Goal: Contribute content: Contribute content

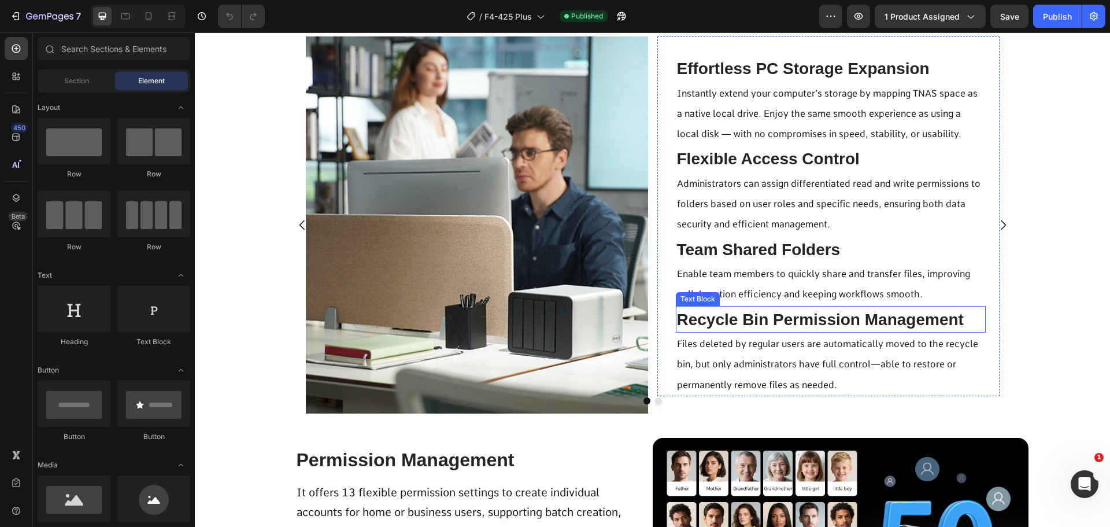
scroll to position [3585, 0]
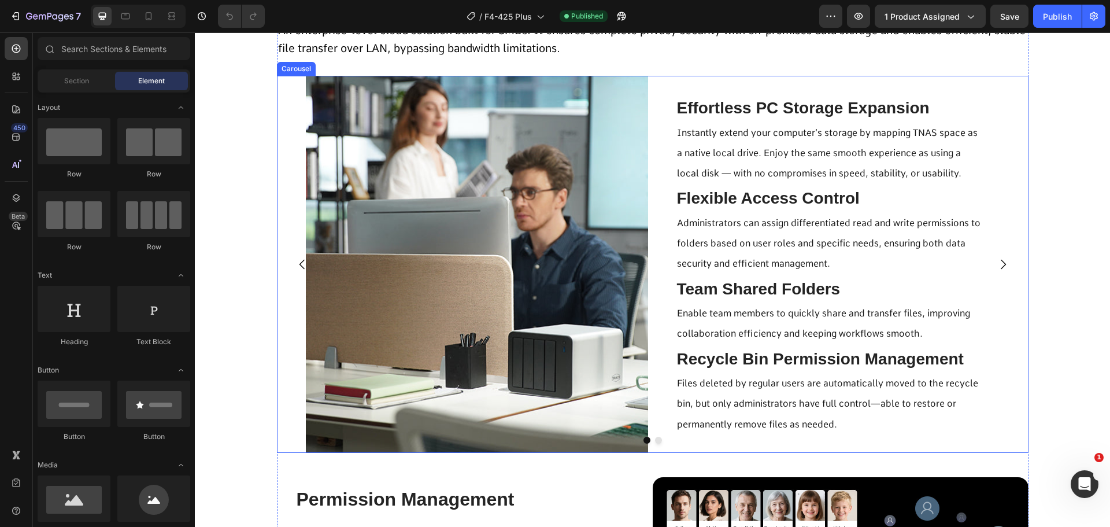
click at [1004, 269] on icon "Carousel Next Arrow" at bounding box center [1003, 264] width 14 height 14
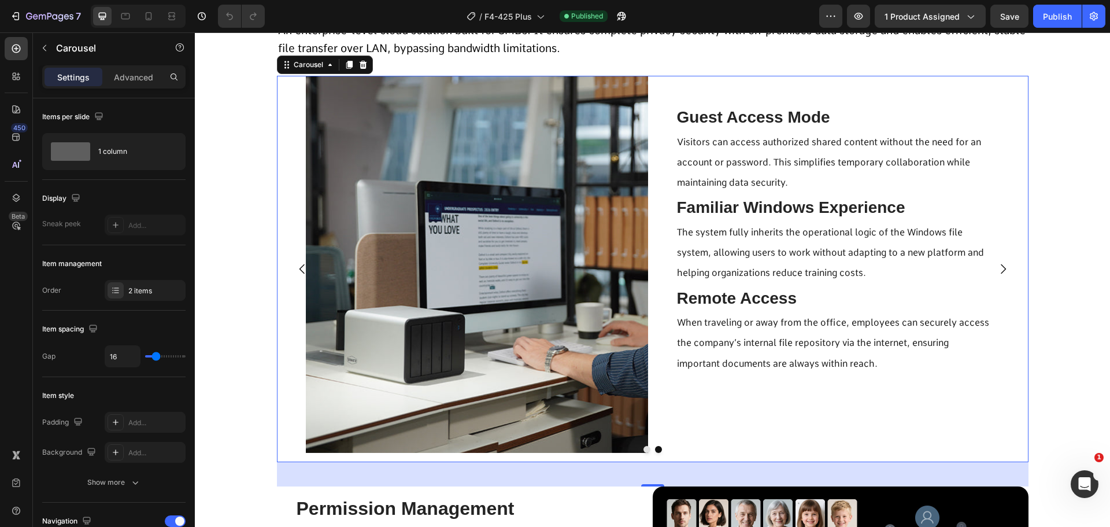
click at [295, 266] on icon "Carousel Back Arrow" at bounding box center [302, 269] width 14 height 14
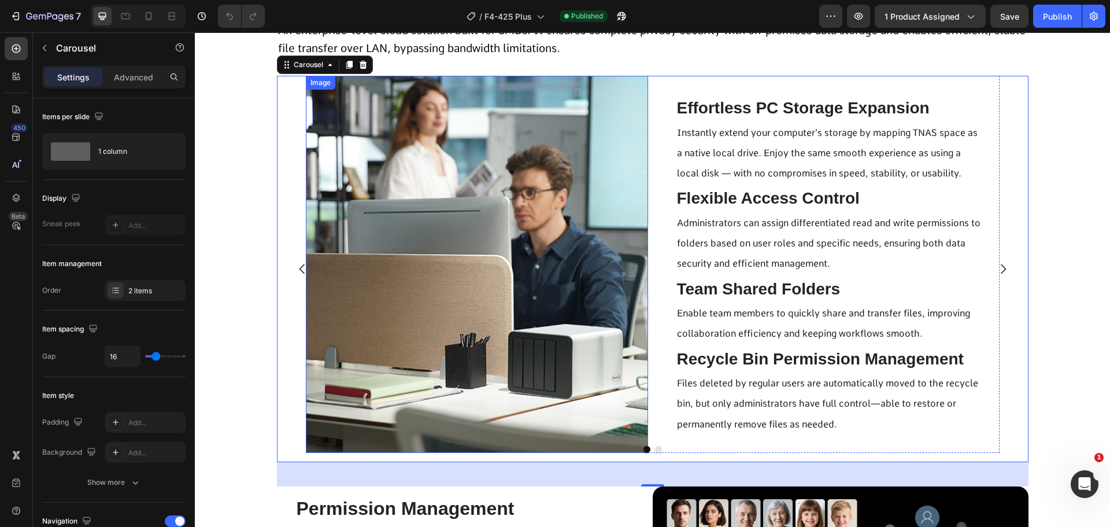
click at [540, 284] on img at bounding box center [477, 264] width 342 height 377
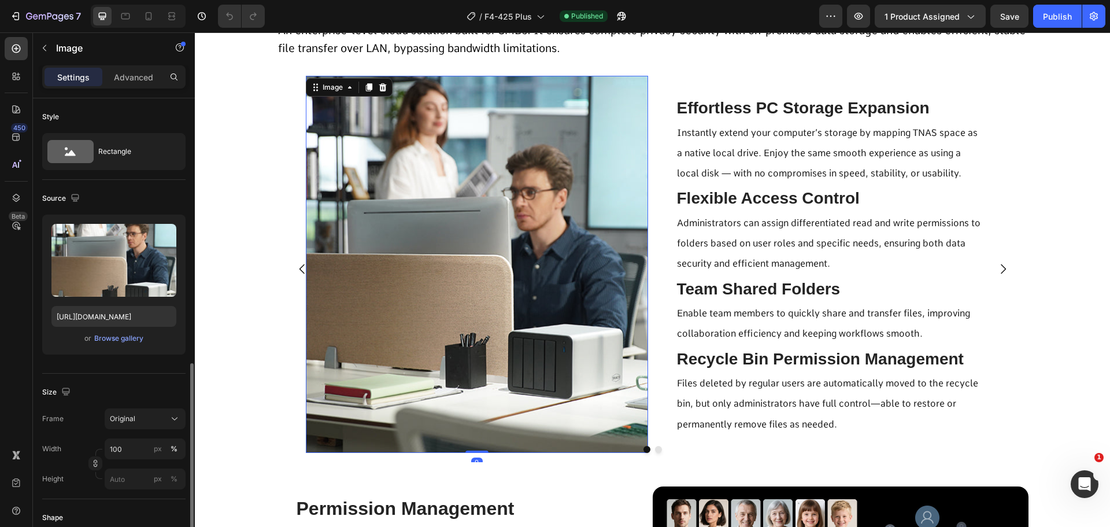
scroll to position [173, 0]
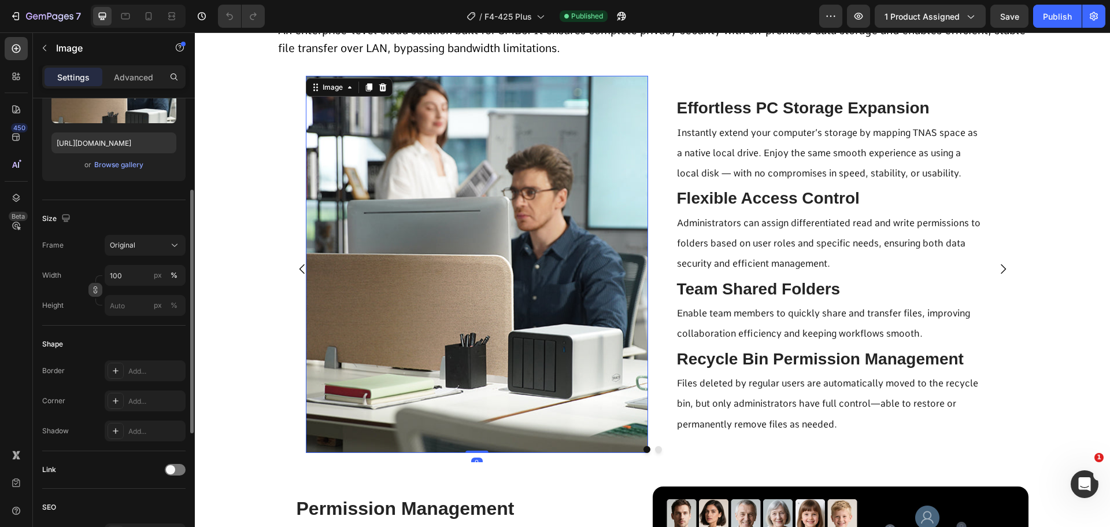
click at [93, 291] on icon "button" at bounding box center [95, 290] width 8 height 8
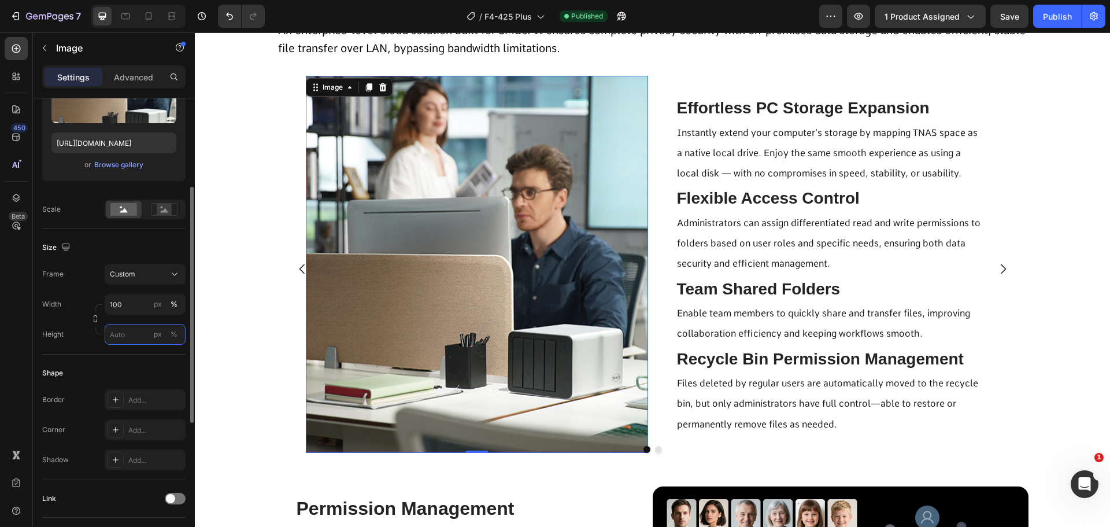
click at [127, 331] on input "px %" at bounding box center [145, 334] width 81 height 21
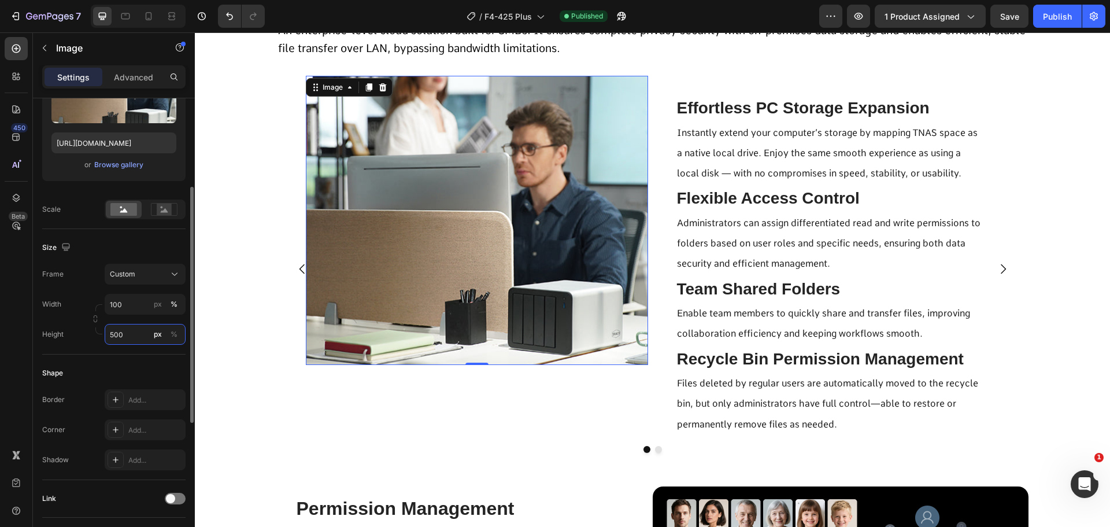
drag, startPoint x: 129, startPoint y: 342, endPoint x: 101, endPoint y: 349, distance: 28.6
click at [101, 349] on div "Size Frame Custom Width 100 px % Height 500 px %" at bounding box center [113, 291] width 143 height 125
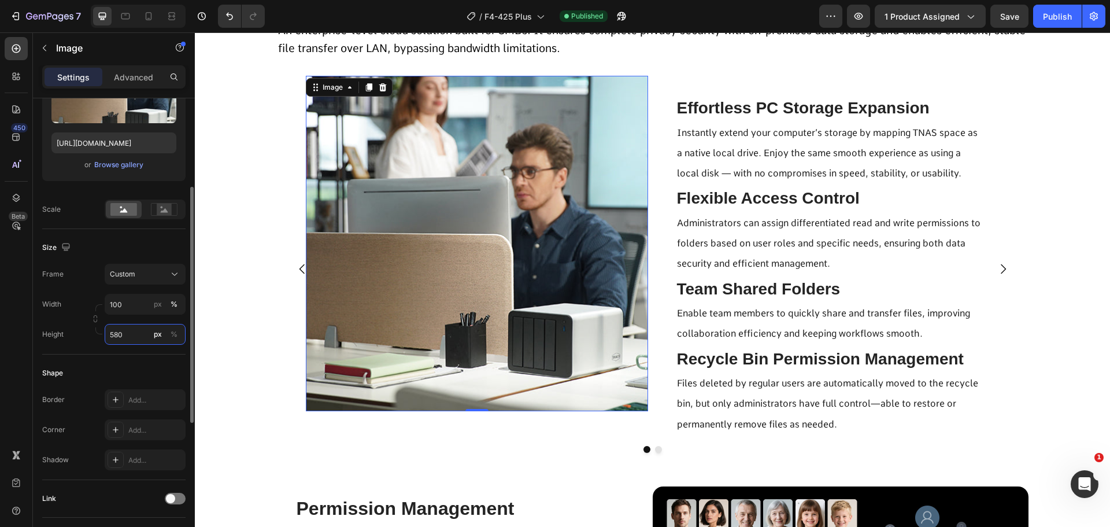
drag, startPoint x: 128, startPoint y: 341, endPoint x: 102, endPoint y: 338, distance: 25.7
click at [102, 338] on div "Height 580 px %" at bounding box center [113, 334] width 143 height 21
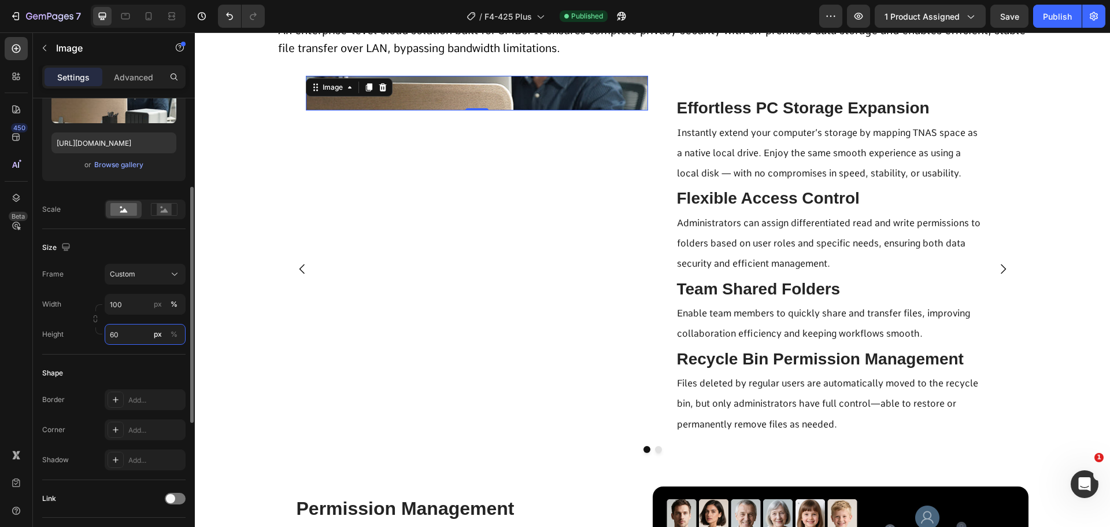
type input "600"
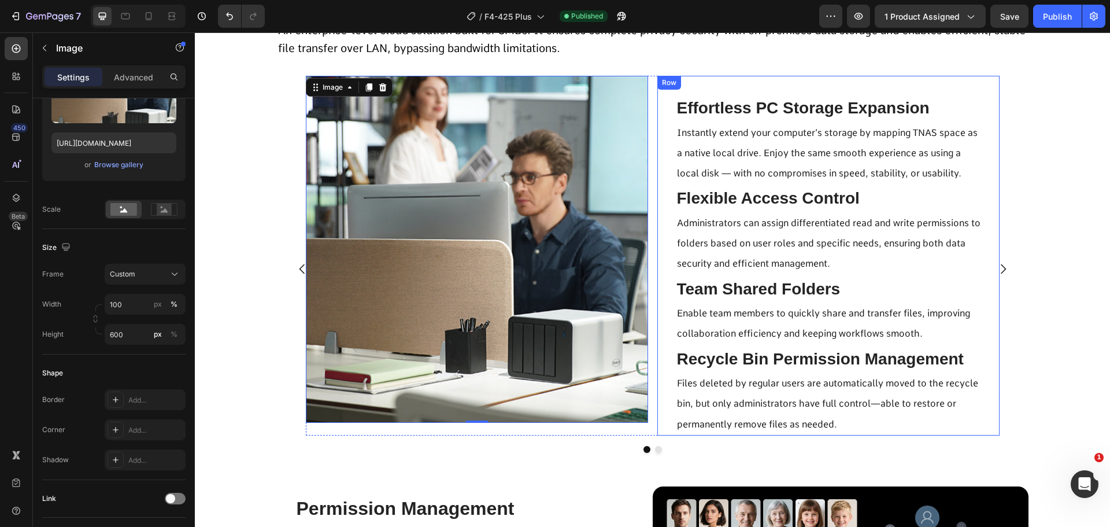
click at [687, 86] on div "Effortless PC Storage Expansion Text Block Instantly extend your computer’s sto…" at bounding box center [828, 256] width 342 height 360
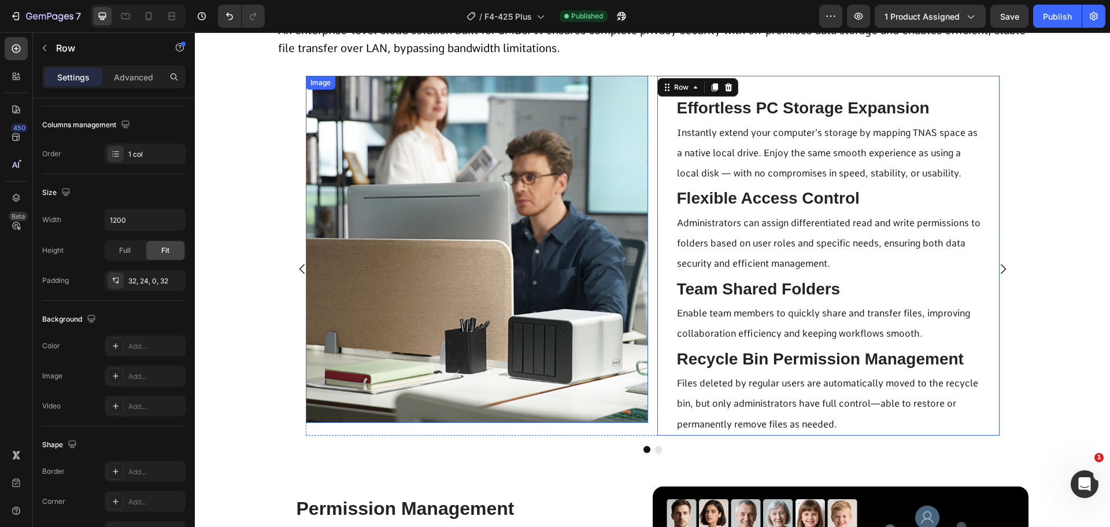
scroll to position [0, 0]
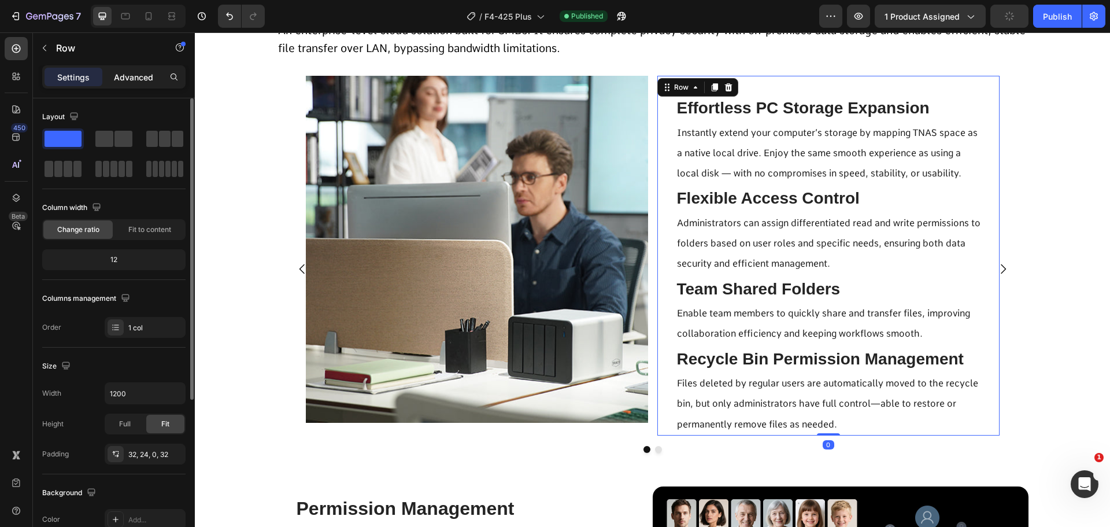
click at [137, 76] on p "Advanced" at bounding box center [133, 77] width 39 height 12
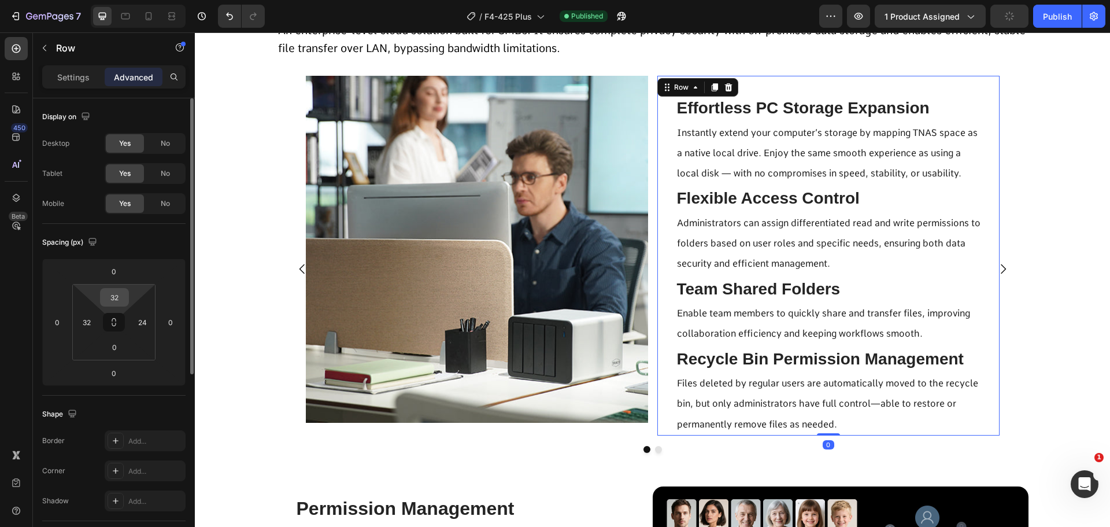
click at [112, 299] on input "32" at bounding box center [114, 296] width 23 height 17
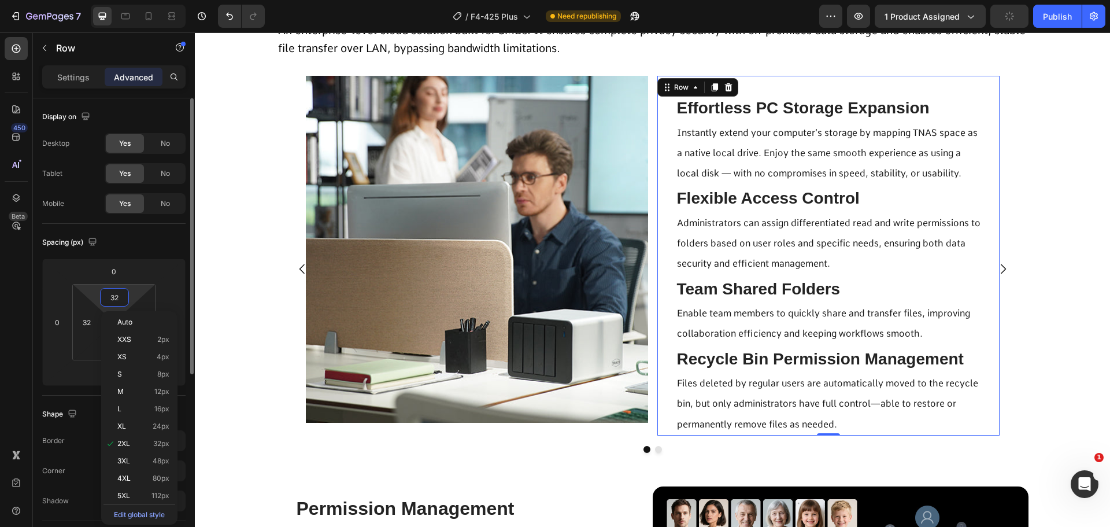
type input "0"
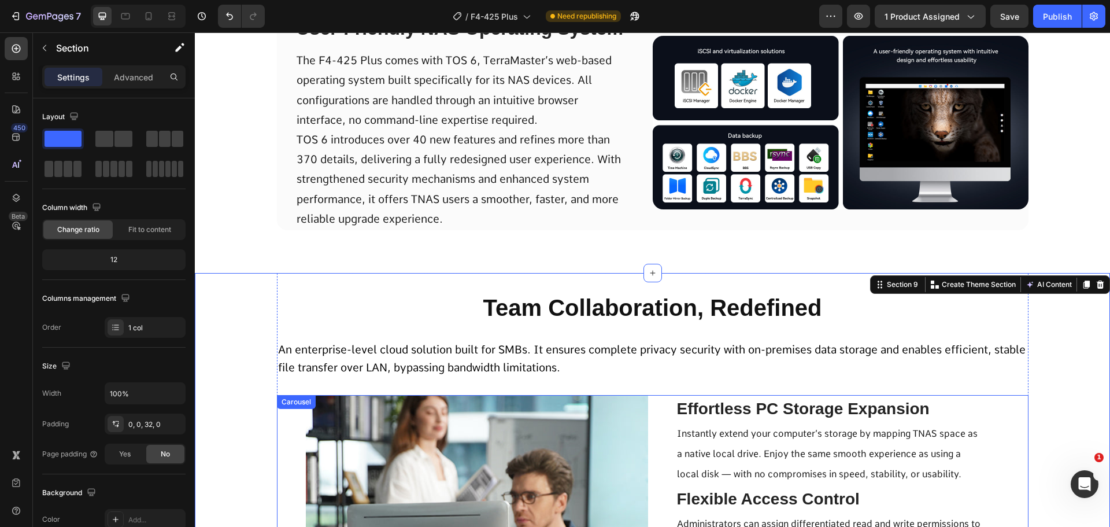
scroll to position [3554, 0]
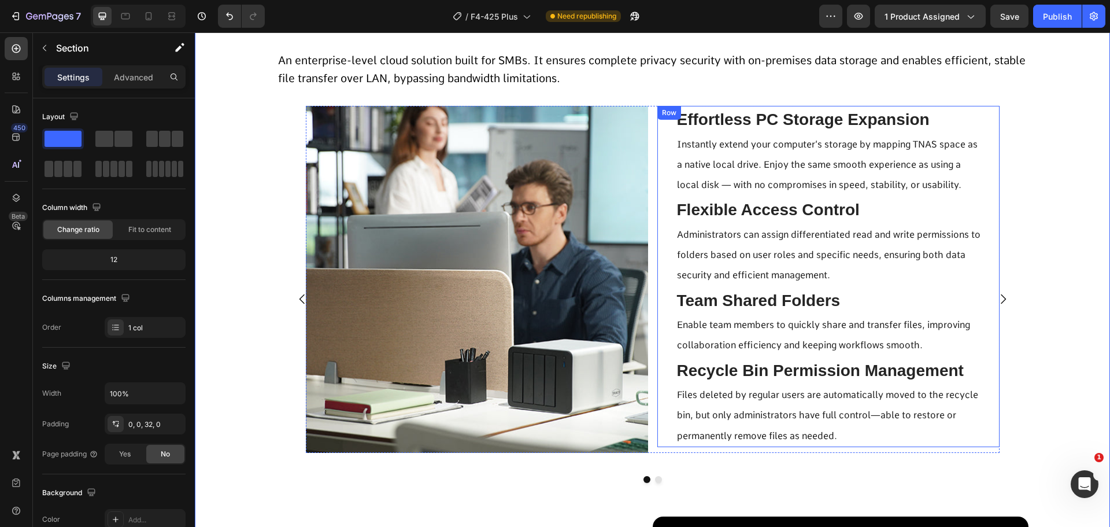
click at [987, 320] on div "Effortless PC Storage Expansion Text Block Instantly extend your computer’s sto…" at bounding box center [828, 276] width 342 height 341
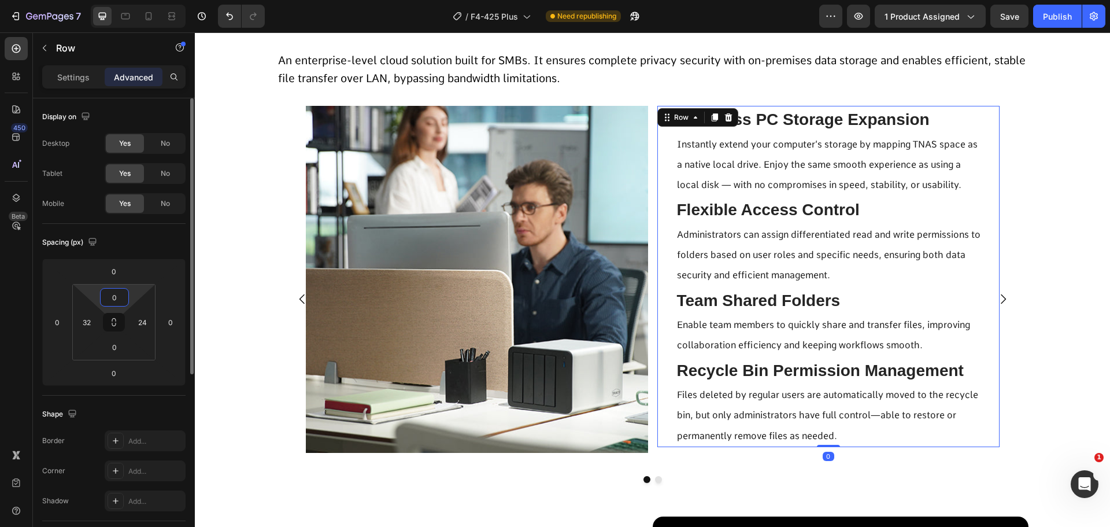
click at [109, 296] on input "0" at bounding box center [114, 296] width 23 height 17
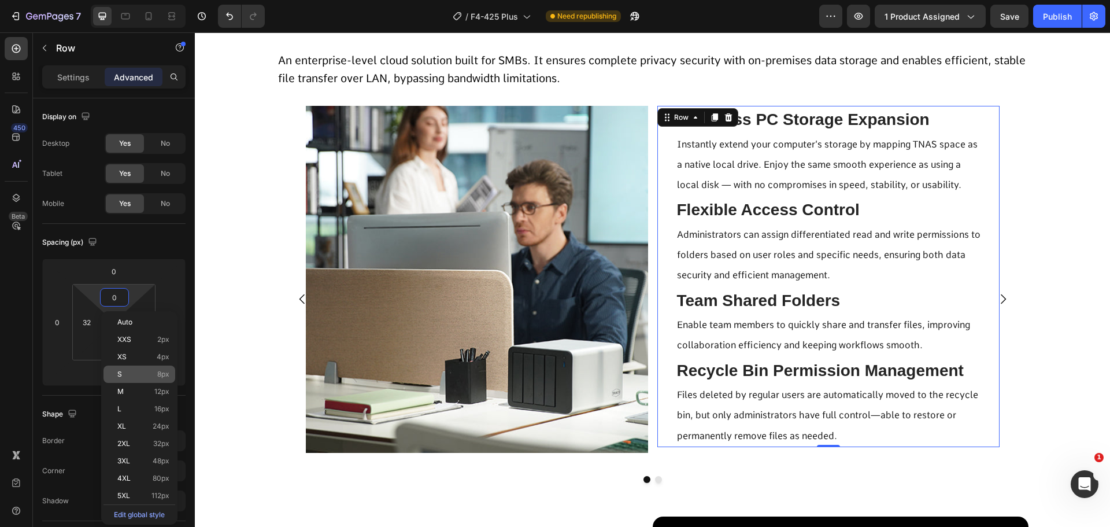
click at [136, 366] on div "S 8px" at bounding box center [139, 373] width 72 height 17
type input "8"
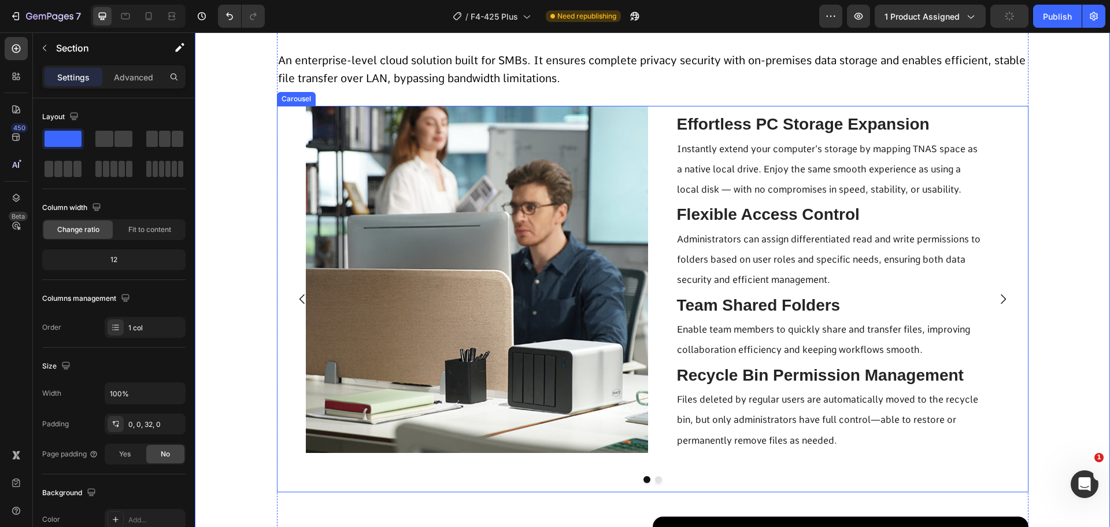
click at [1001, 297] on icon "Carousel Next Arrow" at bounding box center [1003, 299] width 5 height 10
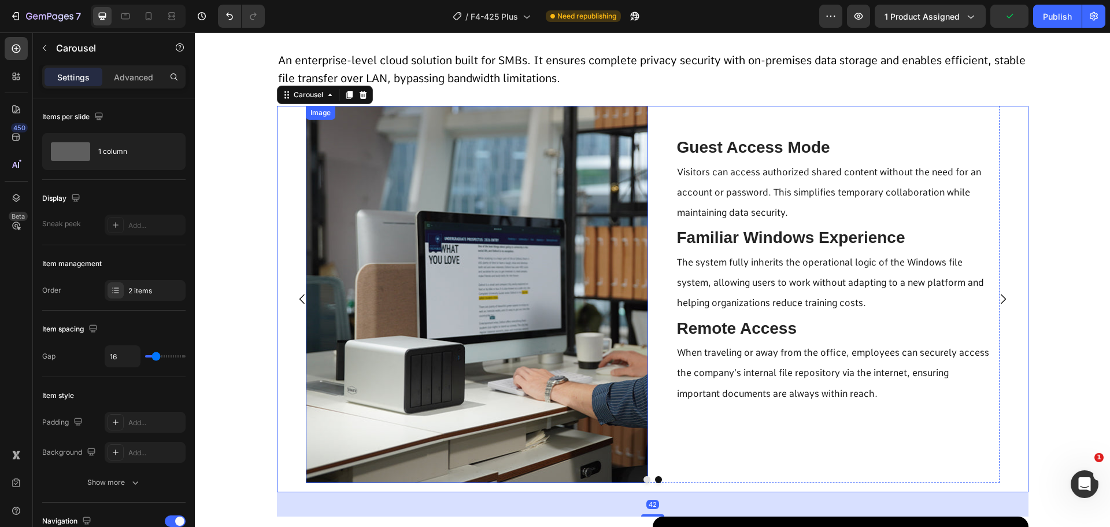
click at [521, 293] on img at bounding box center [477, 294] width 342 height 377
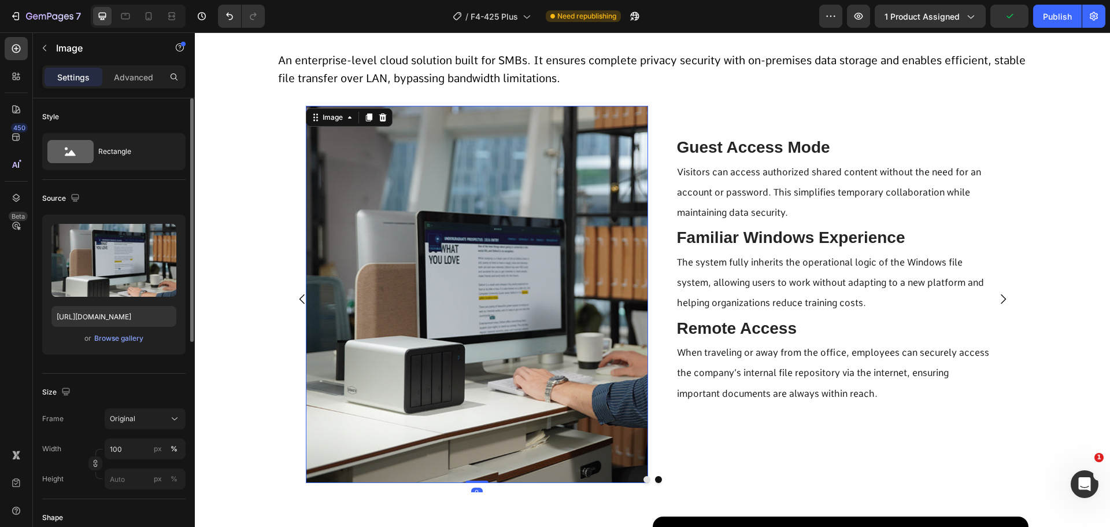
click at [91, 470] on div at bounding box center [95, 463] width 14 height 14
click at [95, 464] on icon "button" at bounding box center [95, 462] width 1 height 3
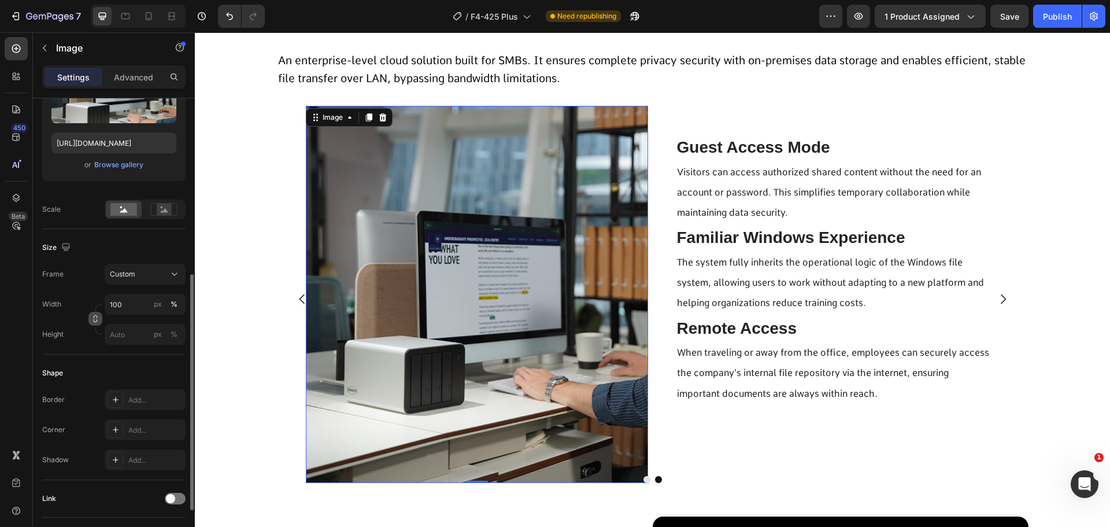
scroll to position [231, 0]
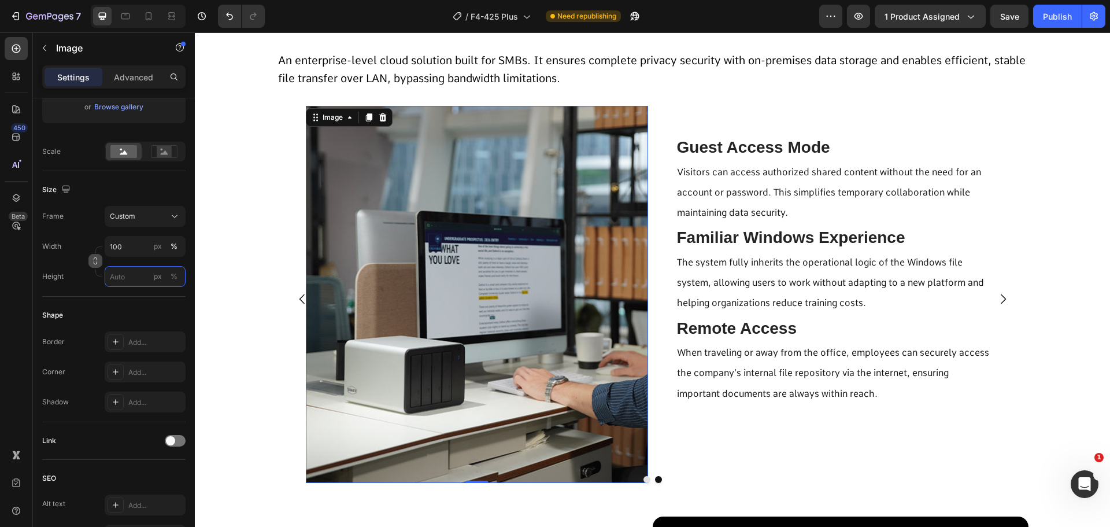
click at [136, 279] on input "px %" at bounding box center [145, 276] width 81 height 21
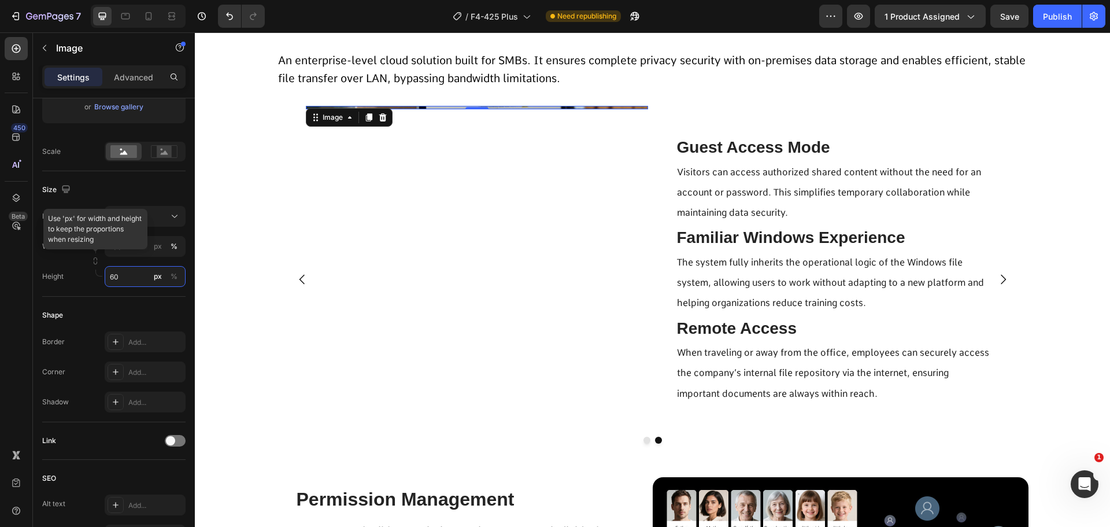
type input "600"
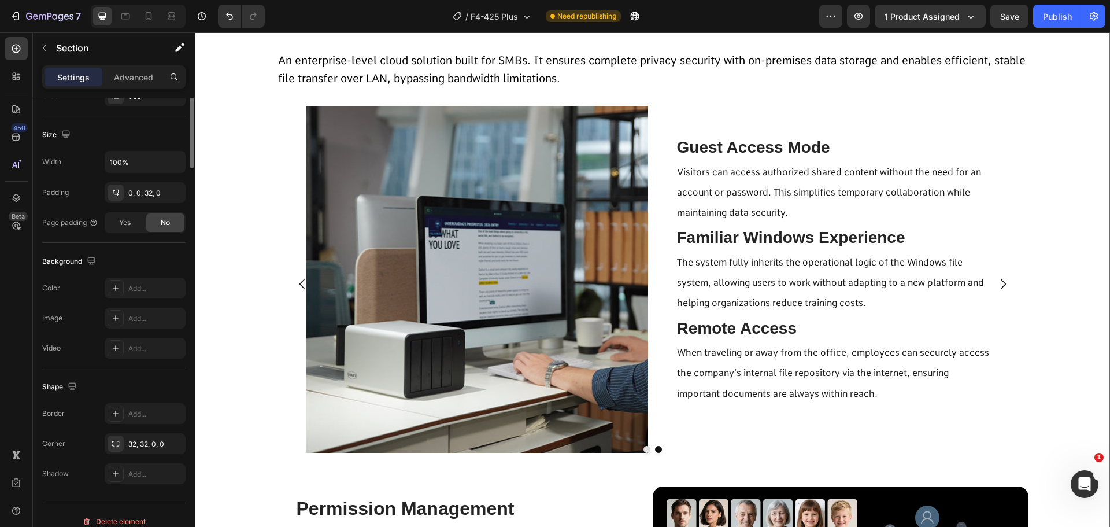
scroll to position [0, 0]
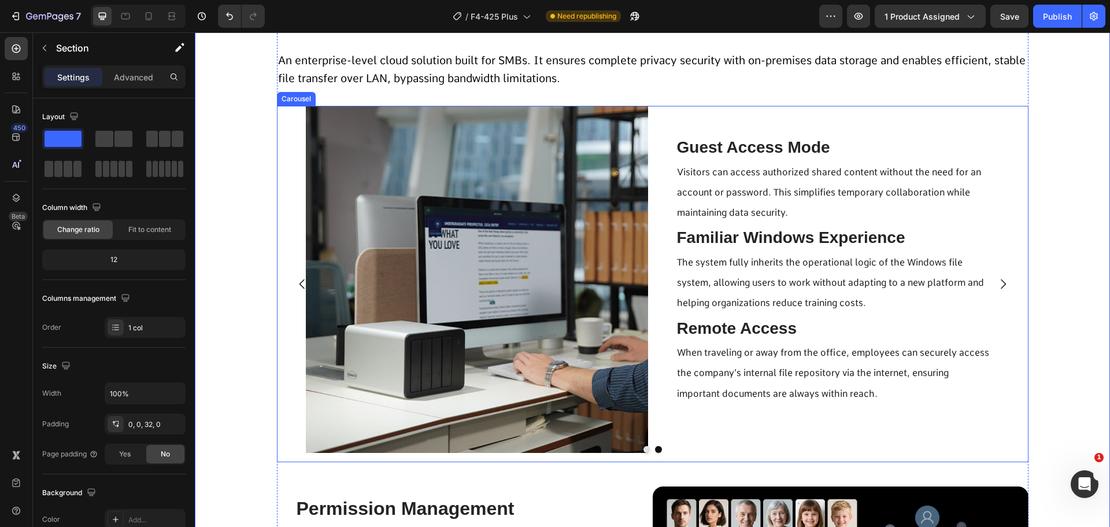
click at [296, 290] on icon "Carousel Back Arrow" at bounding box center [302, 284] width 14 height 14
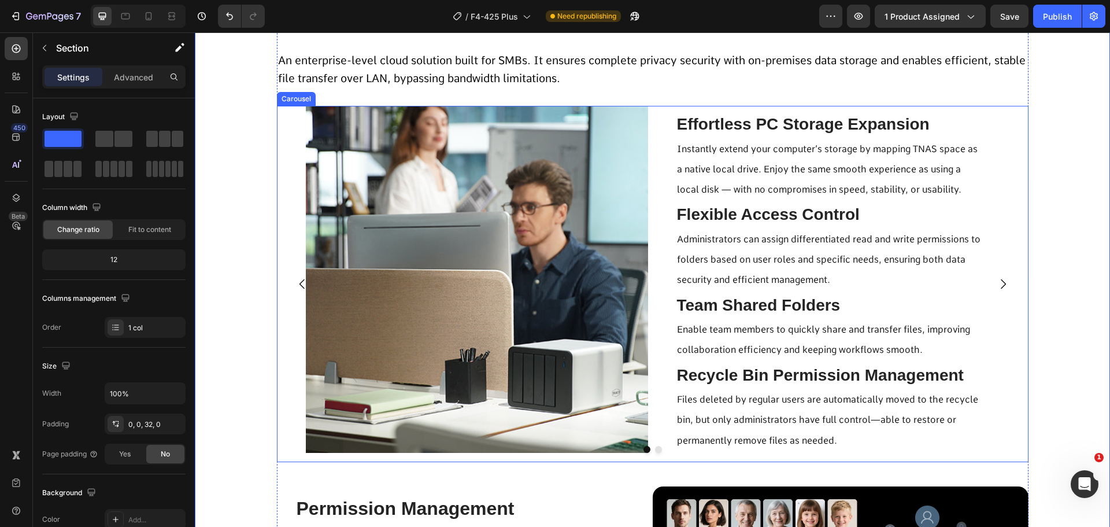
click at [996, 286] on icon "Carousel Next Arrow" at bounding box center [1003, 284] width 14 height 14
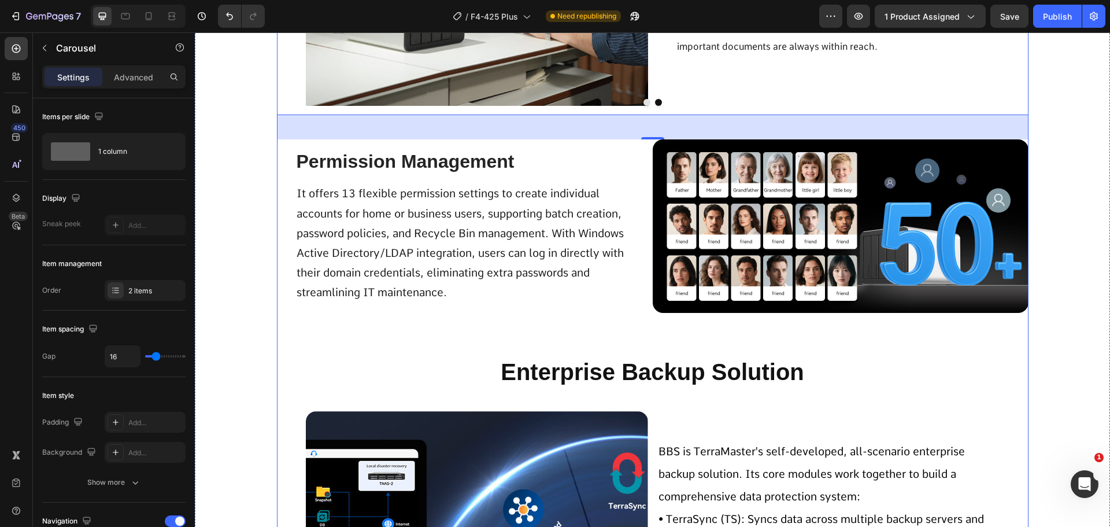
scroll to position [4190, 0]
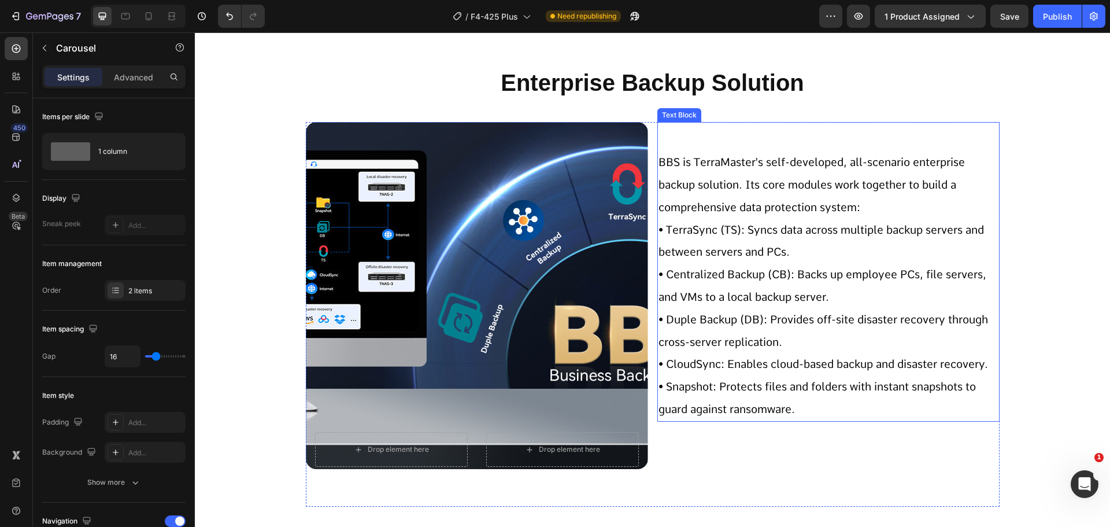
click at [716, 336] on span "• Duple Backup (DB): Provides off-site disaster recovery through cross-server r…" at bounding box center [824, 331] width 330 height 36
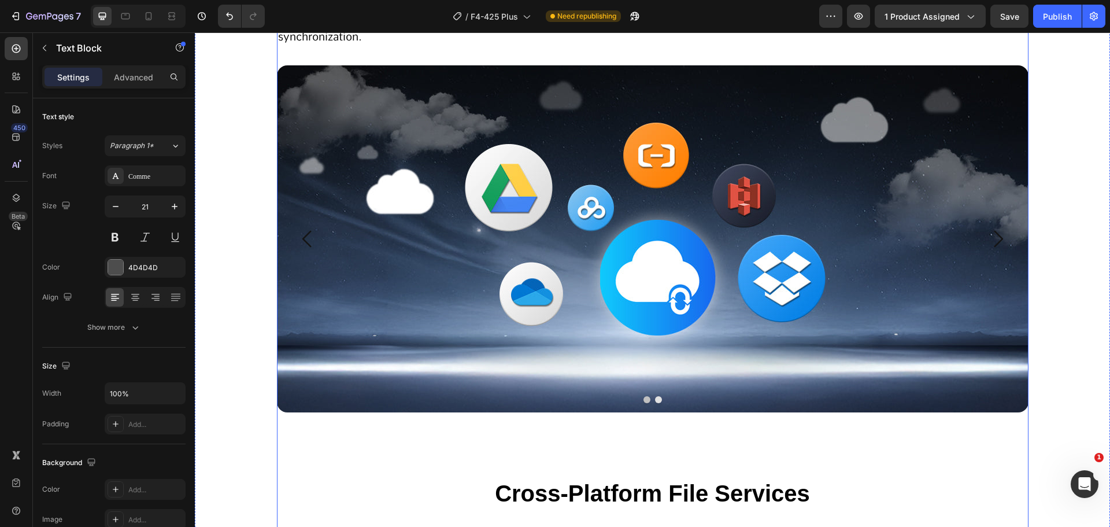
scroll to position [4711, 0]
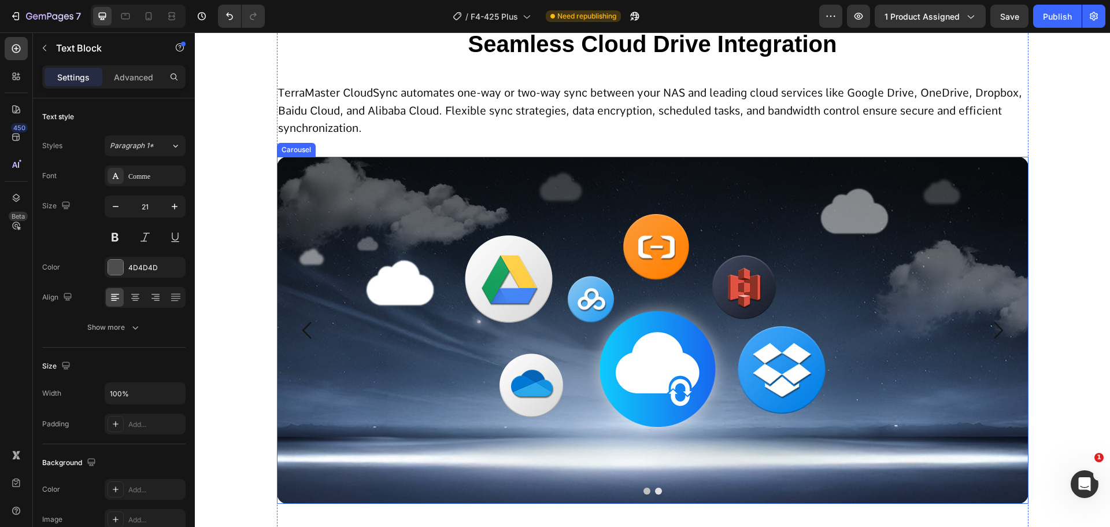
click at [986, 331] on icon "Carousel Next Arrow" at bounding box center [998, 330] width 24 height 24
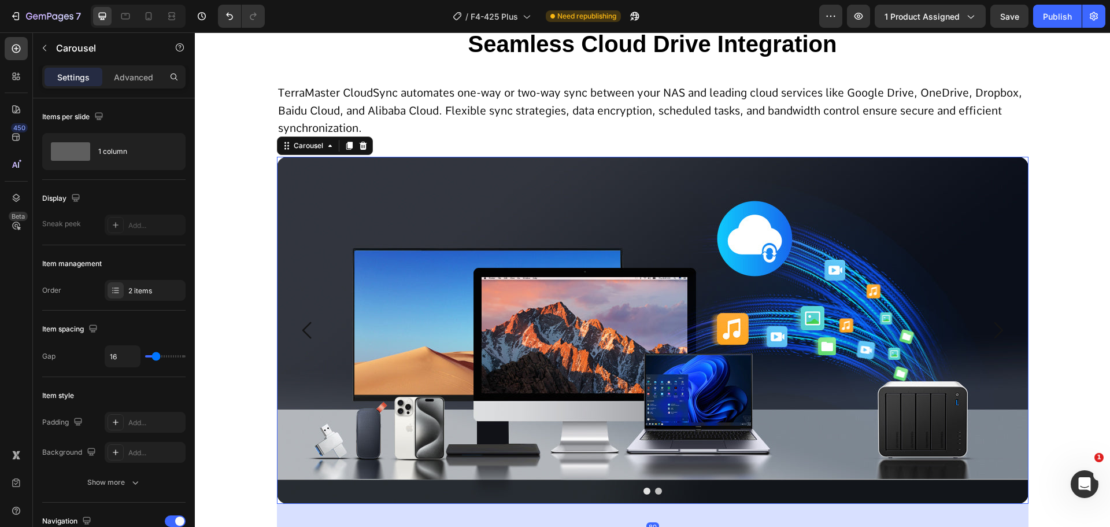
click at [986, 331] on icon "Carousel Next Arrow" at bounding box center [998, 330] width 24 height 24
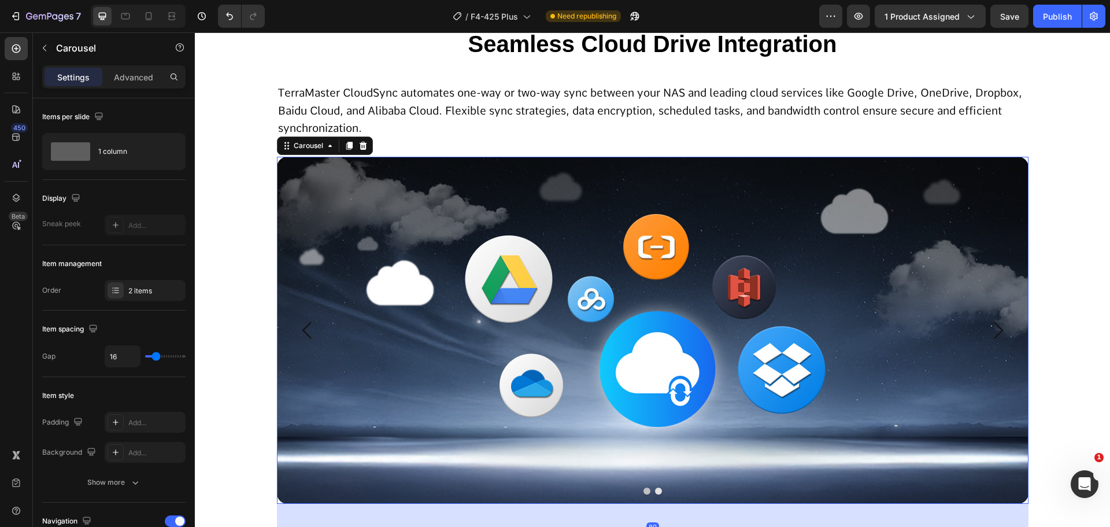
click at [986, 331] on icon "Carousel Next Arrow" at bounding box center [998, 330] width 24 height 24
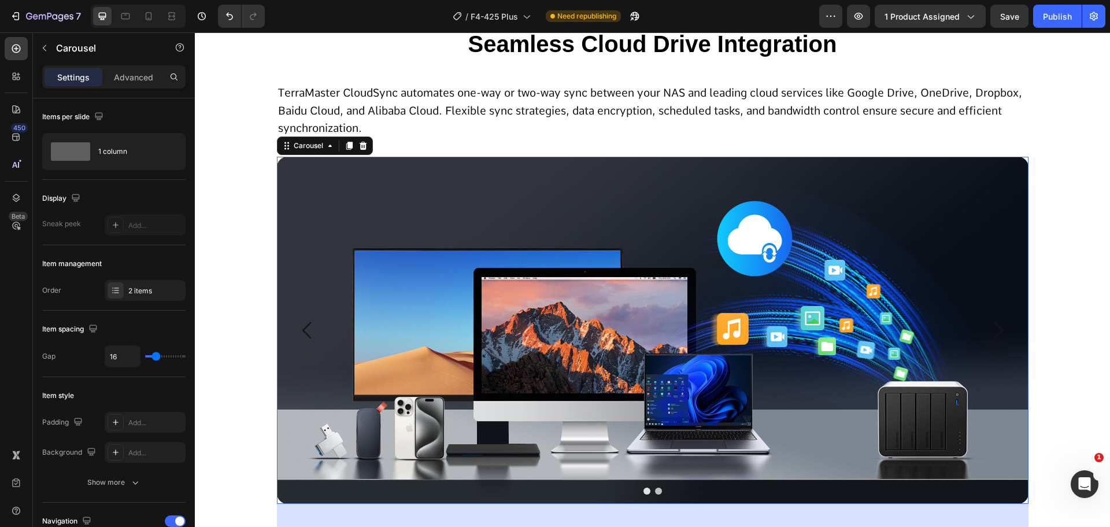
click at [986, 331] on icon "Carousel Next Arrow" at bounding box center [998, 330] width 24 height 24
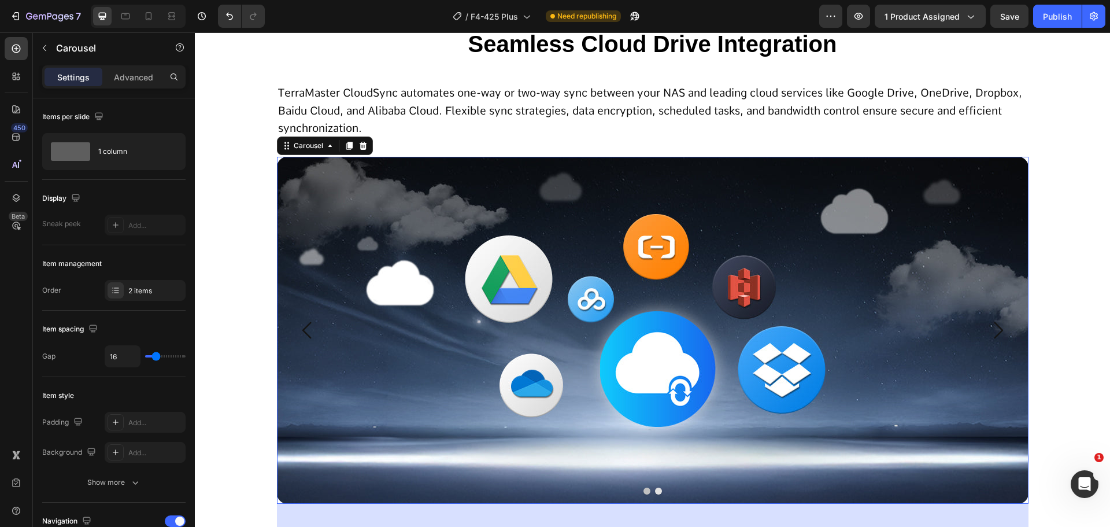
click at [986, 331] on icon "Carousel Next Arrow" at bounding box center [998, 330] width 24 height 24
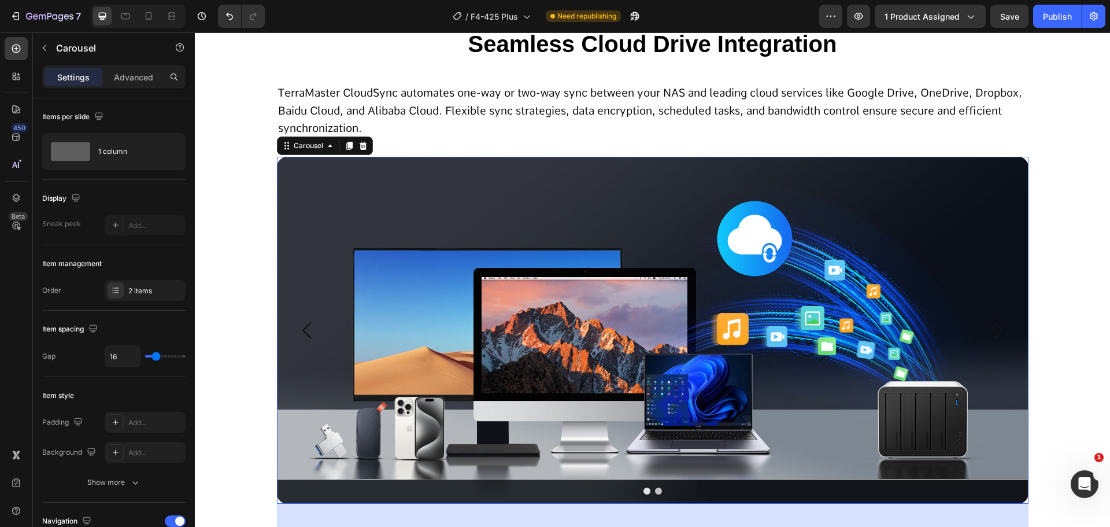
click at [986, 331] on icon "Carousel Next Arrow" at bounding box center [998, 330] width 24 height 24
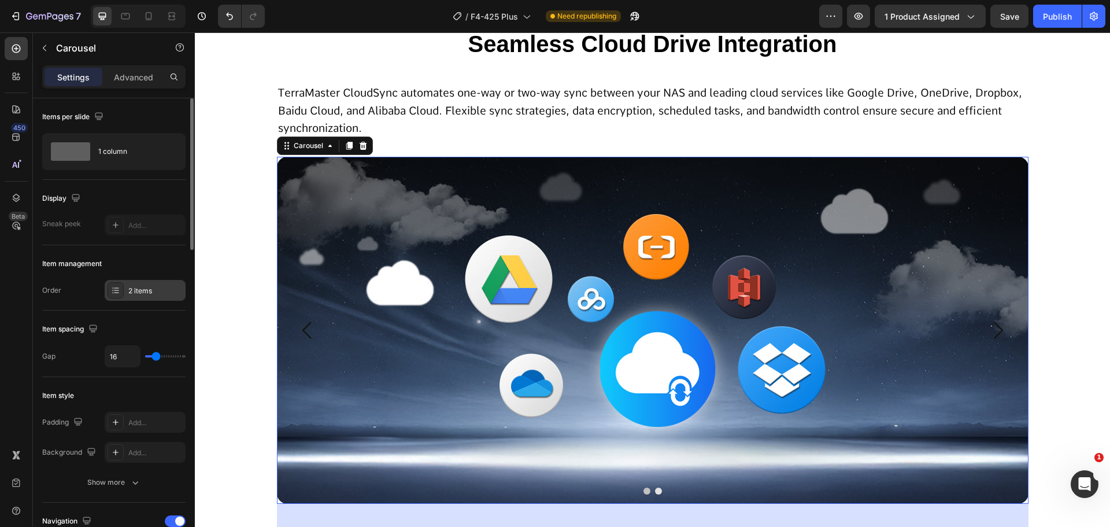
click at [127, 295] on div "2 items" at bounding box center [145, 290] width 81 height 21
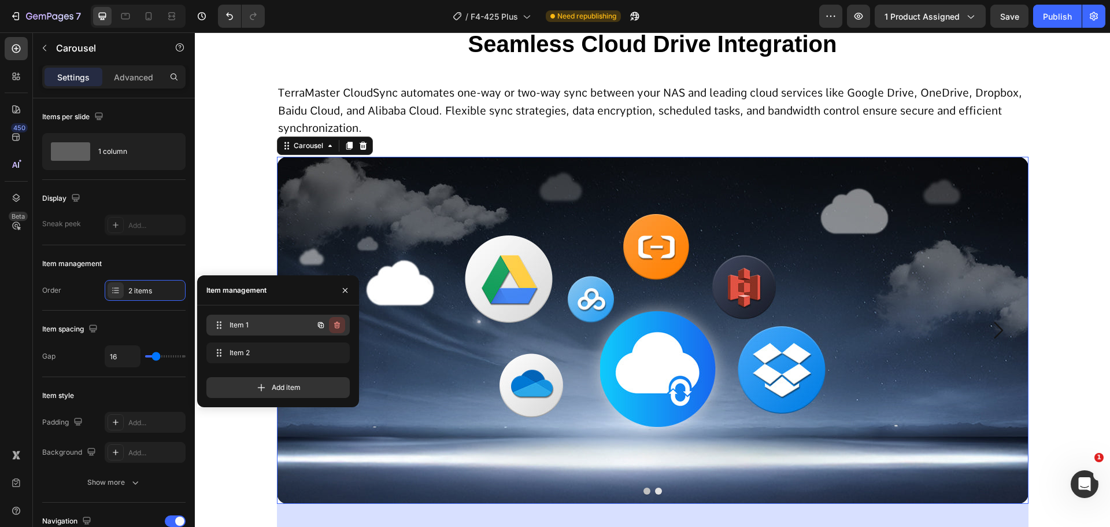
click at [336, 326] on icon "button" at bounding box center [336, 324] width 9 height 9
click at [329, 328] on div "Delete" at bounding box center [329, 325] width 21 height 10
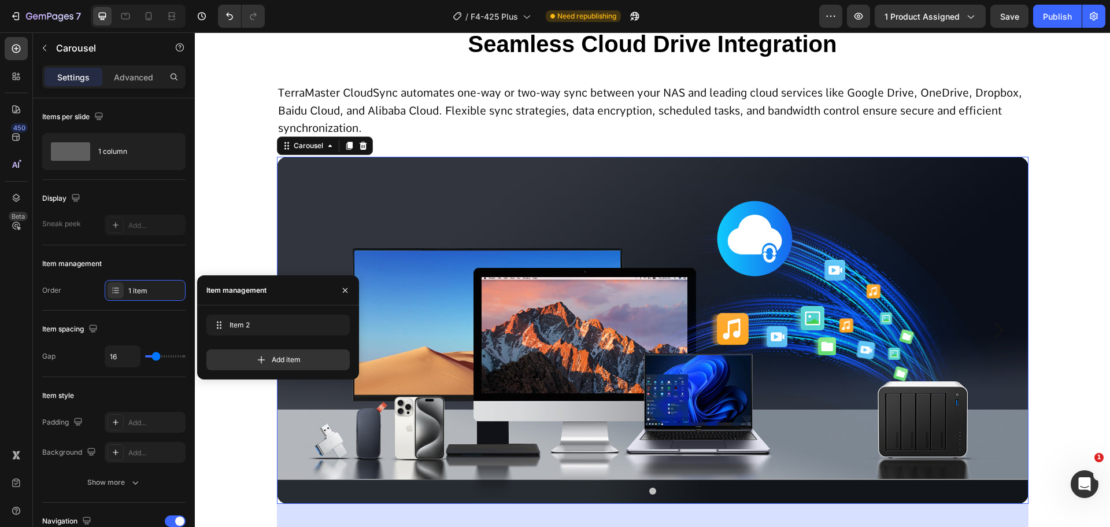
click at [646, 415] on img at bounding box center [653, 330] width 752 height 347
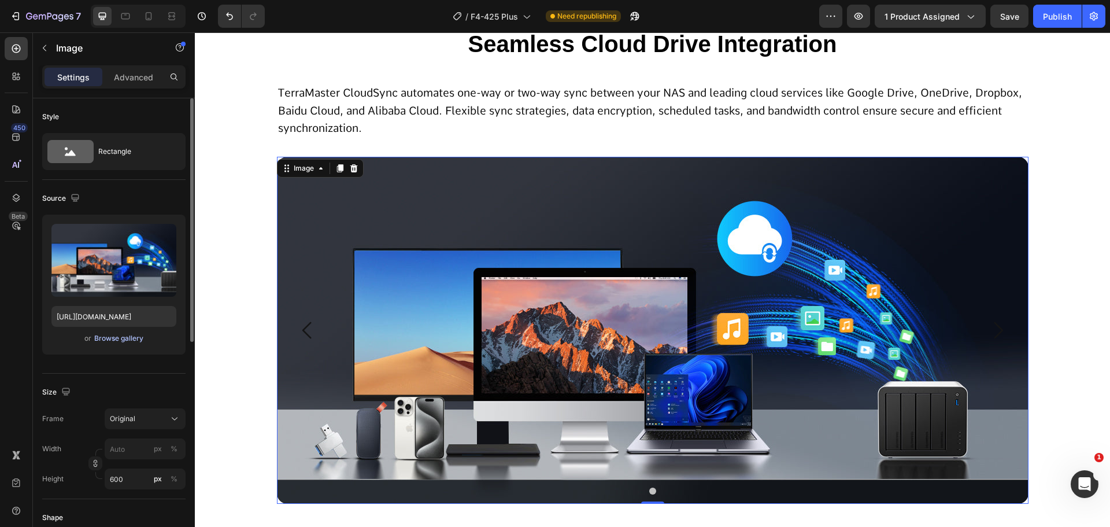
click at [127, 335] on div "Browse gallery" at bounding box center [118, 338] width 49 height 10
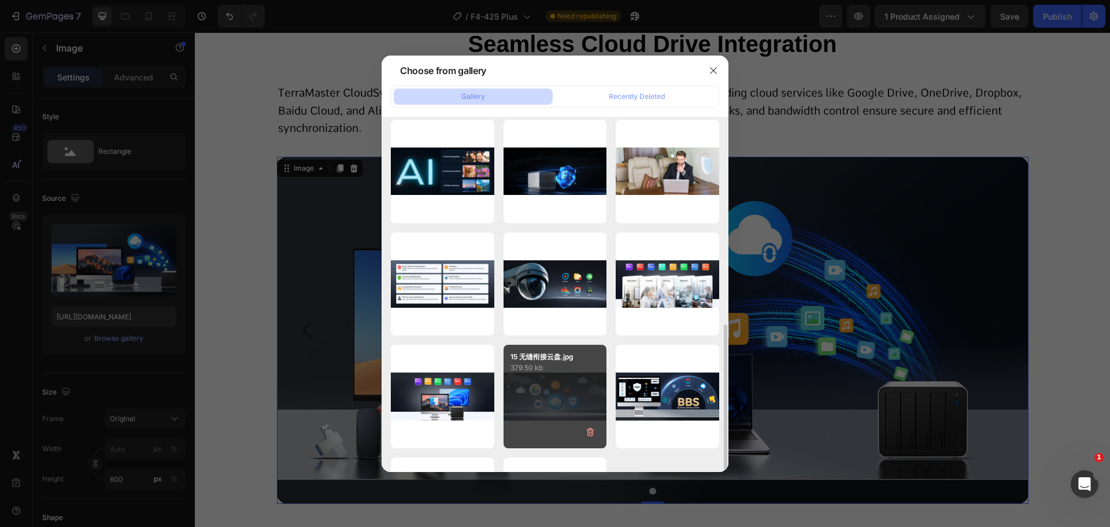
scroll to position [289, 0]
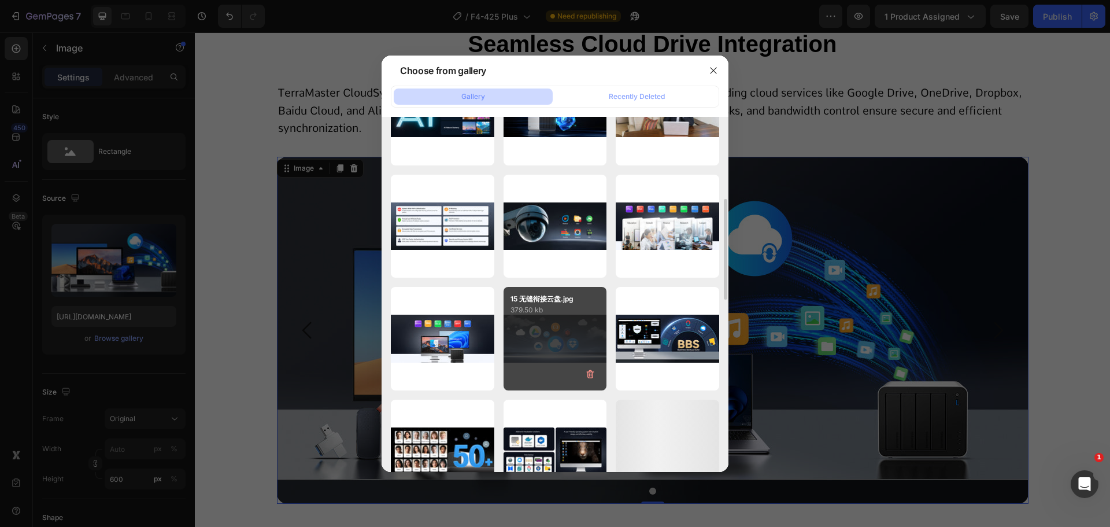
click at [537, 350] on div "15 无缝衔接云盘.jpg 379.50 kb" at bounding box center [555, 338] width 103 height 103
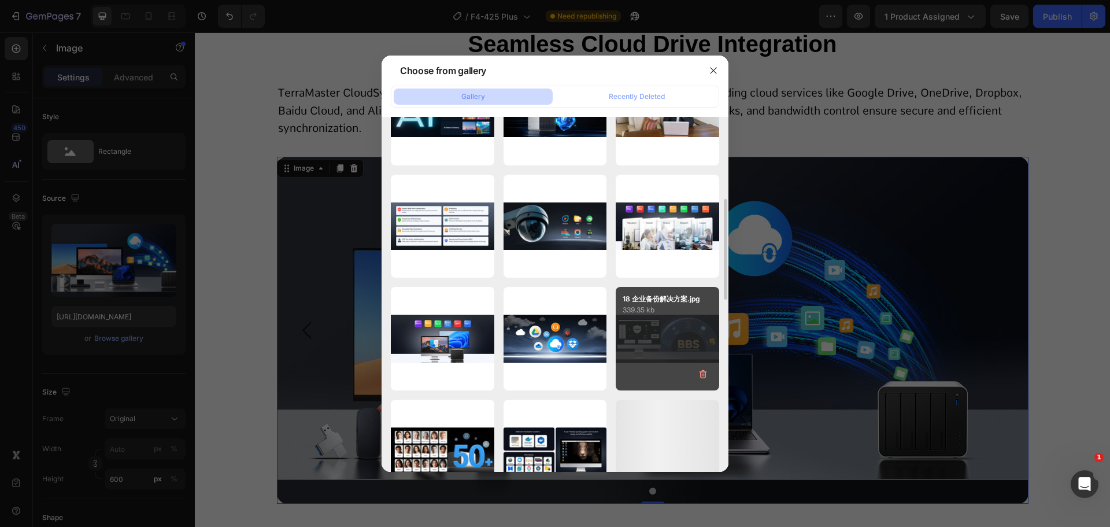
type input "[URL][DOMAIN_NAME]"
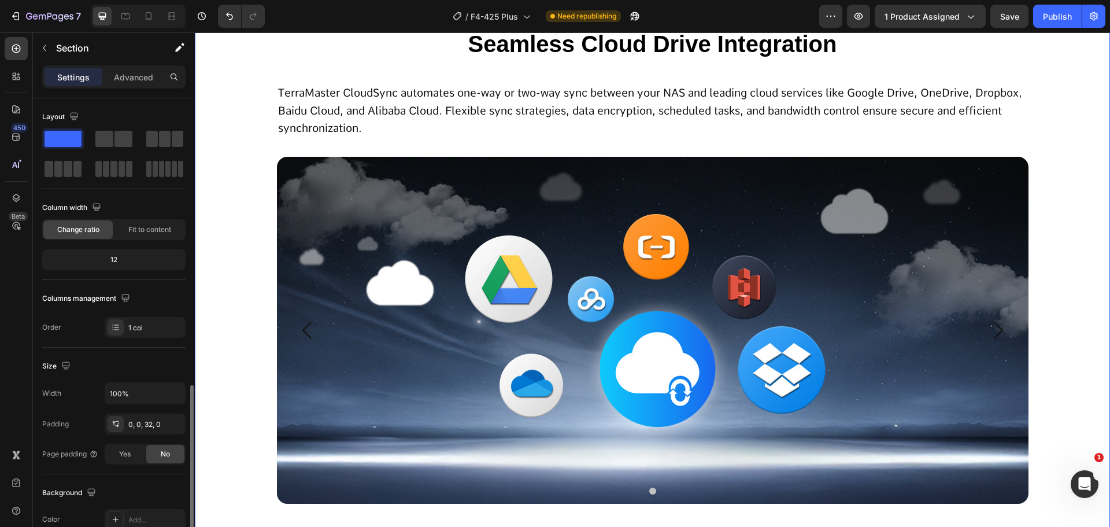
scroll to position [244, 0]
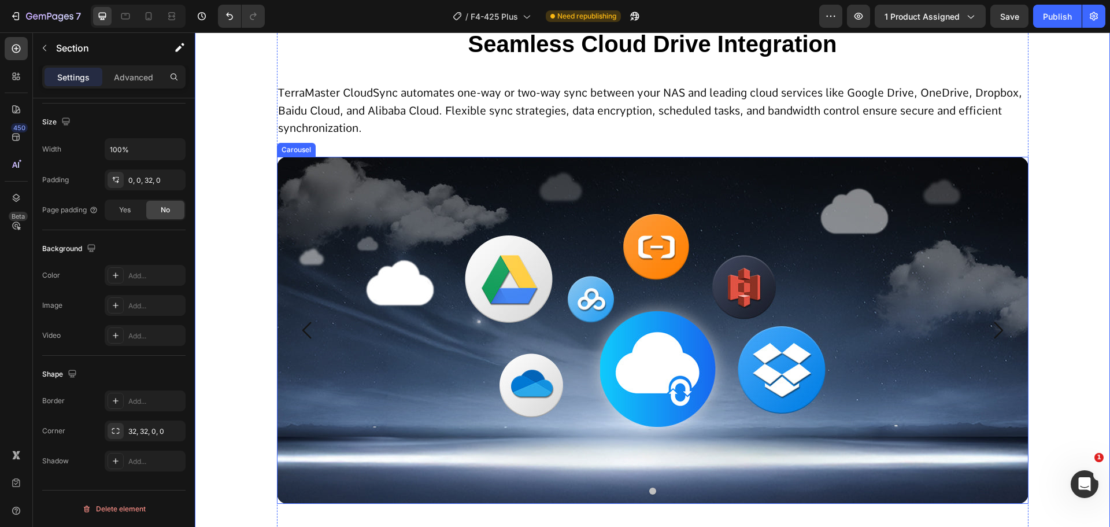
click at [307, 336] on icon "Carousel Back Arrow" at bounding box center [307, 330] width 24 height 24
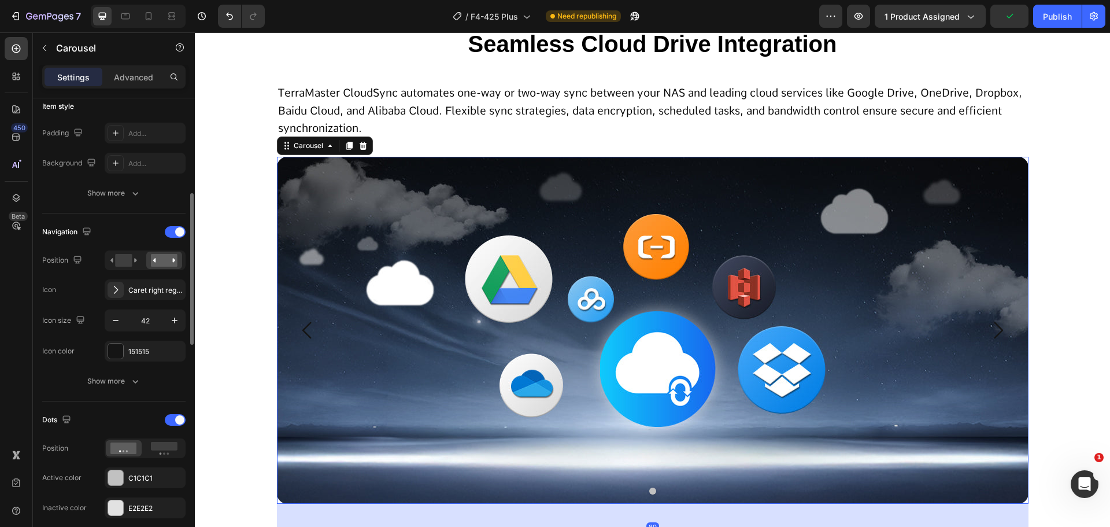
scroll to position [405, 0]
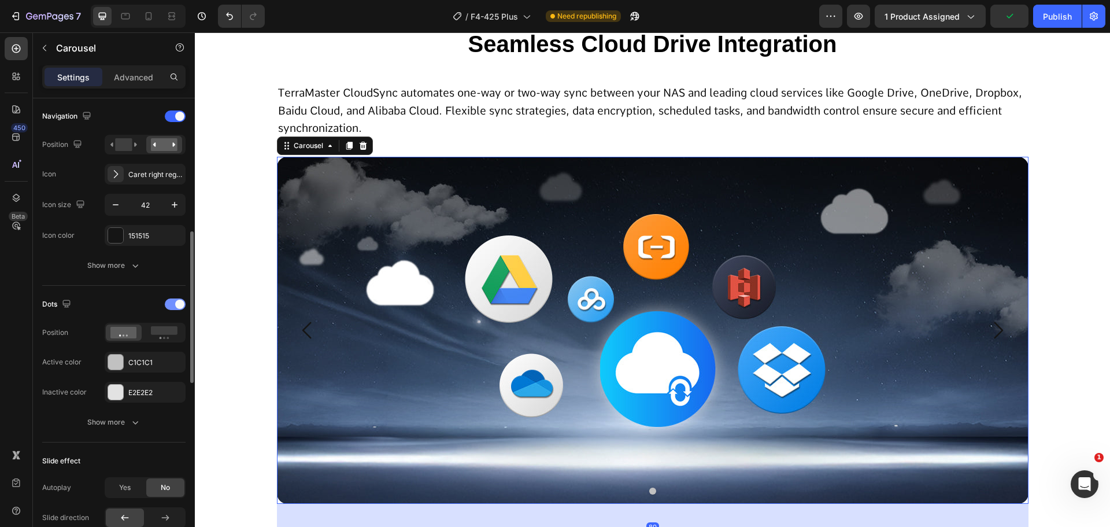
click at [175, 308] on div at bounding box center [175, 304] width 21 height 12
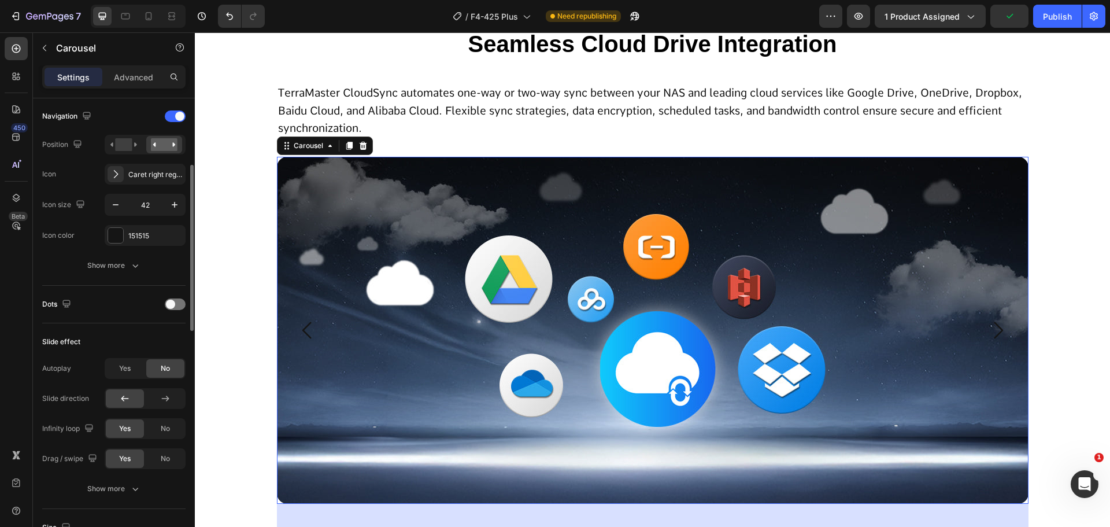
scroll to position [347, 0]
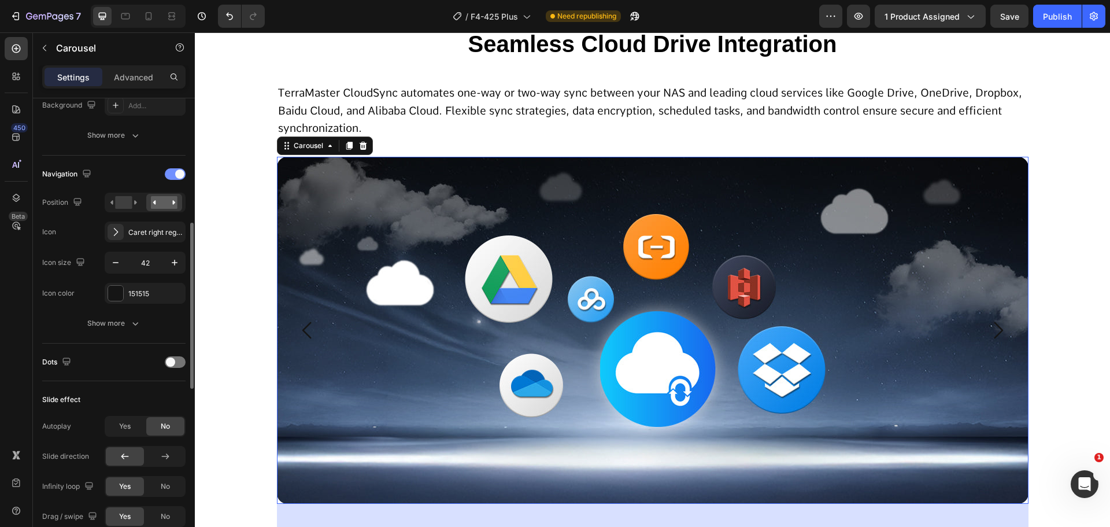
click at [168, 172] on div at bounding box center [175, 174] width 21 height 12
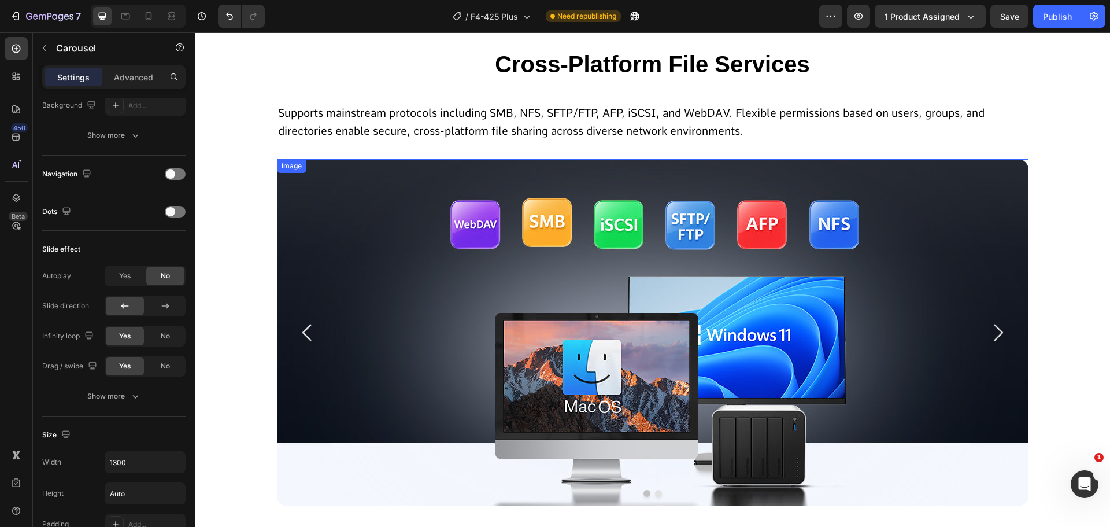
scroll to position [5289, 0]
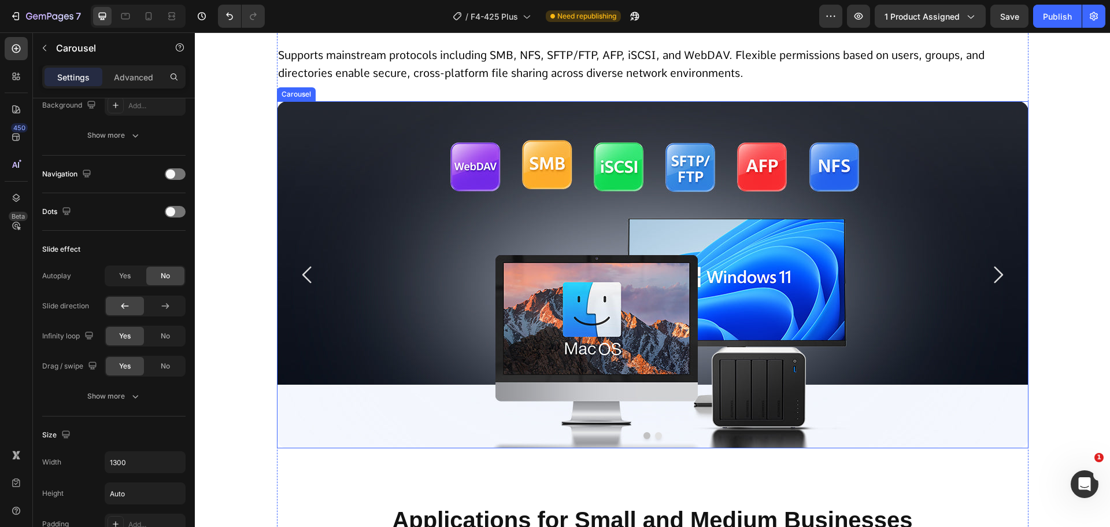
click at [1004, 275] on icon "Carousel Next Arrow" at bounding box center [998, 274] width 24 height 24
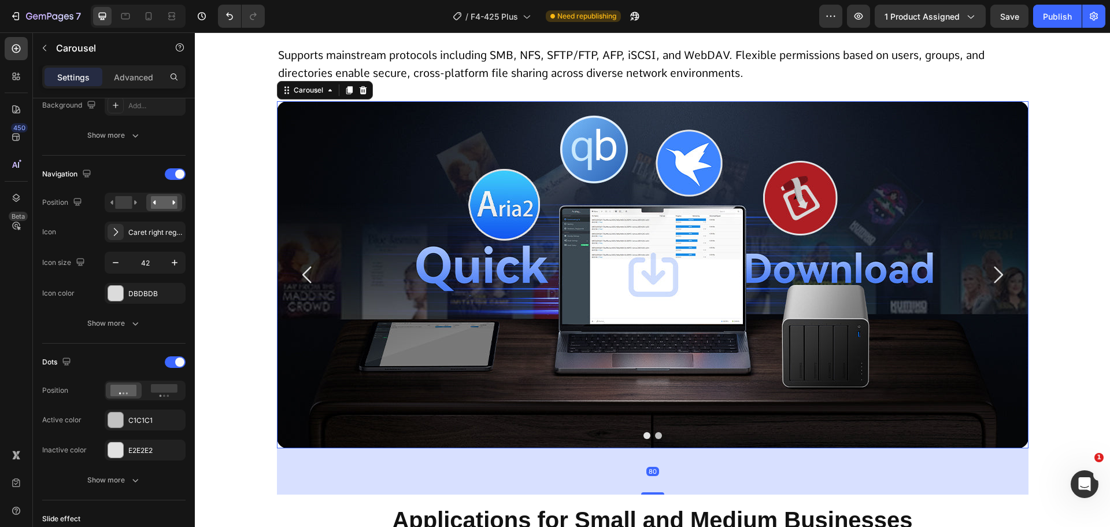
click at [1004, 275] on icon "Carousel Next Arrow" at bounding box center [998, 274] width 24 height 24
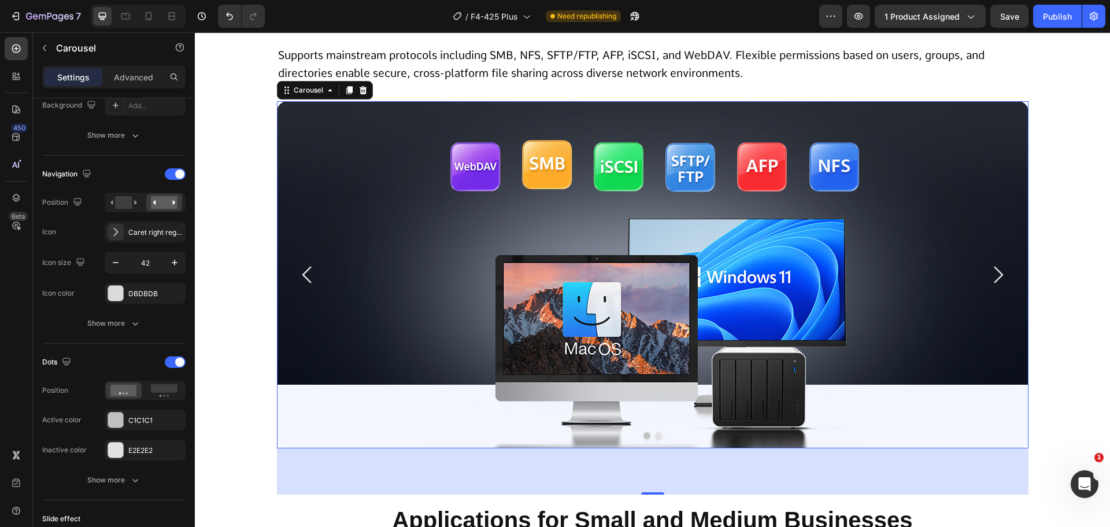
click at [996, 276] on icon "Carousel Next Arrow" at bounding box center [998, 275] width 9 height 17
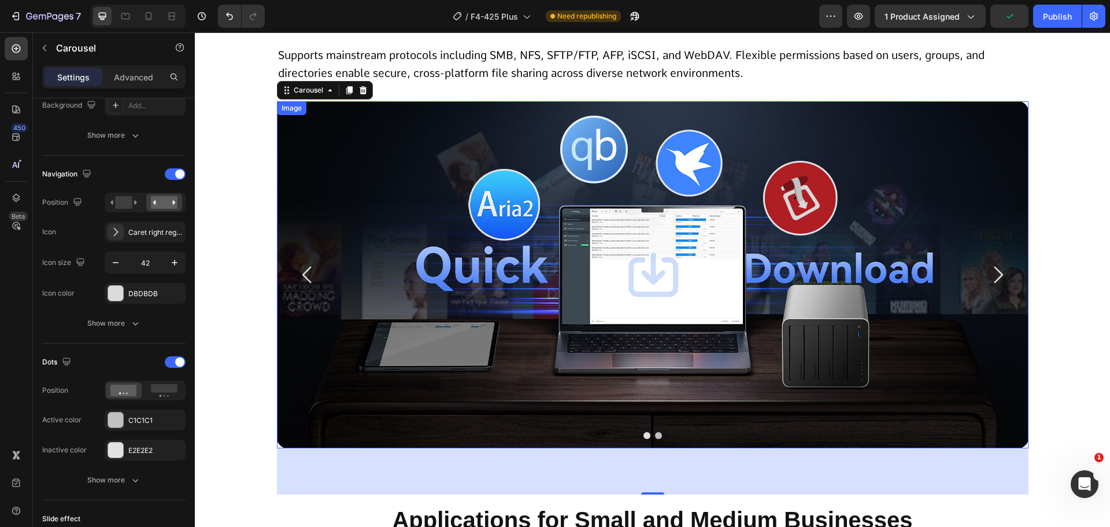
click at [539, 329] on img at bounding box center [653, 274] width 752 height 347
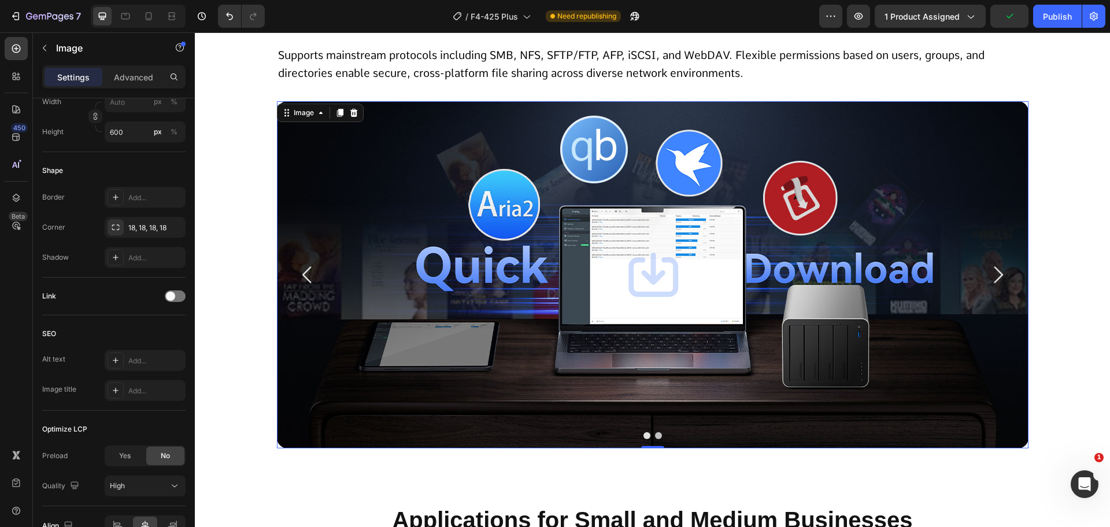
scroll to position [0, 0]
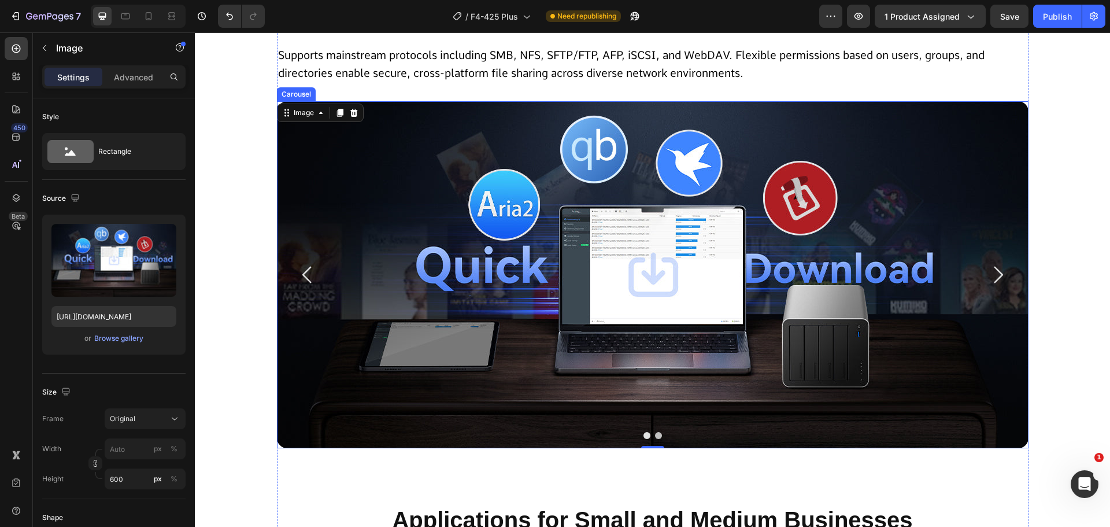
click at [295, 275] on icon "Carousel Back Arrow" at bounding box center [307, 274] width 24 height 24
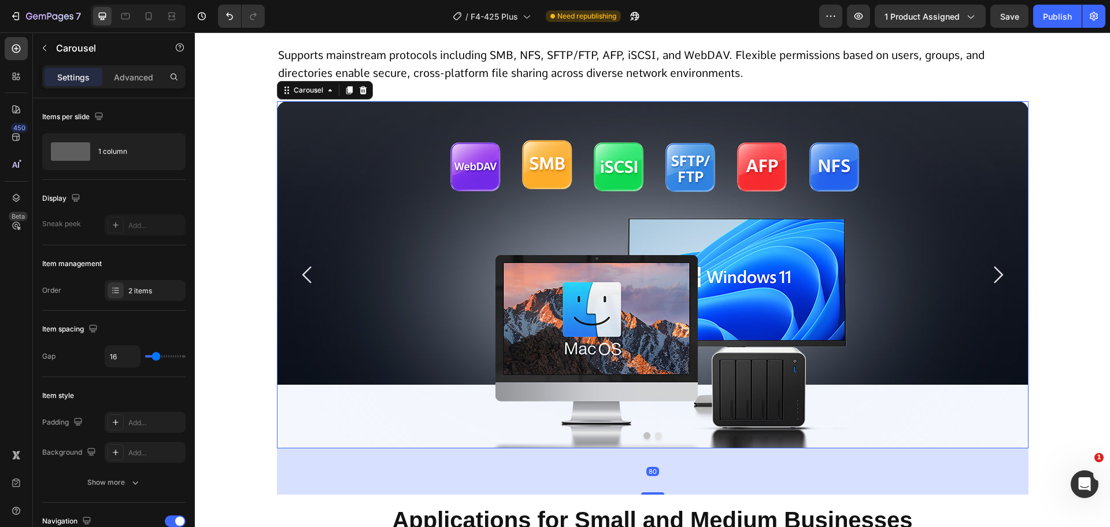
click at [988, 279] on icon "Carousel Next Arrow" at bounding box center [998, 274] width 24 height 24
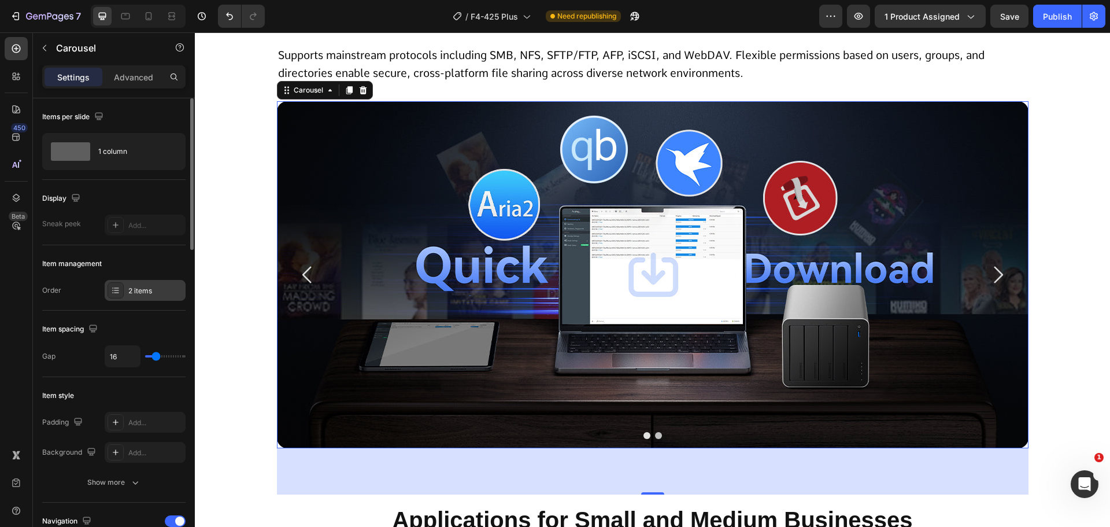
click at [142, 288] on div "2 items" at bounding box center [155, 291] width 54 height 10
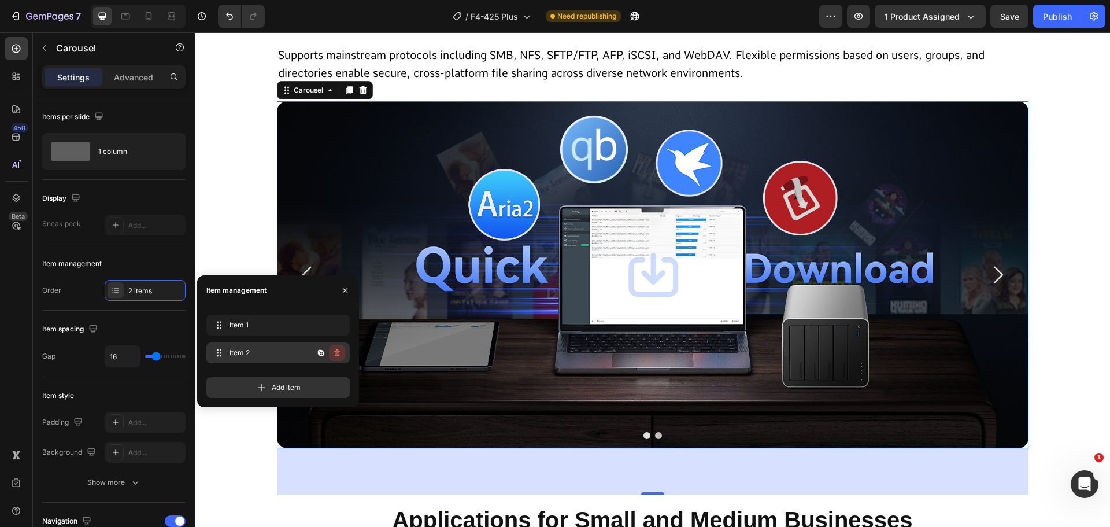
click at [342, 350] on button "button" at bounding box center [337, 353] width 16 height 16
click at [339, 353] on div "Delete" at bounding box center [329, 352] width 21 height 10
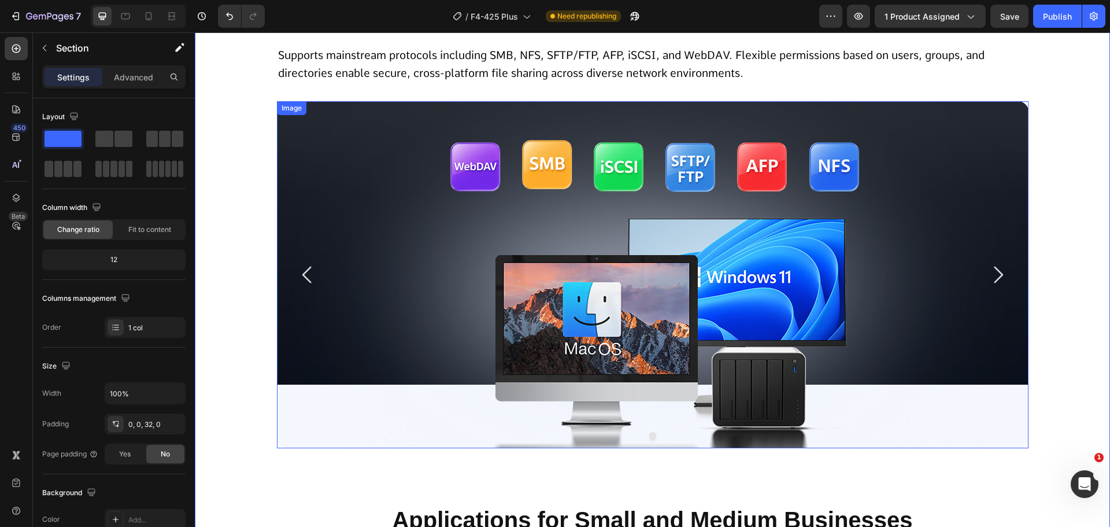
click at [461, 390] on img at bounding box center [653, 274] width 752 height 347
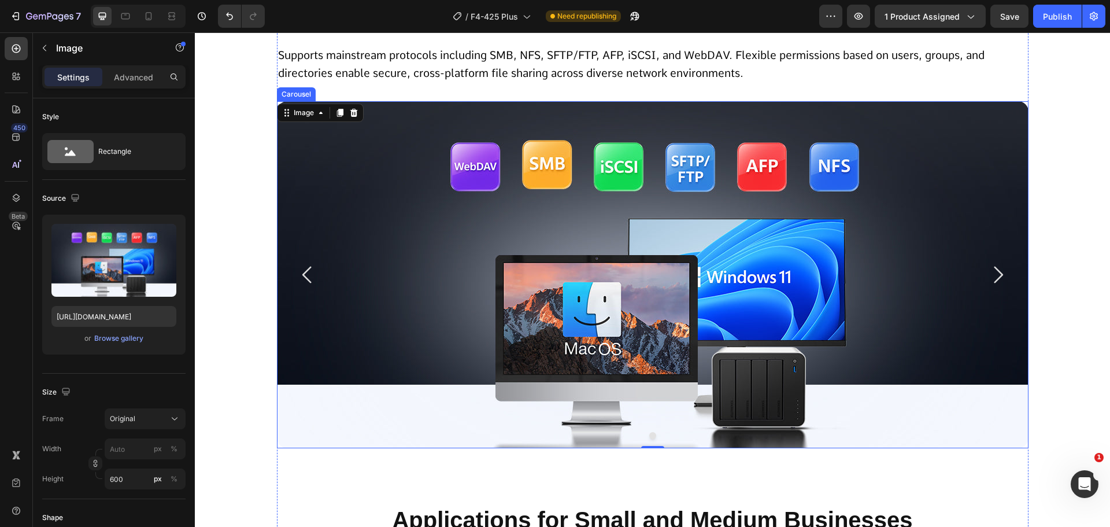
click at [302, 278] on icon "Carousel Back Arrow" at bounding box center [306, 275] width 9 height 17
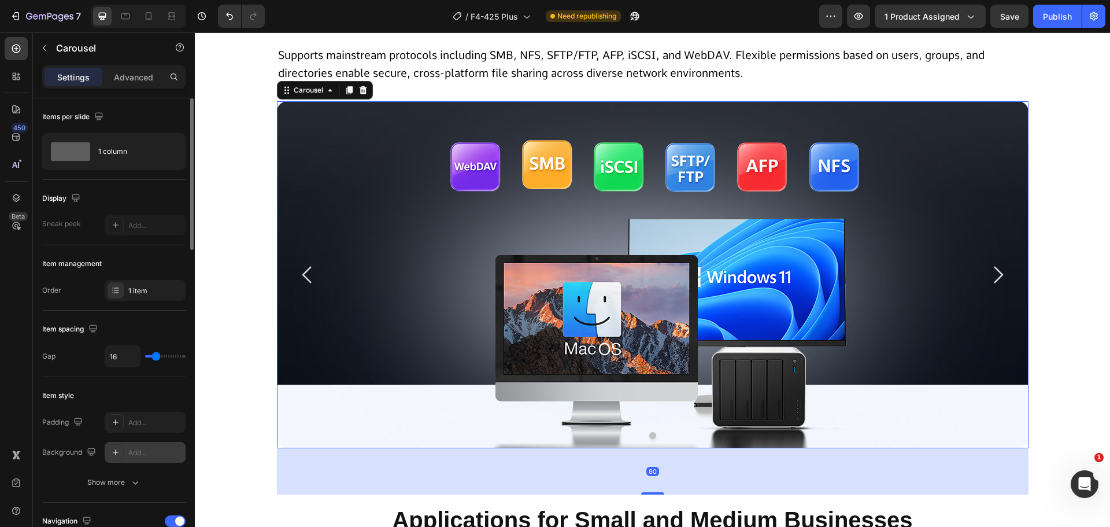
scroll to position [231, 0]
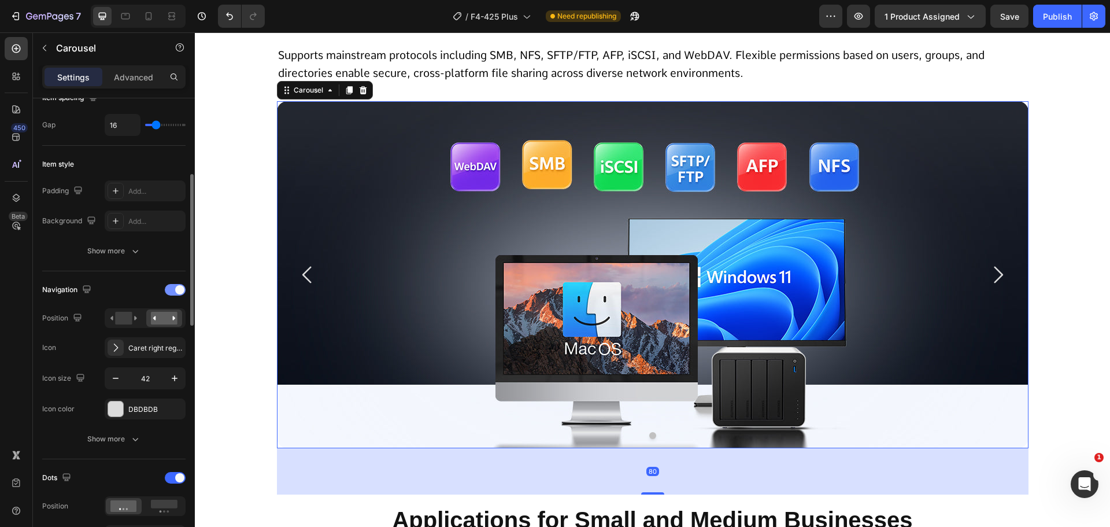
click at [167, 291] on div at bounding box center [175, 290] width 21 height 12
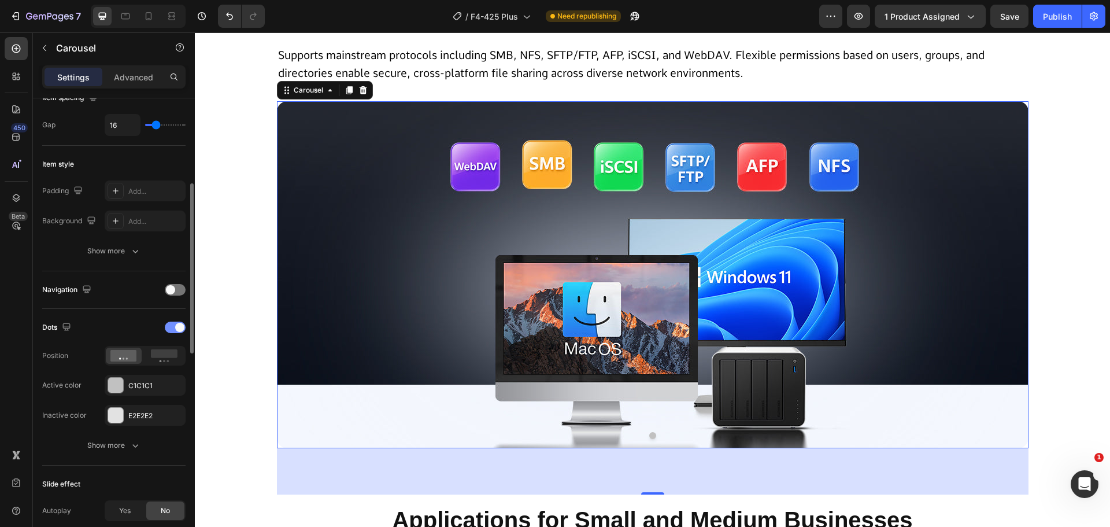
click at [173, 329] on div at bounding box center [175, 327] width 21 height 12
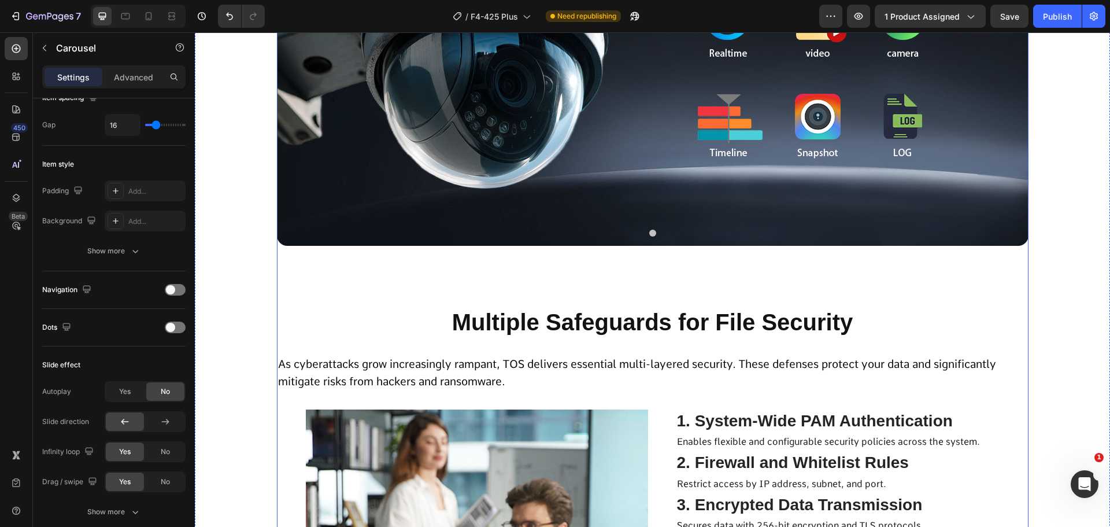
scroll to position [6272, 0]
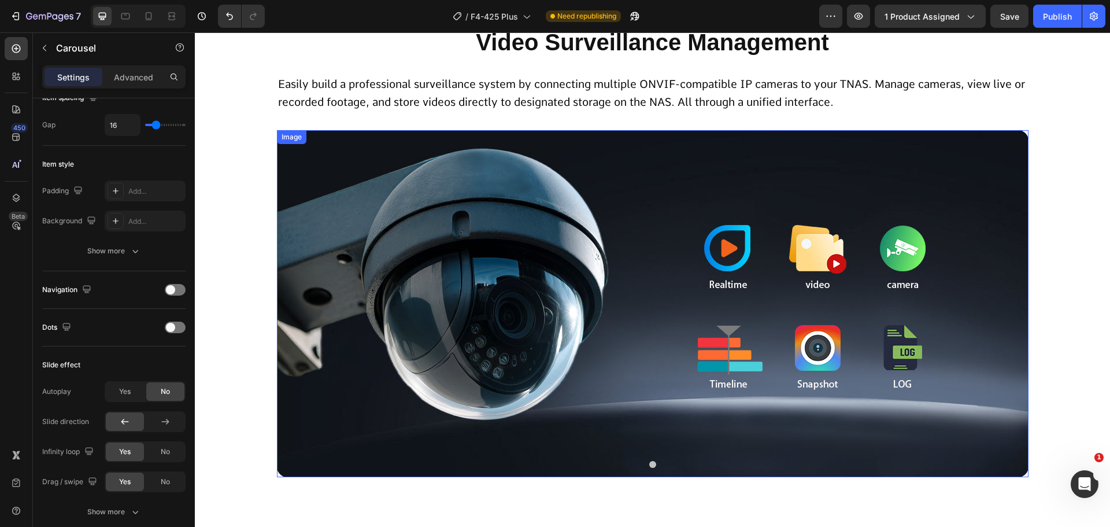
click at [1009, 316] on img at bounding box center [653, 303] width 752 height 347
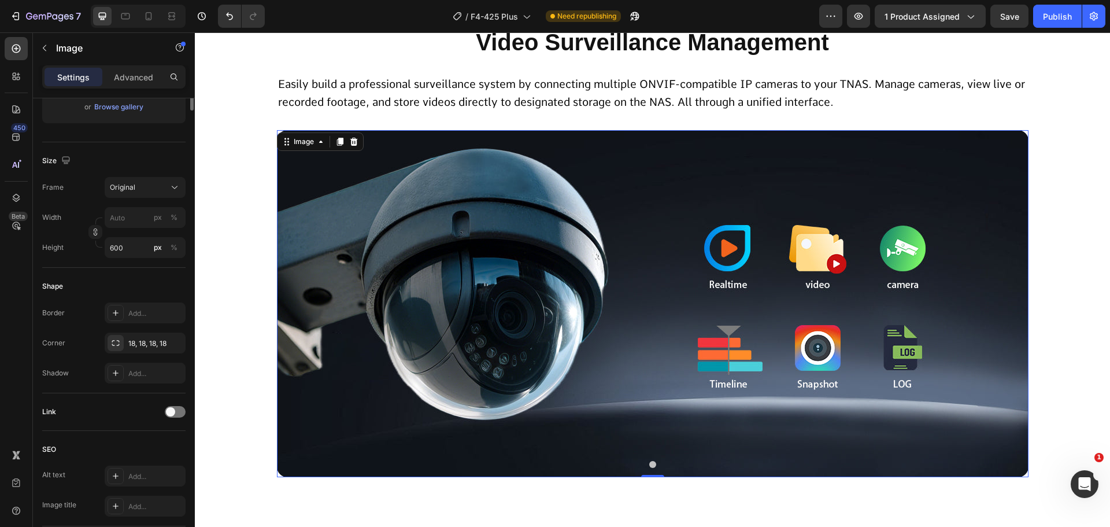
scroll to position [0, 0]
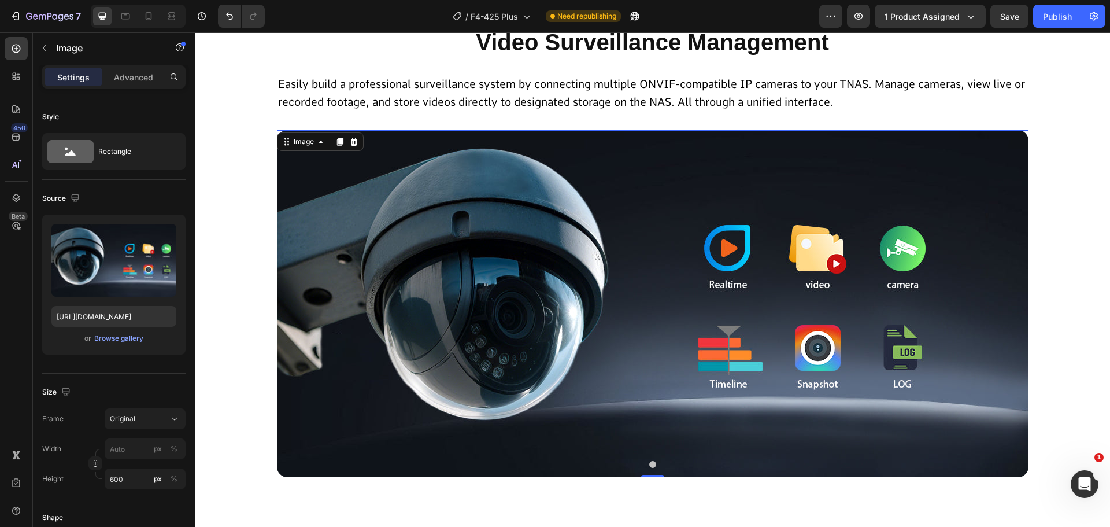
click at [287, 297] on img at bounding box center [653, 303] width 752 height 347
click at [649, 461] on button "Dot" at bounding box center [652, 464] width 7 height 7
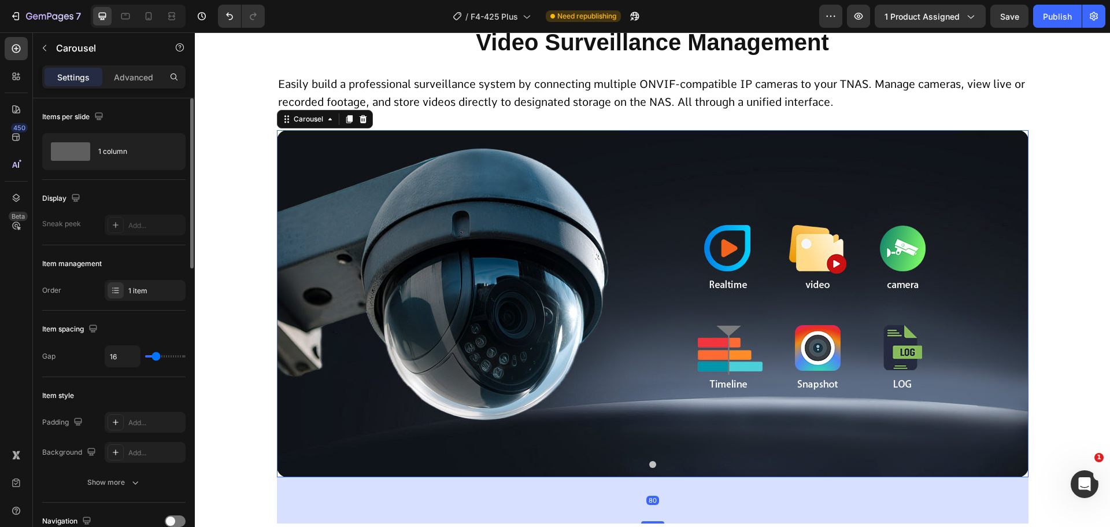
scroll to position [231, 0]
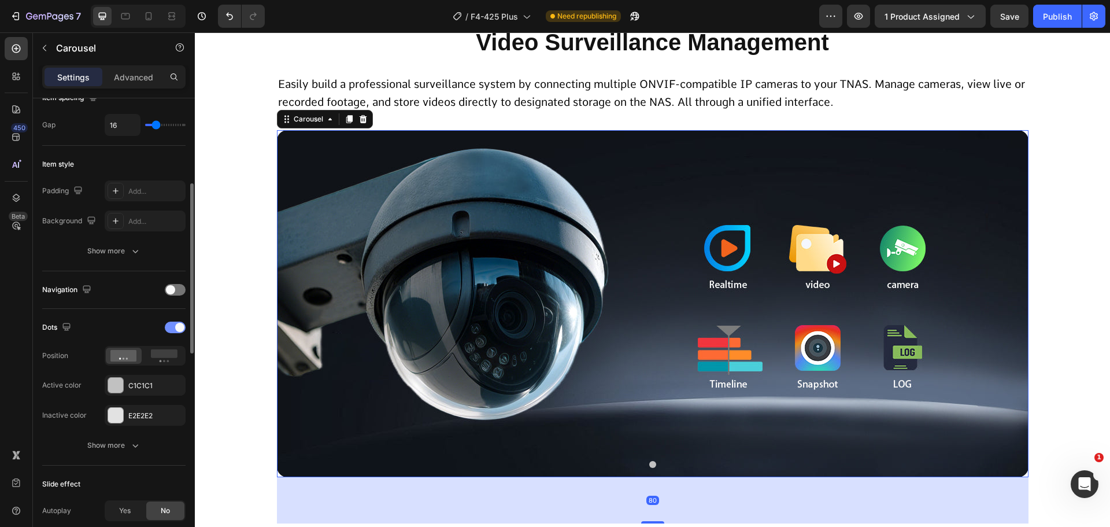
click at [176, 329] on span at bounding box center [179, 327] width 9 height 9
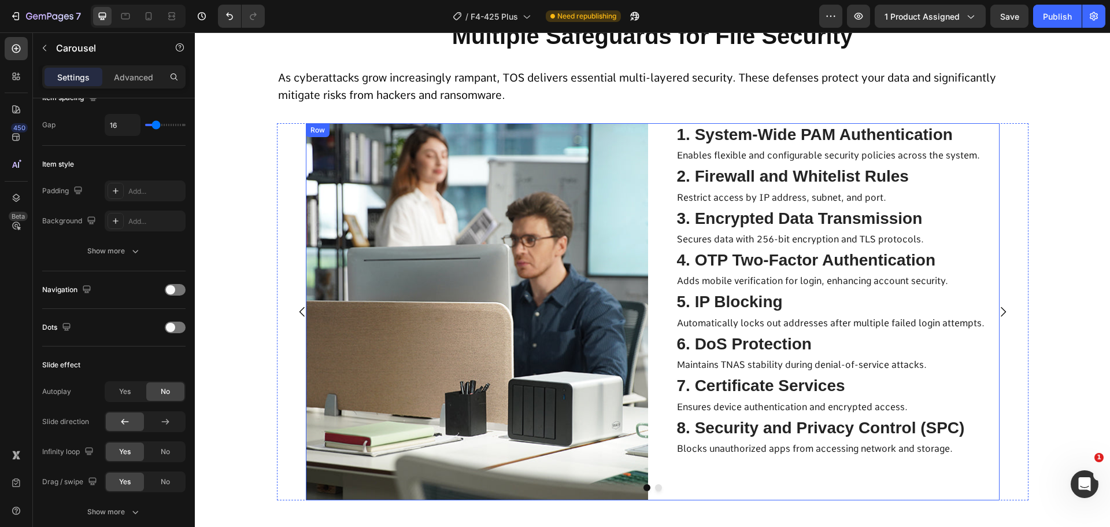
scroll to position [6734, 0]
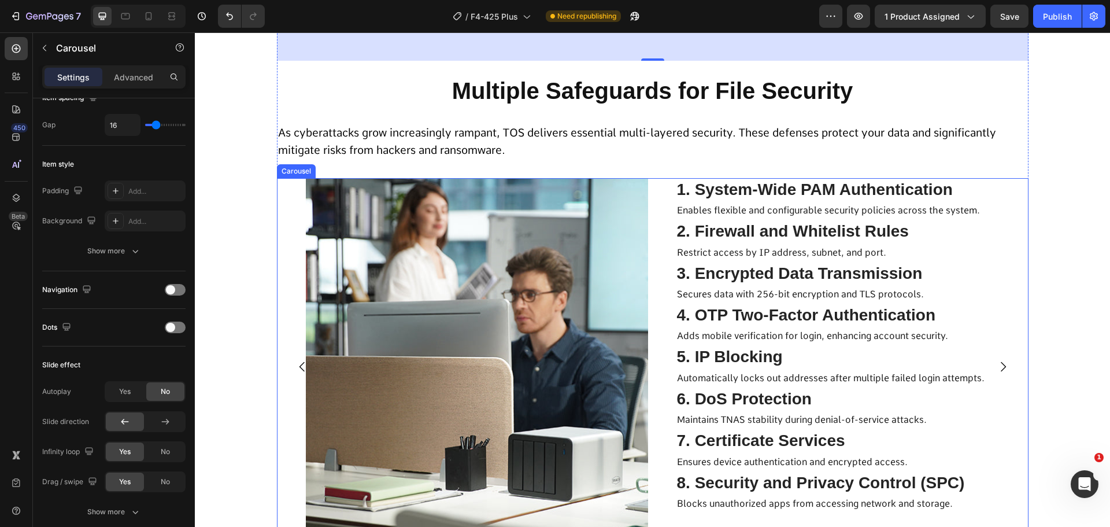
click at [1003, 367] on icon "Carousel Next Arrow" at bounding box center [1003, 367] width 14 height 14
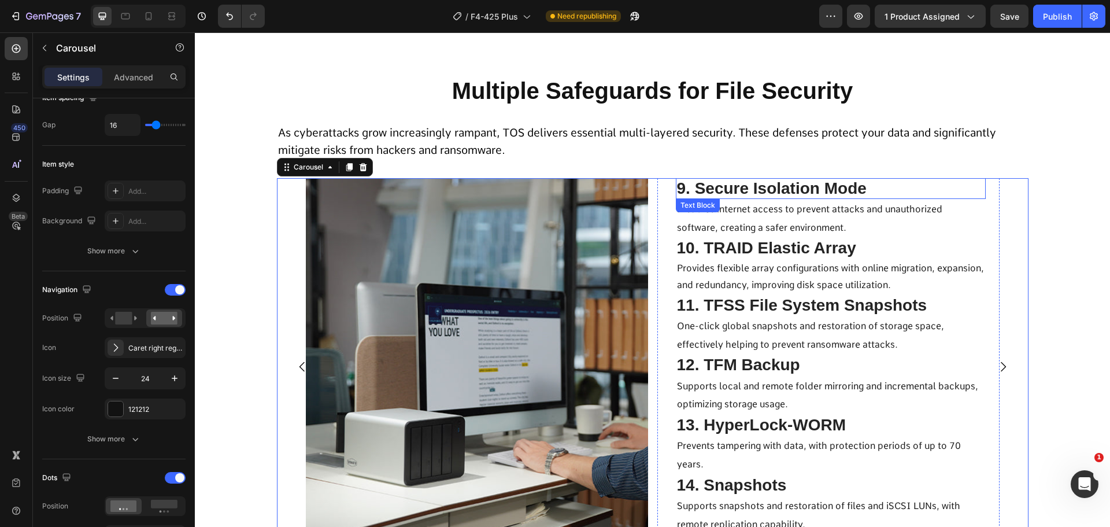
click at [817, 185] on span "9. Secure Isolation Mode" at bounding box center [772, 188] width 190 height 18
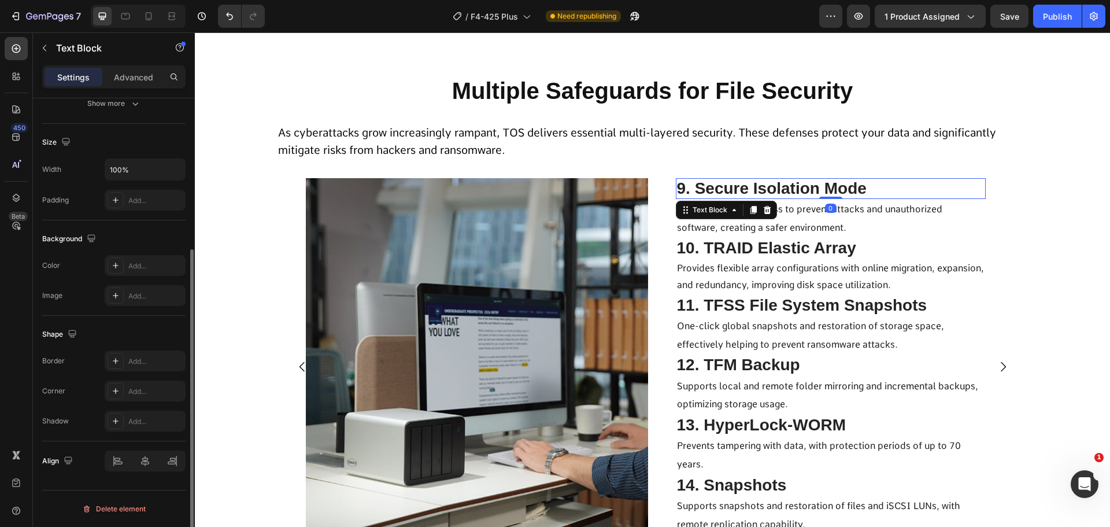
scroll to position [0, 0]
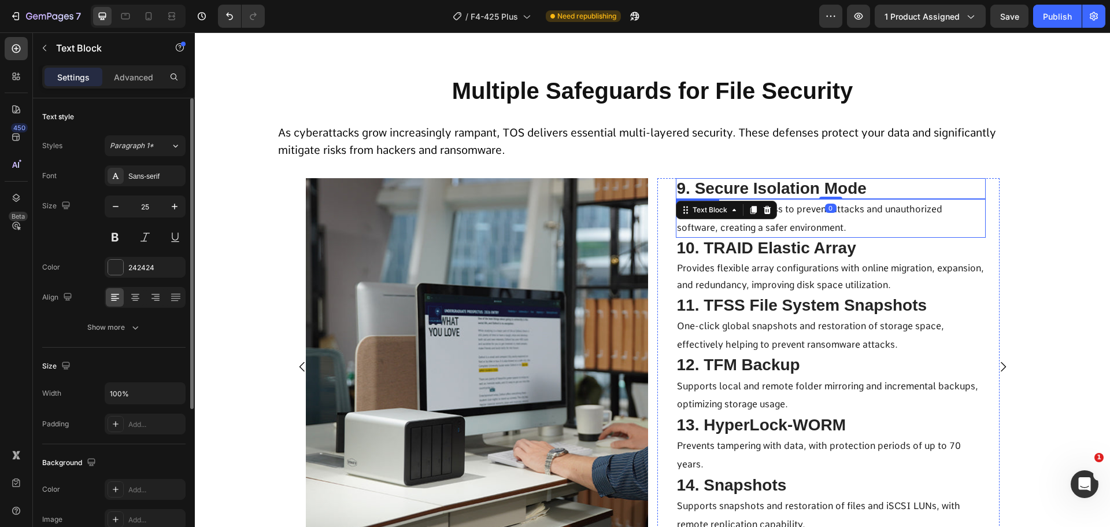
click at [796, 210] on span "Disables internet access to prevent attacks and unauthorized software, creating…" at bounding box center [809, 218] width 265 height 29
click at [801, 187] on span "9. Secure Isolation Mode" at bounding box center [772, 188] width 190 height 18
click at [792, 217] on p "Disables internet access to prevent attacks and unauthorized software, creating…" at bounding box center [831, 218] width 308 height 36
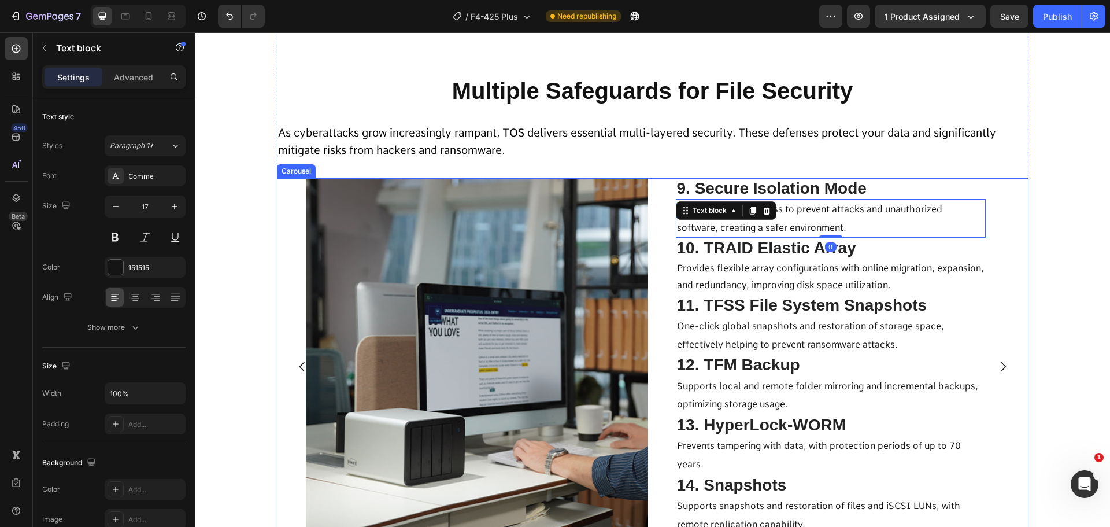
click at [296, 360] on icon "Carousel Back Arrow" at bounding box center [302, 367] width 14 height 14
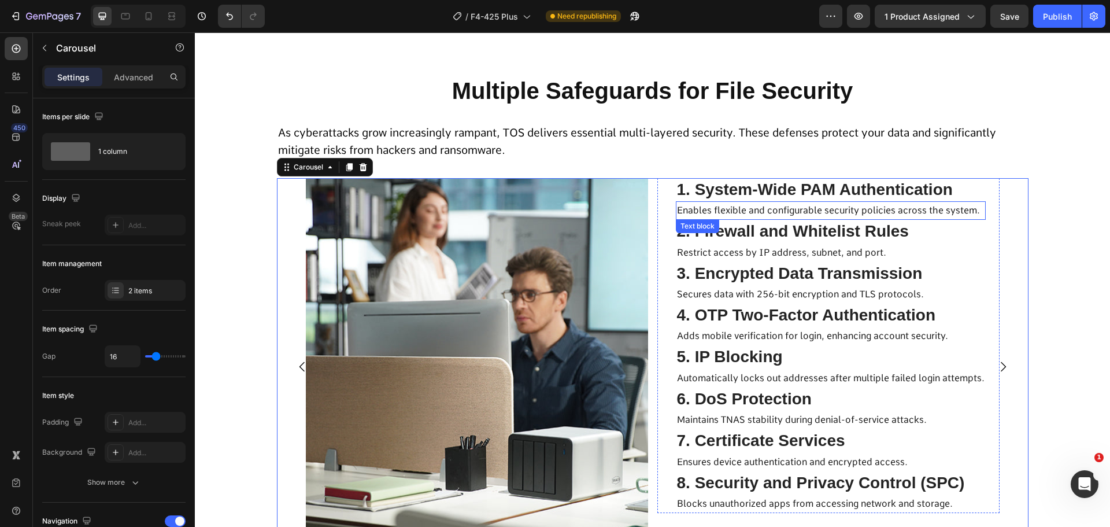
click at [795, 197] on span "1. System-Wide PAM Authentication" at bounding box center [815, 189] width 276 height 18
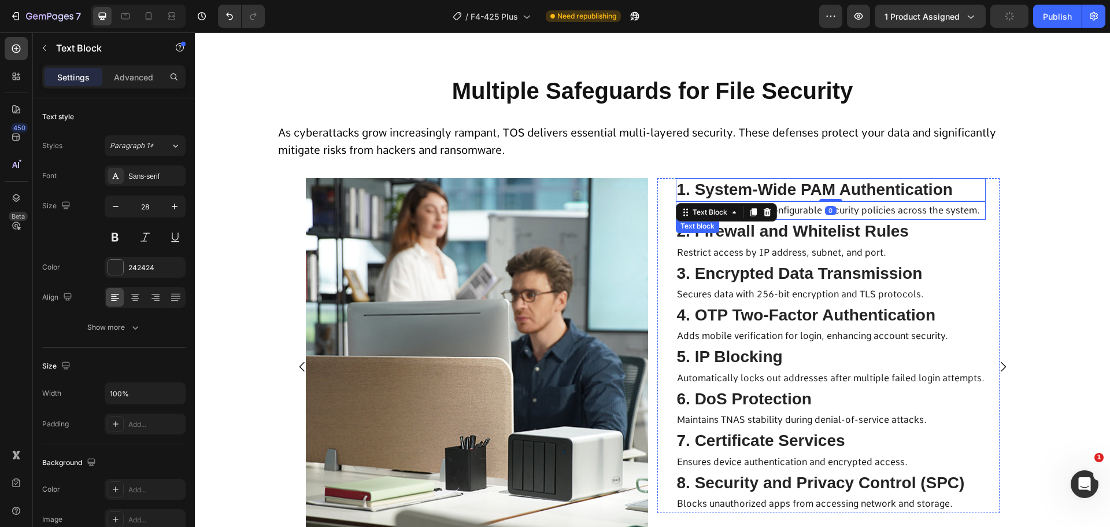
click at [793, 215] on span "Enables flexible and configurable security policies across the system." at bounding box center [828, 210] width 303 height 11
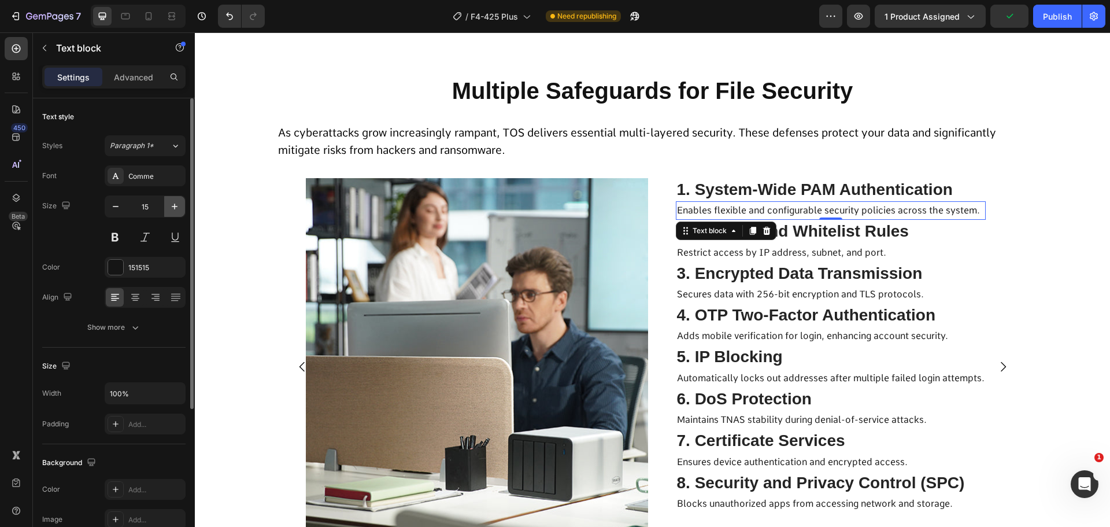
click at [171, 213] on button "button" at bounding box center [174, 206] width 21 height 21
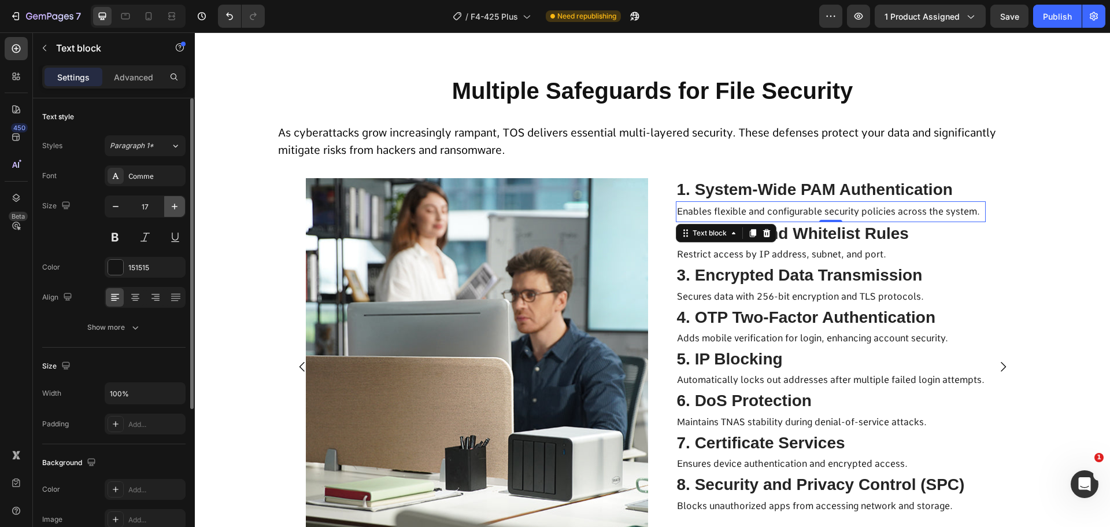
click at [171, 213] on button "button" at bounding box center [174, 206] width 21 height 21
click at [113, 211] on icon "button" at bounding box center [116, 207] width 12 height 12
type input "17"
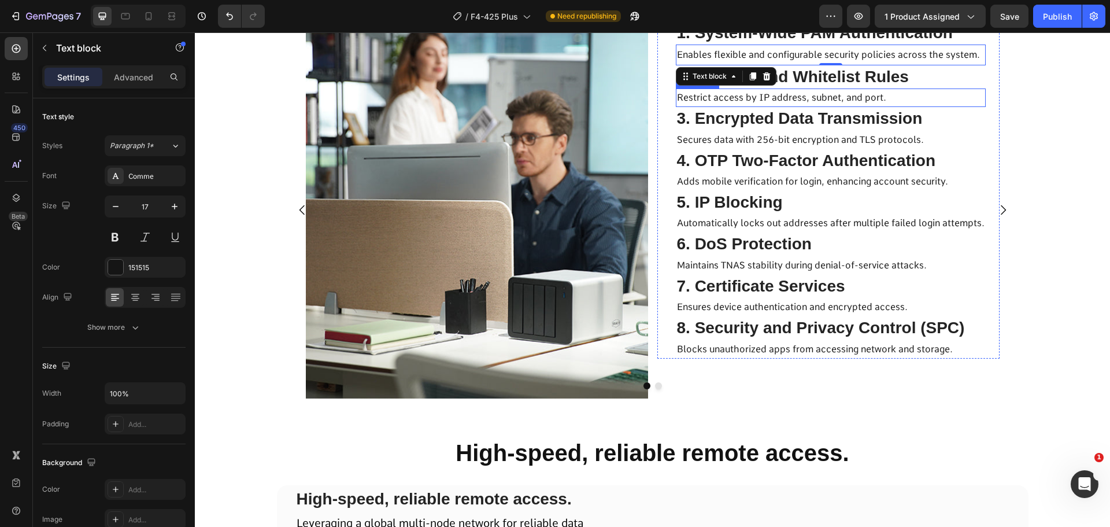
scroll to position [6908, 0]
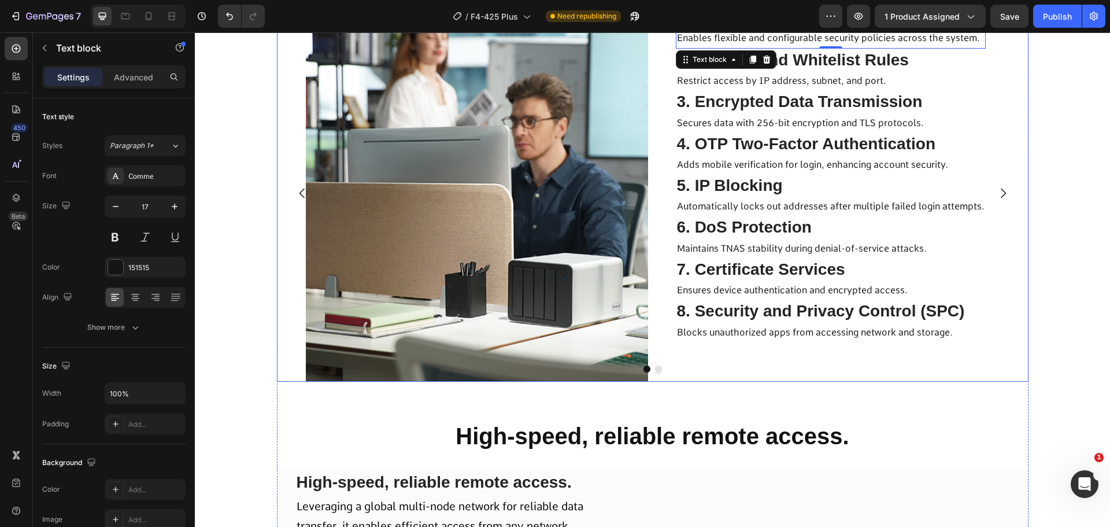
click at [1002, 191] on icon "Carousel Next Arrow" at bounding box center [1003, 193] width 14 height 14
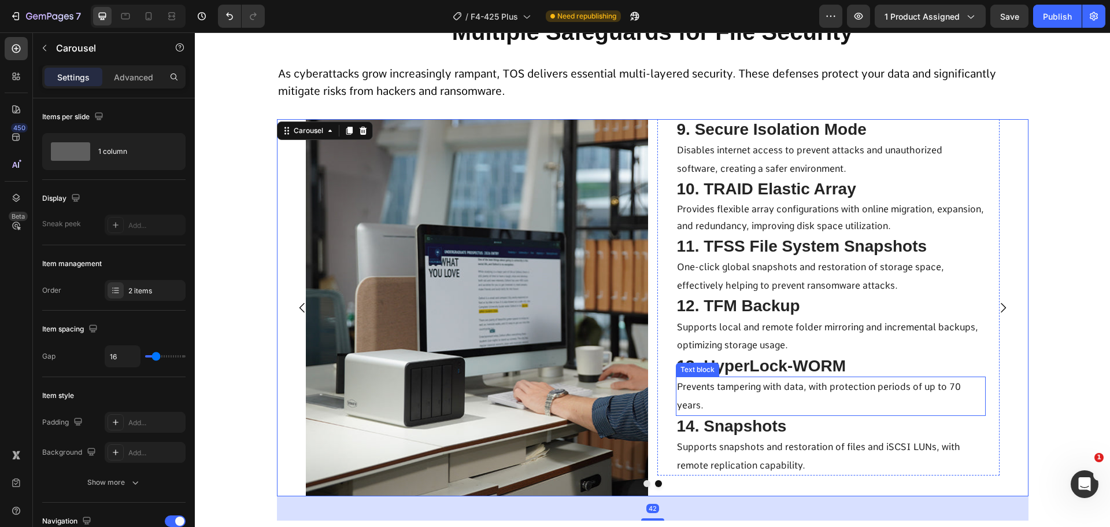
scroll to position [6792, 0]
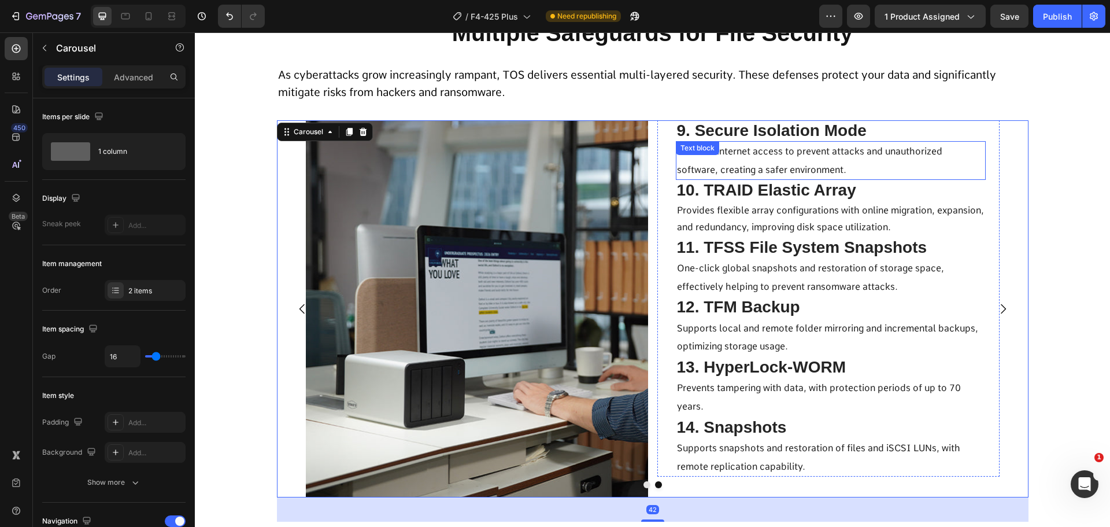
click at [765, 148] on div "Disables internet access to prevent attacks and unauthorized software, creating…" at bounding box center [831, 160] width 310 height 39
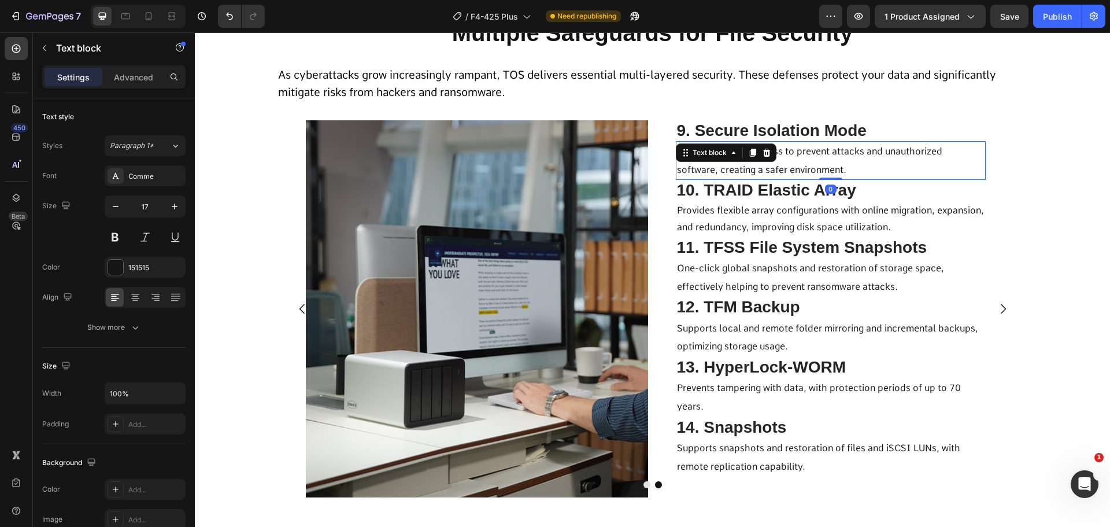
click at [820, 161] on p "Disables internet access to prevent attacks and unauthorized software, creating…" at bounding box center [831, 160] width 308 height 36
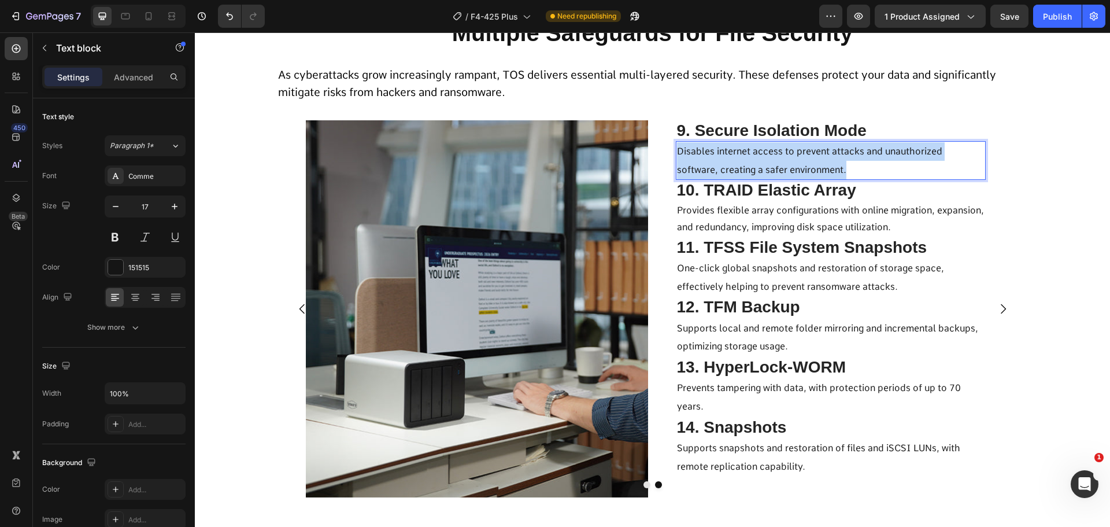
click at [820, 161] on p "Disables internet access to prevent attacks and unauthorized software, creating…" at bounding box center [831, 160] width 308 height 36
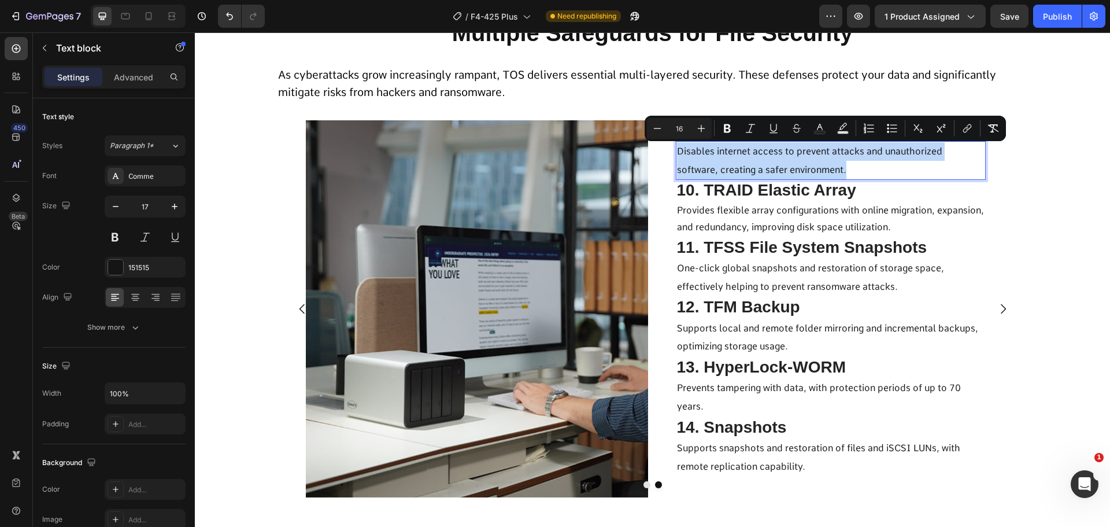
click at [805, 166] on p "Disables internet access to prevent attacks and unauthorized software, creating…" at bounding box center [831, 160] width 308 height 36
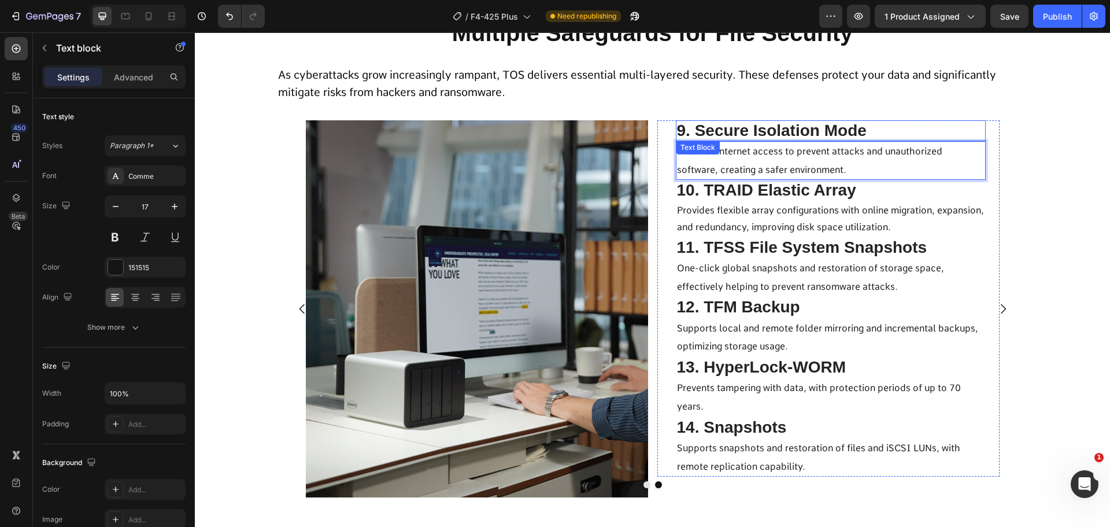
click at [791, 132] on span "9. Secure Isolation Mode" at bounding box center [772, 130] width 190 height 18
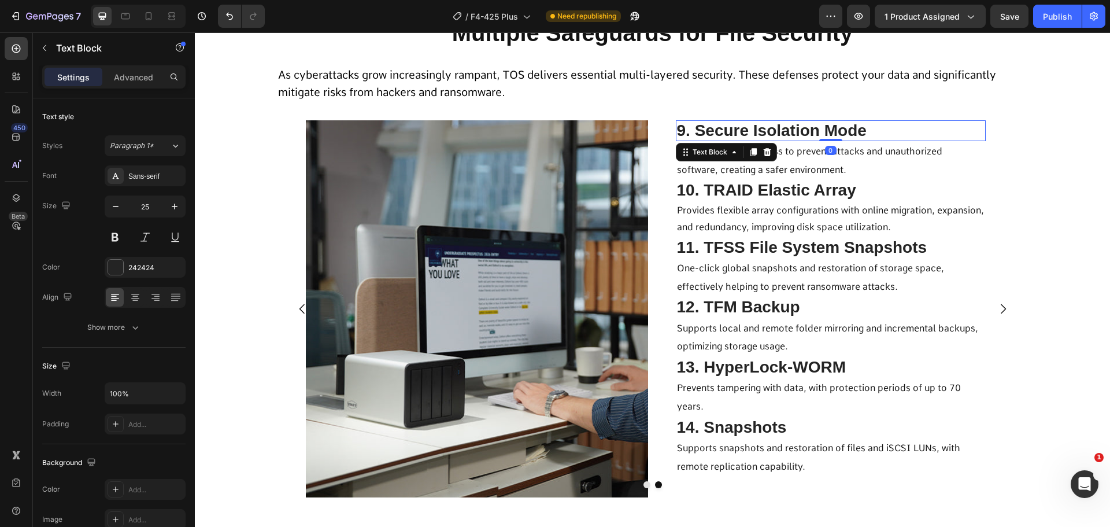
click at [791, 132] on span "9. Secure Isolation Mode" at bounding box center [772, 130] width 190 height 18
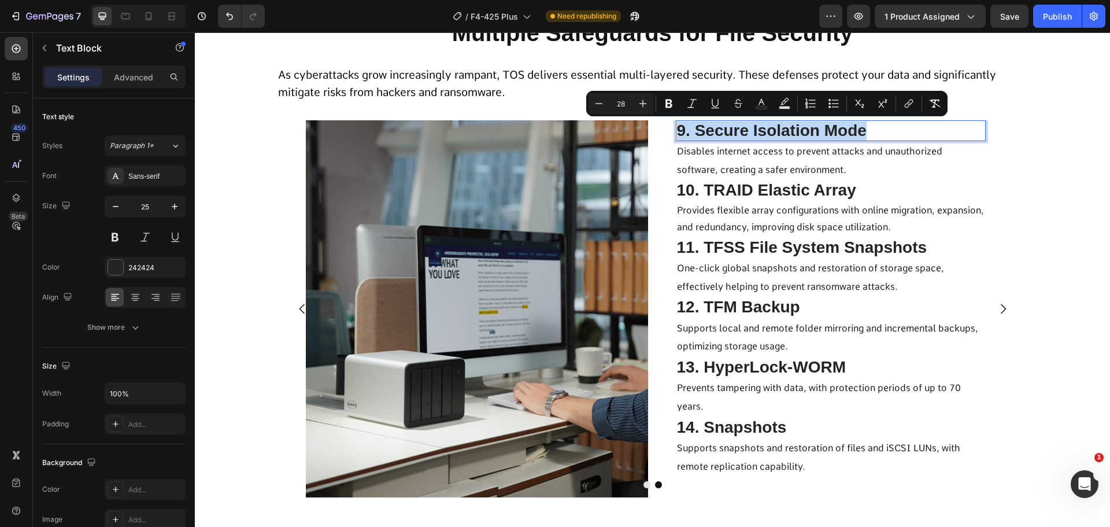
click at [791, 132] on span "9. Secure Isolation Mode" at bounding box center [772, 130] width 190 height 18
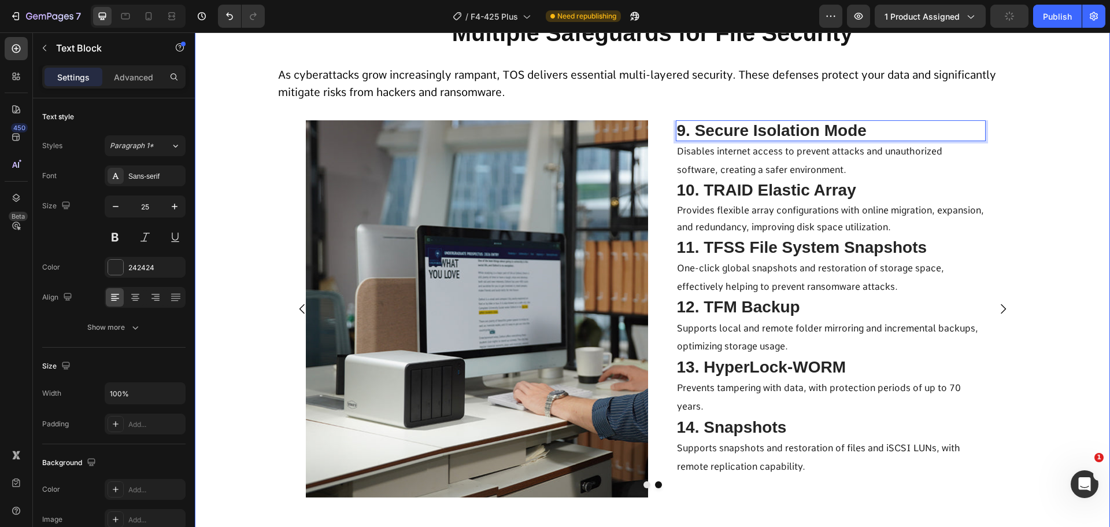
click at [298, 309] on icon "Carousel Back Arrow" at bounding box center [302, 309] width 14 height 14
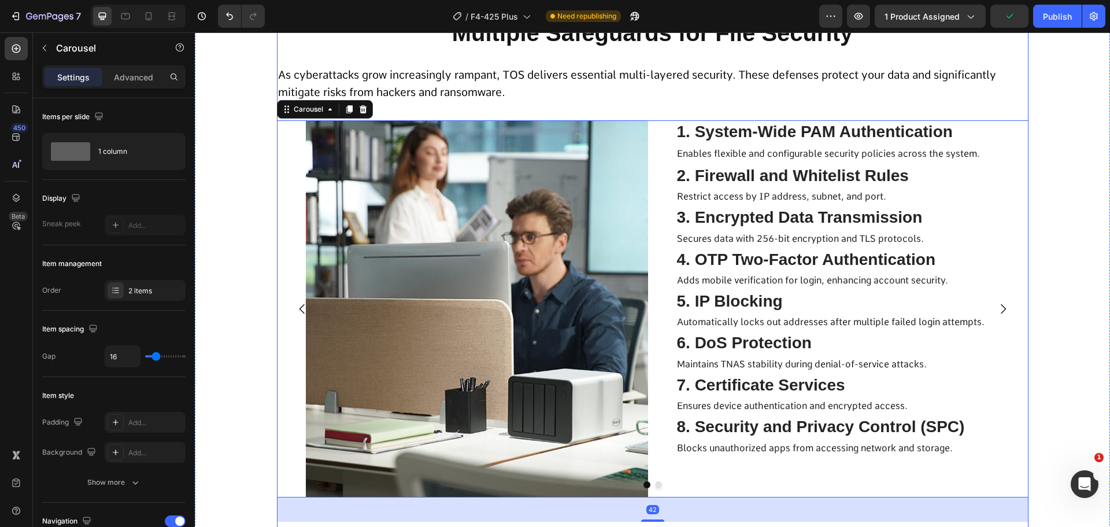
click at [743, 130] on span "1. System-Wide PAM Authentication" at bounding box center [815, 132] width 276 height 18
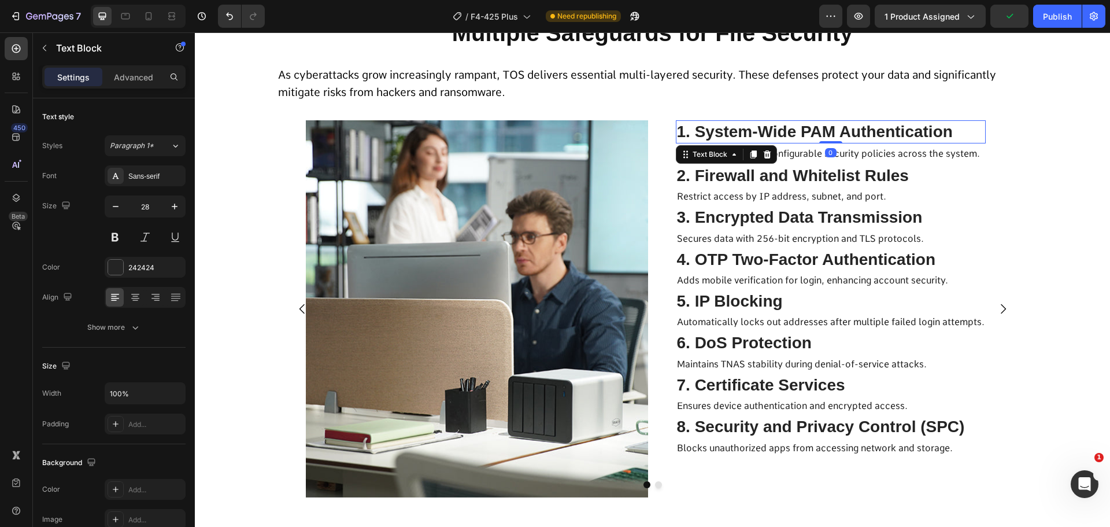
click at [734, 131] on span "1. System-Wide PAM Authentication" at bounding box center [815, 132] width 276 height 18
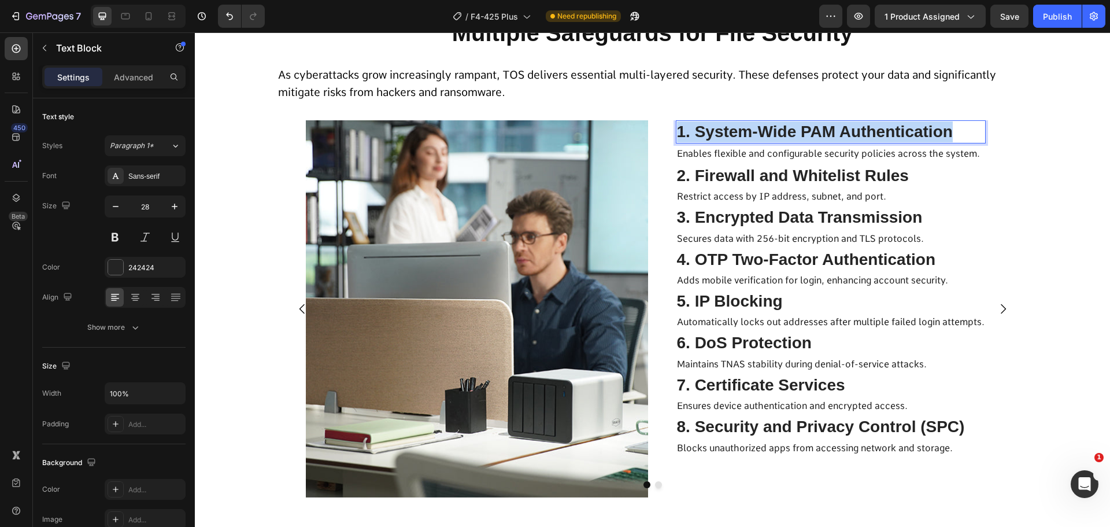
click at [734, 131] on span "1. System-Wide PAM Authentication" at bounding box center [815, 132] width 276 height 18
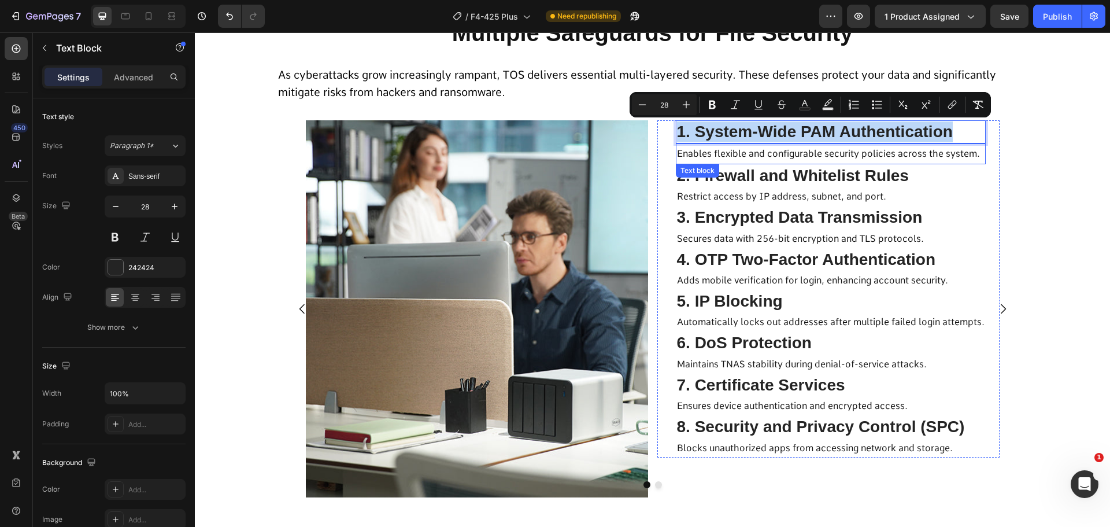
click at [730, 154] on span "Enables flexible and configurable security policies across the system." at bounding box center [828, 153] width 303 height 11
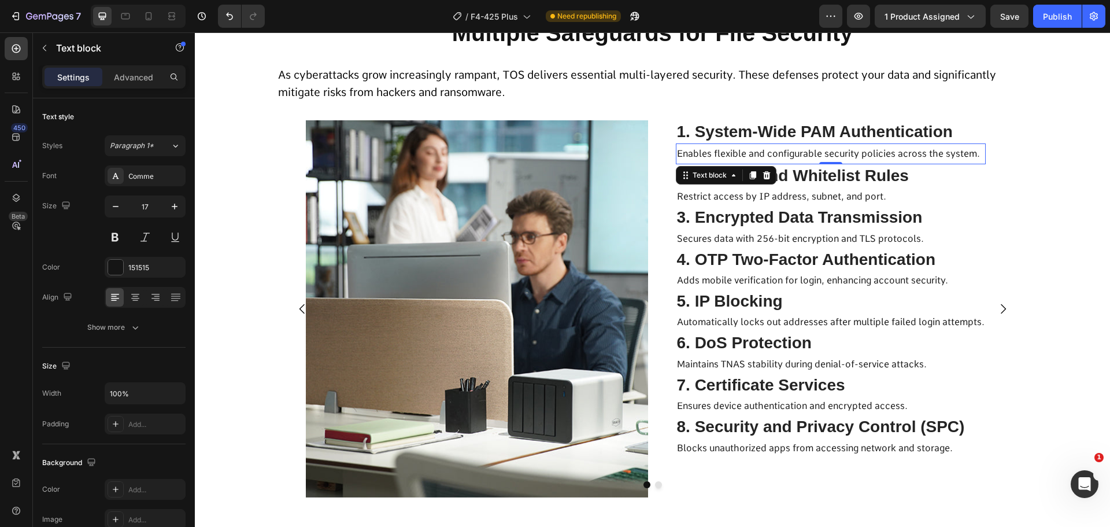
click at [730, 154] on span "Enables flexible and configurable security policies across the system." at bounding box center [828, 153] width 303 height 11
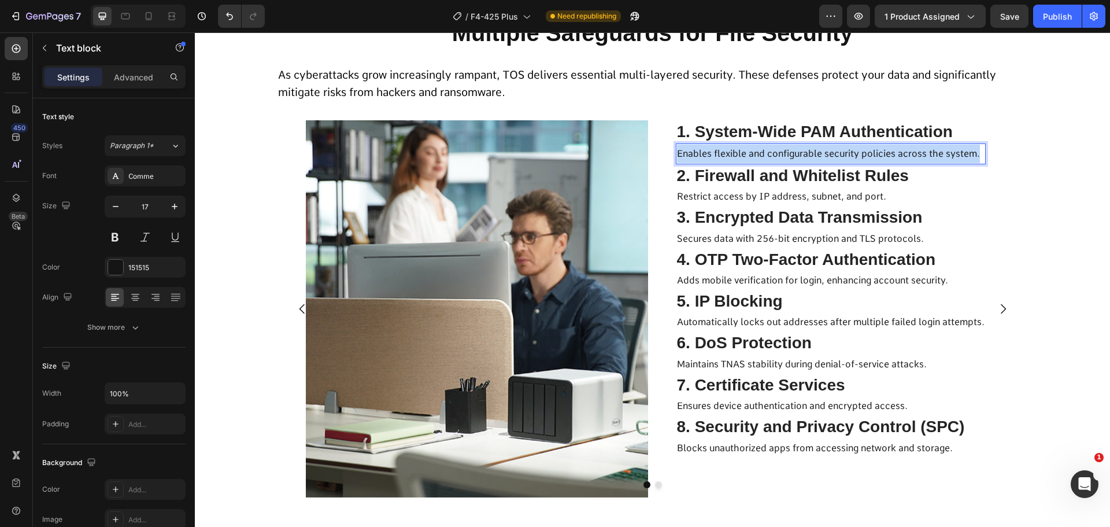
click at [730, 154] on span "Enables flexible and configurable security policies across the system." at bounding box center [828, 153] width 303 height 11
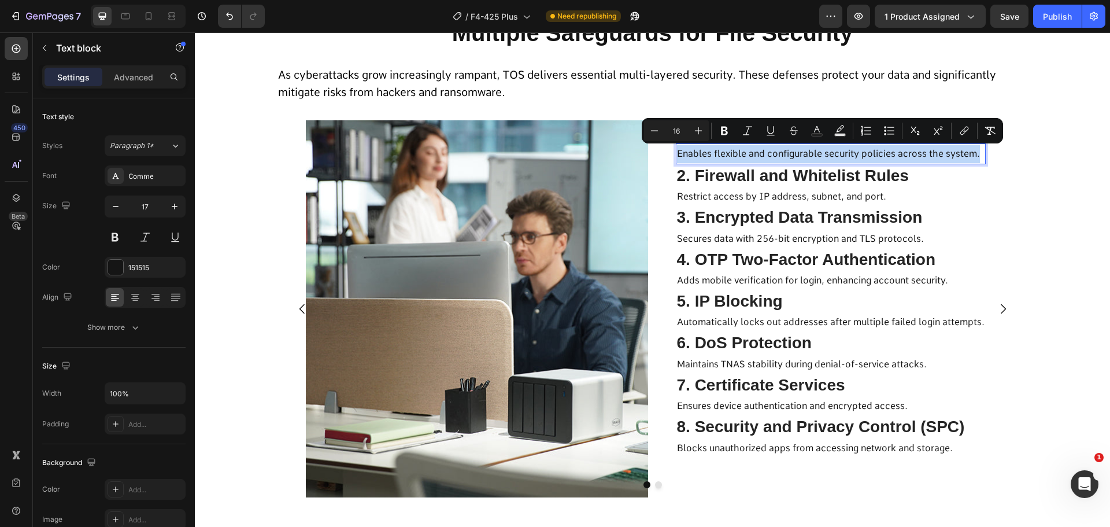
click at [730, 154] on span "Enables flexible and configurable security policies across the system." at bounding box center [828, 153] width 303 height 11
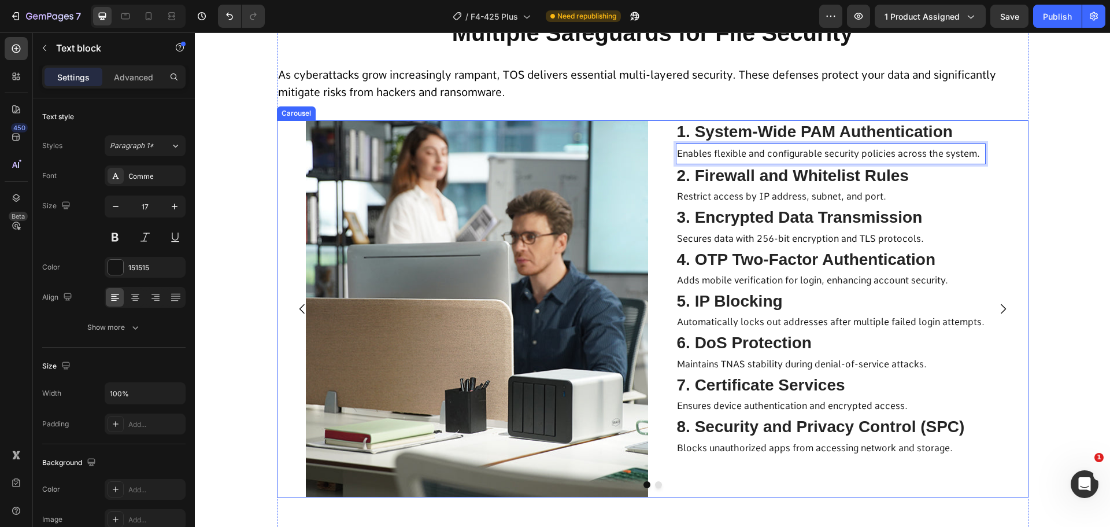
click at [996, 306] on icon "Carousel Next Arrow" at bounding box center [1003, 309] width 14 height 14
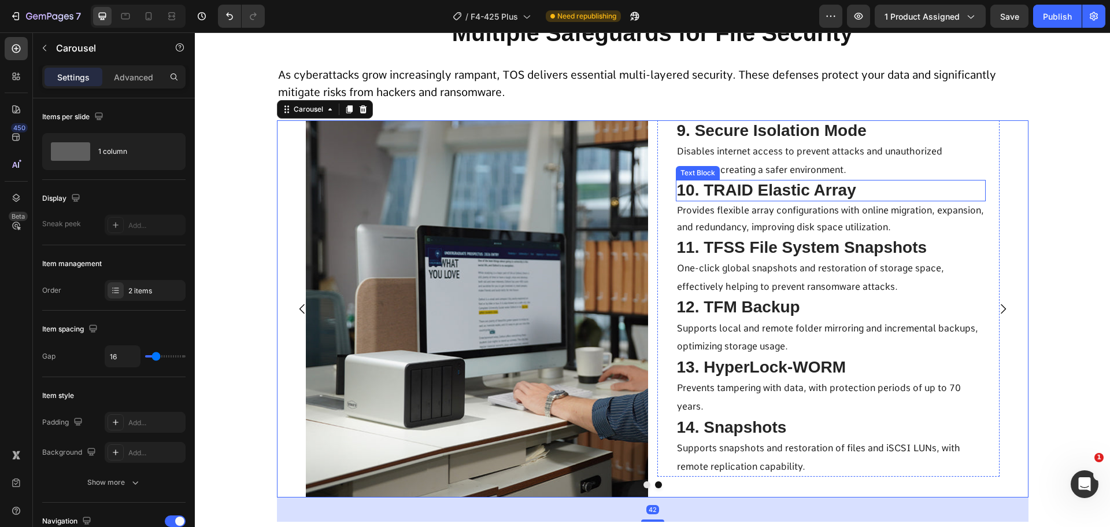
click at [782, 157] on p "Disables internet access to prevent attacks and unauthorized software, creating…" at bounding box center [831, 160] width 308 height 36
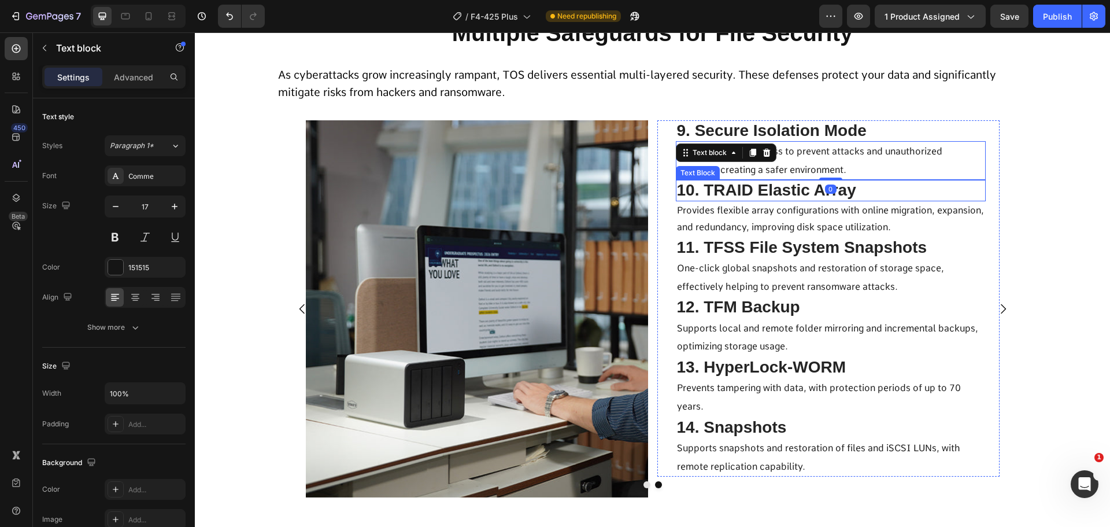
click at [806, 190] on span "10. TRAID Elastic Array" at bounding box center [766, 190] width 179 height 18
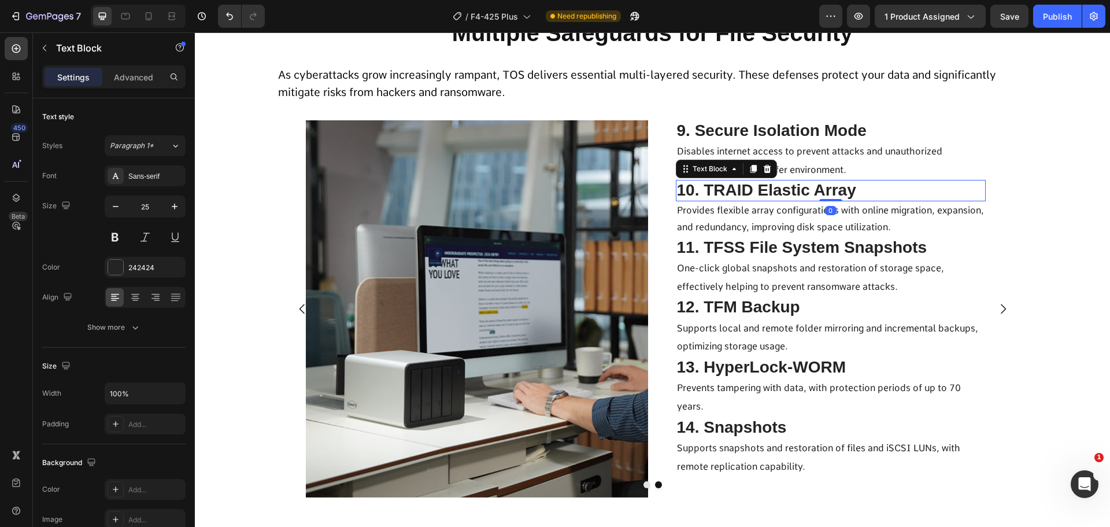
click at [793, 224] on span "Provides flexible array configurations with online migration, expansion, and re…" at bounding box center [830, 219] width 307 height 28
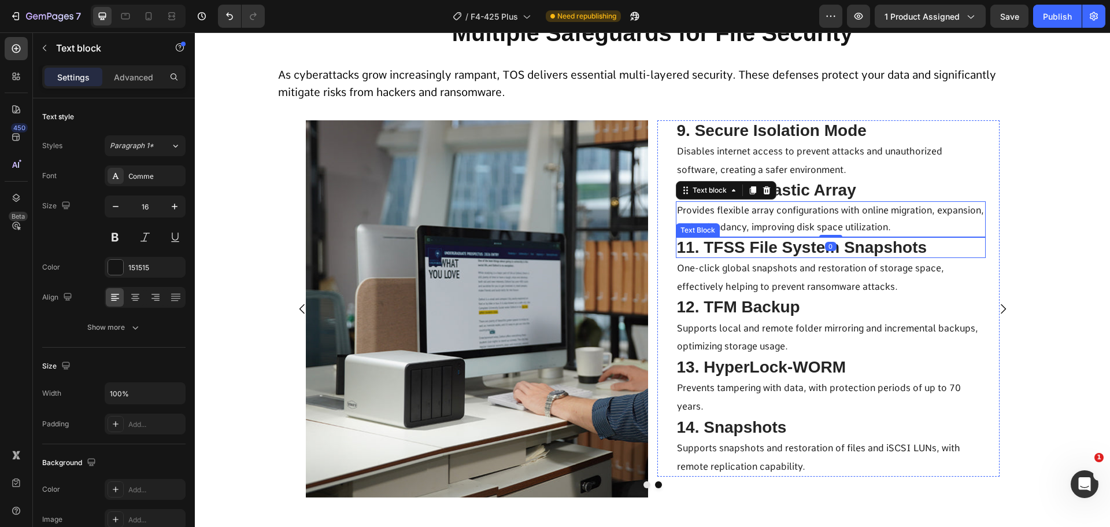
click at [782, 257] on div "11. TFSS File System Snapshots" at bounding box center [831, 247] width 310 height 21
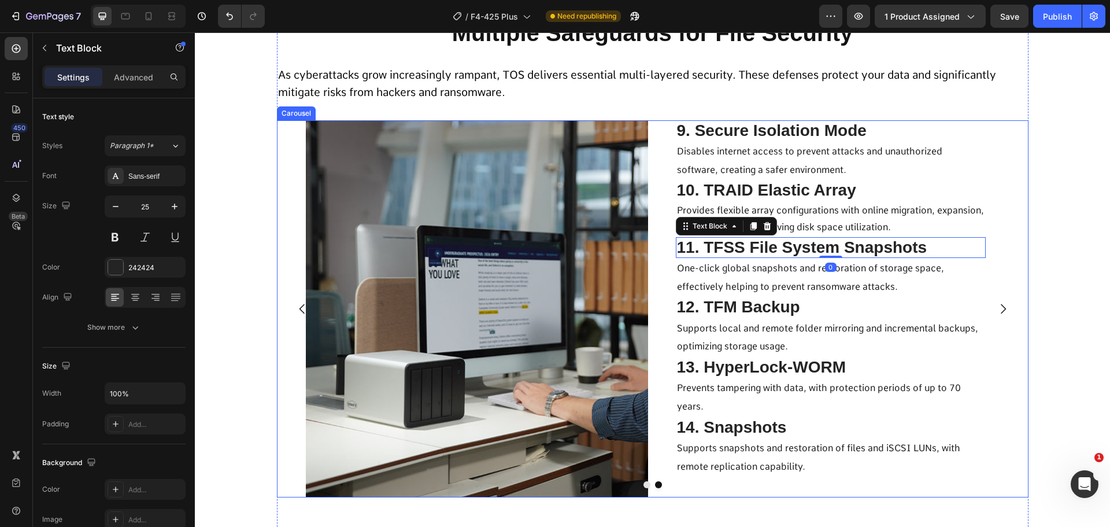
click at [295, 308] on icon "Carousel Back Arrow" at bounding box center [302, 309] width 14 height 14
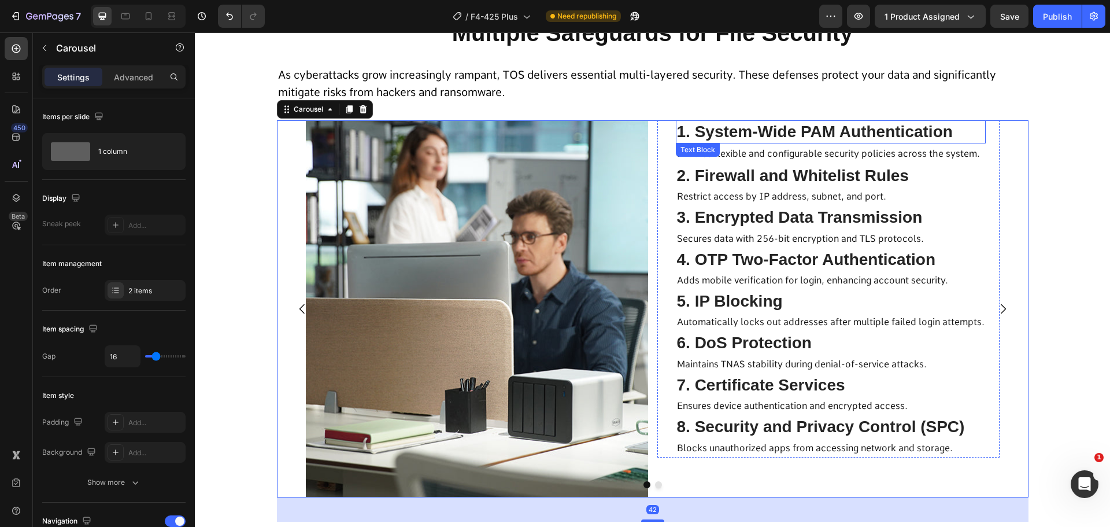
click at [787, 127] on span "1. System-Wide PAM Authentication" at bounding box center [815, 132] width 276 height 18
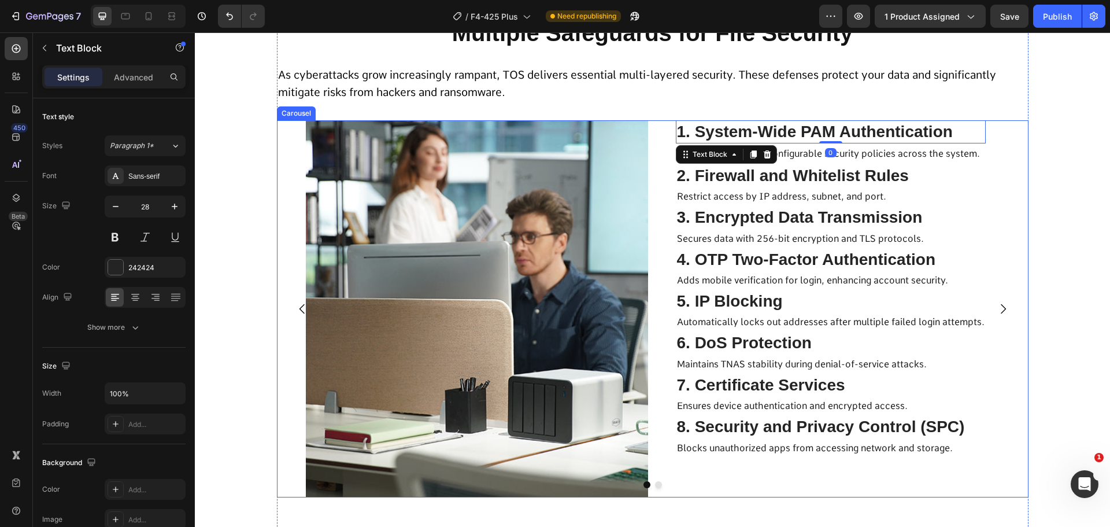
click at [1001, 308] on icon "Carousel Next Arrow" at bounding box center [1003, 309] width 5 height 10
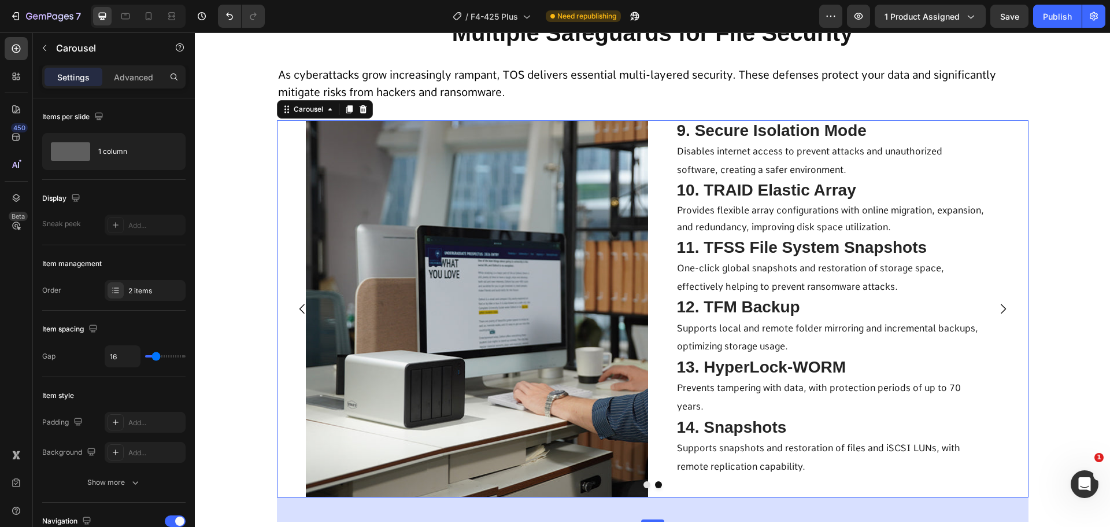
click at [299, 302] on icon "Carousel Back Arrow" at bounding box center [302, 309] width 14 height 14
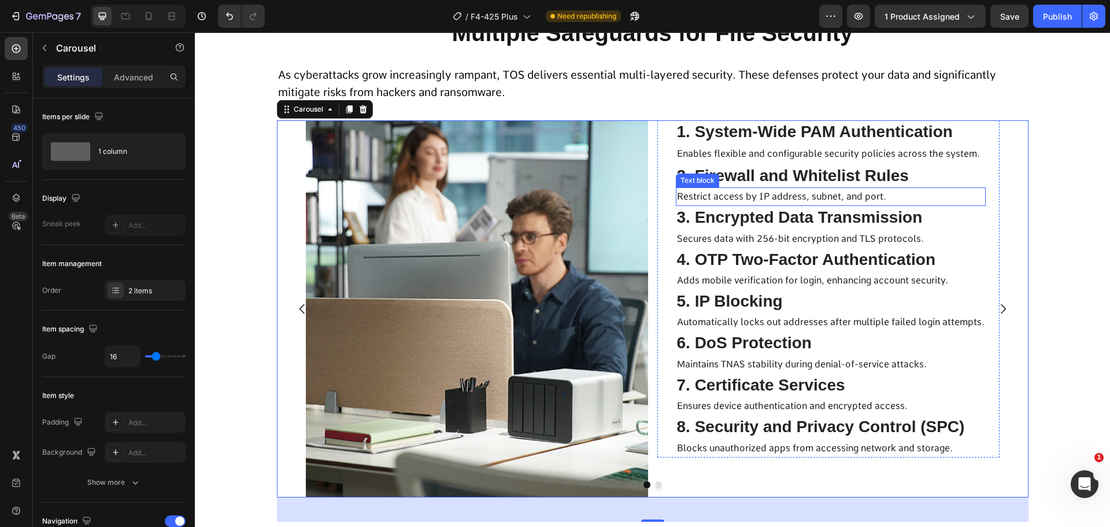
click at [778, 198] on span "Restrict access by IP address, subnet, and port." at bounding box center [781, 196] width 209 height 11
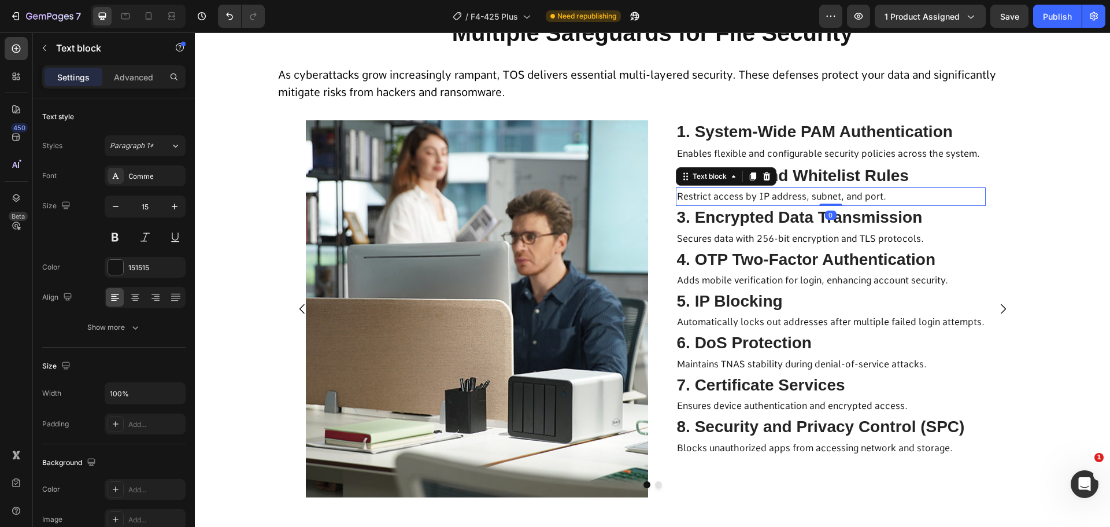
click at [778, 198] on span "Restrict access by IP address, subnet, and port." at bounding box center [781, 196] width 209 height 11
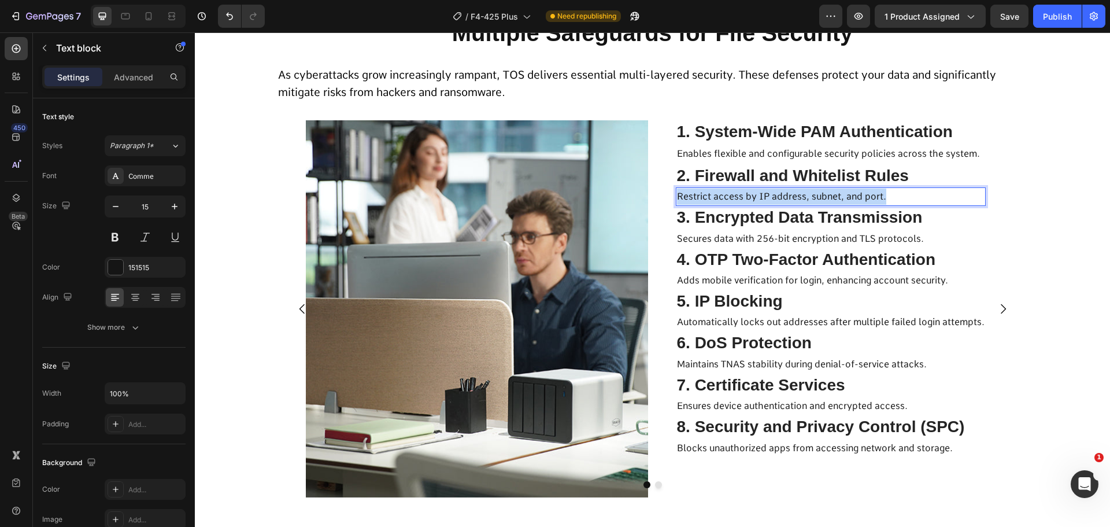
click at [778, 198] on span "Restrict access by IP address, subnet, and port." at bounding box center [781, 196] width 209 height 11
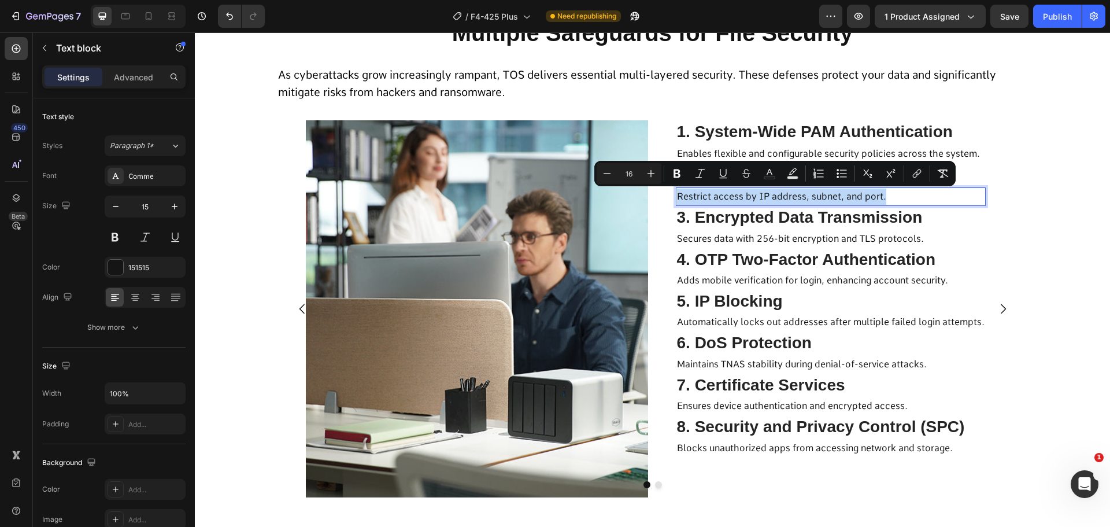
click at [776, 198] on span "Restrict access by IP address, subnet, and port." at bounding box center [781, 196] width 209 height 11
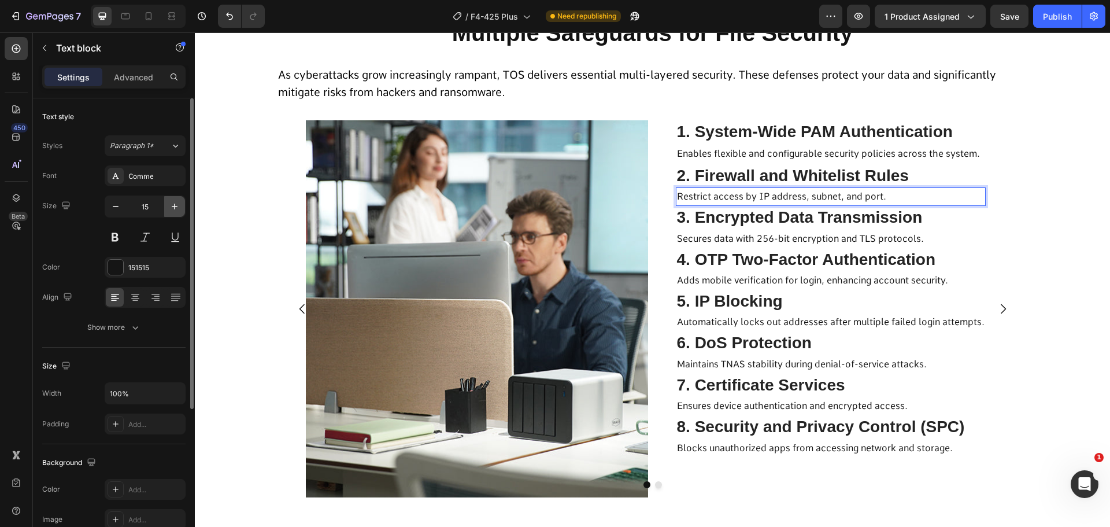
click at [169, 213] on button "button" at bounding box center [174, 206] width 21 height 21
click at [173, 209] on icon "button" at bounding box center [175, 207] width 12 height 12
type input "17"
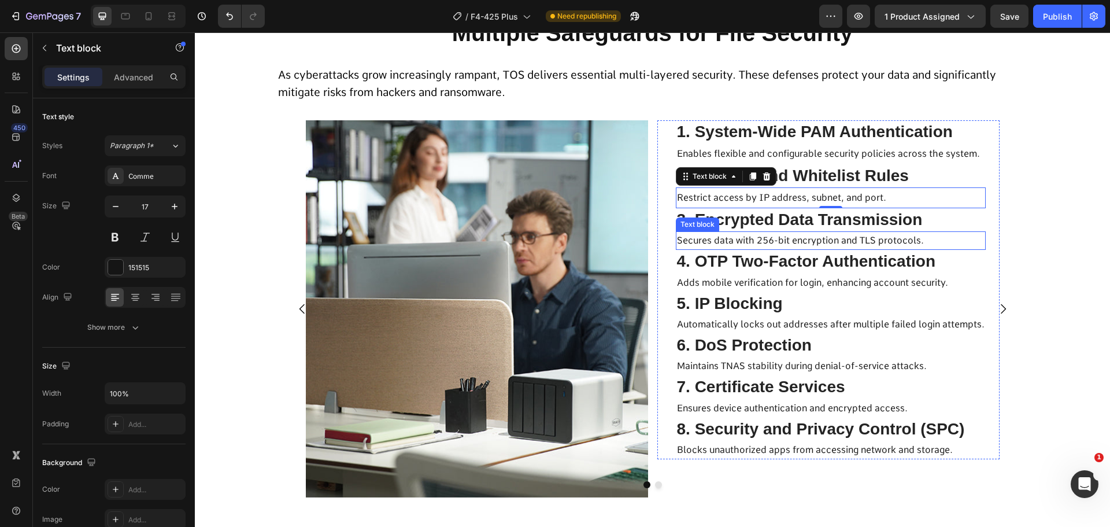
click at [715, 242] on span "Secures data with 256-bit encryption and TLS protocols." at bounding box center [800, 240] width 247 height 11
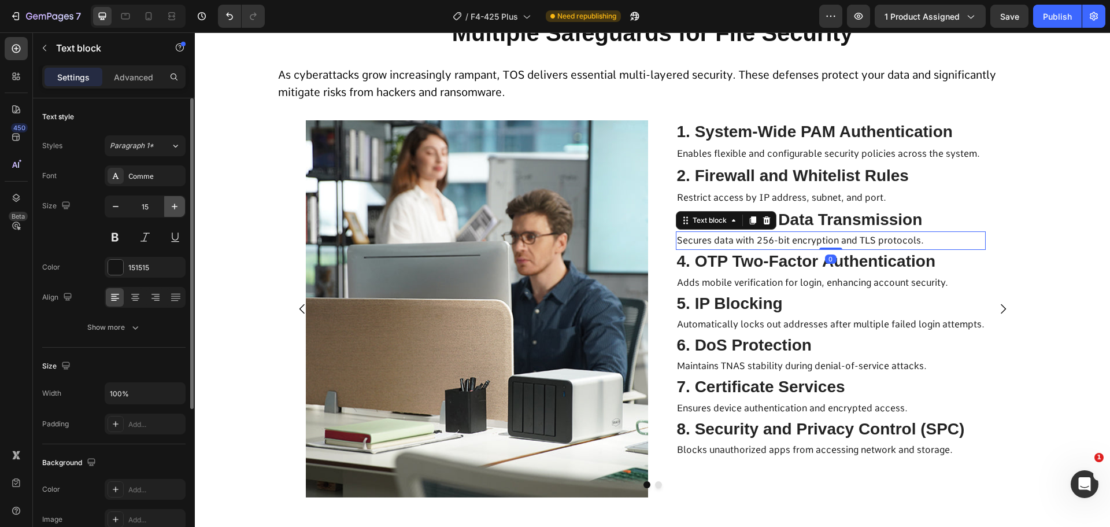
click at [173, 210] on icon "button" at bounding box center [175, 207] width 12 height 12
type input "17"
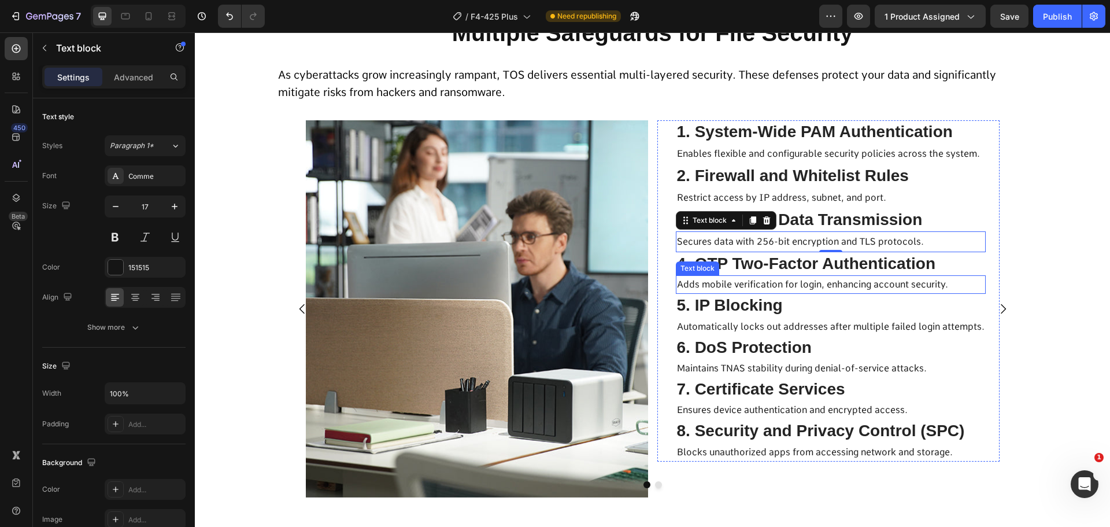
click at [770, 279] on span "Adds mobile verification for login, enhancing account security." at bounding box center [812, 284] width 271 height 11
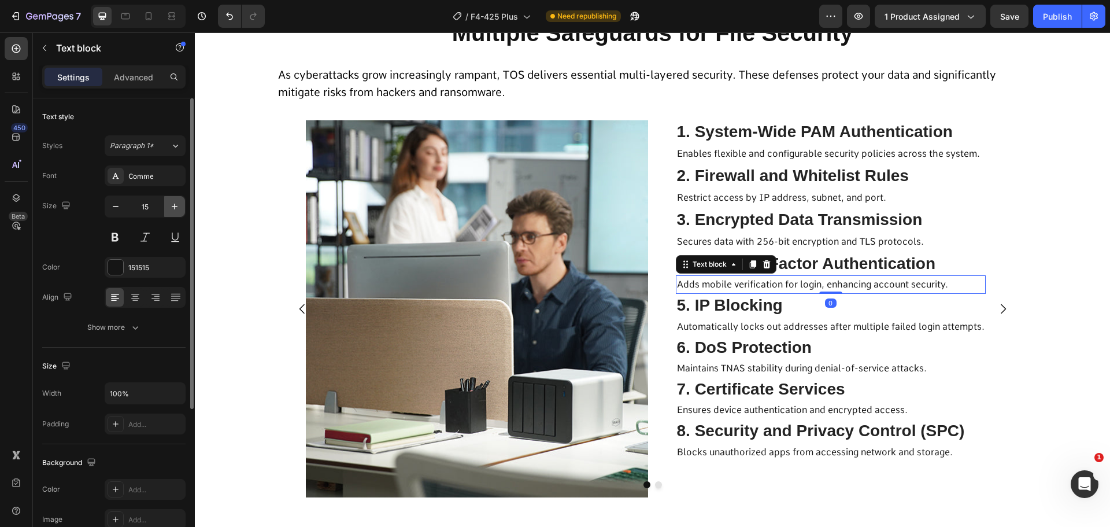
click at [179, 212] on icon "button" at bounding box center [175, 207] width 12 height 12
type input "17"
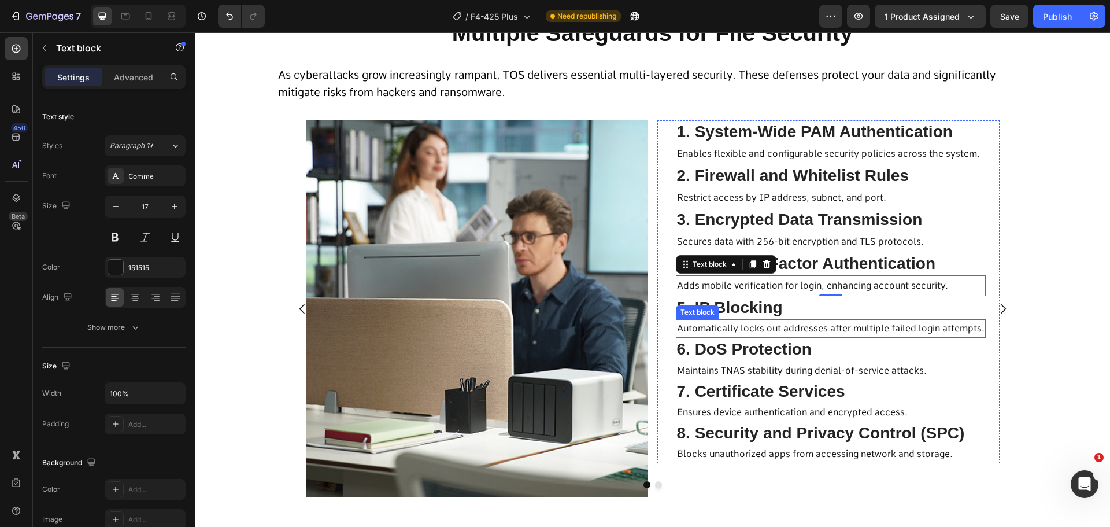
click at [749, 324] on span "Automatically locks out addresses after multiple failed login attempts." at bounding box center [831, 328] width 308 height 11
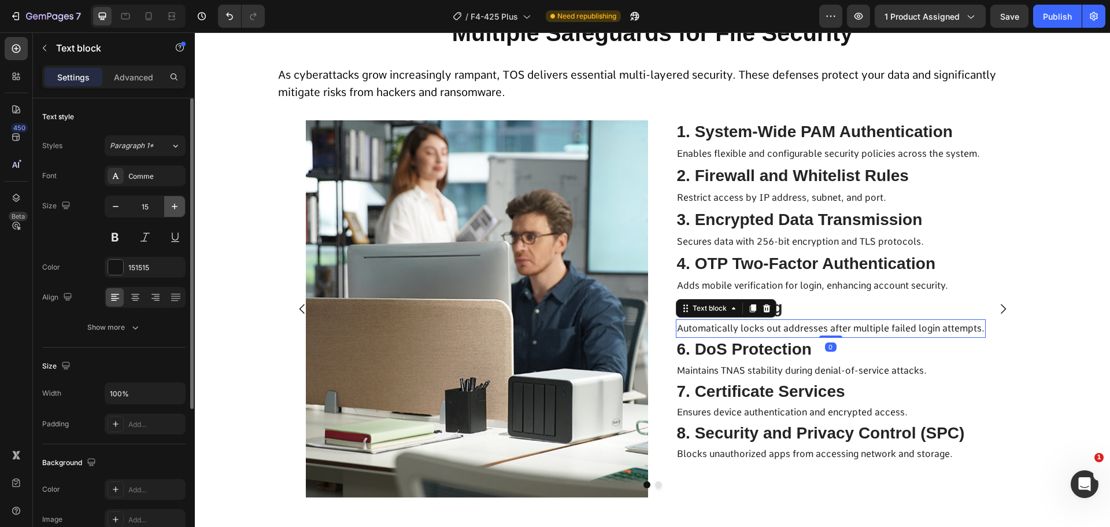
click at [179, 207] on icon "button" at bounding box center [175, 207] width 12 height 12
type input "17"
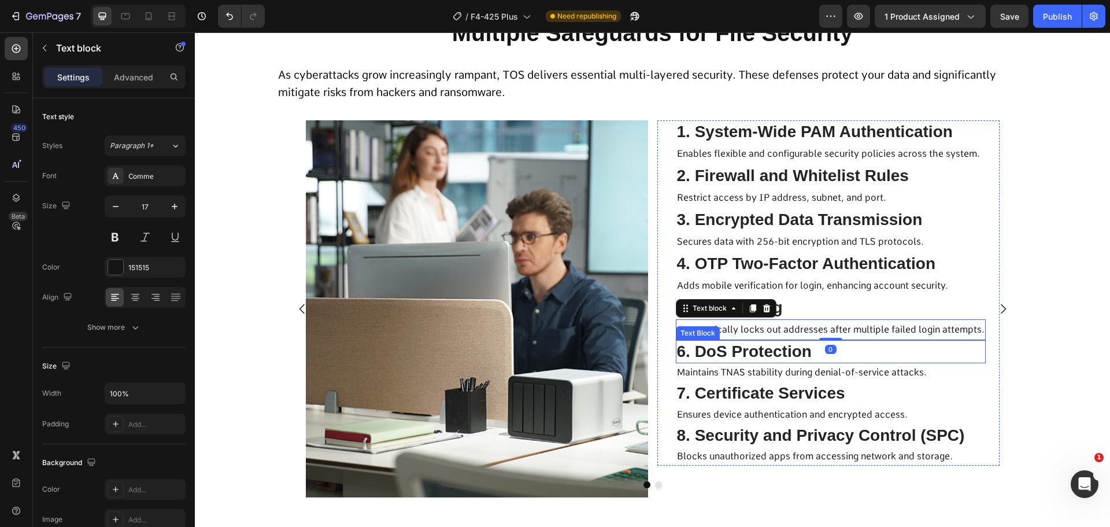
click at [801, 379] on p "Maintains TNAS stability during denial-of-service attacks." at bounding box center [831, 372] width 308 height 16
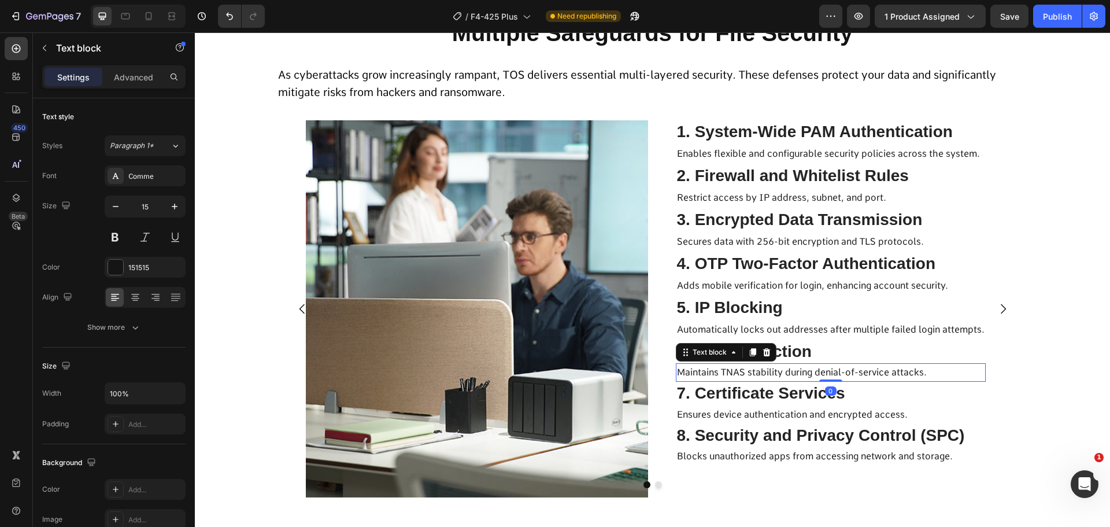
click at [787, 364] on p "Maintains TNAS stability during denial-of-service attacks." at bounding box center [831, 372] width 308 height 16
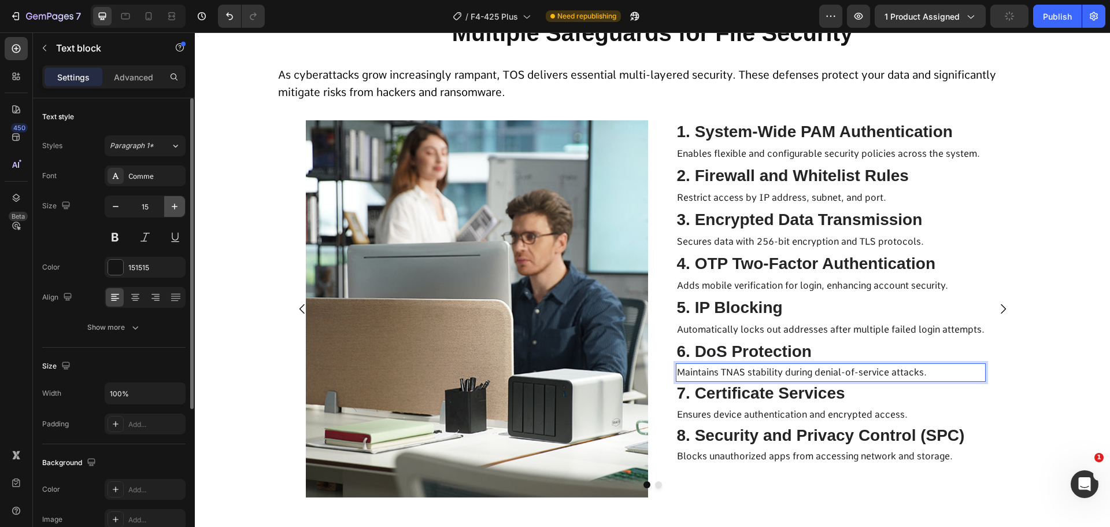
drag, startPoint x: 170, startPoint y: 207, endPoint x: 5, endPoint y: 181, distance: 167.4
click at [170, 207] on icon "button" at bounding box center [175, 207] width 12 height 12
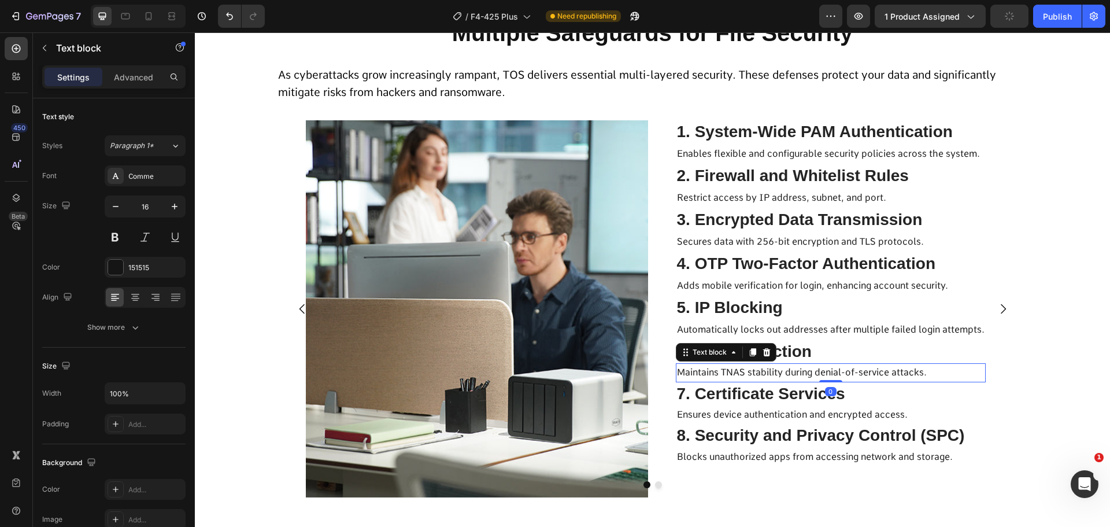
type input "17"
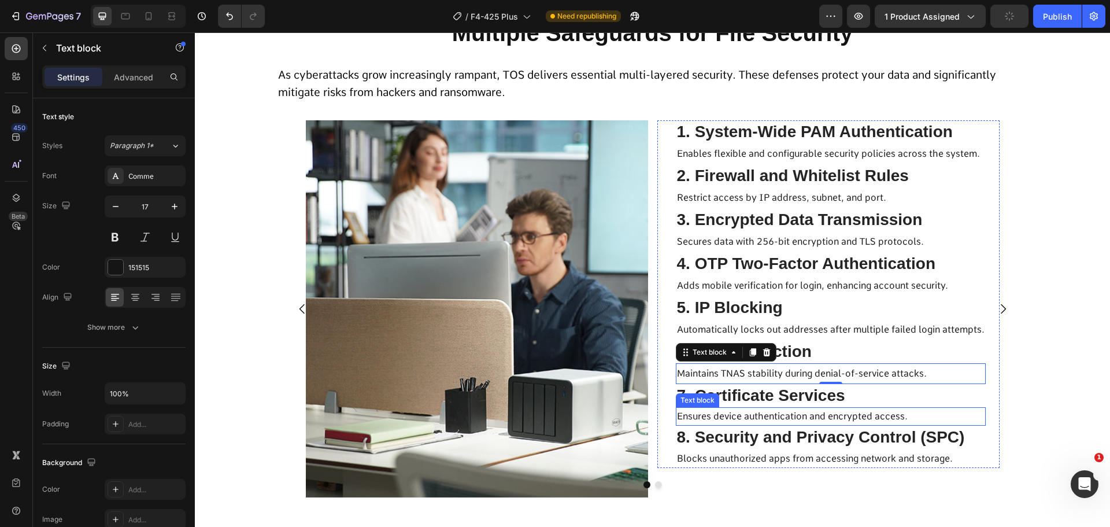
click at [729, 412] on span "Ensures device authentication and encrypted access." at bounding box center [792, 415] width 231 height 11
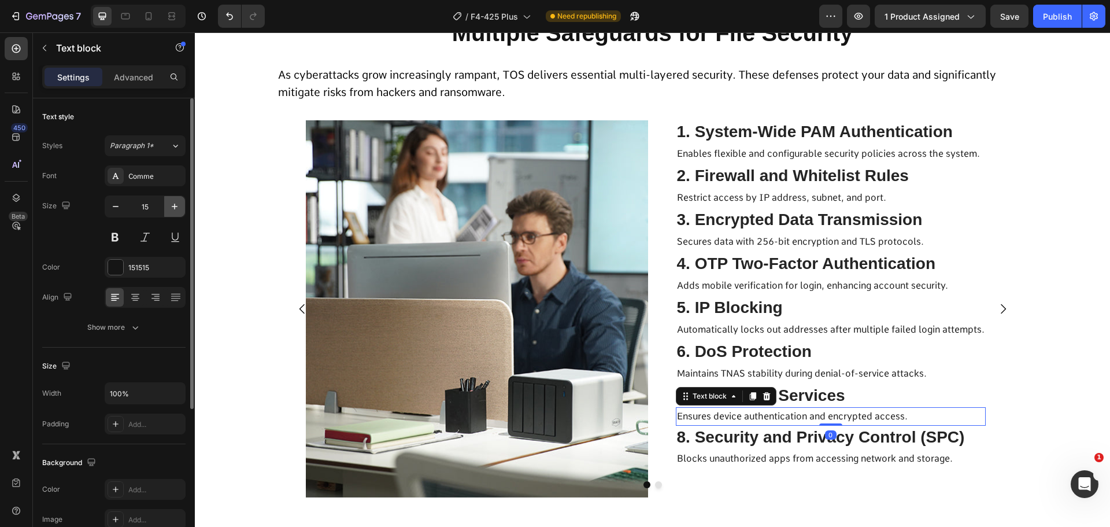
click at [178, 205] on icon "button" at bounding box center [175, 207] width 12 height 12
type input "17"
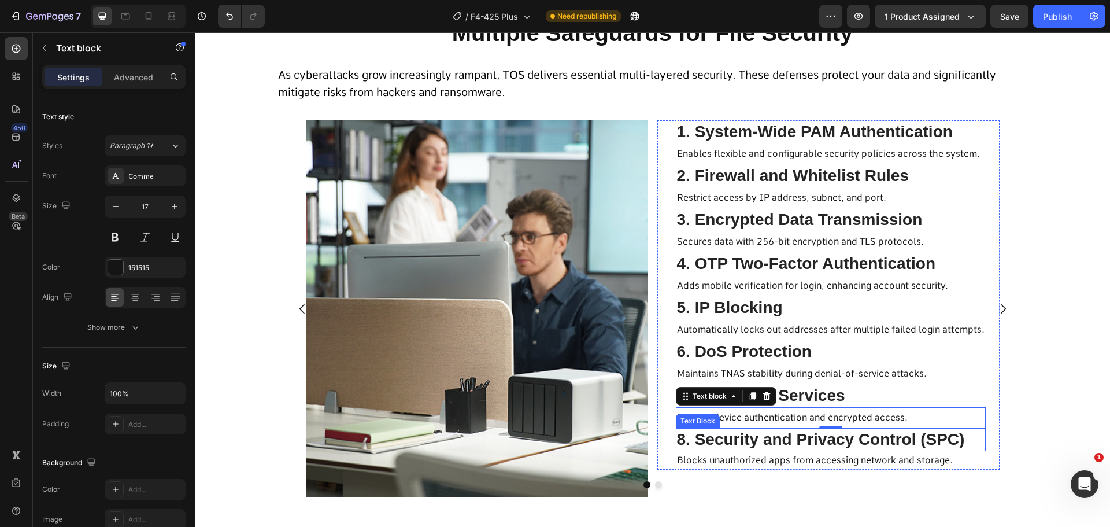
click at [735, 461] on span "Blocks unauthorized apps from accessing network and storage." at bounding box center [815, 459] width 276 height 11
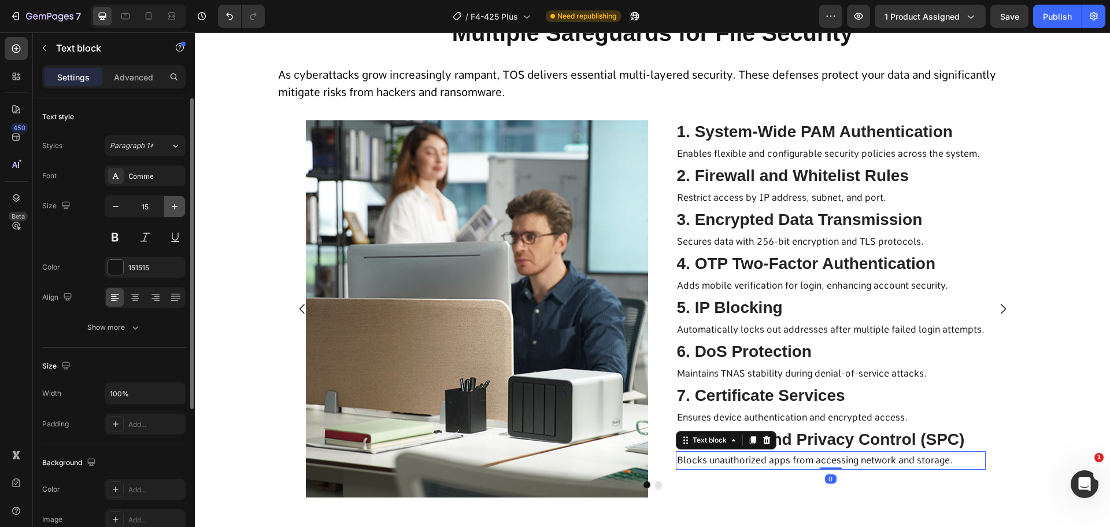
click at [174, 208] on icon "button" at bounding box center [175, 207] width 12 height 12
type input "17"
click at [901, 317] on p "5. IP Blocking" at bounding box center [831, 307] width 308 height 21
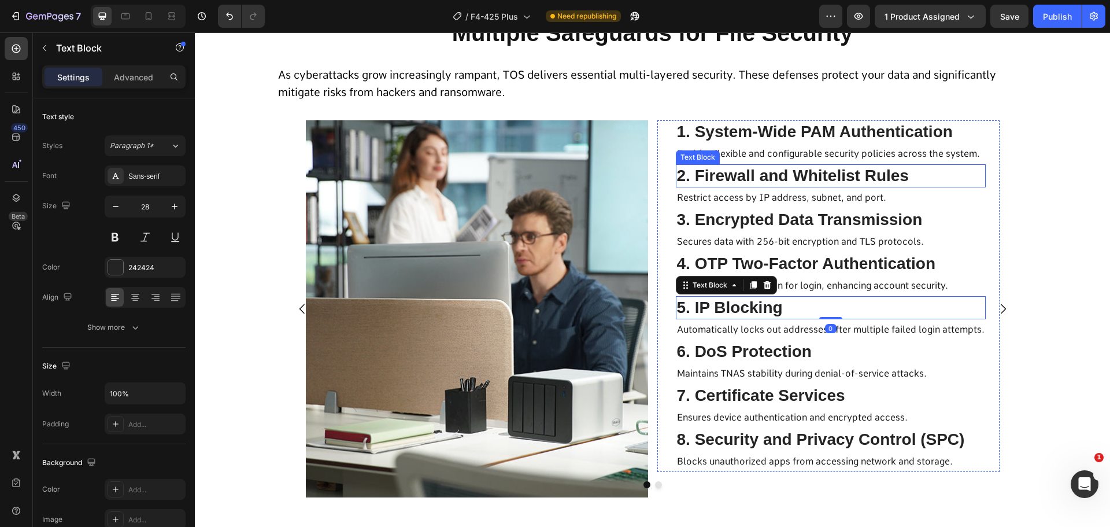
click at [806, 161] on p "Enables flexible and configurable security policies across the system." at bounding box center [831, 154] width 308 height 19
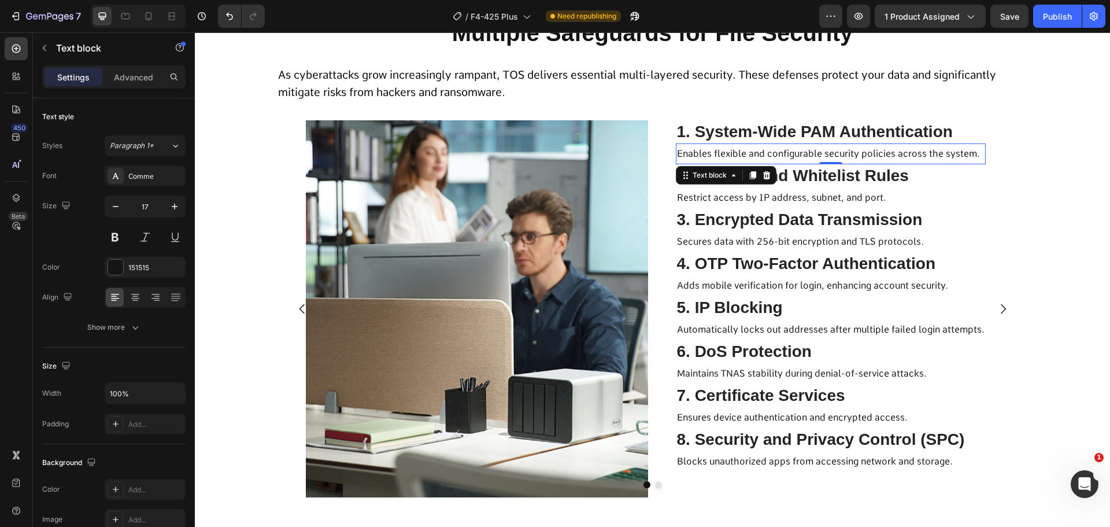
click at [798, 176] on span "2. Firewall and Whitelist Rules" at bounding box center [793, 176] width 232 height 18
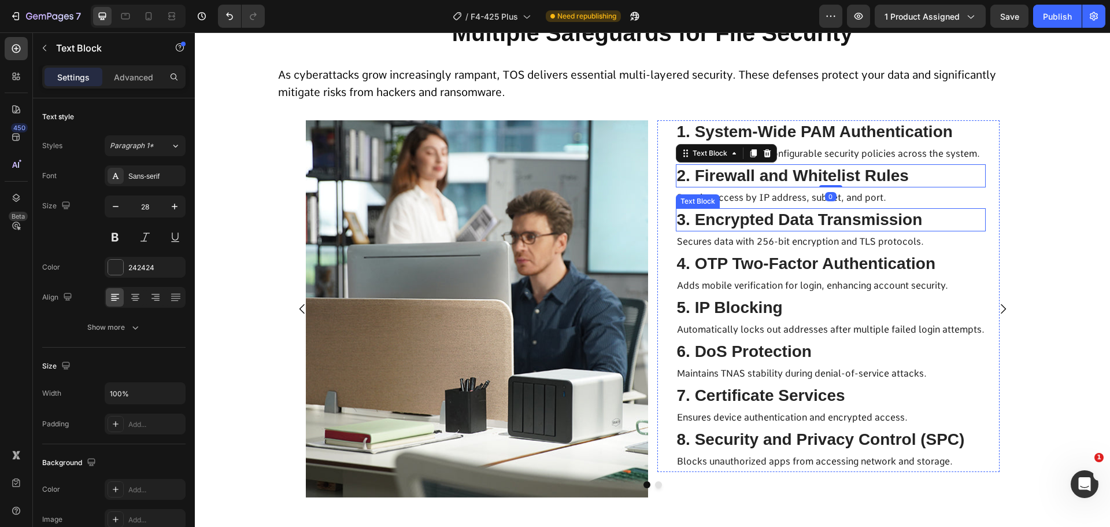
click at [787, 220] on span "3. Encrypted Data Transmission" at bounding box center [800, 219] width 246 height 18
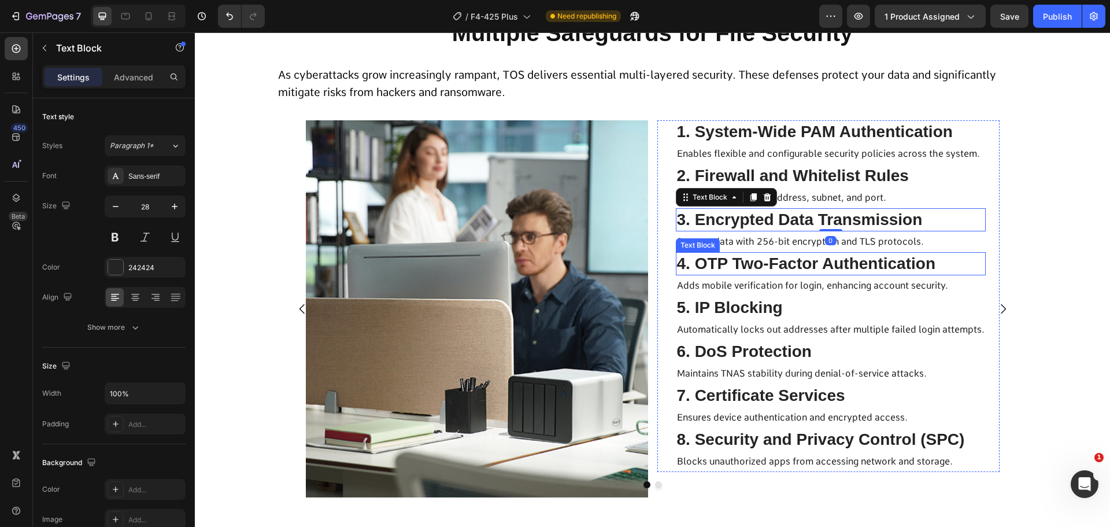
click at [784, 264] on span "4. OTP Two-Factor Authentication" at bounding box center [806, 263] width 259 height 18
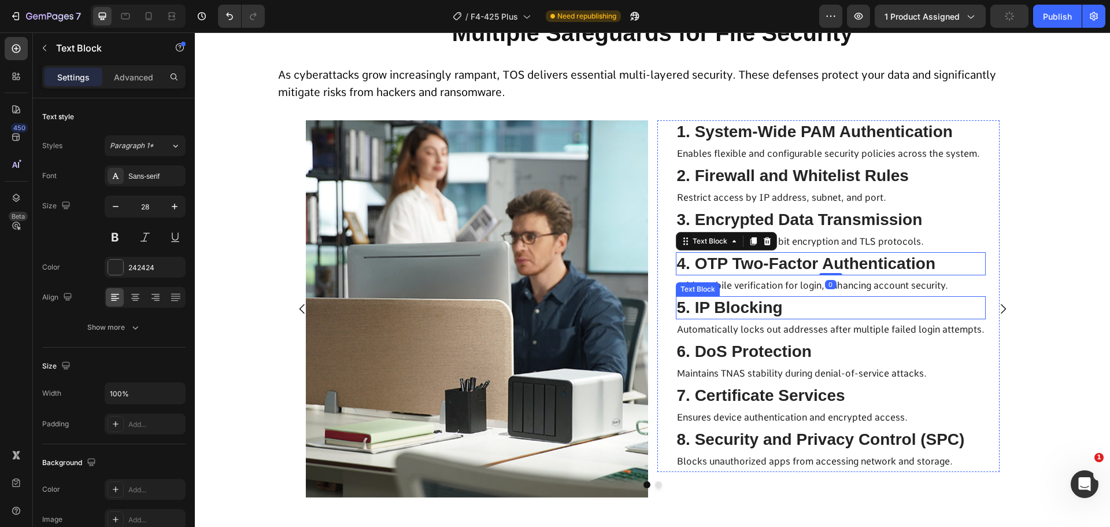
click at [768, 312] on span "5. IP Blocking" at bounding box center [730, 307] width 106 height 18
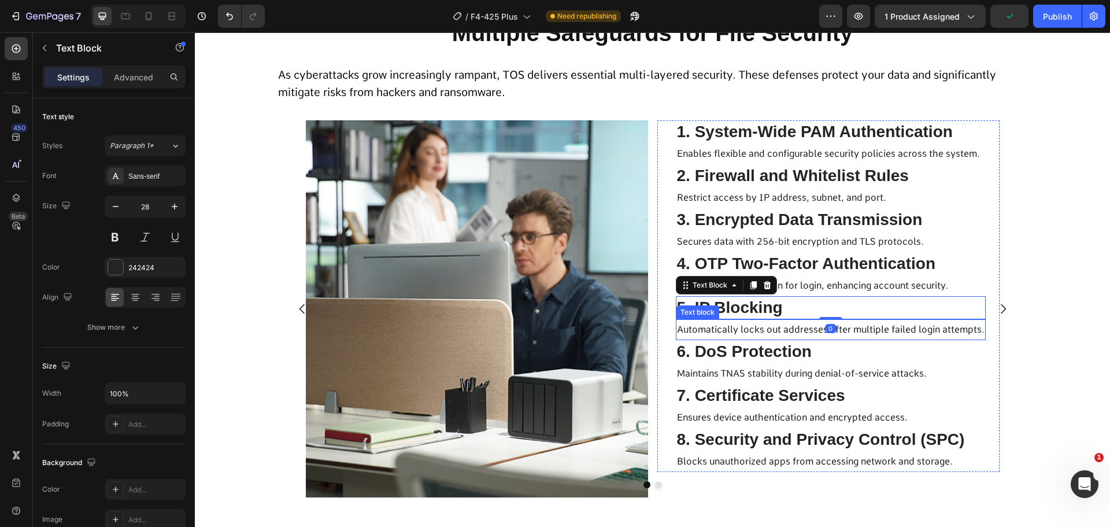
click at [774, 340] on div "6. DoS Protection" at bounding box center [831, 351] width 310 height 23
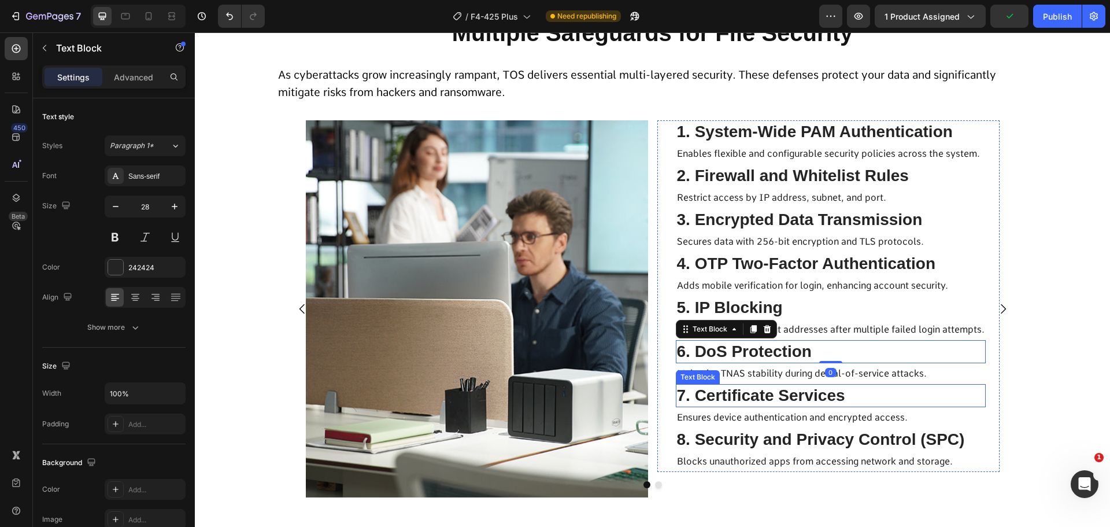
click at [785, 401] on span "7. Certificate Services" at bounding box center [761, 395] width 168 height 18
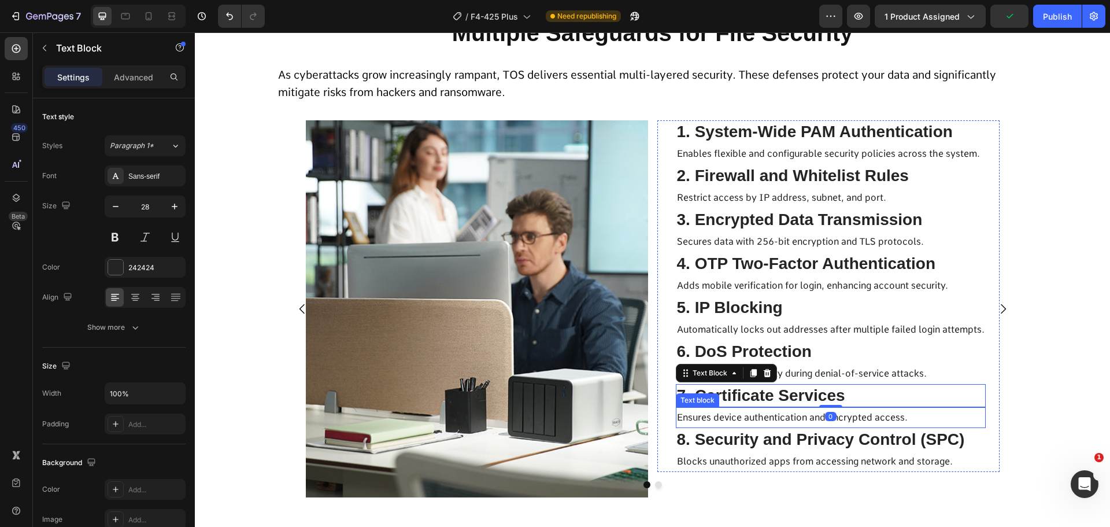
click at [794, 443] on span "8. Security and Privacy Control (SPC)" at bounding box center [821, 439] width 288 height 18
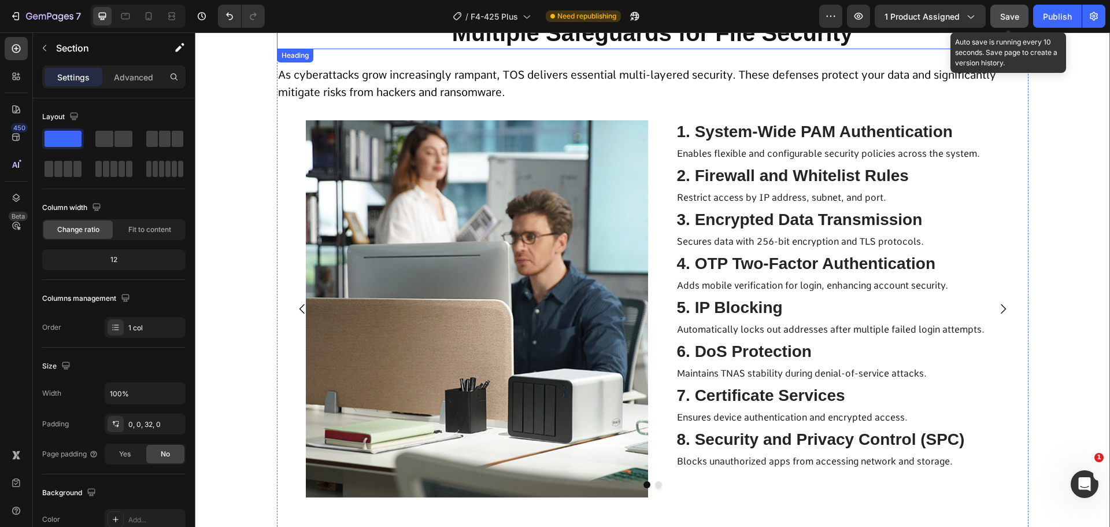
click at [1015, 25] on button "Save" at bounding box center [1009, 16] width 38 height 23
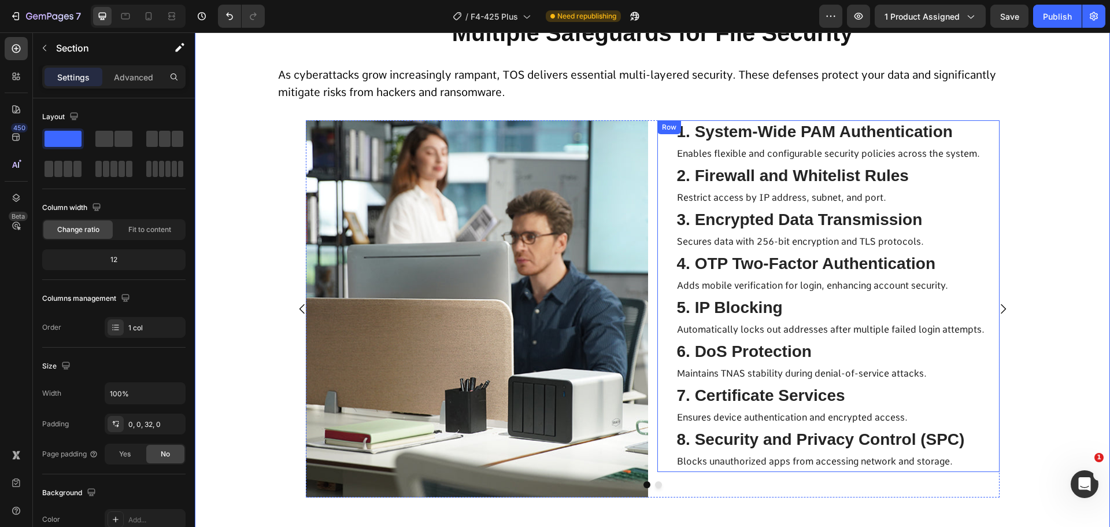
click at [663, 211] on div "1. System-Wide [PERSON_NAME] Authentication Text Block Enables flexible and con…" at bounding box center [828, 296] width 342 height 352
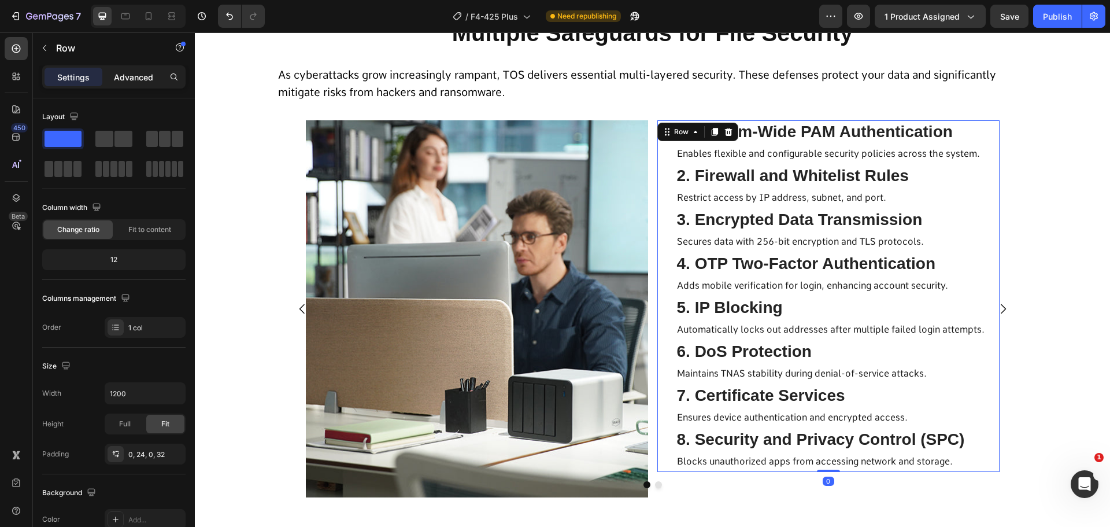
click at [134, 80] on p "Advanced" at bounding box center [133, 77] width 39 height 12
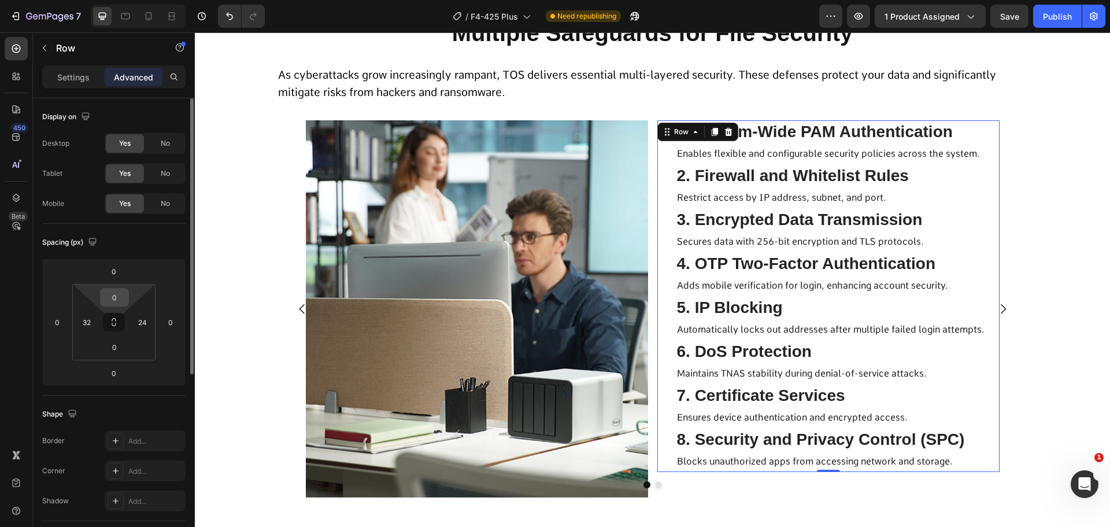
click at [110, 291] on input "0" at bounding box center [114, 296] width 23 height 17
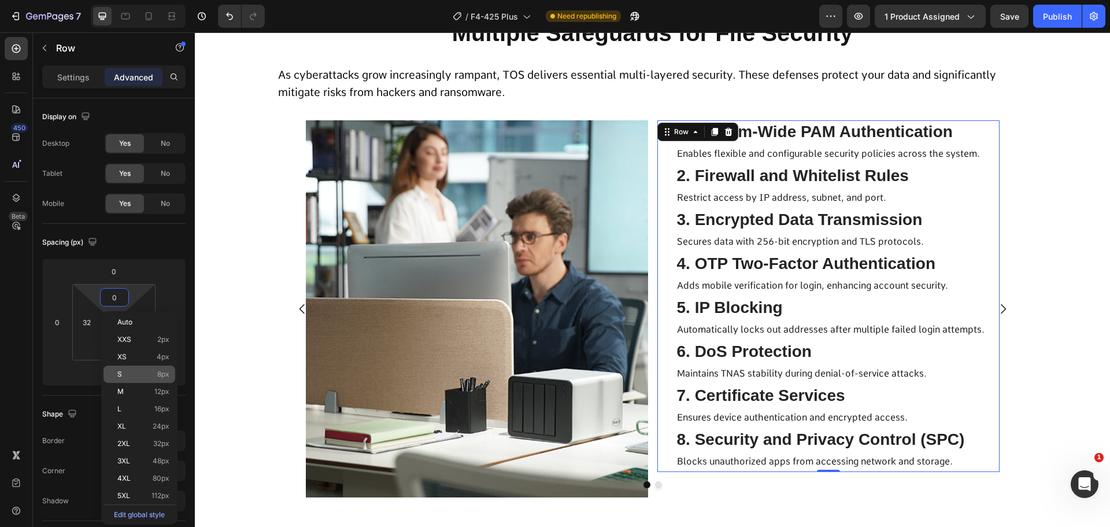
click at [145, 374] on p "S 8px" at bounding box center [143, 374] width 52 height 8
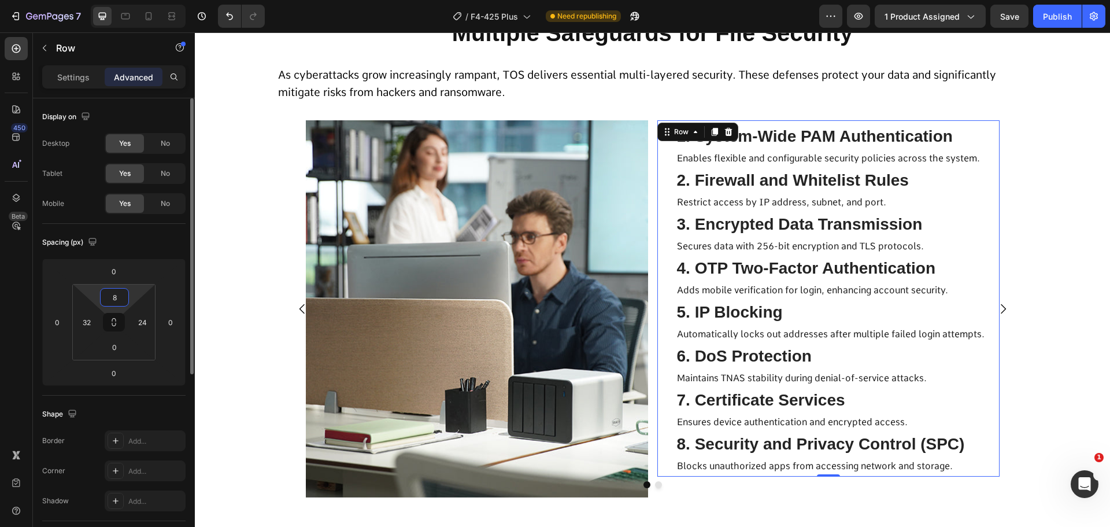
click at [114, 299] on input "8" at bounding box center [114, 296] width 23 height 17
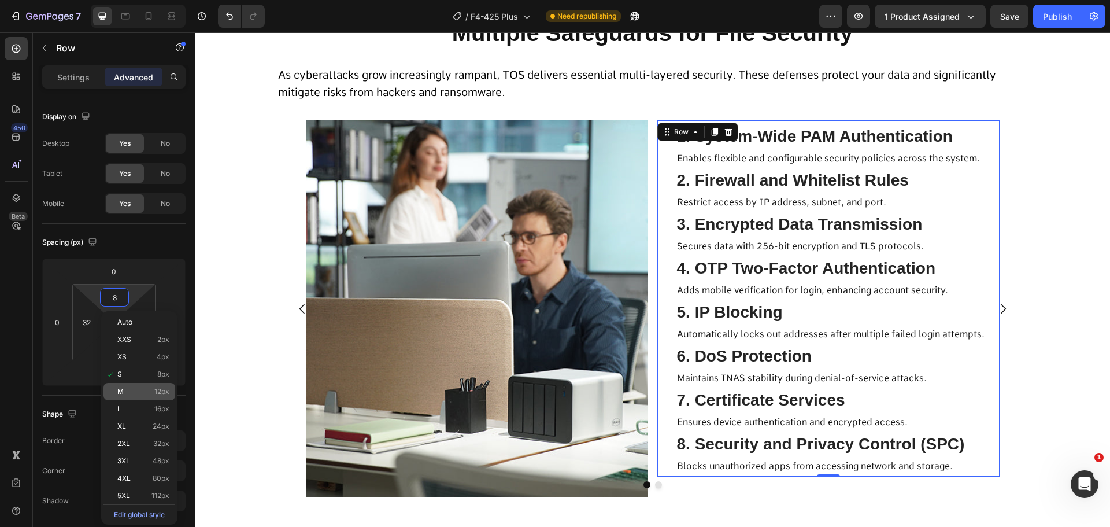
click at [135, 393] on p "M 12px" at bounding box center [143, 391] width 52 height 8
type input "12"
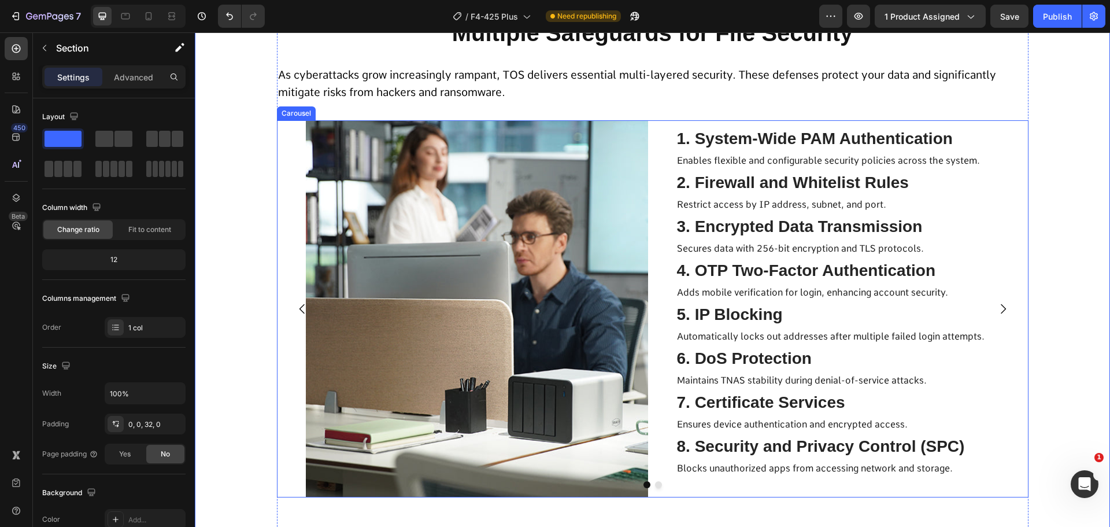
click at [996, 308] on icon "Carousel Next Arrow" at bounding box center [1003, 309] width 14 height 14
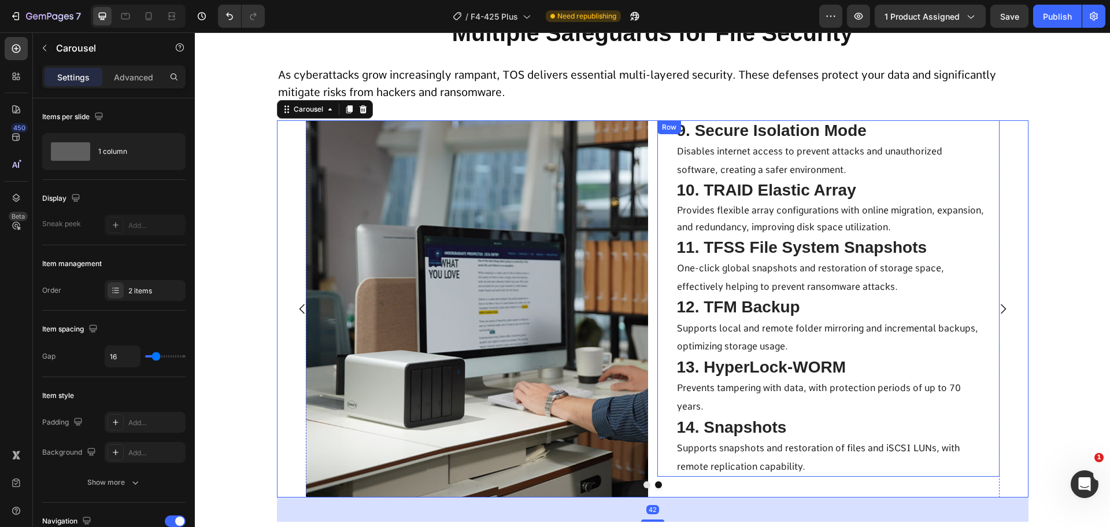
click at [657, 446] on div "9. Secure Isolation Mode Text Block Disables internet access to prevent attacks…" at bounding box center [828, 298] width 342 height 357
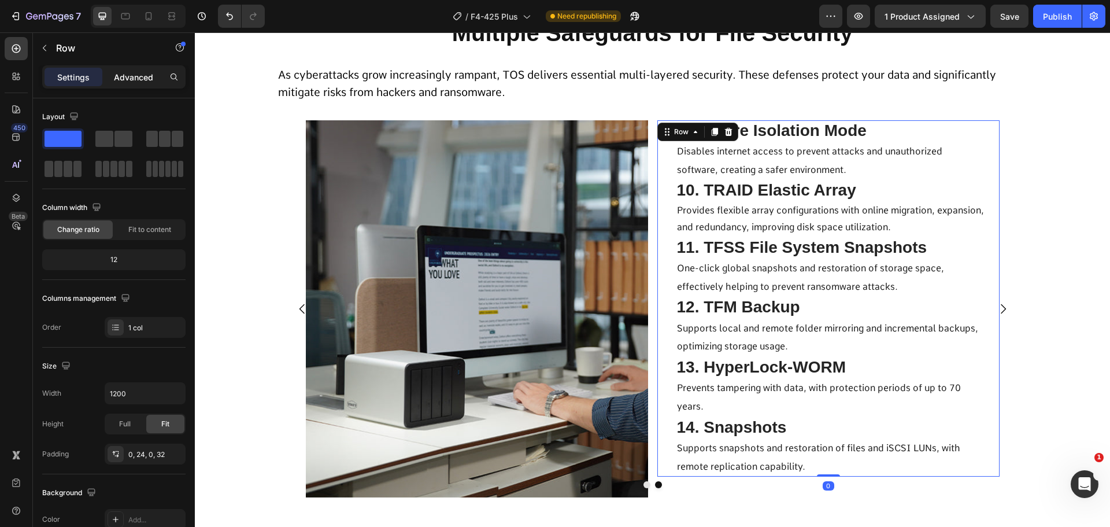
click at [131, 80] on p "Advanced" at bounding box center [133, 77] width 39 height 12
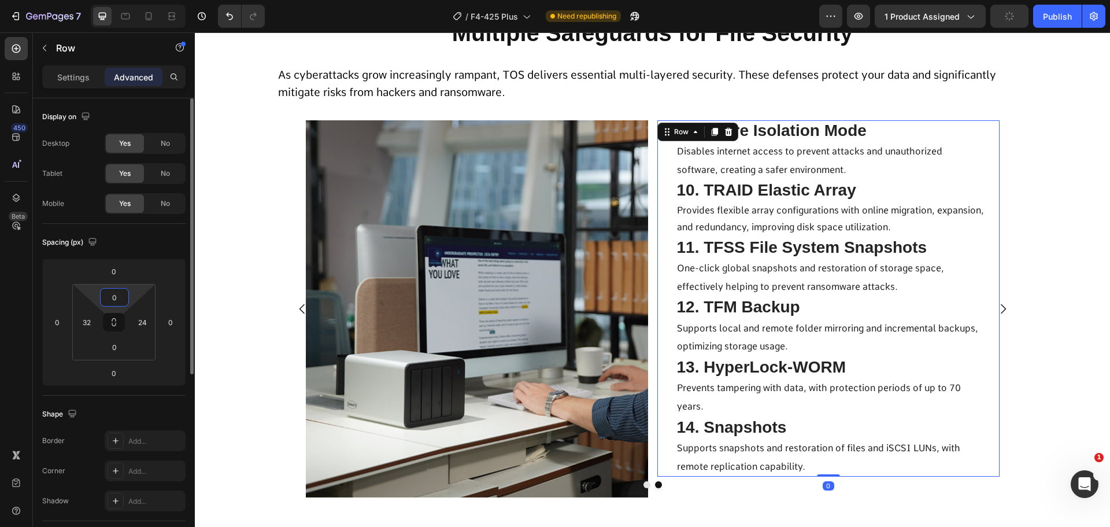
click at [116, 301] on input "0" at bounding box center [114, 296] width 23 height 17
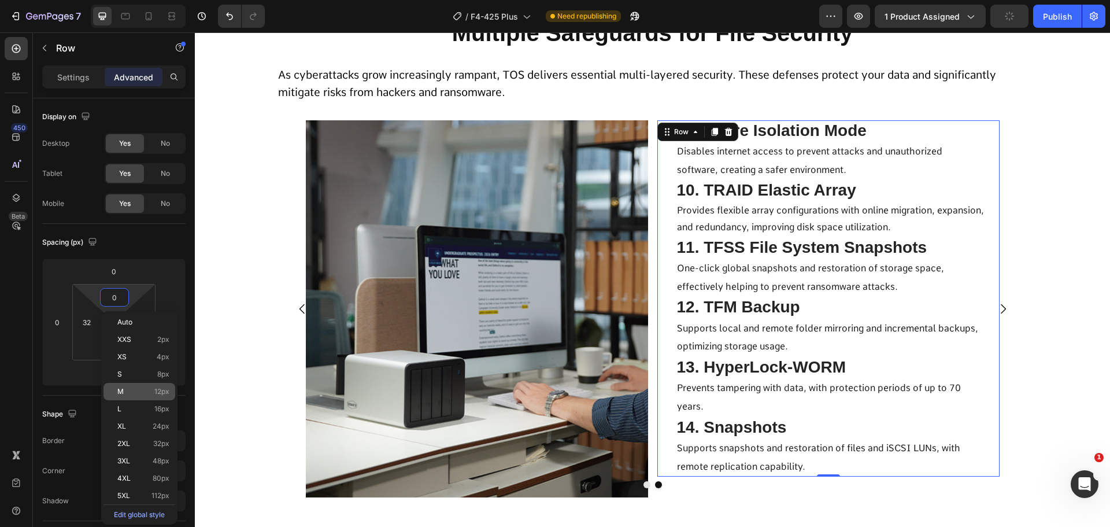
click at [136, 395] on p "M 12px" at bounding box center [143, 391] width 52 height 8
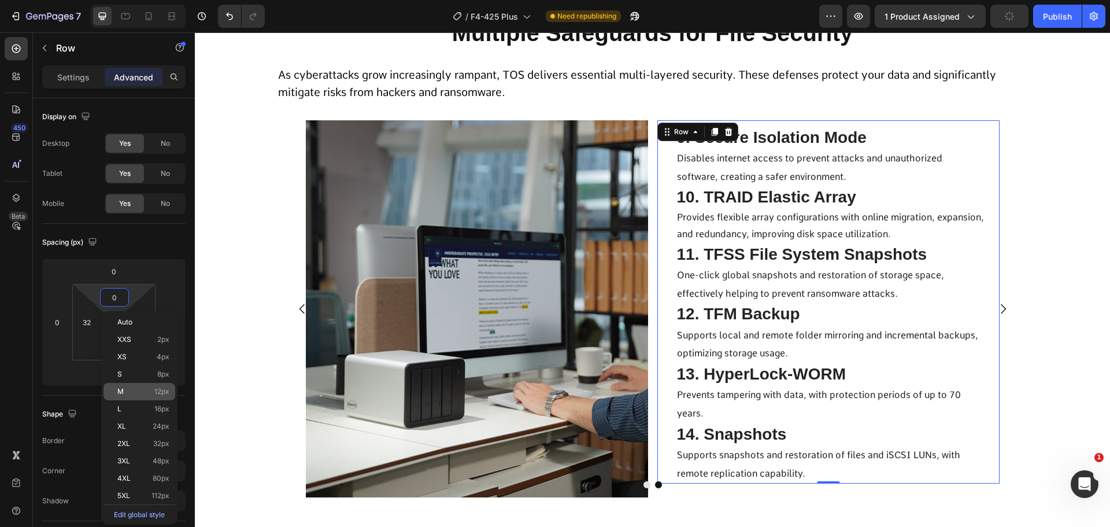
type input "12"
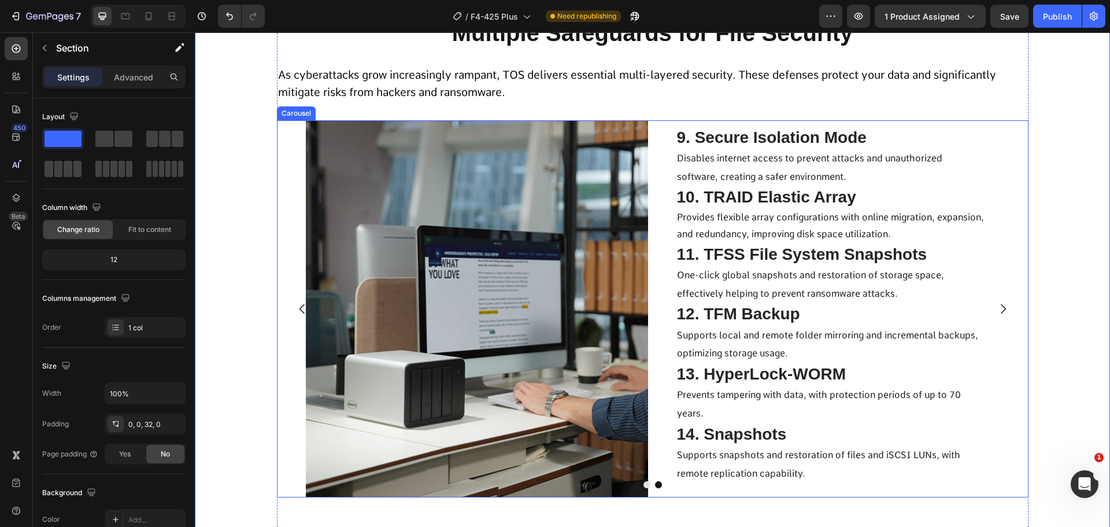
click at [296, 298] on button "Carousel Back Arrow" at bounding box center [302, 309] width 32 height 32
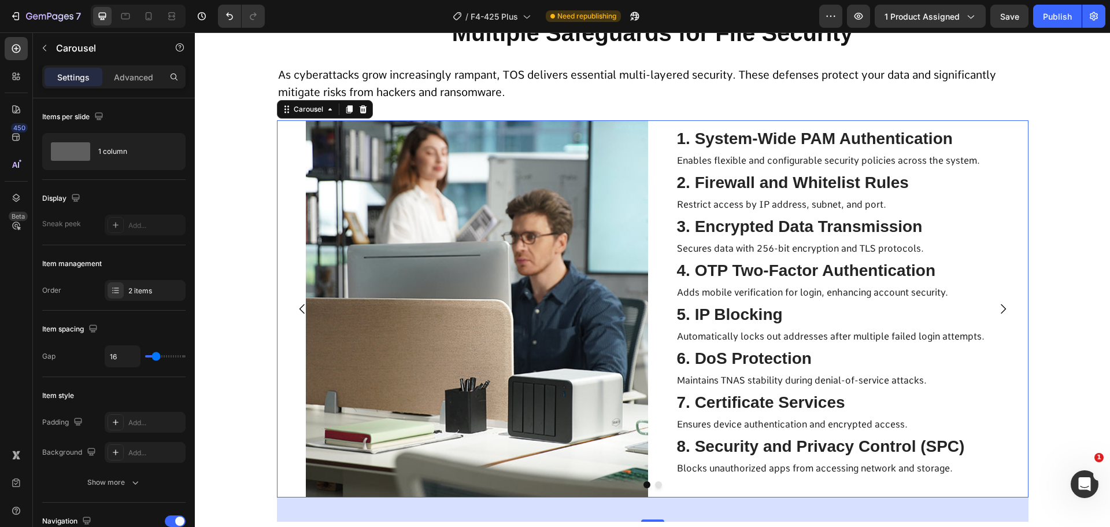
click at [1005, 321] on button "Carousel Next Arrow" at bounding box center [1003, 309] width 32 height 32
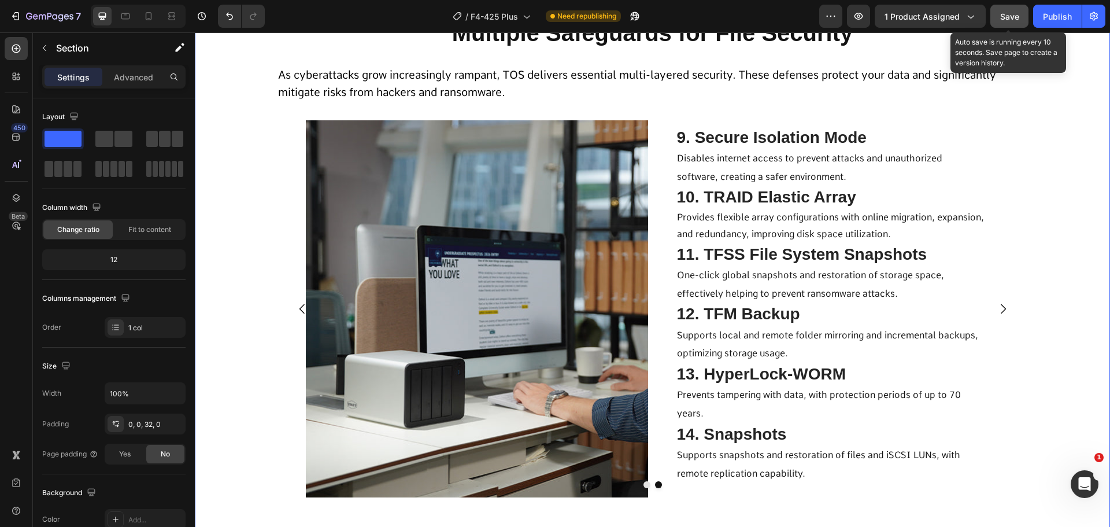
click at [1016, 10] on div "Save" at bounding box center [1009, 16] width 19 height 12
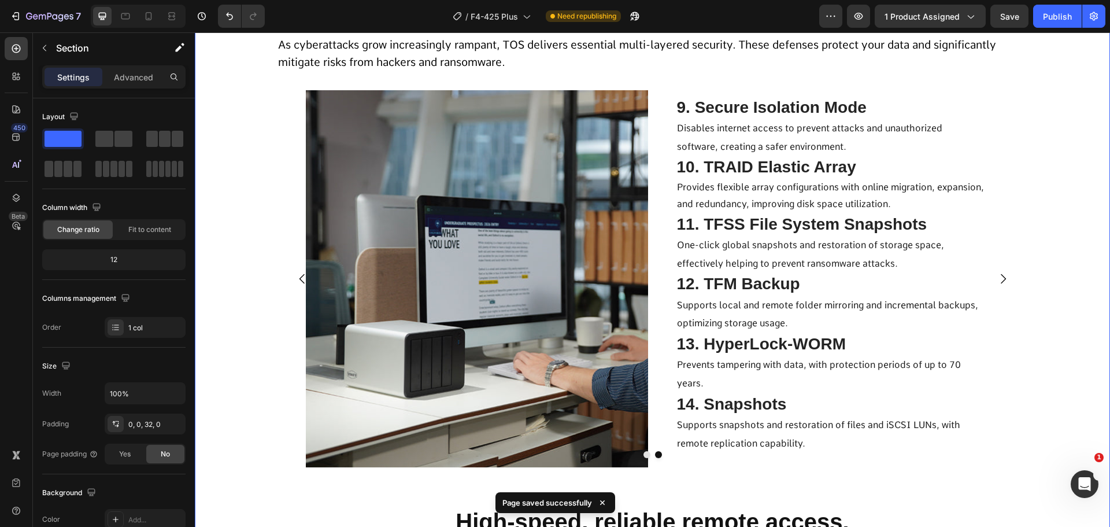
scroll to position [6850, 0]
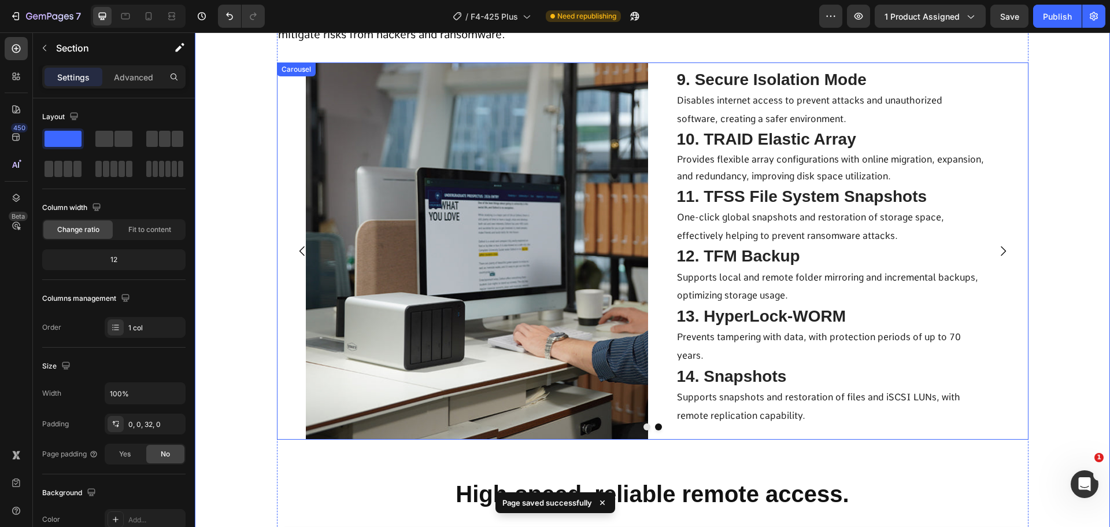
click at [295, 253] on icon "Carousel Back Arrow" at bounding box center [302, 251] width 14 height 14
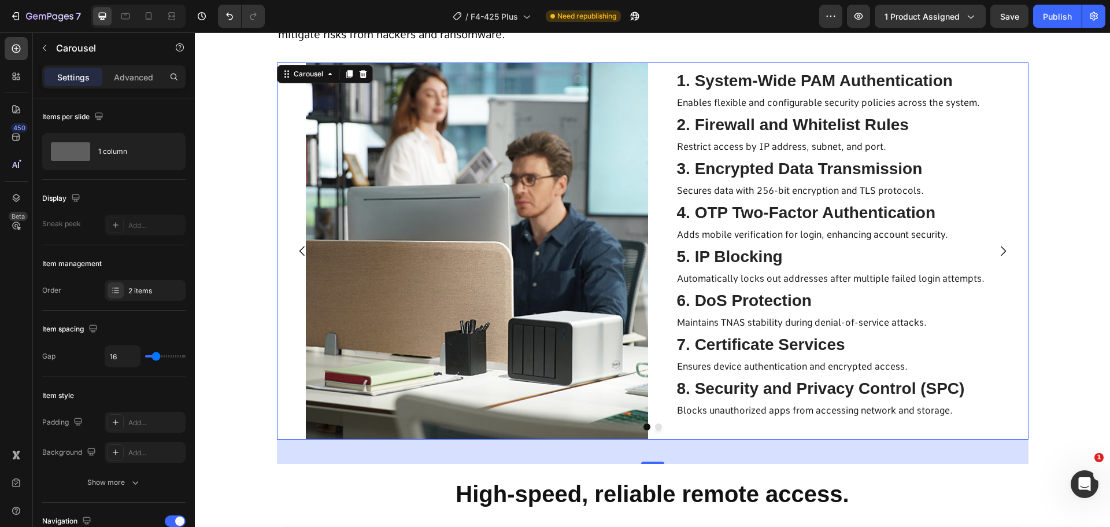
click at [1001, 254] on icon "Carousel Next Arrow" at bounding box center [1003, 251] width 5 height 10
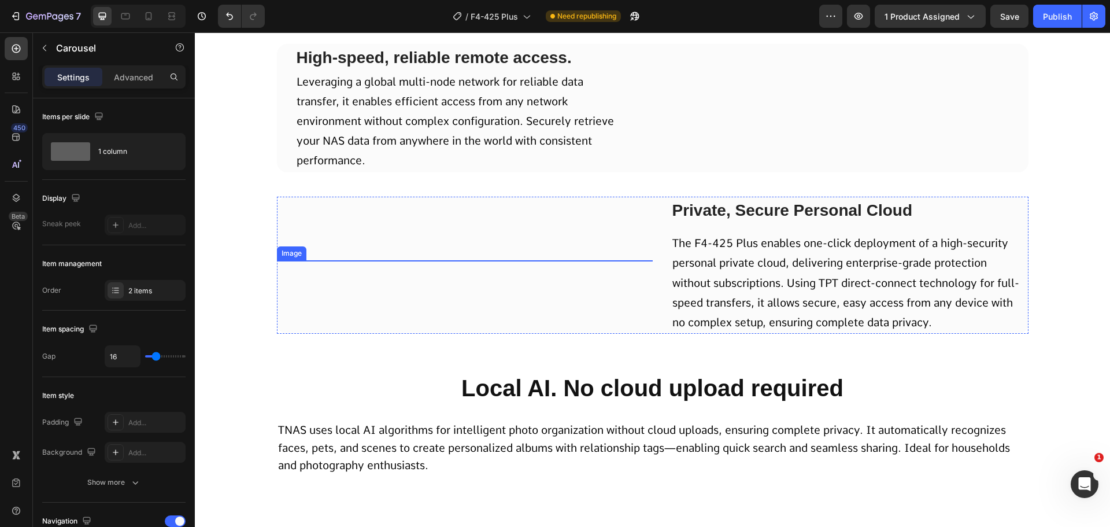
scroll to position [7255, 0]
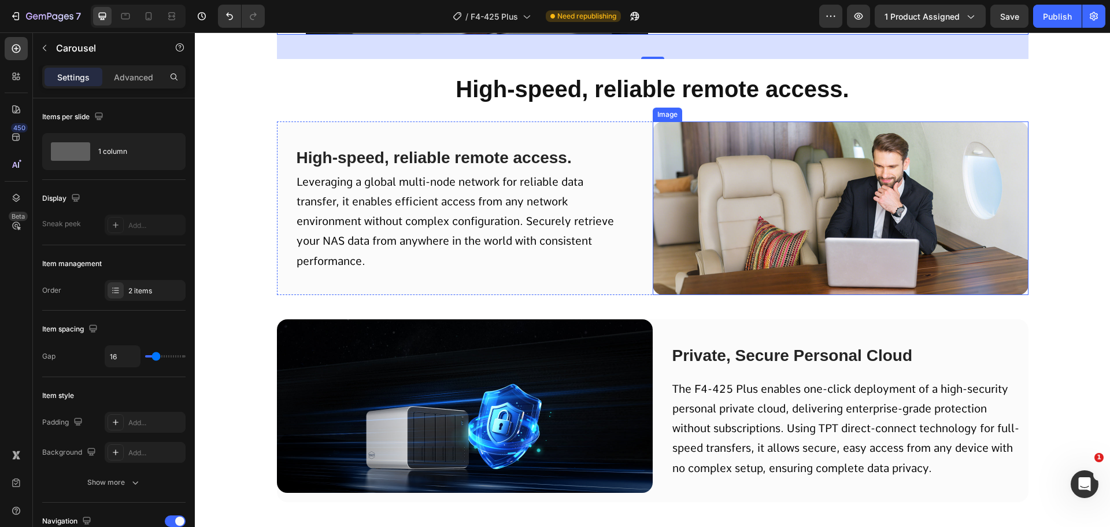
click at [761, 238] on img at bounding box center [841, 207] width 376 height 173
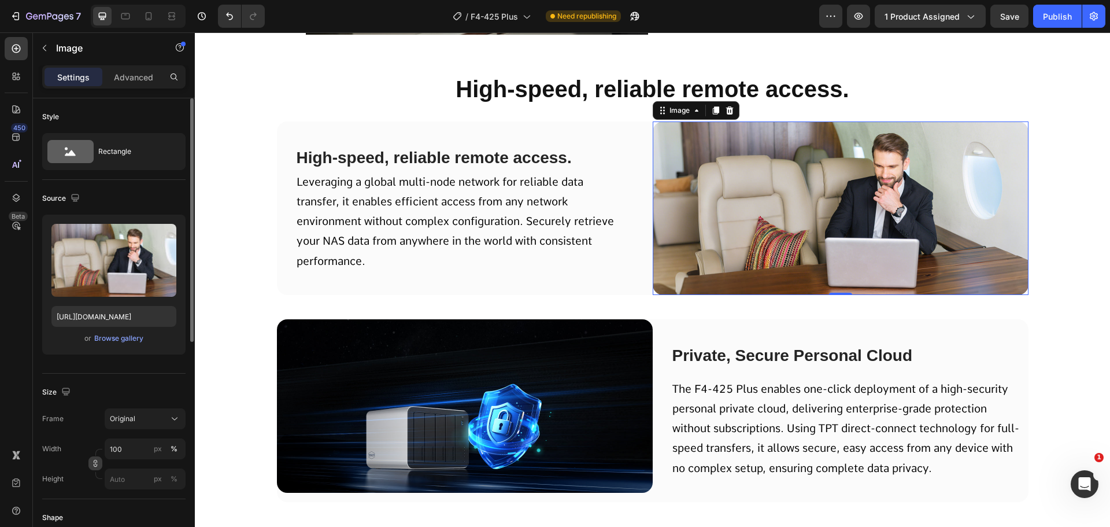
click at [95, 461] on icon "button" at bounding box center [95, 463] width 8 height 8
click at [128, 502] on input "px %" at bounding box center [145, 507] width 81 height 21
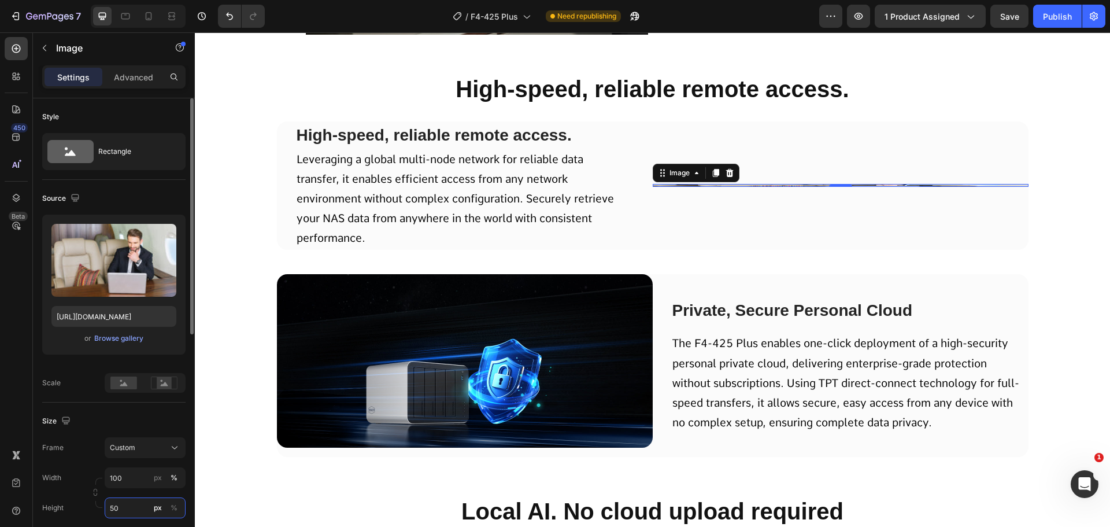
type input "500"
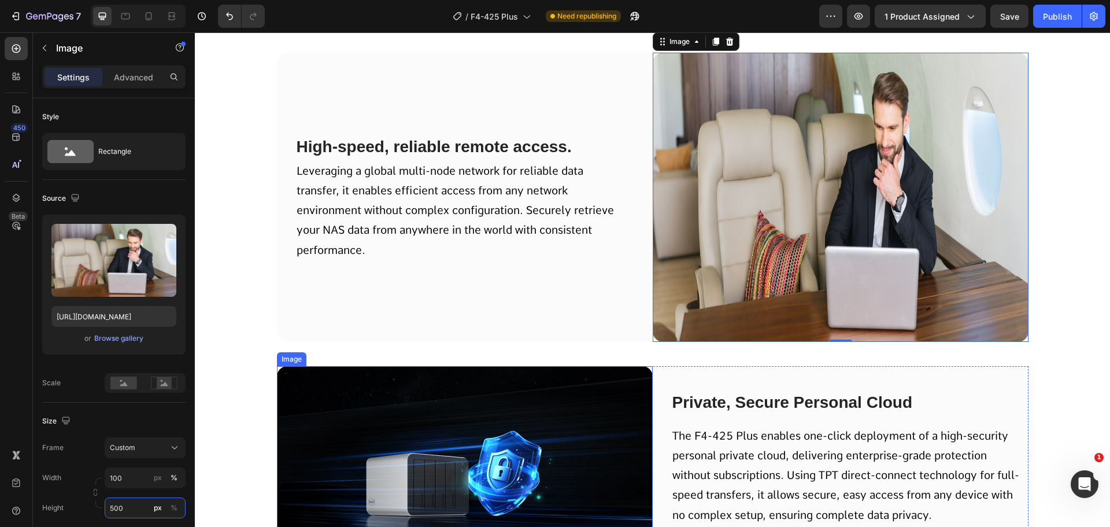
scroll to position [7370, 0]
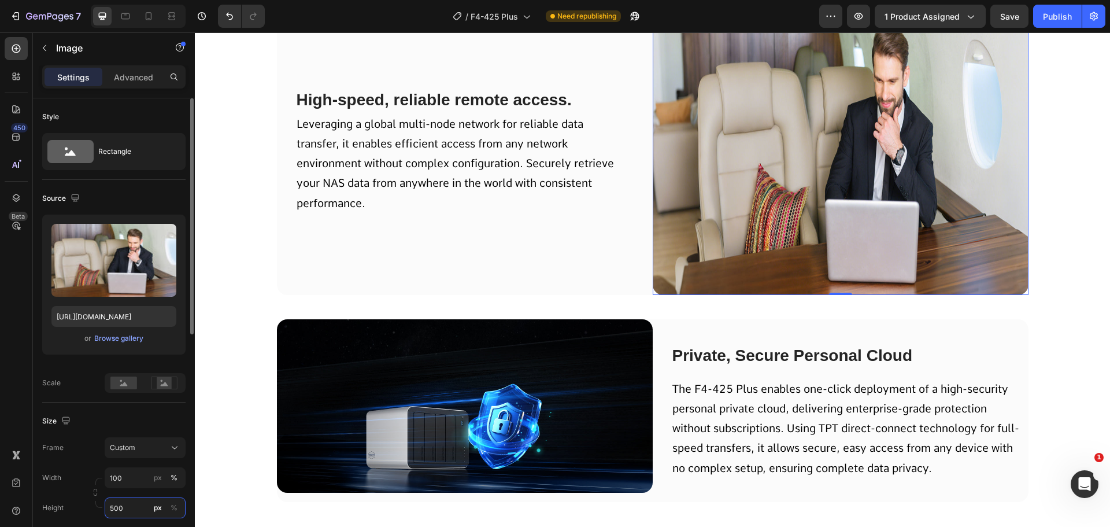
drag, startPoint x: 127, startPoint y: 509, endPoint x: 74, endPoint y: 510, distance: 52.6
click at [74, 510] on div "Height 500 px %" at bounding box center [113, 507] width 143 height 21
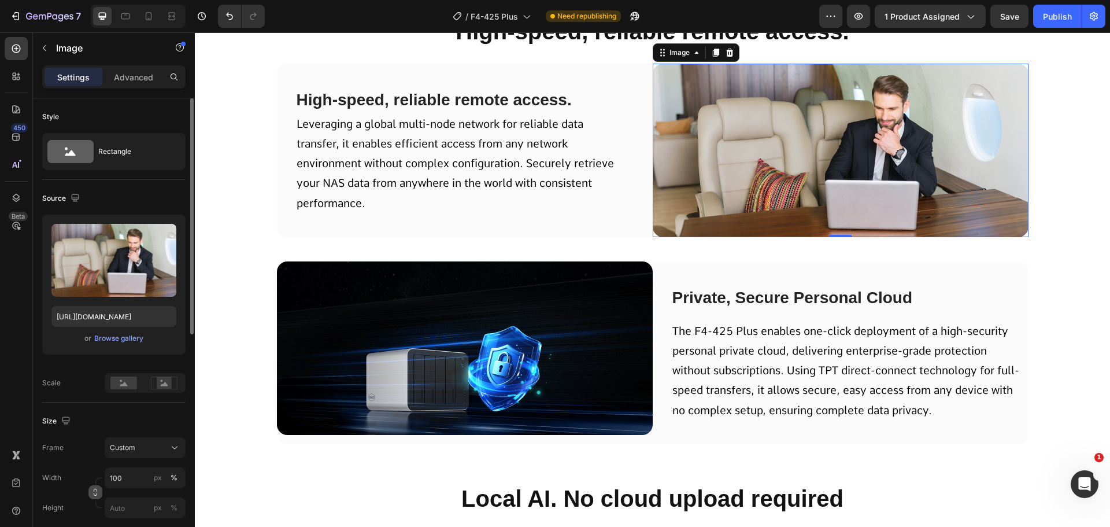
click at [94, 494] on icon "button" at bounding box center [95, 492] width 8 height 8
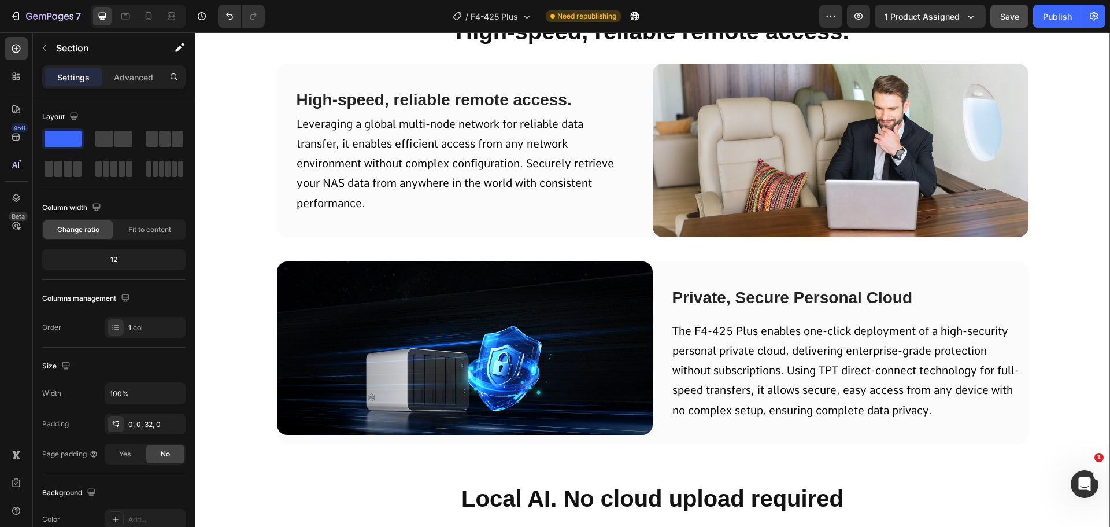
click at [1006, 24] on button "Save" at bounding box center [1009, 16] width 38 height 23
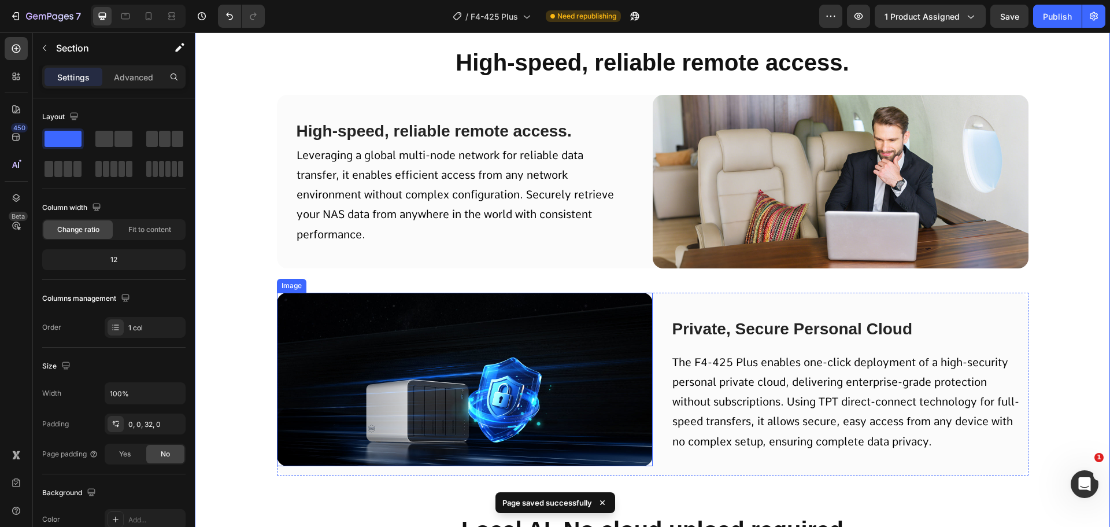
scroll to position [7255, 0]
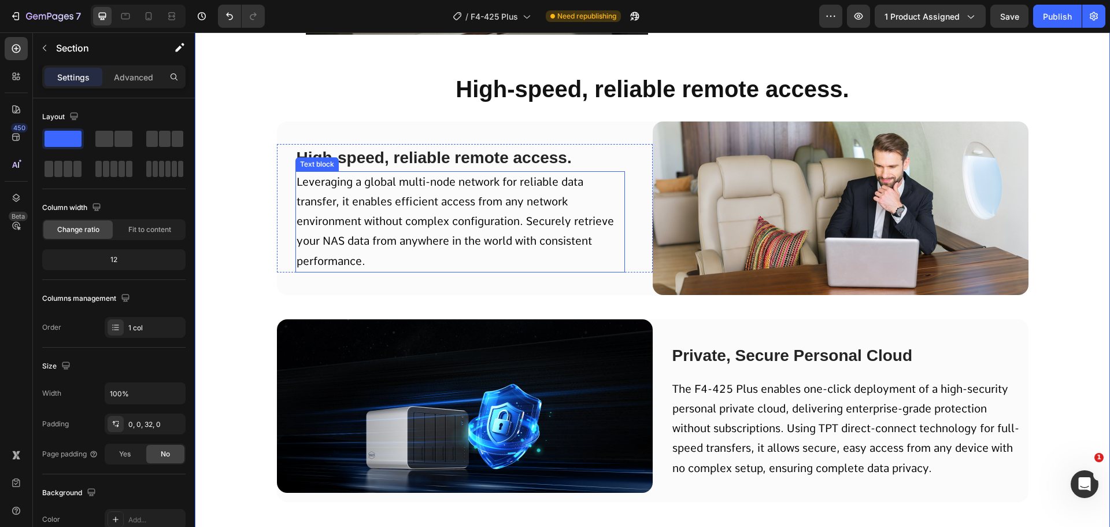
click at [438, 233] on p "Leveraging a global multi-node network for reliable data transfer, it enables e…" at bounding box center [460, 221] width 327 height 99
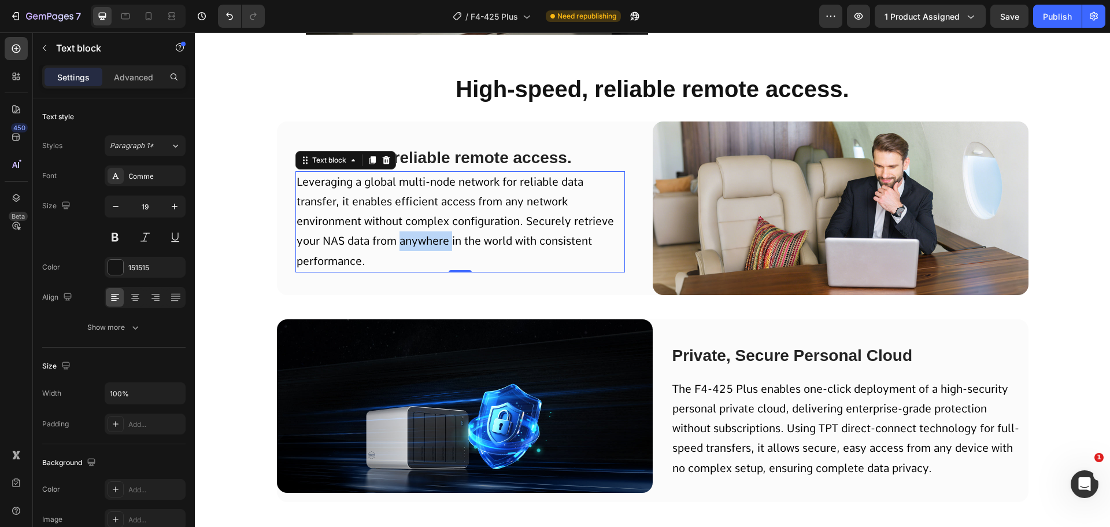
click at [438, 233] on p "Leveraging a global multi-node network for reliable data transfer, it enables e…" at bounding box center [460, 221] width 327 height 99
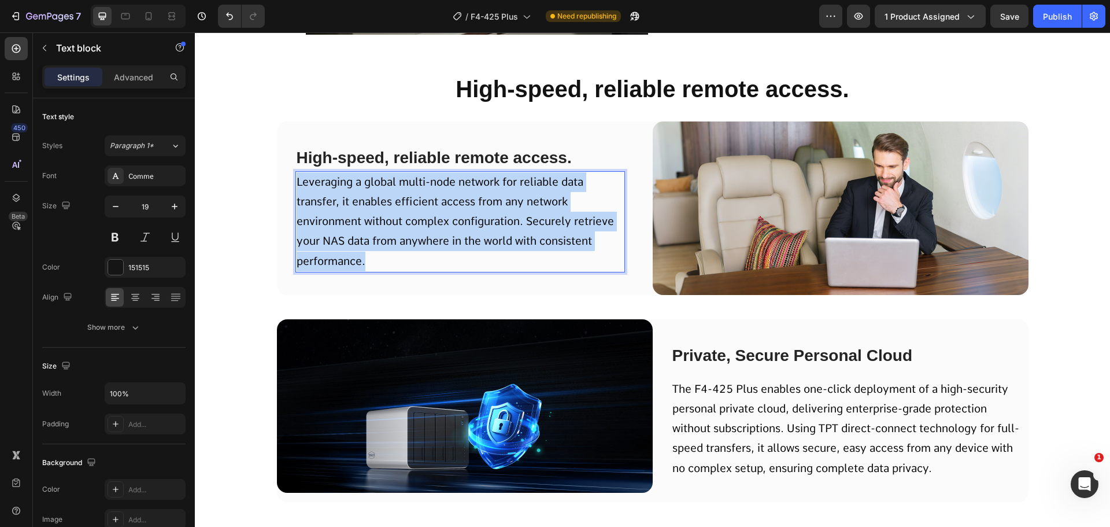
click at [438, 233] on p "Leveraging a global multi-node network for reliable data transfer, it enables e…" at bounding box center [460, 221] width 327 height 99
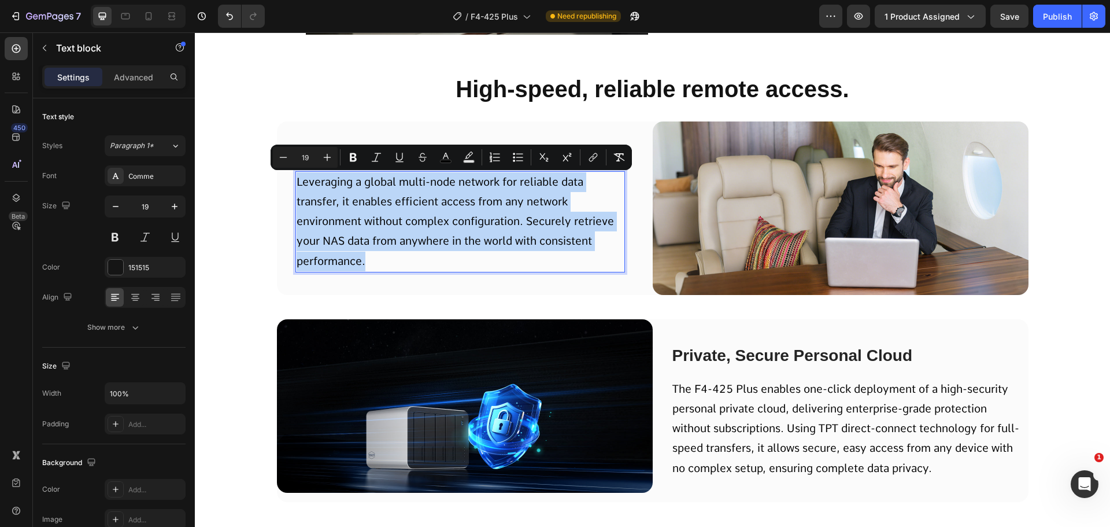
copy span "Leveraging a global multi-node network for reliable data transfer, it enables e…"
click at [789, 412] on span "The F4-425 Plus enables one-click deployment of a high-security personal privat…" at bounding box center [845, 428] width 347 height 93
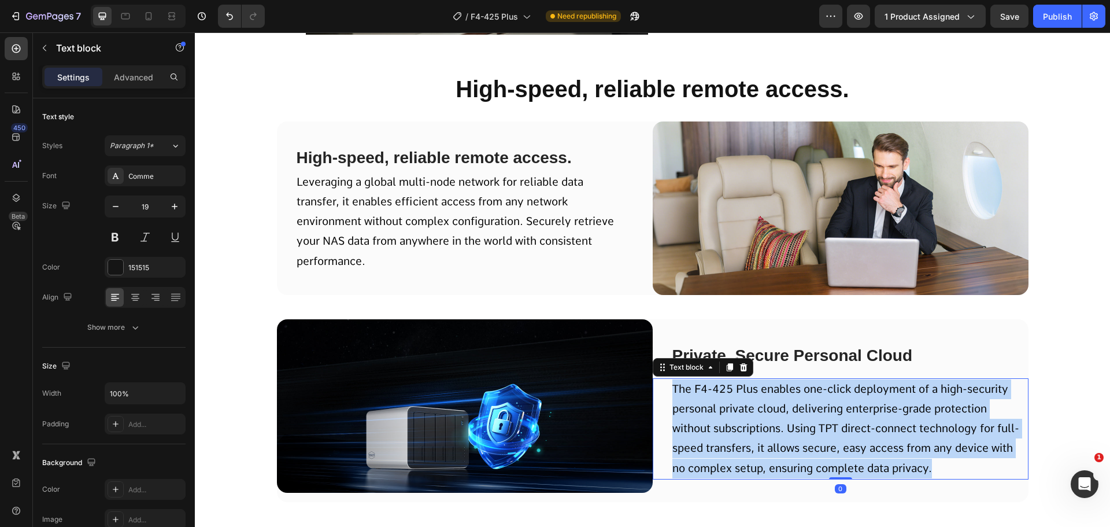
click at [789, 412] on span "The F4-425 Plus enables one-click deployment of a high-security personal privat…" at bounding box center [845, 428] width 347 height 93
copy span "The F4-425 Plus enables one-click deployment of a high-security personal privat…"
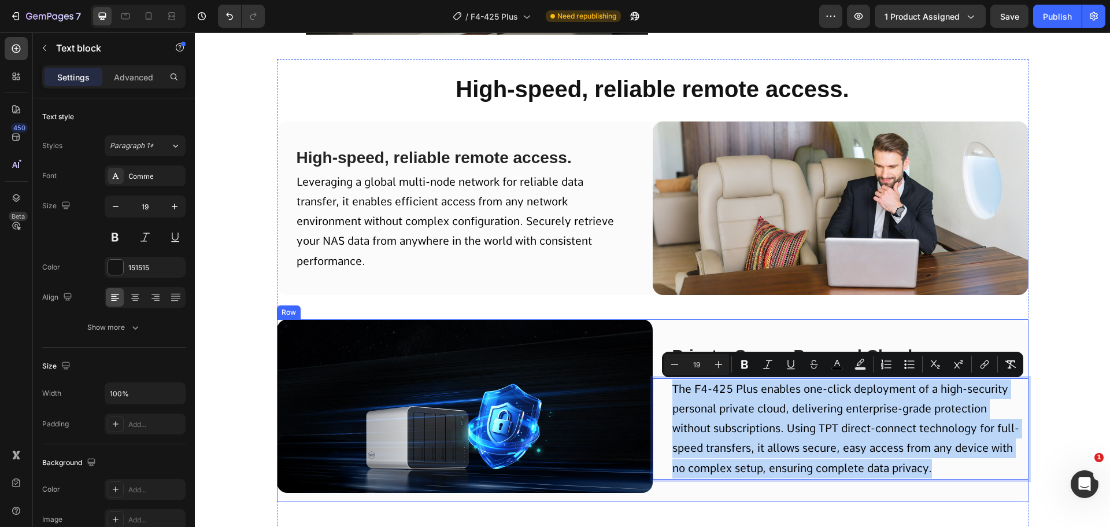
click at [757, 329] on div "Private, Secure Personal Cloud Text Block The F4-425 Plus enables one-click dep…" at bounding box center [841, 410] width 376 height 183
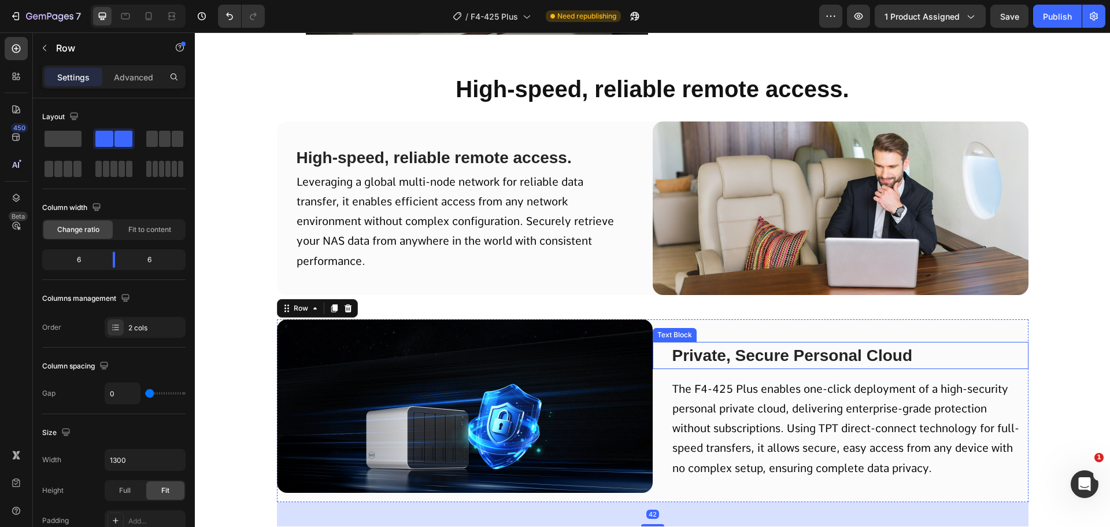
click at [767, 350] on span "Private, Secure Personal Cloud" at bounding box center [792, 355] width 241 height 18
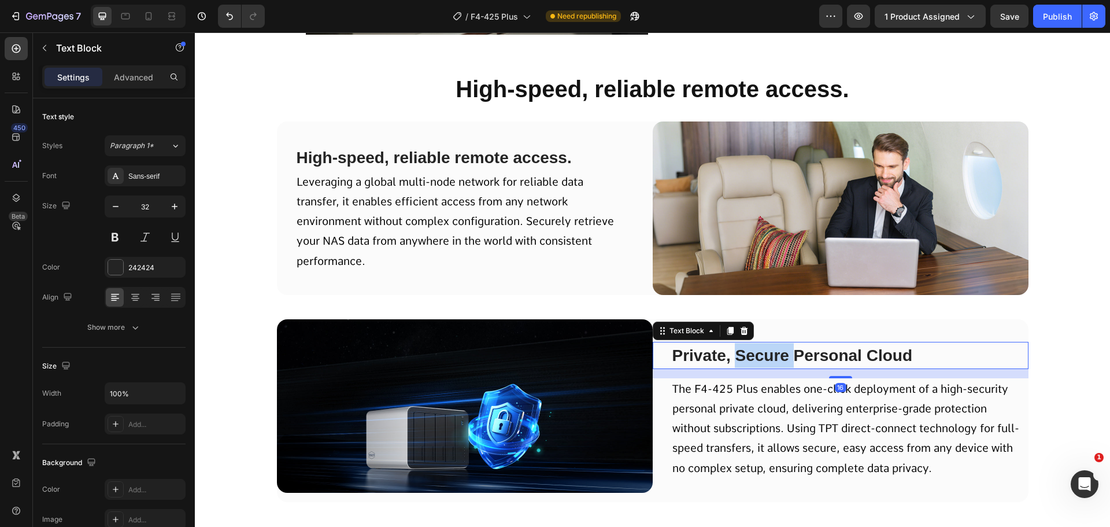
click at [767, 350] on div "Private, Secure Personal Cloud Text Block 16 The F4-425 Plus enables one-click …" at bounding box center [841, 410] width 376 height 183
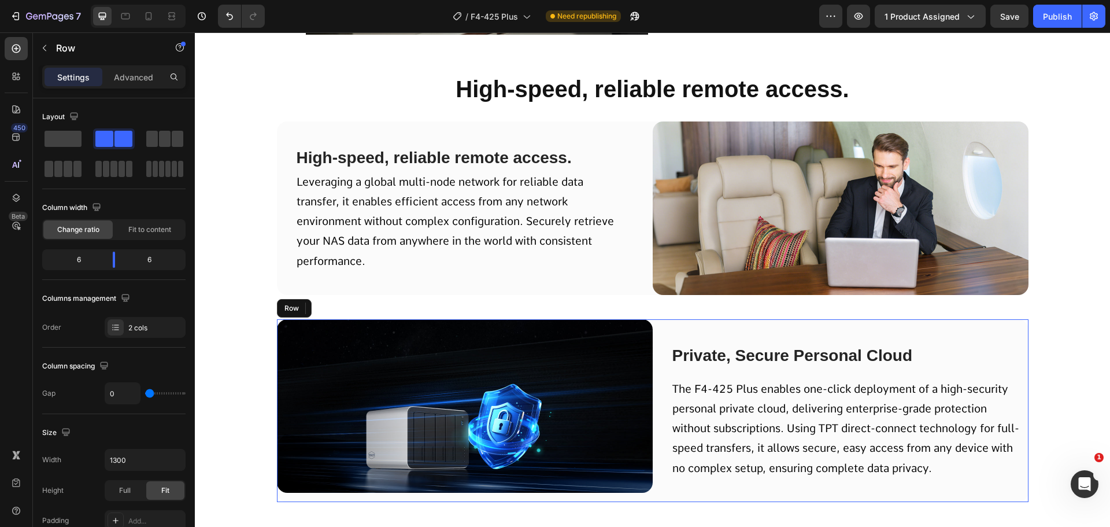
click at [767, 350] on div "Private, Secure Personal Cloud Text Block 16 The F4-425 Plus enables one-click …" at bounding box center [841, 410] width 376 height 183
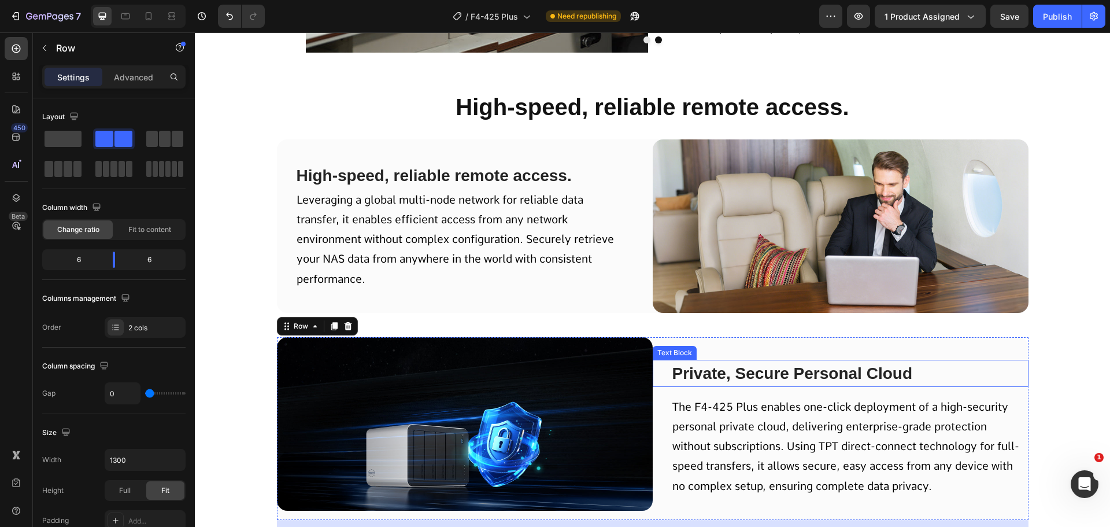
click at [764, 378] on span "Private, Secure Personal Cloud" at bounding box center [792, 373] width 241 height 18
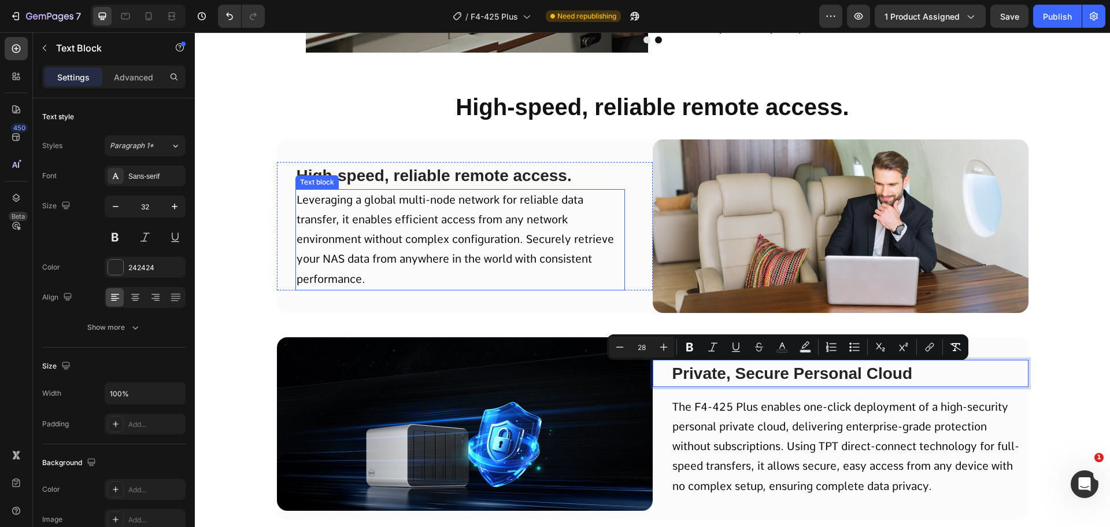
click at [421, 158] on div "High-speed, reliable remote access. Text Block Leveraging a global multi-node n…" at bounding box center [465, 225] width 376 height 173
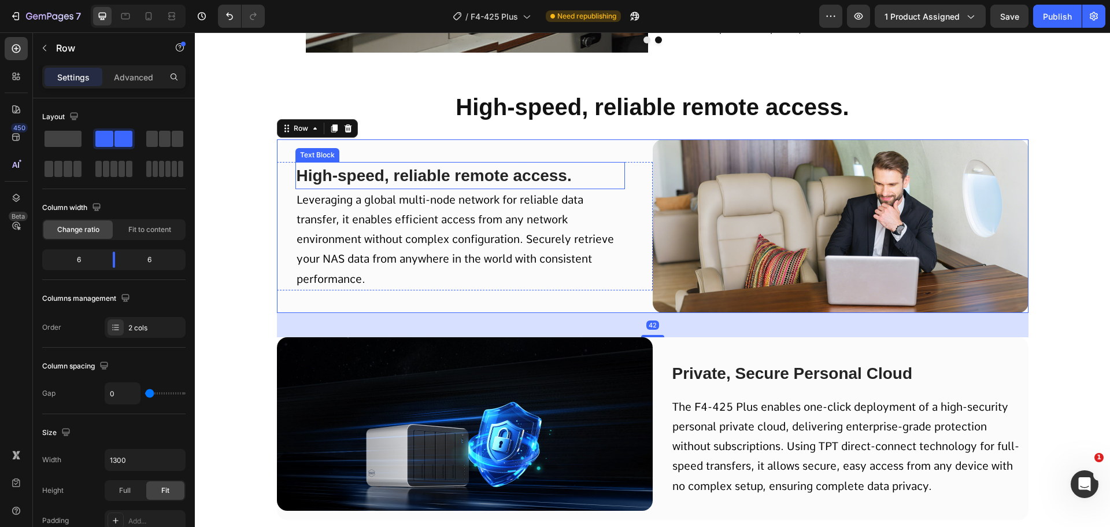
click at [416, 171] on span "High-speed, reliable remote access." at bounding box center [434, 176] width 275 height 18
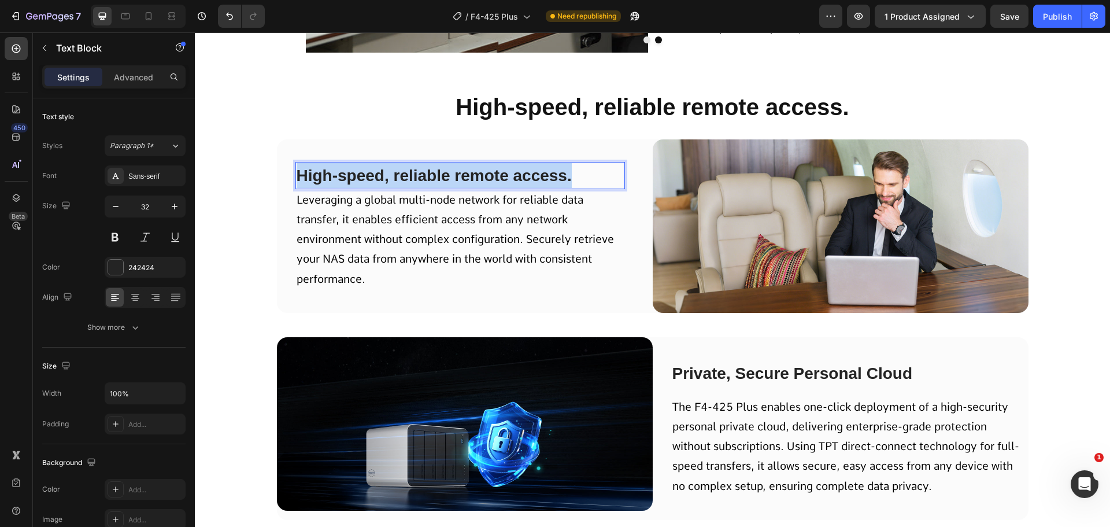
click at [416, 171] on span "High-speed, reliable remote access." at bounding box center [434, 176] width 275 height 18
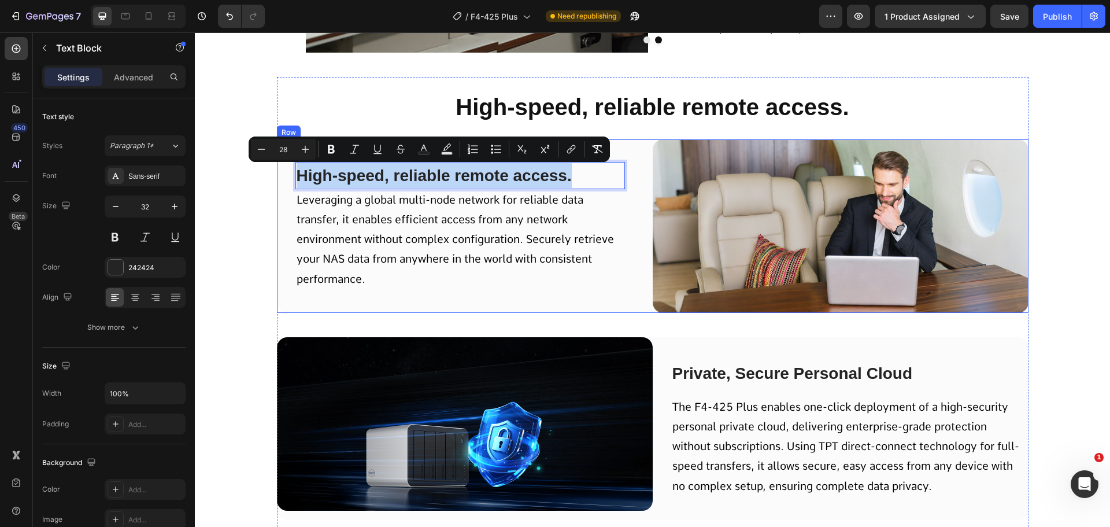
click at [635, 107] on h2 "High-speed, reliable remote access." at bounding box center [653, 107] width 752 height 32
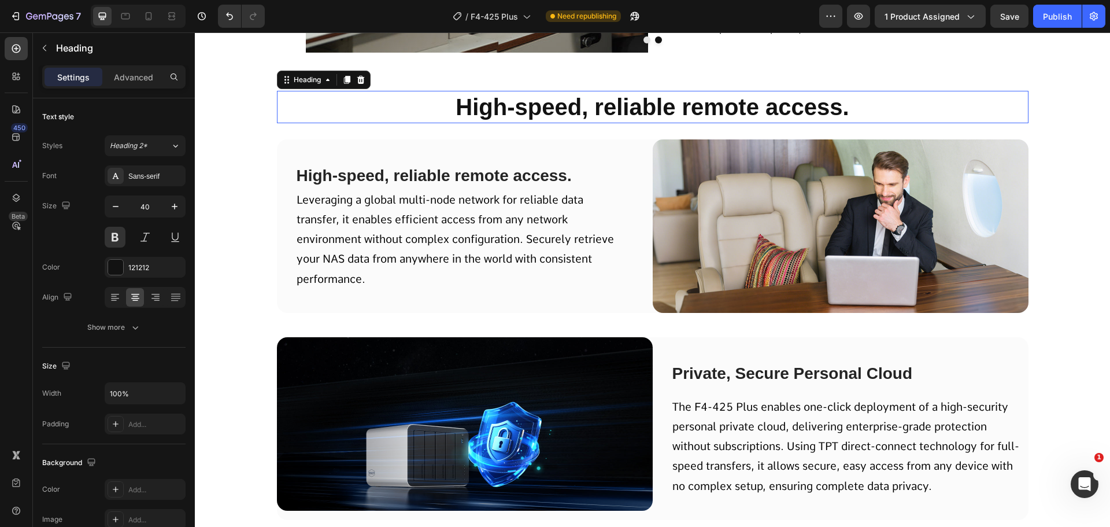
click at [635, 107] on h2 "High-speed, reliable remote access." at bounding box center [653, 107] width 752 height 32
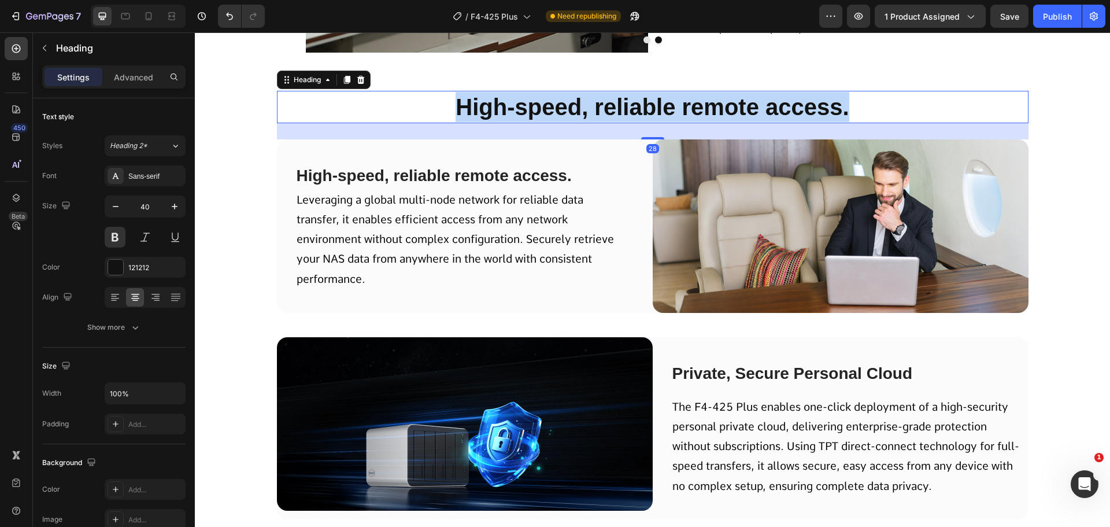
click at [635, 107] on p "High-speed, reliable remote access." at bounding box center [652, 107] width 749 height 30
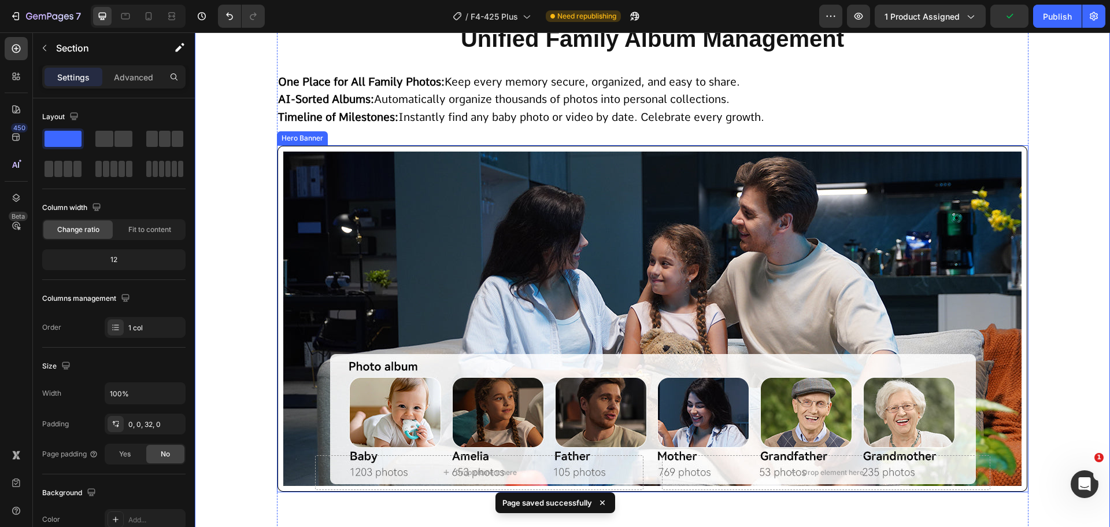
scroll to position [8335, 0]
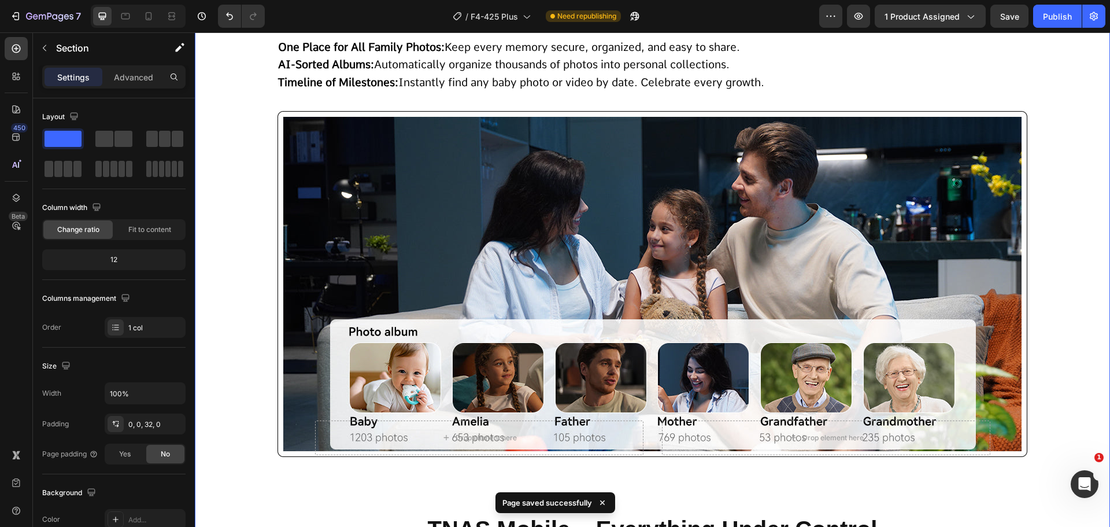
click at [277, 332] on div "Background Image" at bounding box center [653, 283] width 752 height 347
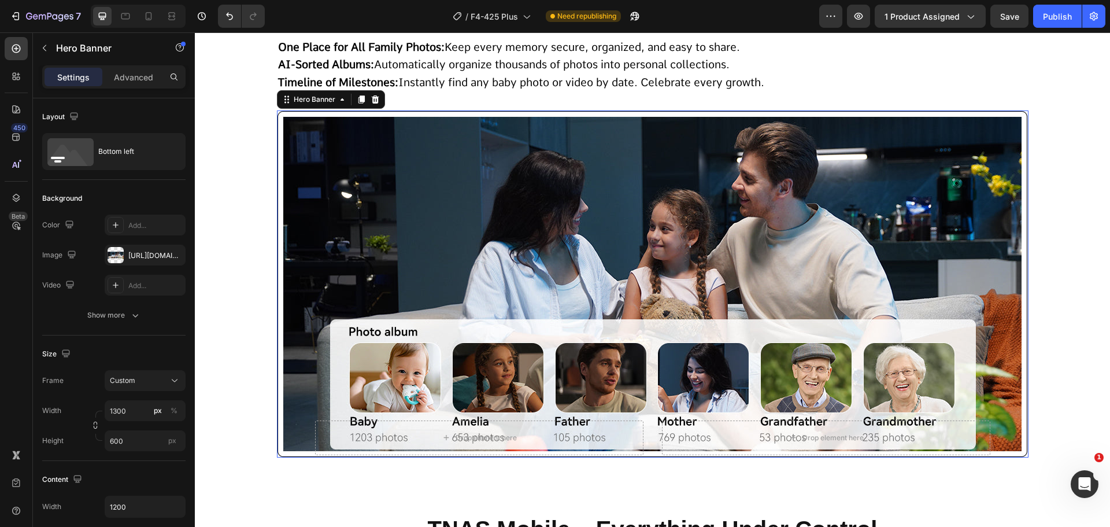
click at [576, 283] on div "Background Image" at bounding box center [653, 283] width 752 height 347
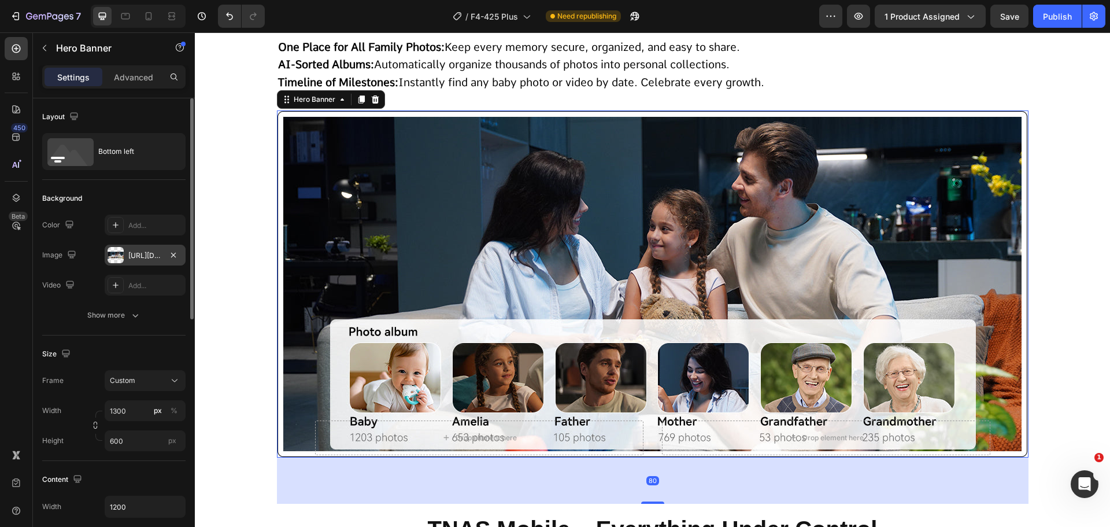
click at [133, 250] on div "[URL][DOMAIN_NAME]" at bounding box center [145, 255] width 34 height 10
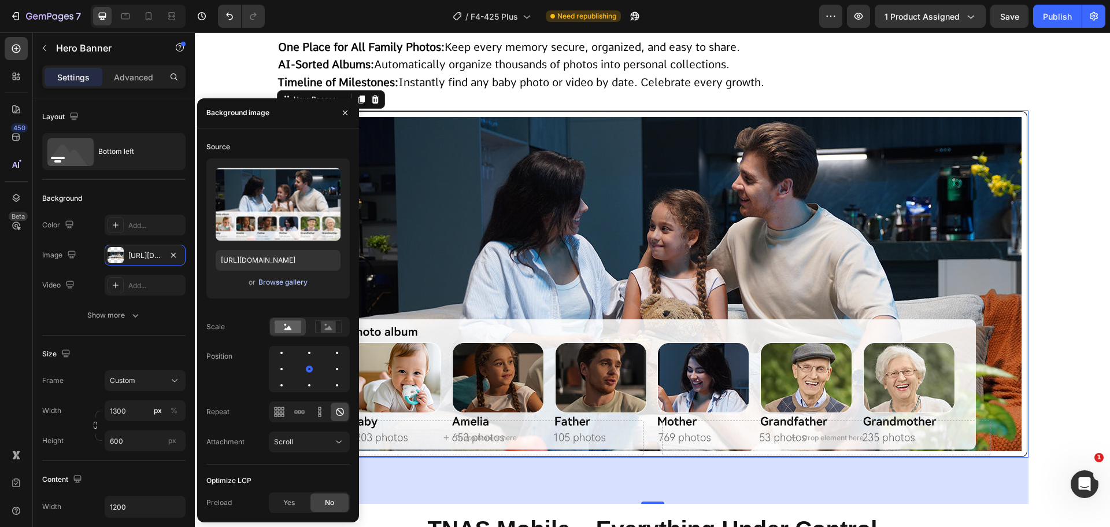
click at [261, 280] on div "Browse gallery" at bounding box center [282, 282] width 49 height 10
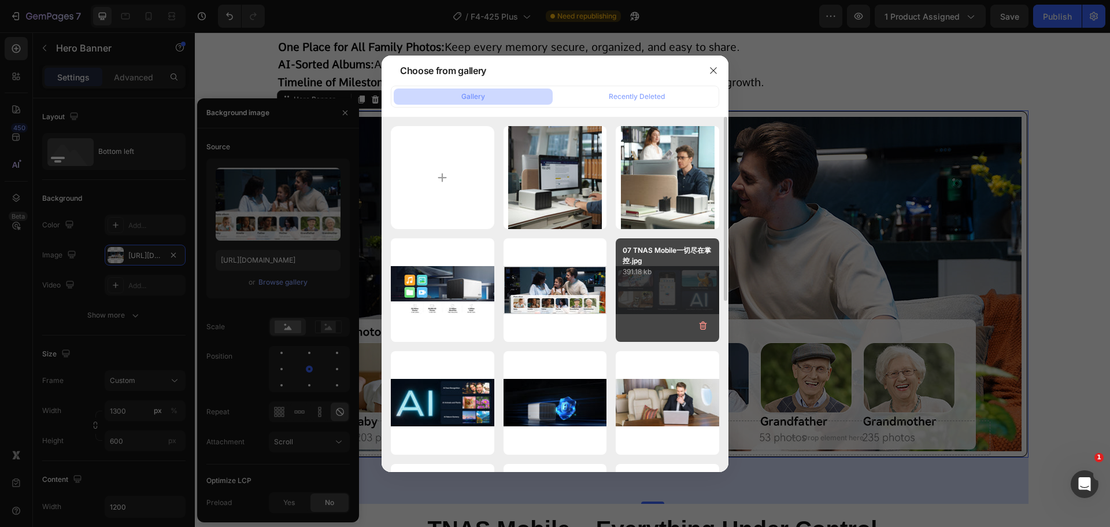
click at [672, 277] on p "391.18 kb" at bounding box center [668, 272] width 90 height 12
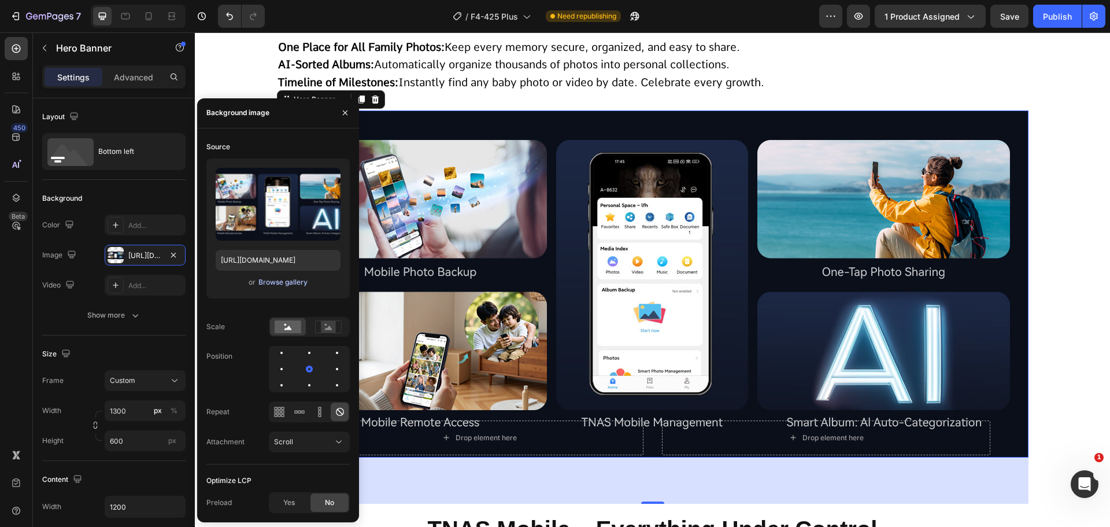
click at [281, 280] on div "Browse gallery" at bounding box center [282, 282] width 49 height 10
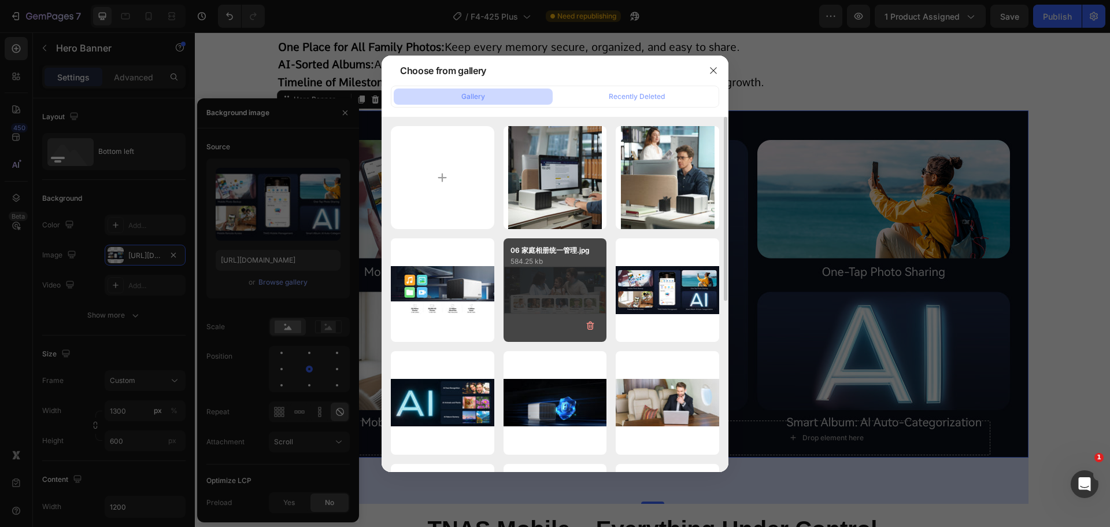
click at [540, 291] on div "06 家庭相册统一管理.jpg 584.25 kb" at bounding box center [555, 289] width 103 height 103
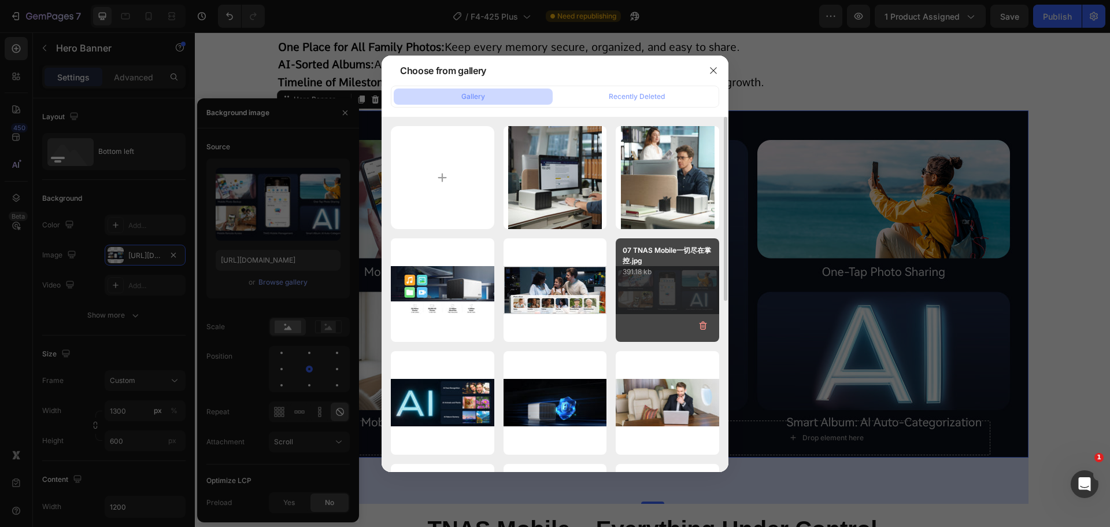
type input "[URL][DOMAIN_NAME]"
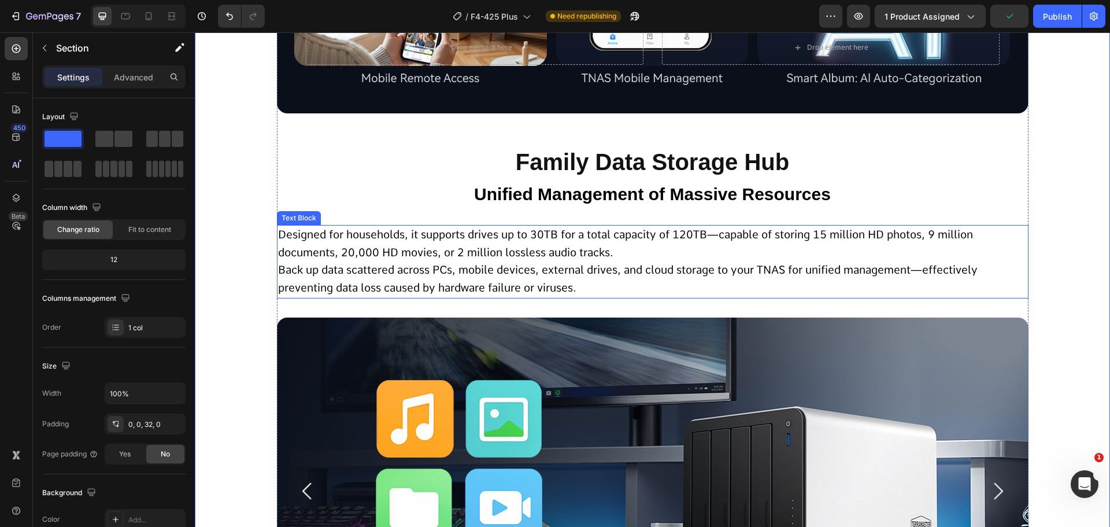
scroll to position [9318, 0]
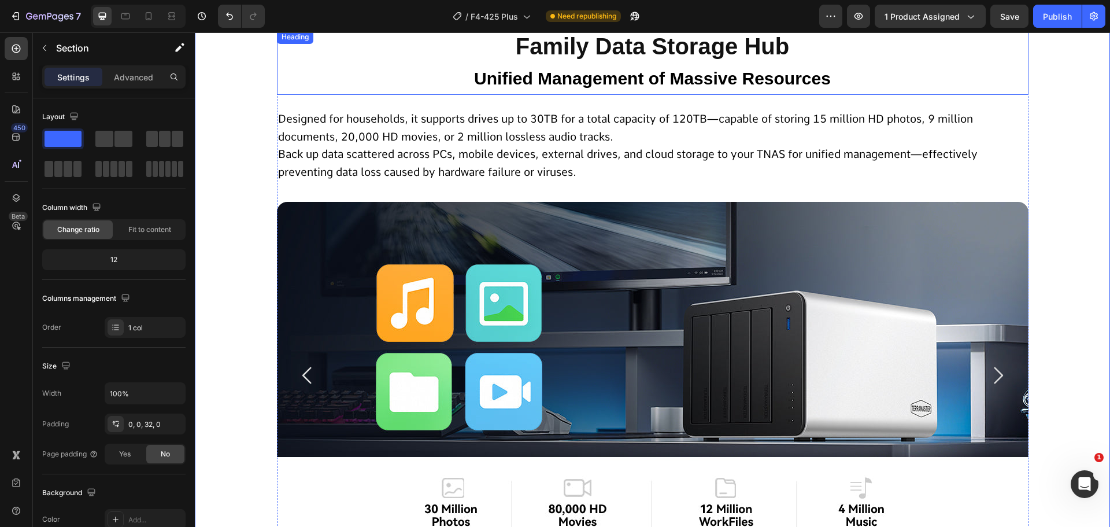
click at [658, 83] on strong "Unified Management of Massive Resources" at bounding box center [652, 78] width 357 height 19
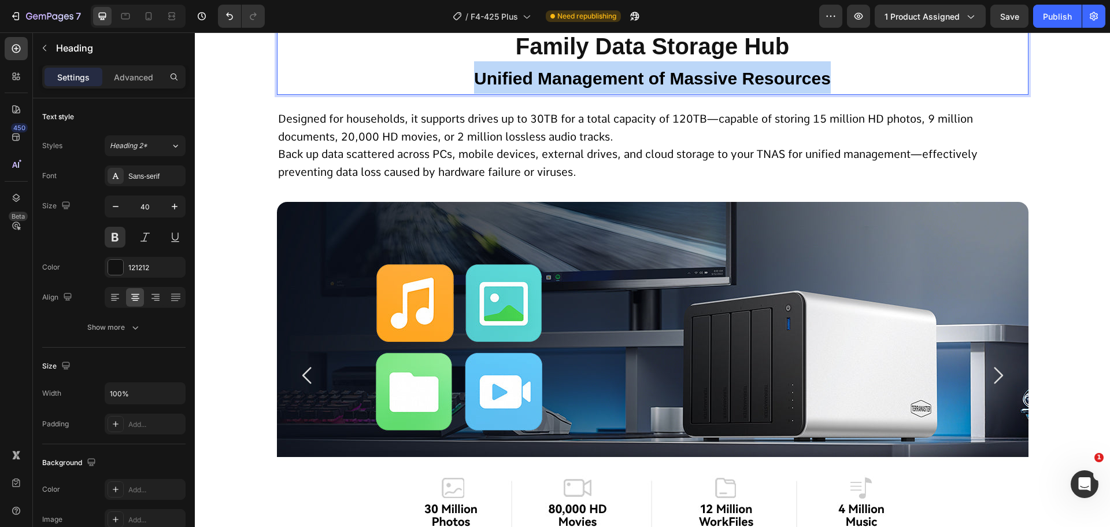
click at [658, 83] on strong "Unified Management of Massive Resources" at bounding box center [652, 78] width 357 height 19
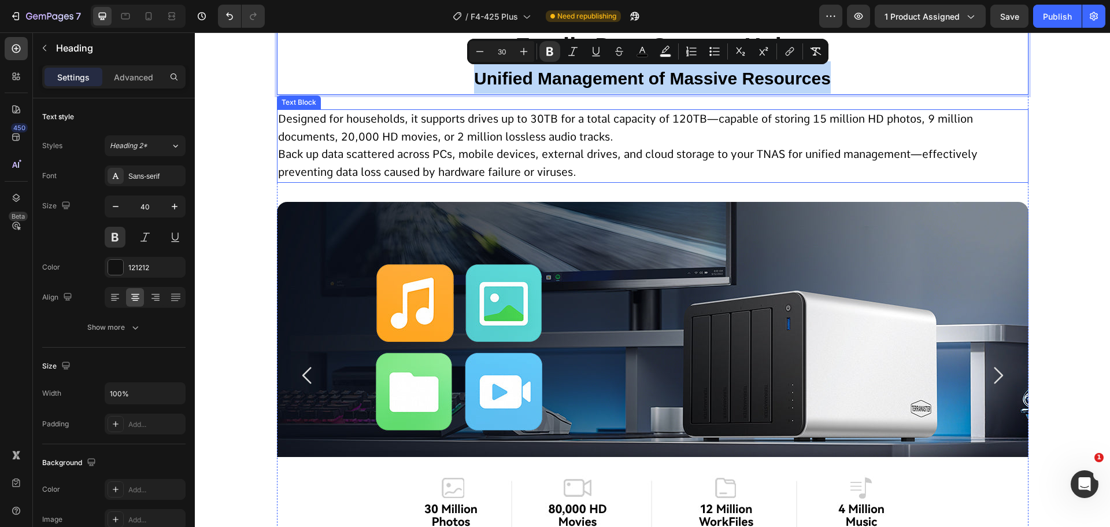
click at [288, 154] on span "Back up data scattered across PCs, mobile devices, external drives, and cloud s…" at bounding box center [628, 162] width 700 height 31
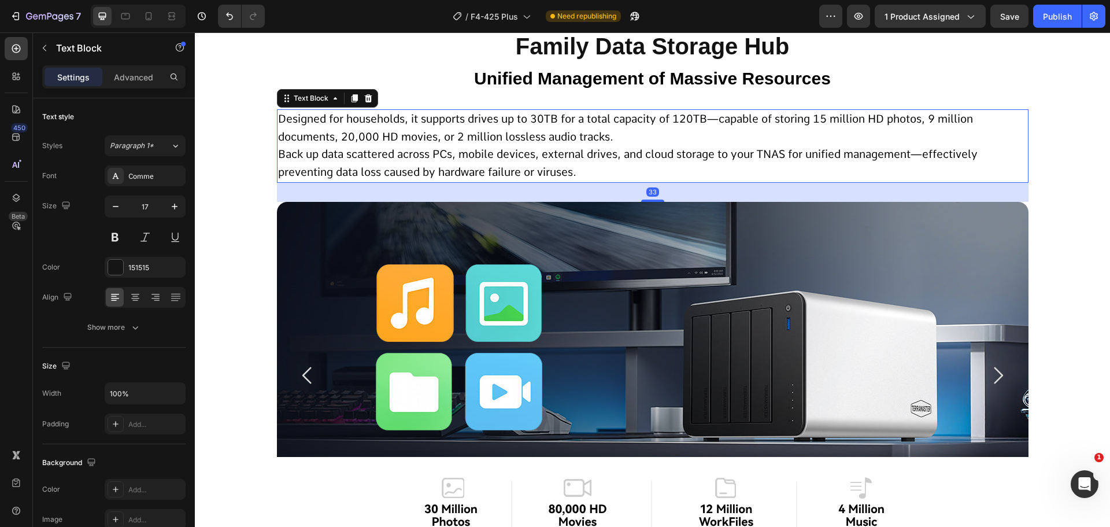
click at [283, 152] on span "Back up data scattered across PCs, mobile devices, external drives, and cloud s…" at bounding box center [628, 162] width 700 height 31
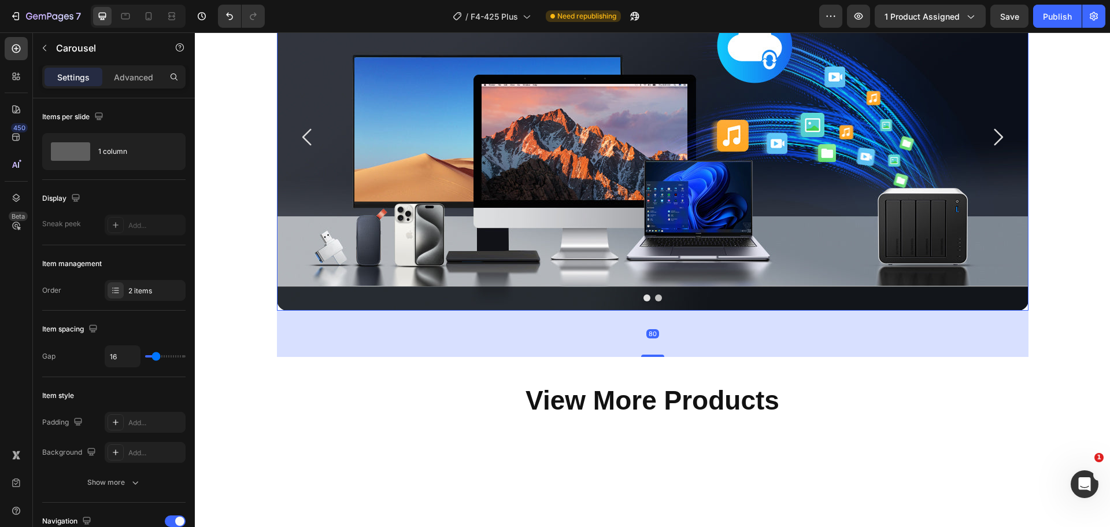
click at [1003, 149] on icon "Carousel Next Arrow" at bounding box center [998, 137] width 24 height 24
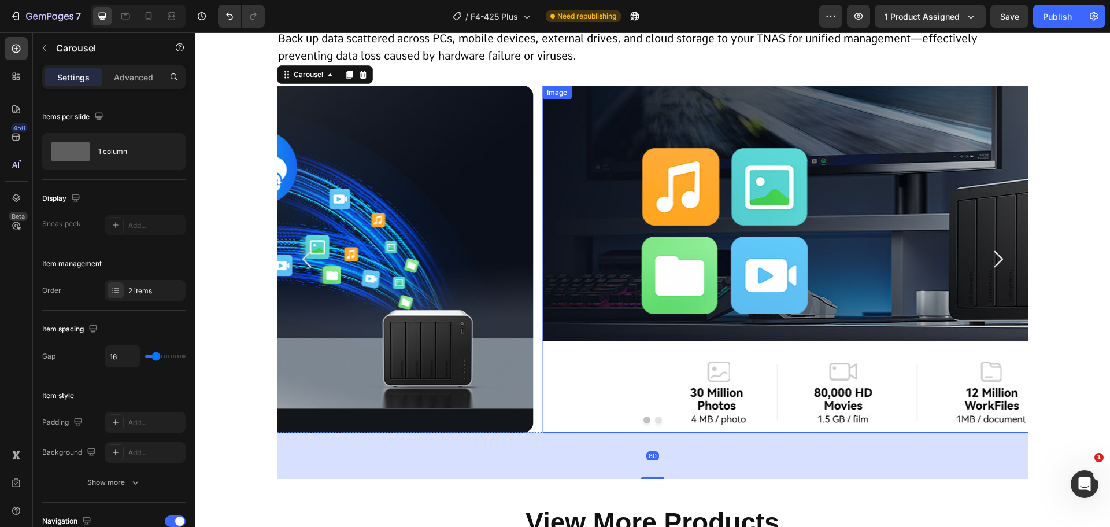
scroll to position [9260, 0]
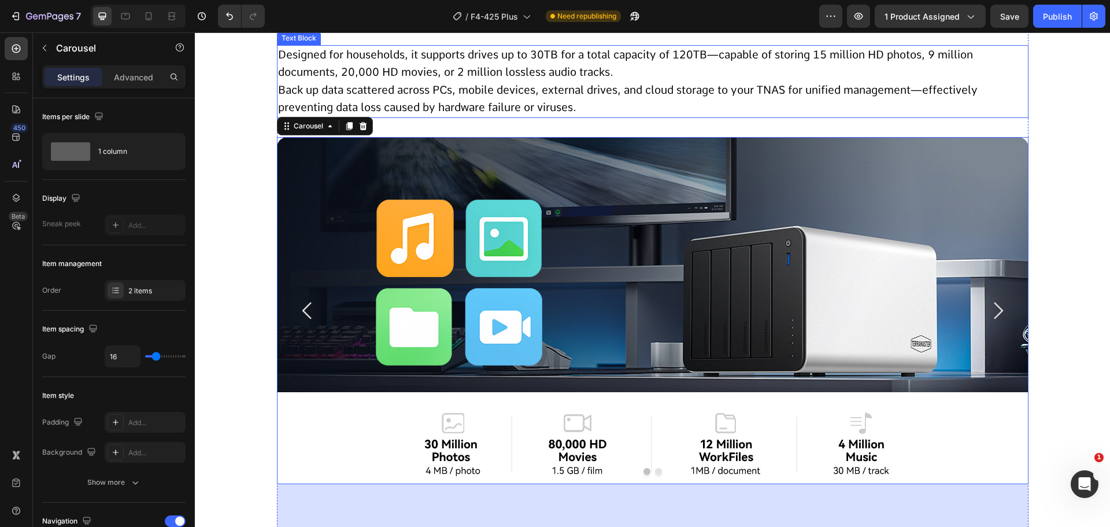
click at [278, 114] on span "Back up data scattered across PCs, mobile devices, external drives, and cloud s…" at bounding box center [628, 98] width 700 height 31
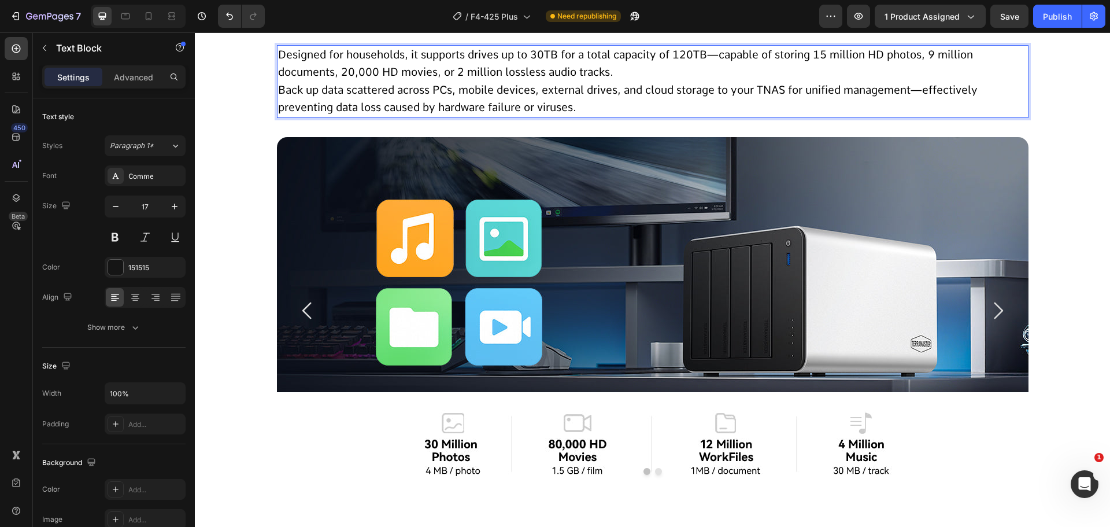
click at [279, 114] on span "Back up data scattered across PCs, mobile devices, external drives, and cloud s…" at bounding box center [628, 98] width 700 height 31
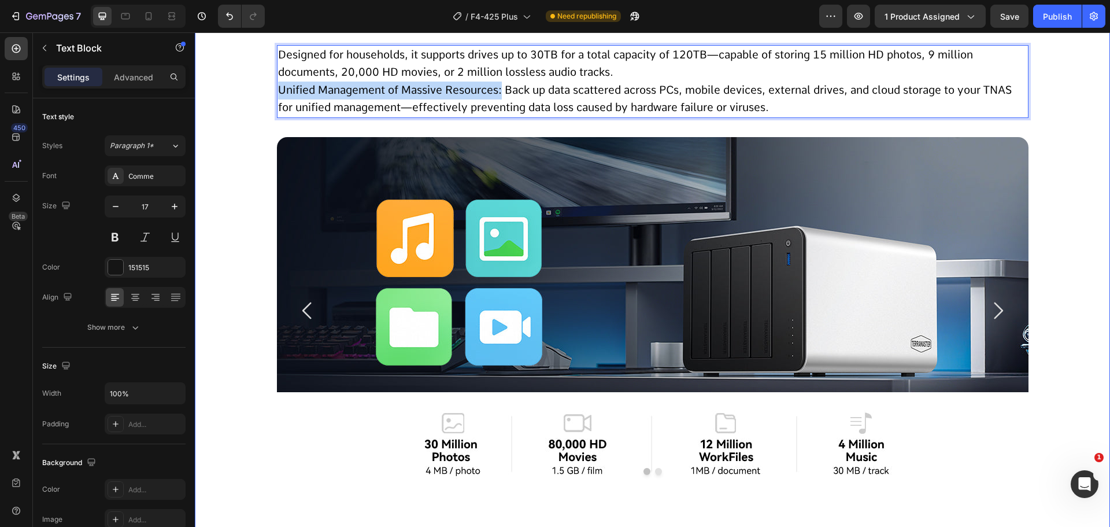
drag, startPoint x: 498, startPoint y: 211, endPoint x: 241, endPoint y: 221, distance: 257.5
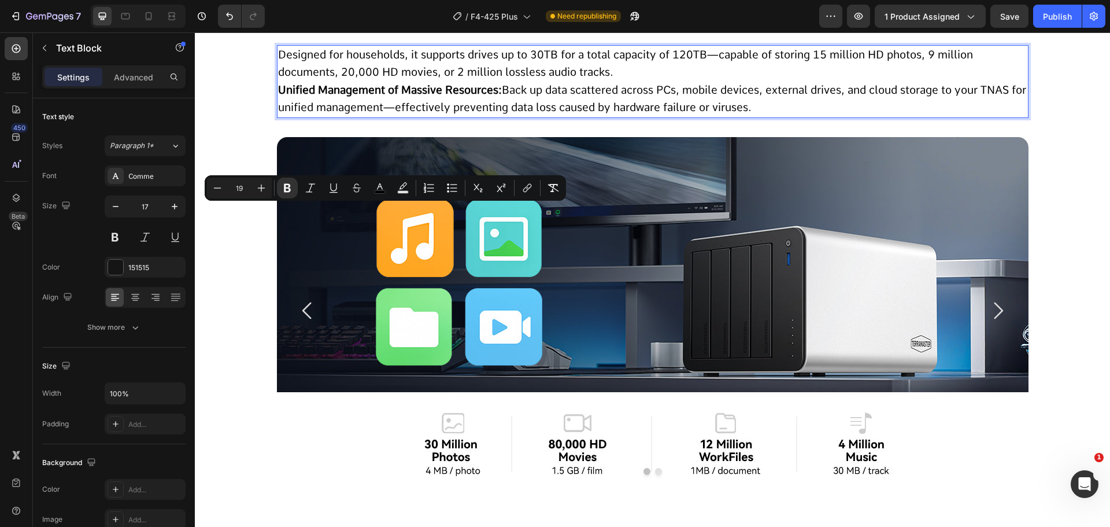
click at [356, 97] on strong "Unified Management of Massive Resources:" at bounding box center [390, 89] width 224 height 13
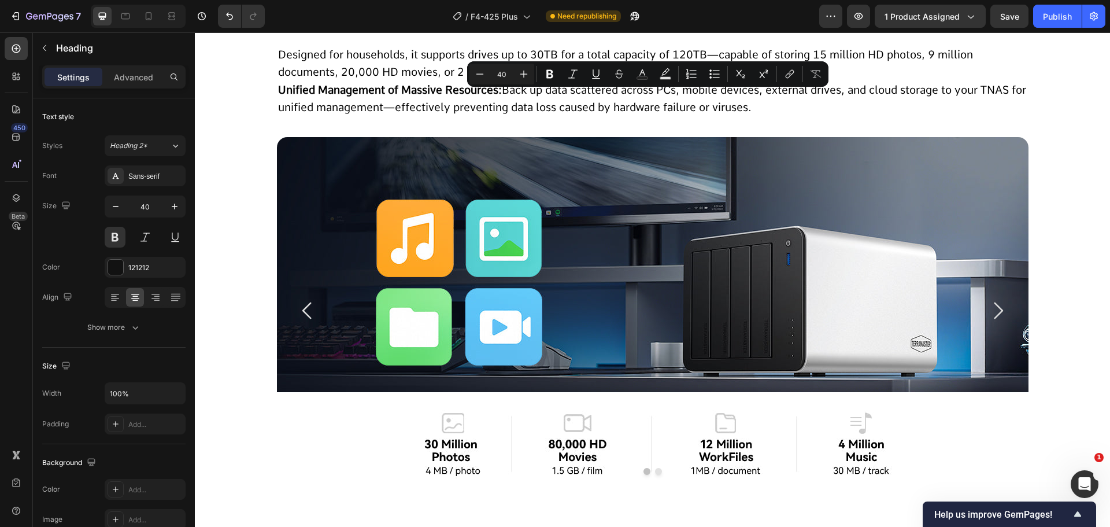
copy p "Family Data Storage Hub"
click at [278, 79] on span "Designed for households, it supports drives up to 30TB for a total capacity of …" at bounding box center [625, 63] width 695 height 31
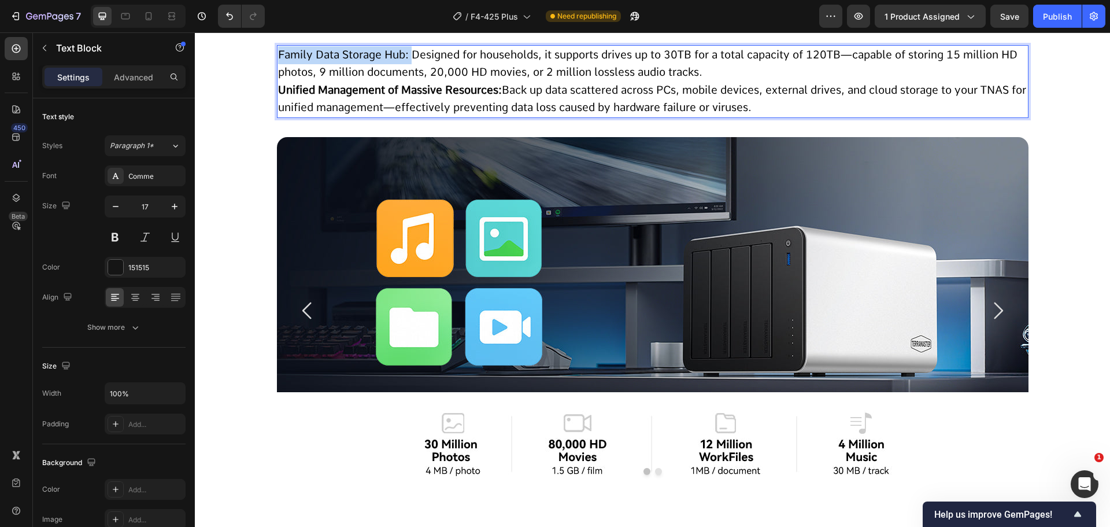
drag, startPoint x: 409, startPoint y: 176, endPoint x: 269, endPoint y: 174, distance: 139.3
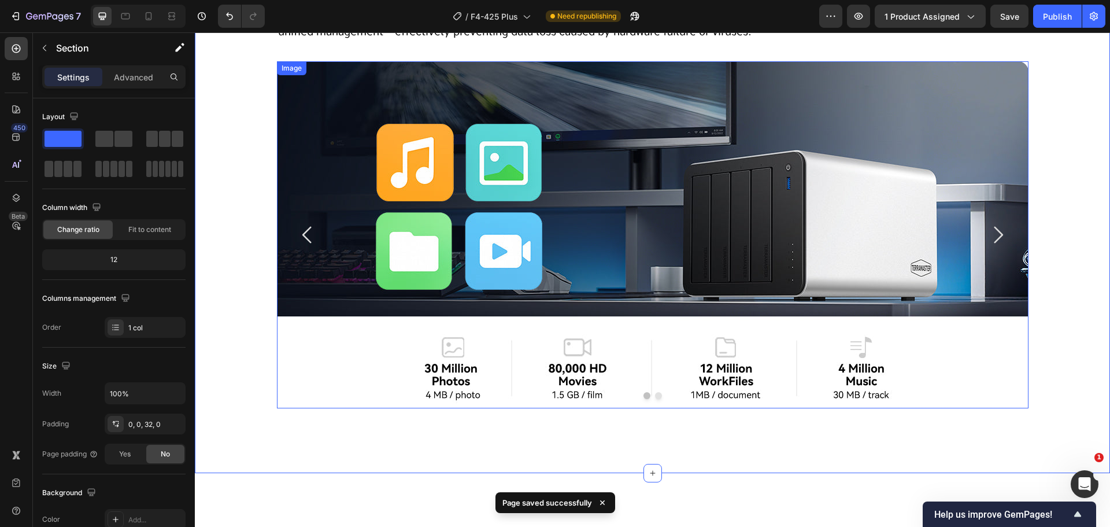
scroll to position [9376, 0]
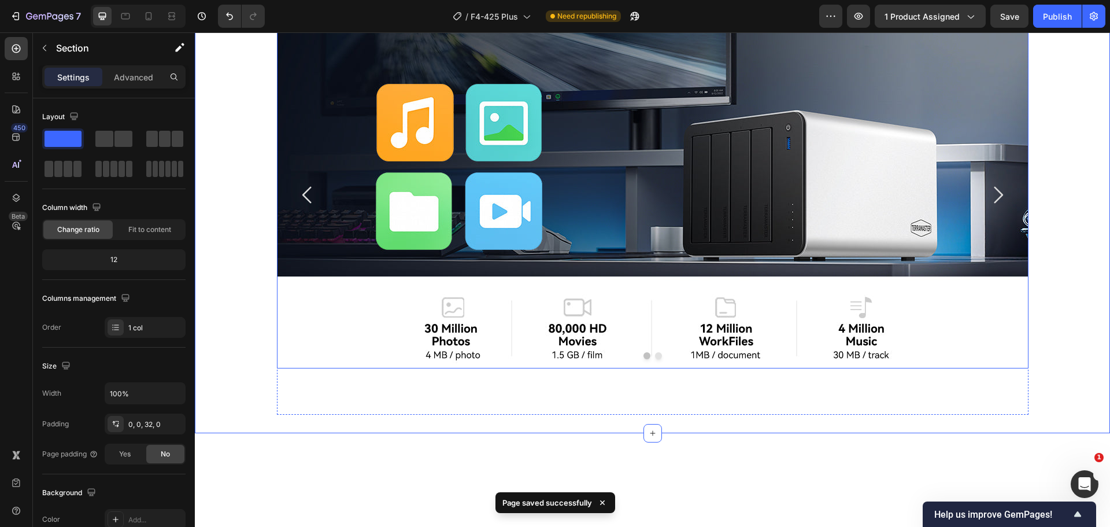
click at [991, 207] on icon "Carousel Next Arrow" at bounding box center [998, 195] width 24 height 24
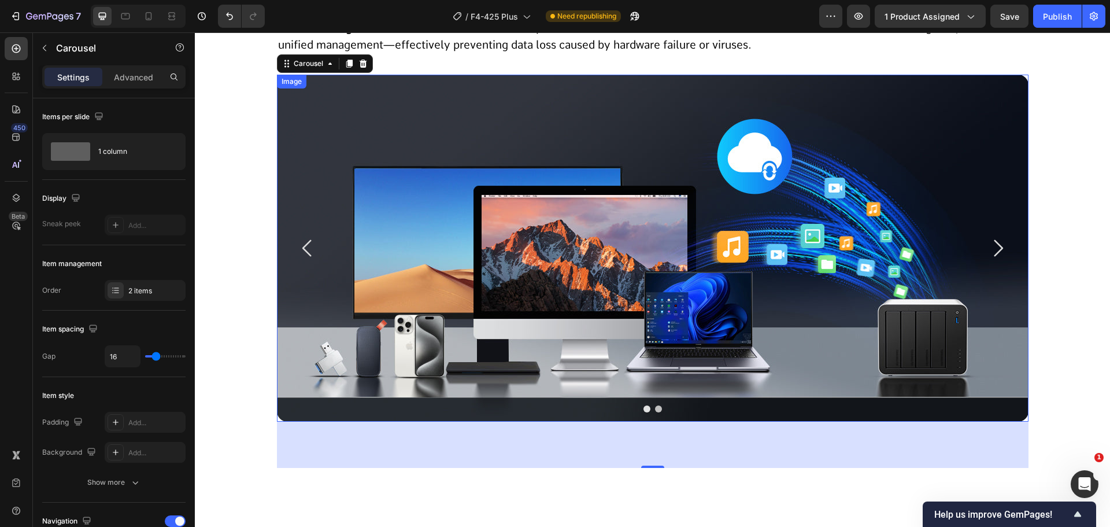
scroll to position [9318, 0]
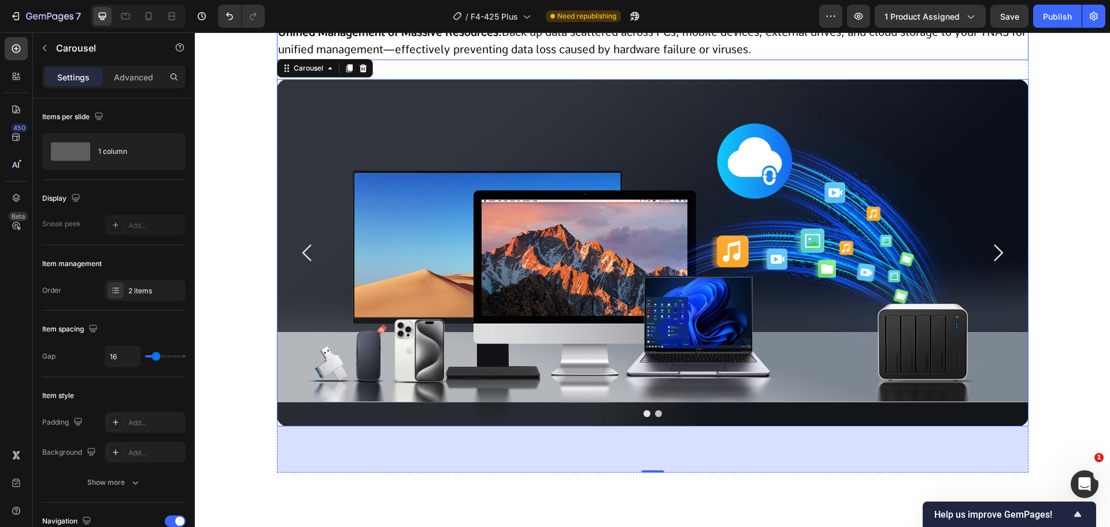
click at [408, 21] on span "Family Data Storage Hub: Designed for households, it supports drives up to 30TB…" at bounding box center [646, 5] width 737 height 31
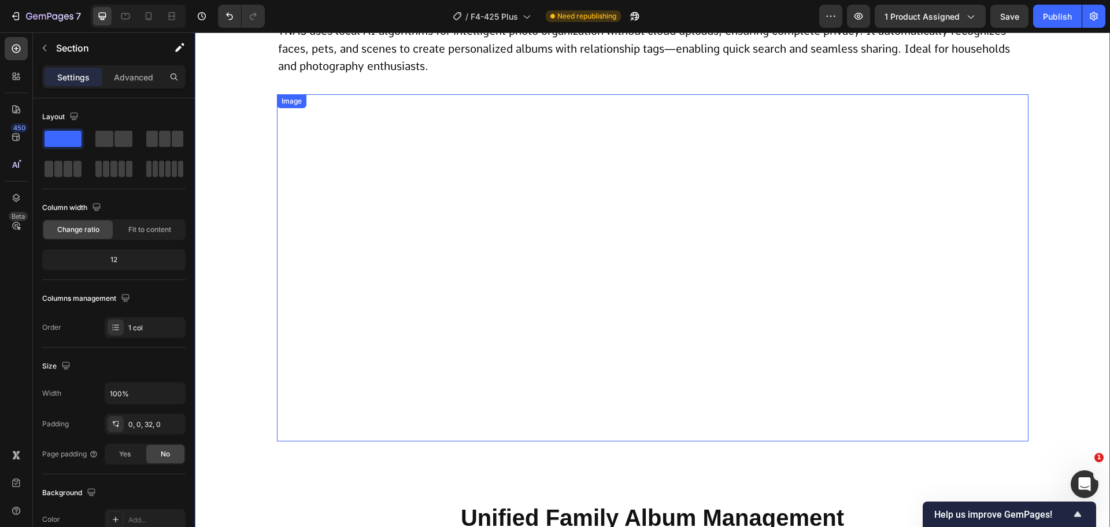
scroll to position [7526, 0]
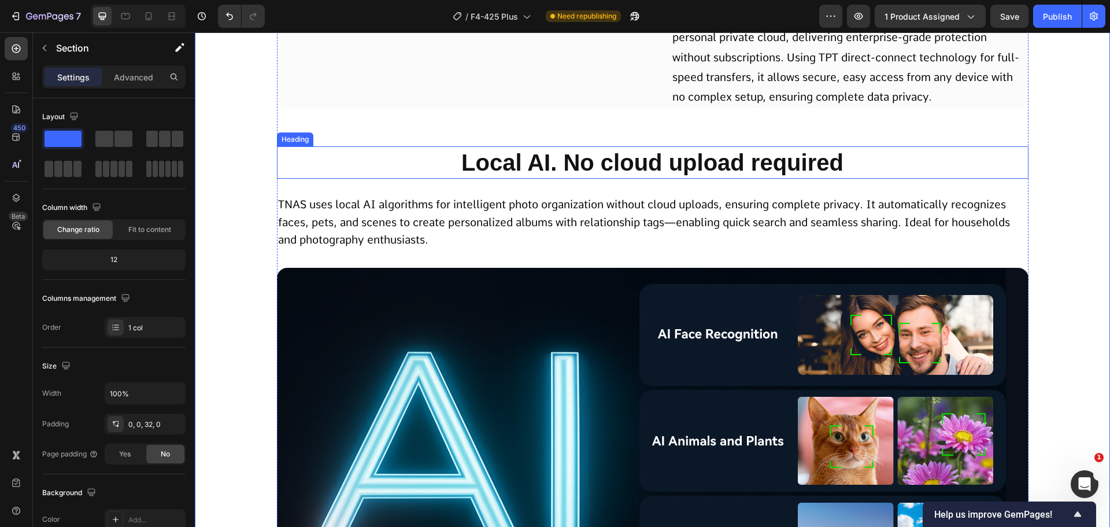
click at [580, 224] on h2 "Local AI. No cloud upload required" at bounding box center [653, 208] width 752 height 32
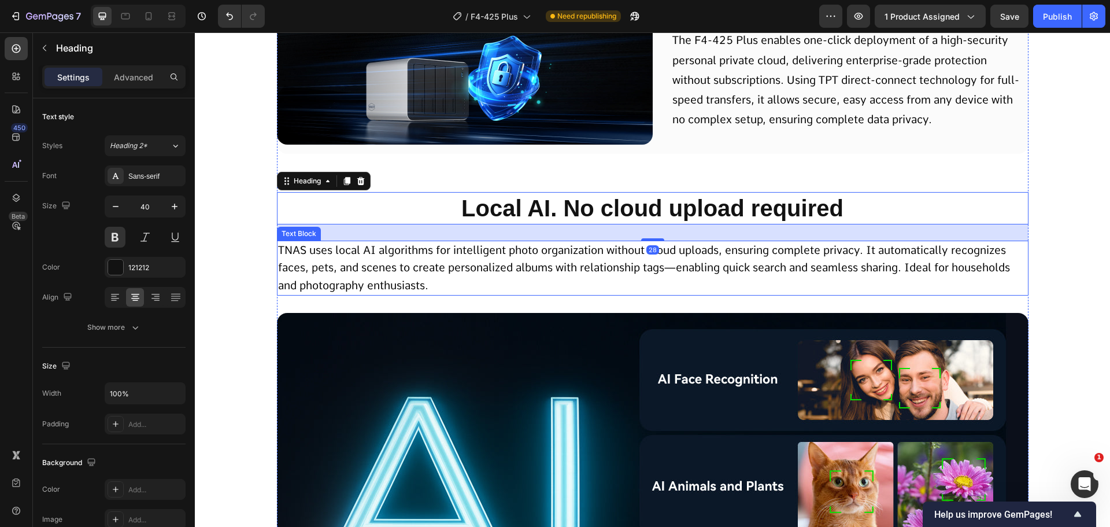
click at [580, 292] on span "TNAS uses local AI algorithms for intelligent photo organization without cloud …" at bounding box center [644, 267] width 732 height 49
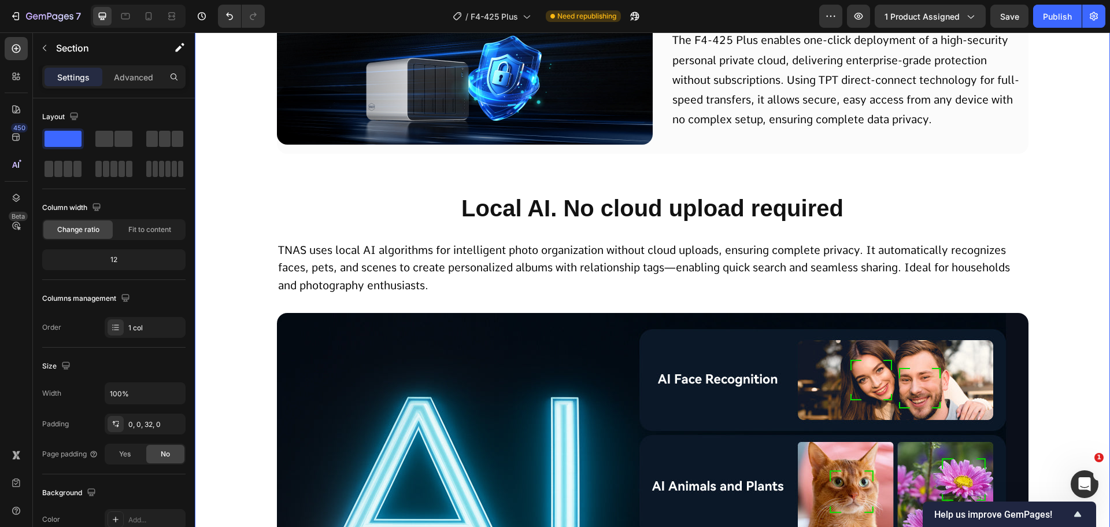
scroll to position [7352, 0]
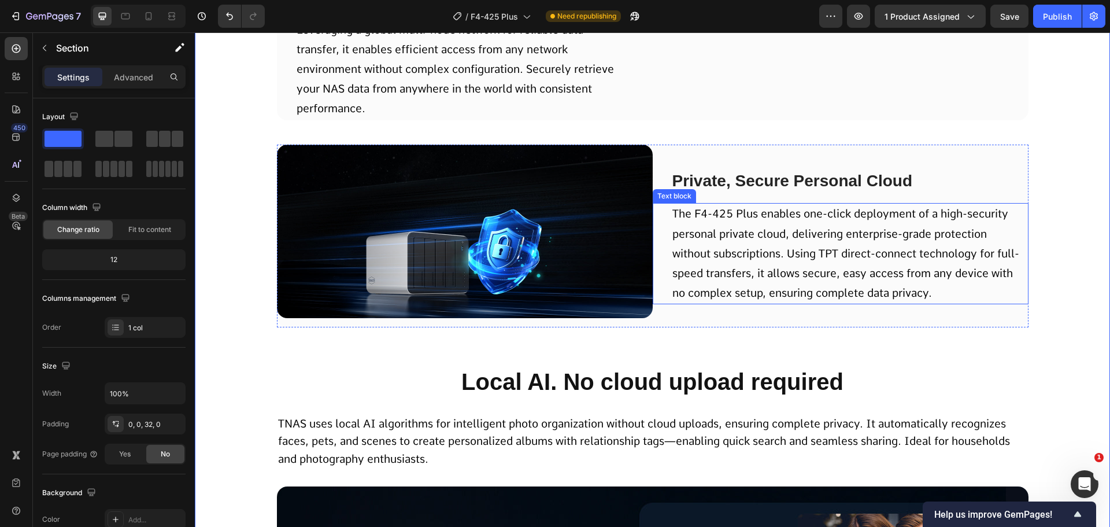
click at [856, 345] on span "The F4-425 Plus enables one-click deployment of a high-security personal privat…" at bounding box center [845, 299] width 347 height 93
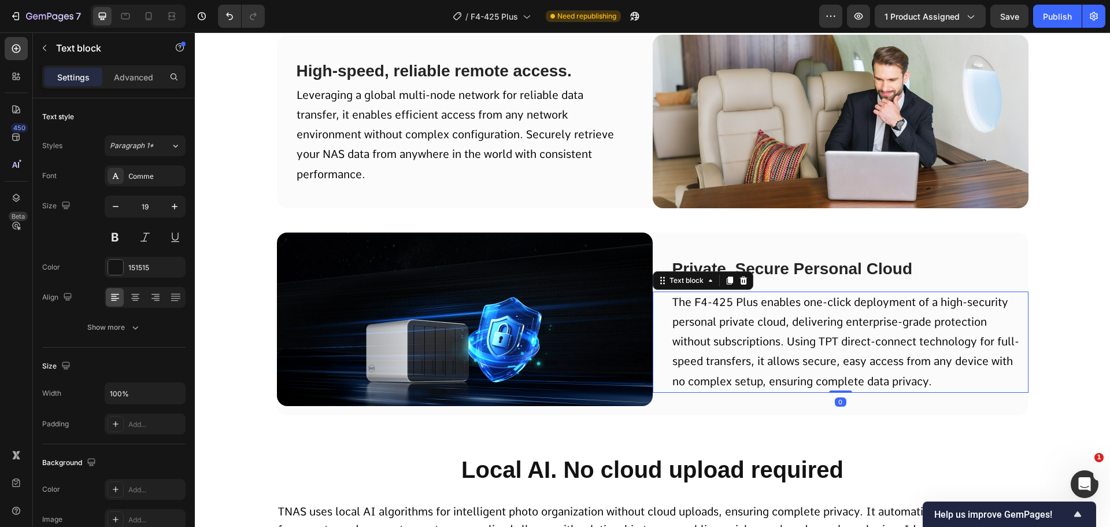
scroll to position [7237, 0]
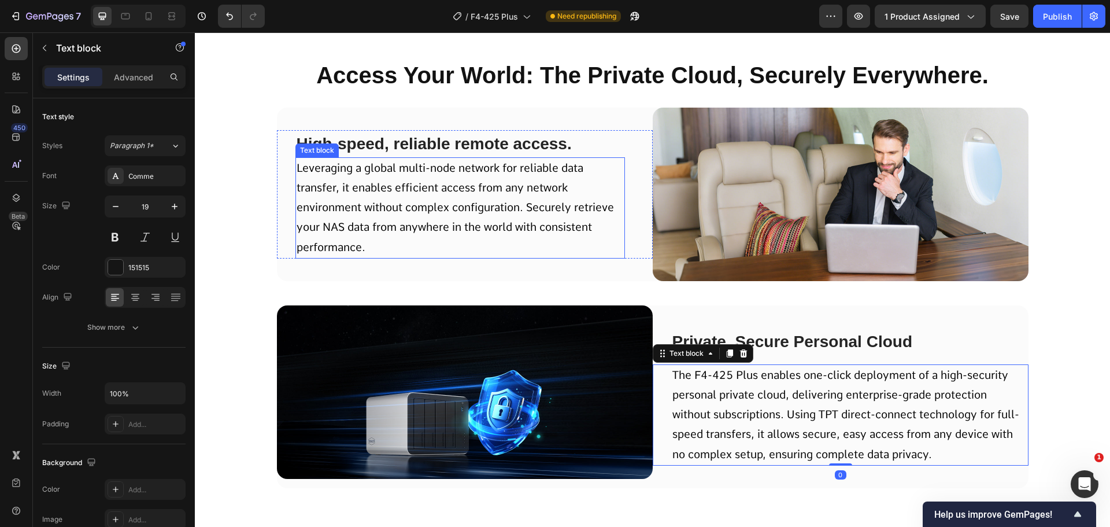
click at [507, 221] on span "Leveraging a global multi-node network for reliable data transfer, it enables e…" at bounding box center [455, 207] width 317 height 93
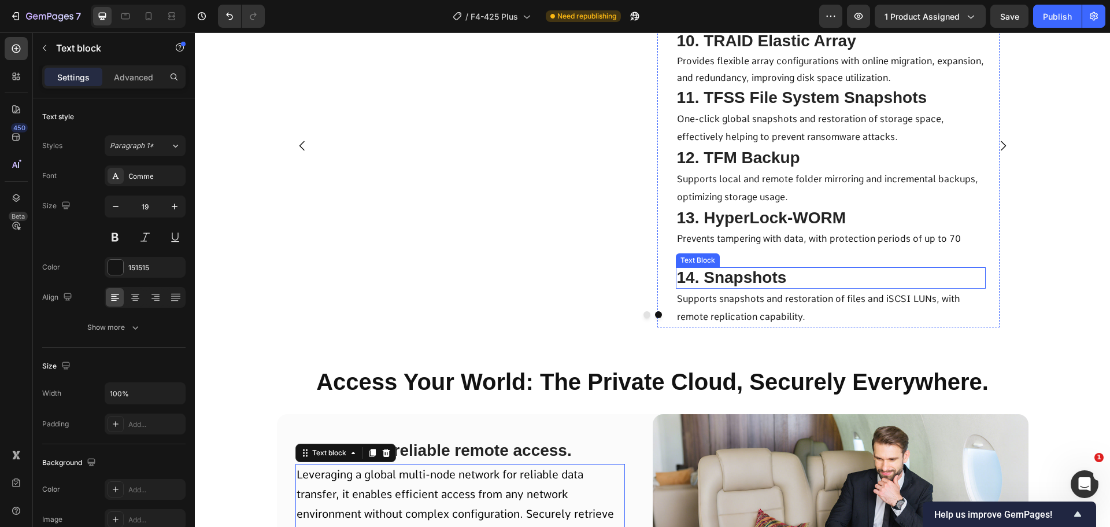
scroll to position [6774, 0]
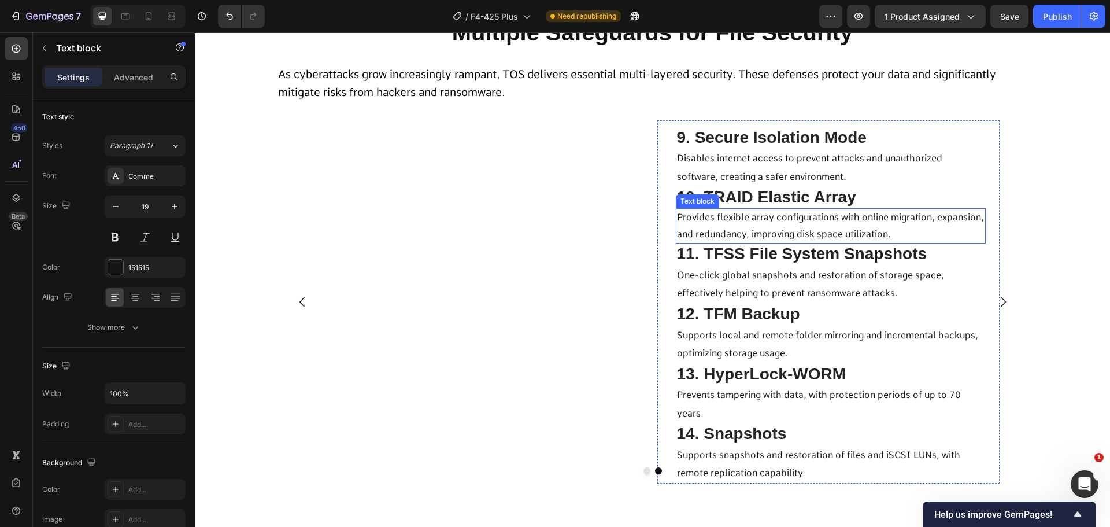
click at [666, 241] on div "9. Secure Isolation Mode Text Block Disables internet access to prevent attacks…" at bounding box center [828, 302] width 342 height 364
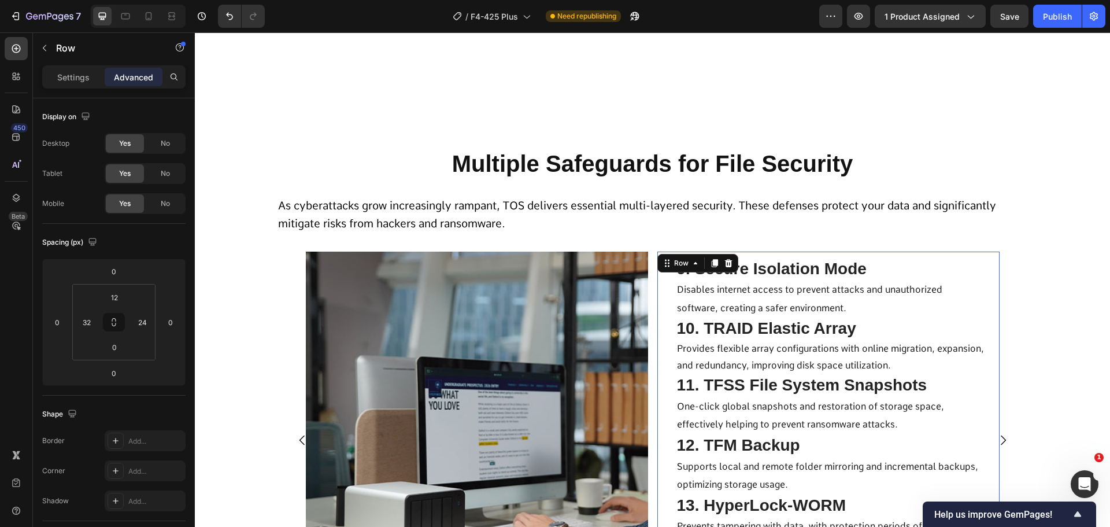
scroll to position [6543, 0]
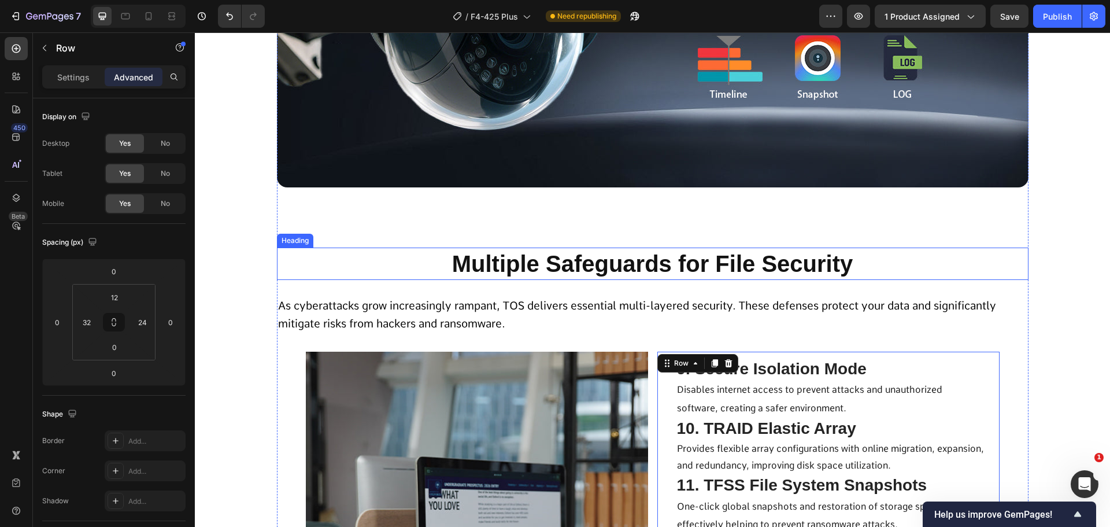
click at [589, 277] on h2 "Multiple Safeguards for File Security" at bounding box center [653, 263] width 752 height 32
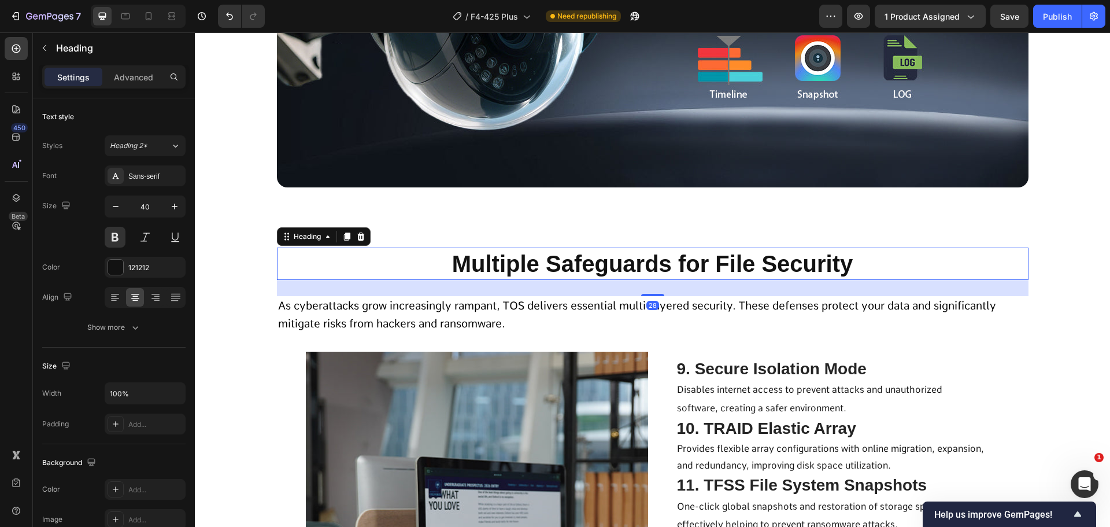
click at [620, 234] on div "Image Carousel" at bounding box center [653, 36] width 752 height 393
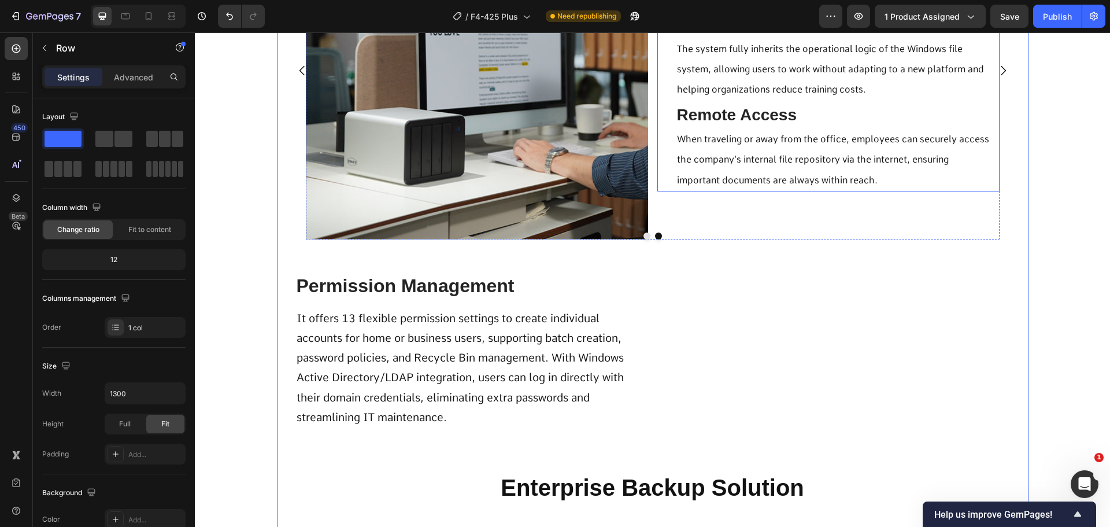
scroll to position [3941, 0]
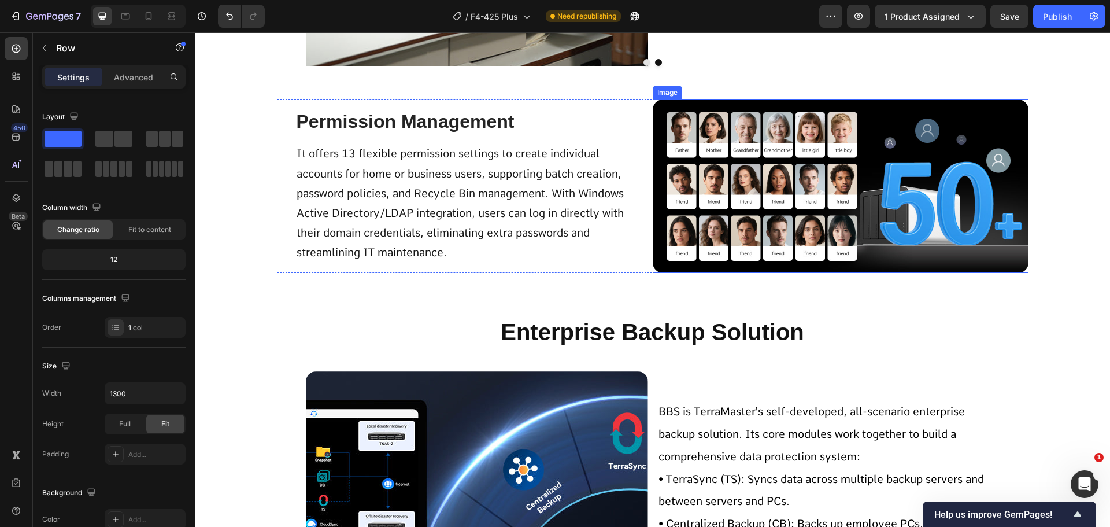
click at [728, 212] on img at bounding box center [841, 185] width 376 height 173
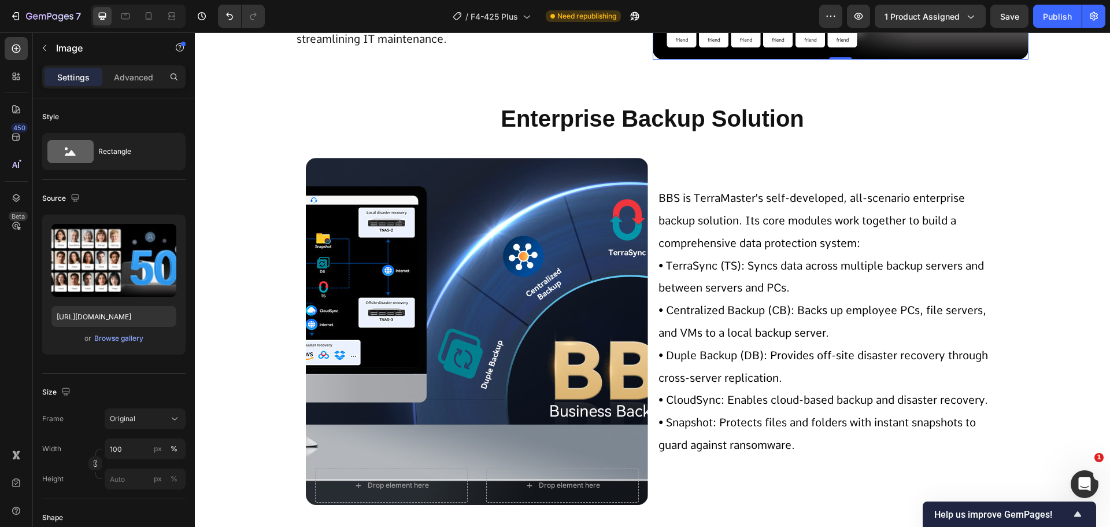
scroll to position [4173, 0]
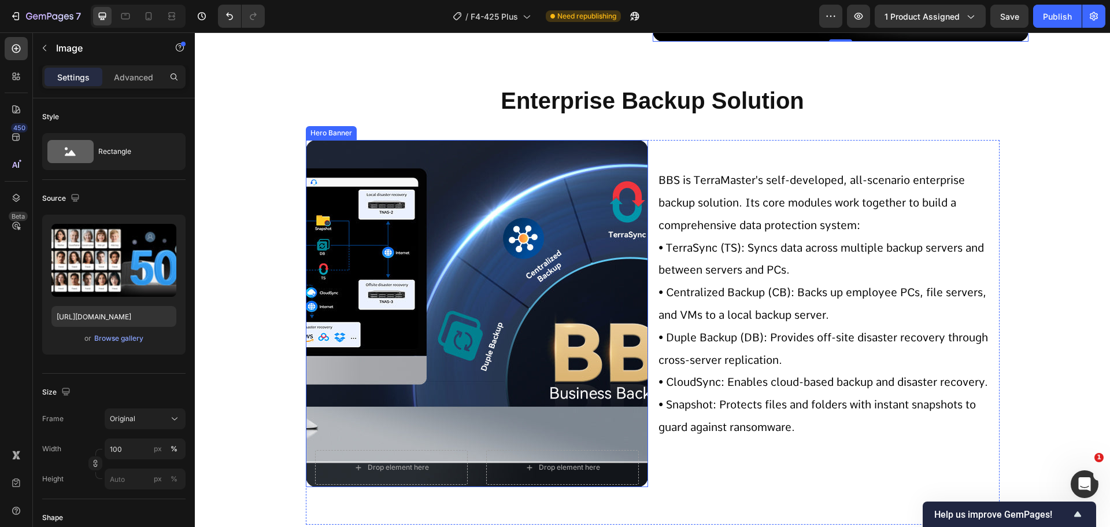
click at [612, 317] on div "Background Image" at bounding box center [477, 313] width 342 height 347
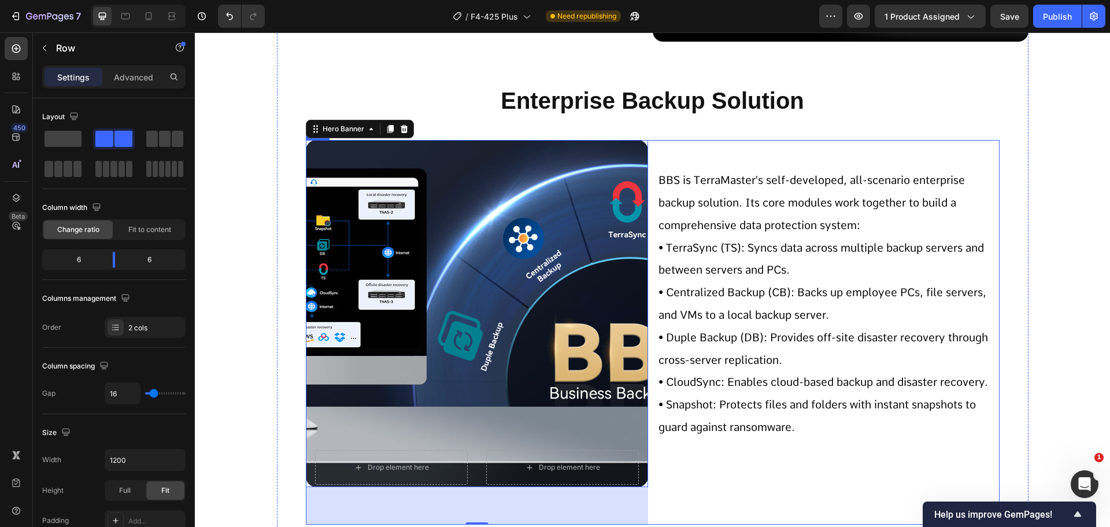
click at [644, 371] on div "Drop element here Drop element here Hero Banner 65 BBS is TerraMaster's self-de…" at bounding box center [653, 332] width 694 height 384
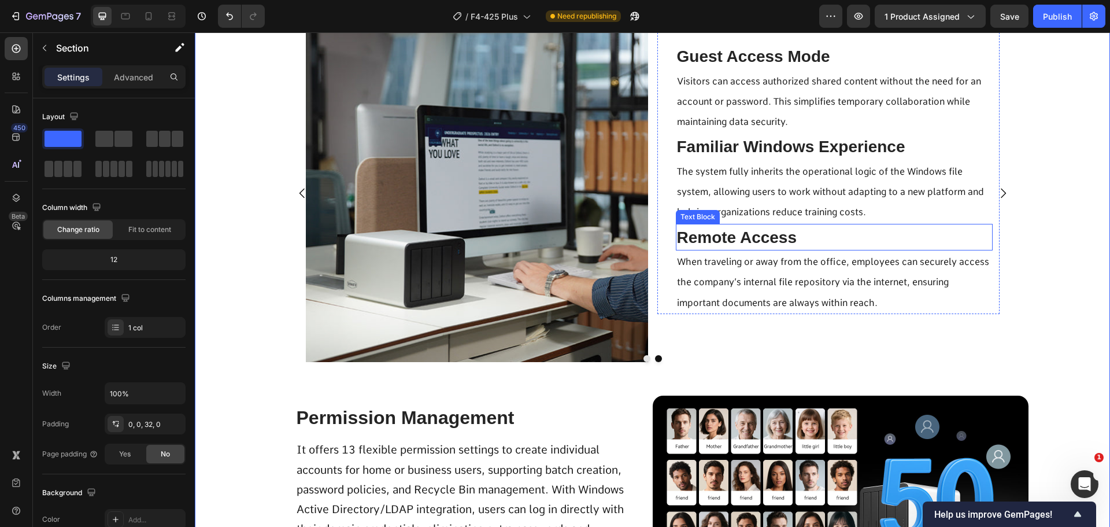
scroll to position [3594, 0]
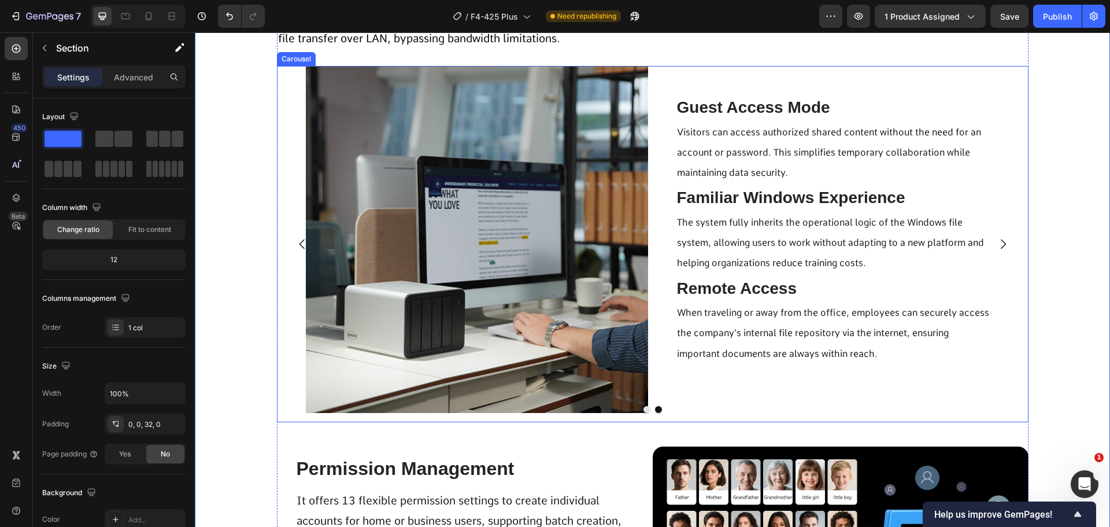
click at [1001, 246] on icon "Carousel Next Arrow" at bounding box center [1003, 244] width 5 height 10
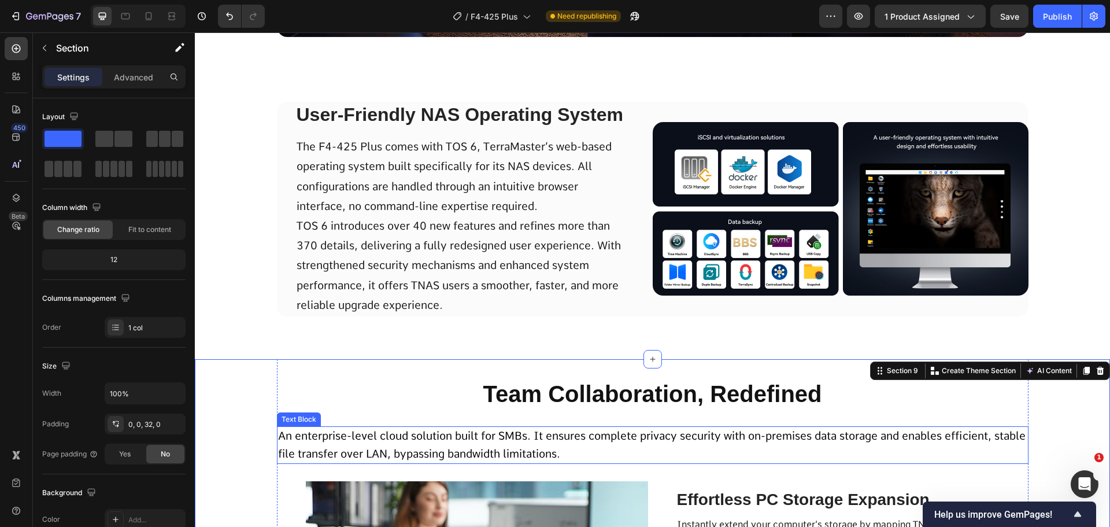
scroll to position [3132, 0]
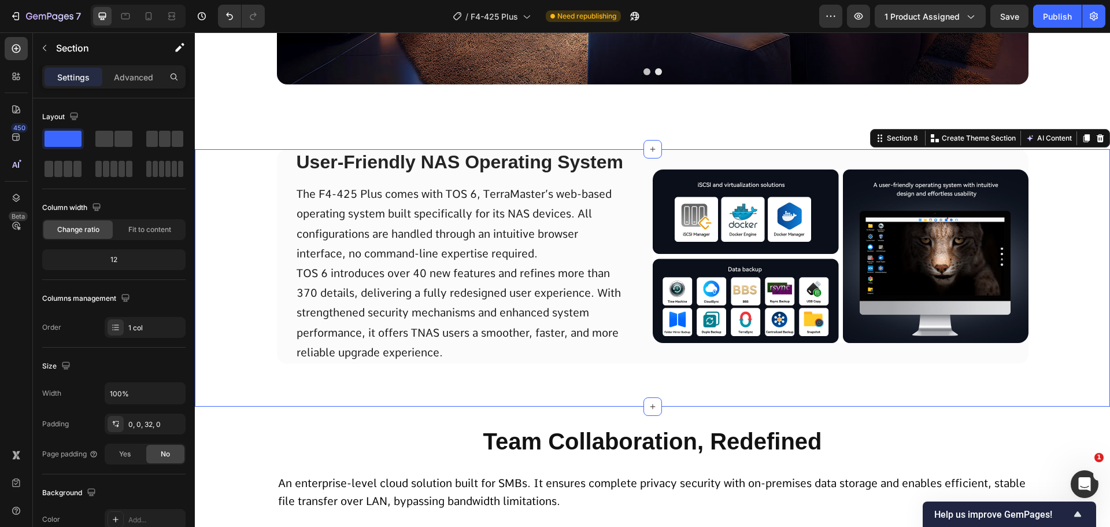
click at [262, 325] on div "User-Friendly NAS Operating System Text Block The F4-425 Plus comes with TOS 6,…" at bounding box center [652, 268] width 915 height 239
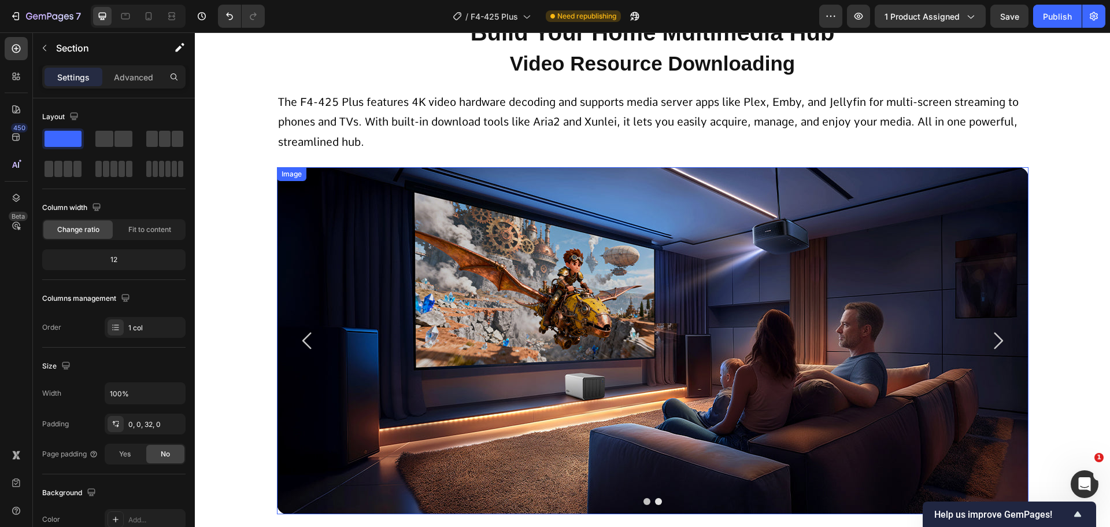
scroll to position [2727, 0]
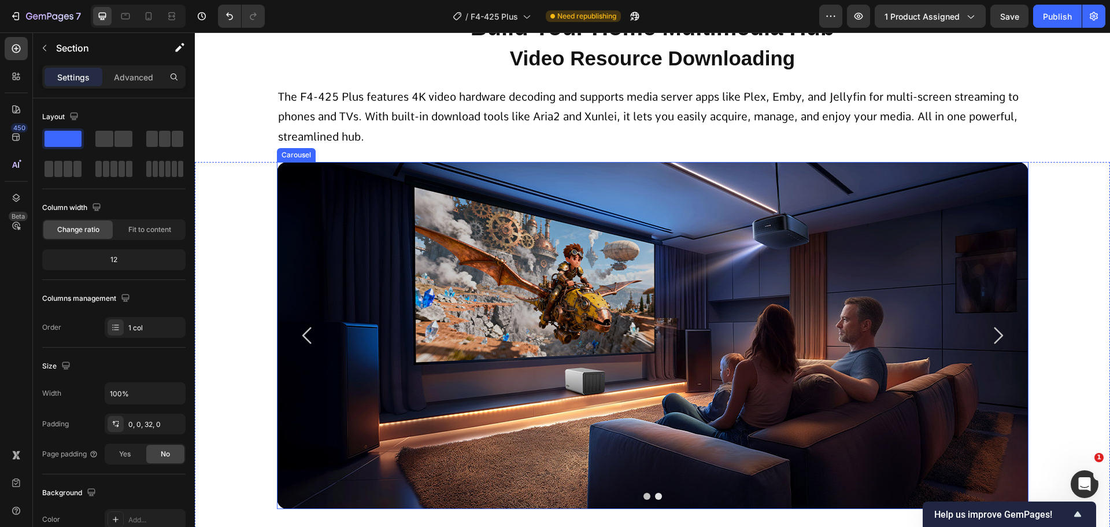
click at [989, 334] on icon "Carousel Next Arrow" at bounding box center [998, 335] width 24 height 24
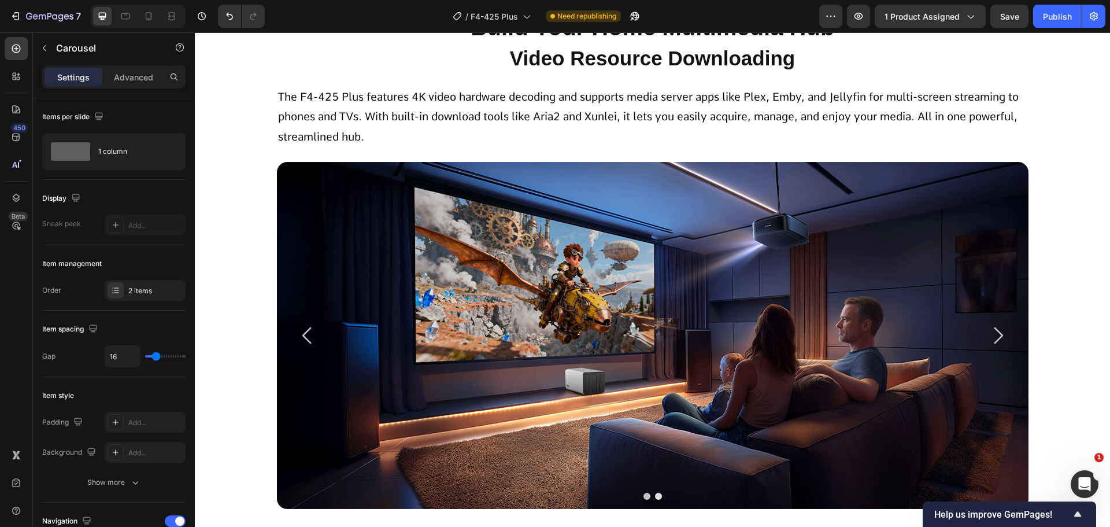
click at [992, 335] on icon "Carousel Next Arrow" at bounding box center [998, 335] width 24 height 24
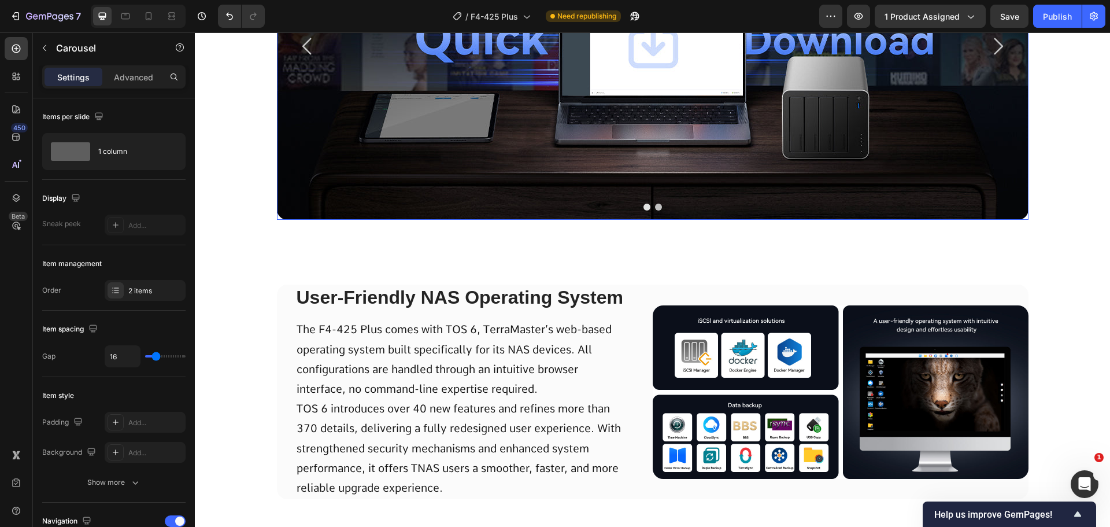
scroll to position [3190, 0]
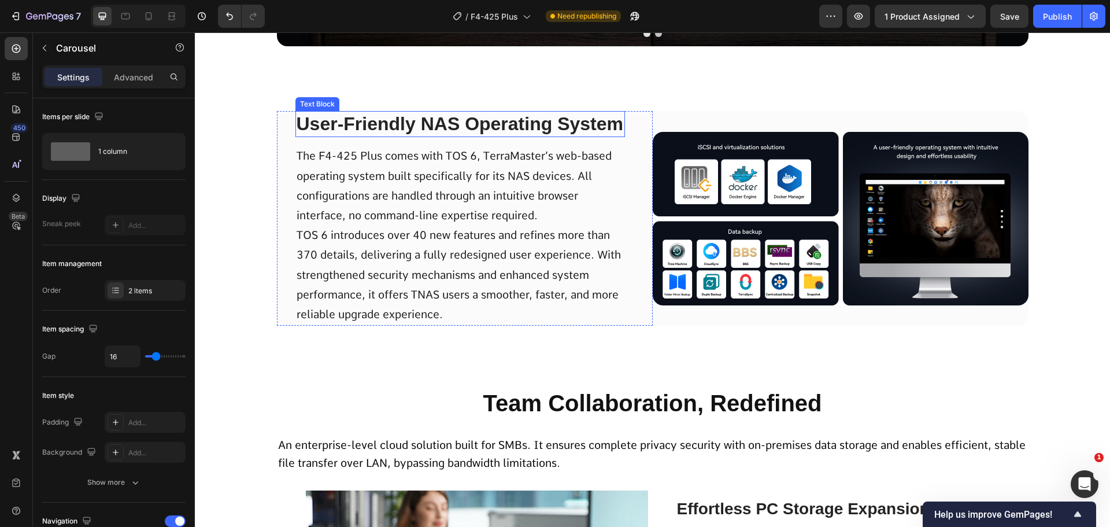
click at [505, 131] on p "User-Friendly NAS Operating System" at bounding box center [460, 124] width 327 height 24
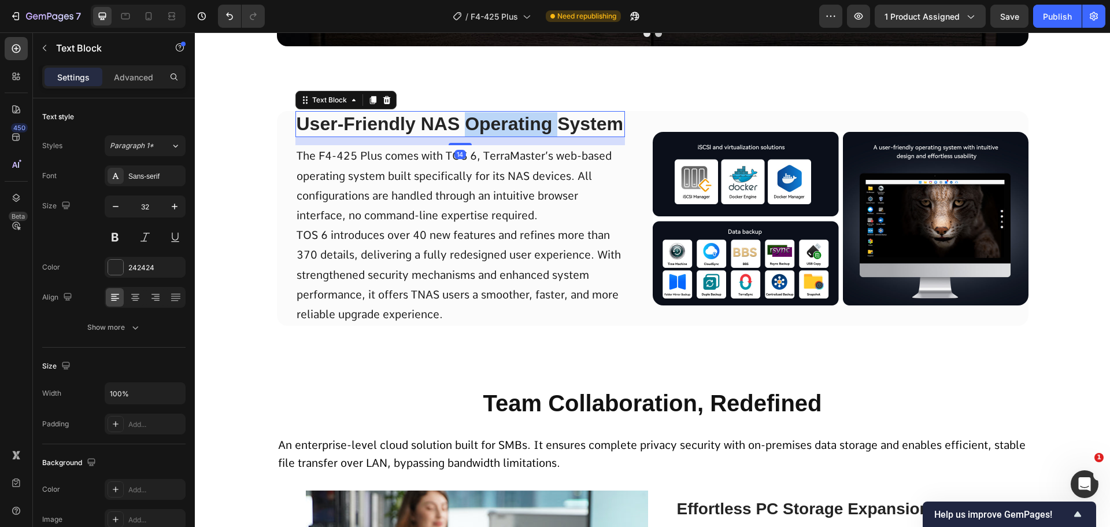
click at [505, 131] on p "User-Friendly NAS Operating System" at bounding box center [460, 124] width 327 height 24
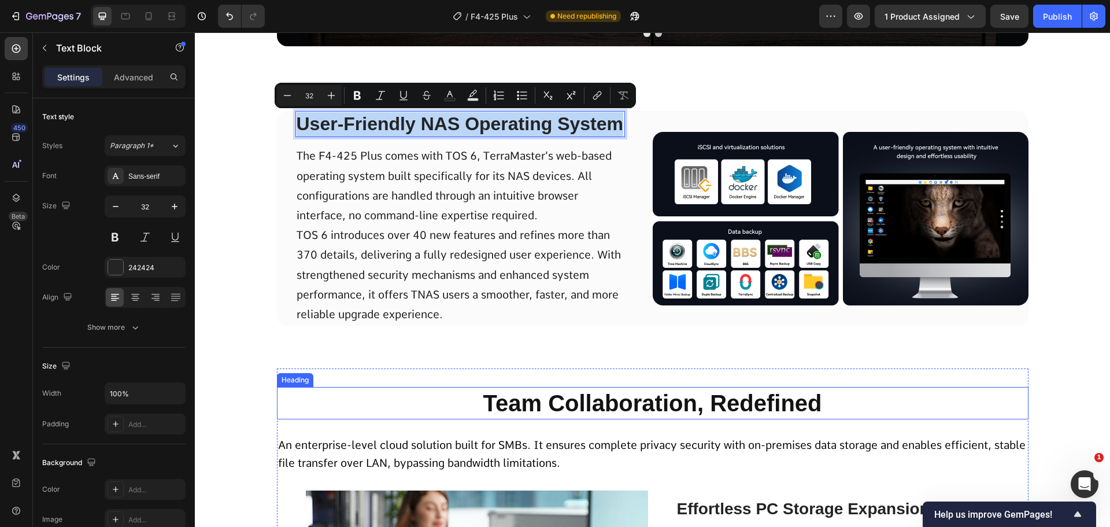
click at [536, 397] on h2 "Team Collaboration, Redefined" at bounding box center [653, 403] width 752 height 32
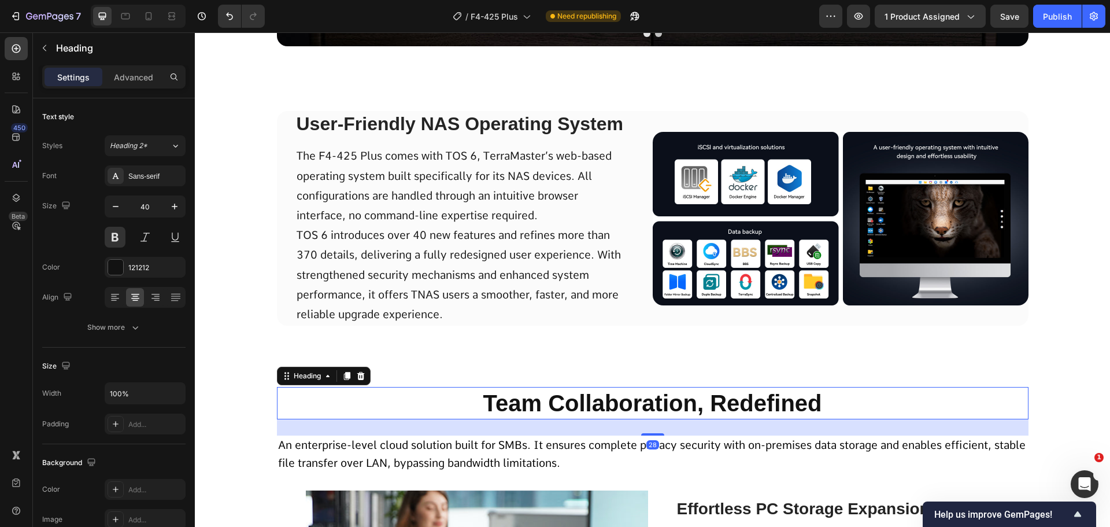
click at [536, 397] on h2 "Team Collaboration, Redefined" at bounding box center [653, 403] width 752 height 32
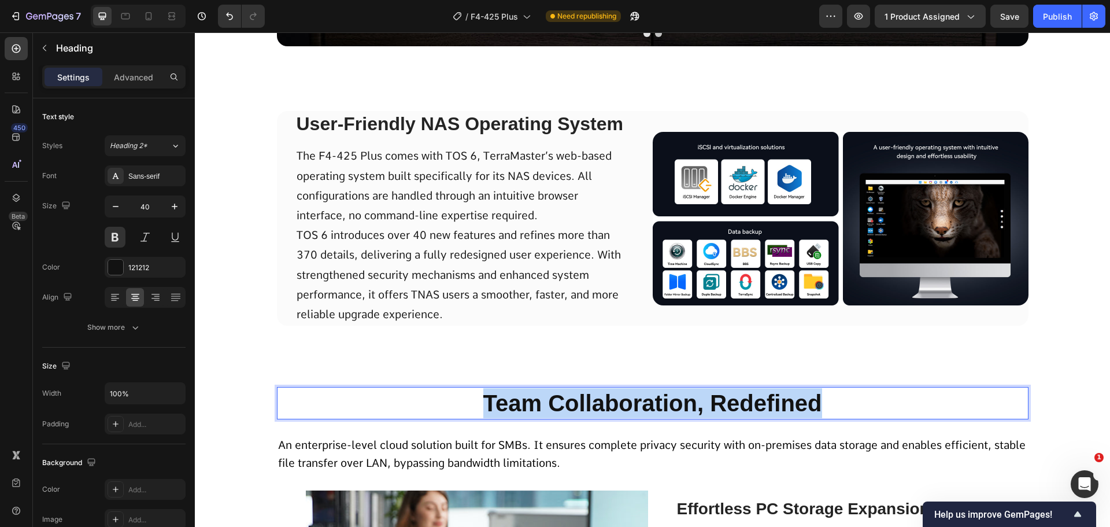
click at [536, 397] on p "Team Collaboration, Redefined" at bounding box center [652, 403] width 749 height 30
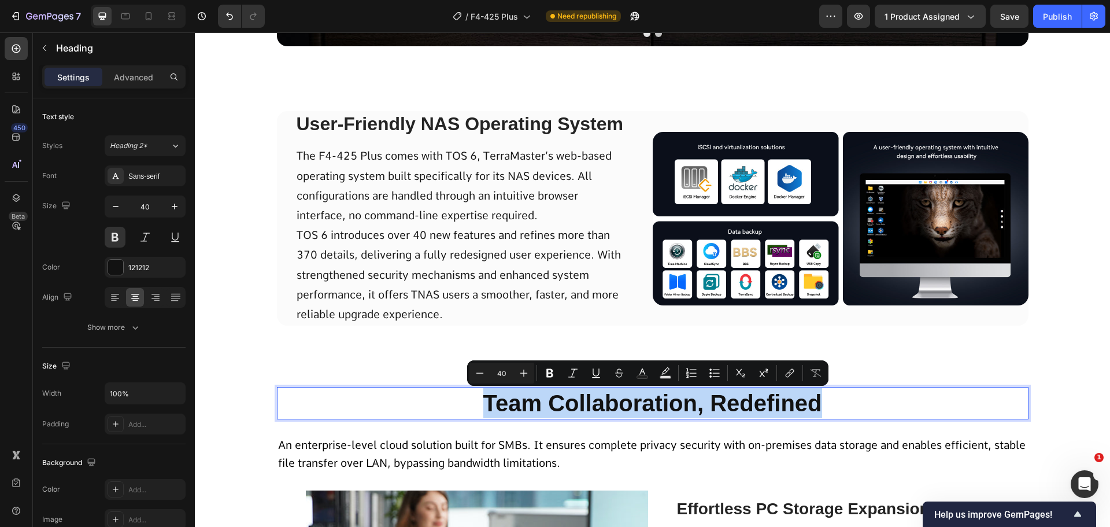
click at [523, 402] on p "Team Collaboration, Redefined" at bounding box center [652, 403] width 749 height 30
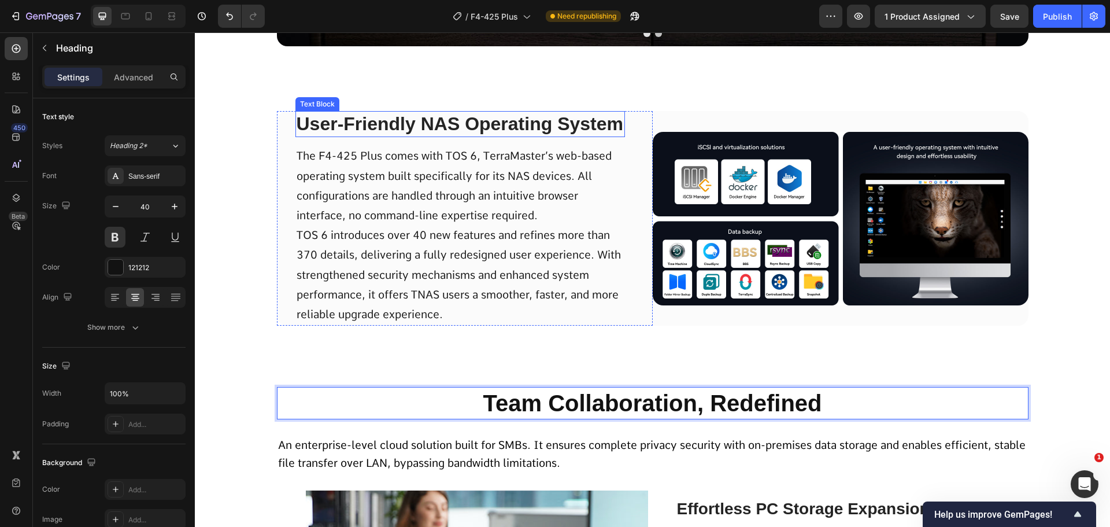
click at [368, 130] on p "User-Friendly NAS Operating System" at bounding box center [460, 124] width 327 height 24
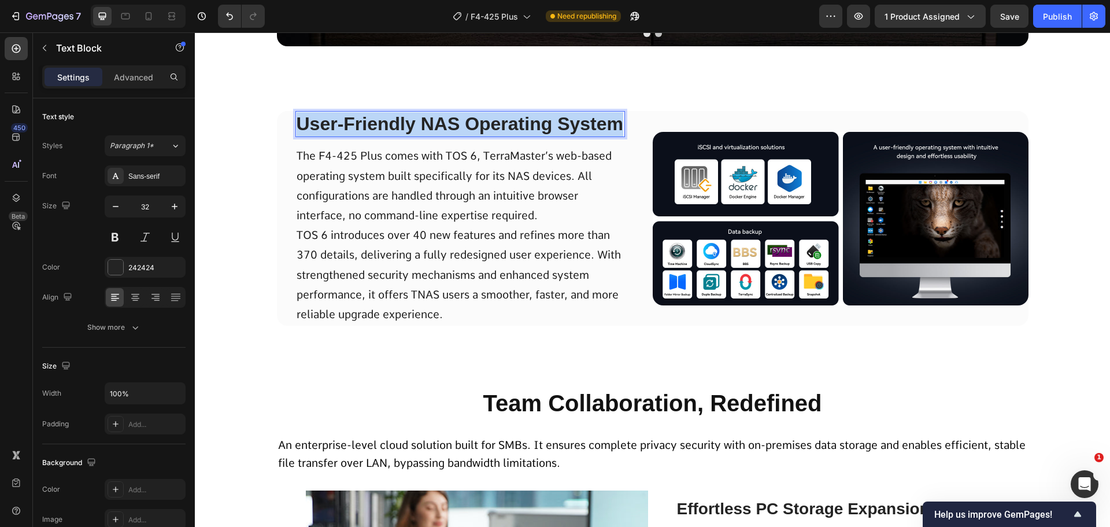
click at [367, 134] on p "User-Friendly NAS Operating System" at bounding box center [460, 124] width 327 height 24
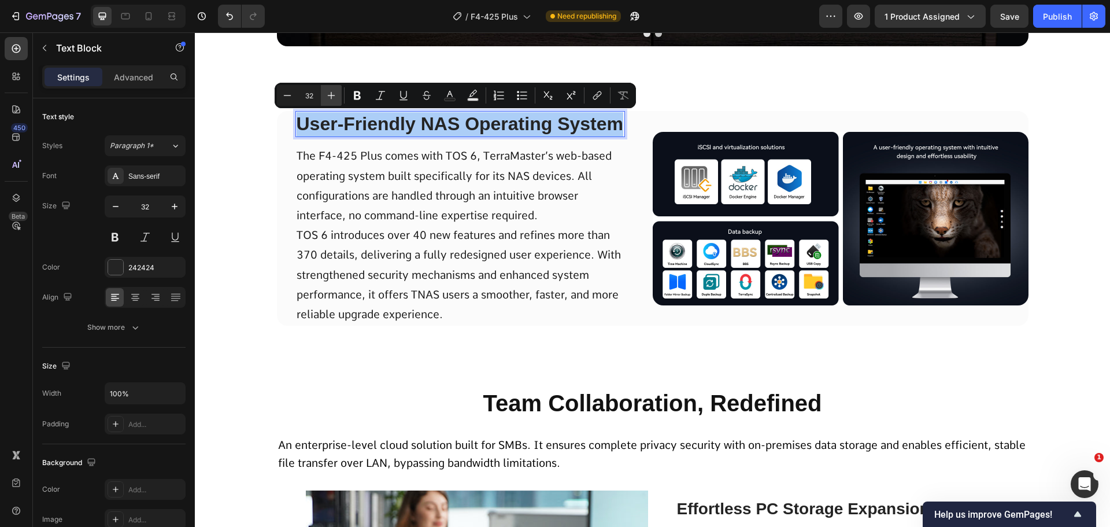
click at [328, 99] on icon "Editor contextual toolbar" at bounding box center [332, 96] width 12 height 12
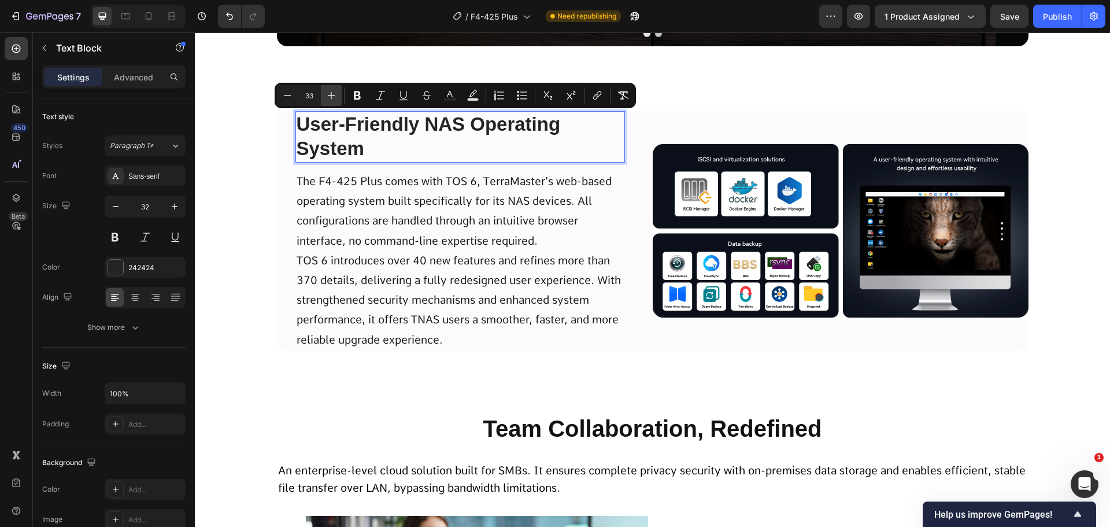
click at [328, 99] on icon "Editor contextual toolbar" at bounding box center [332, 96] width 12 height 12
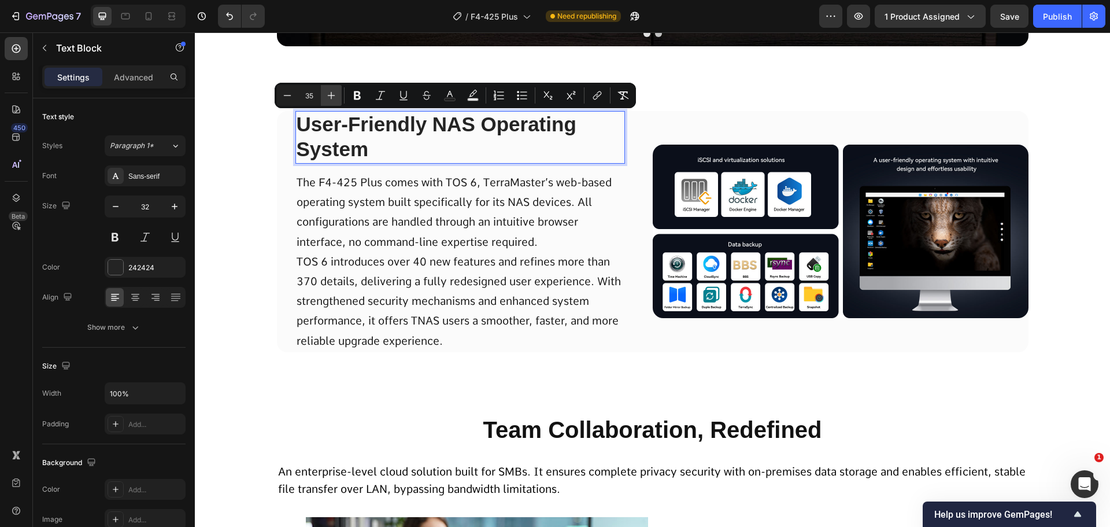
click at [328, 99] on icon "Editor contextual toolbar" at bounding box center [332, 96] width 12 height 12
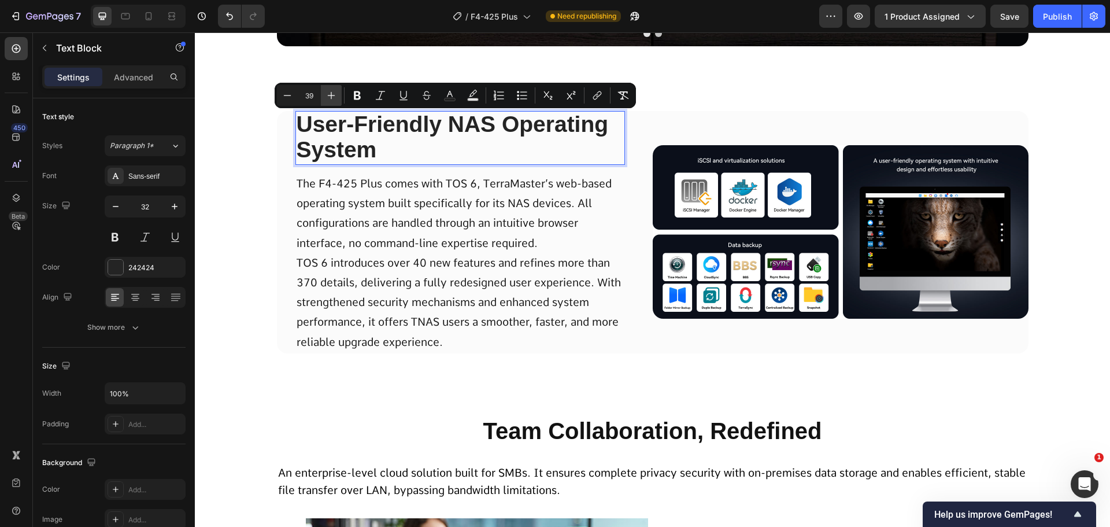
click at [328, 99] on icon "Editor contextual toolbar" at bounding box center [332, 96] width 12 height 12
click at [290, 94] on icon "Editor contextual toolbar" at bounding box center [288, 96] width 12 height 12
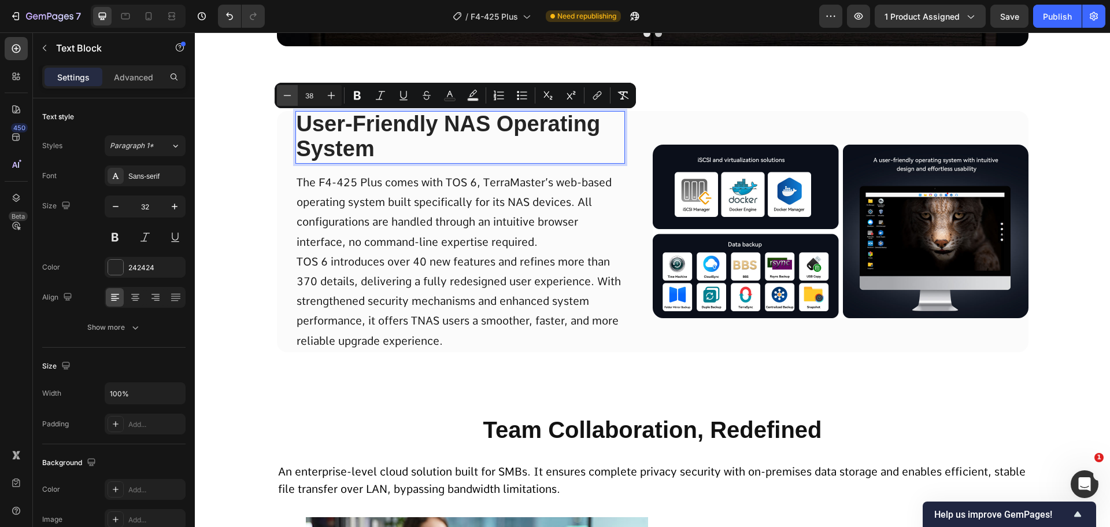
click at [290, 94] on icon "Editor contextual toolbar" at bounding box center [288, 96] width 12 height 12
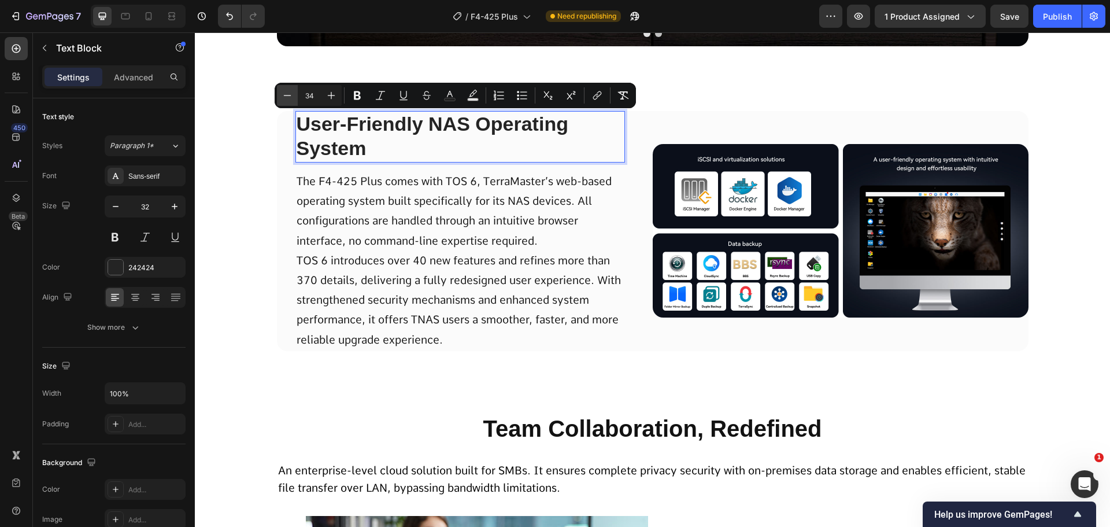
click at [290, 94] on icon "Editor contextual toolbar" at bounding box center [288, 96] width 12 height 12
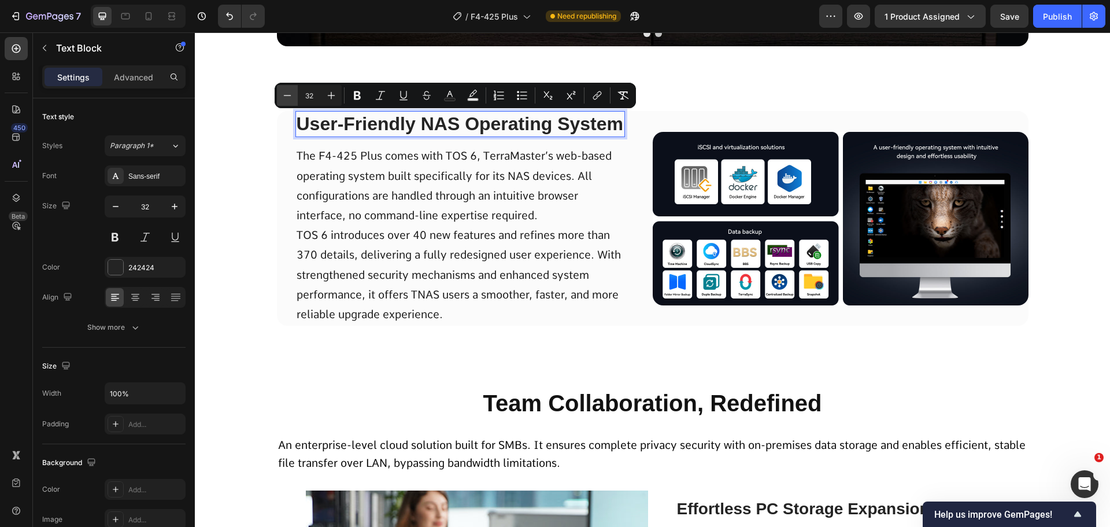
click at [290, 94] on icon "Editor contextual toolbar" at bounding box center [288, 96] width 12 height 12
click at [336, 97] on icon "Editor contextual toolbar" at bounding box center [332, 96] width 12 height 12
type input "32"
click at [225, 171] on div "User-Friendly NAS Operating System Text Block 14 The F4-425 Plus comes with TOS…" at bounding box center [652, 230] width 915 height 239
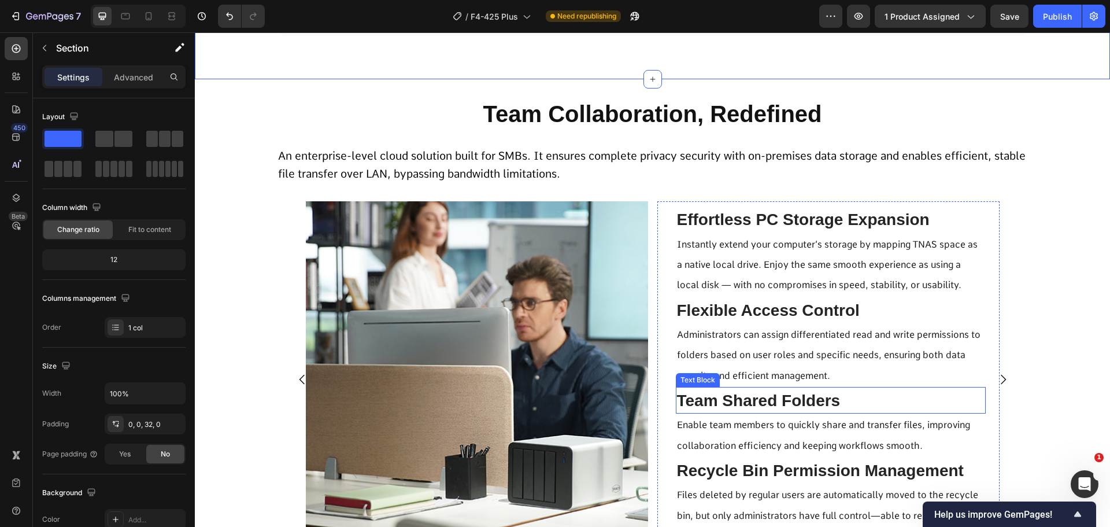
scroll to position [3594, 0]
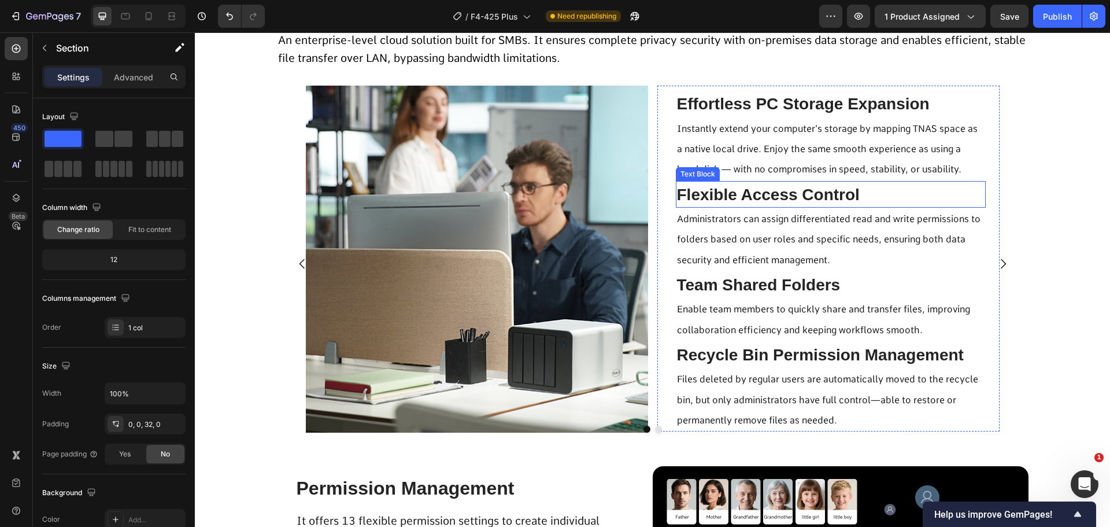
click at [768, 197] on span "Flexible Access Control" at bounding box center [768, 195] width 183 height 18
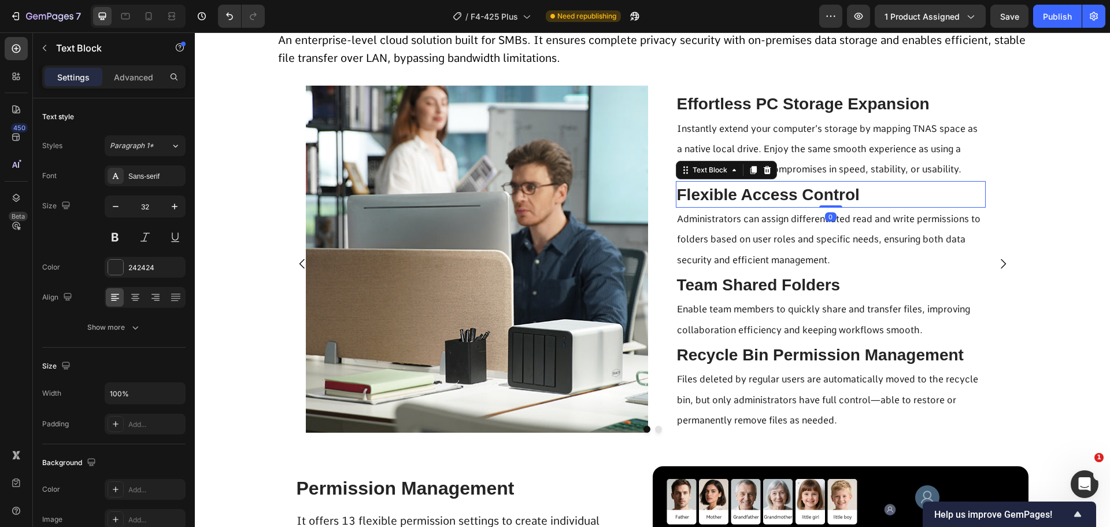
click at [768, 197] on span "Flexible Access Control" at bounding box center [768, 195] width 183 height 18
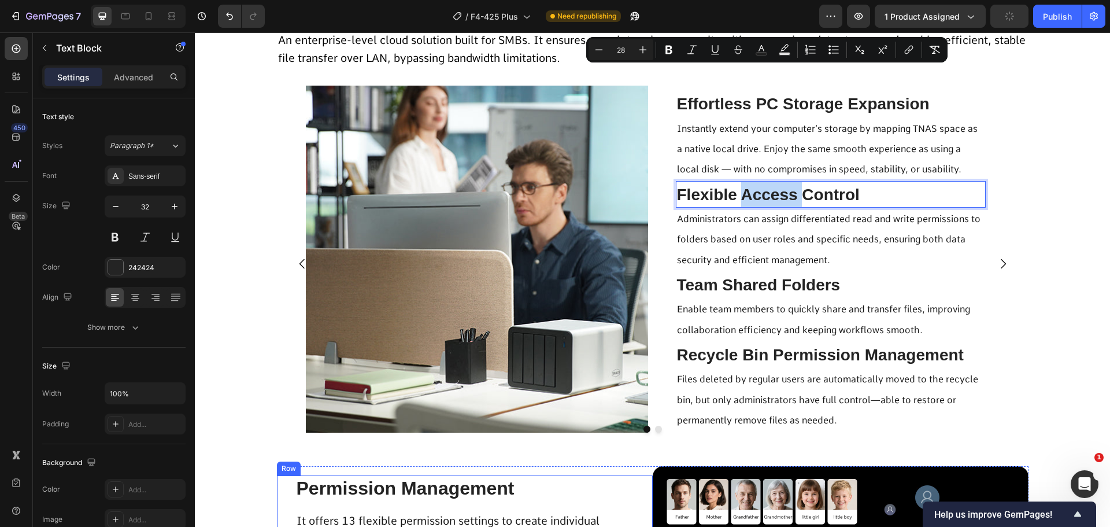
scroll to position [3768, 0]
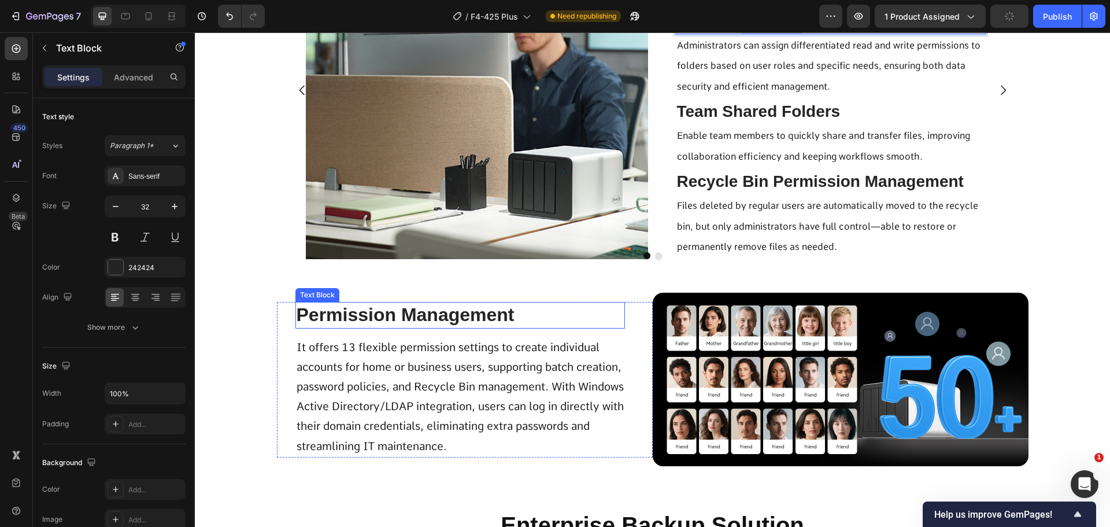
click at [365, 315] on p "Permission Management" at bounding box center [460, 315] width 327 height 24
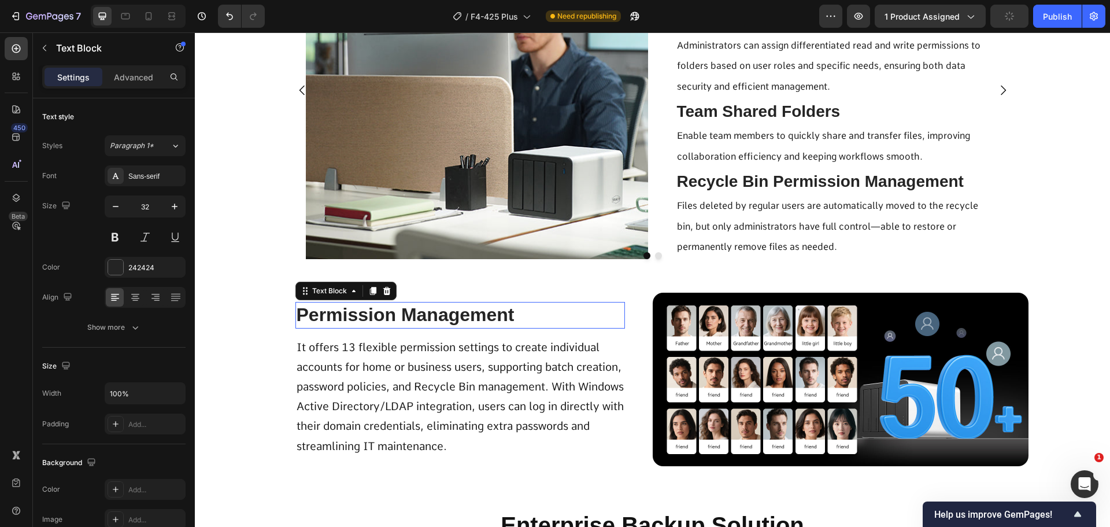
click at [365, 315] on p "Permission Management" at bounding box center [460, 315] width 327 height 24
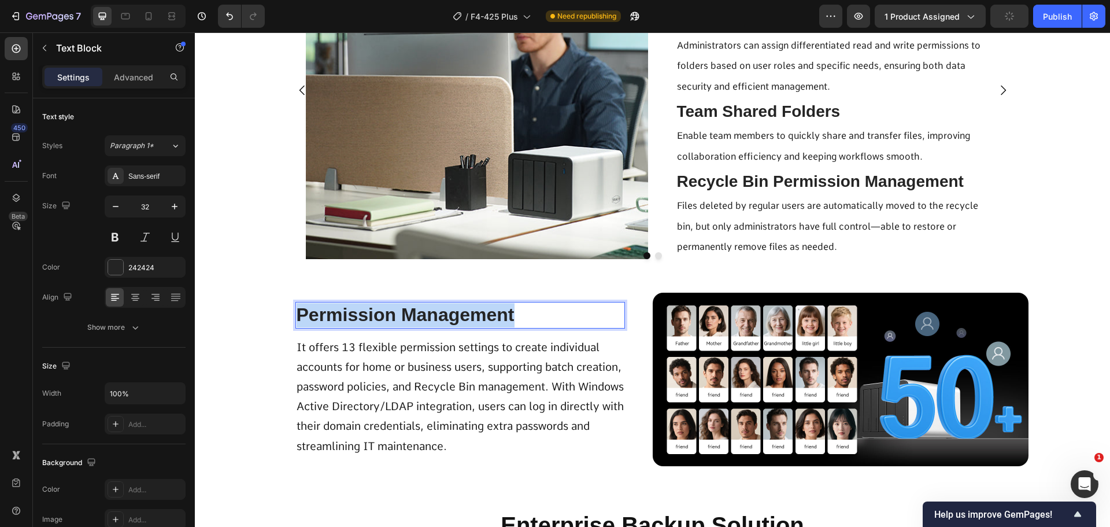
click at [365, 315] on p "Permission Management" at bounding box center [460, 315] width 327 height 24
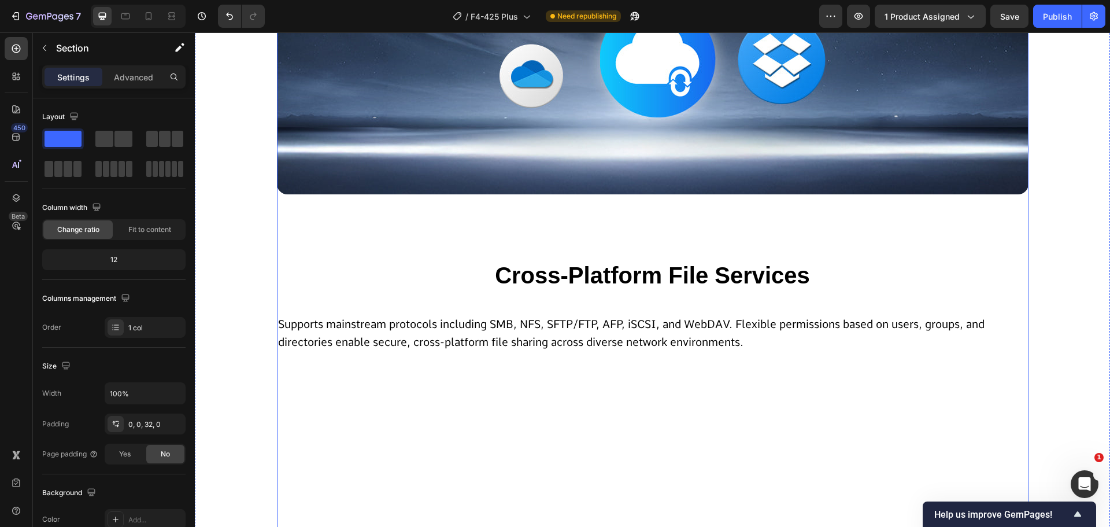
scroll to position [5213, 0]
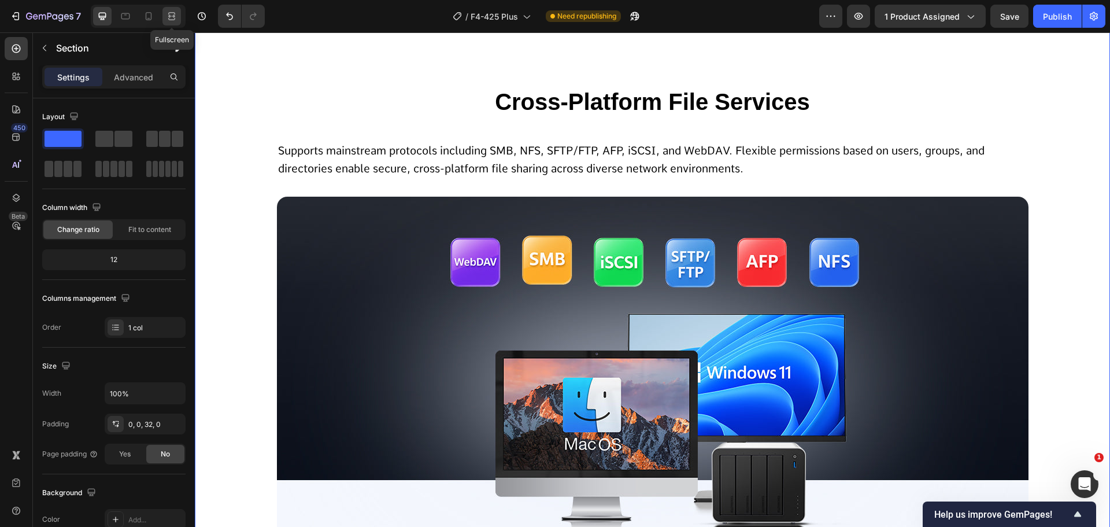
click at [172, 21] on icon at bounding box center [172, 16] width 12 height 12
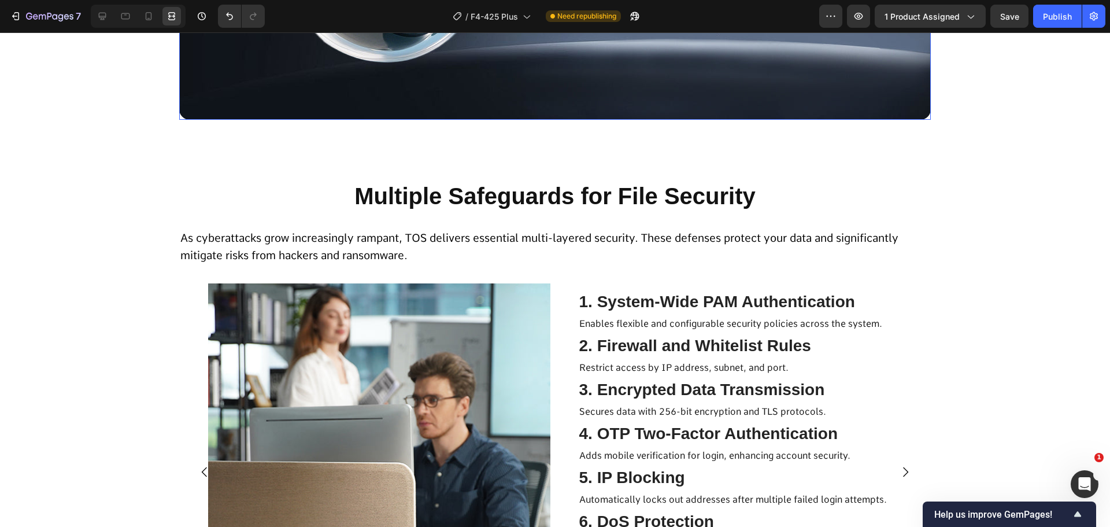
scroll to position [6822, 0]
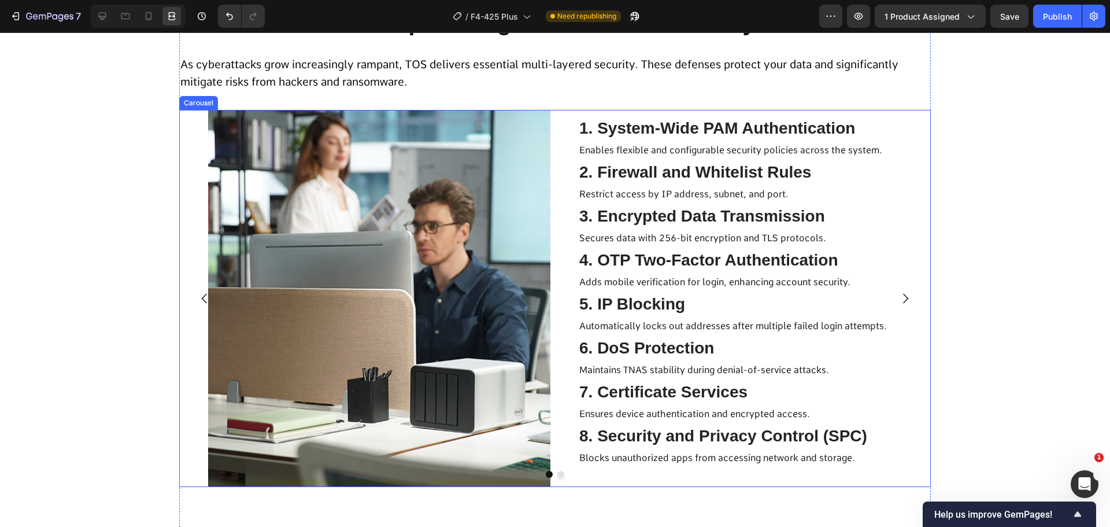
click at [898, 304] on icon "Carousel Next Arrow" at bounding box center [905, 298] width 14 height 14
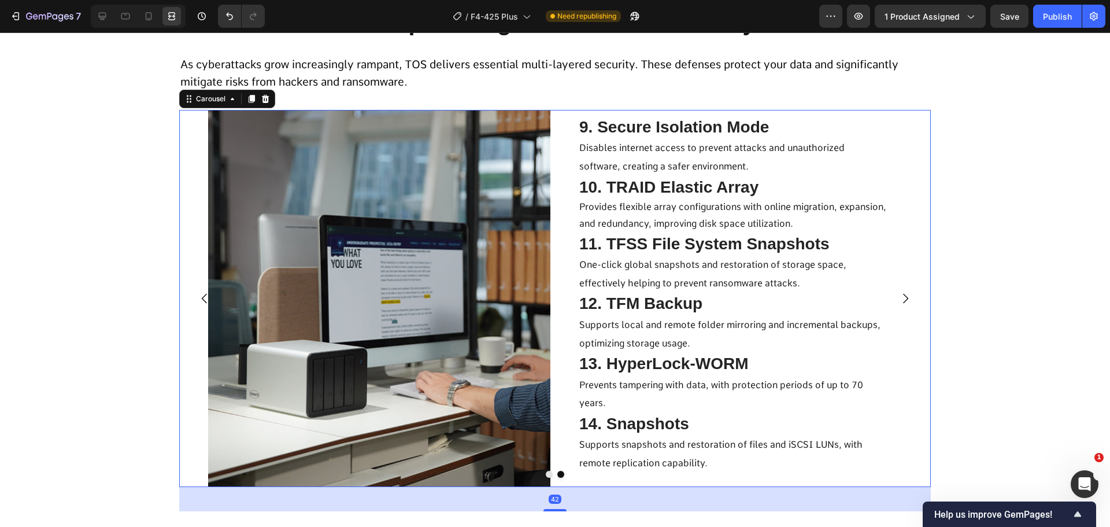
click at [903, 299] on icon "Carousel Next Arrow" at bounding box center [905, 299] width 5 height 10
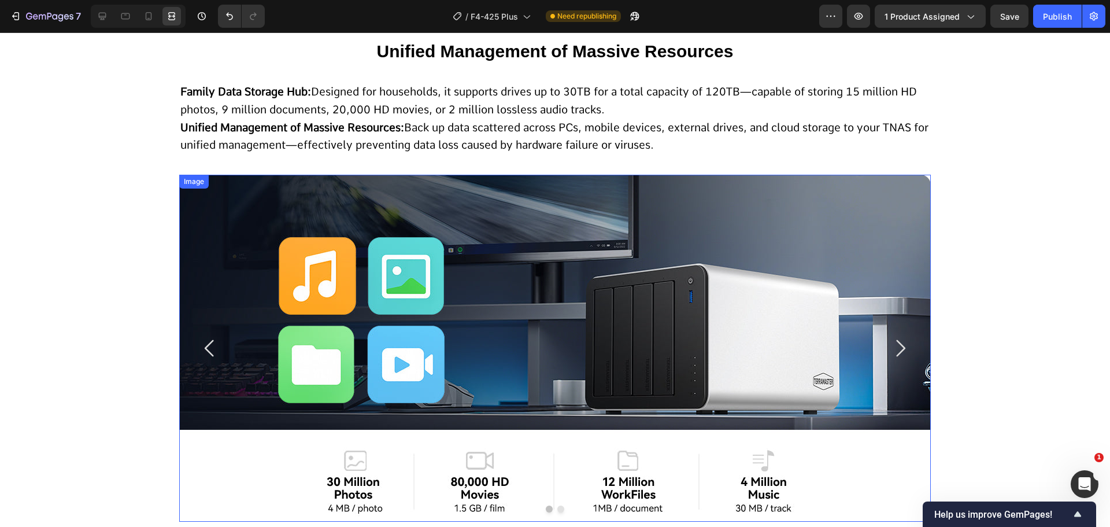
scroll to position [9424, 0]
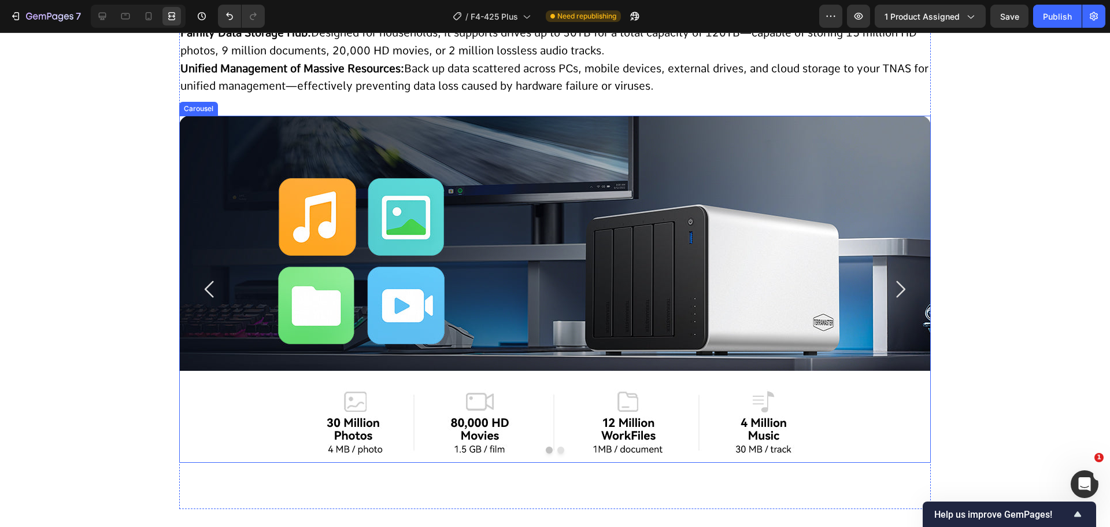
click at [908, 296] on icon "Carousel Next Arrow" at bounding box center [900, 289] width 24 height 24
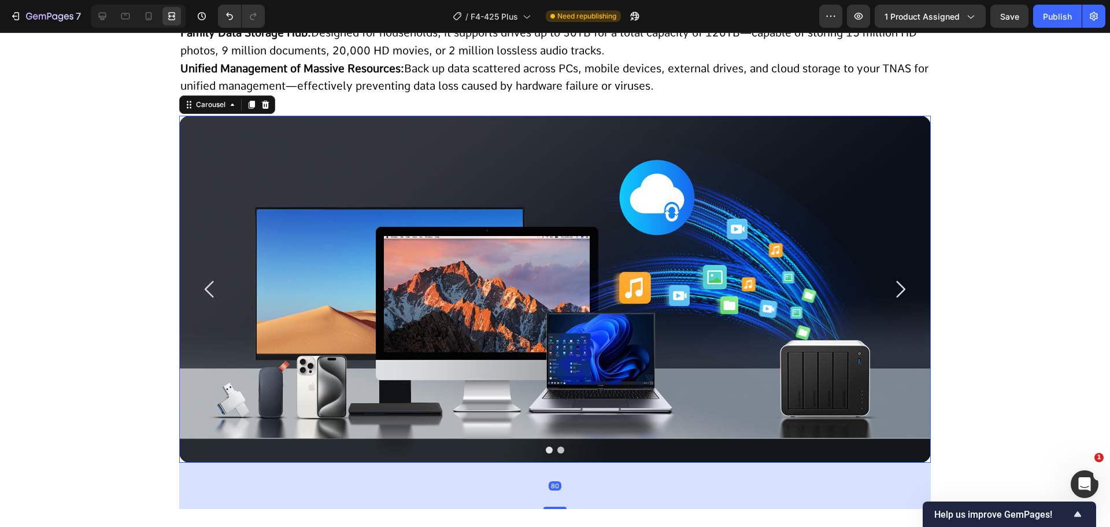
click at [908, 296] on icon "Carousel Next Arrow" at bounding box center [900, 289] width 24 height 24
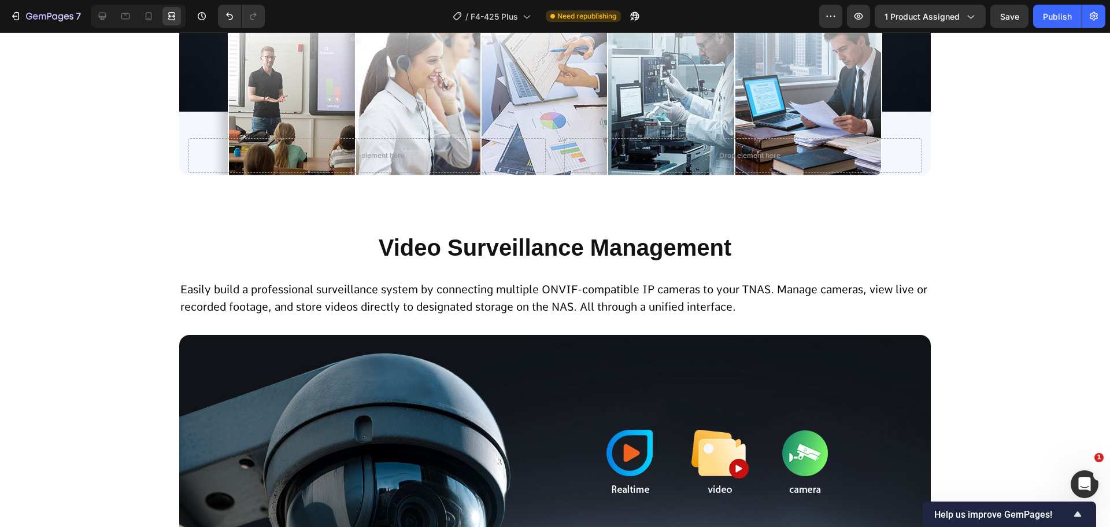
scroll to position [3531, 0]
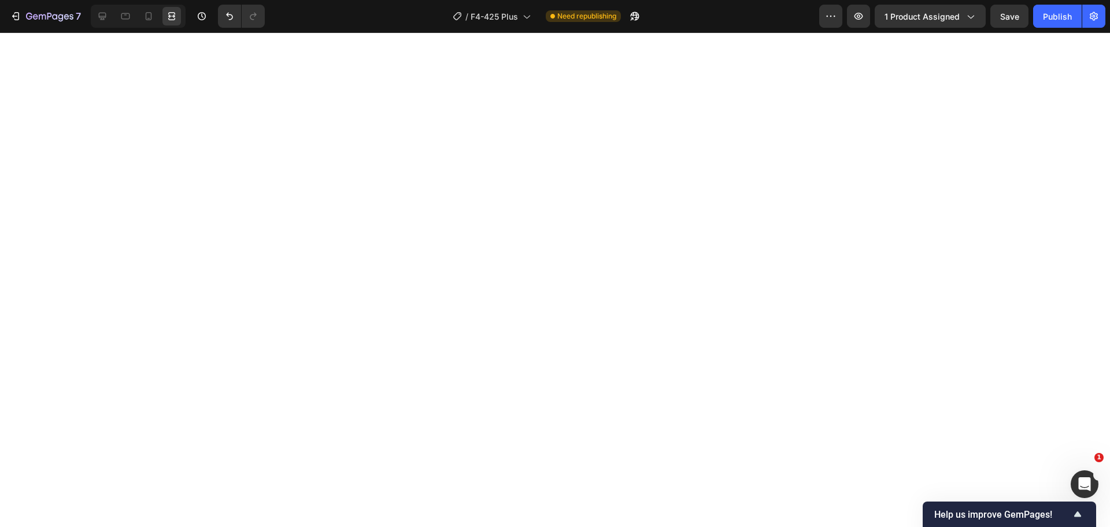
drag, startPoint x: 1105, startPoint y: 495, endPoint x: 1082, endPoint y: 35, distance: 461.4
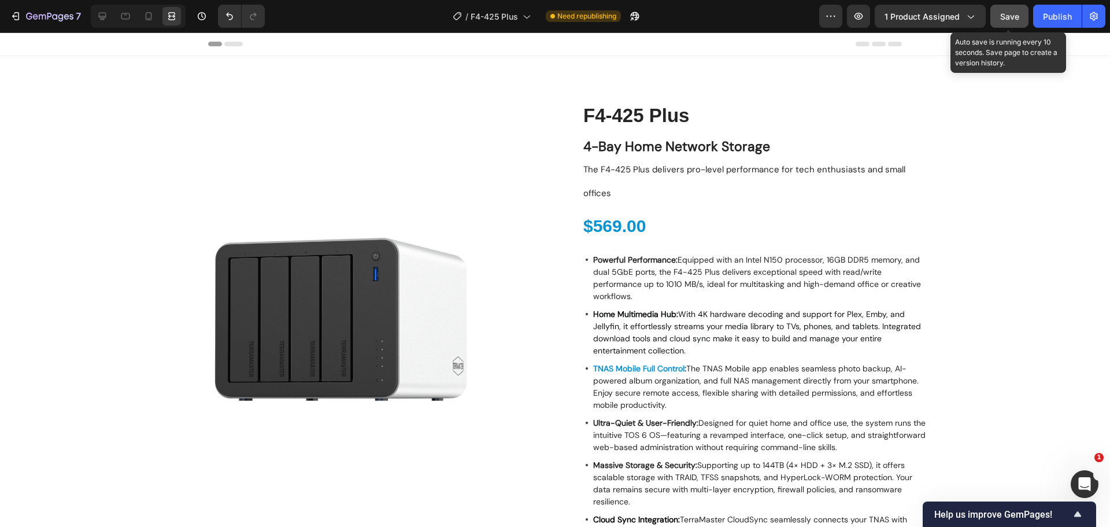
click at [998, 25] on button "Save" at bounding box center [1009, 16] width 38 height 23
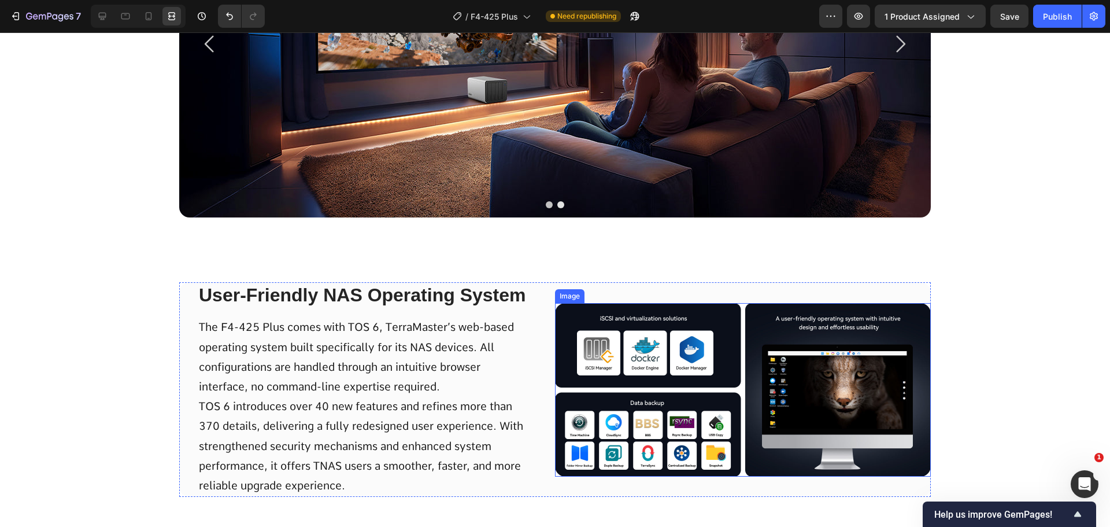
scroll to position [3238, 0]
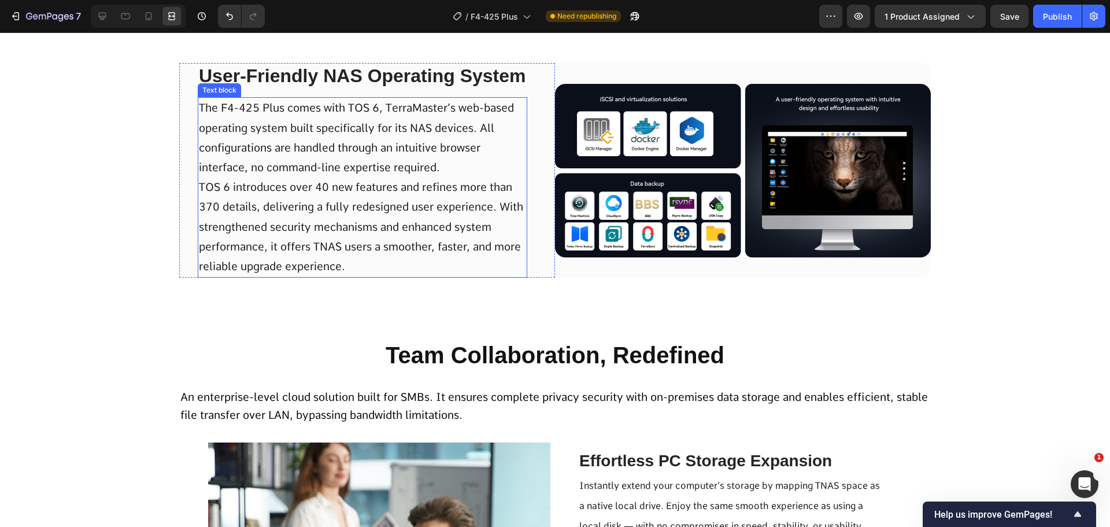
click at [333, 266] on p "The F4-425 Plus comes with TOS 6, TerraMaster’s web-based operating system buil…" at bounding box center [362, 187] width 327 height 178
click at [350, 268] on p "The F4-425 Plus comes with TOS 6, TerraMaster’s web-based operating system buil…" at bounding box center [362, 187] width 327 height 178
click at [353, 268] on p "The F4-425 Plus comes with TOS 6, TerraMaster’s web-based operating system buil…" at bounding box center [362, 187] width 327 height 178
drag, startPoint x: 225, startPoint y: 185, endPoint x: 188, endPoint y: 187, distance: 36.5
click at [188, 187] on div "User-Friendly NAS Operating System Text Block The F4-425 Plus comes with TOS 6,…" at bounding box center [367, 170] width 376 height 214
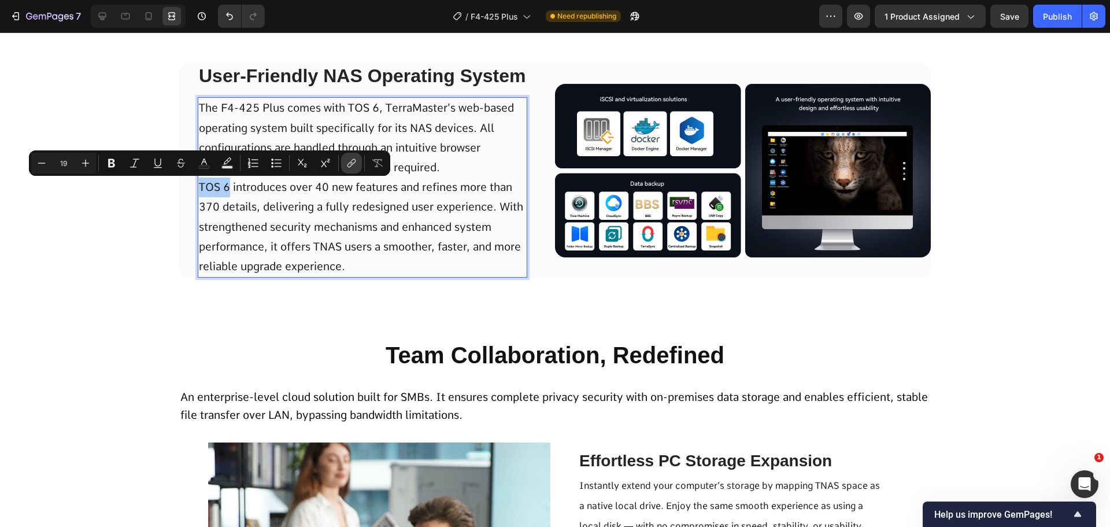
click at [352, 167] on icon "Editor contextual toolbar" at bounding box center [352, 163] width 12 height 12
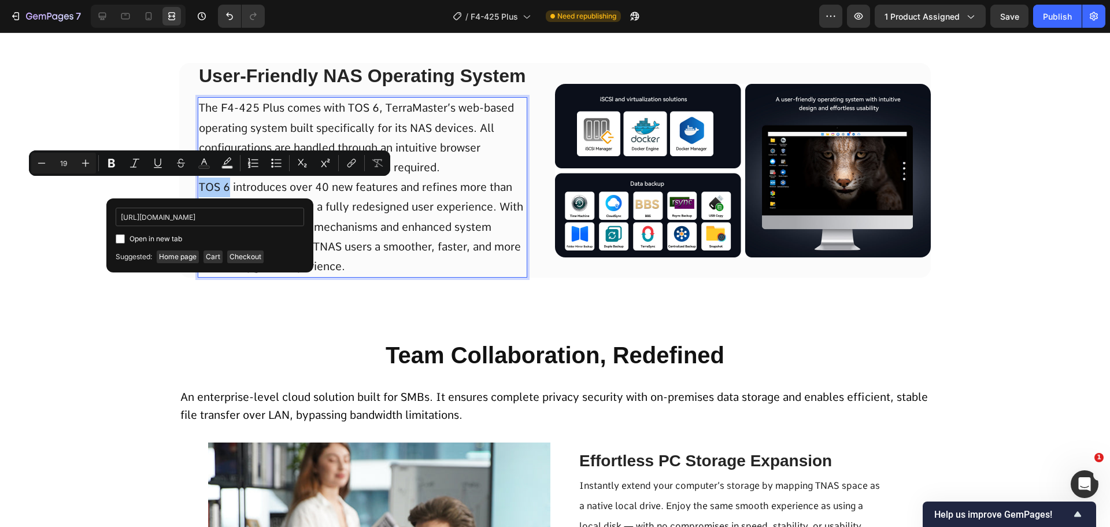
scroll to position [0, 53]
type input "https://terramasterus.myshopify.com/en-us/pages/tos6"
click at [121, 234] on input "Editor contextual toolbar" at bounding box center [120, 238] width 9 height 9
checkbox input "true"
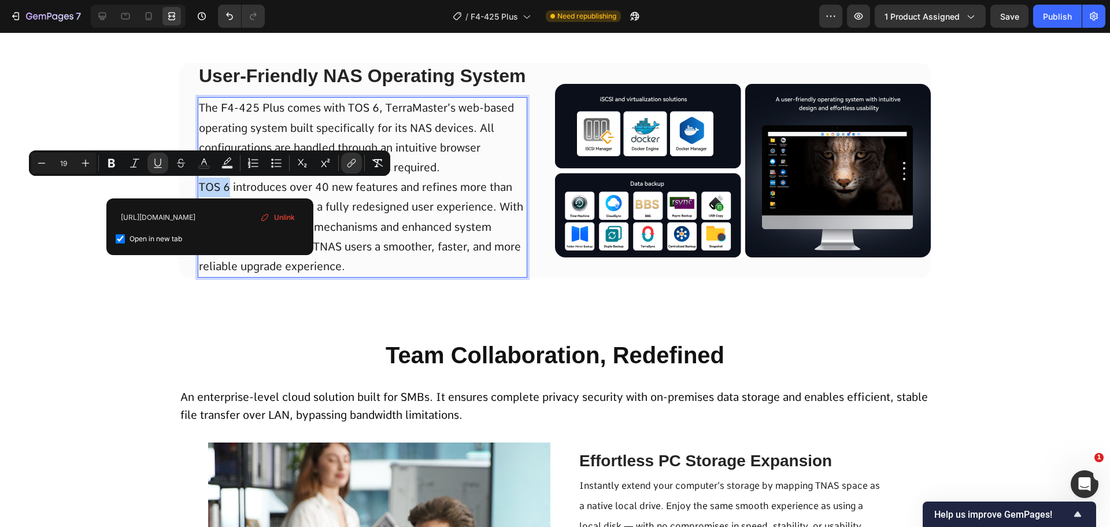
scroll to position [0, 0]
click at [47, 274] on div "User-Friendly NAS Operating System Text Block The F4-425 Plus comes with TOS 6,…" at bounding box center [555, 182] width 1110 height 239
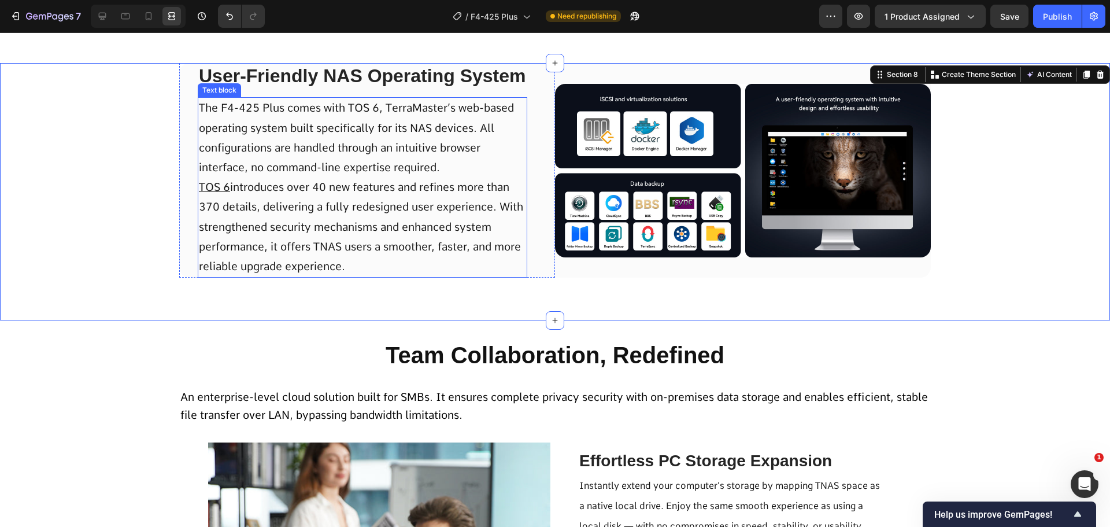
click at [227, 189] on p "The F4-425 Plus comes with TOS 6, TerraMaster’s web-based operating system buil…" at bounding box center [362, 187] width 327 height 178
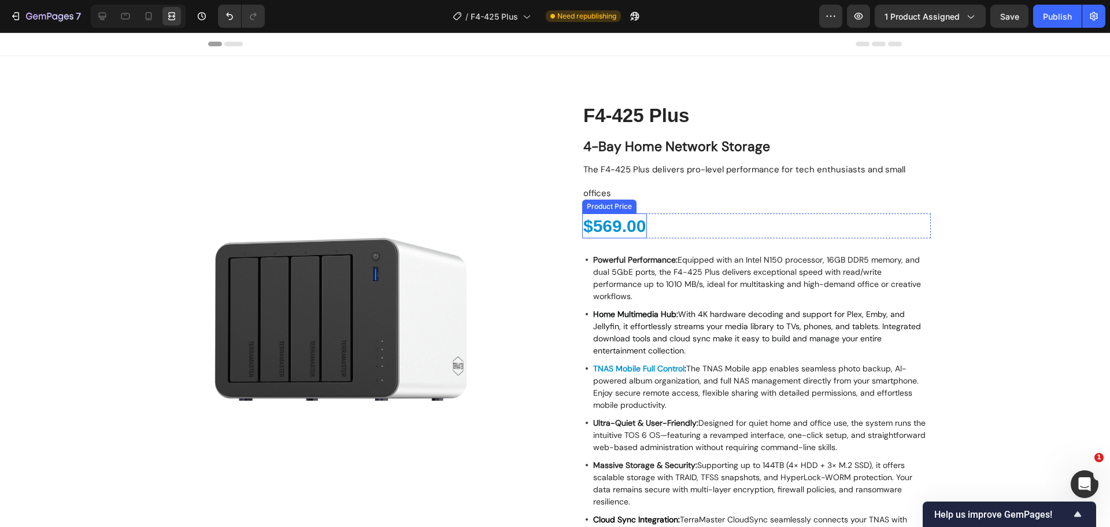
click at [594, 213] on div "$569.00" at bounding box center [614, 225] width 65 height 25
click at [608, 363] on strong "TNAS Mobile Full Control" at bounding box center [638, 368] width 91 height 10
click at [619, 363] on strong "TNAS Mobile Full Control" at bounding box center [638, 368] width 91 height 10
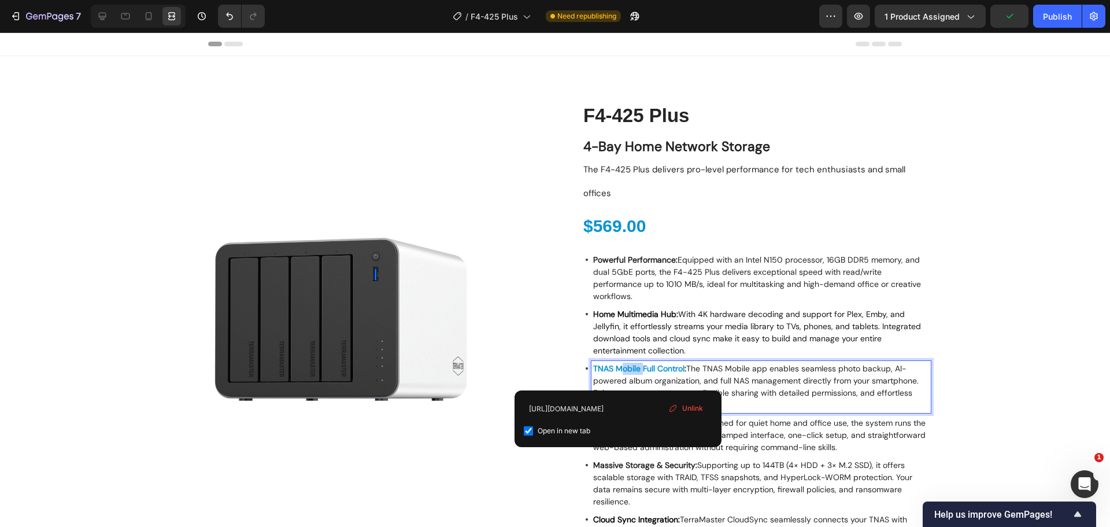
drag, startPoint x: 620, startPoint y: 345, endPoint x: 638, endPoint y: 347, distance: 18.1
click at [638, 363] on strong "TNAS Mobile Full Control" at bounding box center [638, 368] width 91 height 10
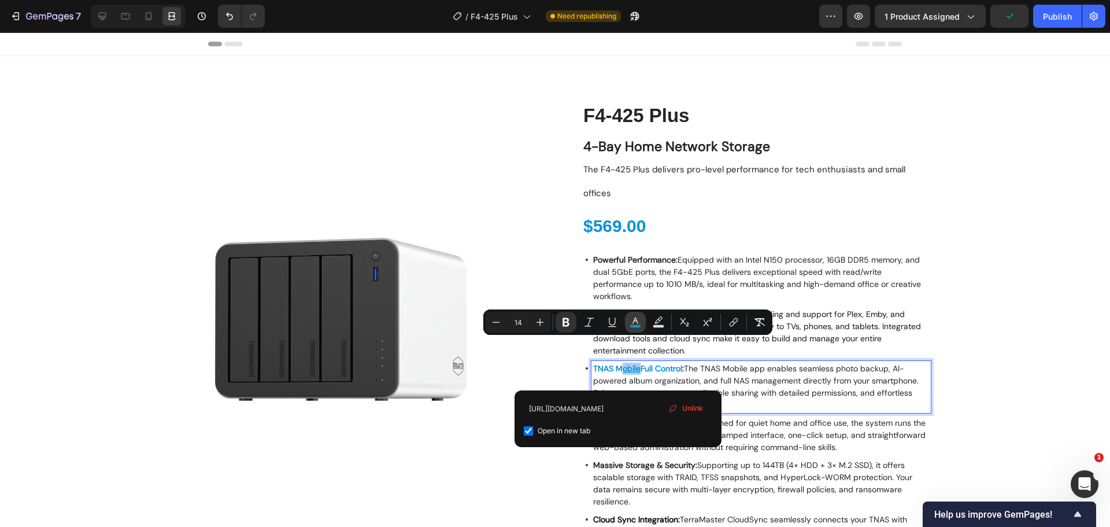
click at [638, 326] on rect "Editor contextual toolbar" at bounding box center [635, 326] width 11 height 3
type input "0893D3"
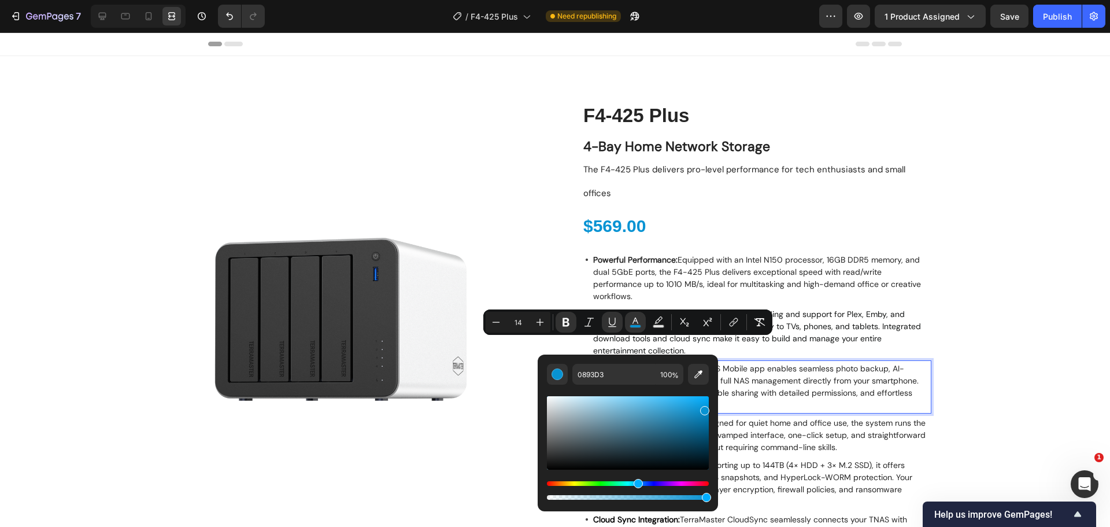
click at [978, 452] on div "Product Images Icon Free shipping Text Block Icon 2-year warranty Text Block Ic…" at bounding box center [555, 387] width 1093 height 571
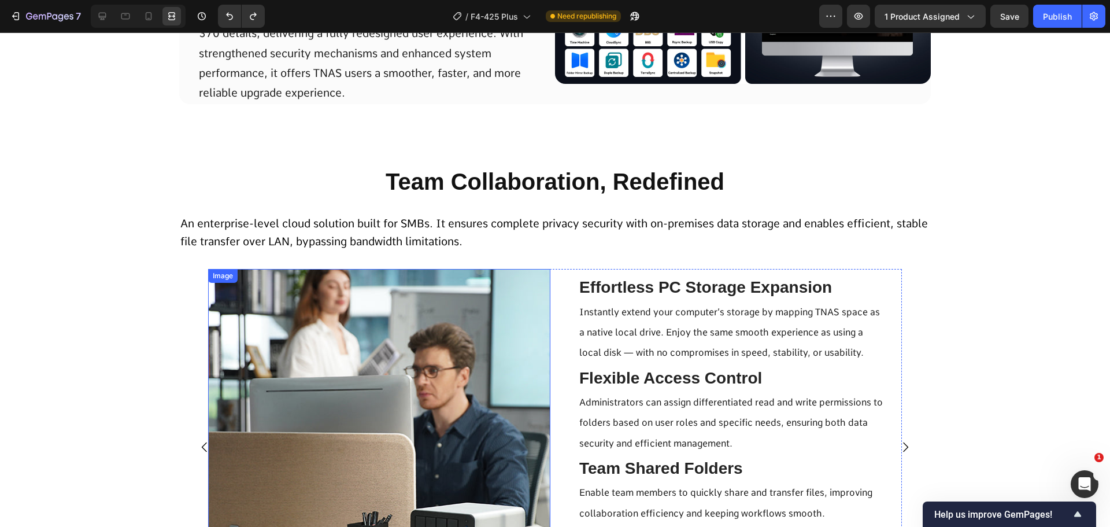
scroll to position [3180, 0]
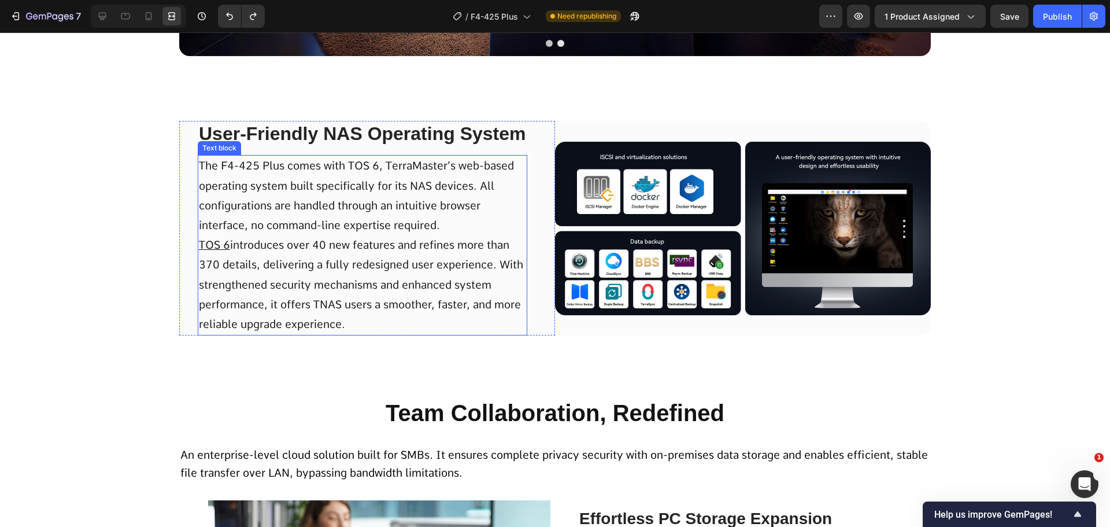
click at [228, 245] on p "The F4-425 Plus comes with TOS 6, TerraMaster’s web-based operating system buil…" at bounding box center [362, 245] width 327 height 178
click at [227, 245] on p "The F4-425 Plus comes with TOS 6, TerraMaster’s web-based operating system buil…" at bounding box center [362, 245] width 327 height 178
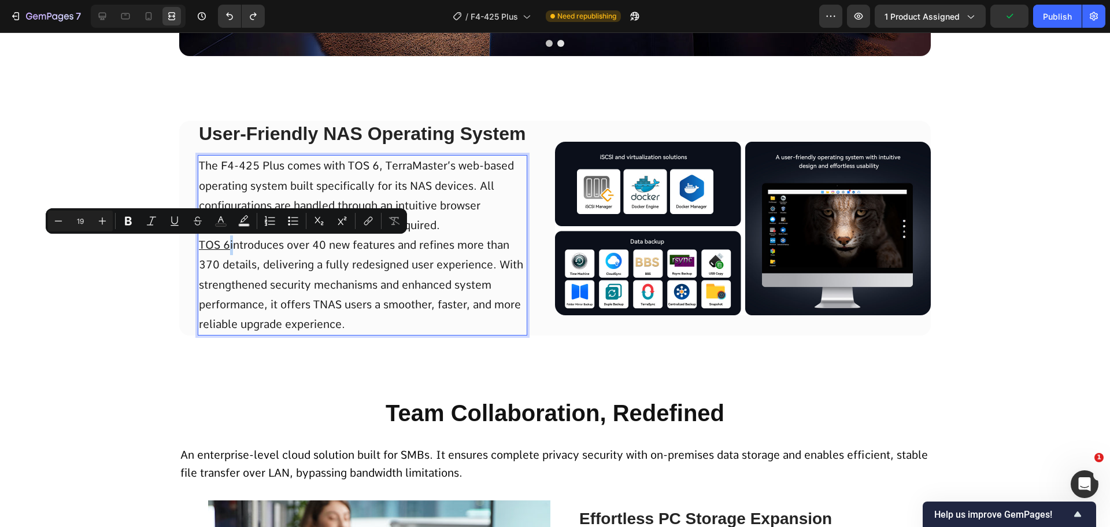
click at [227, 241] on p "The F4-425 Plus comes with TOS 6, TerraMaster’s web-based operating system buil…" at bounding box center [362, 245] width 327 height 178
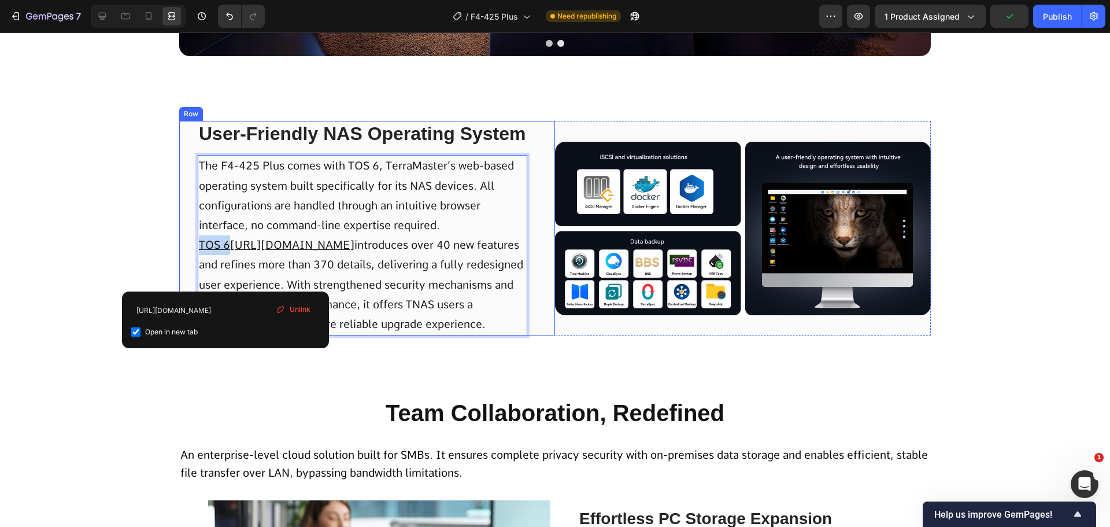
drag, startPoint x: 226, startPoint y: 240, endPoint x: 192, endPoint y: 241, distance: 34.1
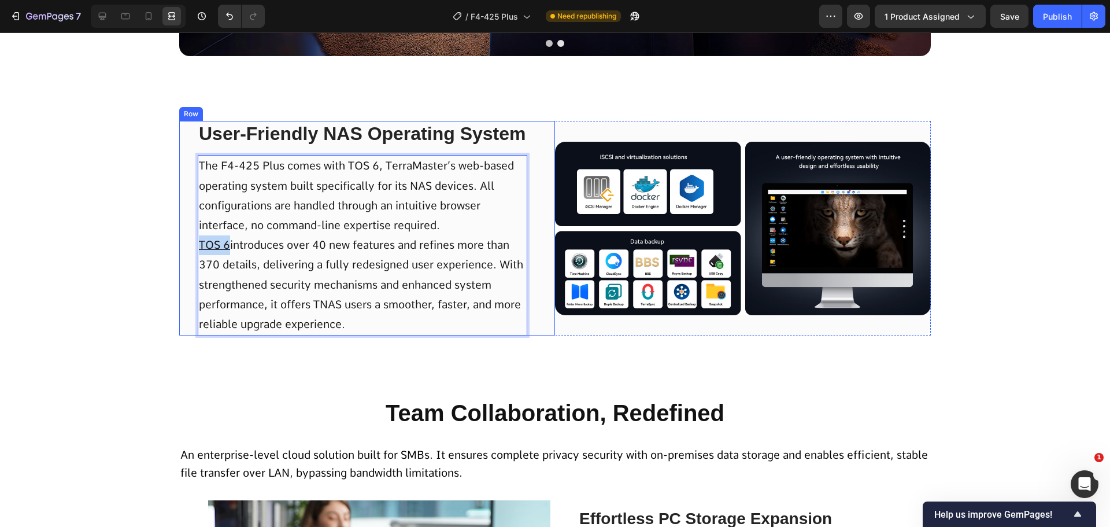
drag, startPoint x: 225, startPoint y: 244, endPoint x: 183, endPoint y: 245, distance: 42.2
click at [183, 245] on div "User-Friendly NAS Operating System Text Block The F4-425 Plus comes with TOS 6,…" at bounding box center [367, 228] width 376 height 214
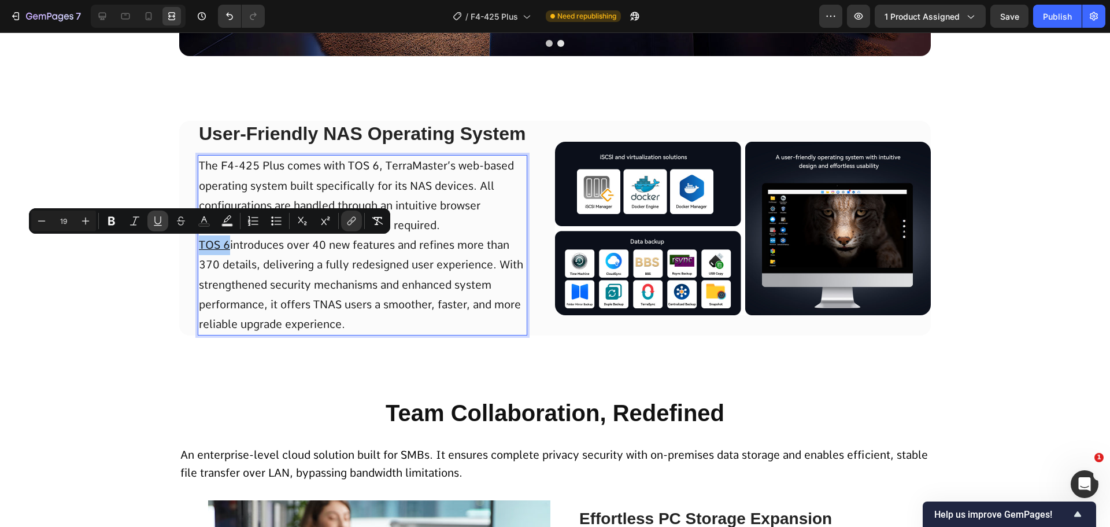
click at [156, 224] on icon "Editor contextual toolbar" at bounding box center [158, 221] width 12 height 12
click at [213, 219] on button "Text Color" at bounding box center [204, 220] width 21 height 21
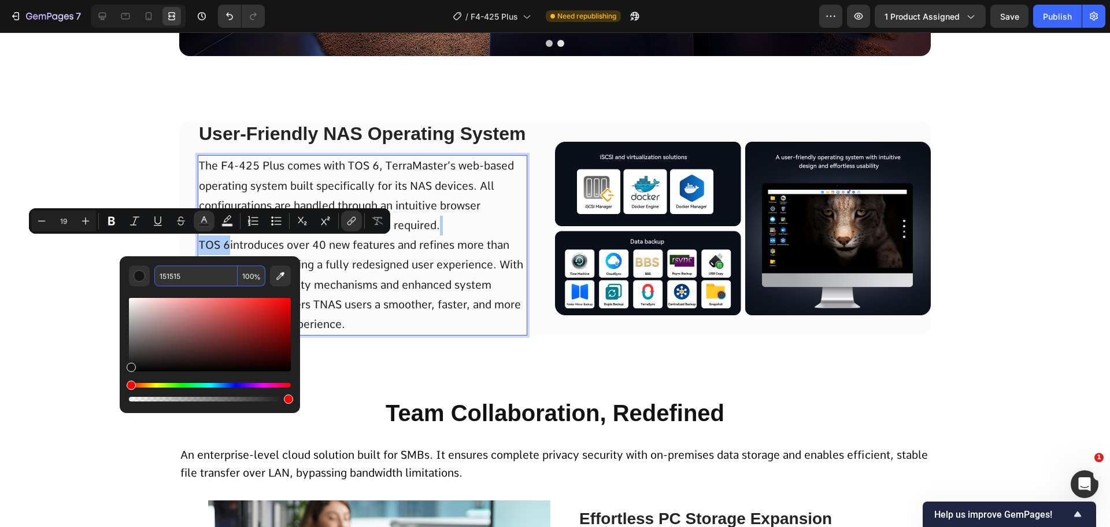
click at [190, 272] on input "151515" at bounding box center [195, 275] width 83 height 21
type input "0893D3"
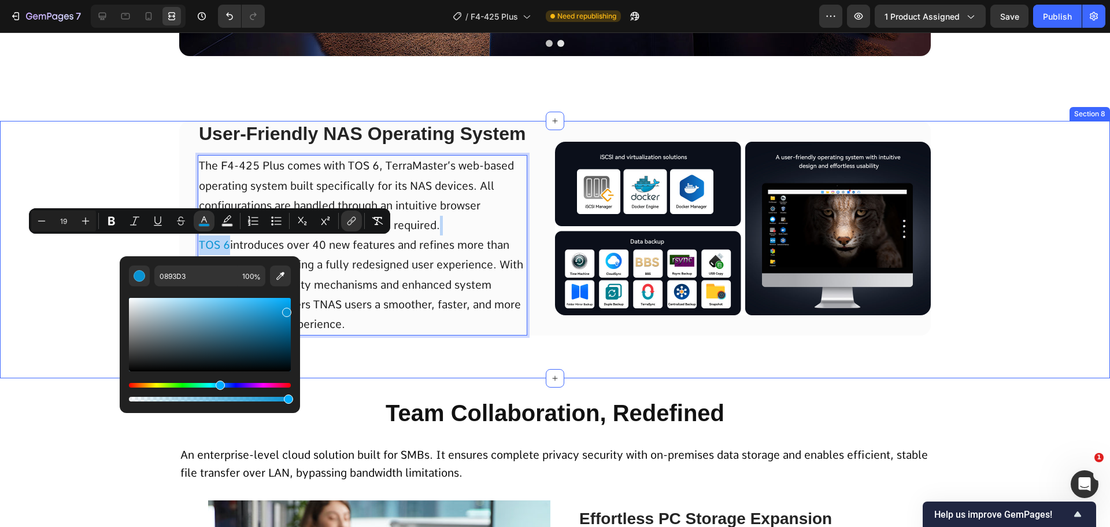
click at [53, 334] on div "User-Friendly NAS Operating System Text Block The F4-425 Plus comes with TOS 6,…" at bounding box center [555, 240] width 1110 height 239
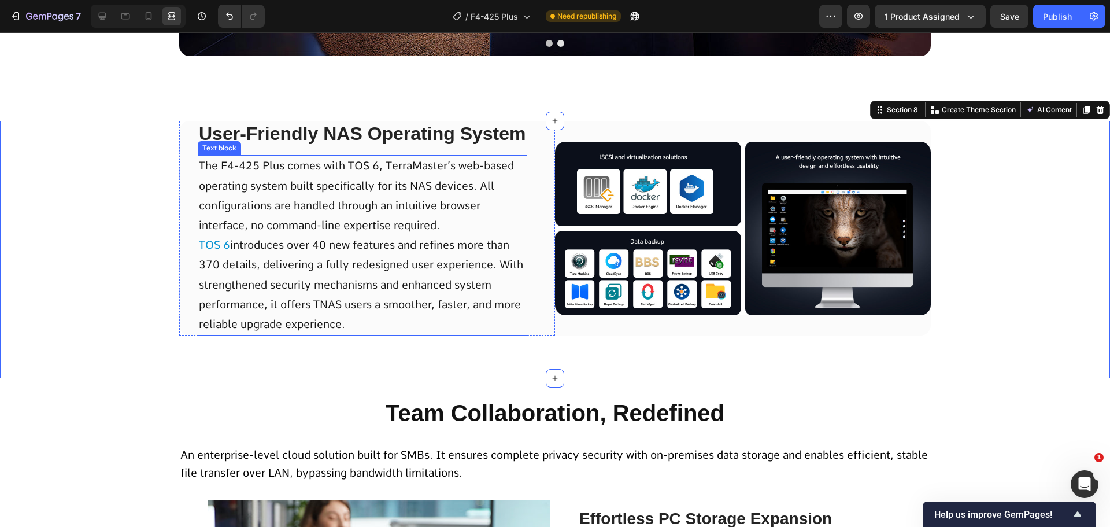
click at [229, 243] on p "The F4-425 Plus comes with TOS 6, TerraMaster’s web-based operating system buil…" at bounding box center [362, 245] width 327 height 178
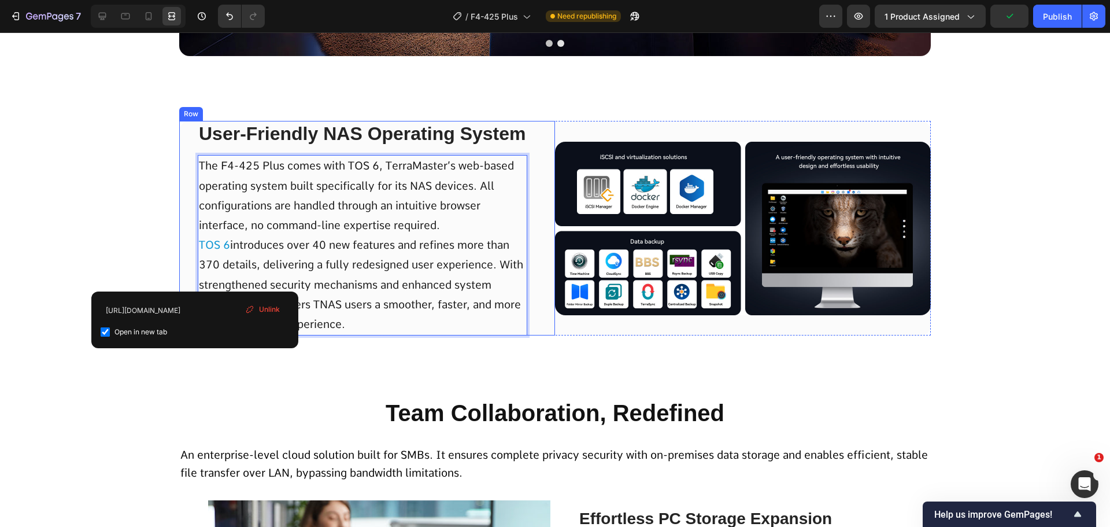
drag, startPoint x: 225, startPoint y: 243, endPoint x: 179, endPoint y: 243, distance: 46.3
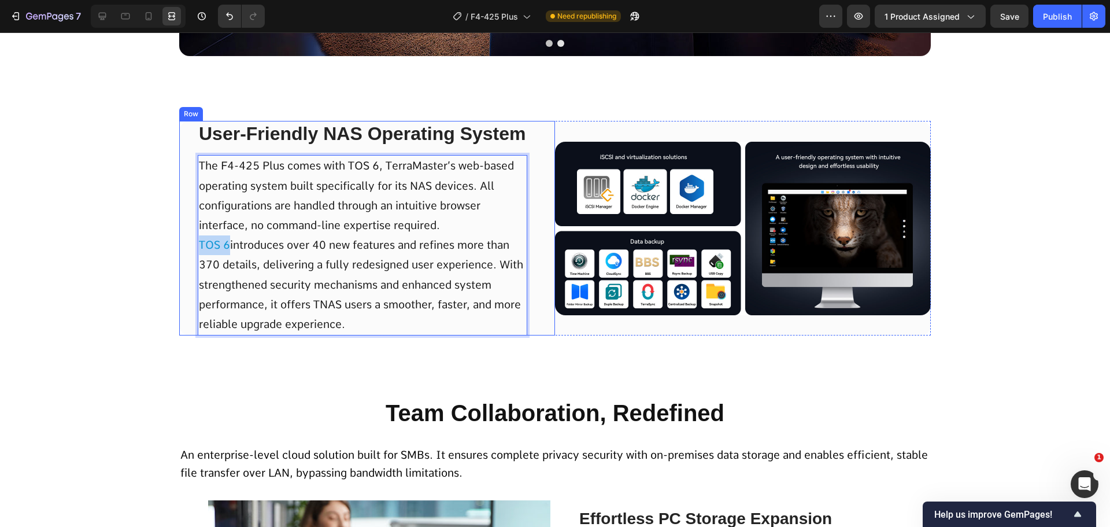
drag, startPoint x: 224, startPoint y: 246, endPoint x: 182, endPoint y: 246, distance: 42.2
click at [182, 246] on div "User-Friendly NAS Operating System Text Block The F4-425 Plus comes with TOS 6,…" at bounding box center [367, 228] width 376 height 214
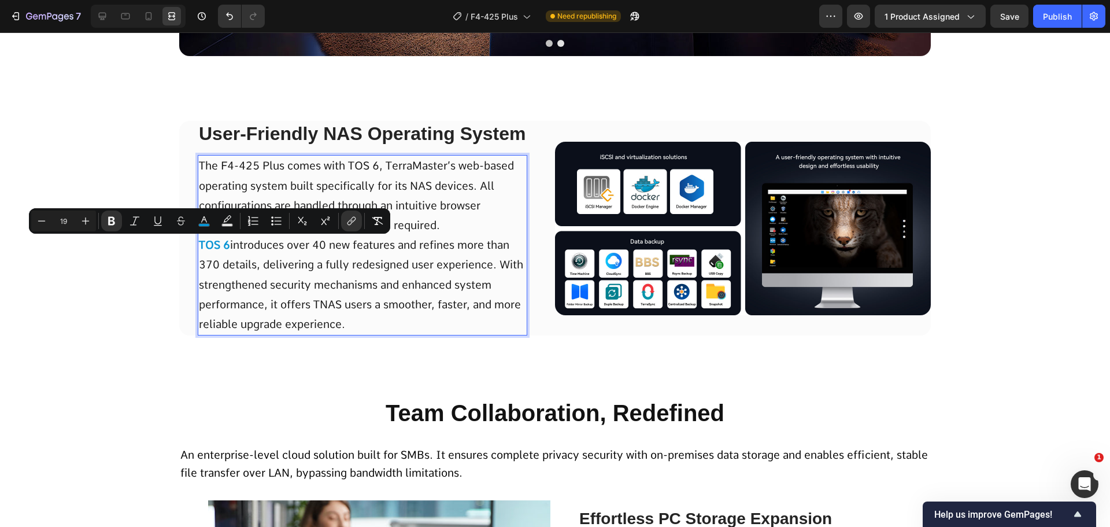
click at [245, 265] on p "The F4-425 Plus comes with TOS 6, TerraMaster’s web-based operating system buil…" at bounding box center [362, 245] width 327 height 178
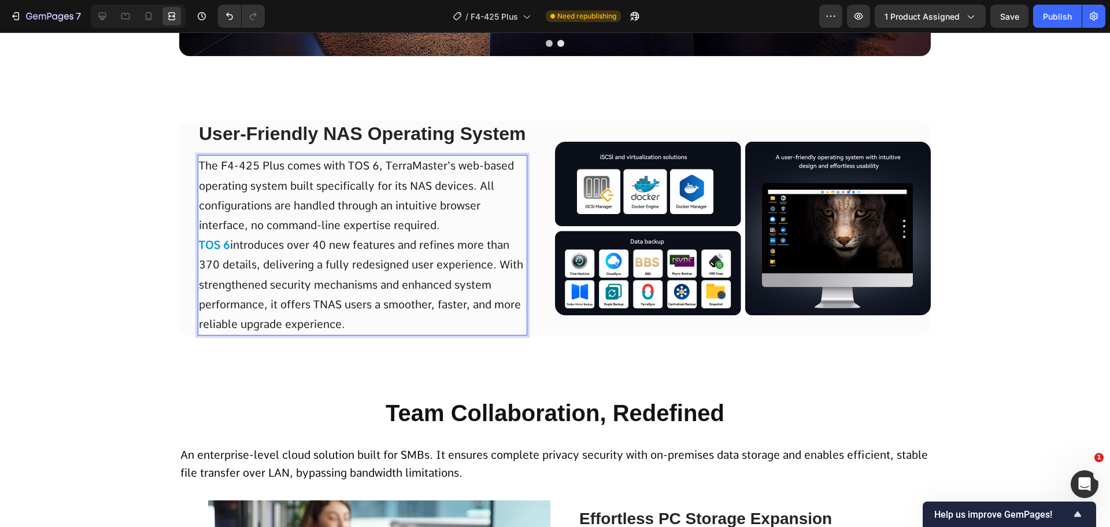
click at [39, 318] on div "User-Friendly NAS Operating System Text Block The F4-425 Plus comes with TOS 6,…" at bounding box center [555, 240] width 1110 height 239
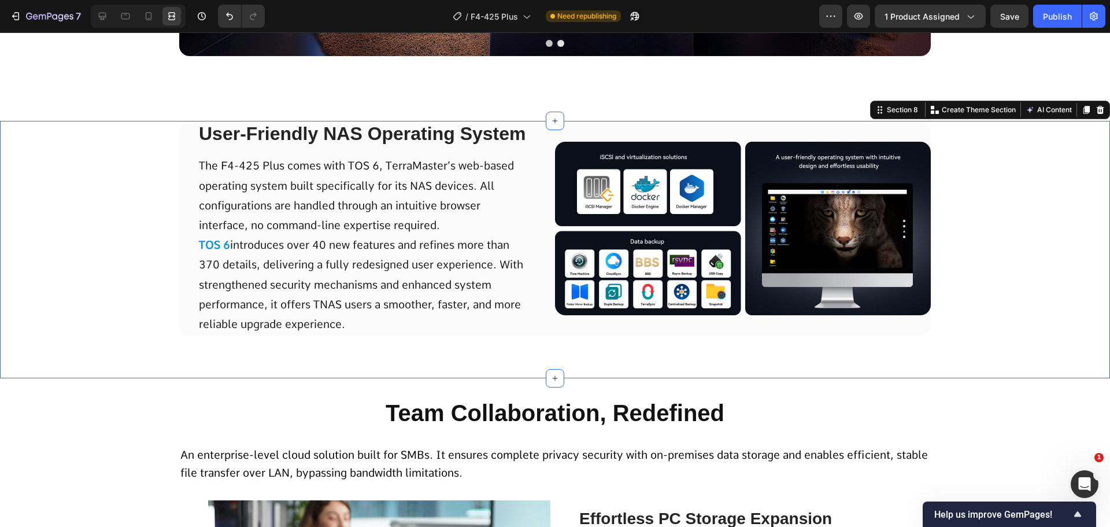
scroll to position [3353, 0]
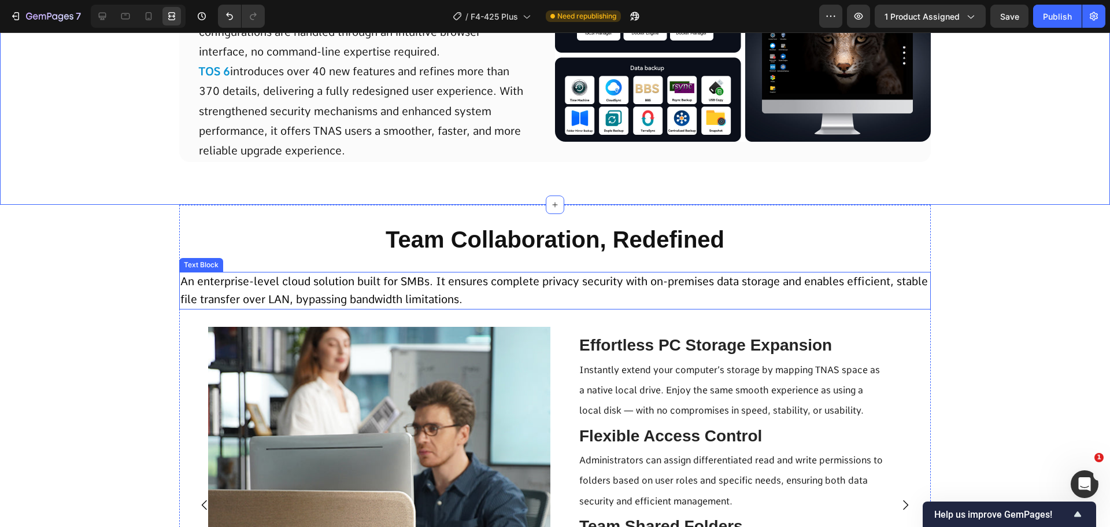
click at [496, 292] on p "An enterprise-level cloud solution built for SMBs. It ensures complete privacy …" at bounding box center [554, 290] width 749 height 35
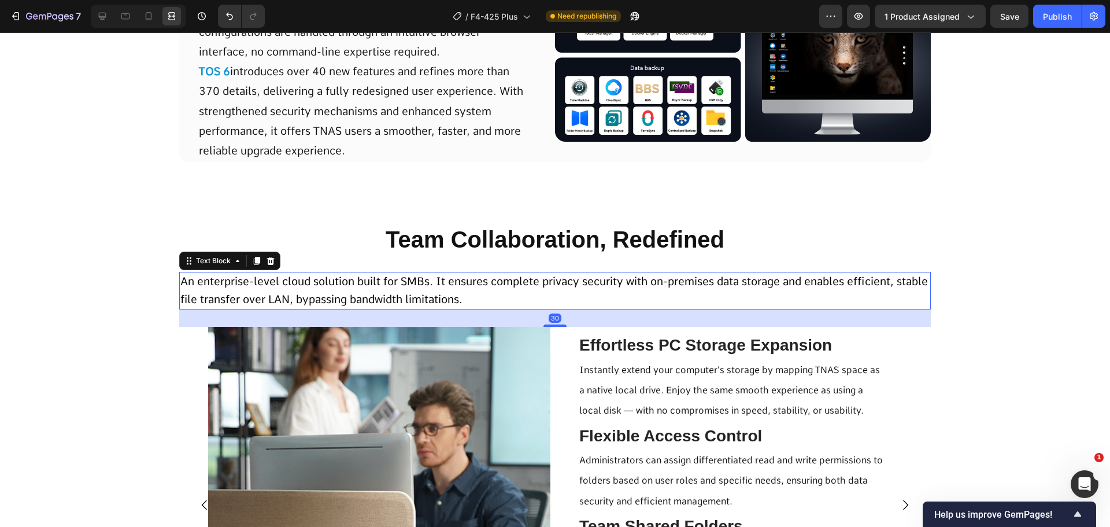
click at [496, 292] on p "An enterprise-level cloud solution built for SMBs. It ensures complete privacy …" at bounding box center [554, 290] width 749 height 35
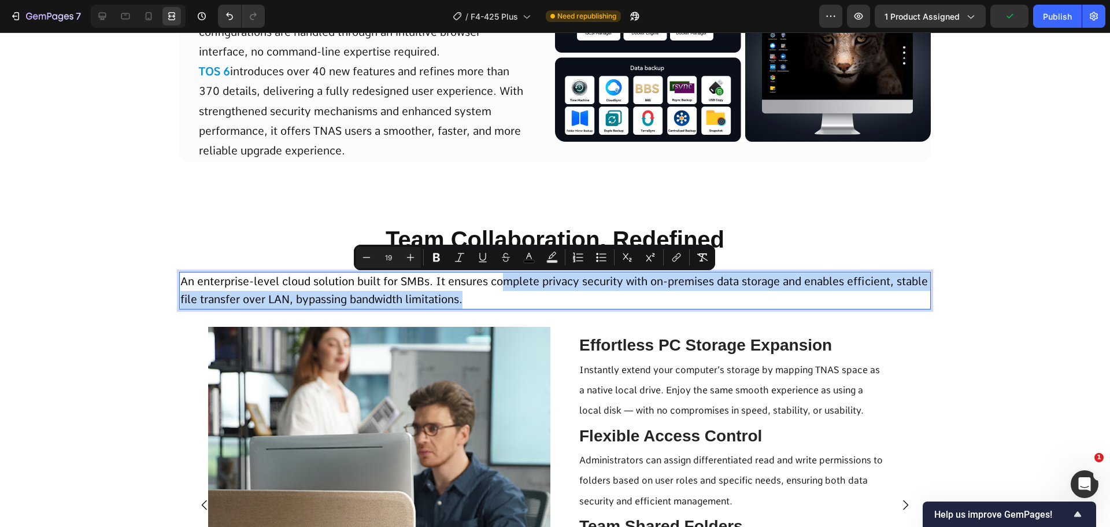
drag, startPoint x: 501, startPoint y: 286, endPoint x: 501, endPoint y: 299, distance: 12.7
click at [502, 298] on p "An enterprise-level cloud solution built for SMBs. It ensures complete privacy …" at bounding box center [554, 290] width 749 height 35
click at [499, 300] on p "An enterprise-level cloud solution built for SMBs. It ensures complete privacy …" at bounding box center [554, 290] width 749 height 35
drag, startPoint x: 496, startPoint y: 280, endPoint x: 494, endPoint y: 300, distance: 20.4
click at [494, 300] on span "An enterprise-level cloud solution built for SMBs. It ensures complete privacy …" at bounding box center [554, 290] width 748 height 31
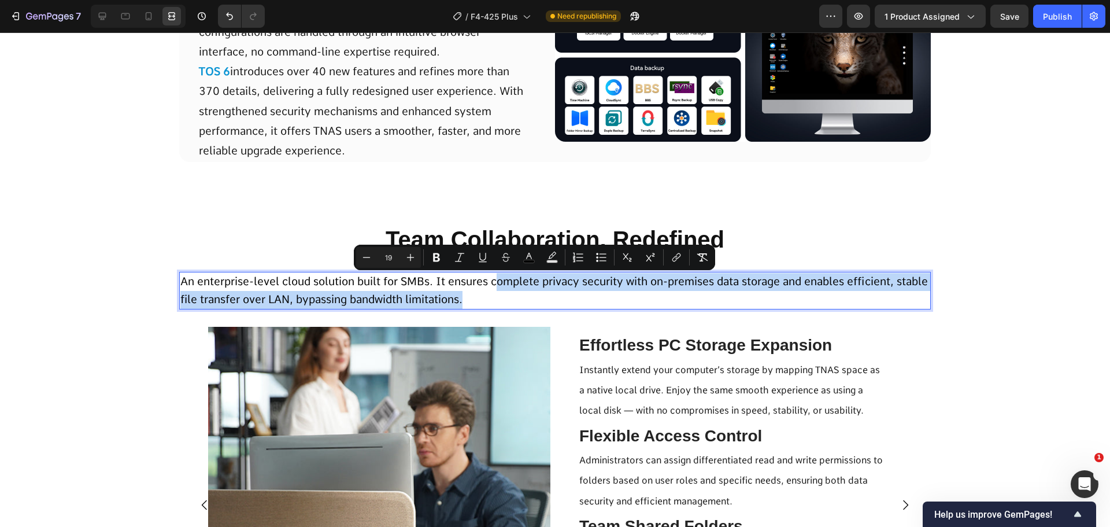
click at [494, 300] on span "An enterprise-level cloud solution built for SMBs. It ensures complete privacy …" at bounding box center [554, 290] width 748 height 31
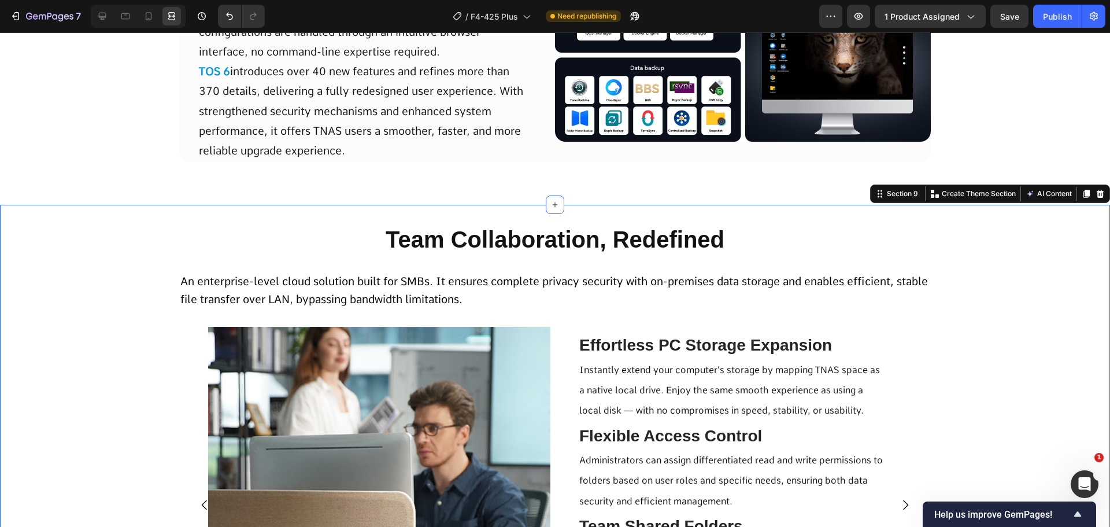
scroll to position [3585, 0]
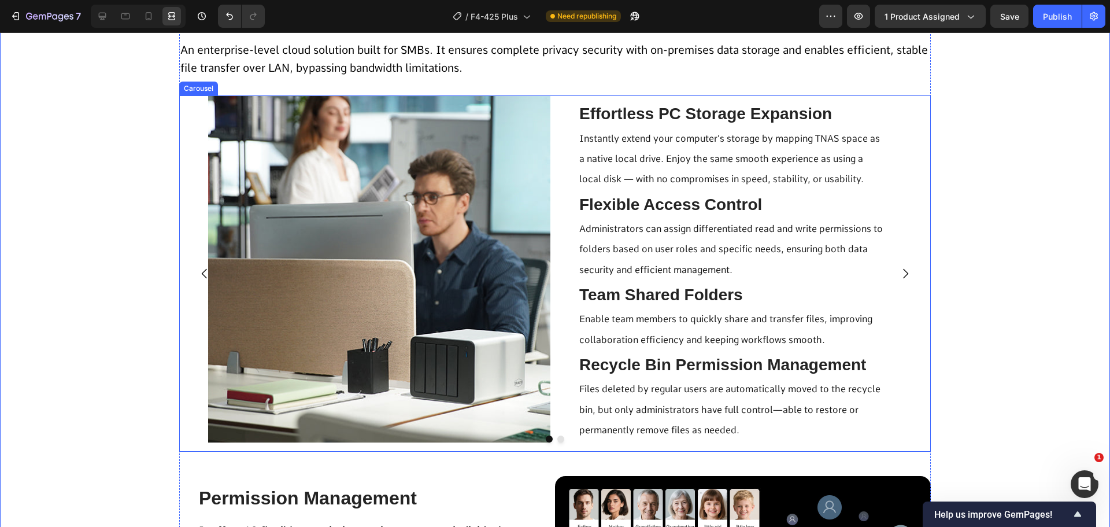
click at [902, 271] on icon "Carousel Next Arrow" at bounding box center [905, 274] width 14 height 14
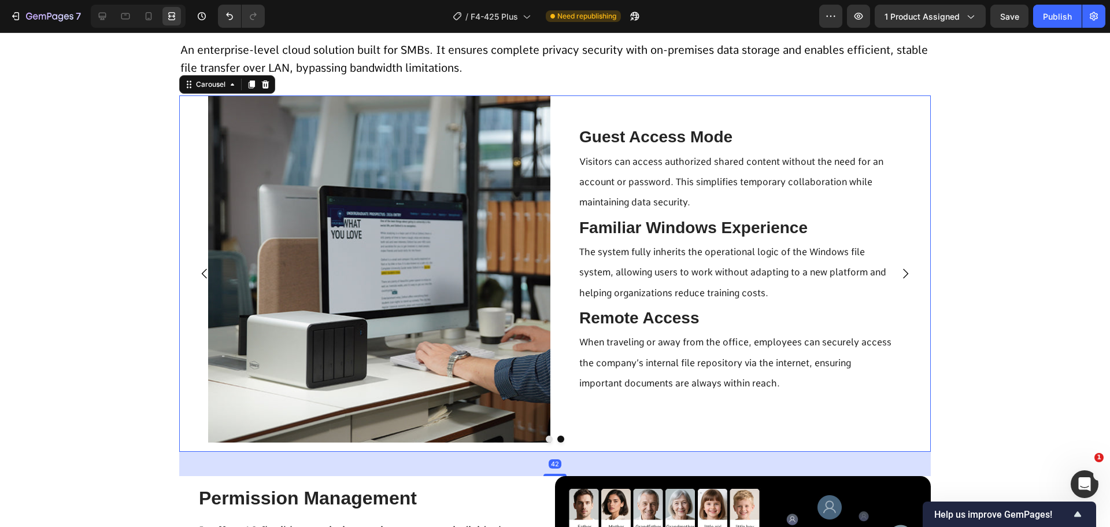
click at [198, 272] on icon "Carousel Back Arrow" at bounding box center [205, 274] width 14 height 14
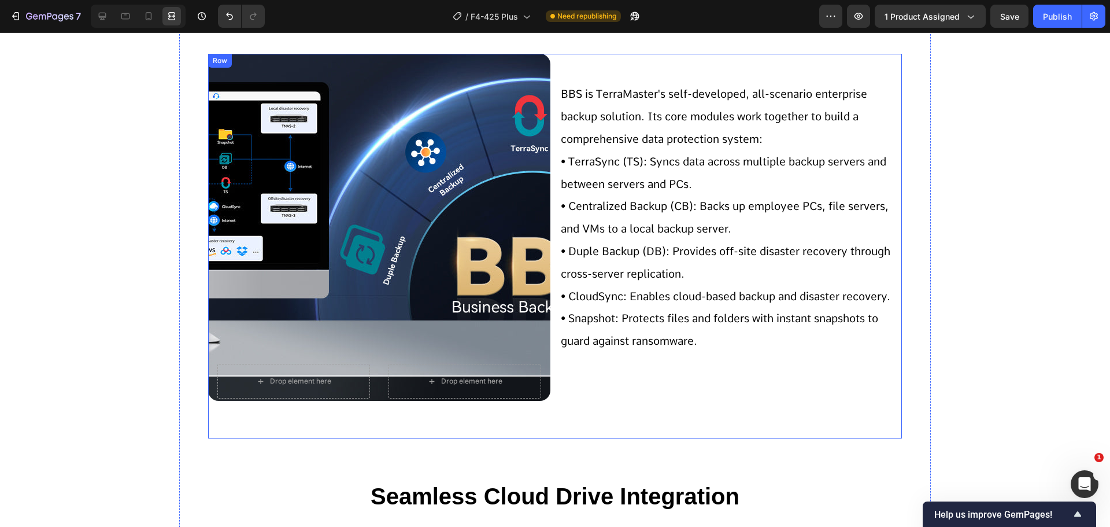
scroll to position [4221, 0]
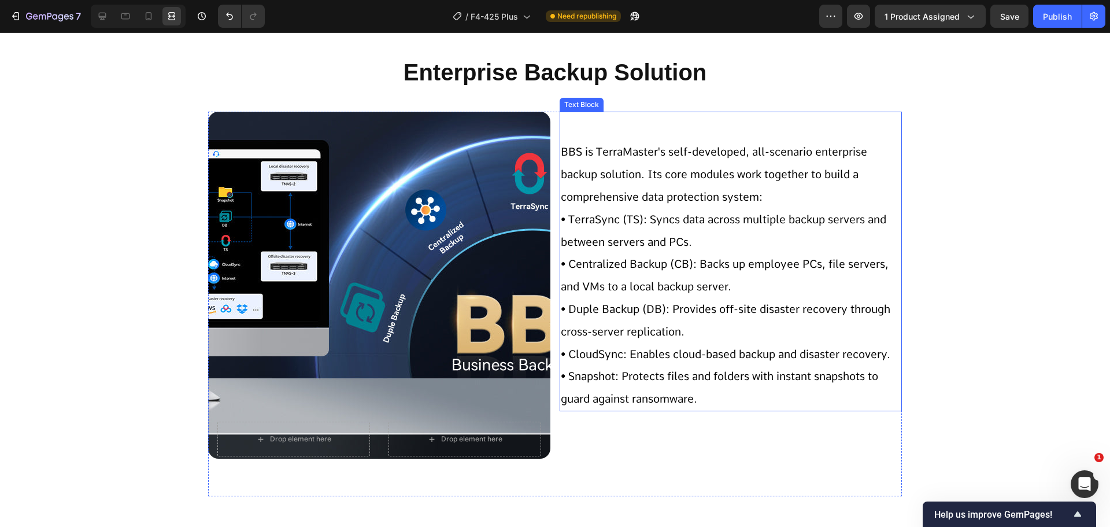
click at [576, 156] on span "BBS is TerraMaster's self-developed, all-scenario enterprise backup solution. I…" at bounding box center [714, 174] width 306 height 58
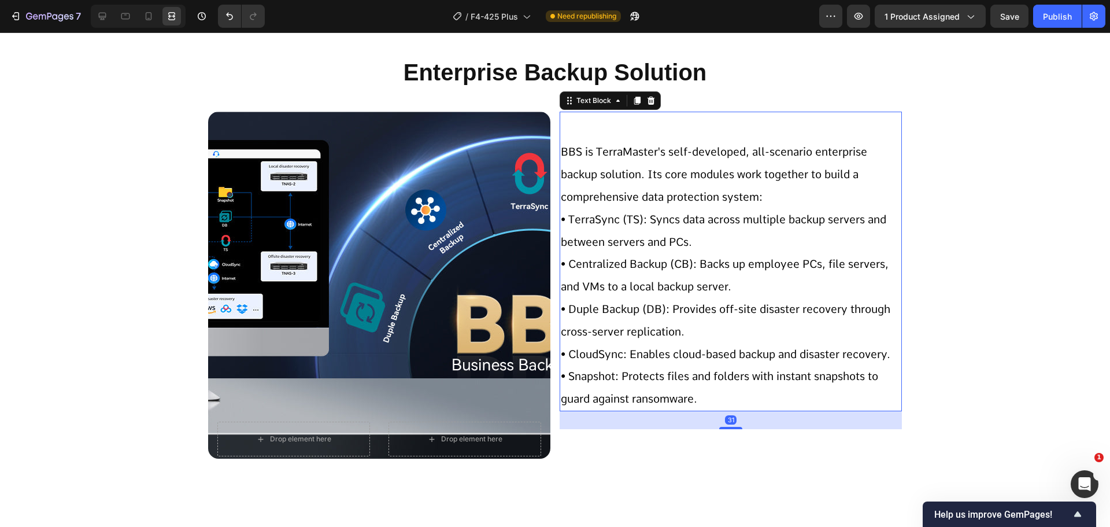
click at [576, 156] on span "BBS is TerraMaster's self-developed, all-scenario enterprise backup solution. I…" at bounding box center [714, 174] width 306 height 58
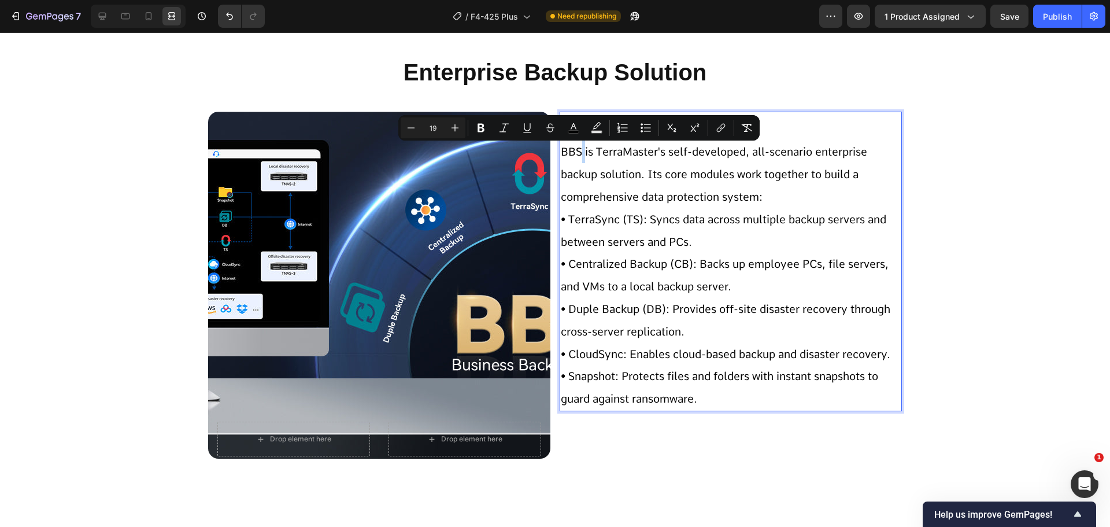
click at [576, 145] on span "BBS is TerraMaster's self-developed, all-scenario enterprise backup solution. I…" at bounding box center [714, 174] width 306 height 58
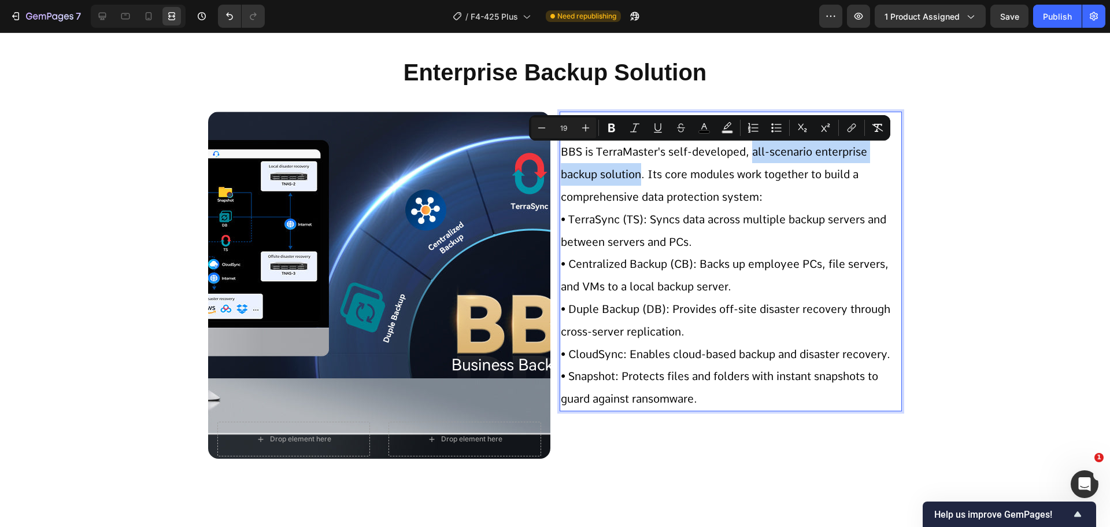
drag, startPoint x: 749, startPoint y: 151, endPoint x: 637, endPoint y: 176, distance: 114.3
click at [637, 176] on span "BBS is TerraMaster's self-developed, all-scenario enterprise backup solution. I…" at bounding box center [714, 174] width 306 height 58
click at [853, 131] on icon "Editor contextual toolbar" at bounding box center [852, 128] width 12 height 12
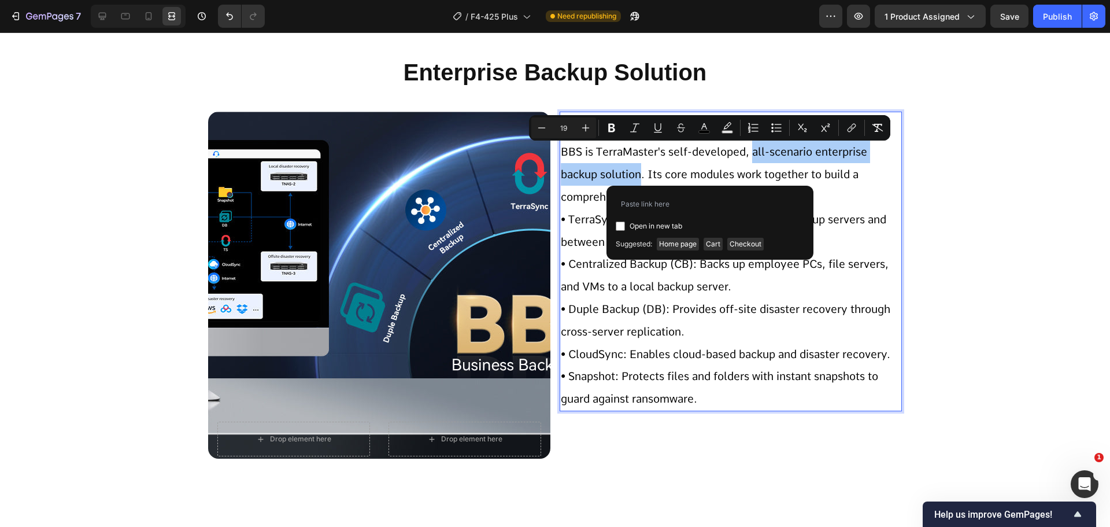
click at [633, 222] on span "Open in new tab" at bounding box center [656, 226] width 53 height 14
checkbox input "true"
click at [652, 207] on input "Editor contextual toolbar" at bounding box center [710, 204] width 188 height 19
paste input "https://terramasterus.myshopify.com/en-us/pages/bbs"
type input "https://terramasterus.myshopify.com/en-us/pages/bbs"
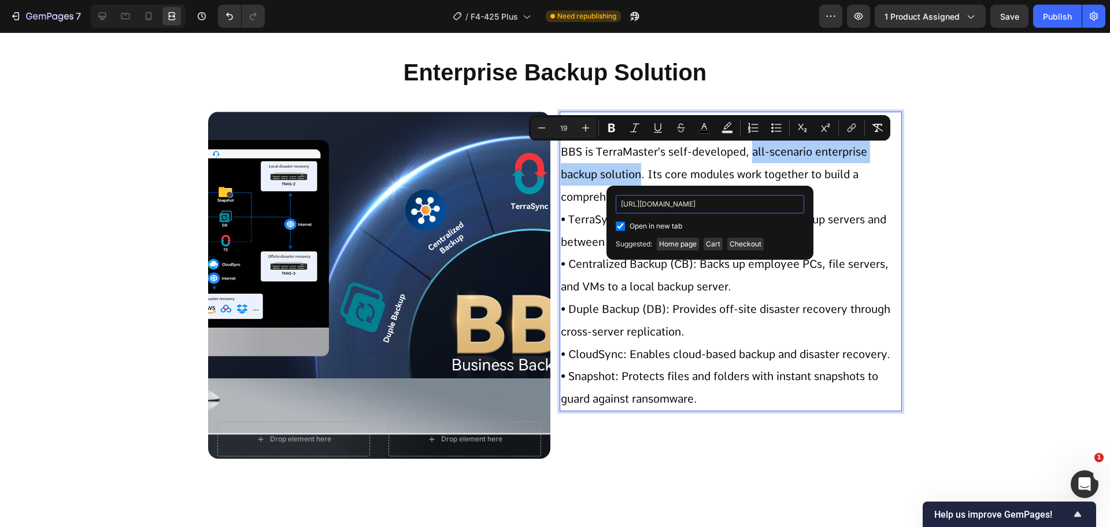
scroll to position [0, 51]
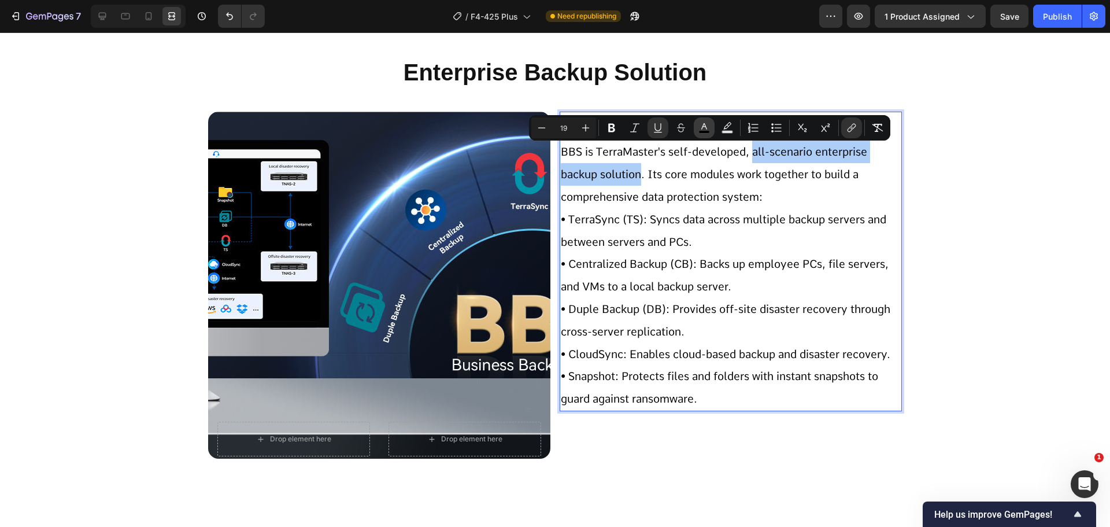
click at [697, 130] on button "color" at bounding box center [704, 127] width 21 height 21
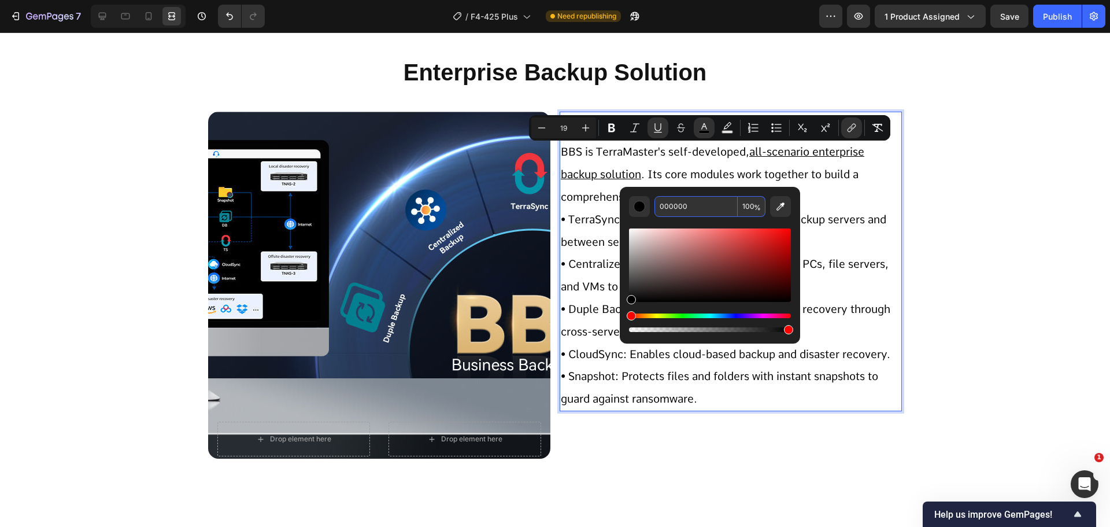
click at [686, 205] on input "000000" at bounding box center [695, 206] width 83 height 21
type input "008899"
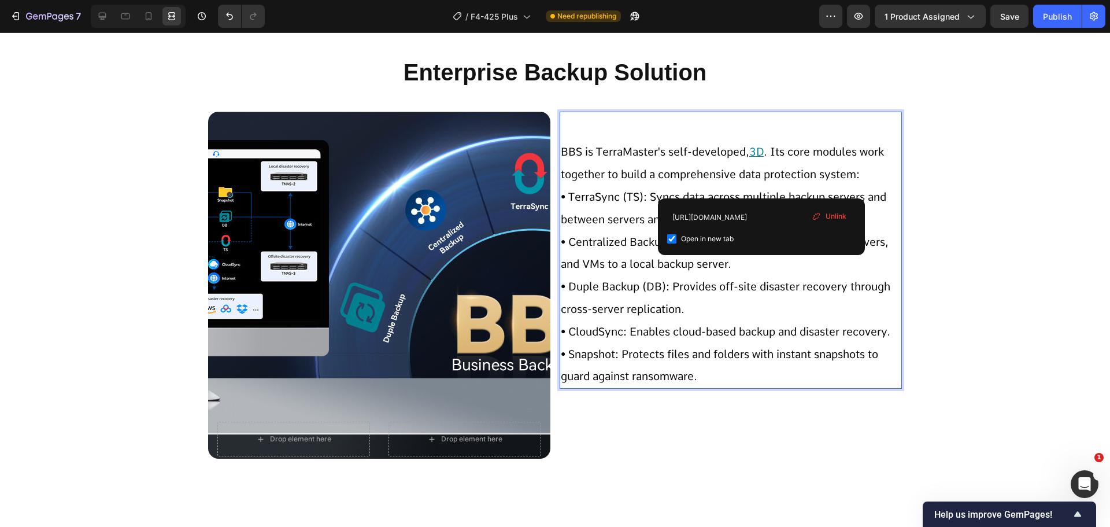
click at [726, 169] on span ". Its core modules work together to build a comprehensive data protection syste…" at bounding box center [722, 163] width 323 height 36
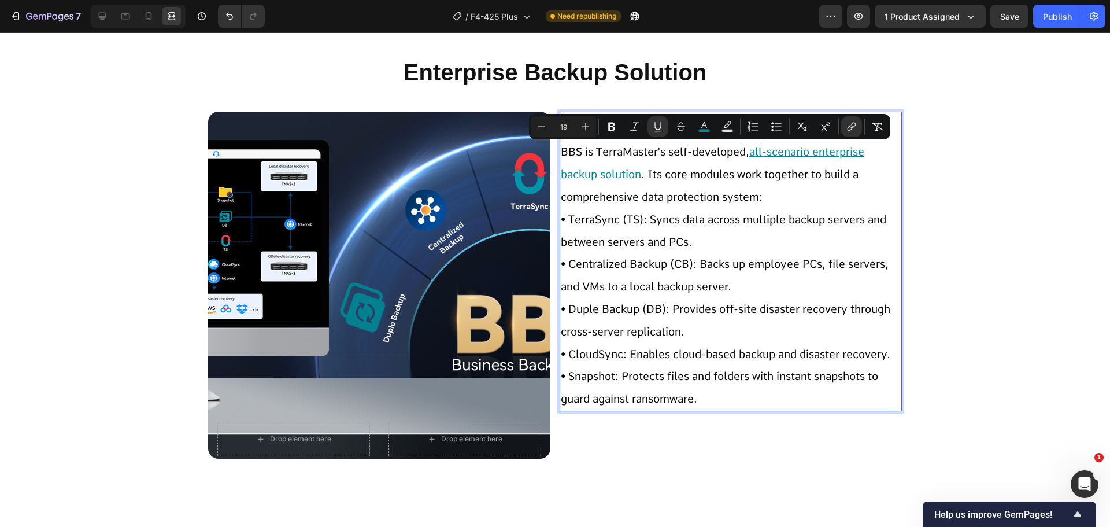
click at [706, 137] on div "Minus 19 Plus Bold Italic Underline Strikethrough color Text Background Color N…" at bounding box center [709, 126] width 361 height 25
click at [706, 130] on rect "Editor contextual toolbar" at bounding box center [704, 131] width 11 height 3
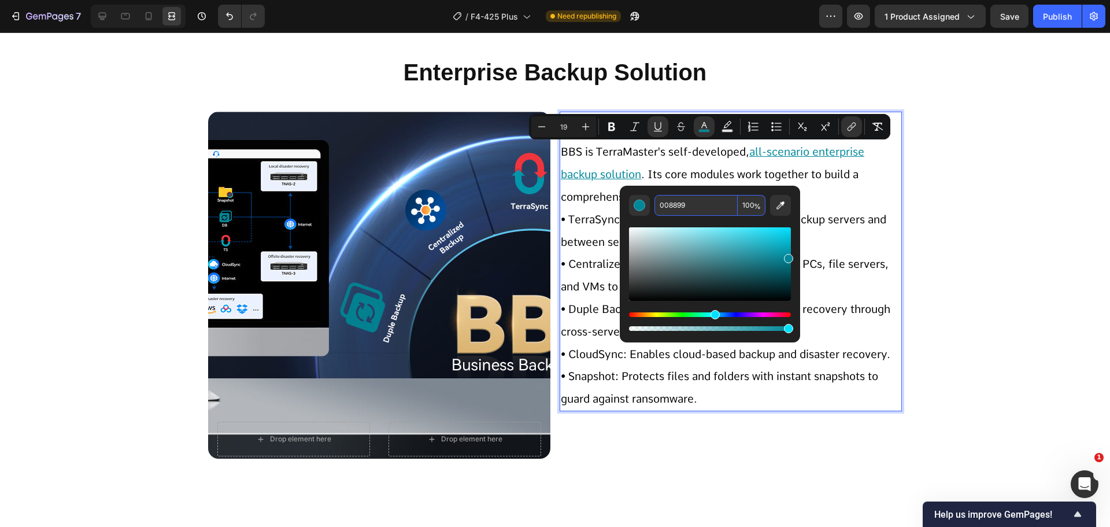
click at [693, 202] on input "008899" at bounding box center [695, 205] width 83 height 21
click at [693, 204] on input "008899" at bounding box center [695, 205] width 83 height 21
drag, startPoint x: 697, startPoint y: 204, endPoint x: 649, endPoint y: 204, distance: 48.6
click at [649, 204] on div "008899 100 %" at bounding box center [710, 205] width 162 height 21
type input "0893D3"
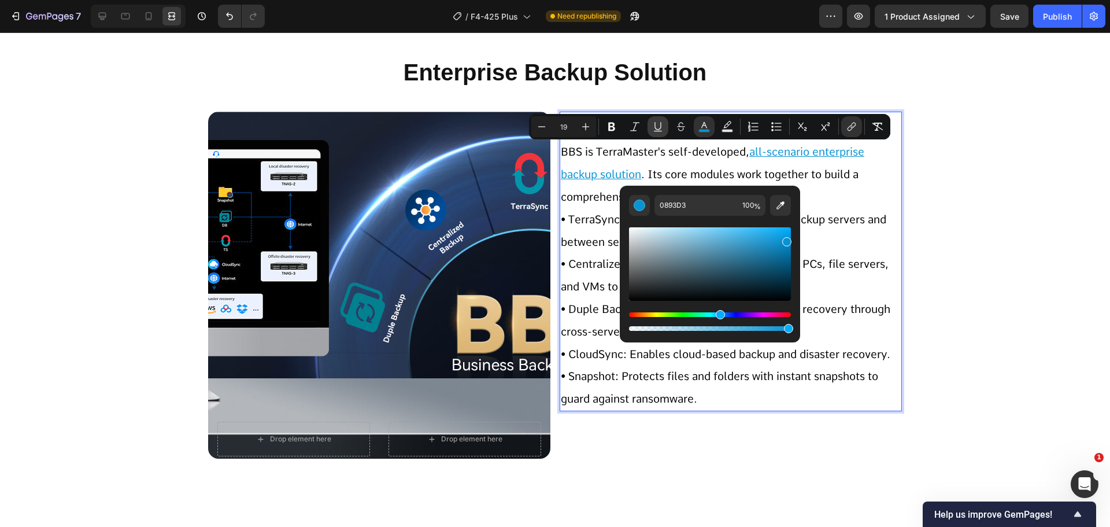
click at [654, 121] on icon "Editor contextual toolbar" at bounding box center [658, 127] width 12 height 12
click at [862, 276] on p "• Centralized Backup (CB): Backs up employee PCs, file servers, and VMs to a lo…" at bounding box center [731, 275] width 340 height 45
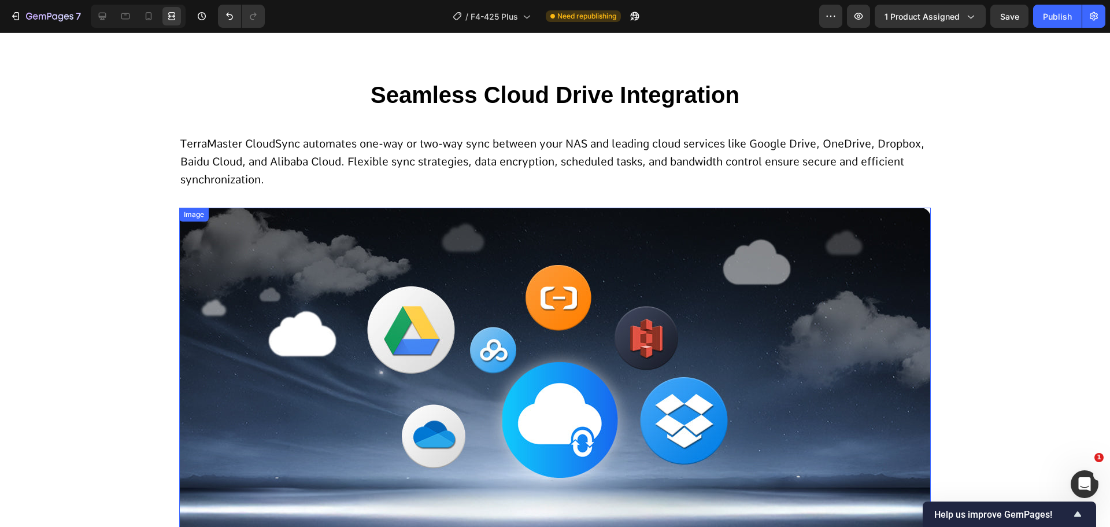
scroll to position [4683, 0]
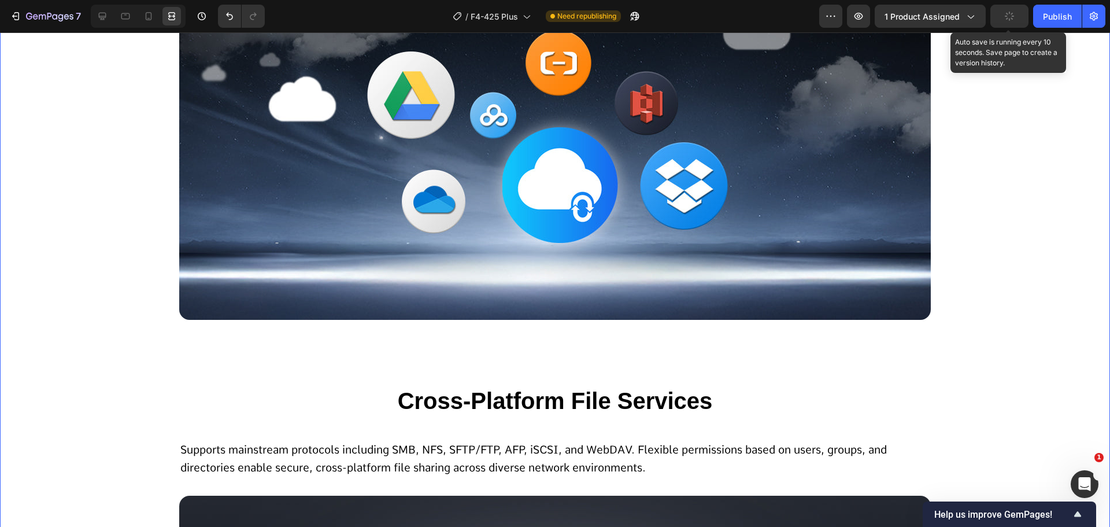
click at [1011, 17] on icon "button" at bounding box center [1010, 16] width 12 height 12
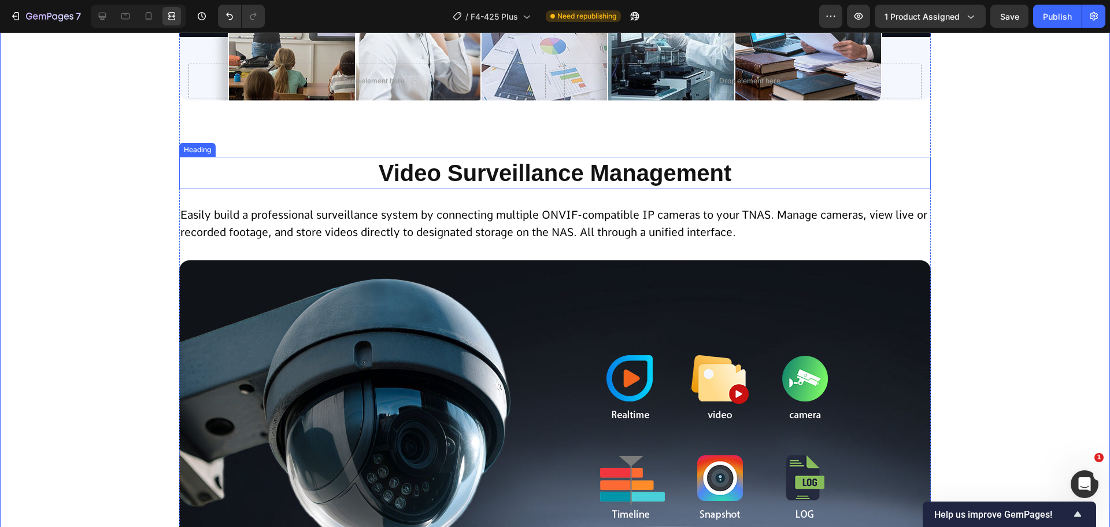
scroll to position [6186, 0]
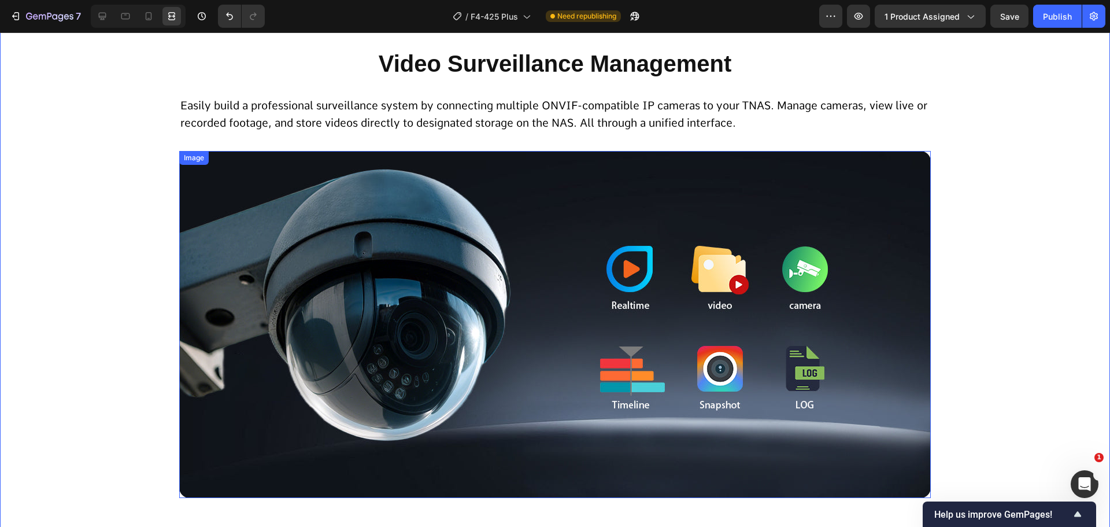
scroll to position [6244, 0]
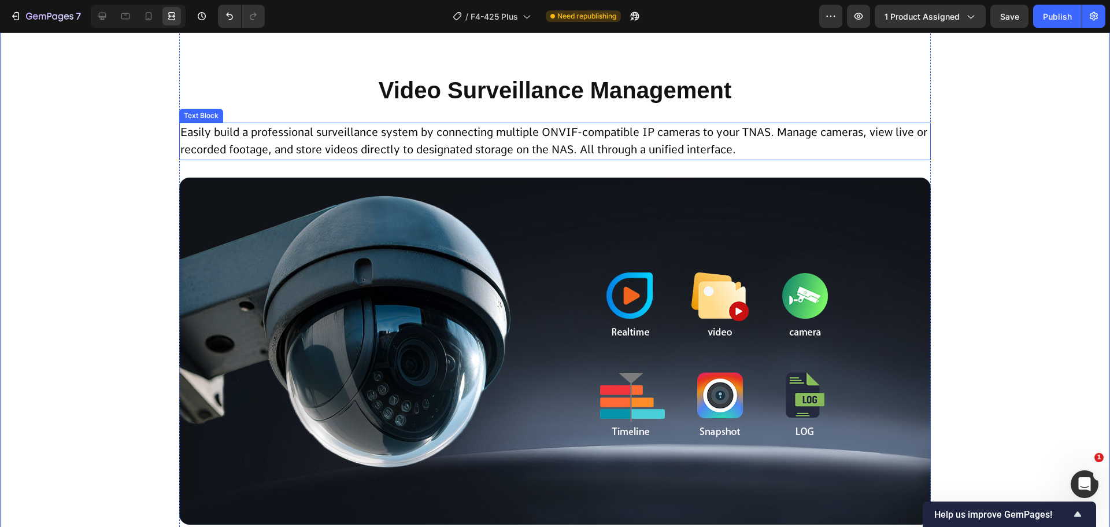
click at [363, 140] on p "Easily build a professional surveillance system by connecting multiple ONVIF-co…" at bounding box center [554, 141] width 749 height 35
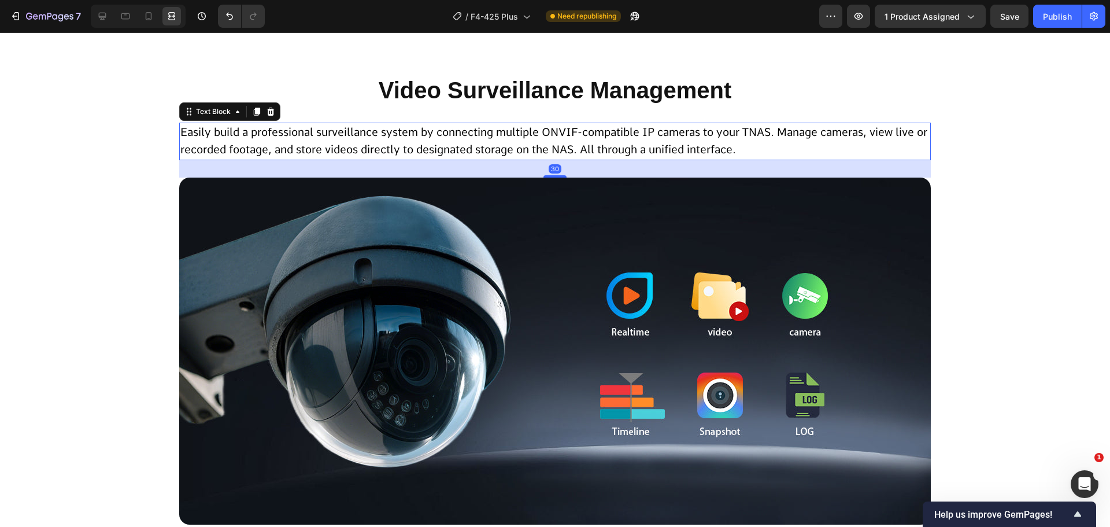
click at [256, 140] on p "Easily build a professional surveillance system by connecting multiple ONVIF-co…" at bounding box center [554, 141] width 749 height 35
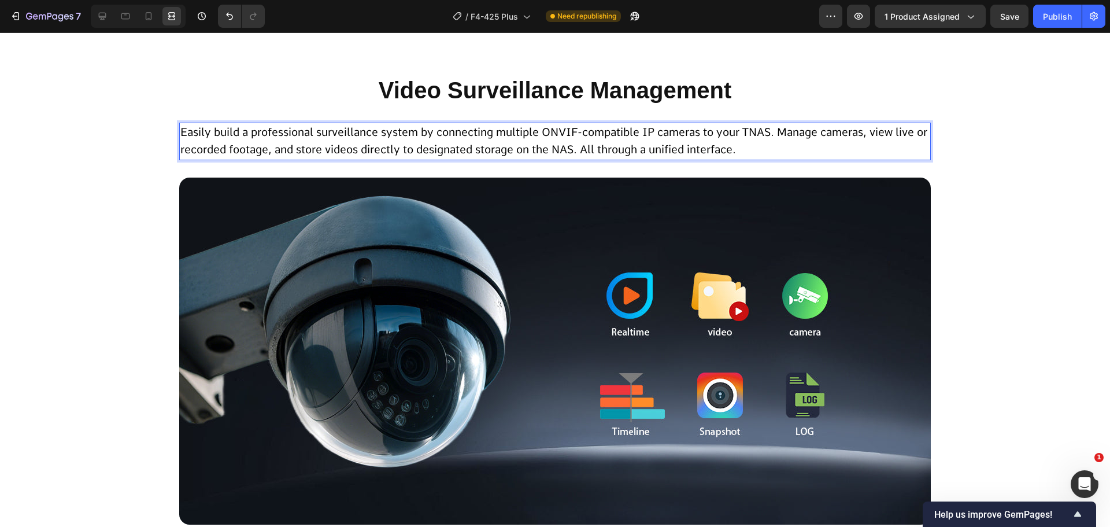
click at [325, 134] on span "Easily build a professional surveillance system by connecting multiple ONVIF-co…" at bounding box center [553, 140] width 747 height 31
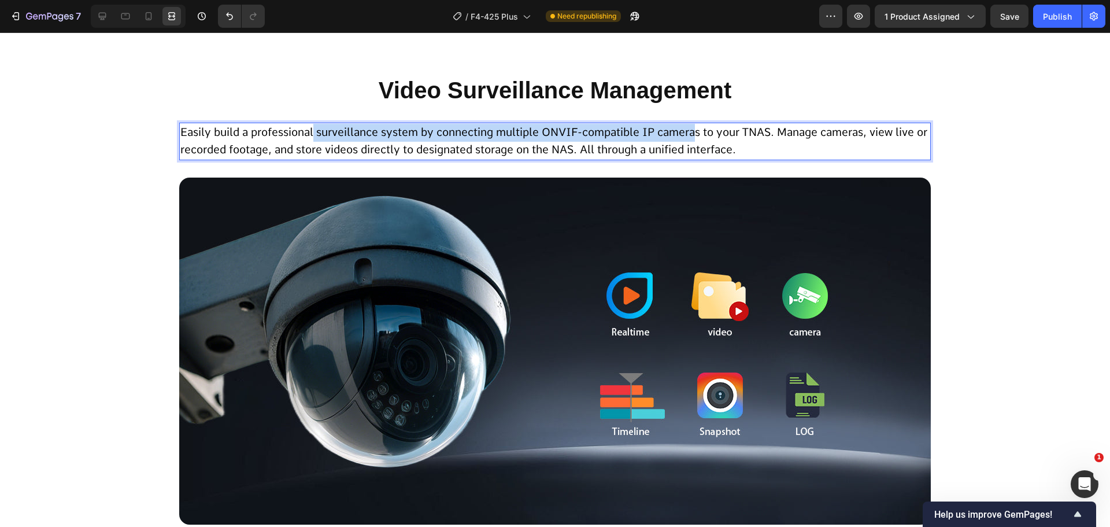
drag, startPoint x: 310, startPoint y: 132, endPoint x: 694, endPoint y: 130, distance: 383.9
click at [695, 129] on span "Easily build a professional surveillance system by connecting multiple ONVIF-co…" at bounding box center [553, 140] width 747 height 31
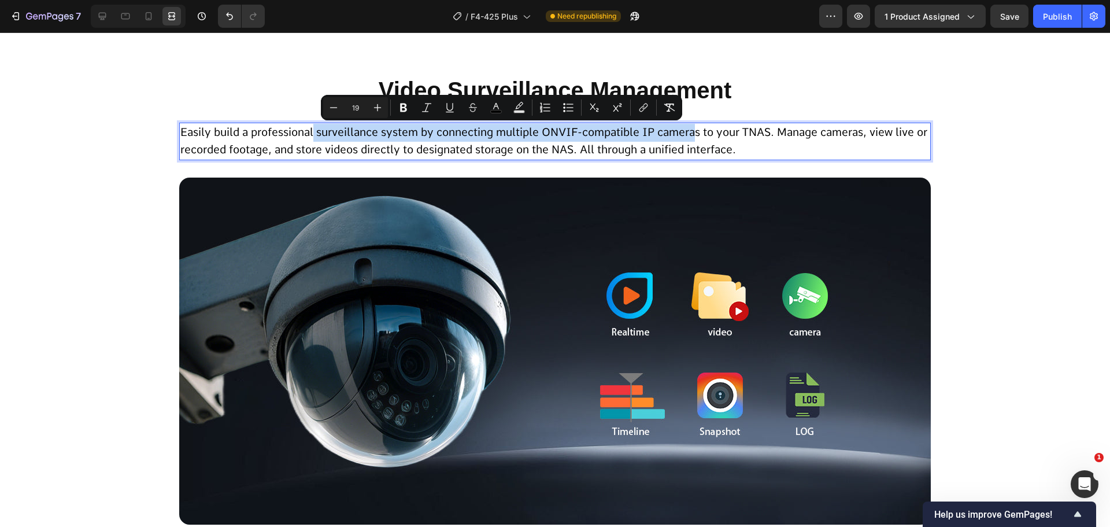
click at [672, 140] on p "Easily build a professional surveillance system by connecting multiple ONVIF-co…" at bounding box center [554, 141] width 749 height 35
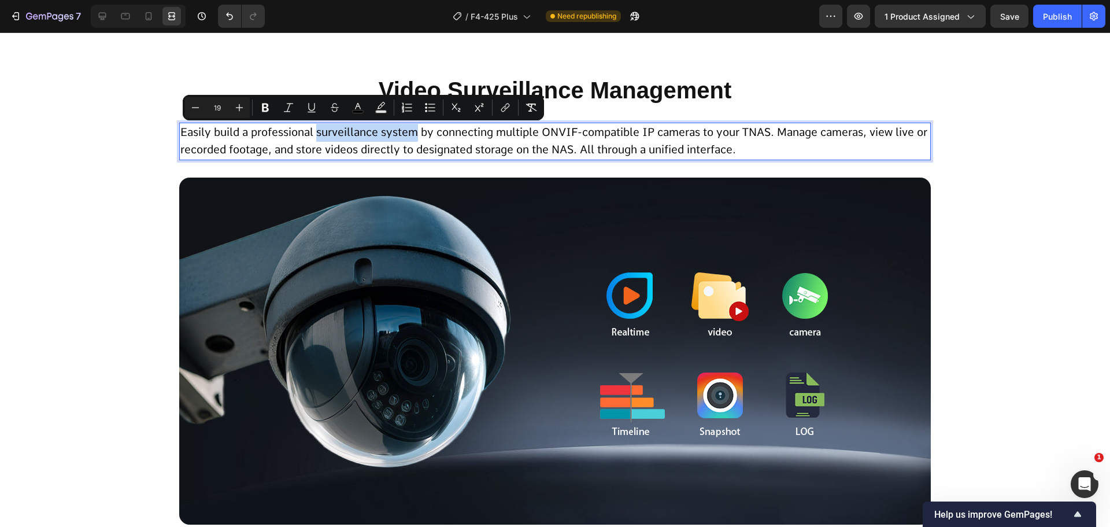
drag, startPoint x: 314, startPoint y: 133, endPoint x: 412, endPoint y: 136, distance: 97.8
click at [412, 136] on span "Easily build a professional surveillance system by connecting multiple ONVIF-co…" at bounding box center [553, 140] width 747 height 31
click at [266, 112] on icon "Editor contextual toolbar" at bounding box center [266, 108] width 12 height 12
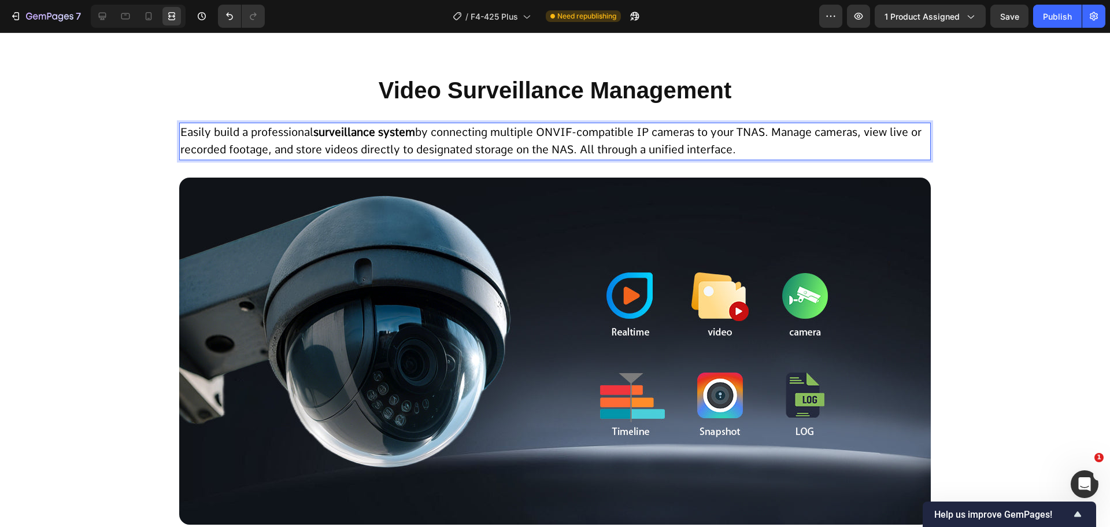
click at [354, 139] on p "Easily build a professional surveillance system by connecting multiple ONVIF-co…" at bounding box center [554, 141] width 749 height 35
drag, startPoint x: 315, startPoint y: 134, endPoint x: 414, endPoint y: 133, distance: 99.4
click at [414, 133] on strong "surveillance system" at bounding box center [364, 131] width 102 height 13
click at [402, 131] on strong "surveillance system" at bounding box center [364, 131] width 102 height 13
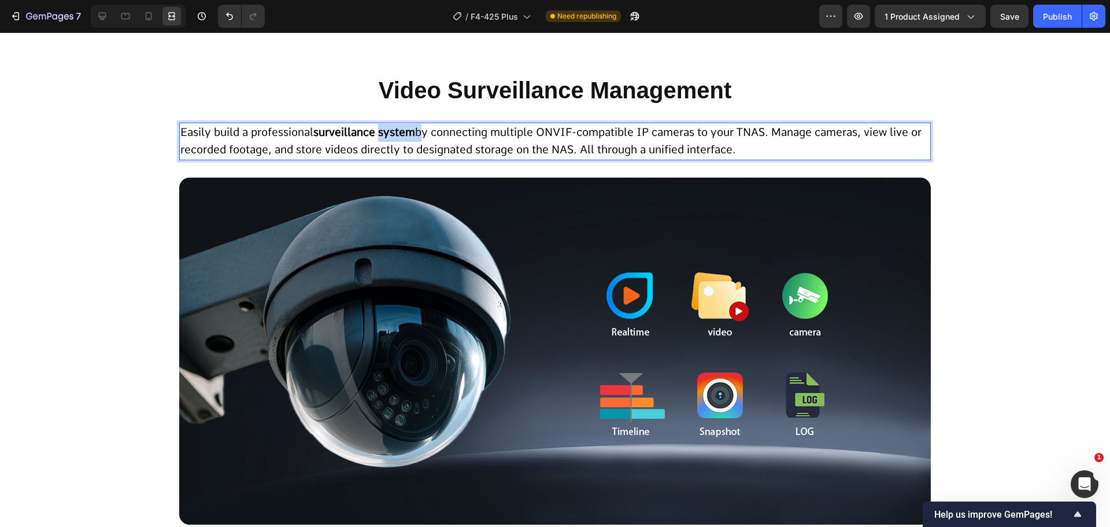
click at [402, 131] on strong "surveillance system" at bounding box center [364, 131] width 102 height 13
click at [98, 200] on div "Team Collaboration, Redefined Heading An enterprise-level cloud solution built …" at bounding box center [555, 501] width 1110 height 6375
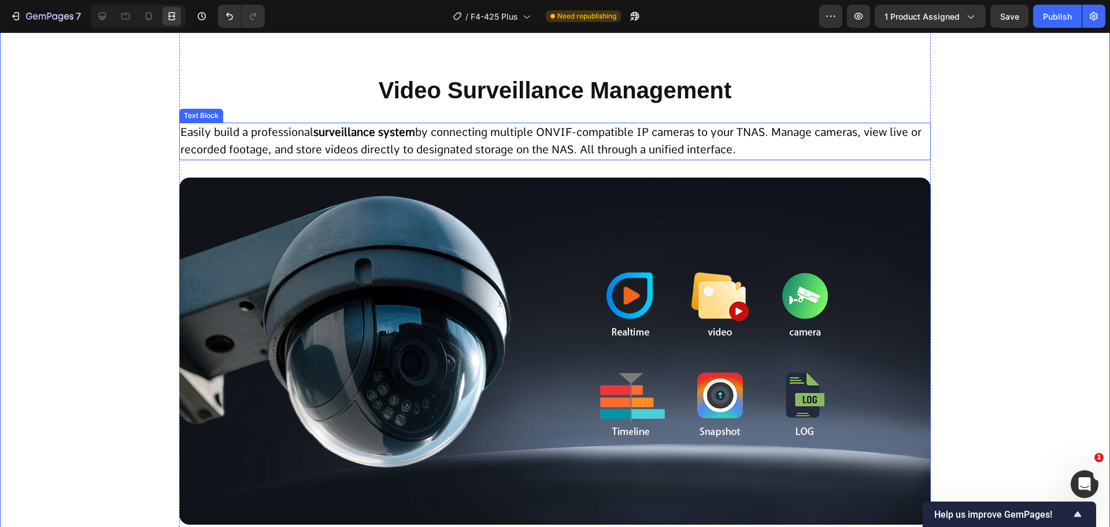
click at [371, 135] on strong "surveillance system" at bounding box center [364, 131] width 102 height 13
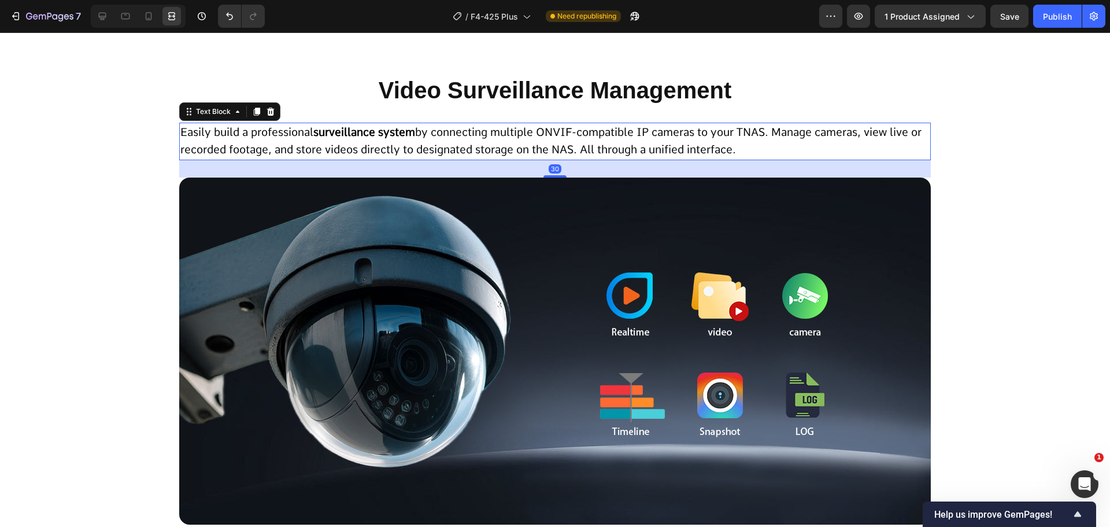
click at [371, 135] on strong "surveillance system" at bounding box center [364, 131] width 102 height 13
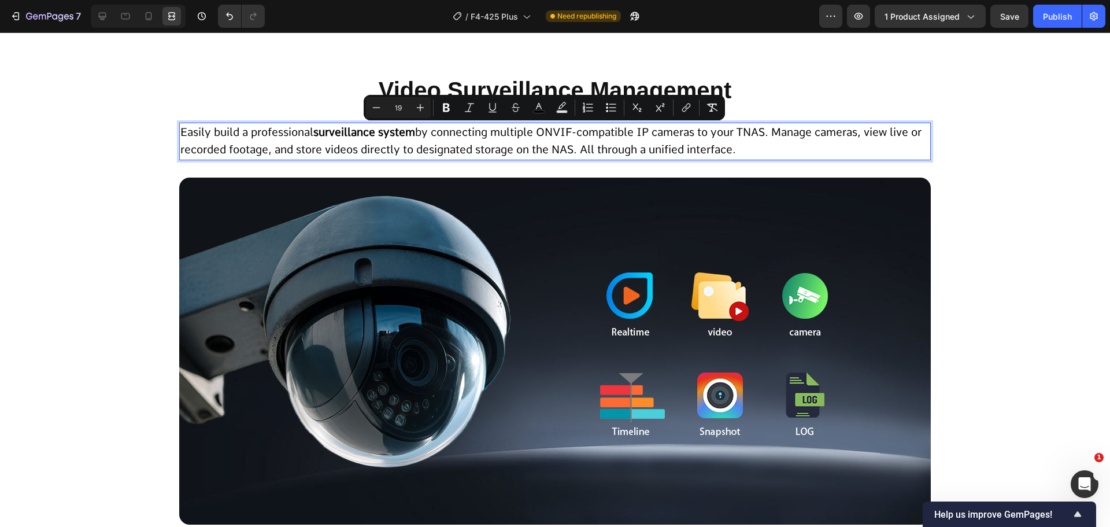
click at [341, 135] on strong "surveillance system" at bounding box center [364, 131] width 102 height 13
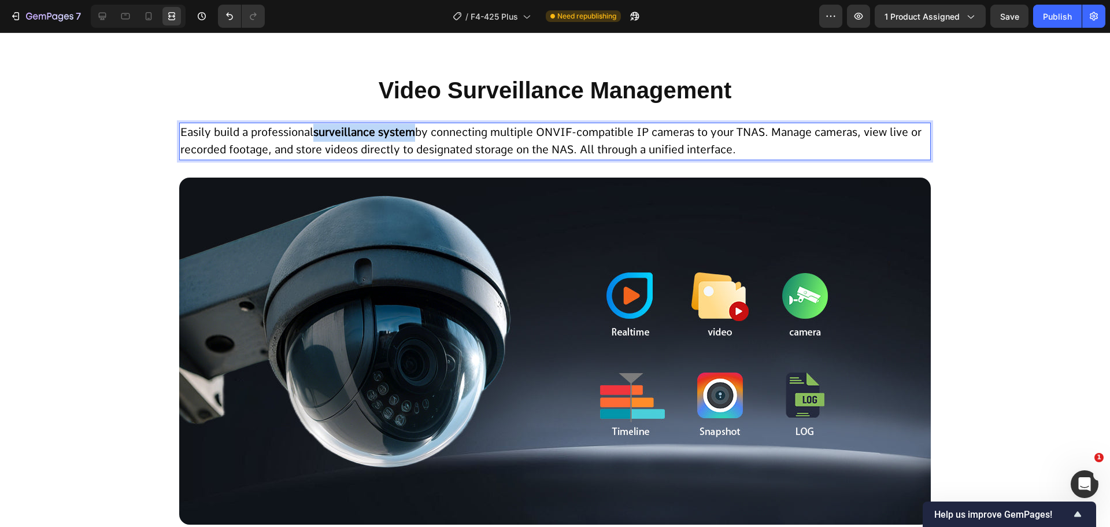
drag, startPoint x: 314, startPoint y: 134, endPoint x: 411, endPoint y: 131, distance: 97.2
click at [411, 131] on strong "surveillance system" at bounding box center [364, 131] width 102 height 13
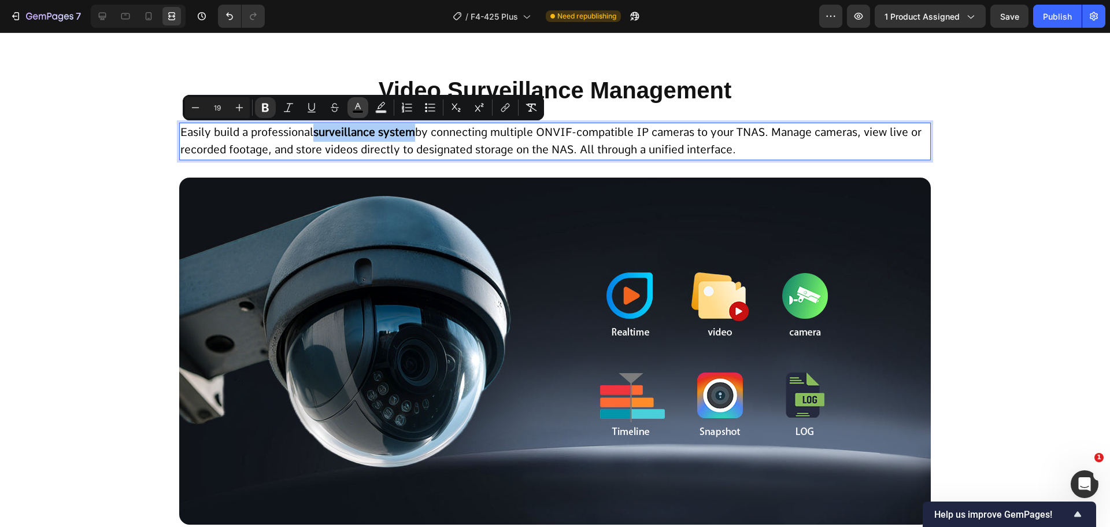
click at [359, 108] on icon "Editor contextual toolbar" at bounding box center [358, 108] width 12 height 12
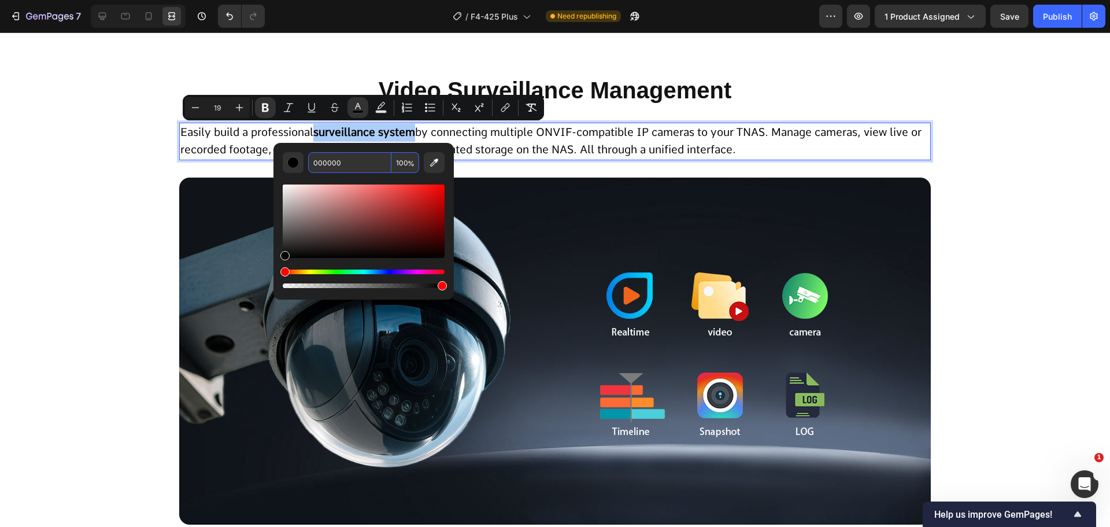
click at [357, 162] on input "000000" at bounding box center [349, 162] width 83 height 21
type input "0893D3"
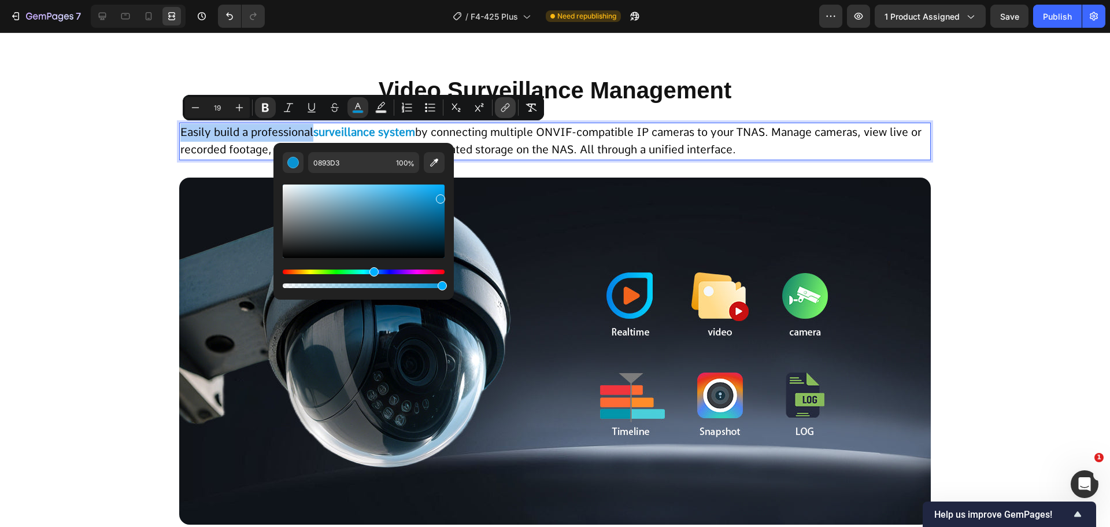
click at [510, 105] on icon "Editor contextual toolbar" at bounding box center [506, 108] width 12 height 12
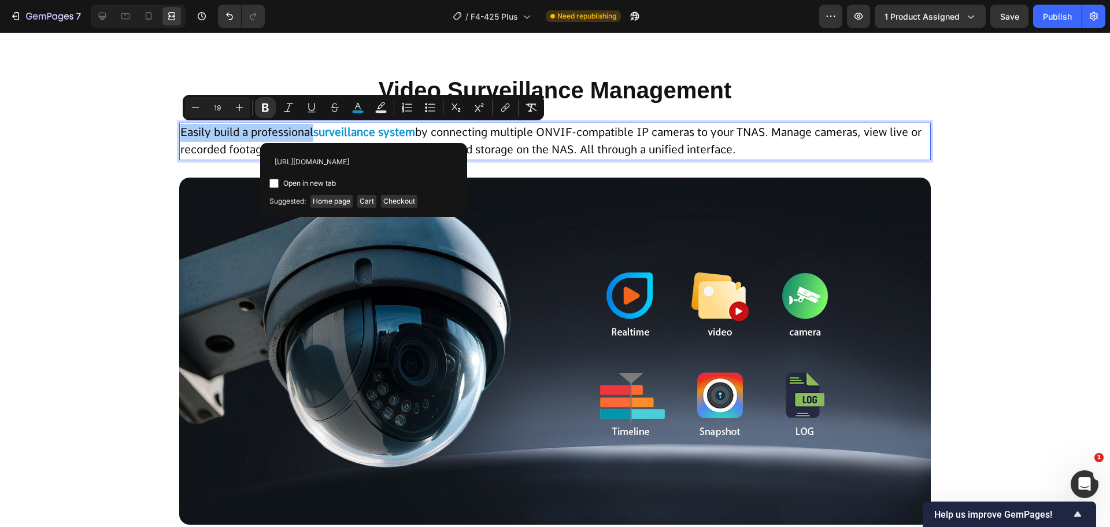
scroll to position [0, 110]
type input "https://terramasterus.myshopify.com/en-us/pages/surveillance-manager"
click at [297, 180] on span "Open in new tab" at bounding box center [309, 183] width 53 height 14
checkbox input "true"
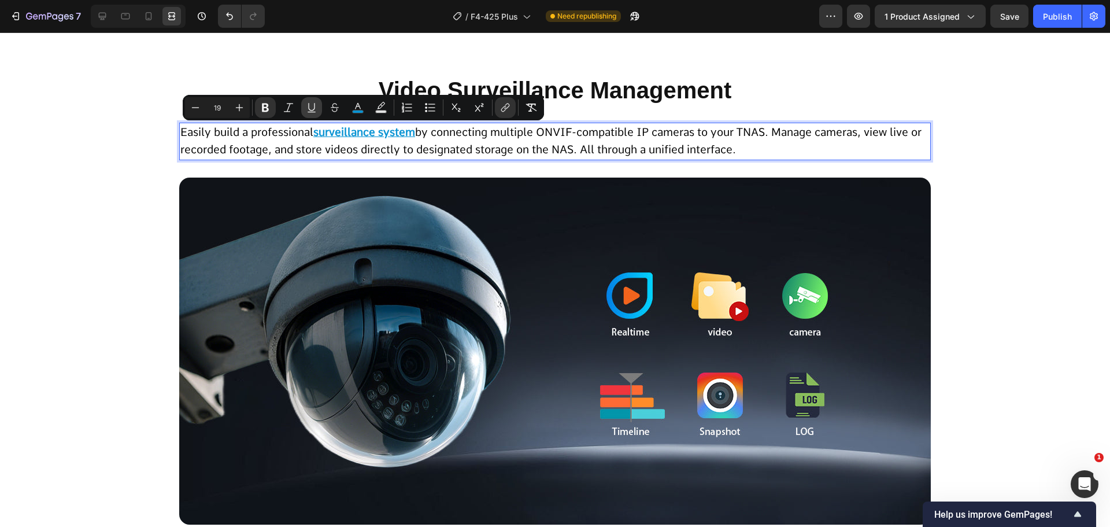
click at [316, 107] on icon "Editor contextual toolbar" at bounding box center [312, 108] width 12 height 12
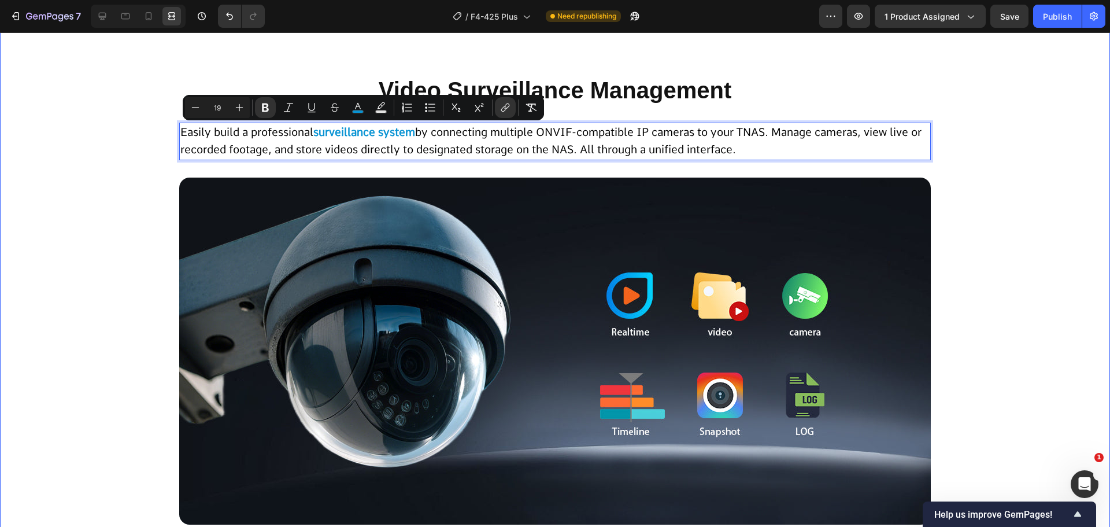
click at [108, 219] on div "Team Collaboration, Redefined Heading An enterprise-level cloud solution built …" at bounding box center [555, 501] width 1110 height 6375
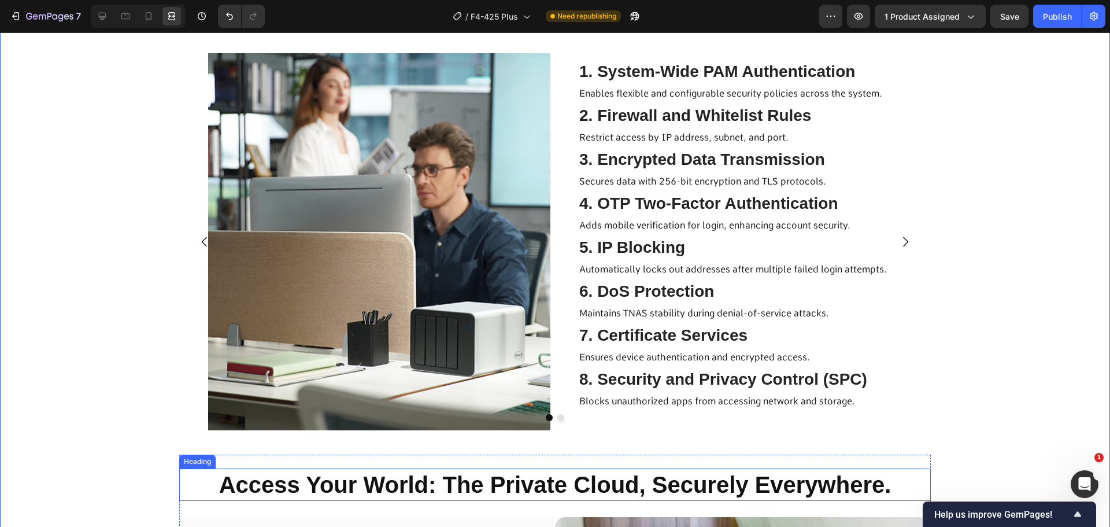
scroll to position [7111, 0]
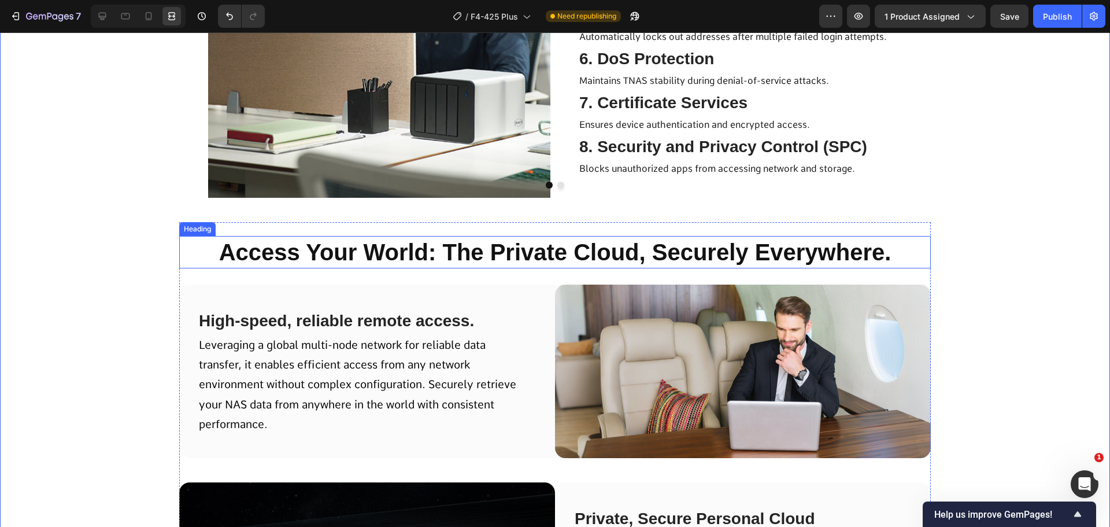
click at [493, 259] on h2 "​​Access Your World: The Private Cloud, Securely Everywhere.​" at bounding box center [555, 252] width 752 height 32
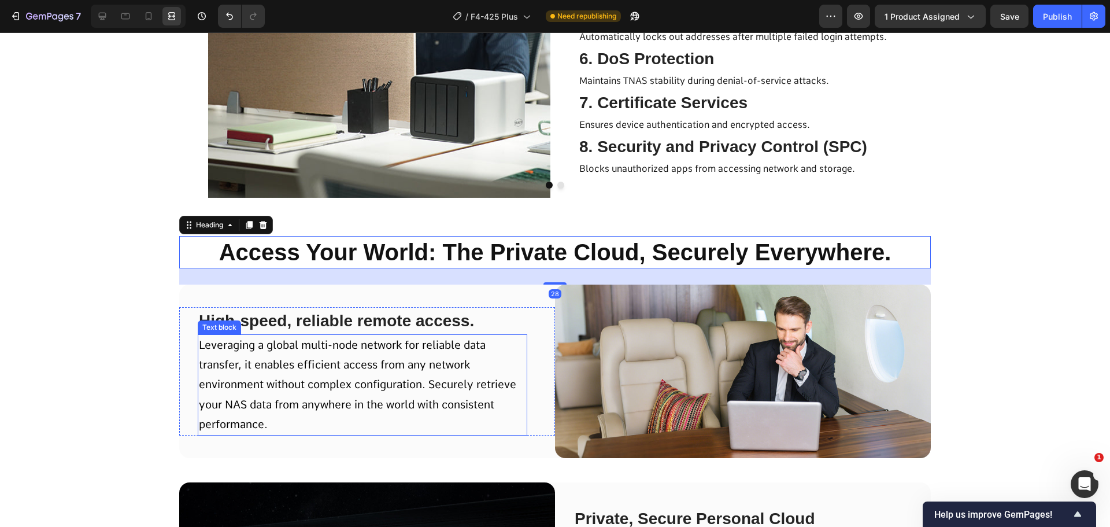
click at [450, 353] on p "Leveraging a global multi-node network for reliable data transfer, it enables e…" at bounding box center [362, 384] width 327 height 99
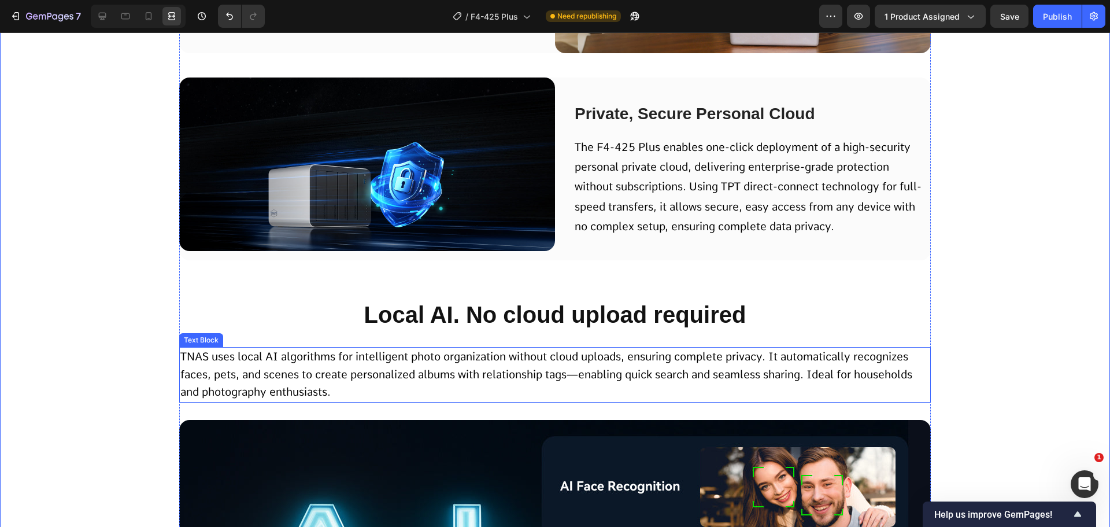
scroll to position [7632, 0]
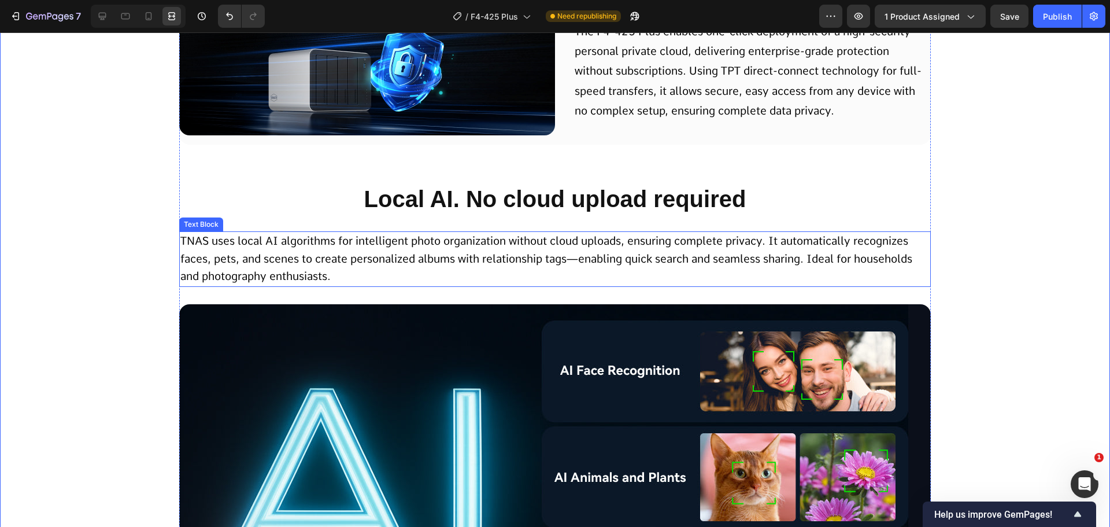
click at [278, 243] on span "TNAS uses local AI algorithms for intelligent photo organization without cloud …" at bounding box center [546, 258] width 732 height 49
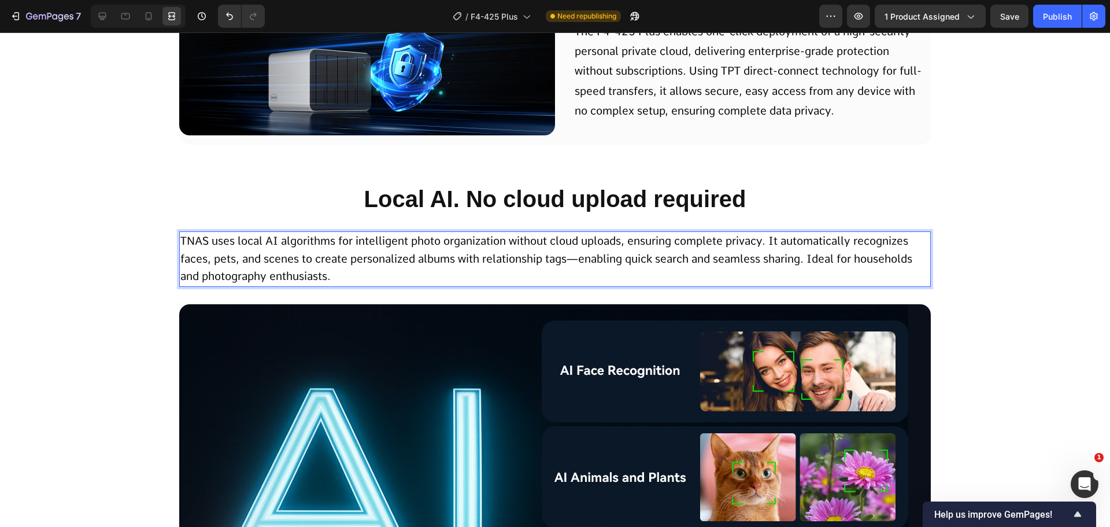
click at [348, 273] on p "TNAS uses local AI algorithms for intelligent photo organization without cloud …" at bounding box center [554, 258] width 749 height 53
click at [390, 261] on span "TNAS uses local AI algorithms for intelligent photo organization without cloud …" at bounding box center [546, 258] width 732 height 49
drag, startPoint x: 208, startPoint y: 241, endPoint x: 298, endPoint y: 243, distance: 90.2
click at [299, 242] on span "TNAS uses local AI algorithms for intelligent photo organization without cloud …" at bounding box center [546, 258] width 732 height 49
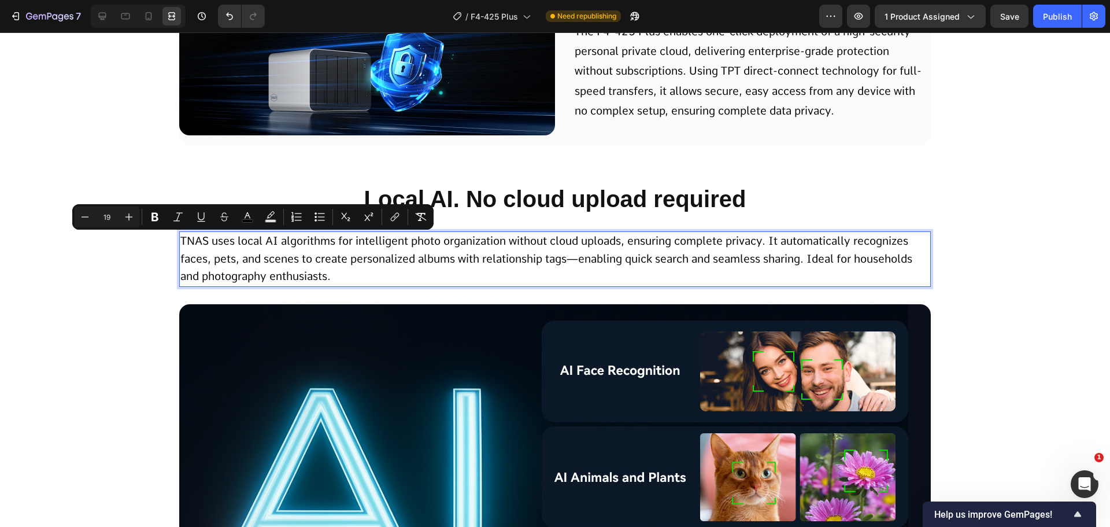
click at [268, 255] on span "TNAS uses local AI algorithms for intelligent photo organization without cloud …" at bounding box center [546, 258] width 732 height 49
drag, startPoint x: 234, startPoint y: 239, endPoint x: 334, endPoint y: 243, distance: 99.5
click at [334, 243] on span "TNAS uses local AI algorithms for intelligent photo organization without cloud …" at bounding box center [546, 258] width 732 height 49
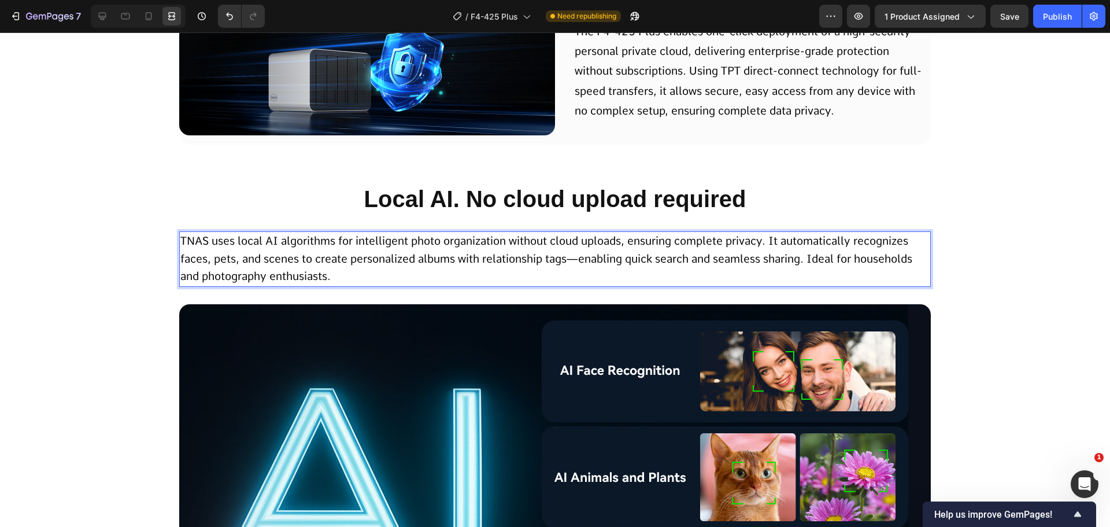
click at [348, 261] on span "TNAS uses local AI algorithms for intelligent photo organization without cloud …" at bounding box center [546, 258] width 732 height 49
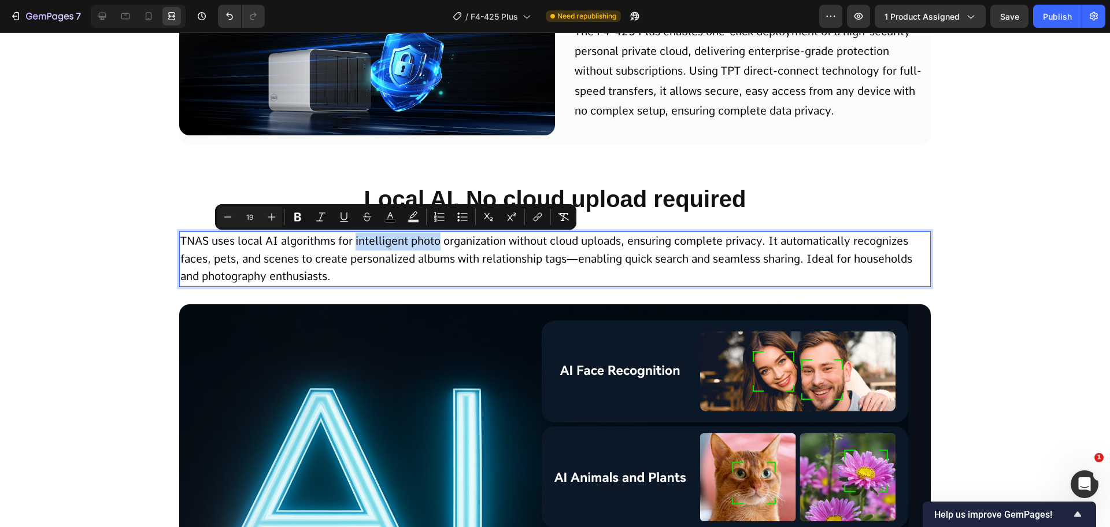
drag, startPoint x: 352, startPoint y: 238, endPoint x: 438, endPoint y: 242, distance: 85.6
click at [438, 242] on span "TNAS uses local AI algorithms for intelligent photo organization without cloud …" at bounding box center [546, 258] width 732 height 49
click at [297, 220] on icon "Editor contextual toolbar" at bounding box center [297, 217] width 7 height 9
click at [390, 221] on div "​​Access Your World: The Private Cloud, Securely Everywhere.​ Heading High-spee…" at bounding box center [555, 200] width 752 height 996
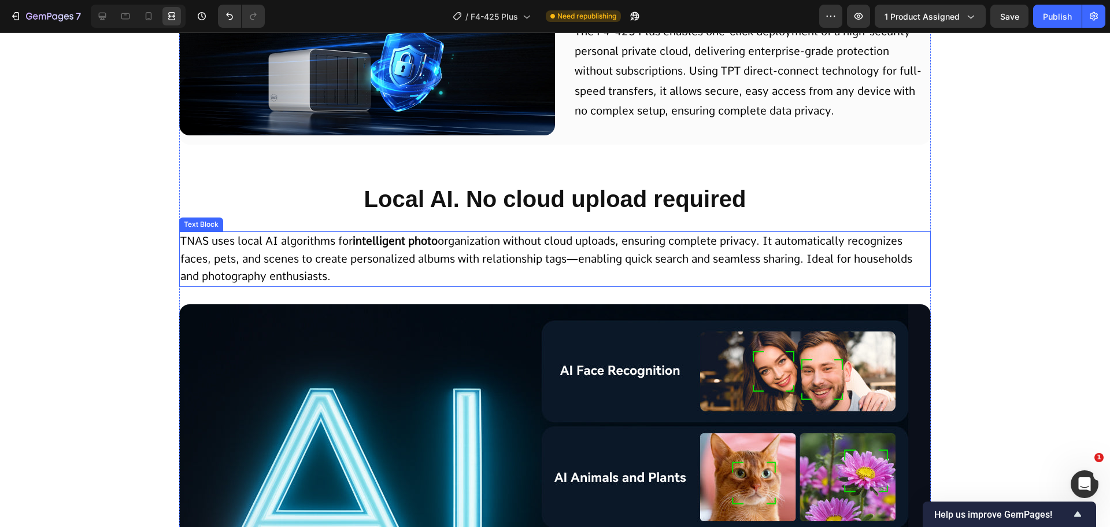
click at [382, 249] on p "TNAS uses local AI algorithms for intelligent photo organization without cloud …" at bounding box center [554, 258] width 749 height 53
click at [359, 237] on strong "intelligent photo" at bounding box center [395, 240] width 85 height 13
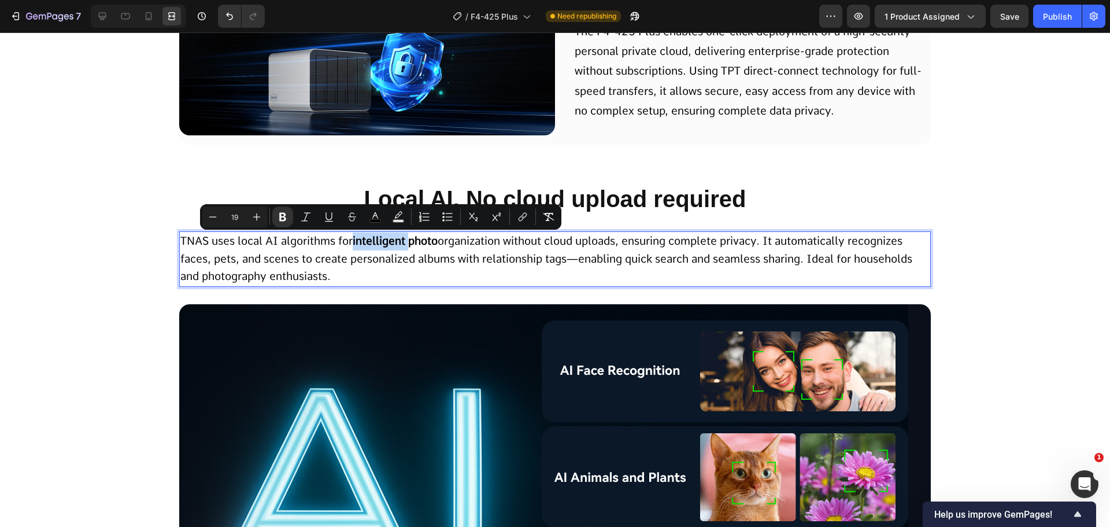
click at [353, 245] on strong "intelligent photo" at bounding box center [395, 240] width 85 height 13
drag, startPoint x: 355, startPoint y: 241, endPoint x: 438, endPoint y: 239, distance: 83.3
click at [438, 239] on strong "intelligent photo" at bounding box center [395, 240] width 85 height 13
click at [394, 216] on icon "Editor contextual toolbar" at bounding box center [390, 217] width 12 height 12
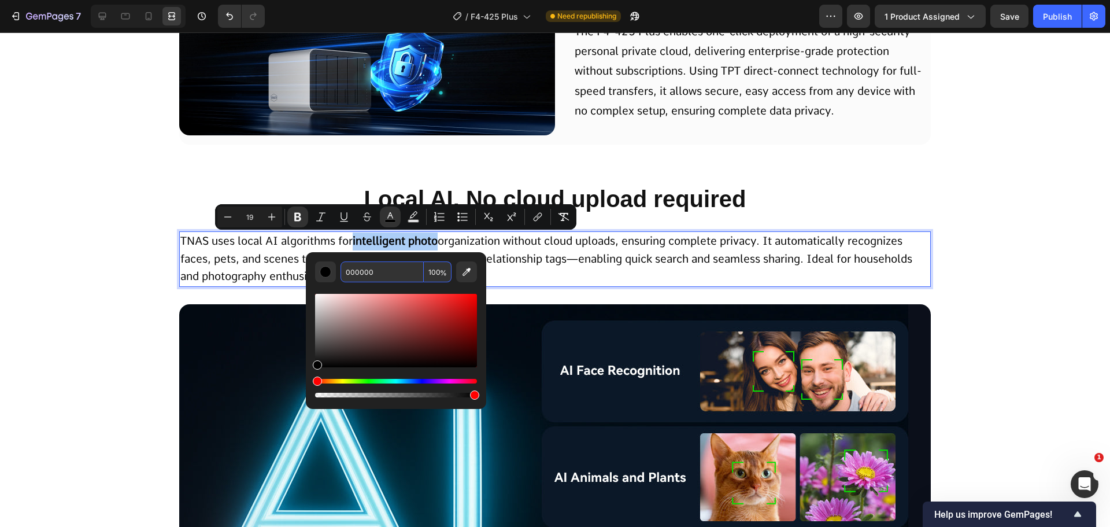
click at [380, 269] on input "000000" at bounding box center [382, 271] width 83 height 21
type input "0893D3"
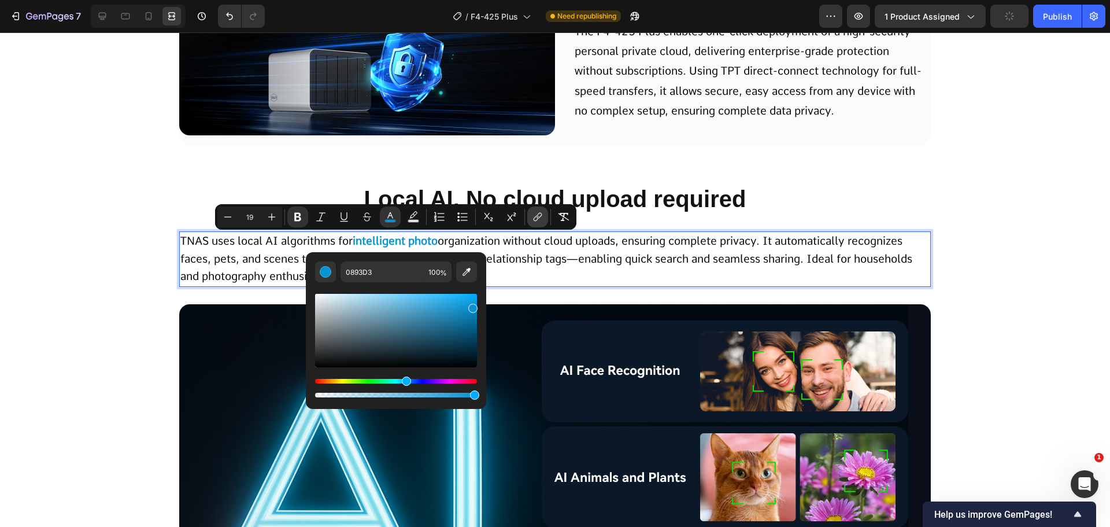
click at [537, 216] on icon "Editor contextual toolbar" at bounding box center [536, 219] width 5 height 6
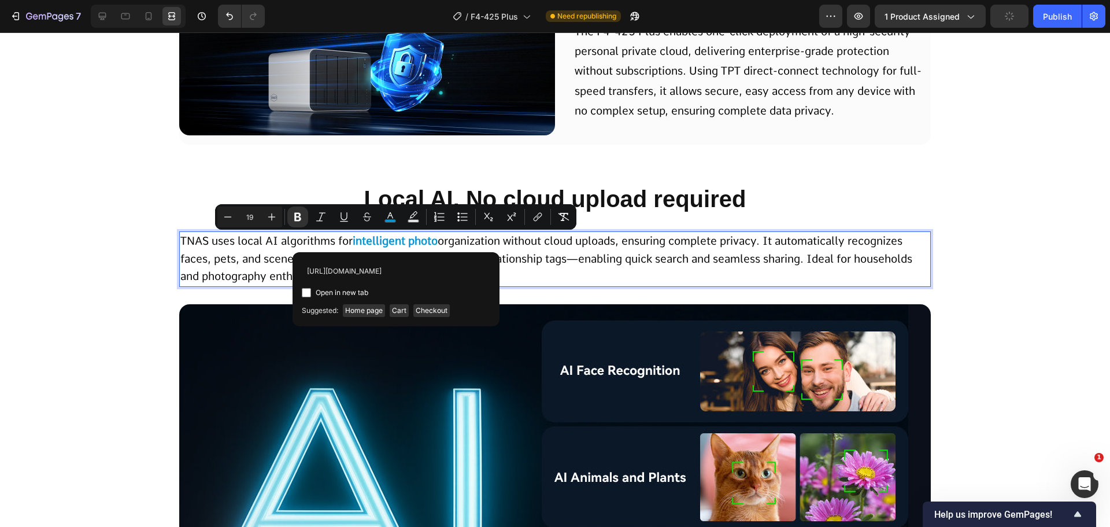
scroll to position [0, 80]
type input "https://terramasterus.myshopify.com/en-us/pages/terra-photos"
click at [333, 292] on span "Open in new tab" at bounding box center [342, 293] width 53 height 14
checkbox input "true"
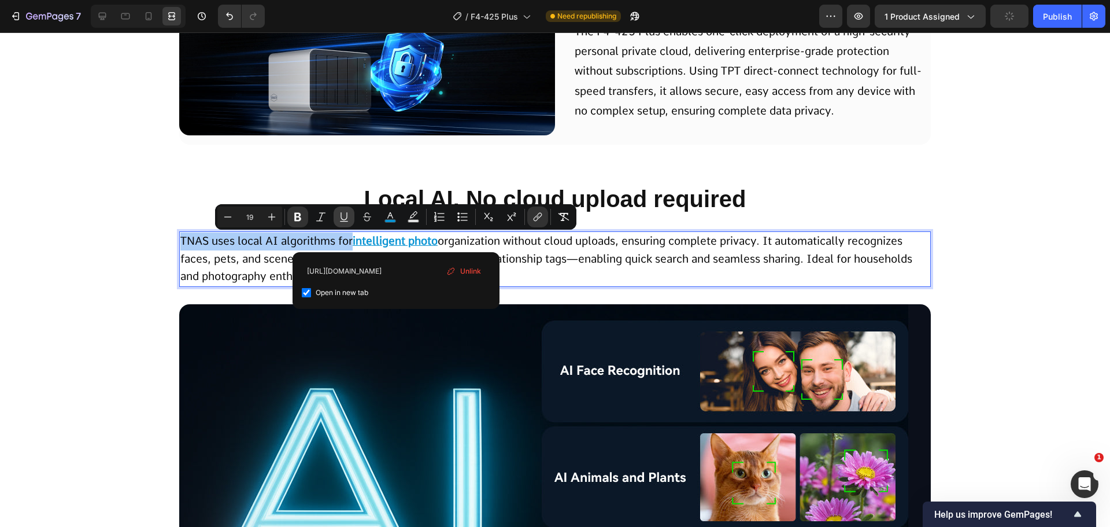
click at [343, 216] on icon "Editor contextual toolbar" at bounding box center [344, 217] width 12 height 12
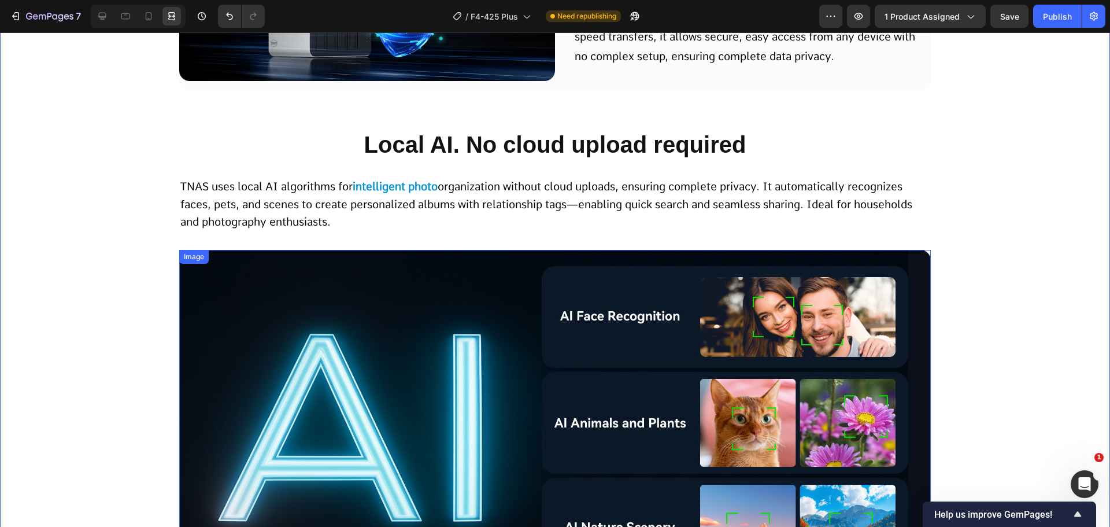
scroll to position [7632, 0]
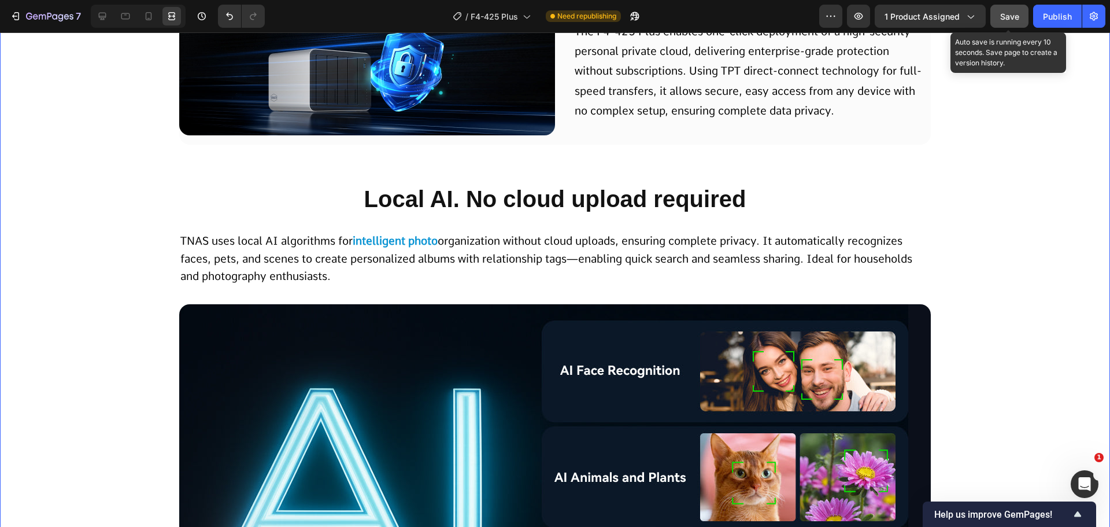
click at [1008, 13] on span "Save" at bounding box center [1009, 17] width 19 height 10
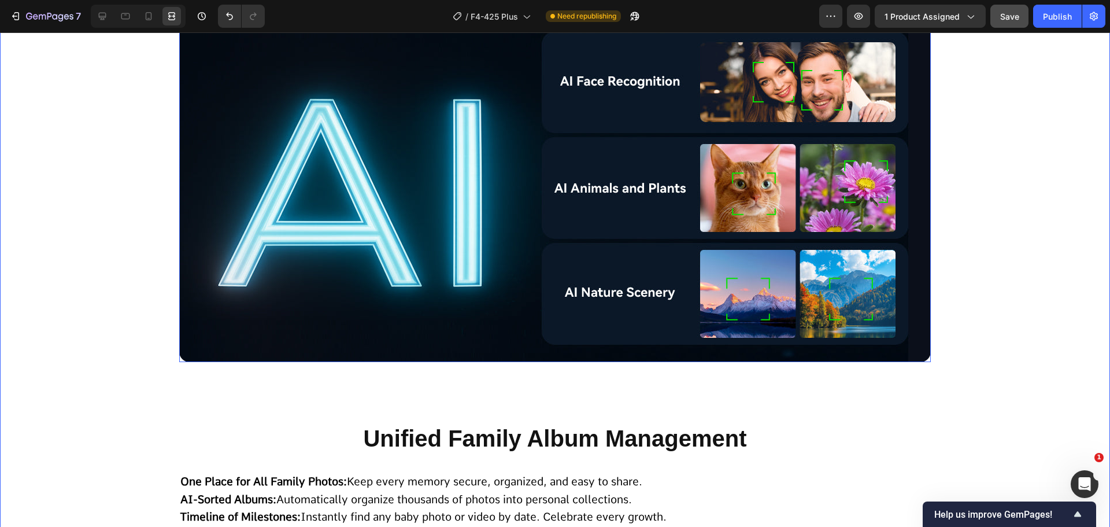
scroll to position [8152, 0]
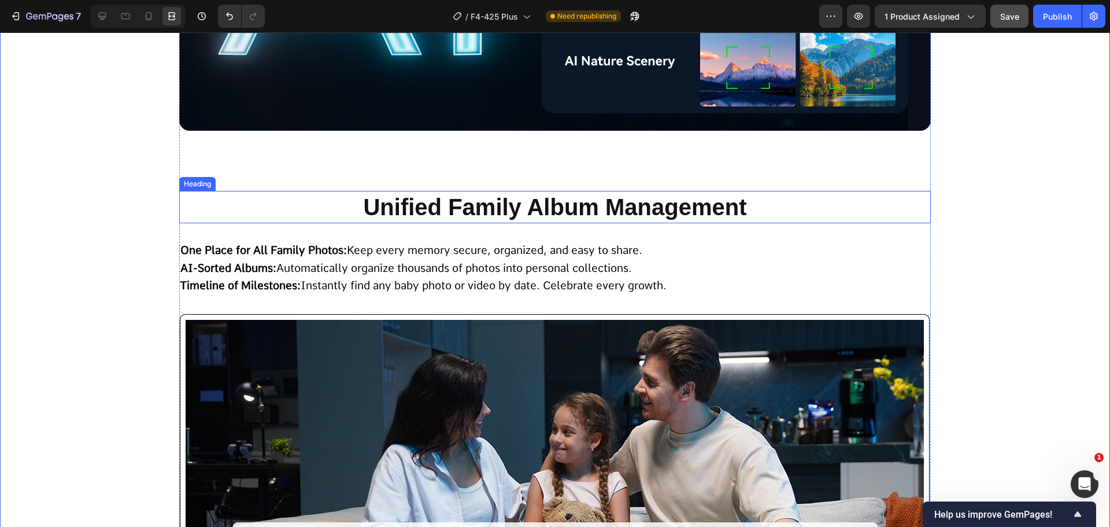
click at [508, 219] on h2 "Unified Family Album Management" at bounding box center [555, 207] width 752 height 32
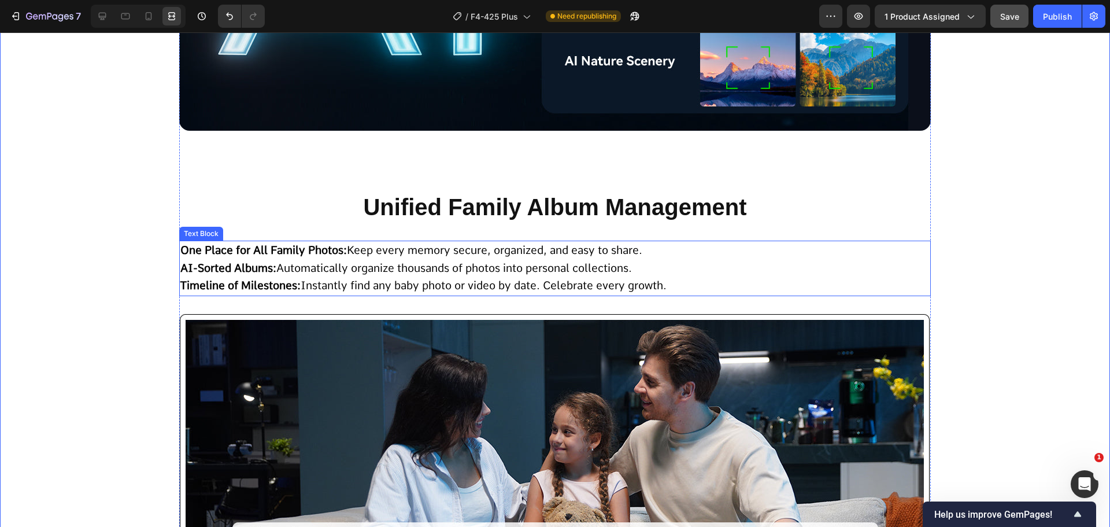
click at [532, 266] on span "​​AI-Sorted Albums: Automatically organize thousands of photos into personal co…" at bounding box center [406, 267] width 452 height 13
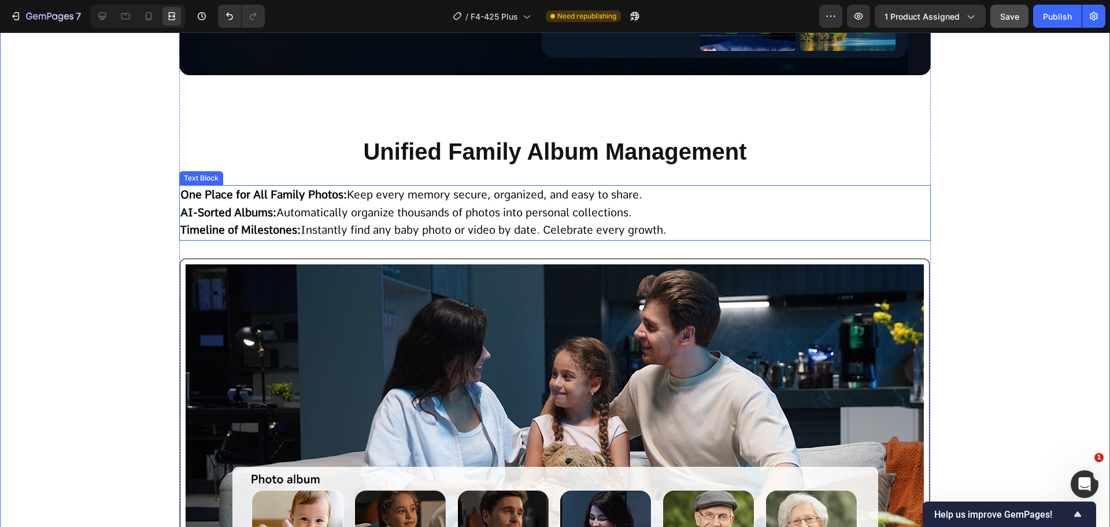
scroll to position [8210, 0]
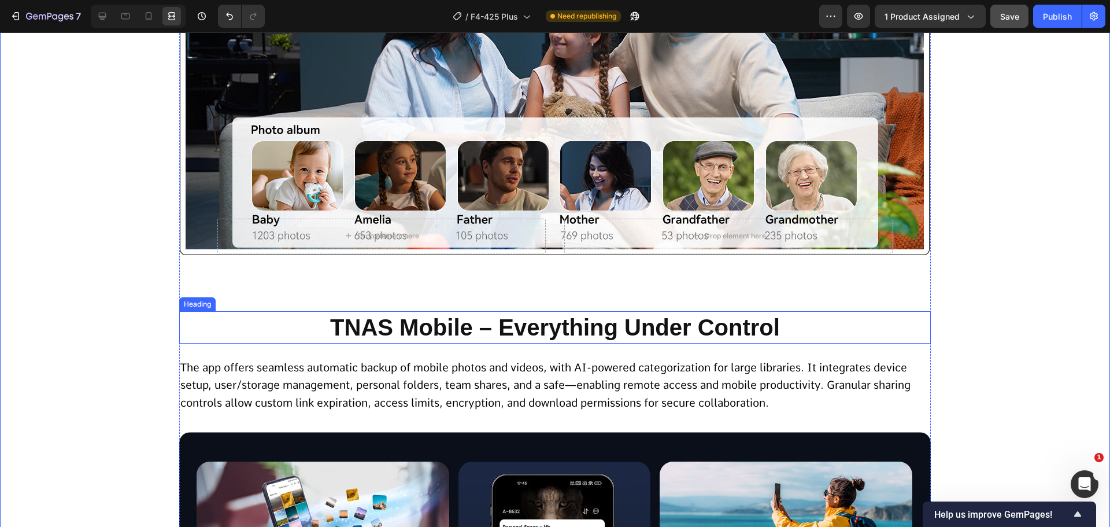
scroll to position [8788, 0]
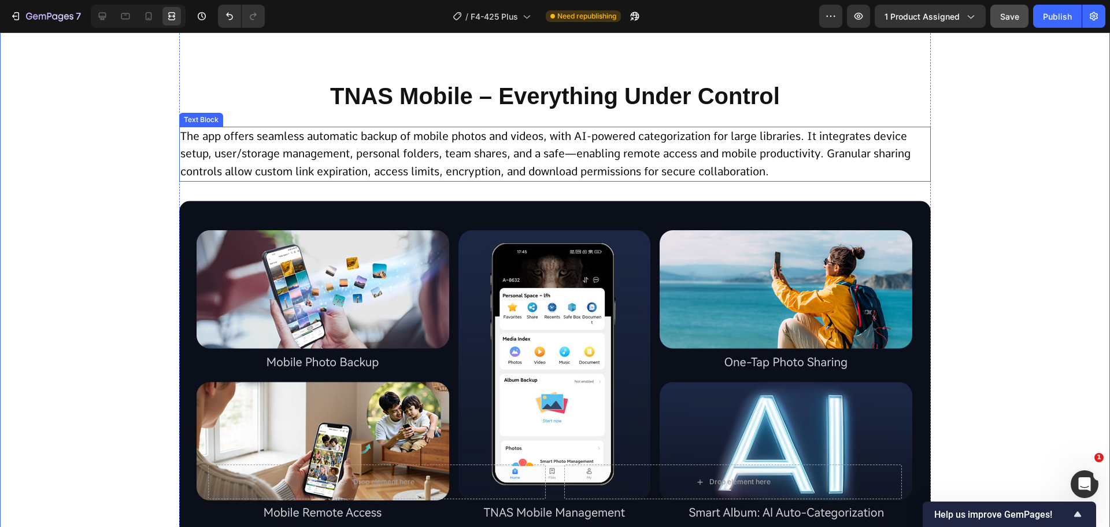
click at [486, 145] on p "The app offers seamless automatic backup of mobile photos and videos, with AI-p…" at bounding box center [554, 154] width 749 height 53
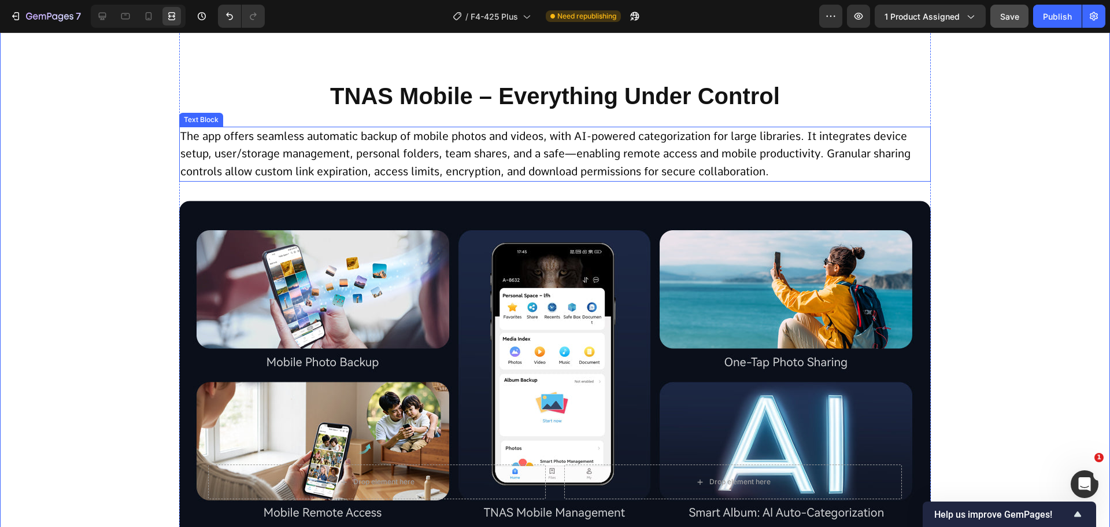
click at [300, 136] on span "The app offers seamless automatic backup of mobile photos and videos, with AI-p…" at bounding box center [545, 154] width 730 height 49
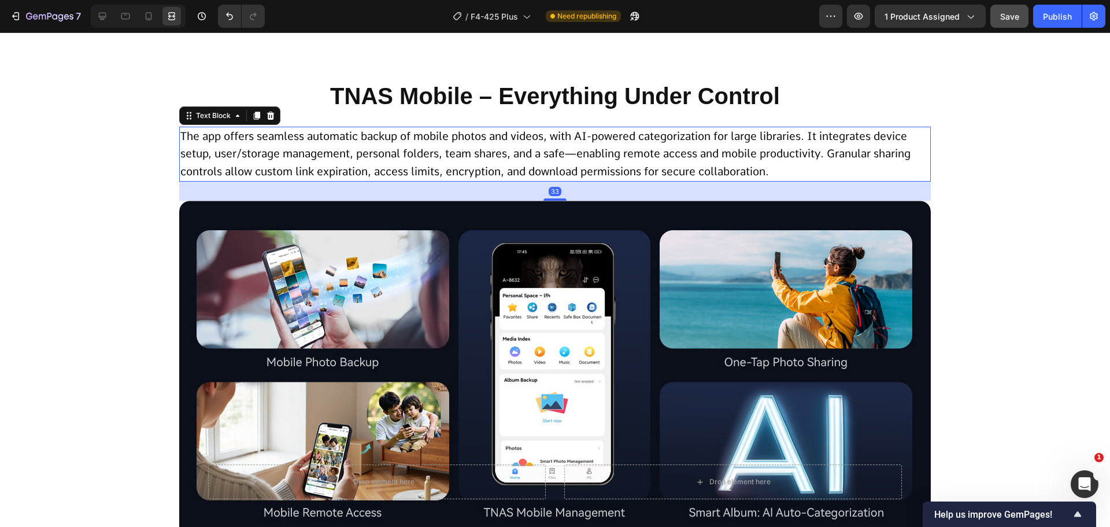
click at [300, 136] on span "The app offers seamless automatic backup of mobile photos and videos, with AI-p…" at bounding box center [545, 154] width 730 height 49
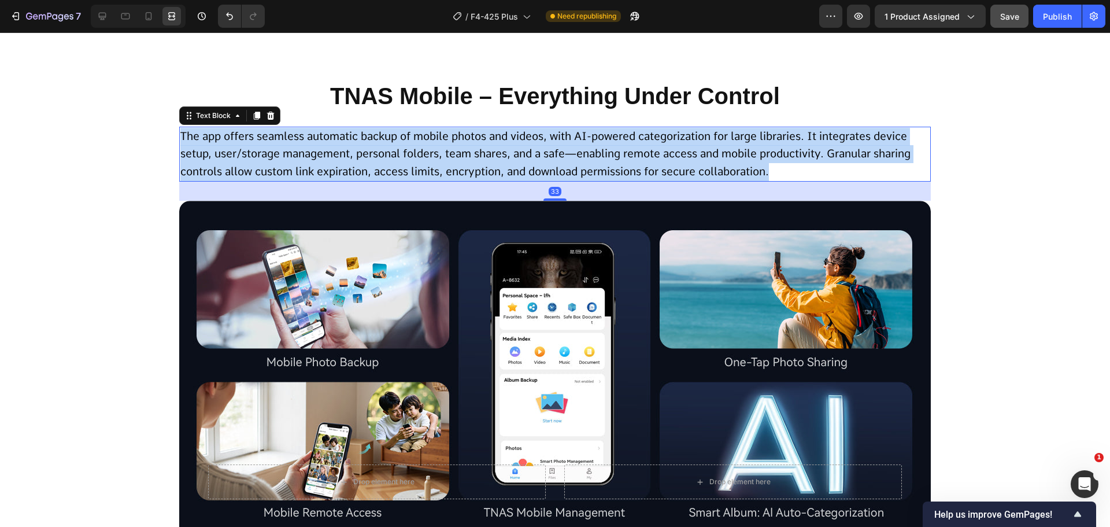
click at [300, 136] on span "The app offers seamless automatic backup of mobile photos and videos, with AI-p…" at bounding box center [545, 154] width 730 height 49
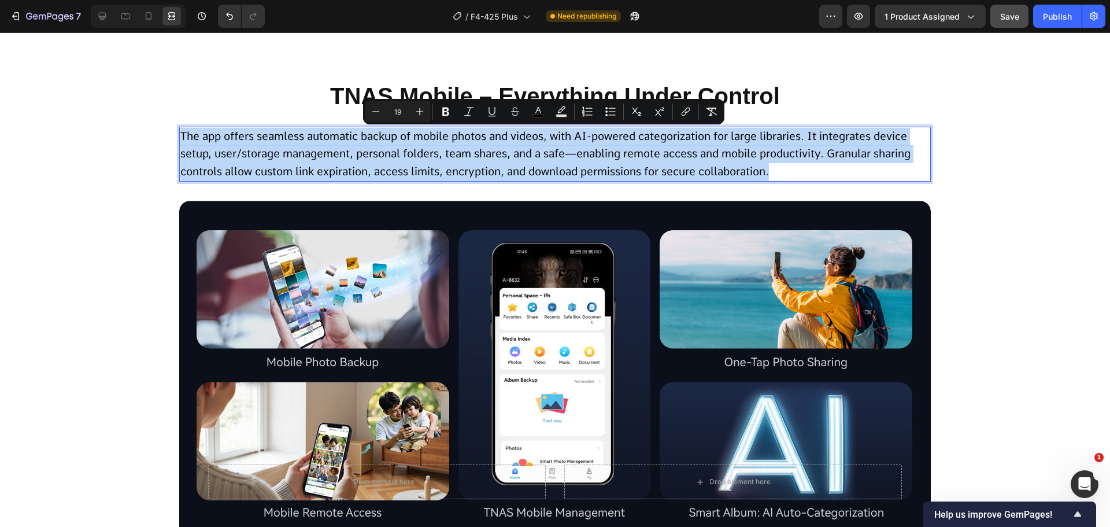
click at [395, 159] on span "The app offers seamless automatic backup of mobile photos and videos, with AI-p…" at bounding box center [545, 154] width 730 height 49
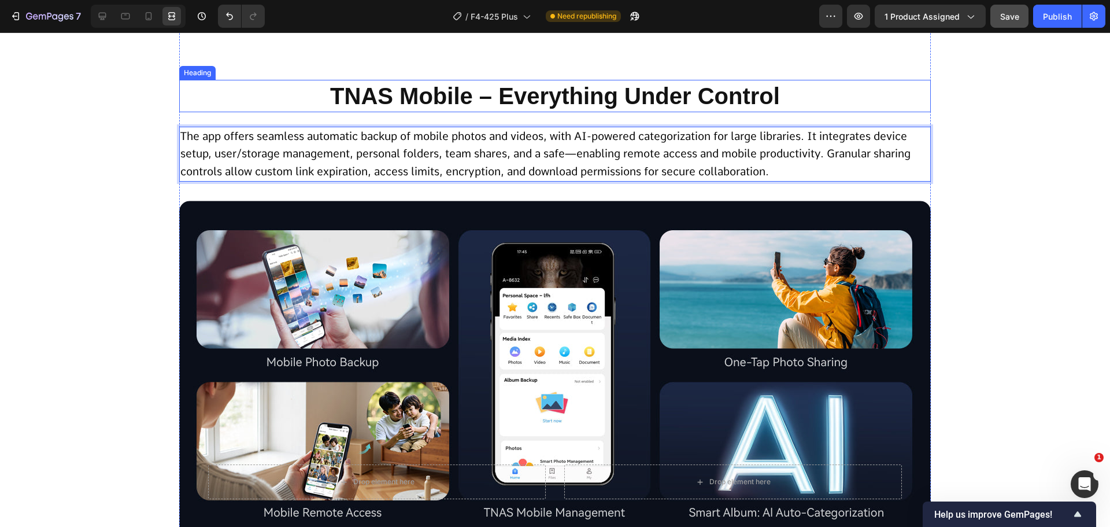
click at [416, 97] on h2 "TNAS Mobile – Everything Under Control" at bounding box center [555, 96] width 752 height 32
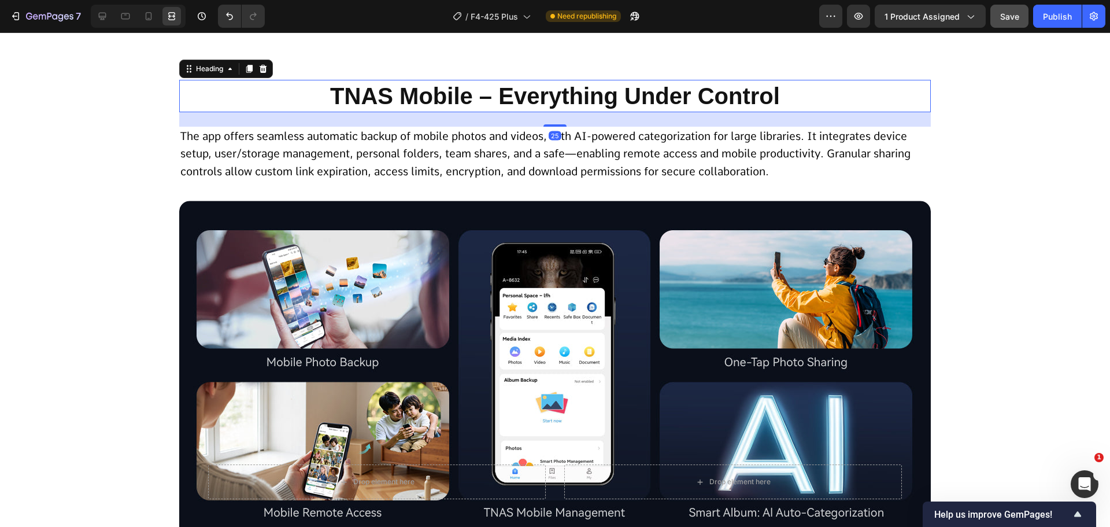
click at [416, 97] on h2 "TNAS Mobile – Everything Under Control" at bounding box center [555, 96] width 752 height 32
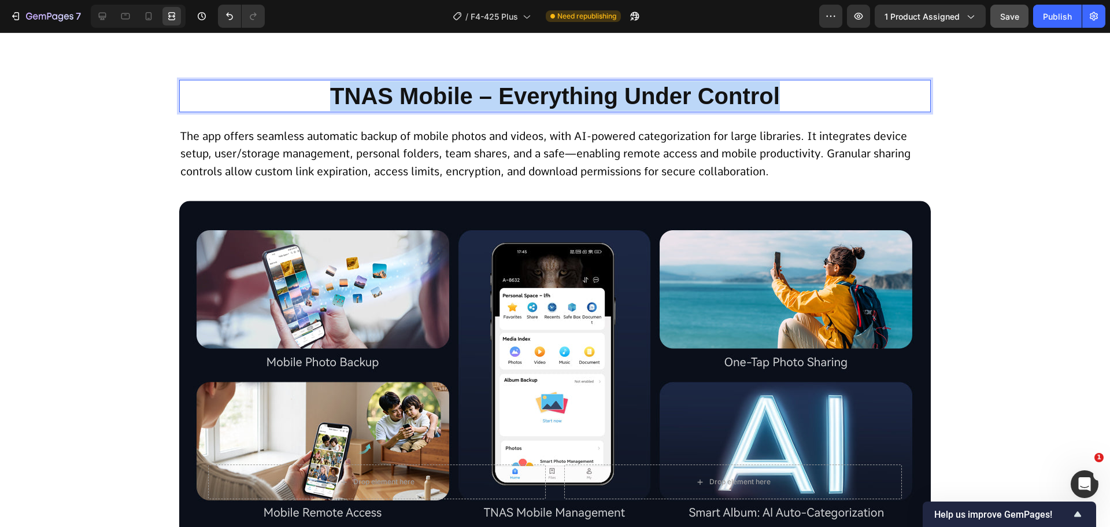
click at [416, 97] on p "TNAS Mobile – Everything Under Control" at bounding box center [554, 96] width 749 height 30
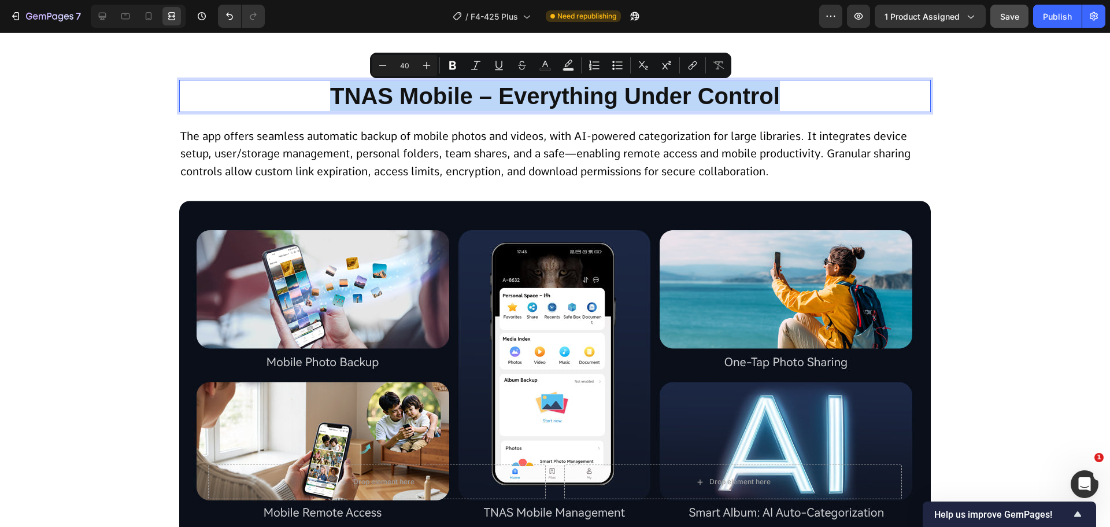
click at [450, 97] on p "TNAS Mobile – Everything Under Control" at bounding box center [554, 96] width 749 height 30
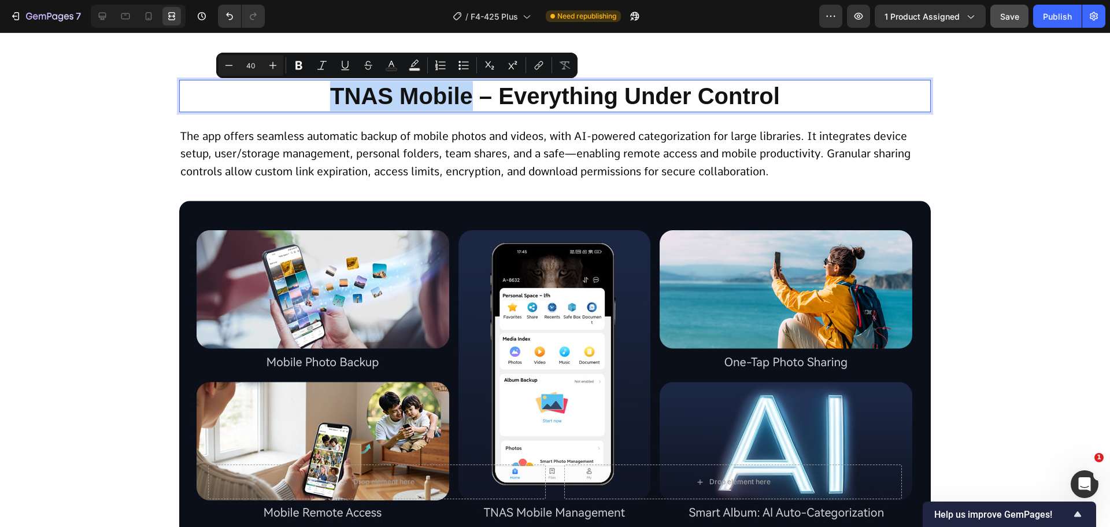
drag, startPoint x: 469, startPoint y: 94, endPoint x: 328, endPoint y: 93, distance: 141.6
click at [328, 93] on p "TNAS Mobile – Everything Under Control" at bounding box center [554, 96] width 749 height 30
click at [398, 61] on button "Text Color" at bounding box center [391, 65] width 21 height 21
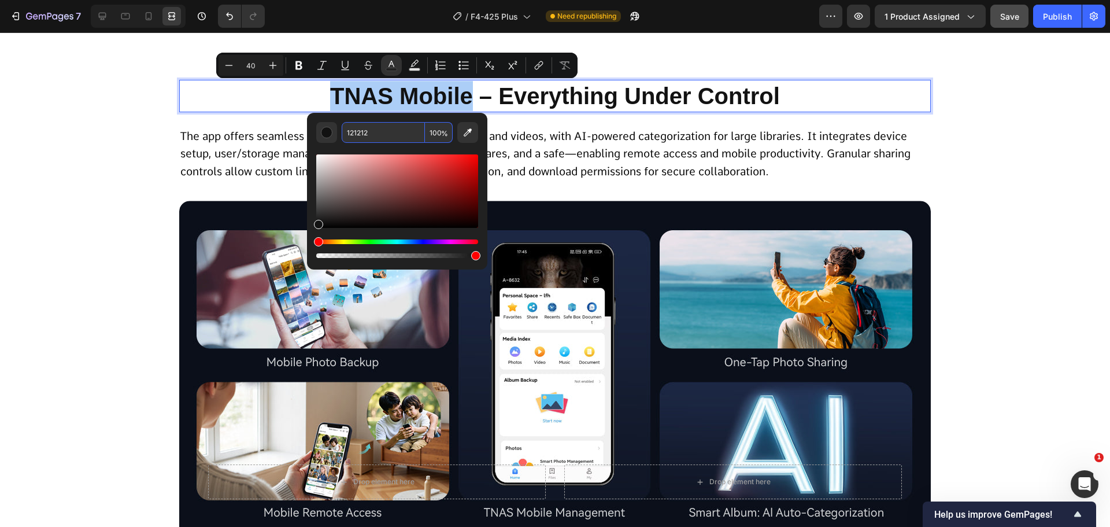
click at [406, 136] on input "121212" at bounding box center [383, 132] width 83 height 21
type input "0893D3"
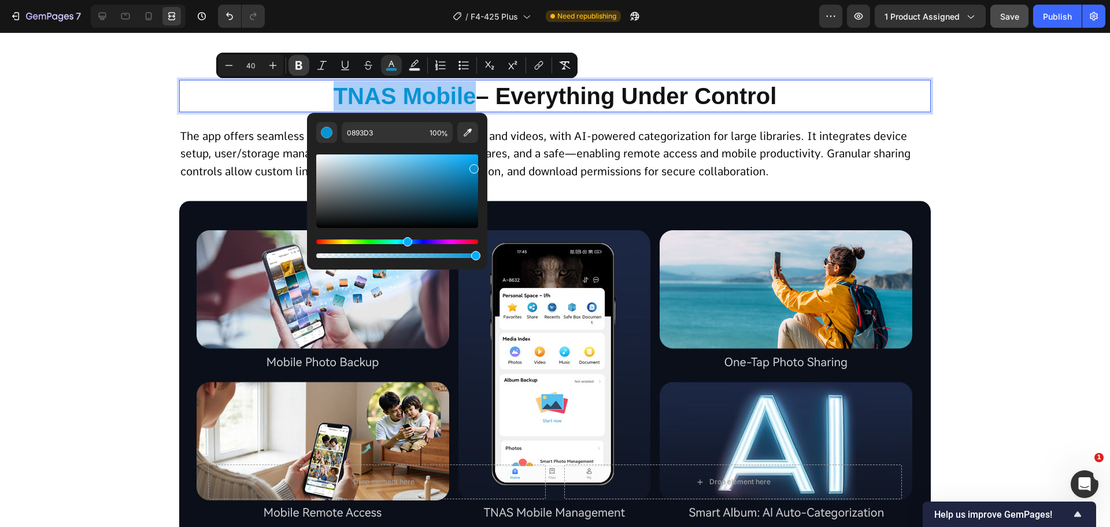
click at [298, 61] on icon "Editor contextual toolbar" at bounding box center [298, 65] width 7 height 9
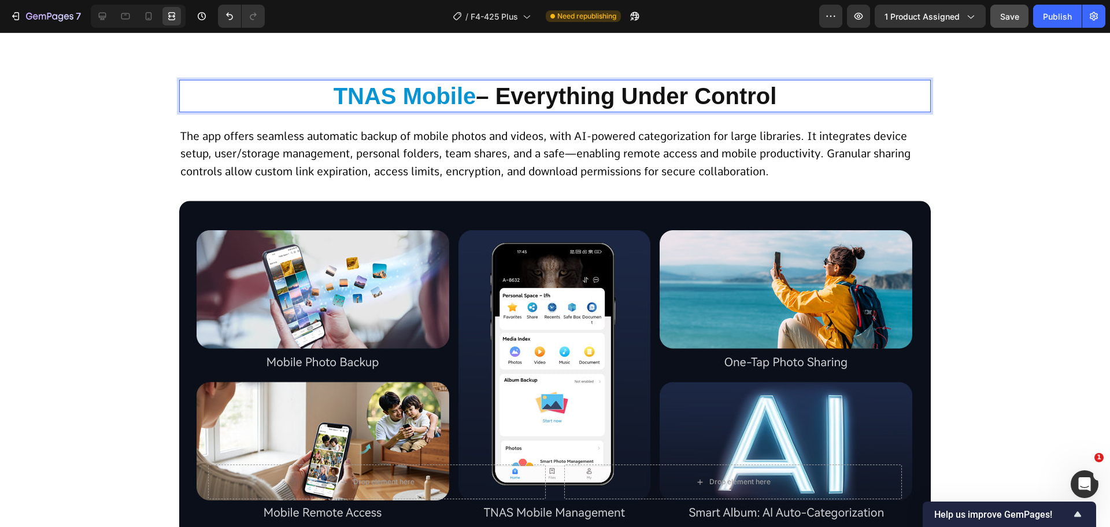
click at [428, 104] on strong "TNAS Mobile" at bounding box center [405, 95] width 143 height 25
click at [454, 99] on strong "TNAS Mobile" at bounding box center [405, 95] width 143 height 25
drag, startPoint x: 467, startPoint y: 96, endPoint x: 301, endPoint y: 93, distance: 165.4
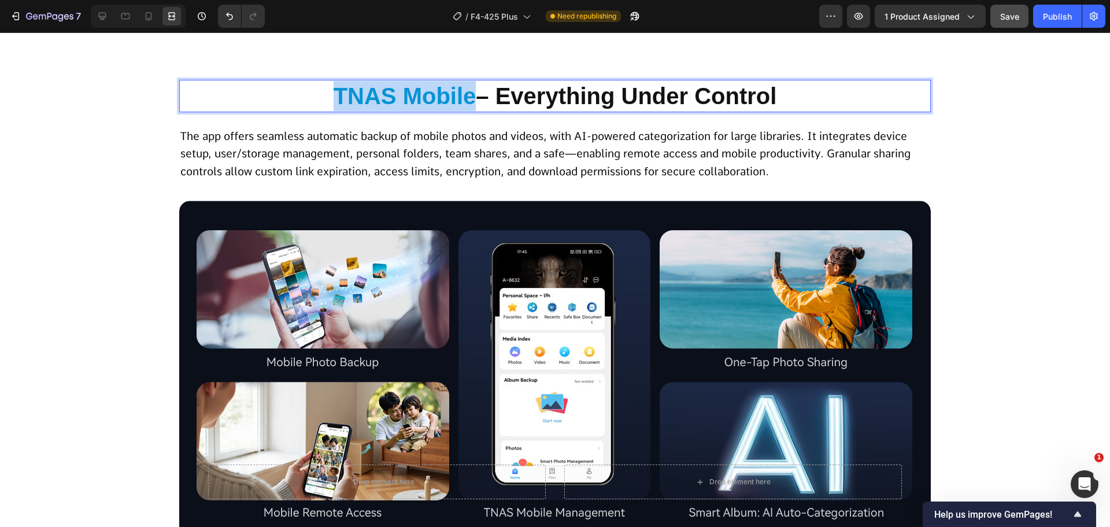
click at [301, 93] on p "TNAS Mobile – Everything Under Control" at bounding box center [554, 96] width 749 height 30
click at [437, 93] on strong "TNAS Mobile" at bounding box center [405, 95] width 143 height 25
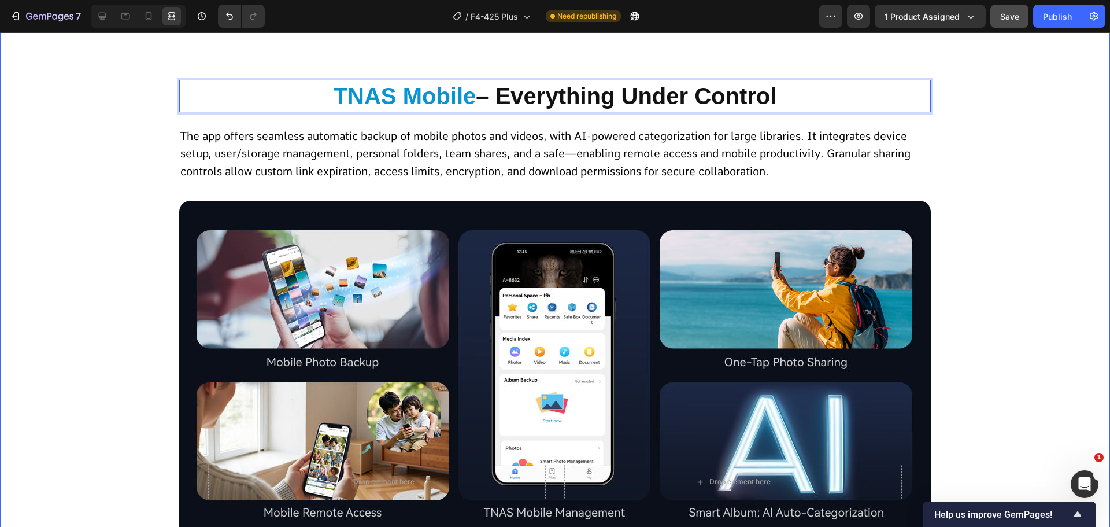
click at [410, 81] on p "⁠⁠⁠⁠⁠⁠⁠ TNAS Mobile – Everything Under Control" at bounding box center [554, 96] width 749 height 30
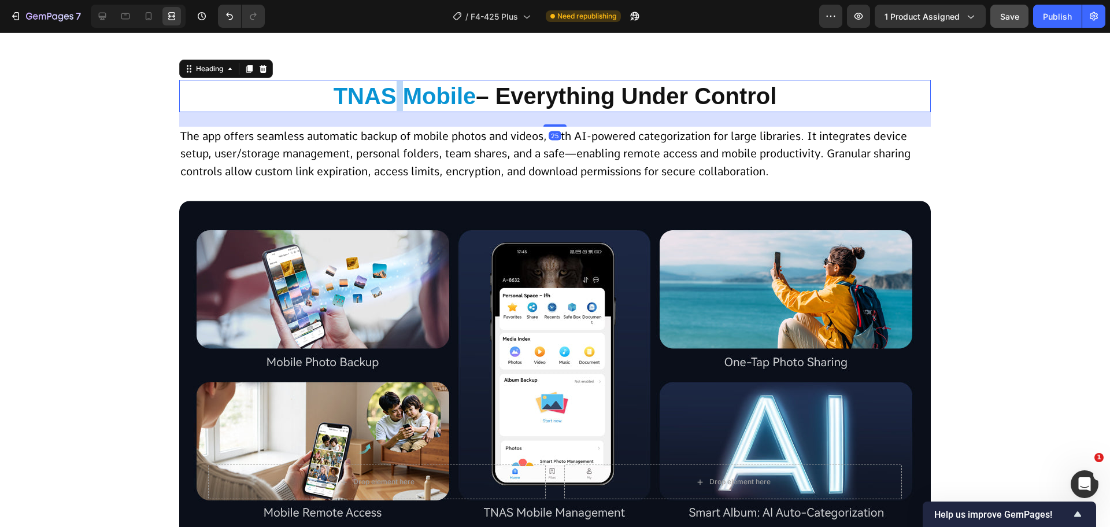
click at [387, 94] on strong "TNAS Mobile" at bounding box center [405, 95] width 143 height 25
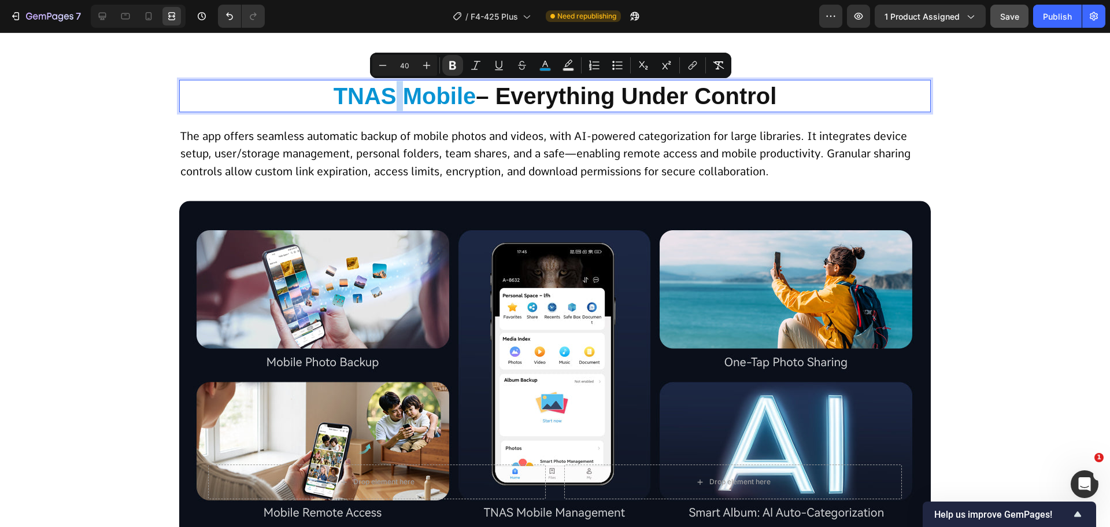
click at [334, 98] on strong "TNAS Mobile" at bounding box center [405, 95] width 143 height 25
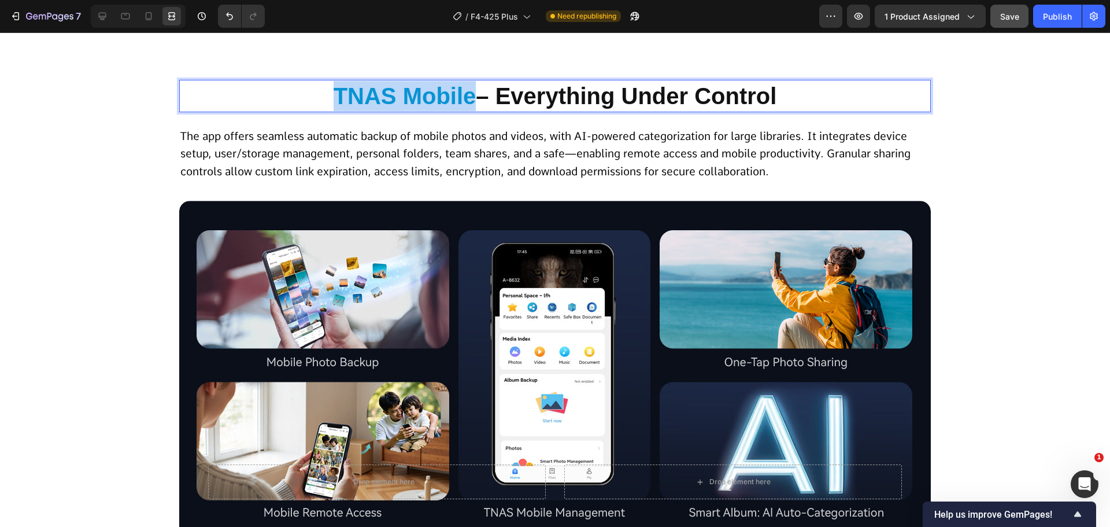
drag, startPoint x: 328, startPoint y: 93, endPoint x: 466, endPoint y: 95, distance: 138.2
click at [466, 95] on strong "TNAS Mobile" at bounding box center [405, 95] width 143 height 25
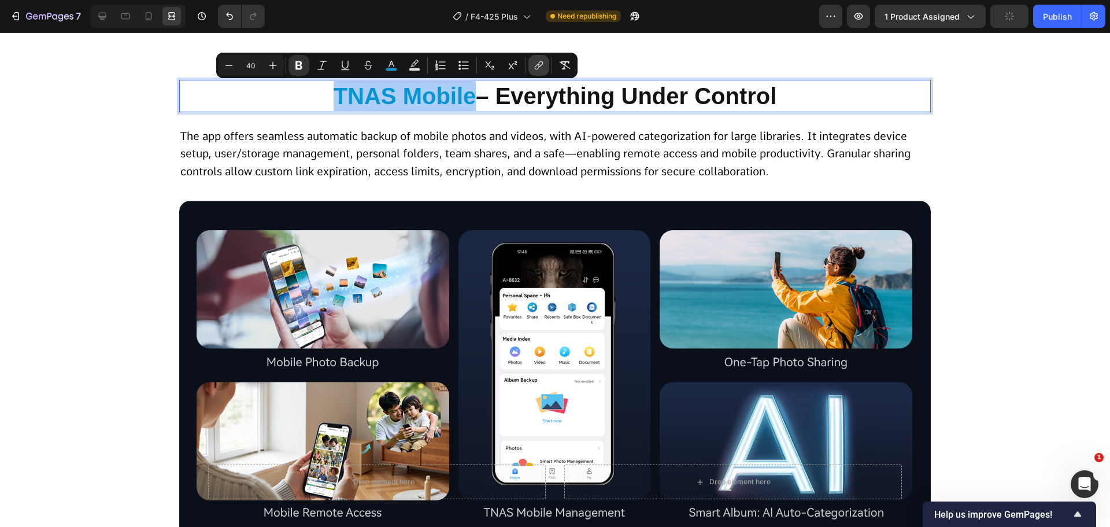
click at [547, 64] on button "link" at bounding box center [538, 65] width 21 height 21
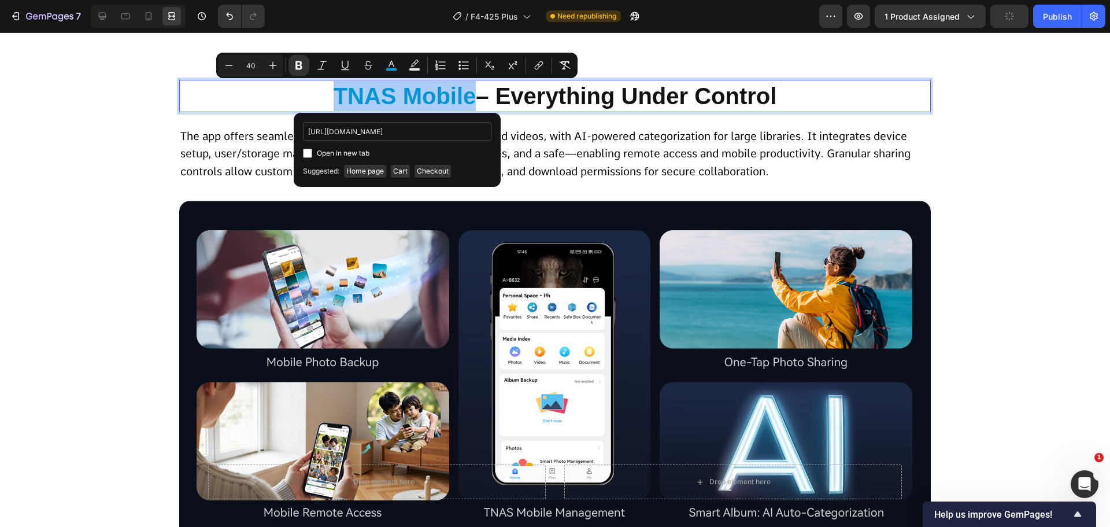
scroll to position [0, 82]
type input "https://terramasterus.myshopify.com/en-us/pages/tnas-mobile3"
click at [327, 149] on span "Open in new tab" at bounding box center [343, 153] width 53 height 14
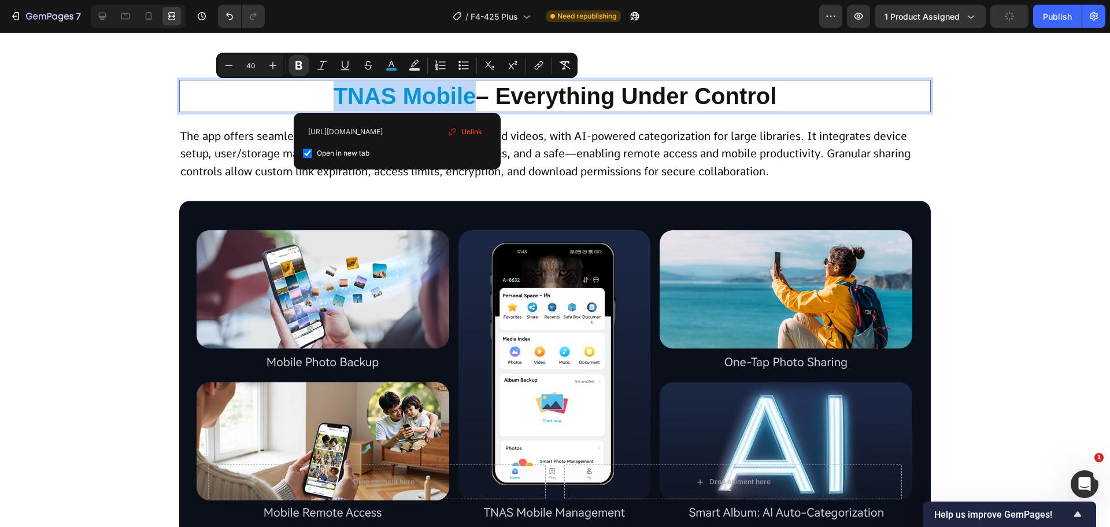
checkbox input "true"
click at [352, 63] on button "Underline" at bounding box center [345, 65] width 21 height 21
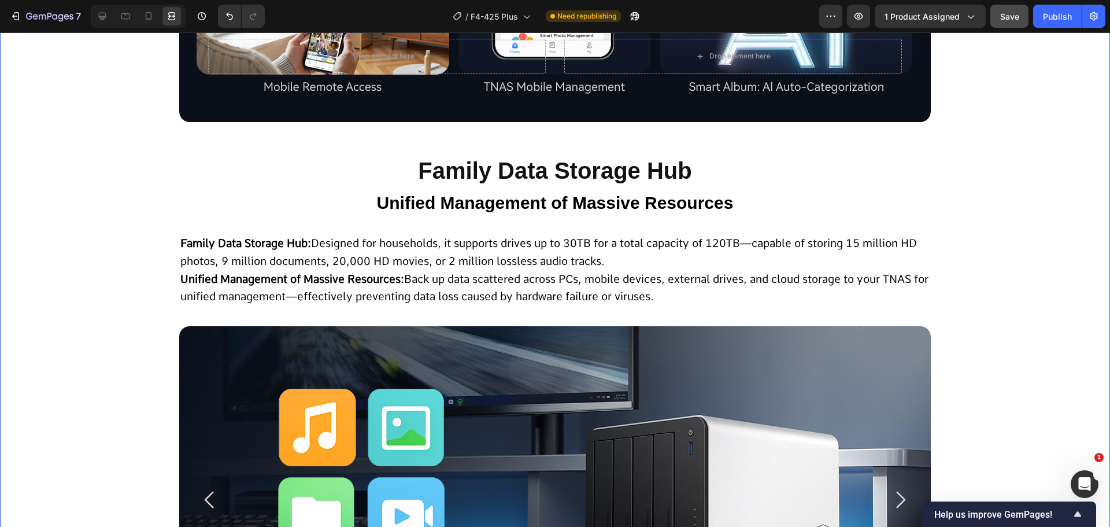
scroll to position [9193, 0]
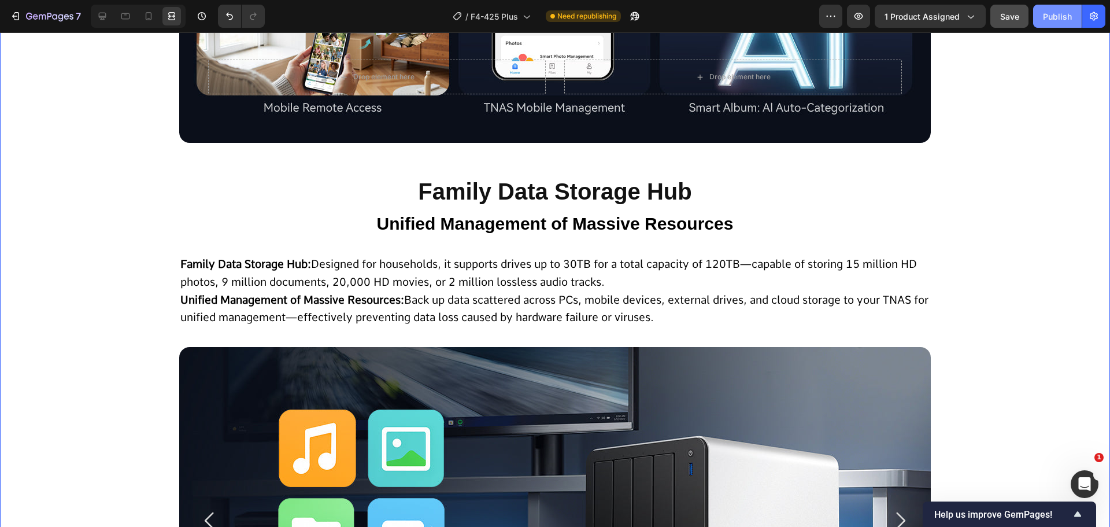
click at [1056, 16] on div "Publish" at bounding box center [1057, 16] width 29 height 12
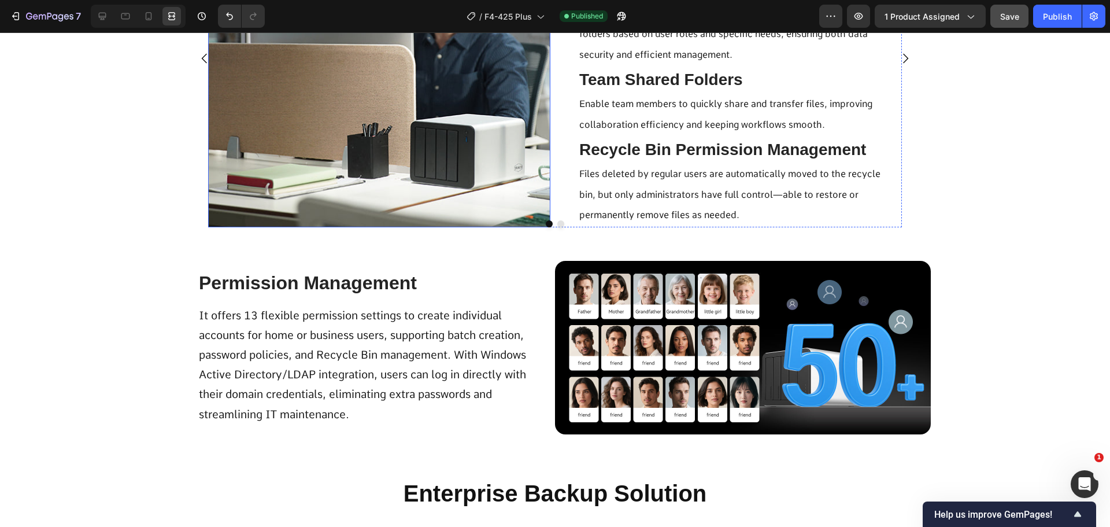
scroll to position [3816, 0]
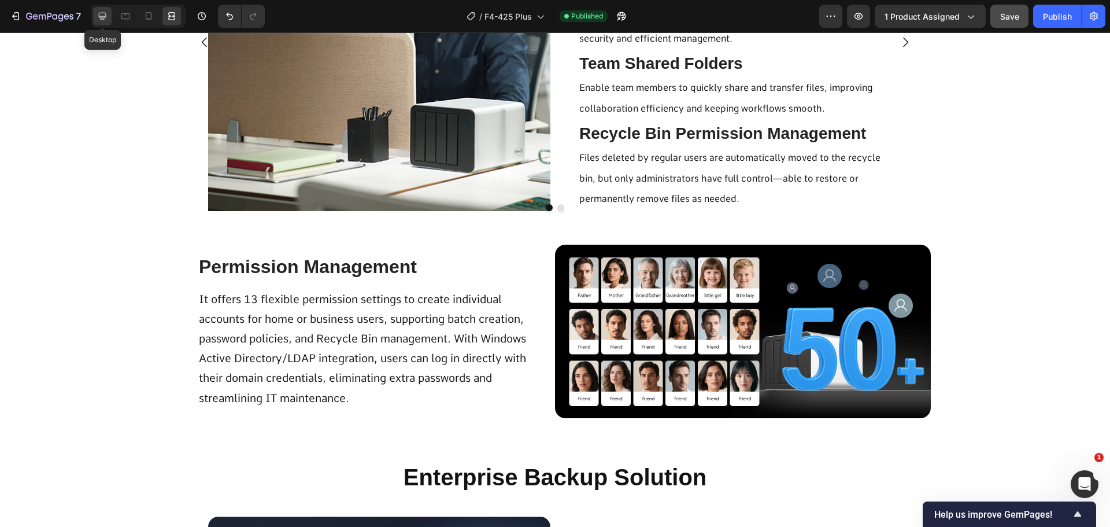
click at [101, 17] on icon at bounding box center [103, 17] width 8 height 8
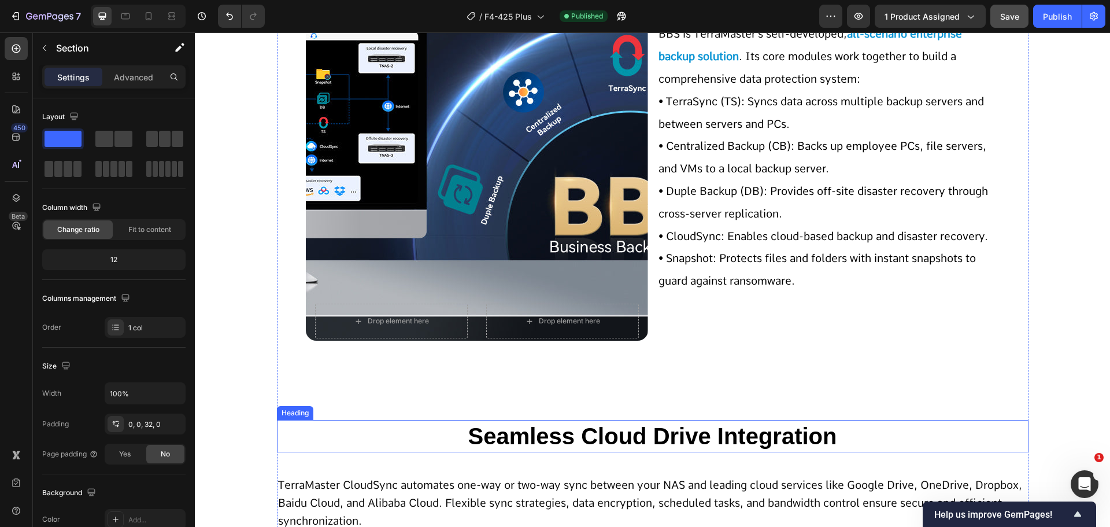
scroll to position [4336, 0]
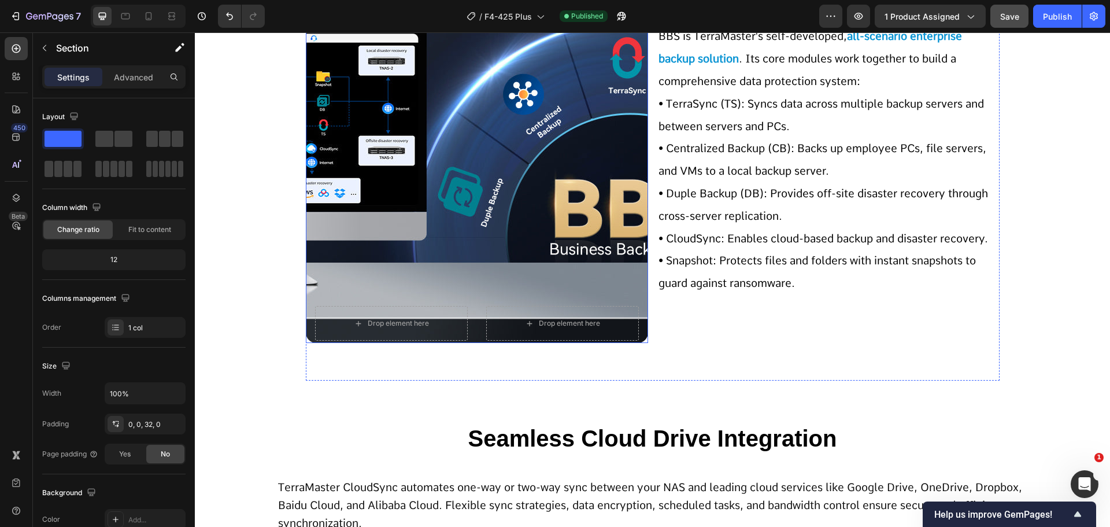
click at [326, 192] on div "Background Image" at bounding box center [477, 169] width 342 height 347
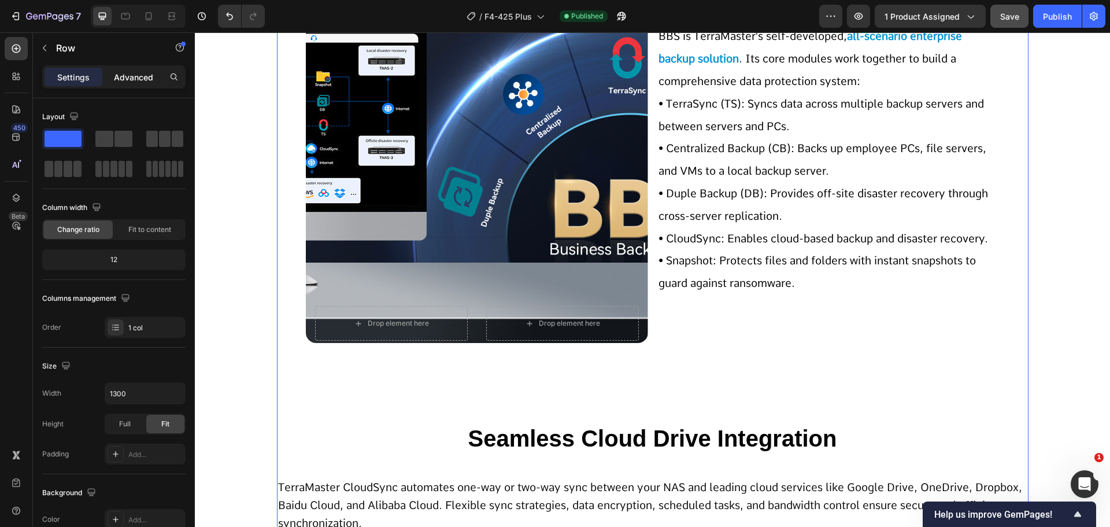
click at [135, 79] on p "Advanced" at bounding box center [133, 77] width 39 height 12
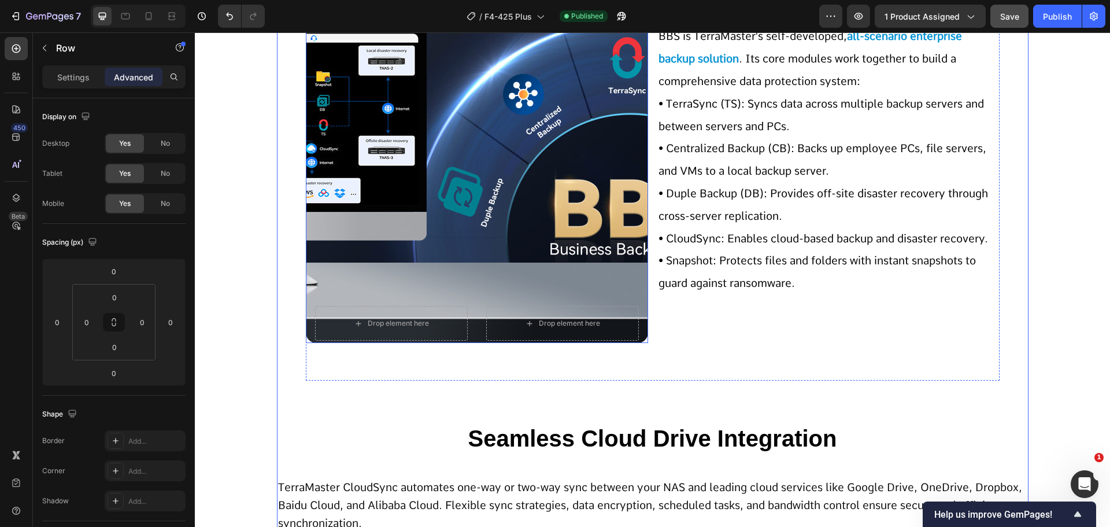
click at [315, 278] on div "Background Image" at bounding box center [477, 169] width 342 height 347
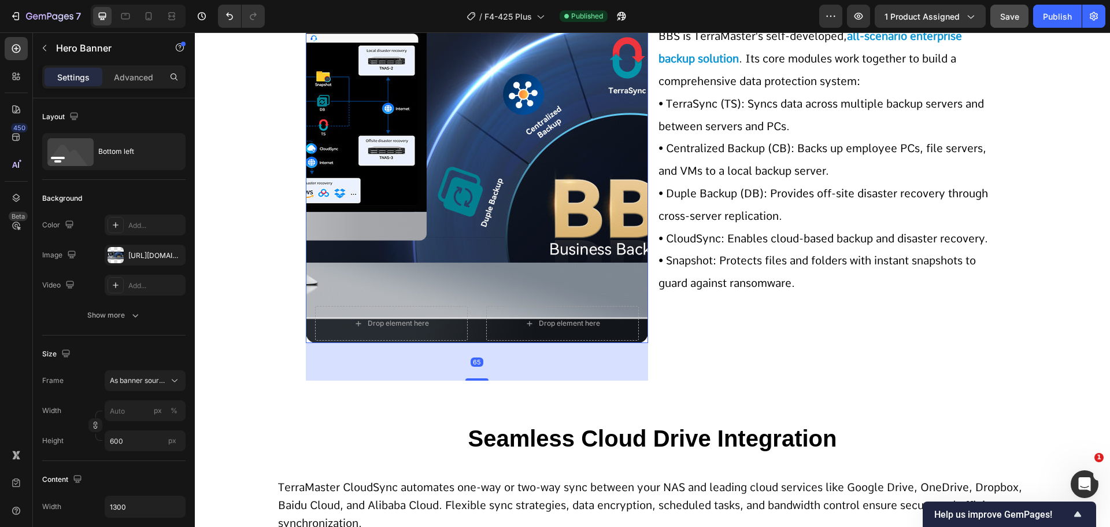
click at [138, 65] on div "Settings Advanced" at bounding box center [113, 76] width 143 height 23
click at [135, 78] on p "Advanced" at bounding box center [133, 77] width 39 height 12
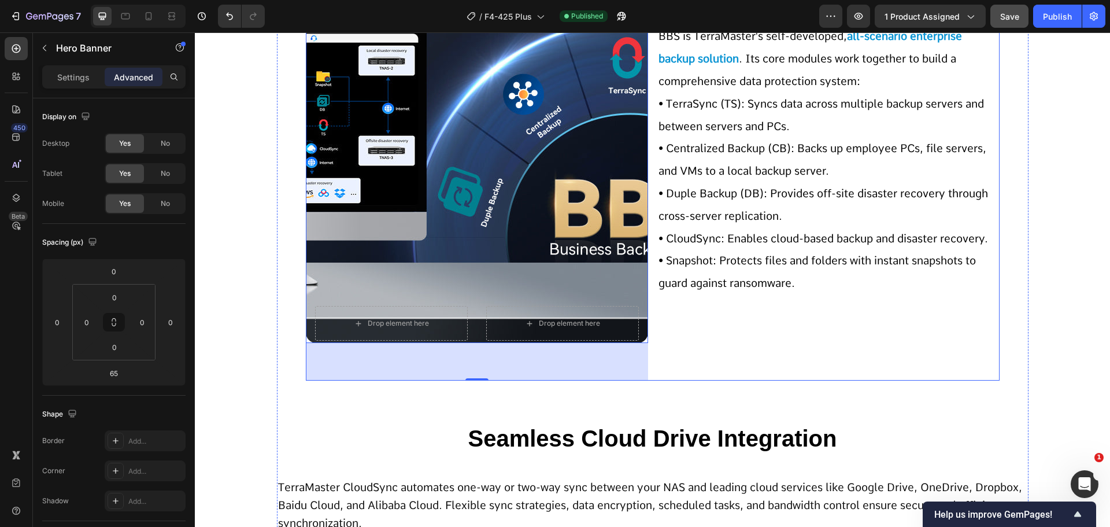
click at [652, 268] on div "Drop element here Drop element here Hero Banner 65 BBS is TerraMaster's self-de…" at bounding box center [653, 188] width 694 height 384
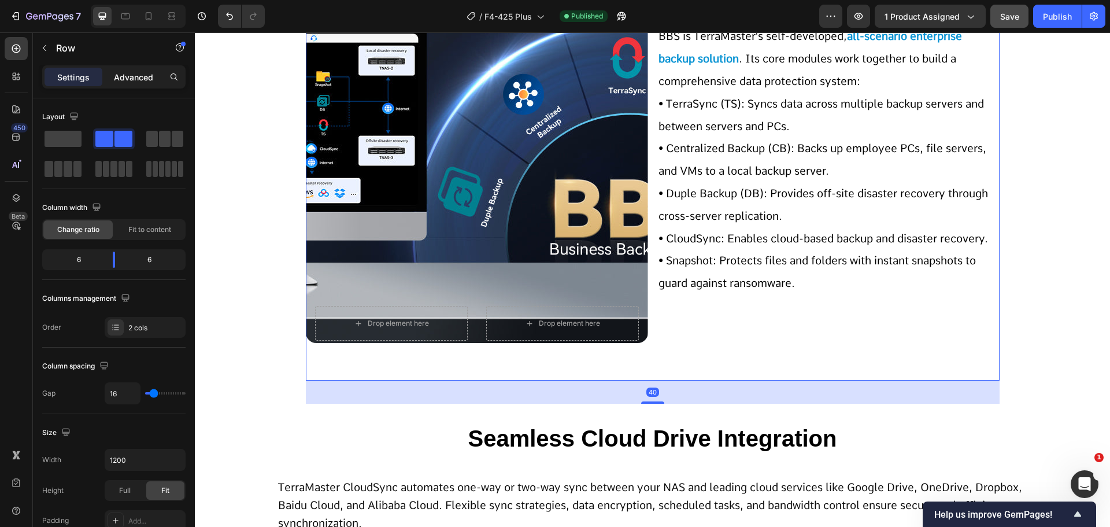
click at [131, 75] on p "Advanced" at bounding box center [133, 77] width 39 height 12
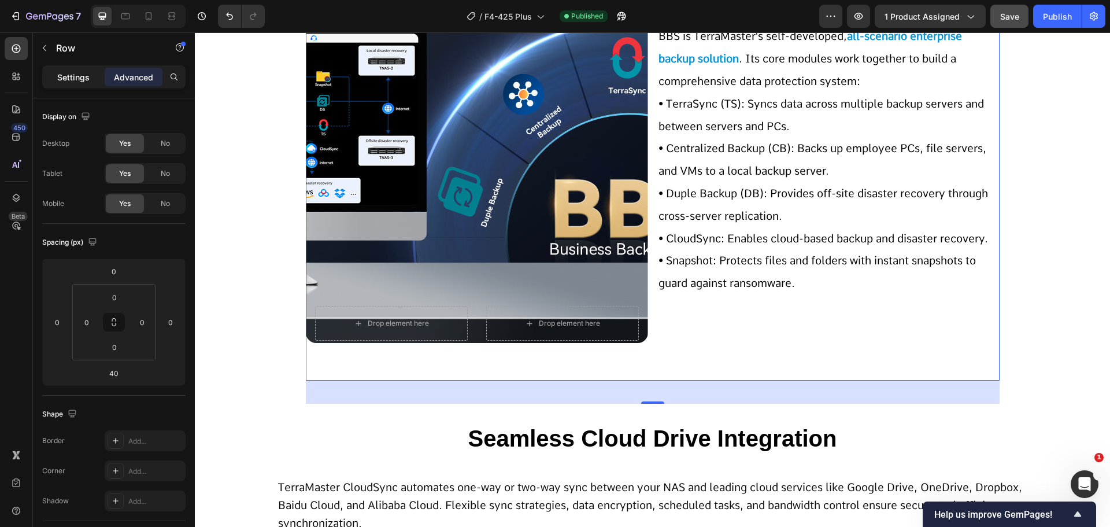
click at [78, 76] on p "Settings" at bounding box center [73, 77] width 32 height 12
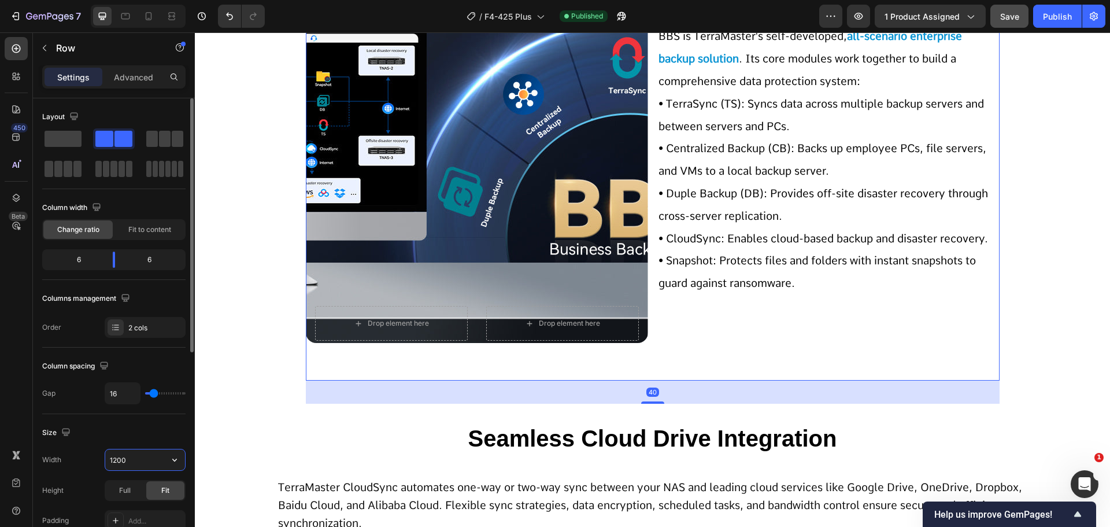
click at [136, 460] on input "1200" at bounding box center [145, 459] width 80 height 21
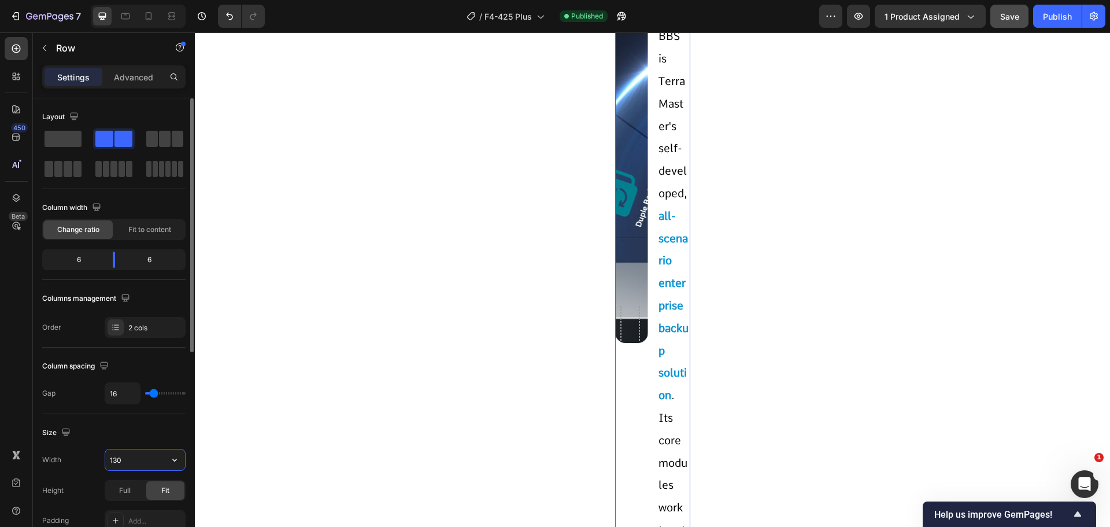
type input "1300"
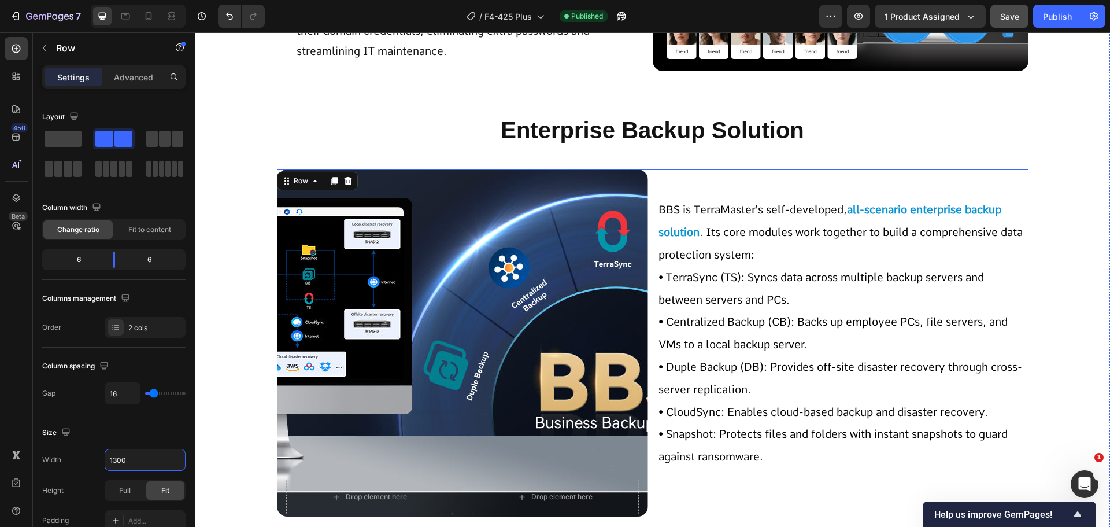
scroll to position [3931, 0]
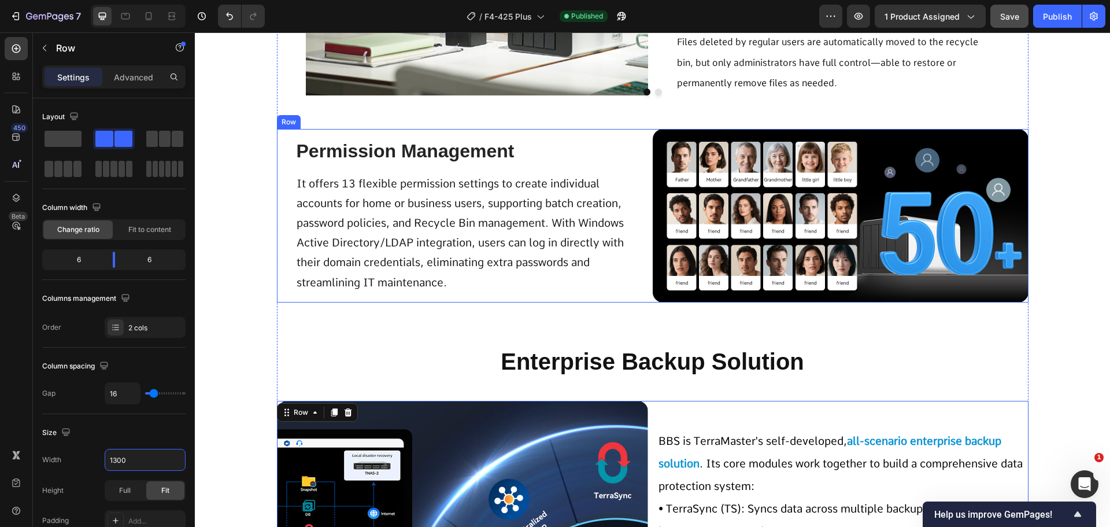
click at [631, 297] on div "Permission Management Text Block It offers 13 flexible permission settings to c…" at bounding box center [465, 215] width 376 height 173
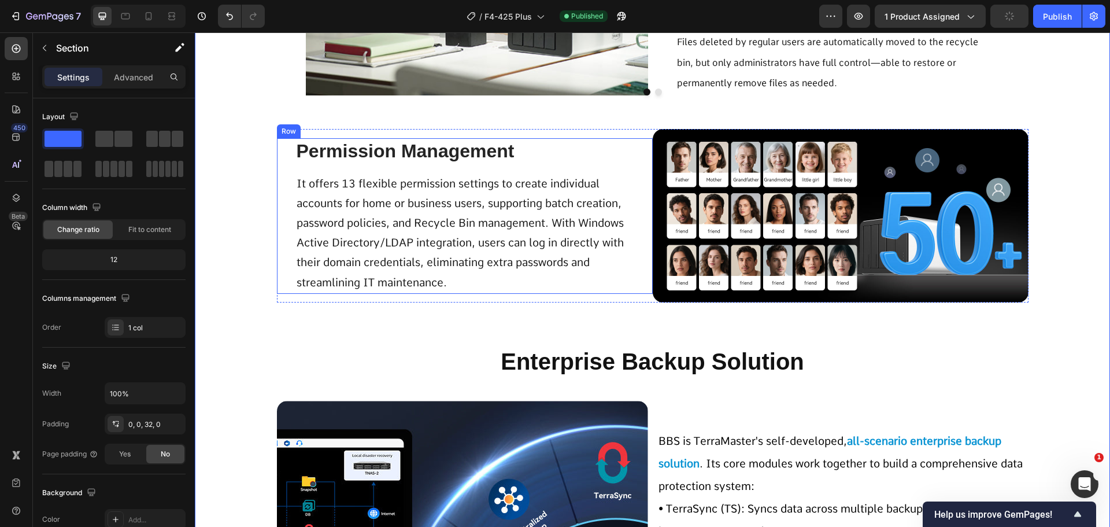
click at [277, 245] on div "Permission Management Text Block It offers 13 flexible permission settings to c…" at bounding box center [465, 216] width 376 height 156
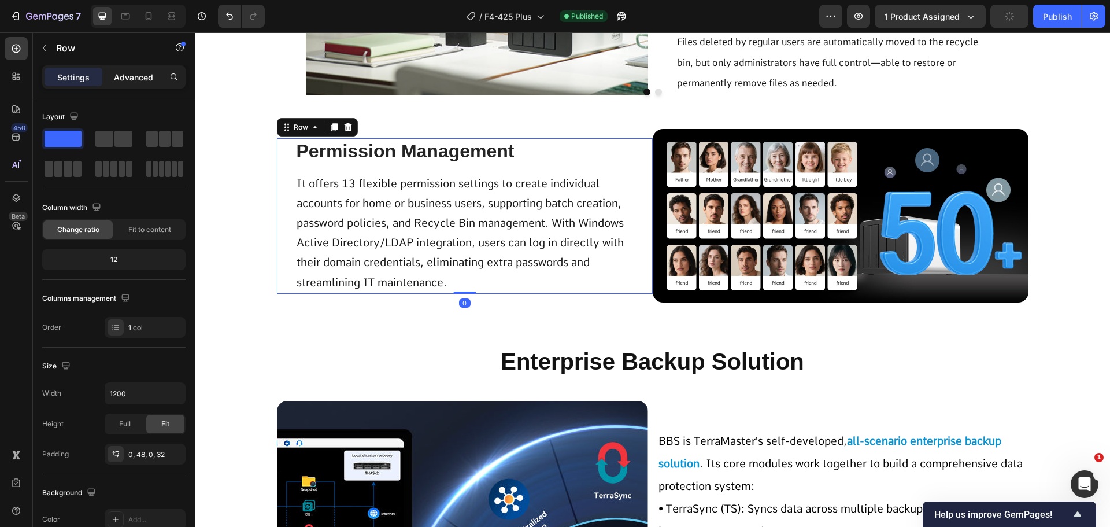
click at [110, 80] on div "Advanced" at bounding box center [134, 77] width 58 height 19
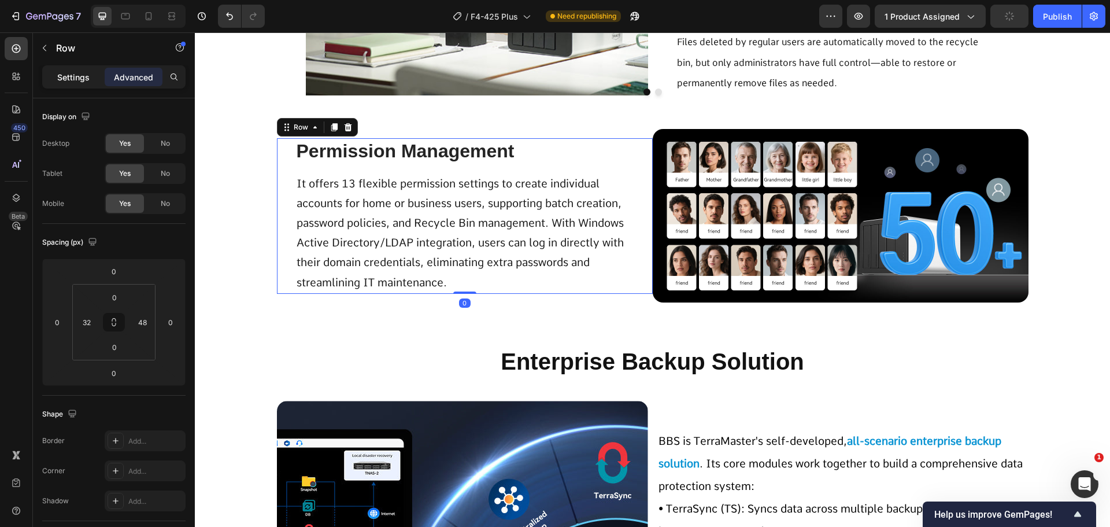
click at [56, 77] on div "Settings" at bounding box center [74, 77] width 58 height 19
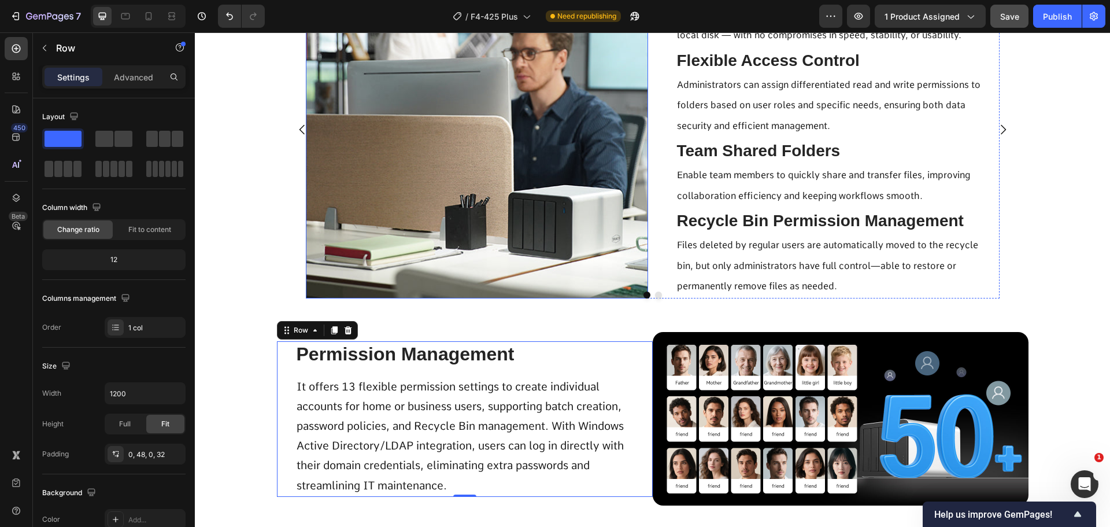
scroll to position [3700, 0]
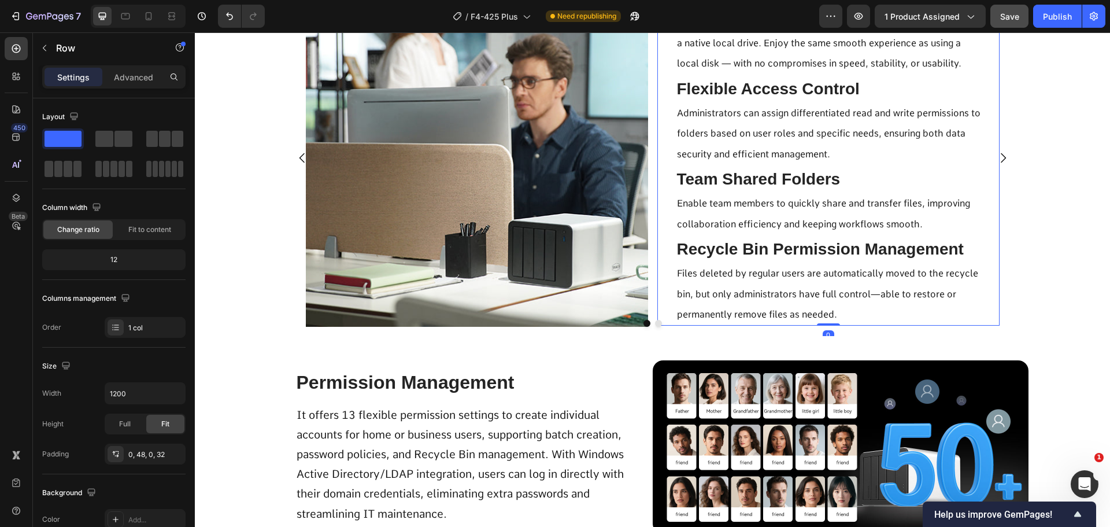
click at [666, 287] on div "Effortless PC Storage Expansion Text Block Instantly extend your computer’s sto…" at bounding box center [828, 153] width 342 height 346
click at [649, 287] on div "Image Effortless PC Storage Expansion Text Block Instantly extend your computer…" at bounding box center [653, 153] width 694 height 347
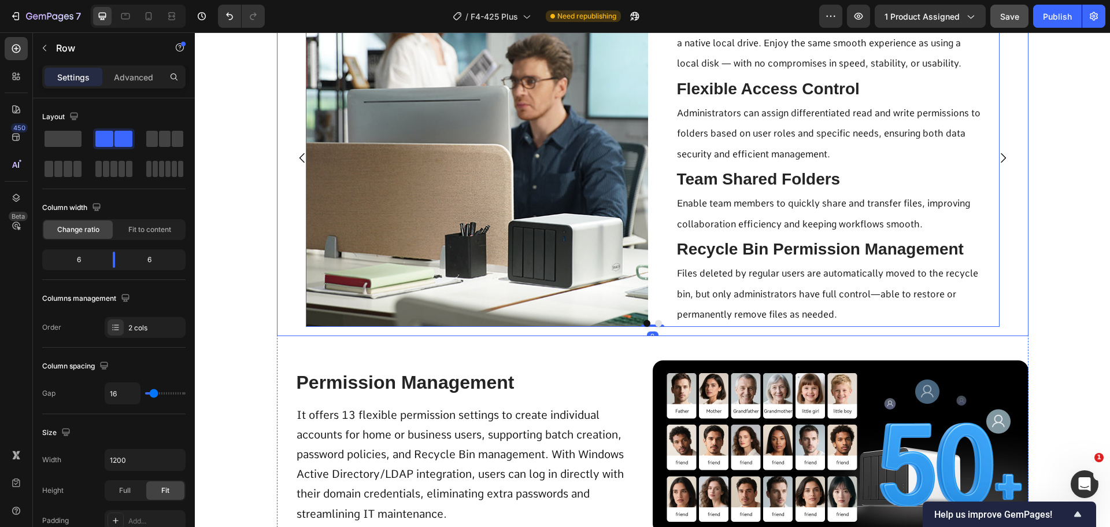
click at [285, 310] on div "Image Effortless PC Storage Expansion Text Block Instantly extend your computer…" at bounding box center [653, 158] width 752 height 356
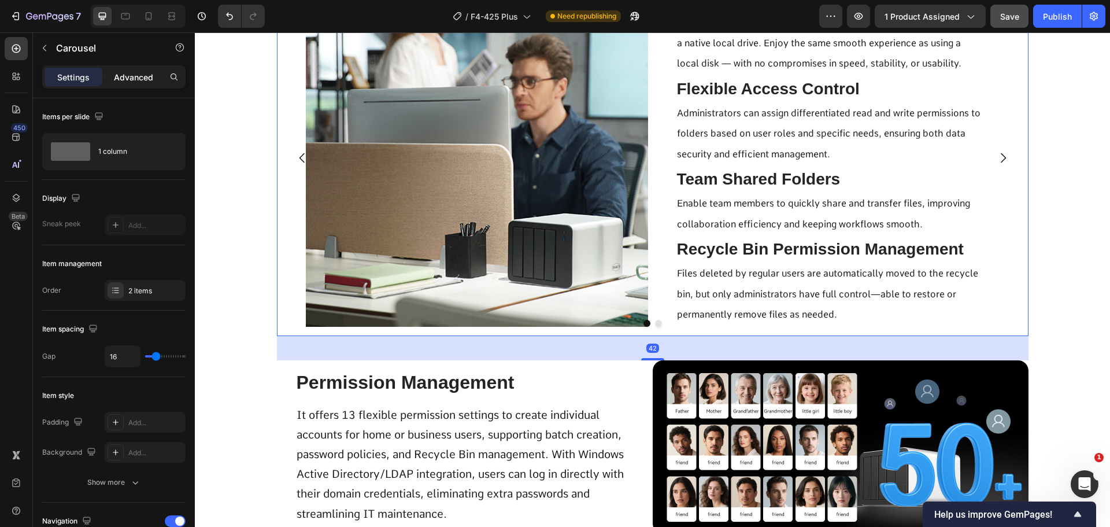
click at [130, 77] on p "Advanced" at bounding box center [133, 77] width 39 height 12
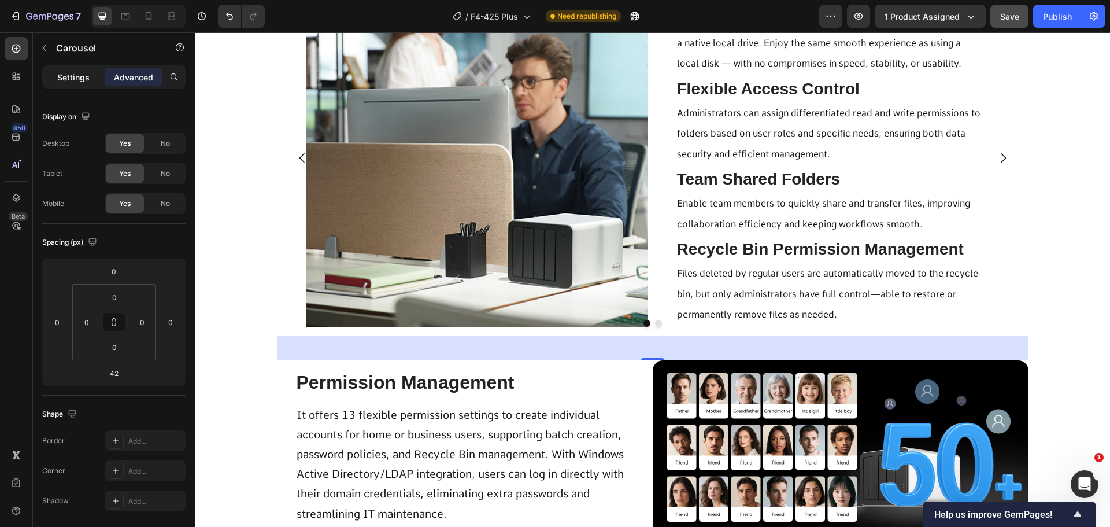
click at [67, 69] on div "Settings" at bounding box center [74, 77] width 58 height 19
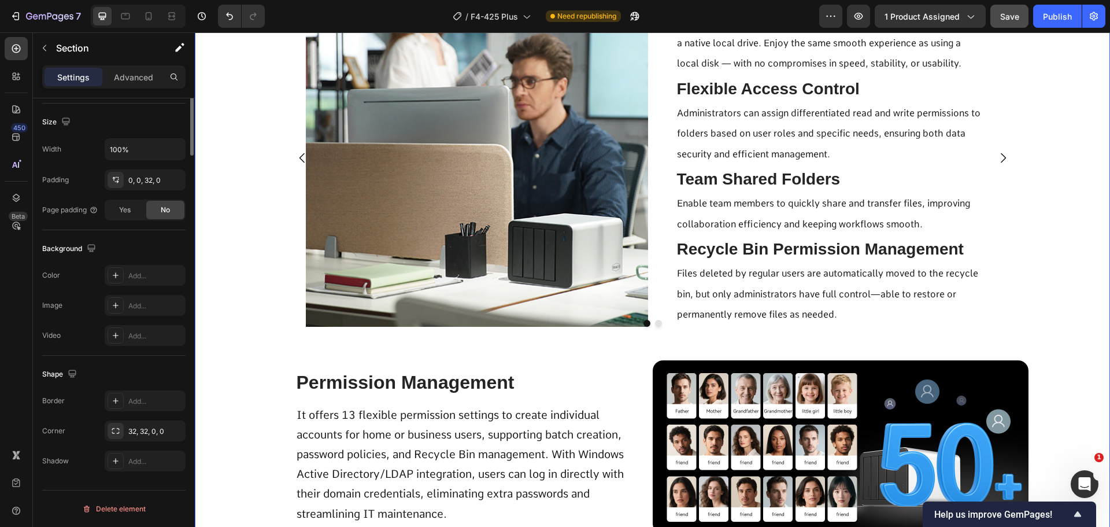
scroll to position [0, 0]
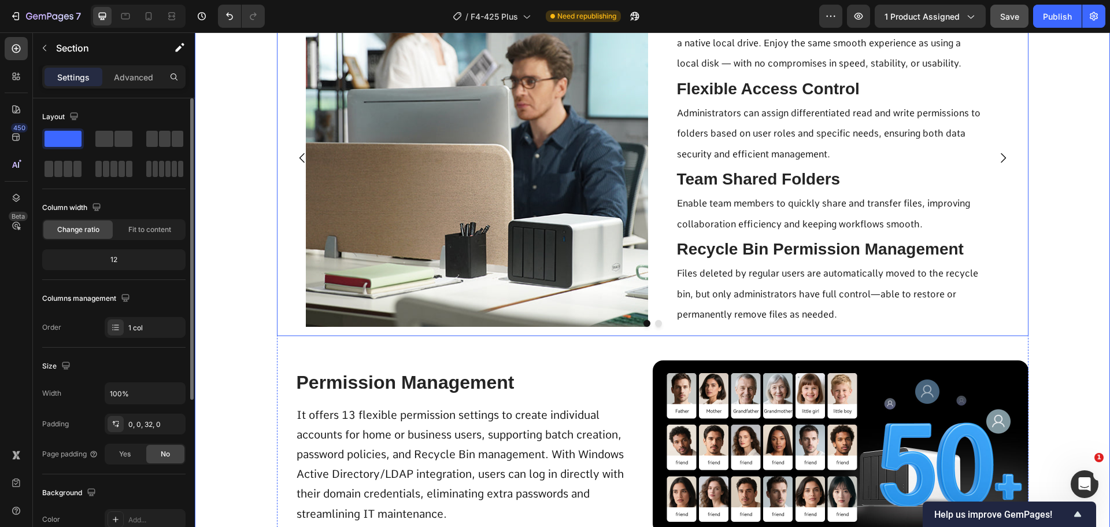
click at [293, 321] on div at bounding box center [653, 323] width 752 height 7
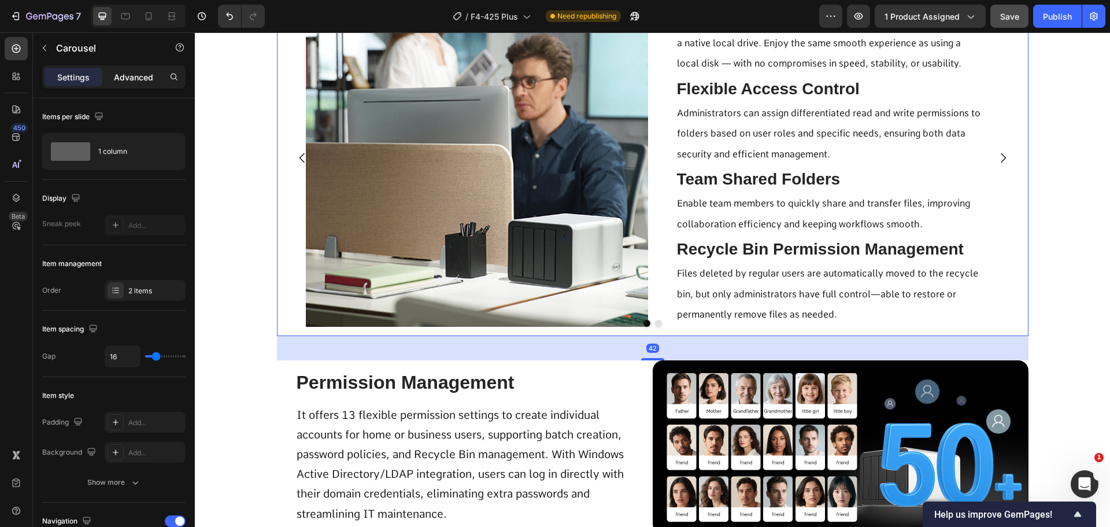
click at [125, 75] on p "Advanced" at bounding box center [133, 77] width 39 height 12
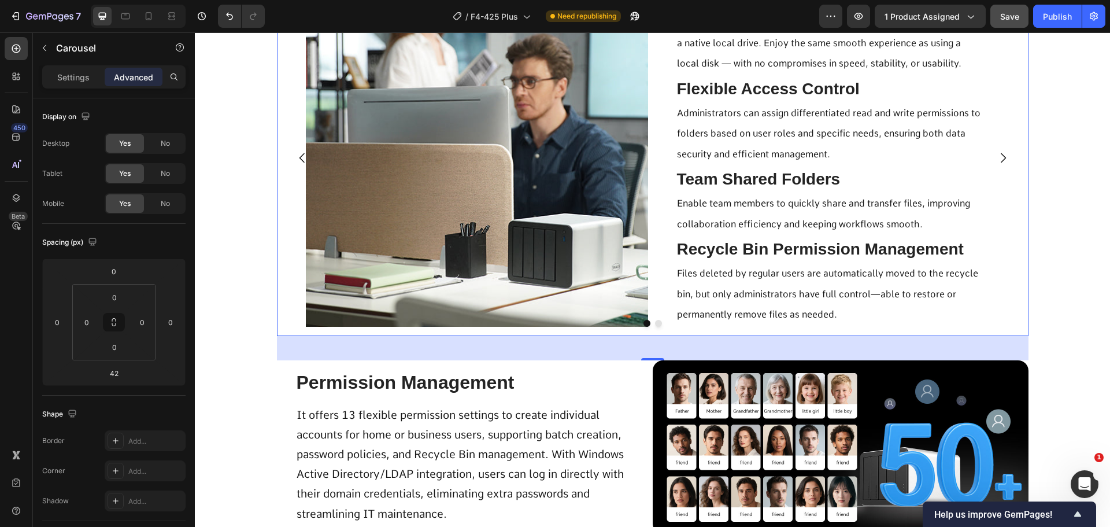
click at [313, 330] on div "Image Effortless PC Storage Expansion Text Block Instantly extend your computer…" at bounding box center [653, 158] width 752 height 356
click at [677, 270] on span "Files deleted by regular users are automatically moved to the recycle bin, but …" at bounding box center [827, 293] width 301 height 51
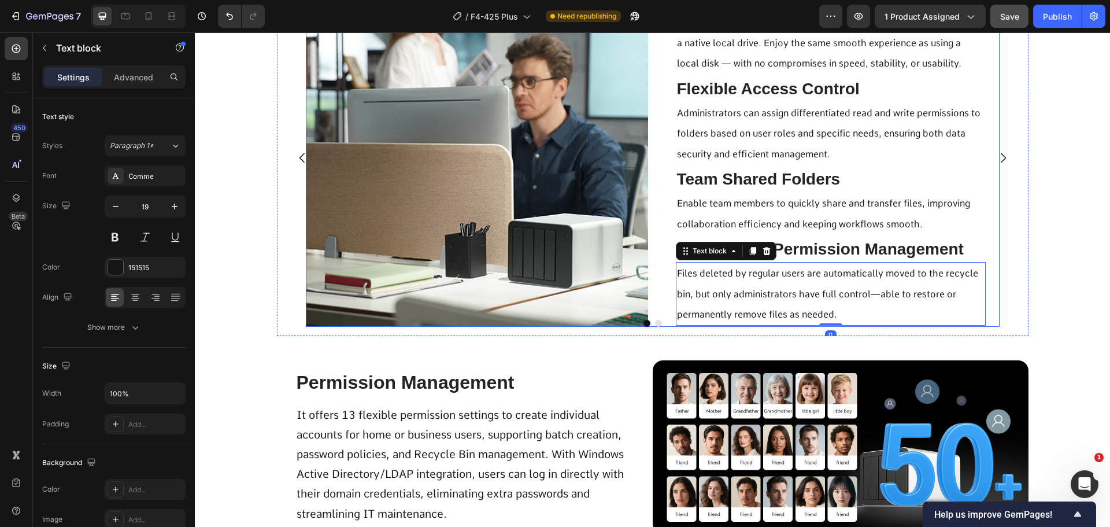
click at [649, 280] on div "Image Effortless PC Storage Expansion Text Block Instantly extend your computer…" at bounding box center [653, 153] width 694 height 347
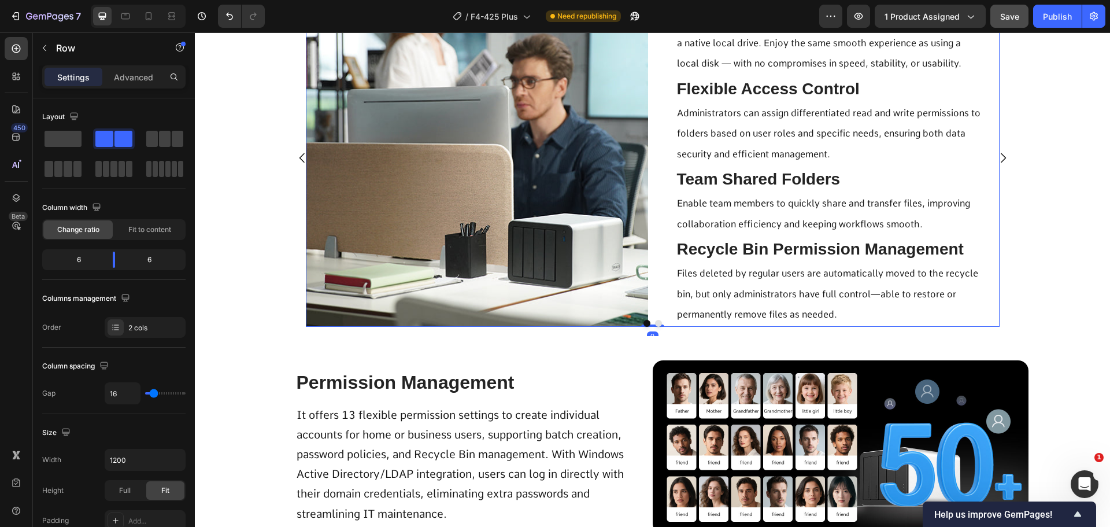
click at [116, 88] on div "Settings Advanced" at bounding box center [114, 81] width 162 height 33
click at [117, 82] on p "Advanced" at bounding box center [133, 77] width 39 height 12
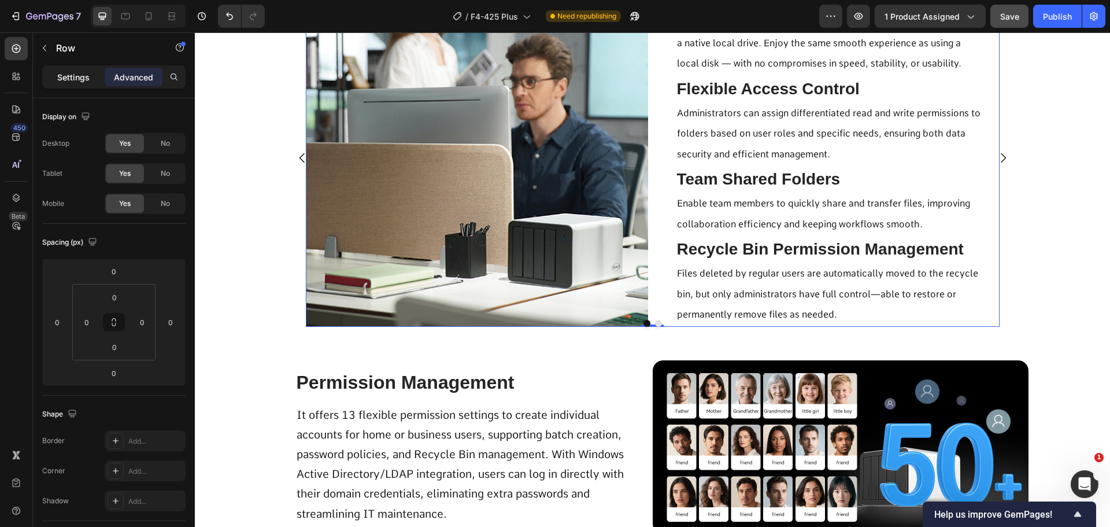
click at [70, 84] on div "Settings" at bounding box center [74, 77] width 58 height 19
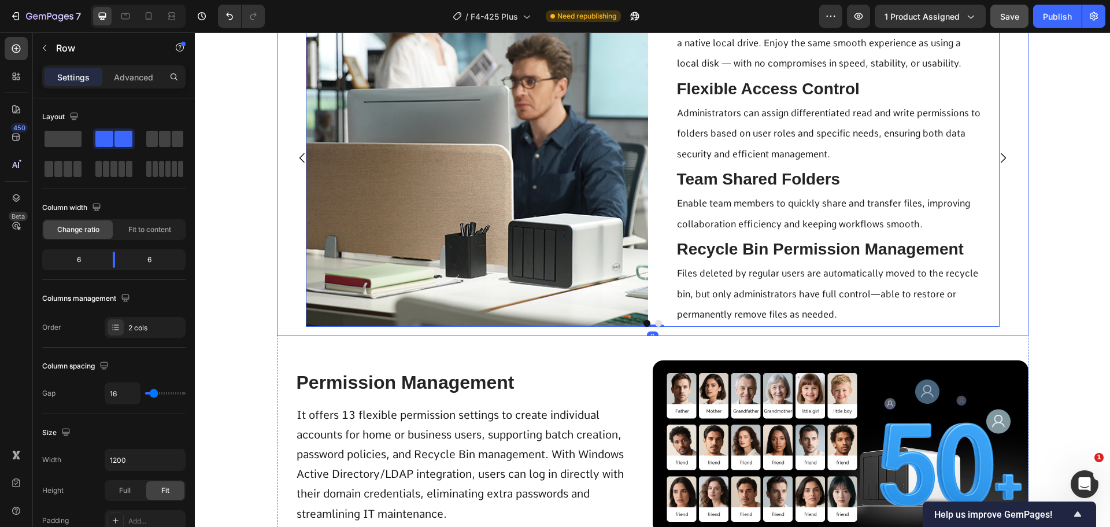
click at [295, 158] on icon "Carousel Back Arrow" at bounding box center [302, 158] width 14 height 14
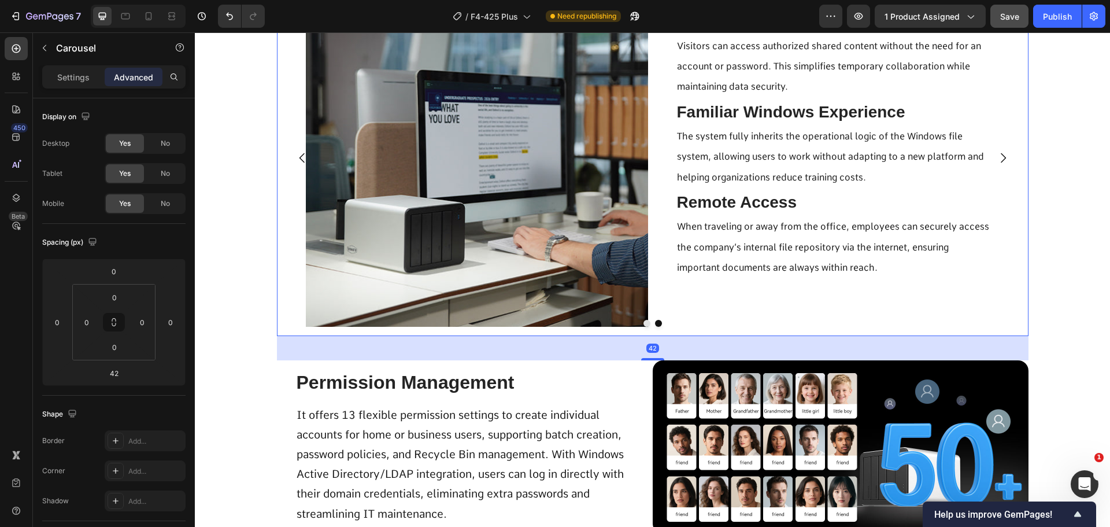
click at [125, 80] on p "Advanced" at bounding box center [133, 77] width 39 height 12
click at [51, 81] on div "Settings" at bounding box center [74, 77] width 58 height 19
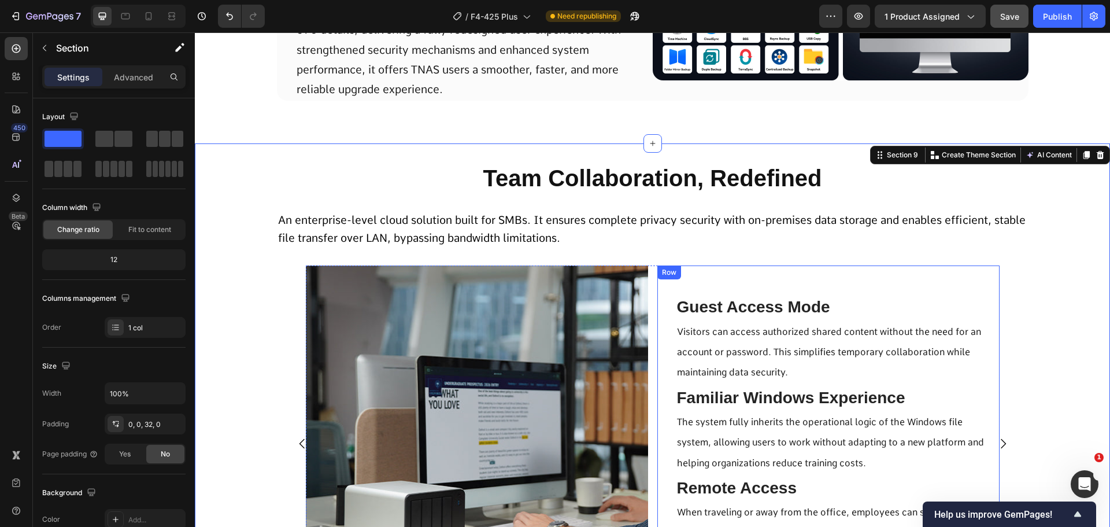
scroll to position [3411, 0]
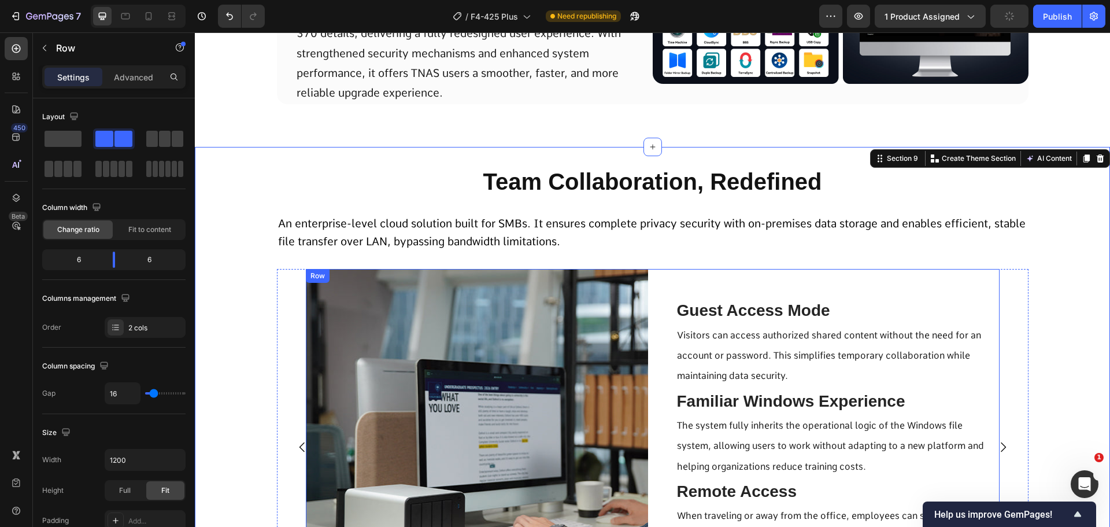
click at [648, 283] on div "Image Guest Access Mode Text Block Visitors can access authorized shared conten…" at bounding box center [653, 442] width 694 height 347
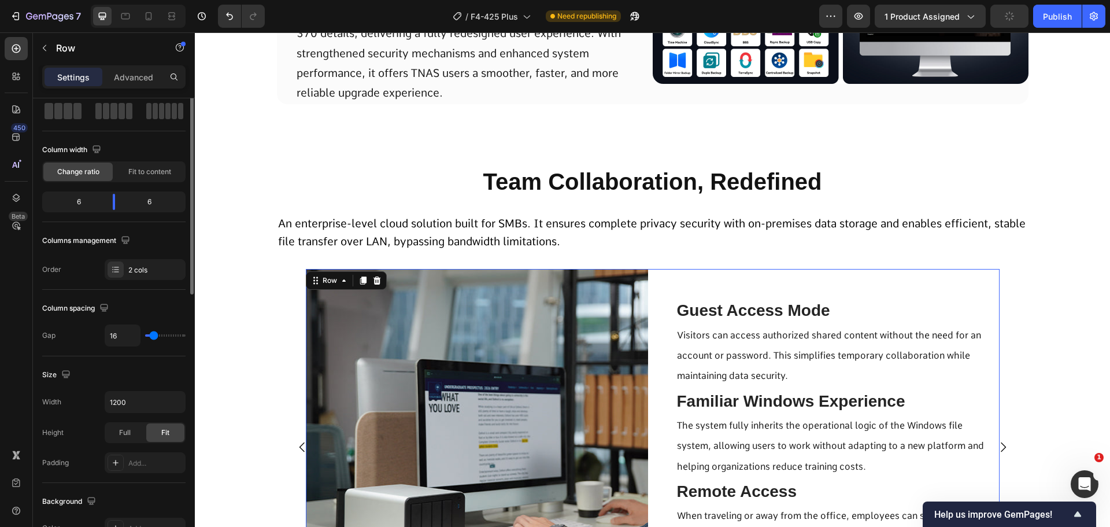
scroll to position [0, 0]
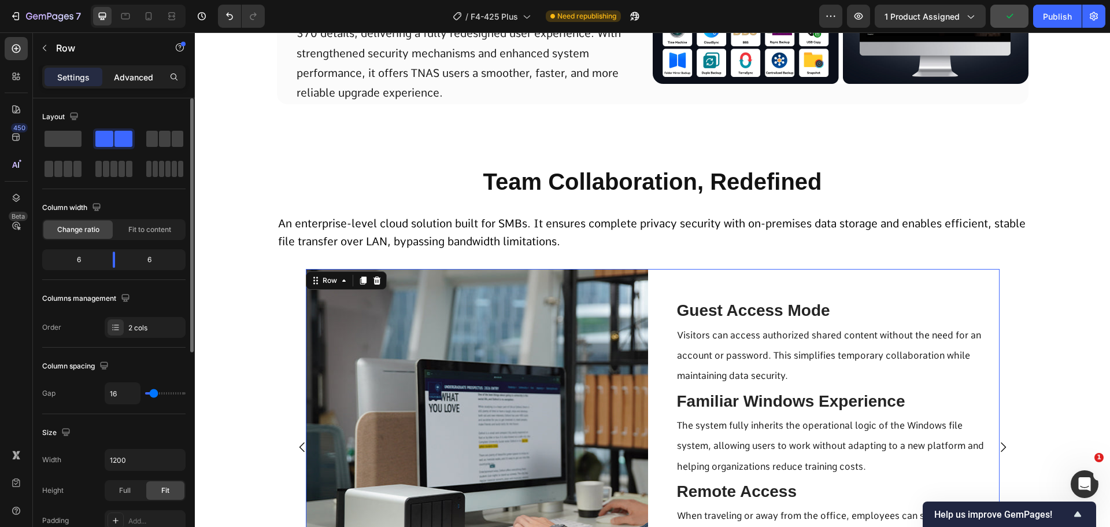
click at [143, 78] on p "Advanced" at bounding box center [133, 77] width 39 height 12
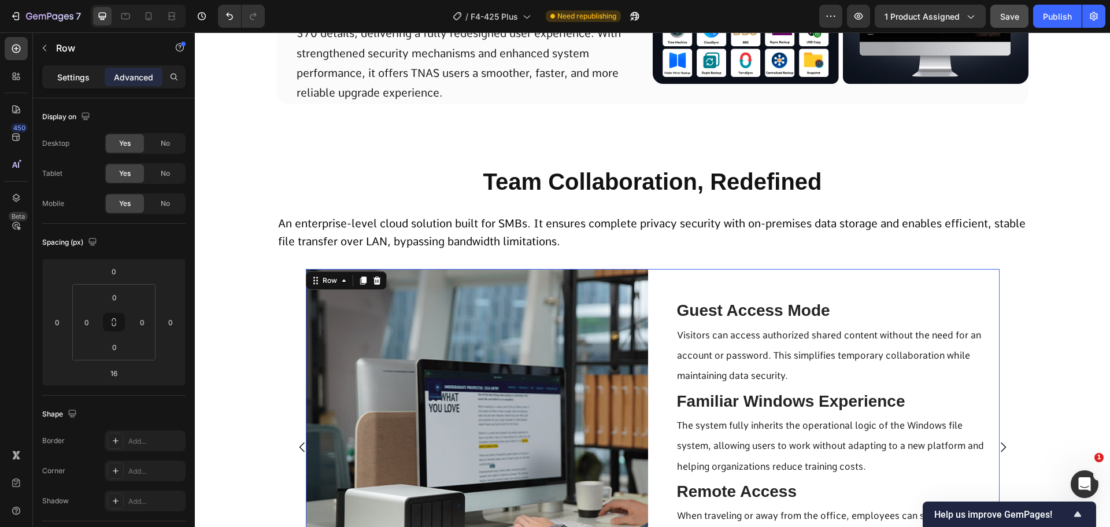
click at [59, 77] on p "Settings" at bounding box center [73, 77] width 32 height 12
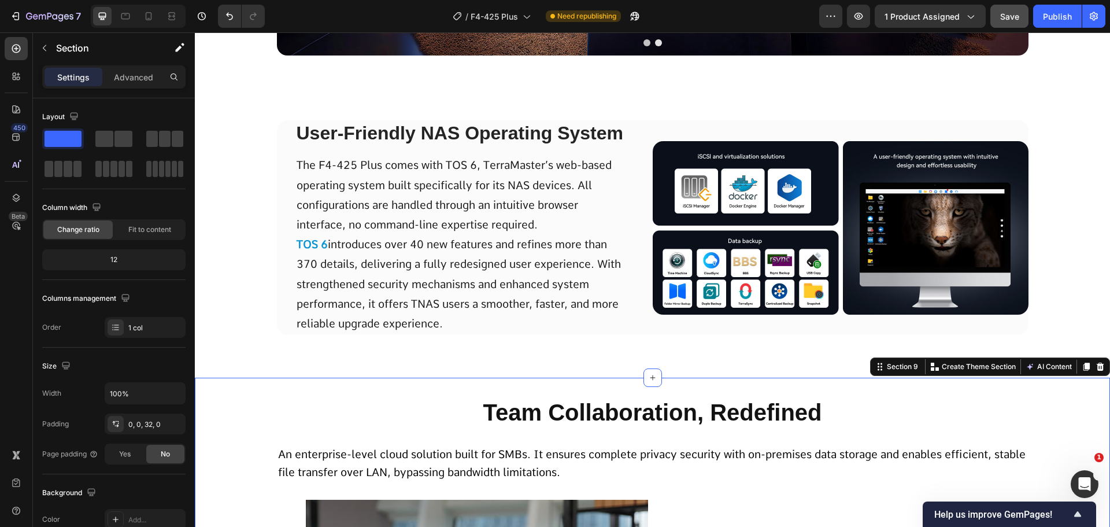
scroll to position [3180, 0]
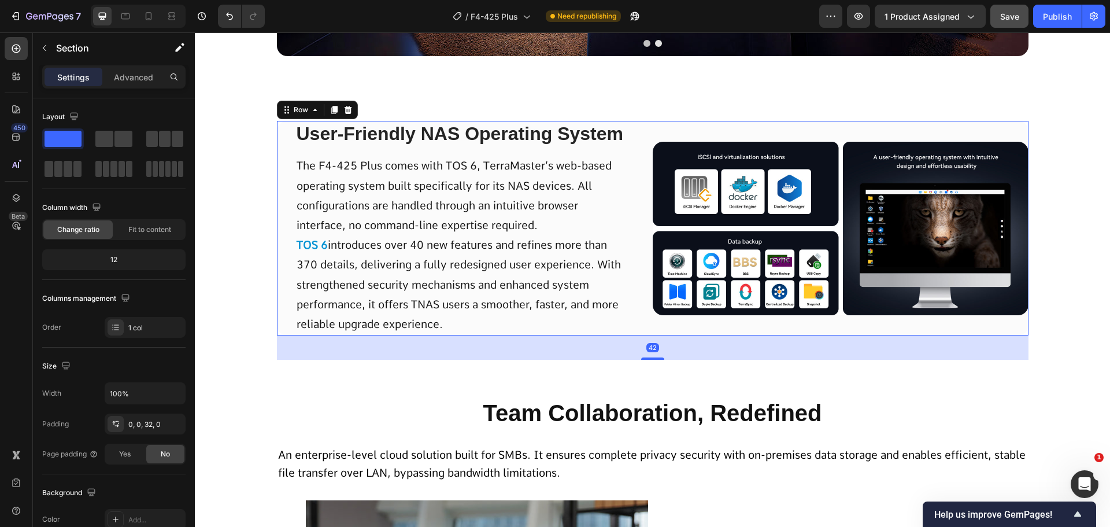
click at [653, 323] on div "Image" at bounding box center [841, 228] width 376 height 214
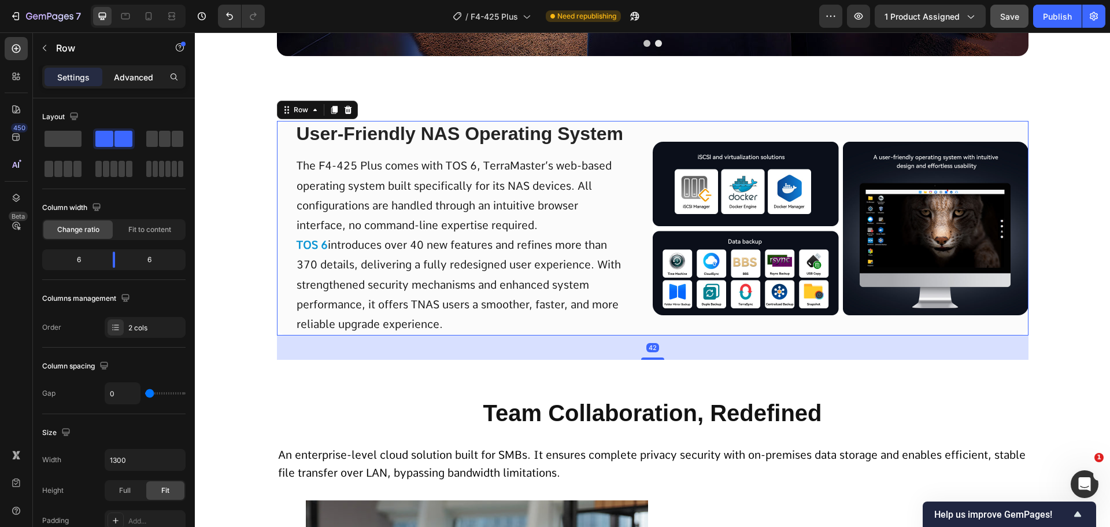
click at [130, 80] on p "Advanced" at bounding box center [133, 77] width 39 height 12
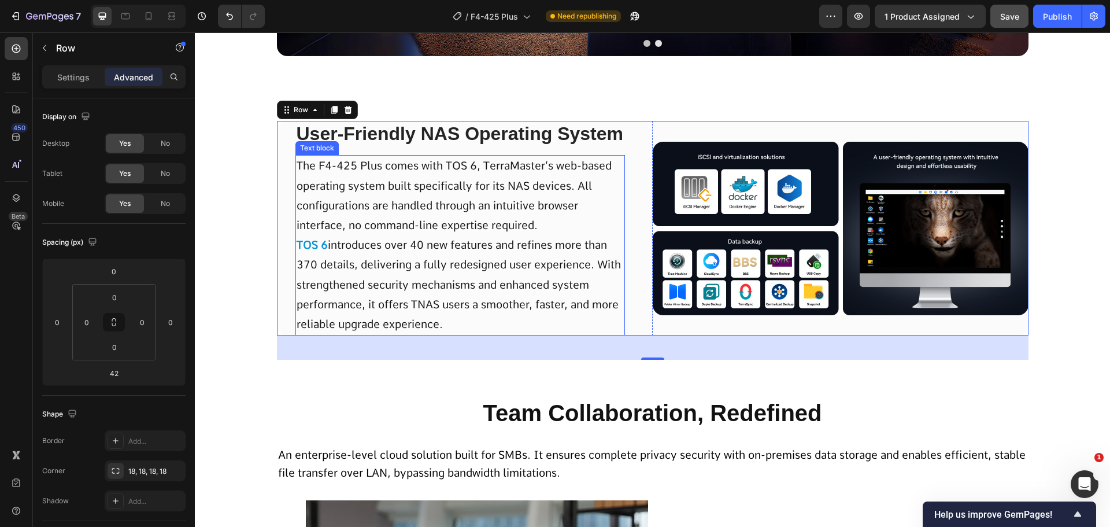
click at [277, 251] on div "User-Friendly NAS Operating System Text Block The F4-425 Plus comes with TOS 6,…" at bounding box center [465, 228] width 376 height 214
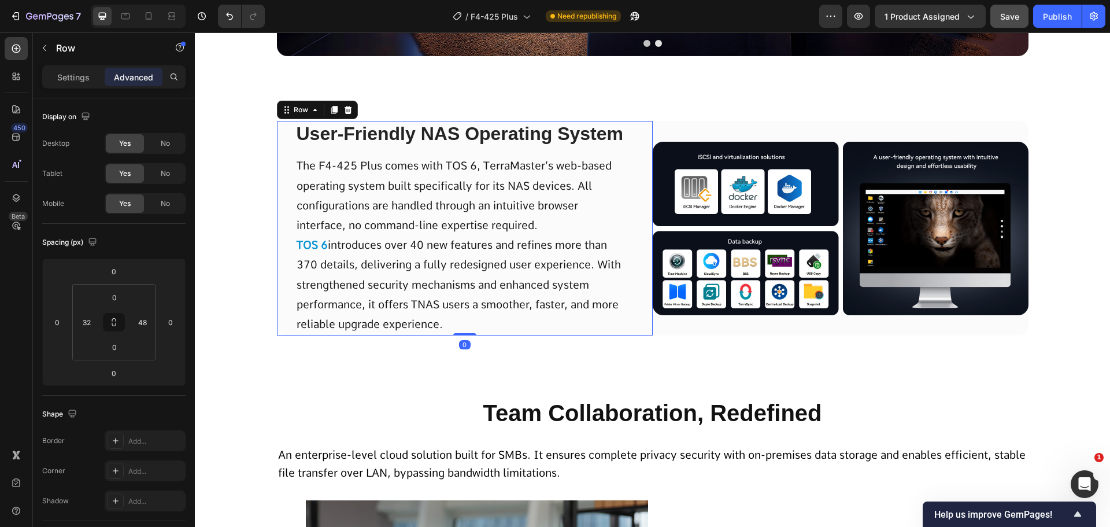
click at [282, 253] on div "User-Friendly NAS Operating System Text Block The F4-425 Plus comes with TOS 6,…" at bounding box center [465, 228] width 376 height 214
click at [91, 320] on input "32" at bounding box center [86, 321] width 17 height 17
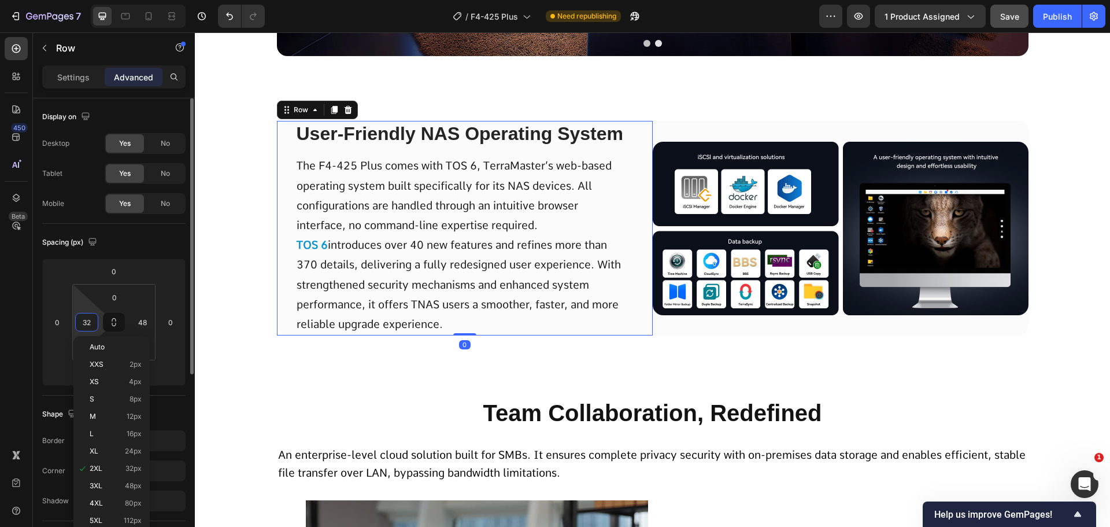
type input "0"
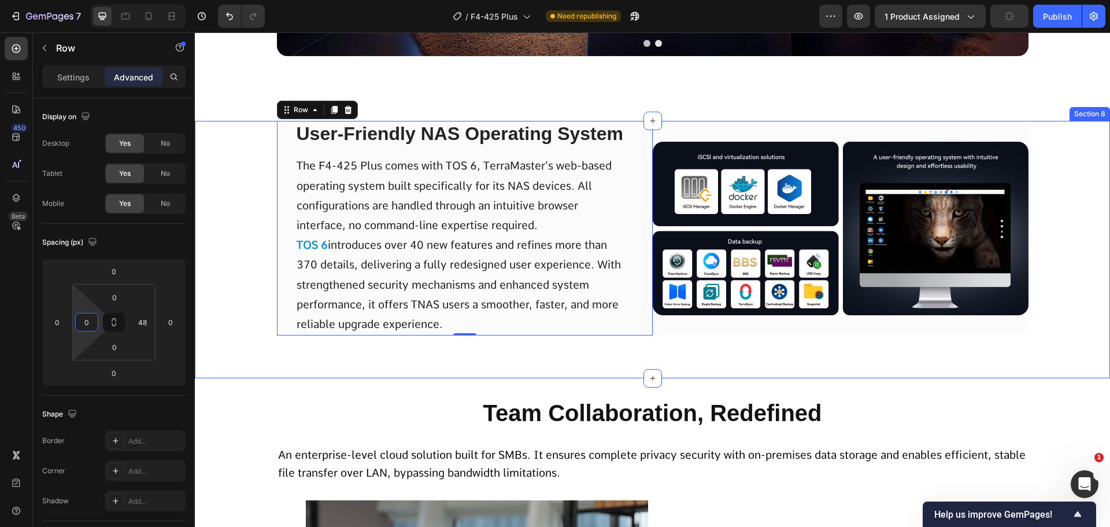
click at [220, 331] on div "User-Friendly NAS Operating System Text Block The F4-425 Plus comes with TOS 6,…" at bounding box center [652, 240] width 915 height 239
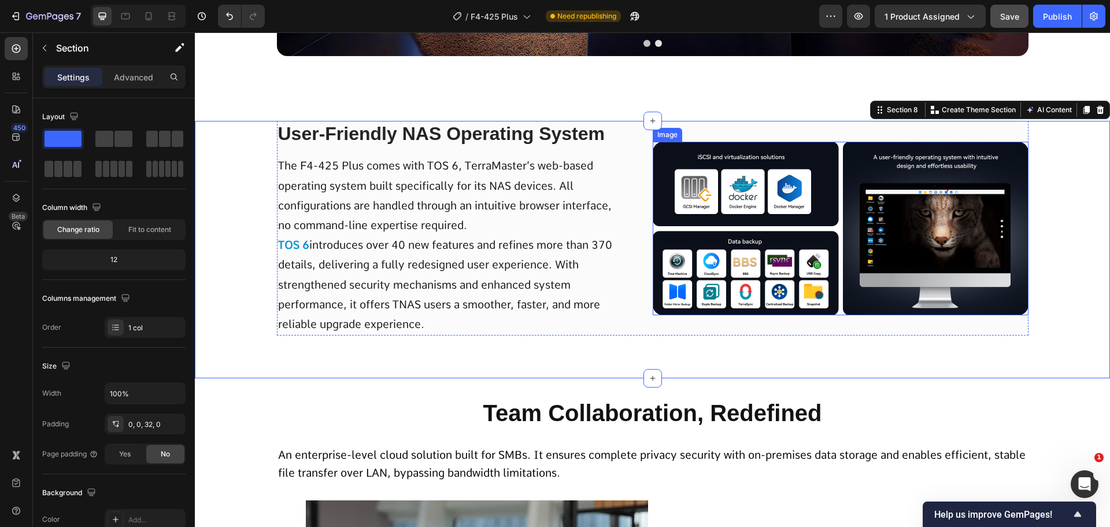
click at [901, 310] on img at bounding box center [841, 228] width 376 height 173
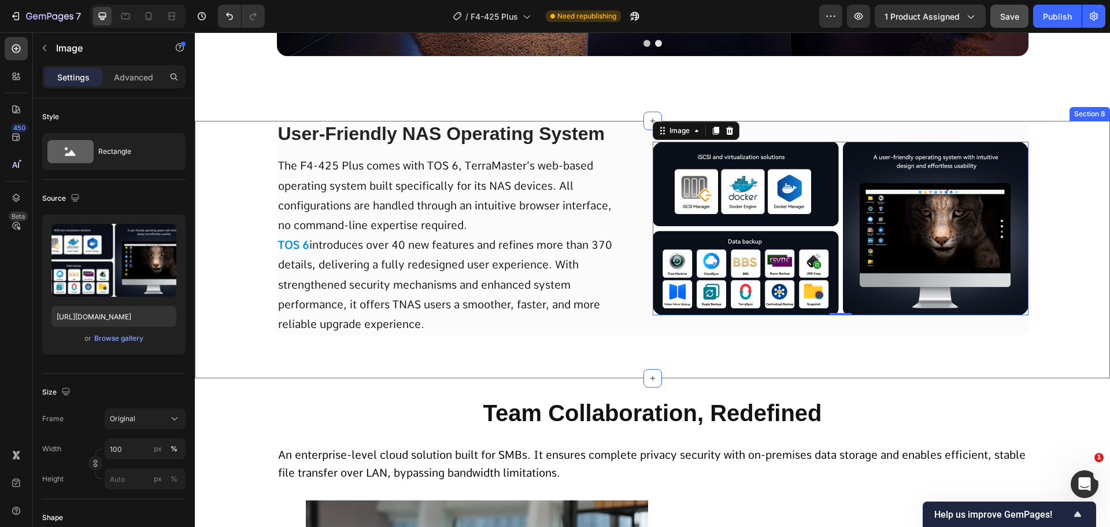
click at [197, 292] on div "User-Friendly NAS Operating System Text Block The F4-425 Plus comes with TOS 6,…" at bounding box center [652, 240] width 915 height 239
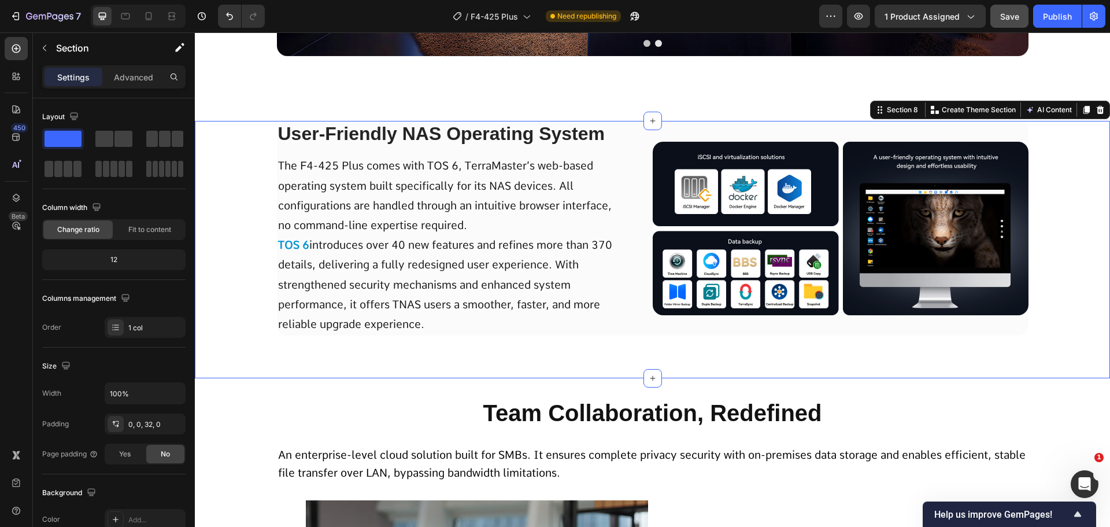
click at [243, 298] on div "User-Friendly NAS Operating System Text Block The F4-425 Plus comes with TOS 6,…" at bounding box center [652, 240] width 915 height 239
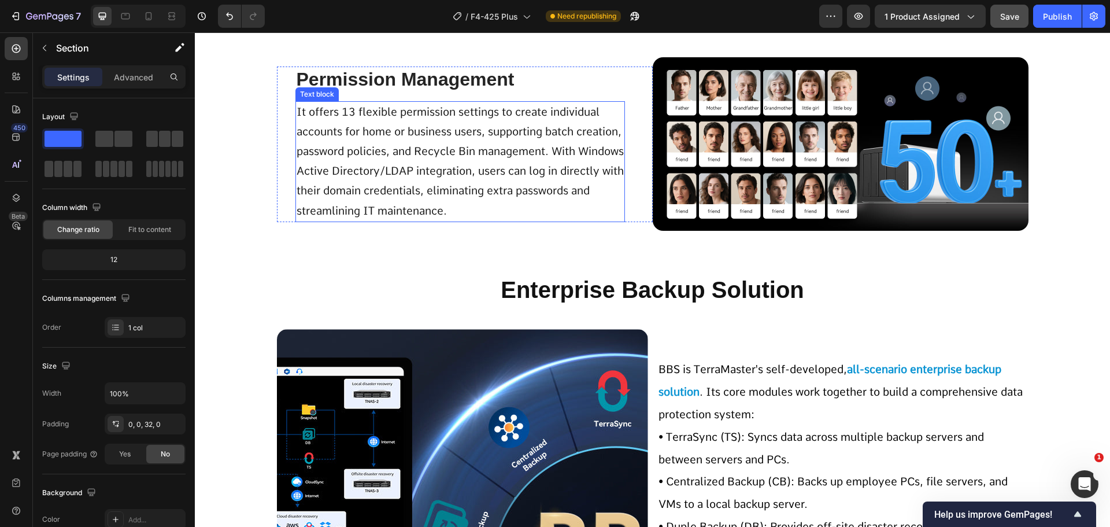
scroll to position [3931, 0]
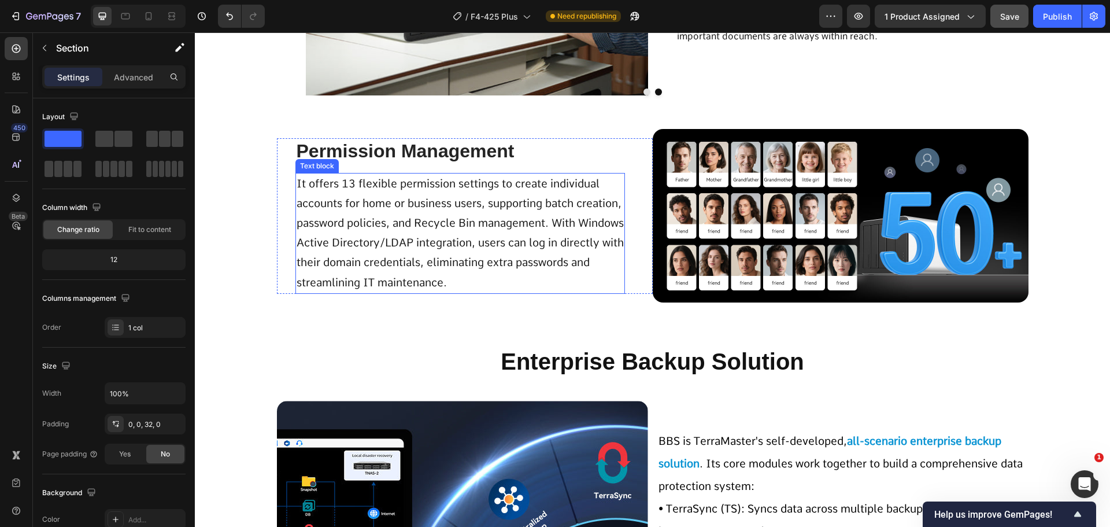
click at [408, 216] on p "It offers 13 flexible permission settings to create individual accounts for hom…" at bounding box center [460, 233] width 327 height 119
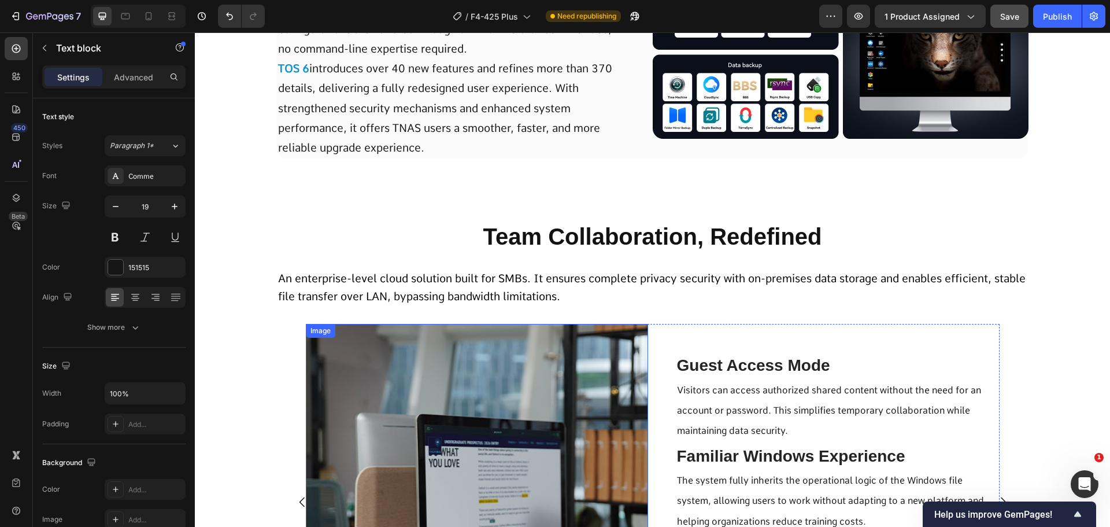
scroll to position [3353, 0]
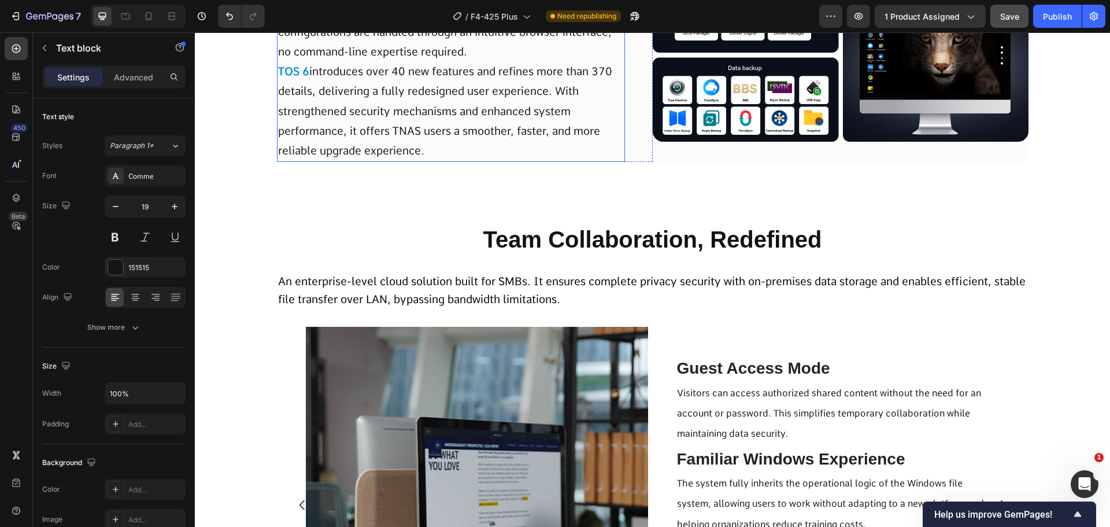
click at [341, 150] on p "The F4-425 Plus comes with TOS 6, TerraMaster’s web-based operating system buil…" at bounding box center [451, 72] width 346 height 178
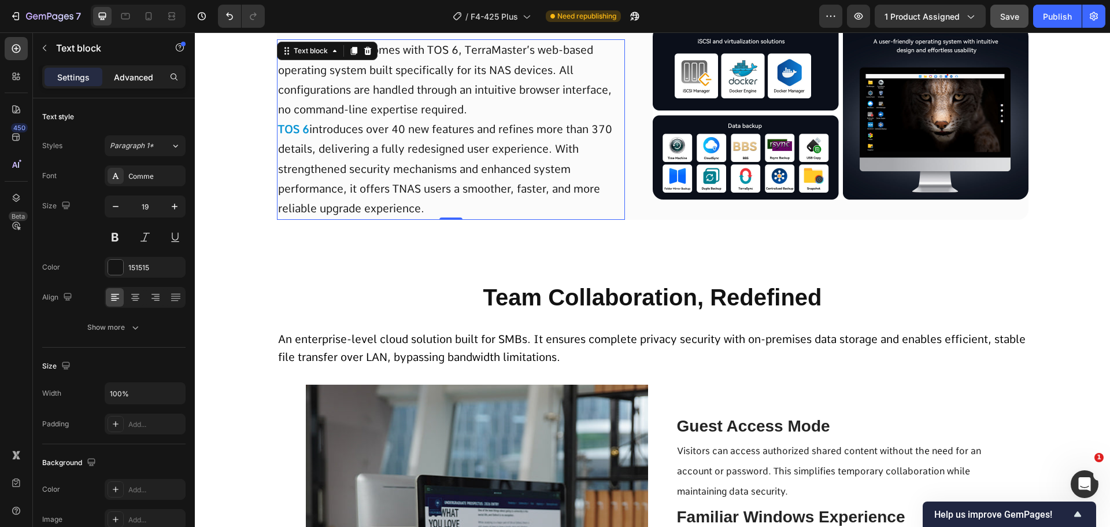
click at [127, 76] on p "Advanced" at bounding box center [133, 77] width 39 height 12
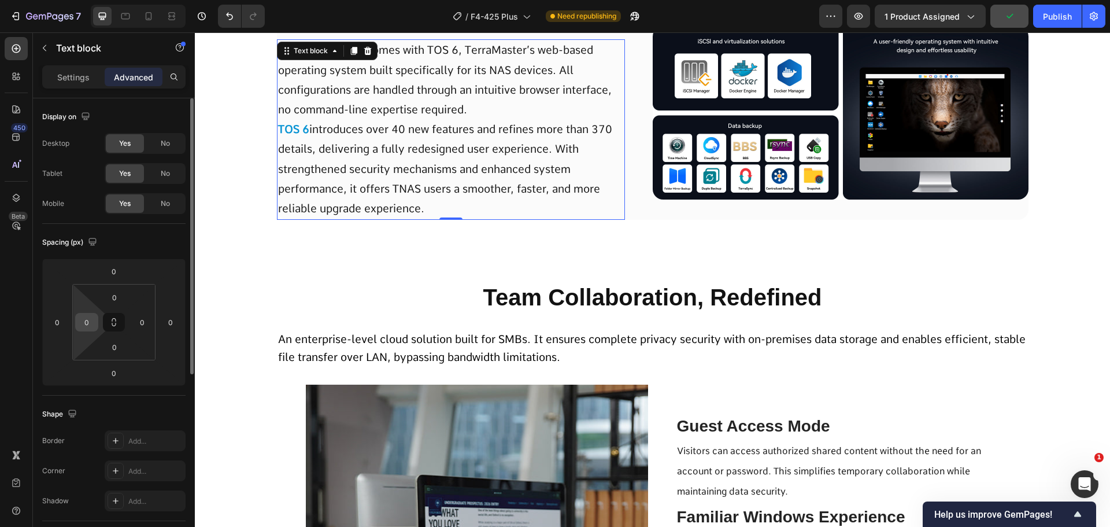
click at [91, 323] on input "0" at bounding box center [86, 321] width 17 height 17
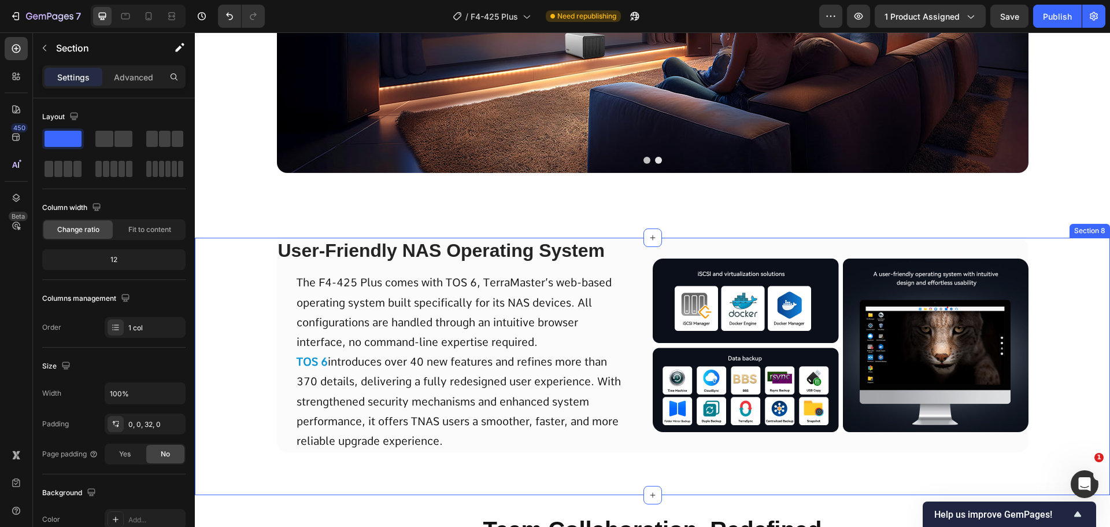
scroll to position [3064, 0]
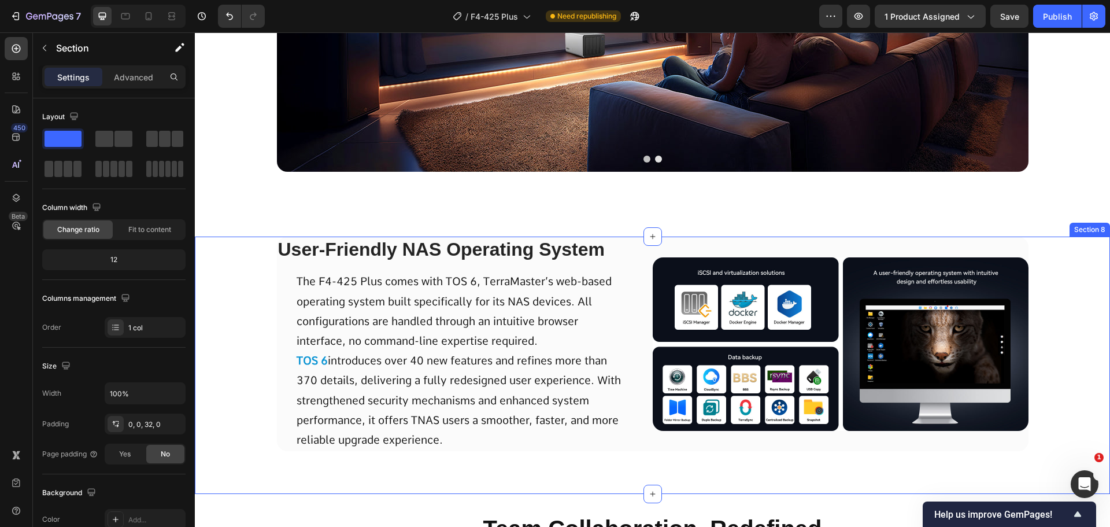
click at [287, 273] on div "The F4-425 Plus comes with TOS 6, TerraMaster’s web-based operating system buil…" at bounding box center [451, 361] width 348 height 180
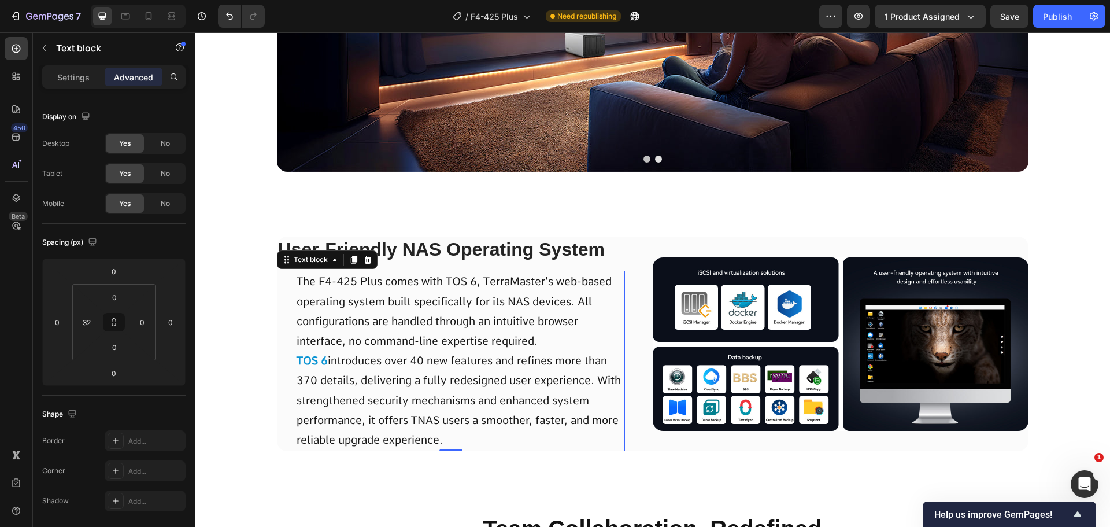
click at [284, 251] on div "Text block" at bounding box center [327, 259] width 101 height 19
click at [255, 249] on div "User-Friendly NAS Operating System Text Block The F4-425 Plus comes with TOS 6,…" at bounding box center [652, 355] width 915 height 239
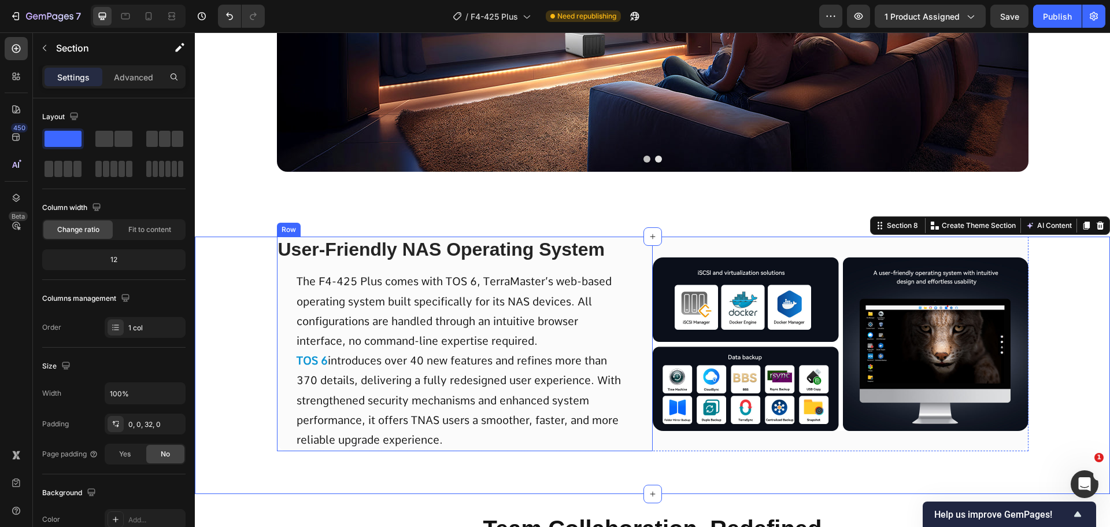
click at [323, 268] on div "User-Friendly NAS Operating System Text Block The F4-425 Plus comes with TOS 6,…" at bounding box center [451, 343] width 348 height 214
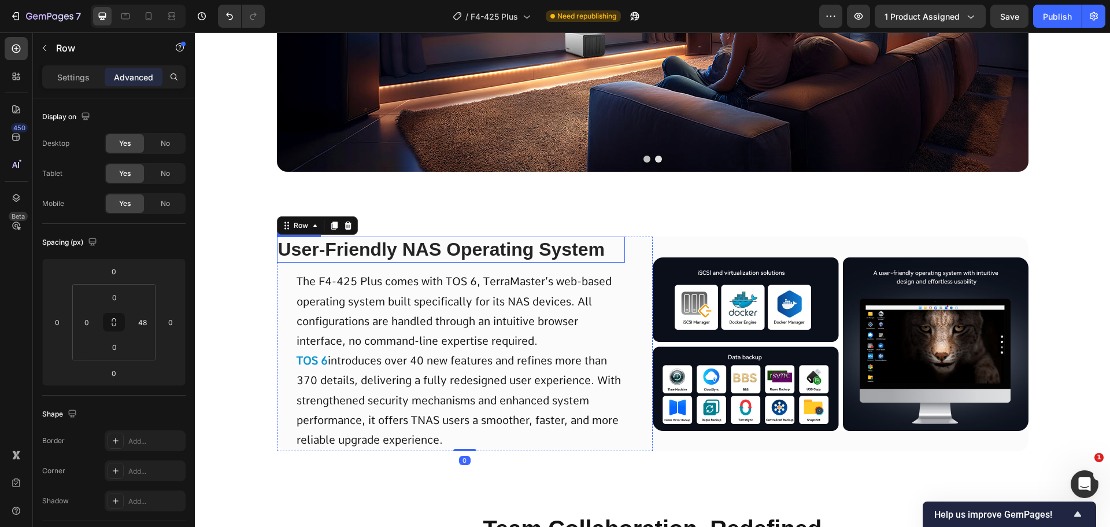
click at [323, 251] on span "User-Friendly NAS Operating System" at bounding box center [441, 249] width 327 height 21
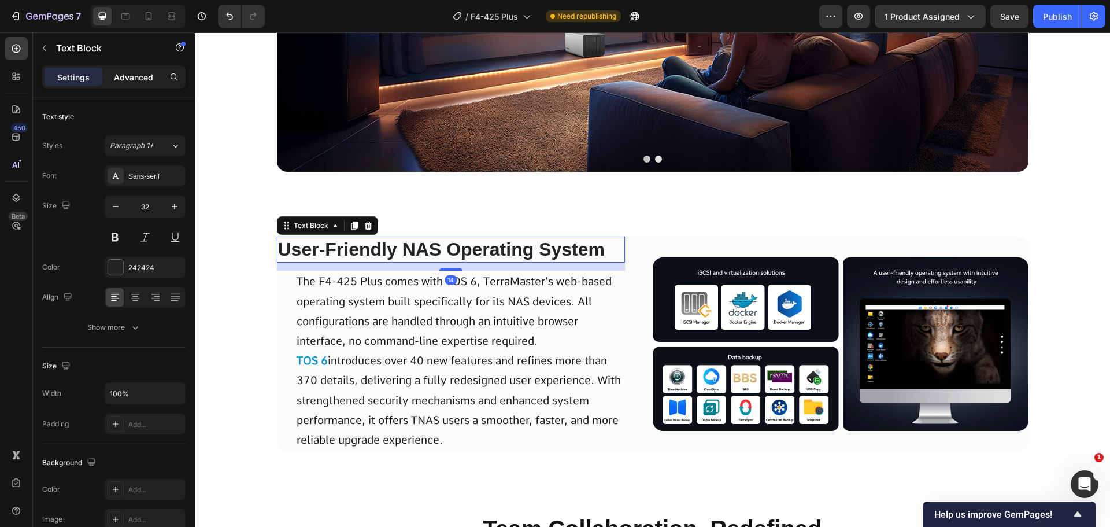
click at [134, 76] on p "Advanced" at bounding box center [133, 77] width 39 height 12
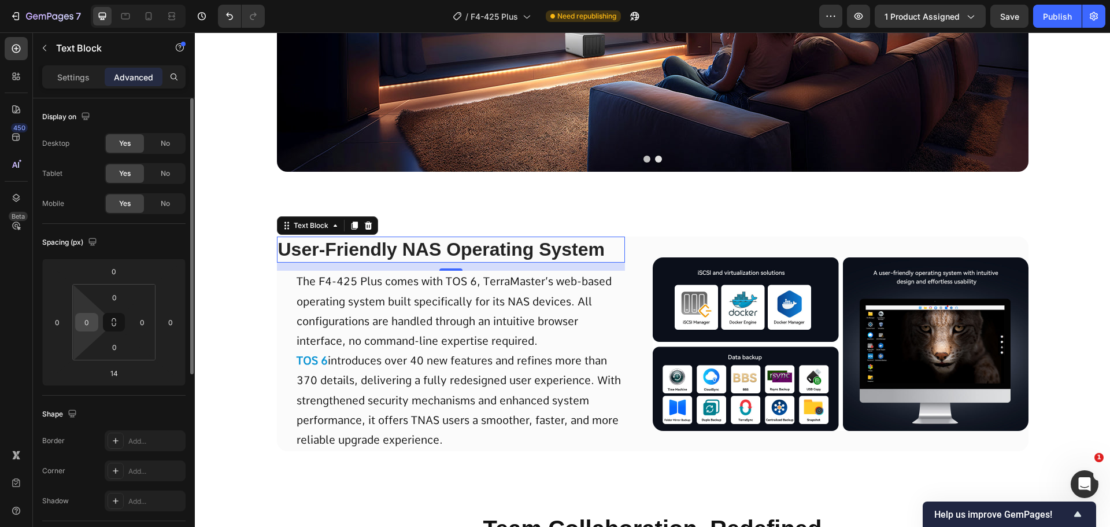
click at [86, 325] on input "0" at bounding box center [86, 321] width 17 height 17
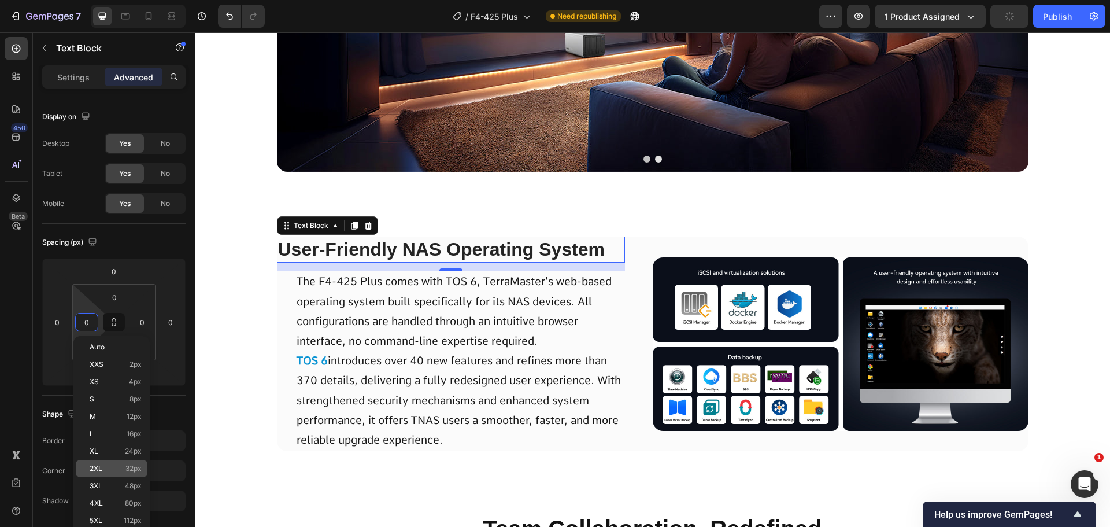
click at [128, 463] on div "2XL 32px" at bounding box center [112, 468] width 72 height 17
type input "32"
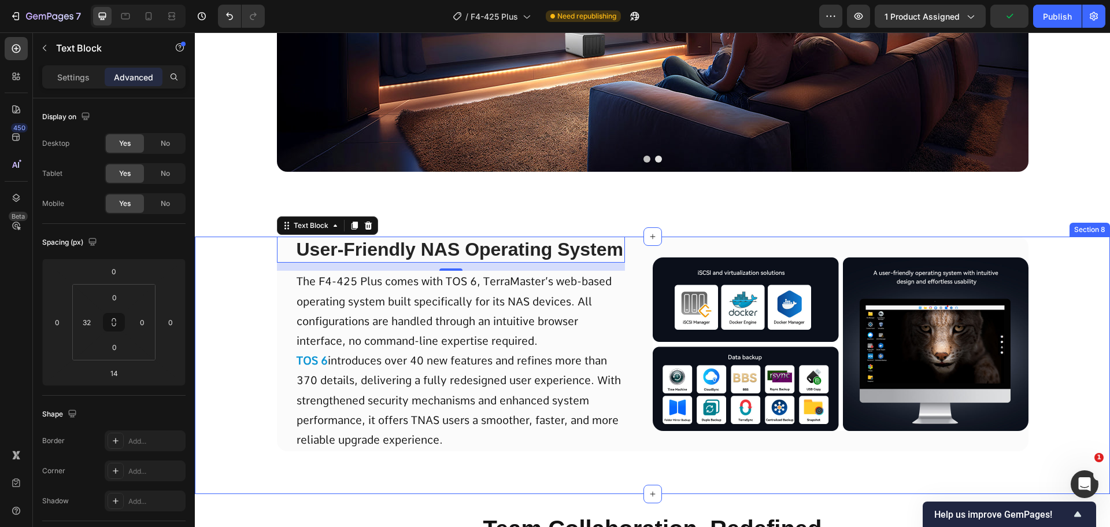
click at [230, 338] on div "User-Friendly NAS Operating System Text Block 14 The F4-425 Plus comes with TOS…" at bounding box center [652, 355] width 915 height 239
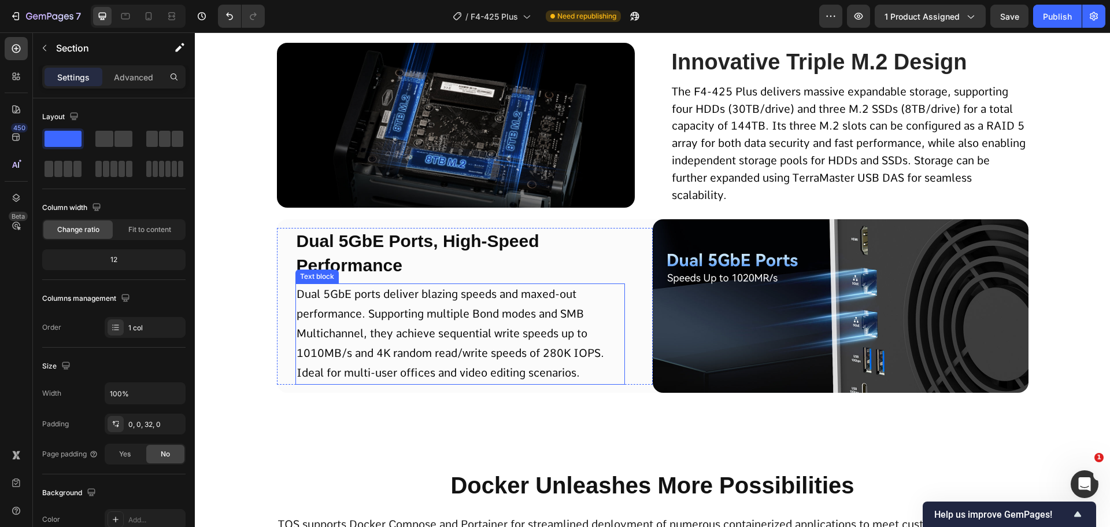
scroll to position [1690, 0]
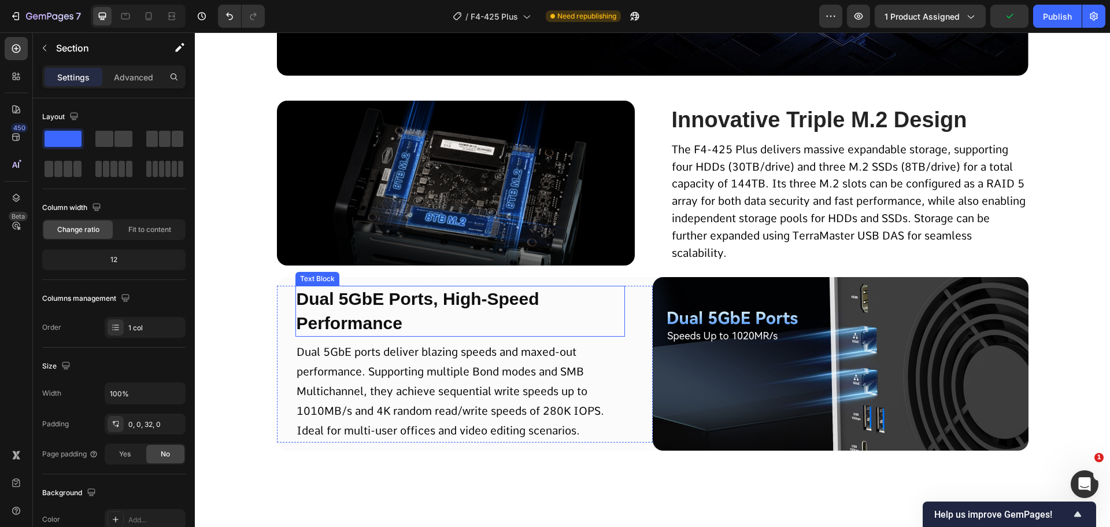
click at [313, 389] on span "Dual 5GbE ports deliver blazing speeds and maxed-out performance. Supporting mu…" at bounding box center [451, 391] width 308 height 93
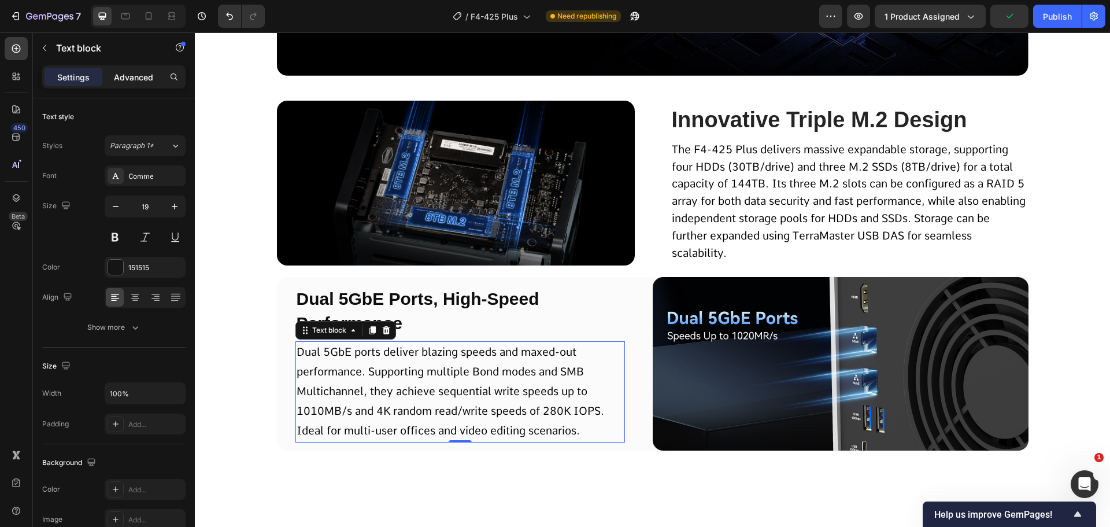
click at [139, 73] on p "Advanced" at bounding box center [133, 77] width 39 height 12
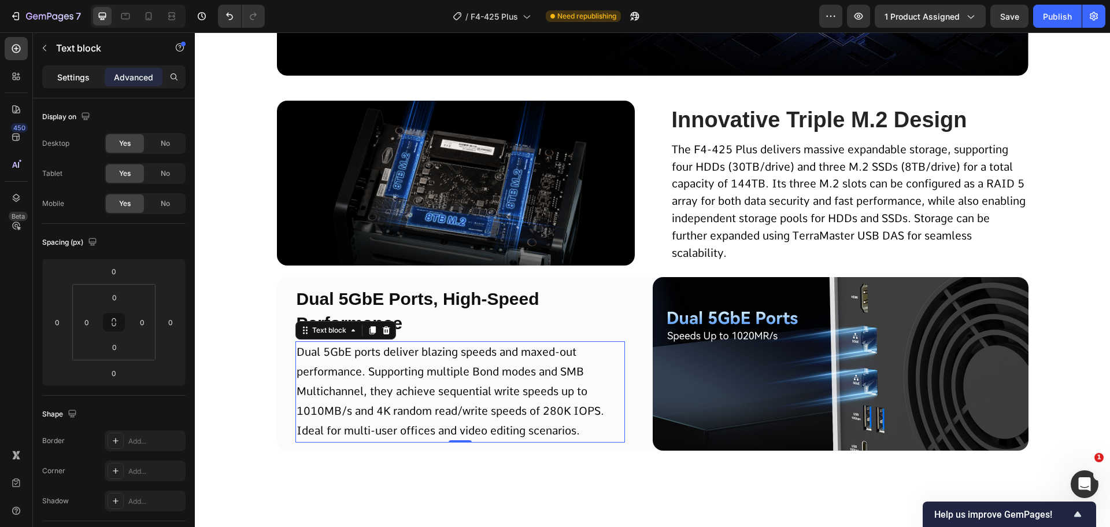
click at [72, 82] on p "Settings" at bounding box center [73, 77] width 32 height 12
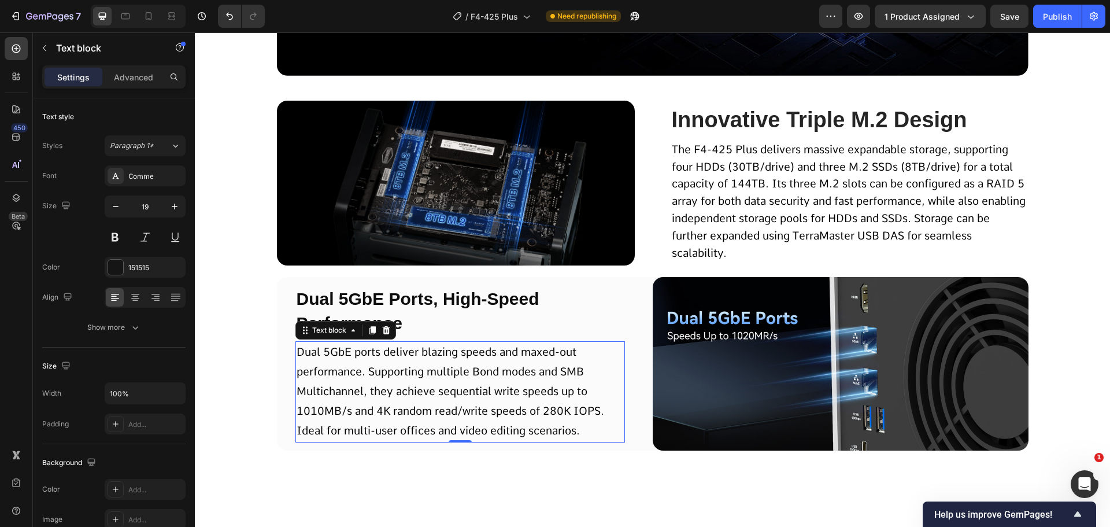
scroll to position [1748, 0]
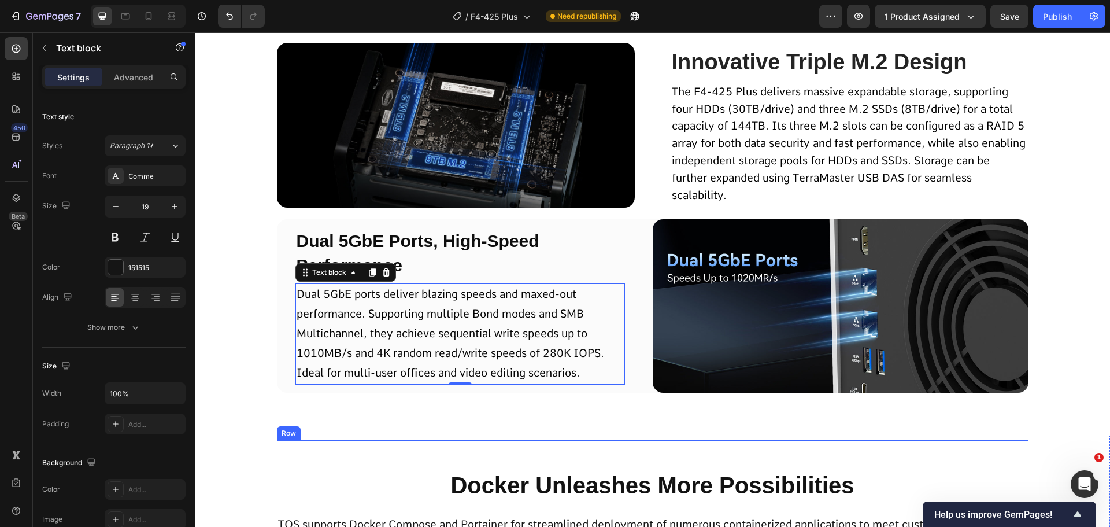
click at [389, 478] on h2 "Docker Unleashes More Possibilities" at bounding box center [653, 485] width 752 height 32
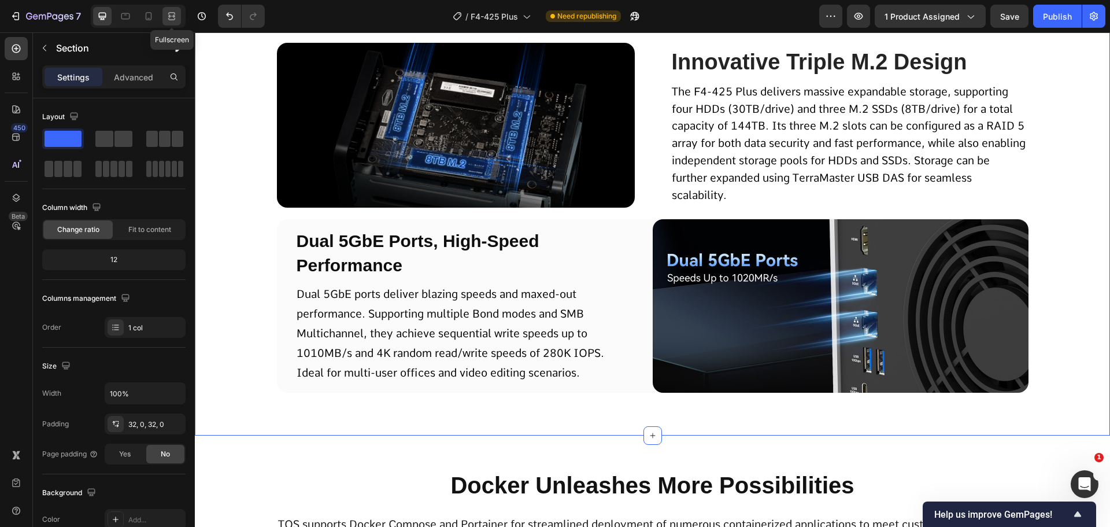
click at [172, 19] on icon at bounding box center [172, 16] width 12 height 12
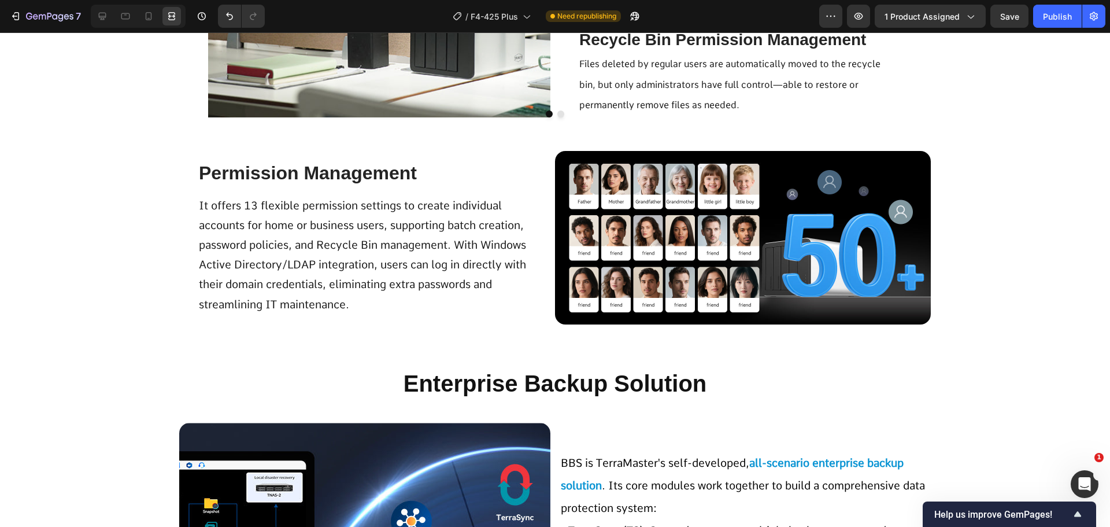
scroll to position [3829, 0]
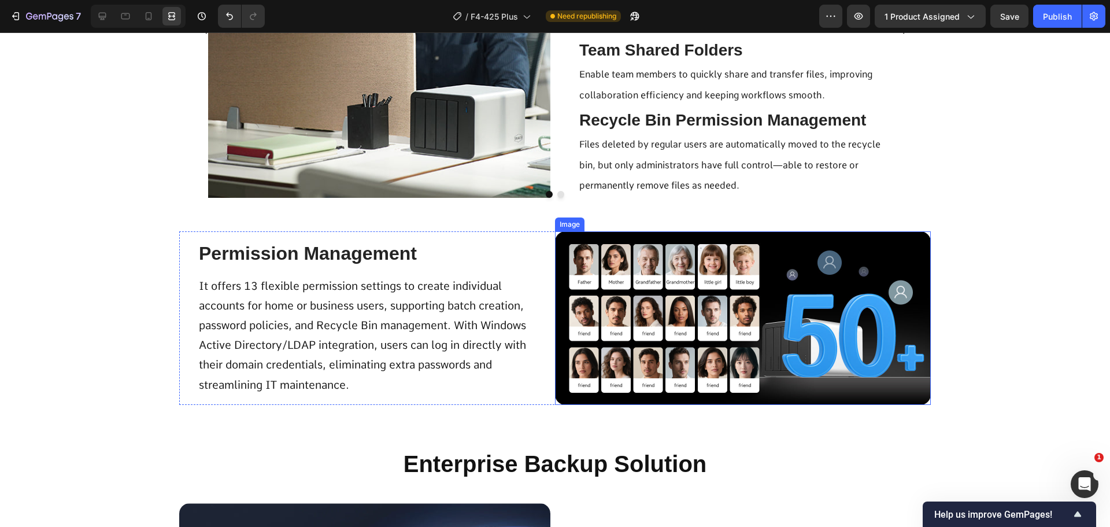
click at [638, 322] on img at bounding box center [743, 317] width 376 height 173
click at [102, 22] on div at bounding box center [102, 16] width 19 height 19
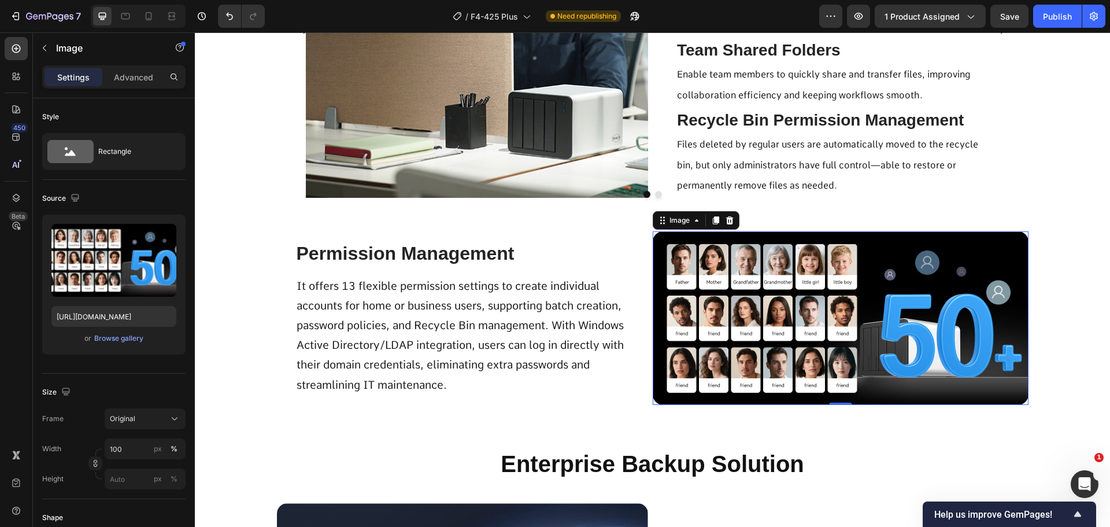
click at [830, 348] on img at bounding box center [841, 317] width 376 height 173
click at [98, 465] on icon "button" at bounding box center [95, 463] width 8 height 8
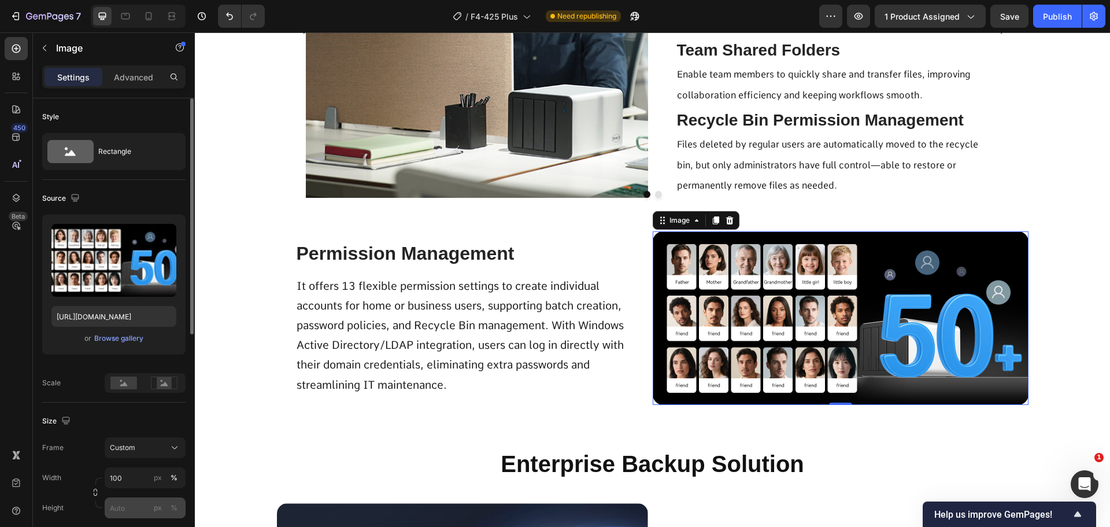
scroll to position [231, 0]
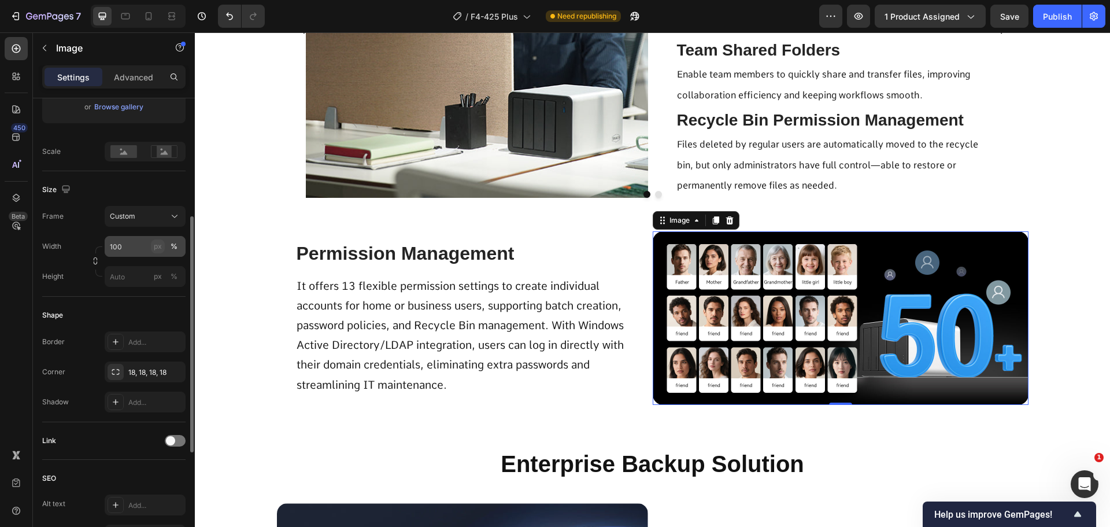
click at [158, 251] on div "px" at bounding box center [158, 246] width 8 height 10
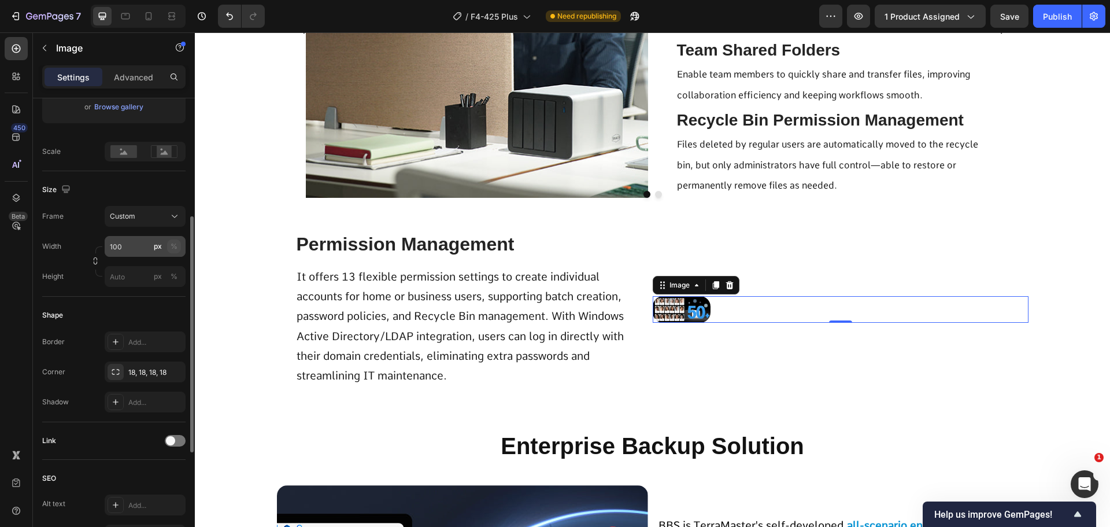
click at [175, 247] on div "%" at bounding box center [174, 246] width 7 height 10
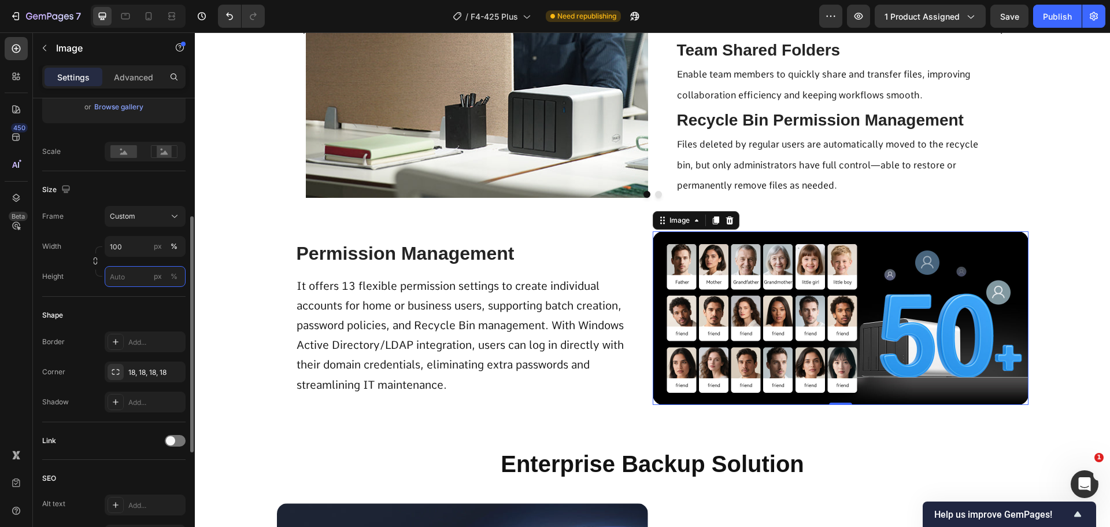
click at [150, 269] on input "px %" at bounding box center [145, 276] width 81 height 21
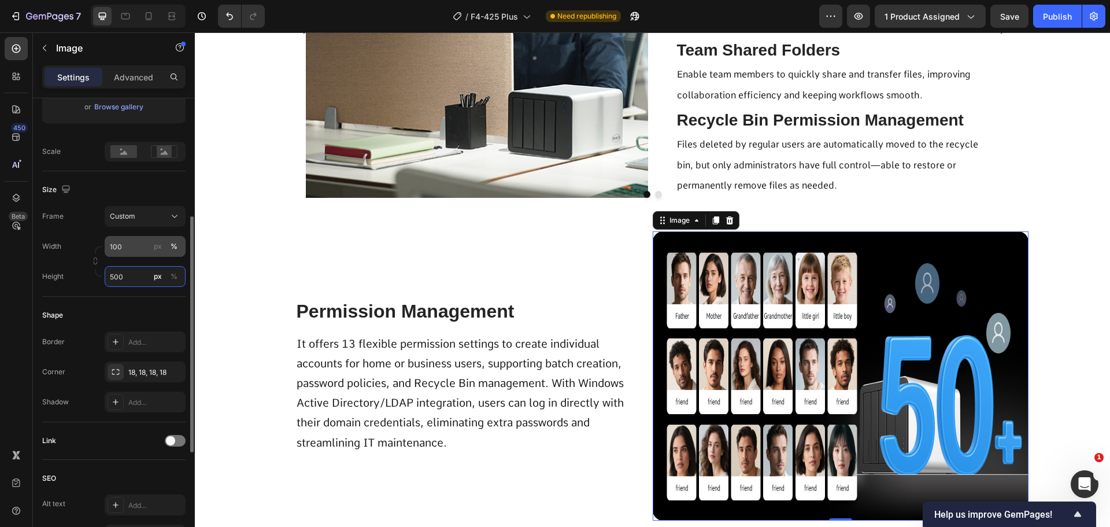
type input "500"
click at [139, 240] on input "100" at bounding box center [145, 246] width 81 height 21
click at [157, 246] on div "px" at bounding box center [158, 246] width 8 height 10
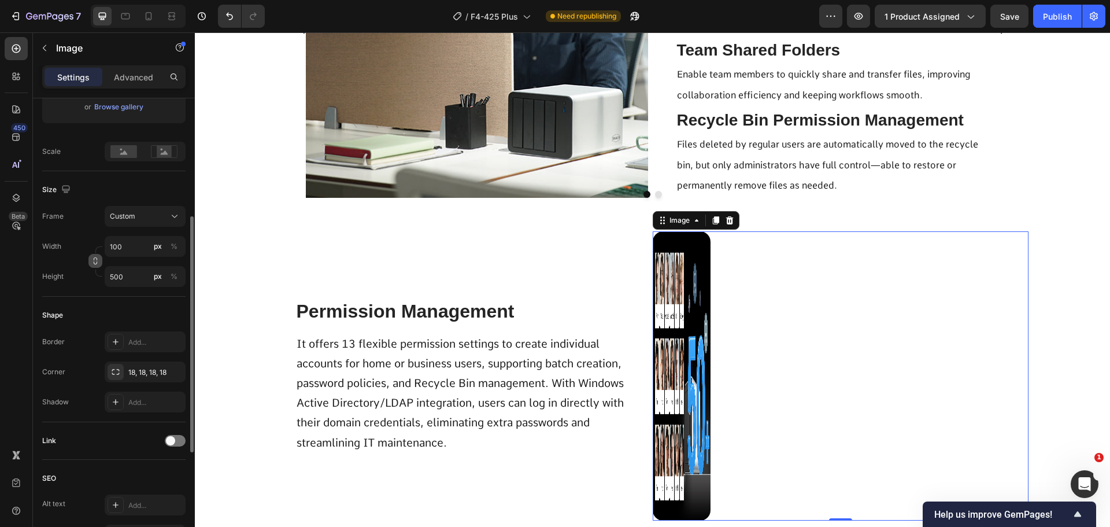
click at [93, 262] on icon "button" at bounding box center [95, 261] width 8 height 8
click at [129, 251] on input "100" at bounding box center [145, 246] width 81 height 21
click at [73, 234] on div "Frame Custom 1:5 Width 100 px % Height 500 px %" at bounding box center [113, 246] width 143 height 81
click at [98, 261] on icon "button" at bounding box center [95, 261] width 8 height 8
click at [132, 254] on input "100" at bounding box center [145, 246] width 81 height 21
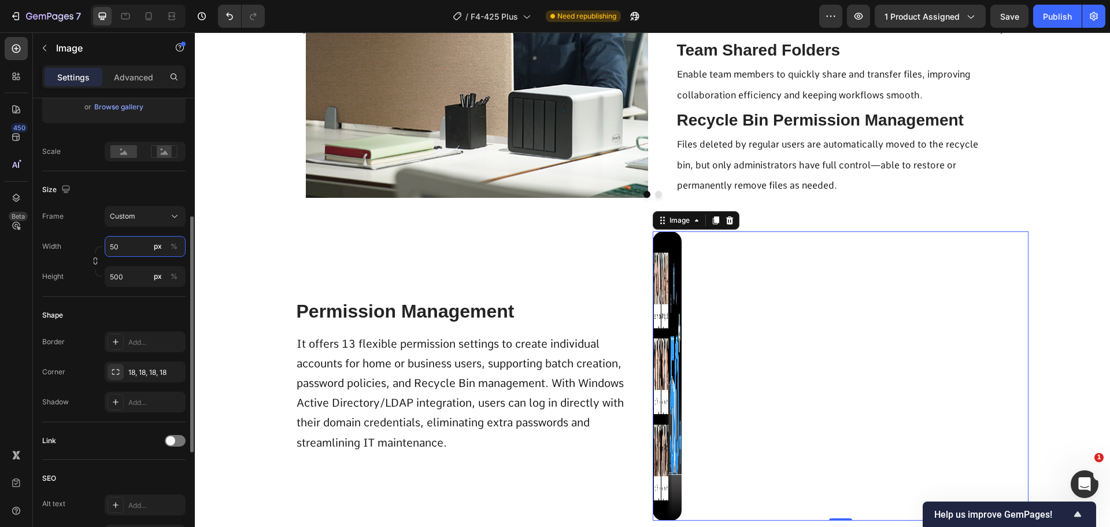
type input "5"
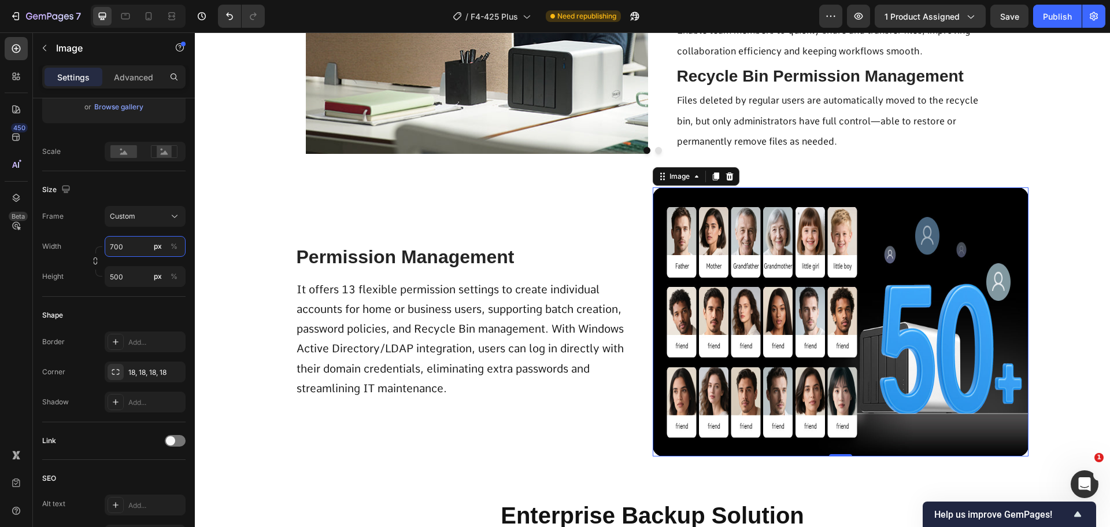
scroll to position [3887, 0]
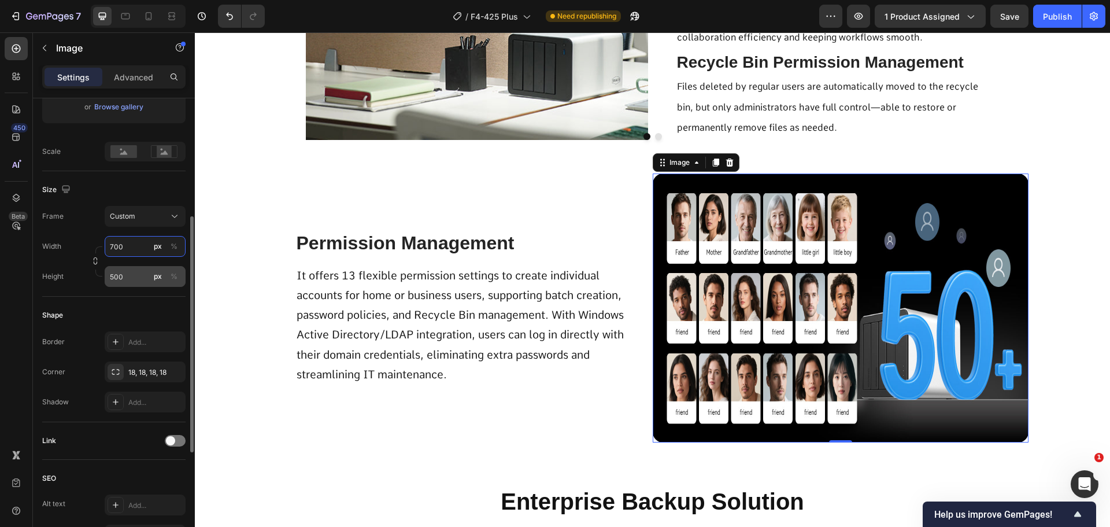
type input "700"
click at [112, 279] on input "500" at bounding box center [145, 276] width 81 height 21
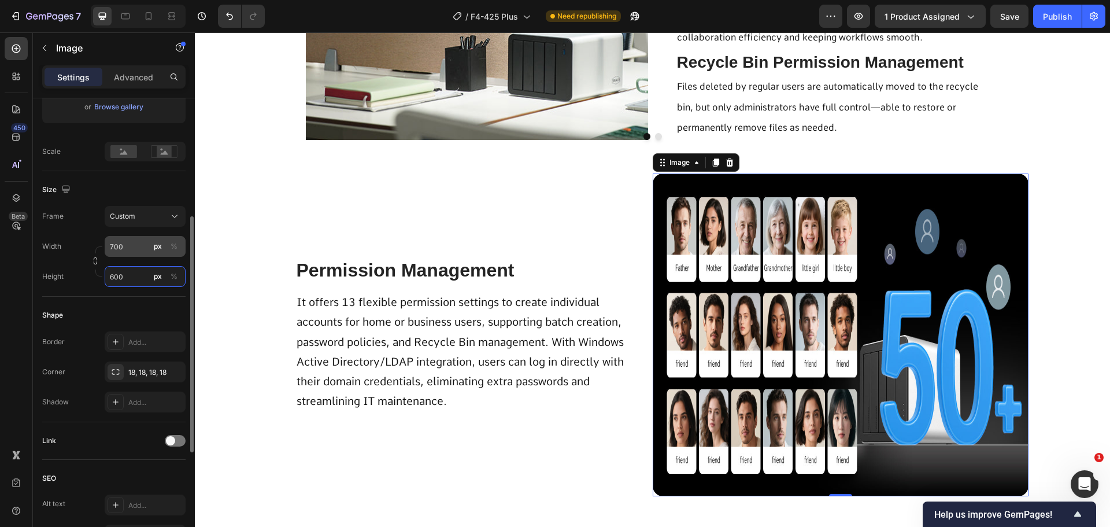
type input "600"
click at [130, 246] on input "700" at bounding box center [145, 246] width 81 height 21
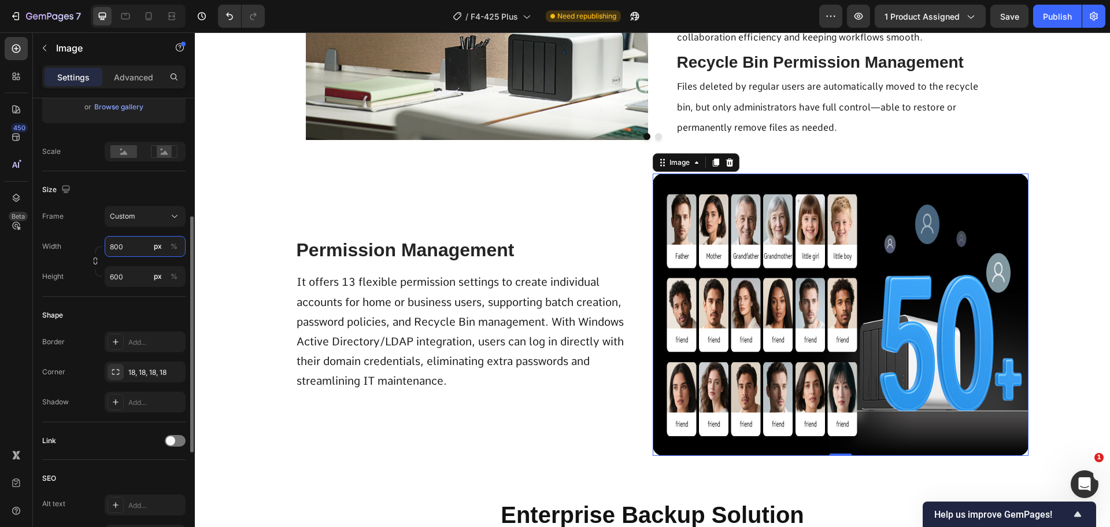
drag, startPoint x: 128, startPoint y: 249, endPoint x: 96, endPoint y: 249, distance: 32.4
click at [96, 249] on div "Width 800 px % Height 600 px %" at bounding box center [113, 261] width 143 height 51
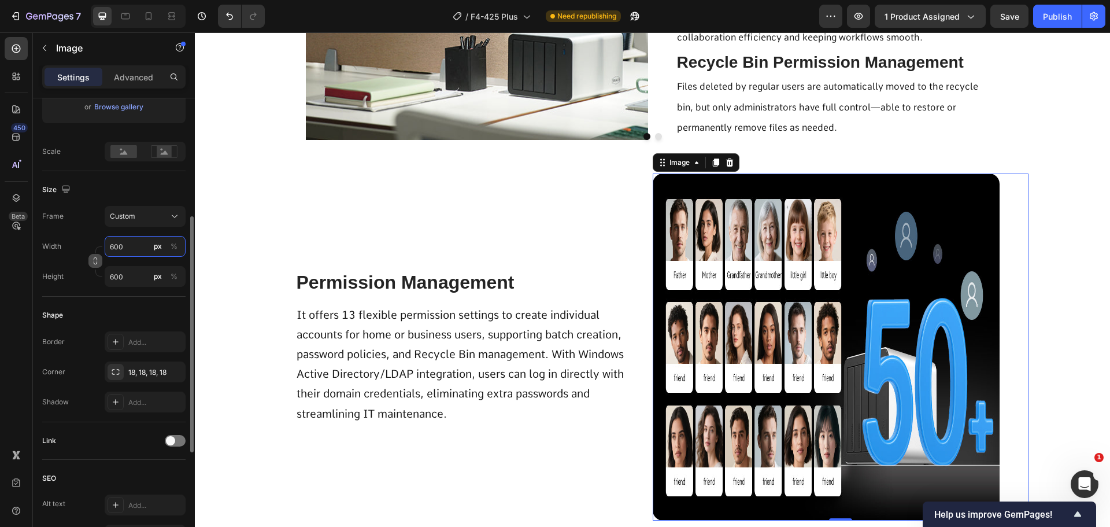
drag, startPoint x: 132, startPoint y: 248, endPoint x: 100, endPoint y: 256, distance: 33.2
click at [100, 256] on div "Width 600 px % Height 600 px %" at bounding box center [113, 261] width 143 height 51
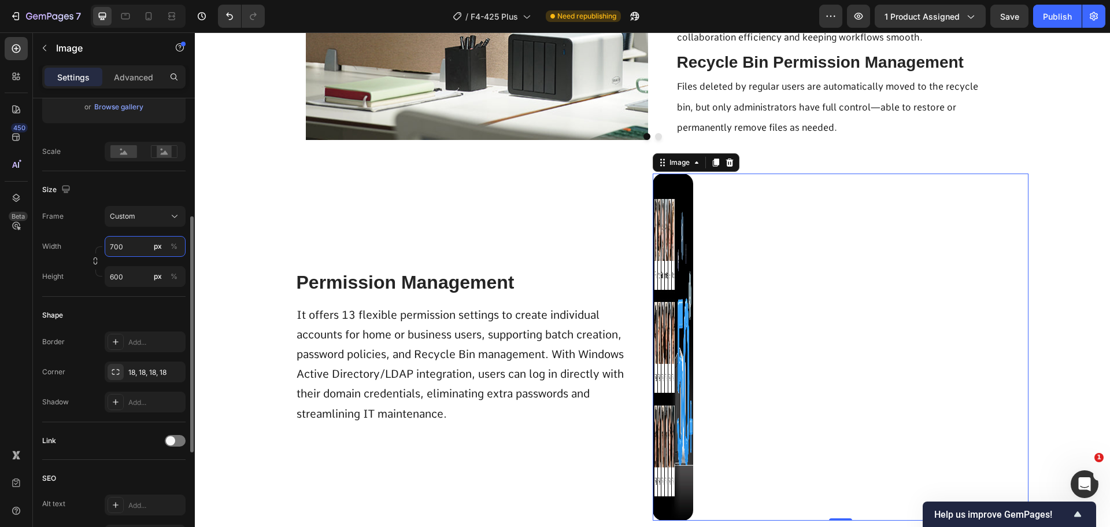
click at [133, 253] on input "700" at bounding box center [145, 246] width 81 height 21
click at [137, 249] on input "70" at bounding box center [145, 246] width 81 height 21
click at [160, 247] on div "px" at bounding box center [158, 246] width 8 height 10
click at [173, 247] on div "%" at bounding box center [174, 246] width 7 height 10
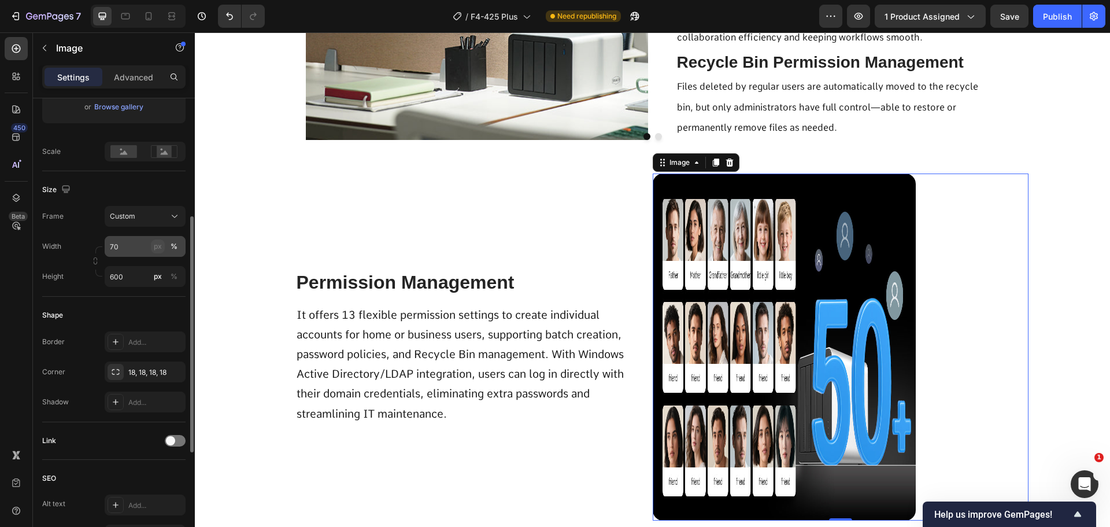
click at [159, 247] on div "px" at bounding box center [158, 246] width 8 height 10
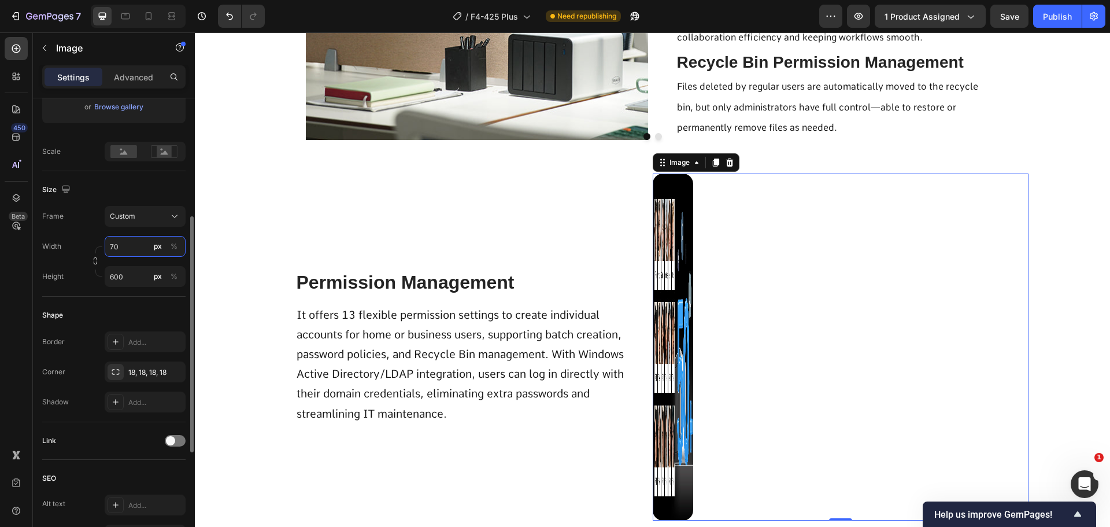
click at [139, 250] on input "70" at bounding box center [145, 246] width 81 height 21
type input "700"
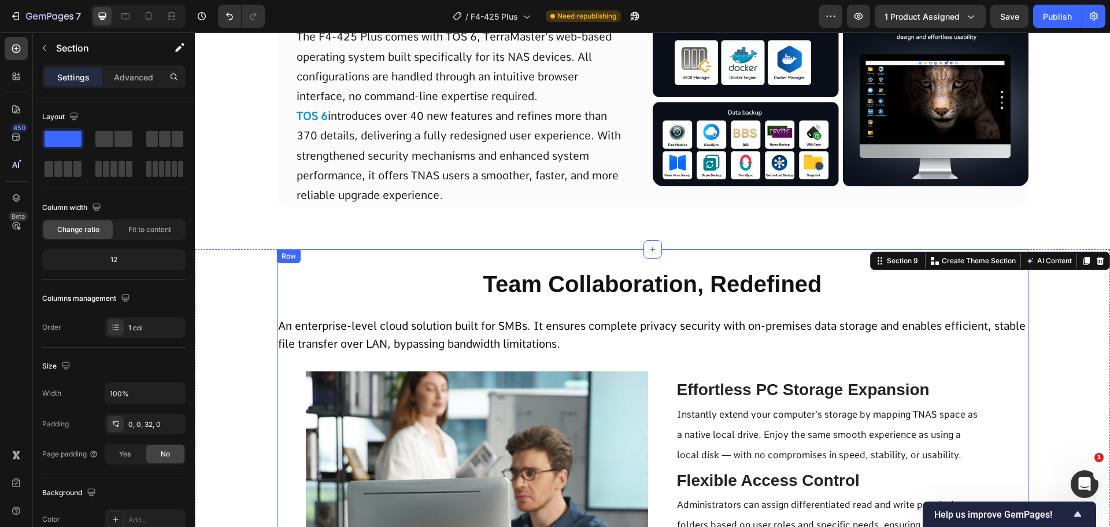
scroll to position [3078, 0]
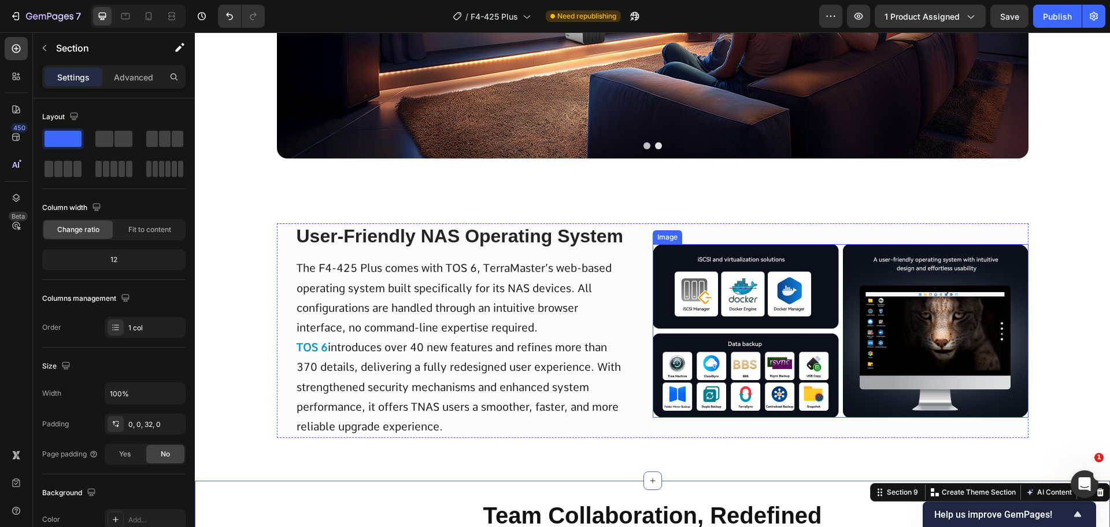
click at [845, 347] on img at bounding box center [841, 330] width 376 height 173
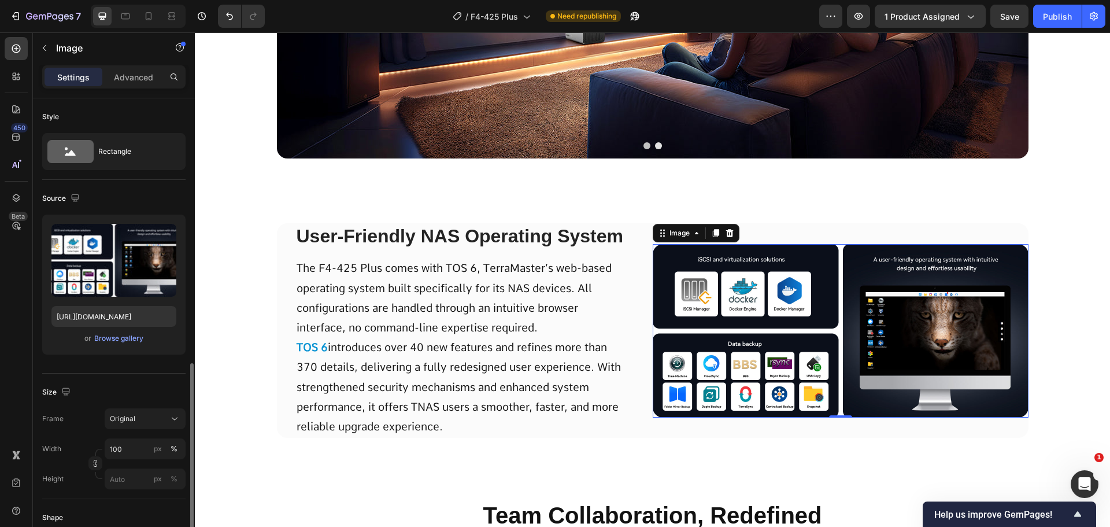
scroll to position [173, 0]
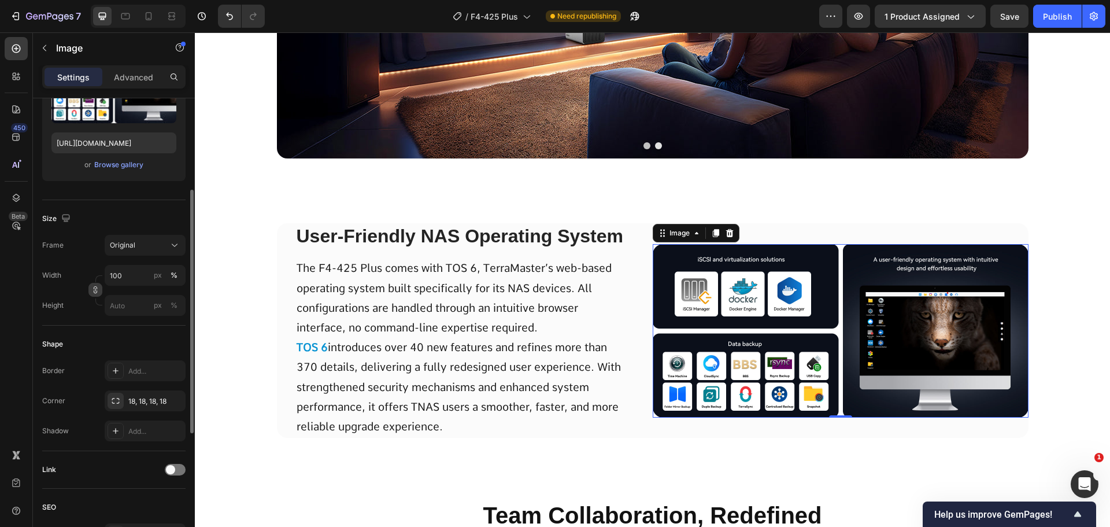
click at [97, 288] on icon "button" at bounding box center [95, 287] width 3 height 3
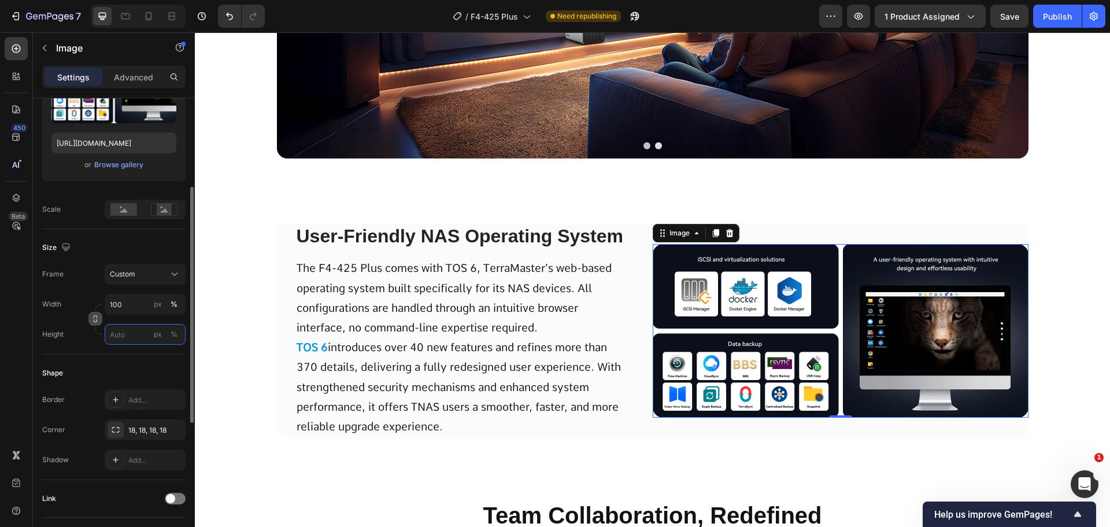
click at [126, 339] on input "px %" at bounding box center [145, 334] width 81 height 21
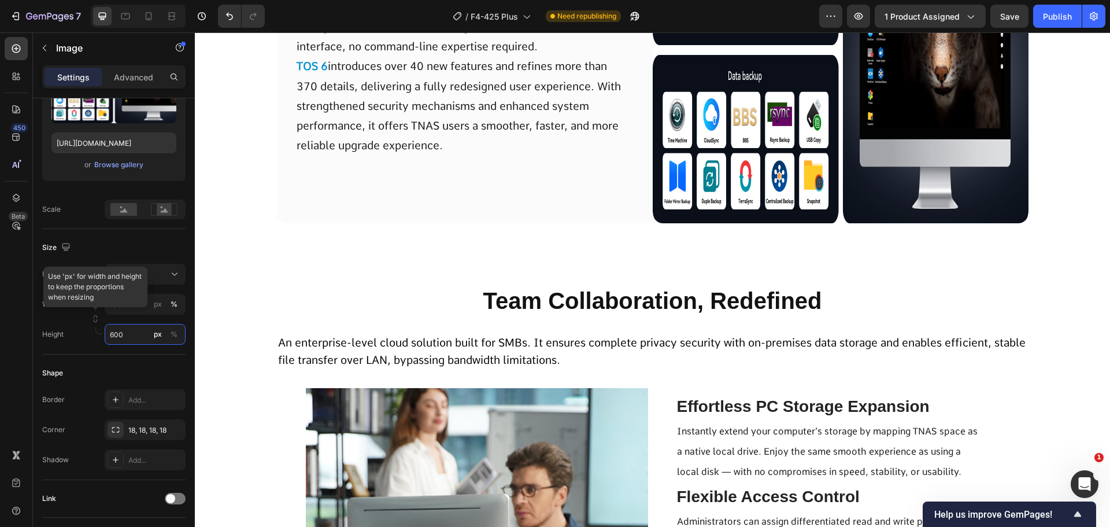
scroll to position [3193, 0]
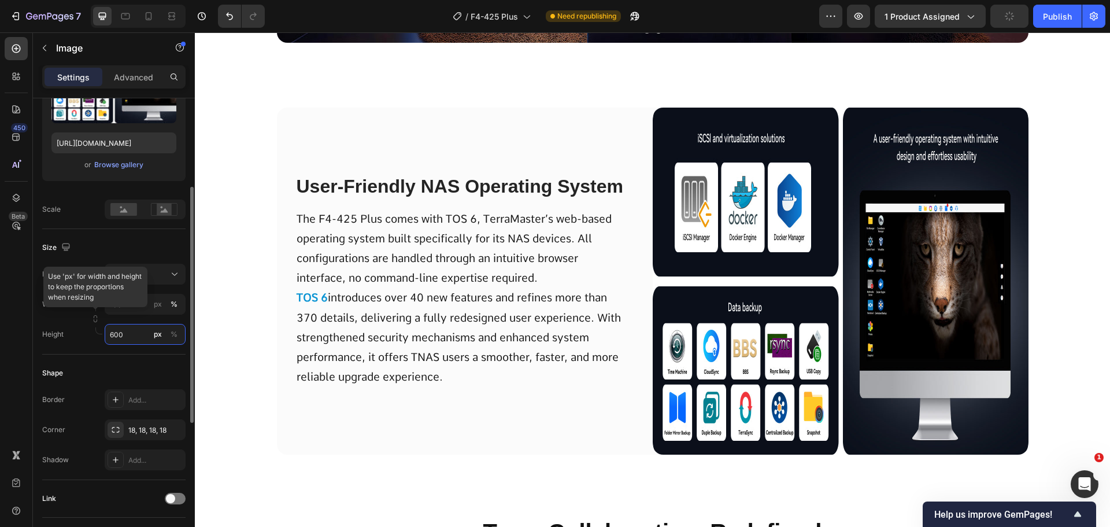
drag, startPoint x: 128, startPoint y: 332, endPoint x: 106, endPoint y: 339, distance: 23.4
click at [106, 339] on input "600" at bounding box center [145, 334] width 81 height 21
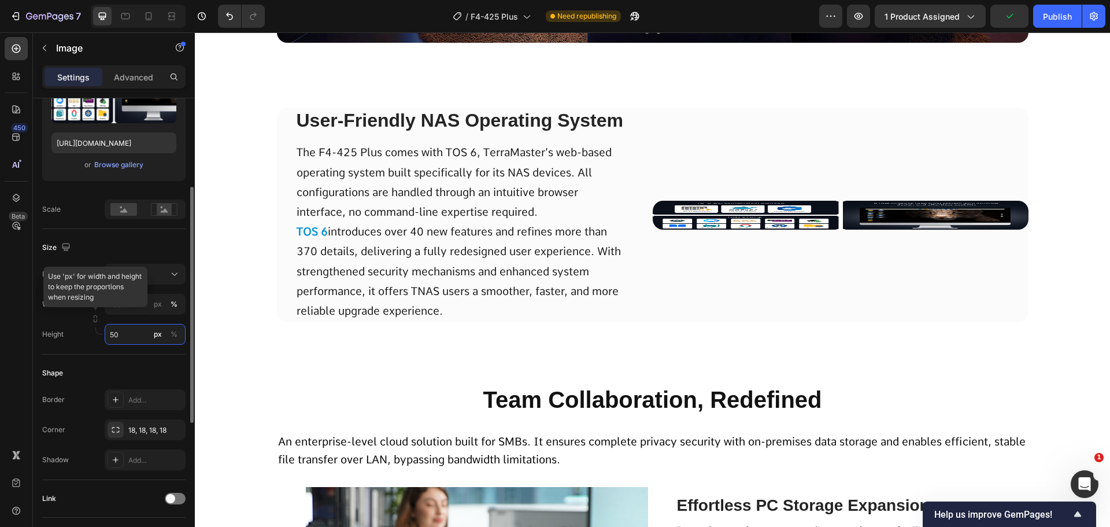
type input "500"
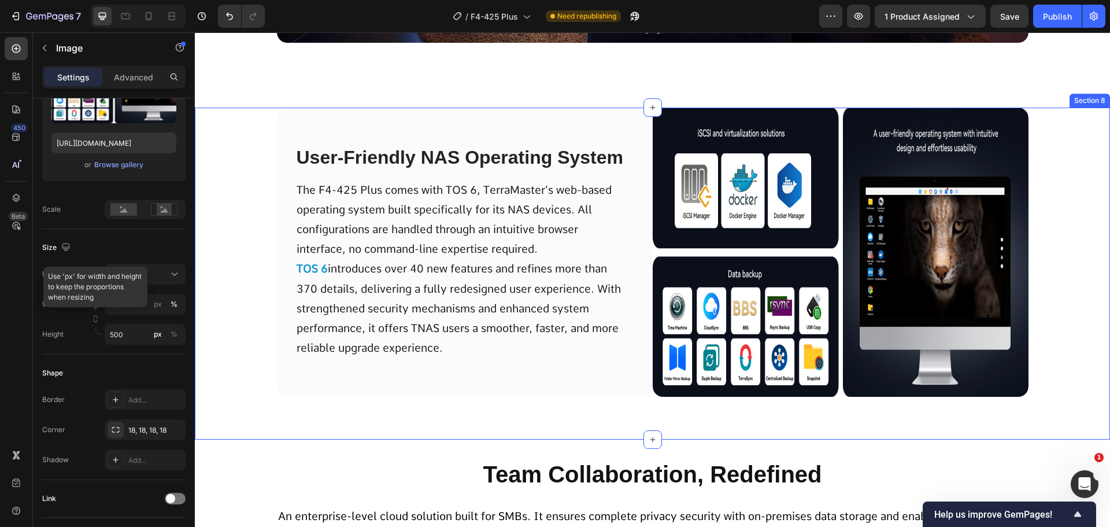
click at [230, 312] on div "User-Friendly NAS Operating System Text Block The F4-425 Plus comes with TOS 6,…" at bounding box center [652, 264] width 915 height 313
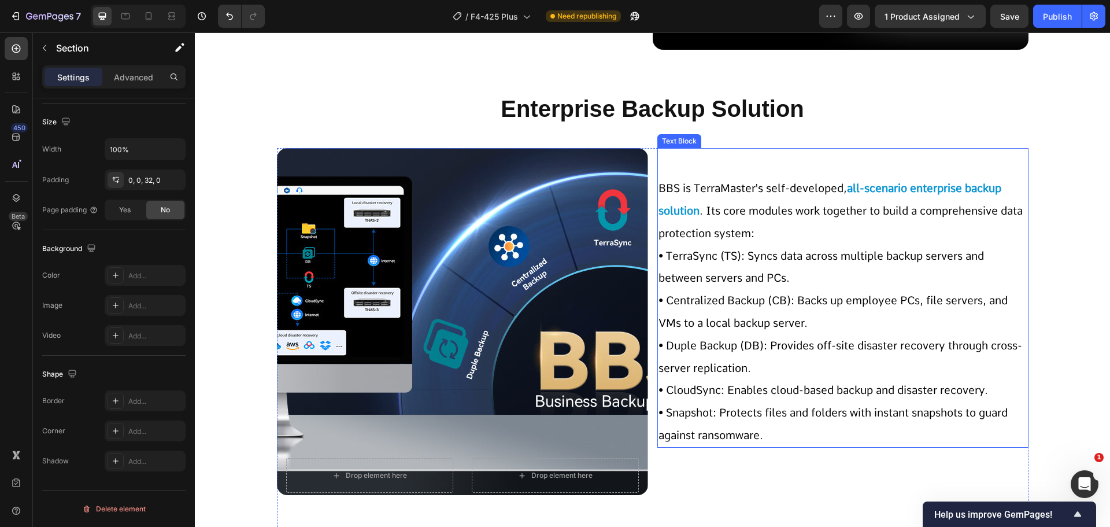
scroll to position [4465, 0]
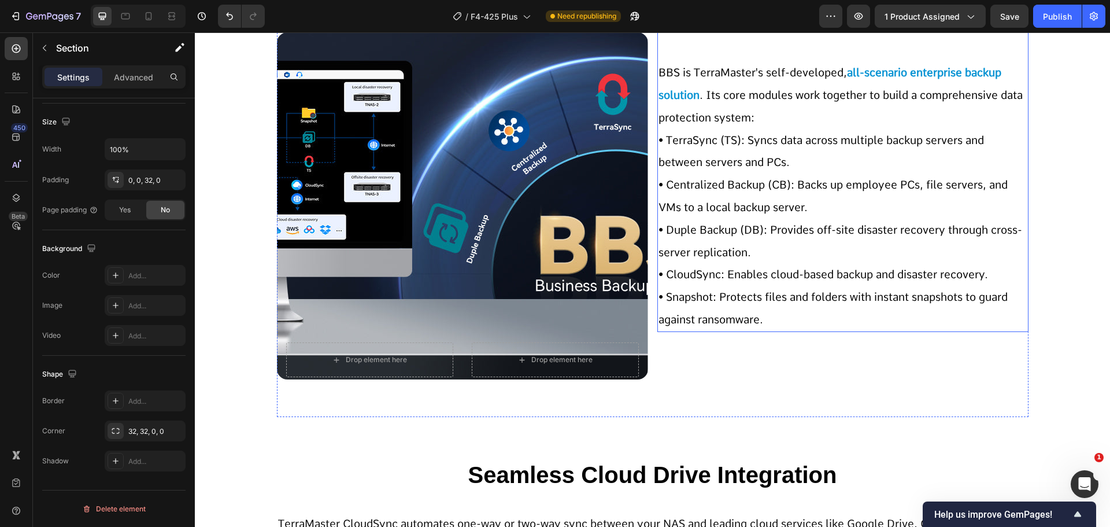
scroll to position [4639, 0]
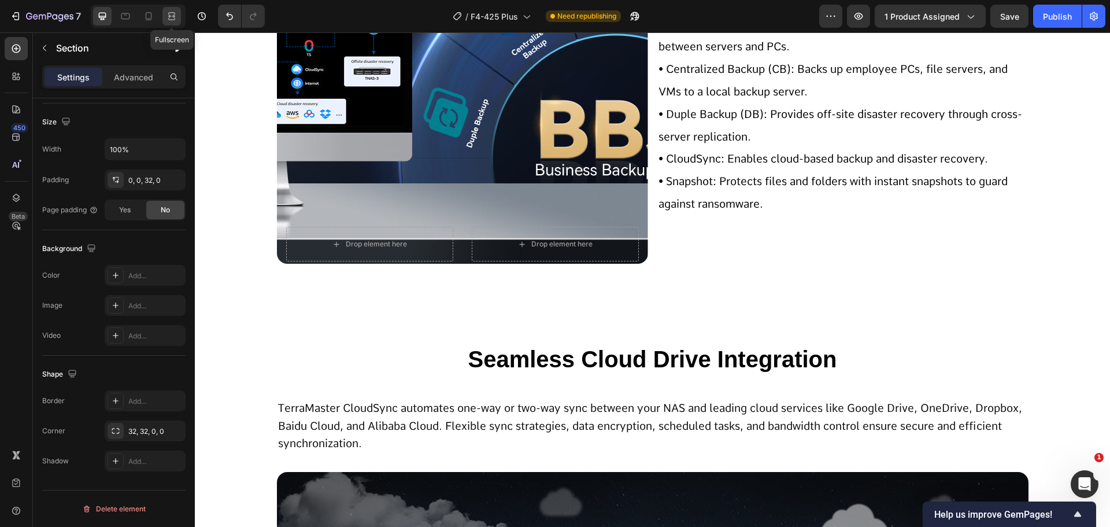
click at [179, 20] on div at bounding box center [171, 16] width 19 height 19
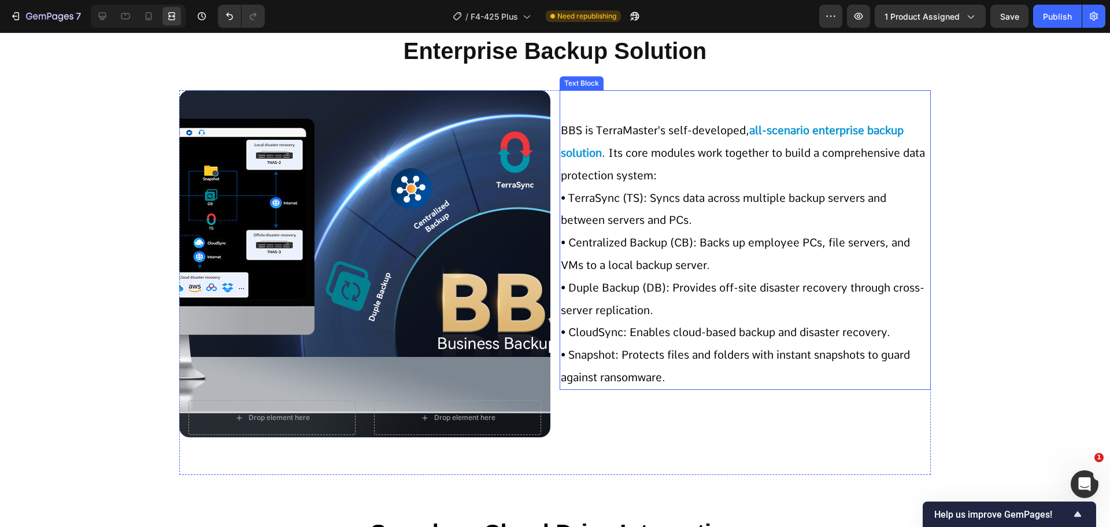
scroll to position [4754, 0]
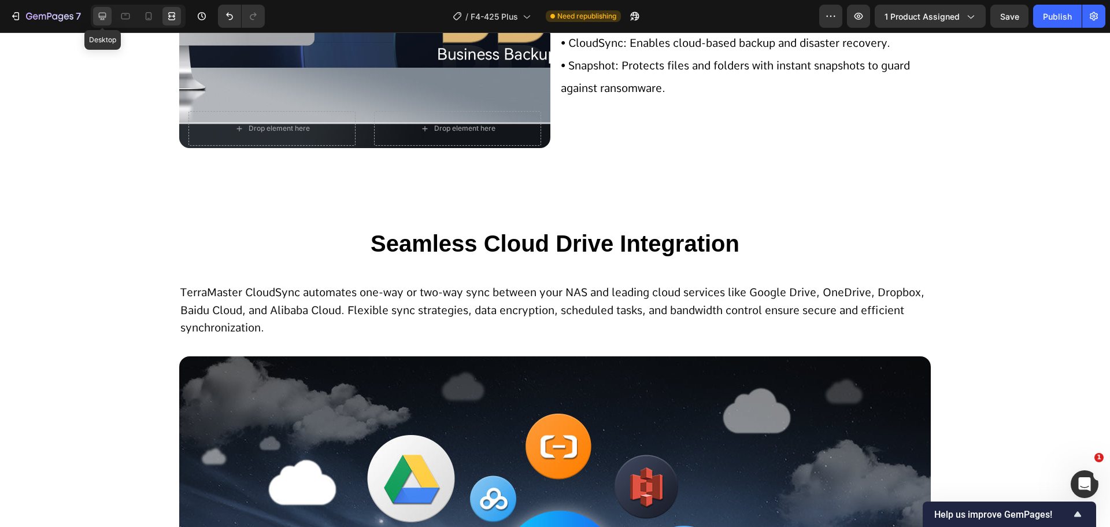
click at [95, 16] on div at bounding box center [102, 16] width 19 height 19
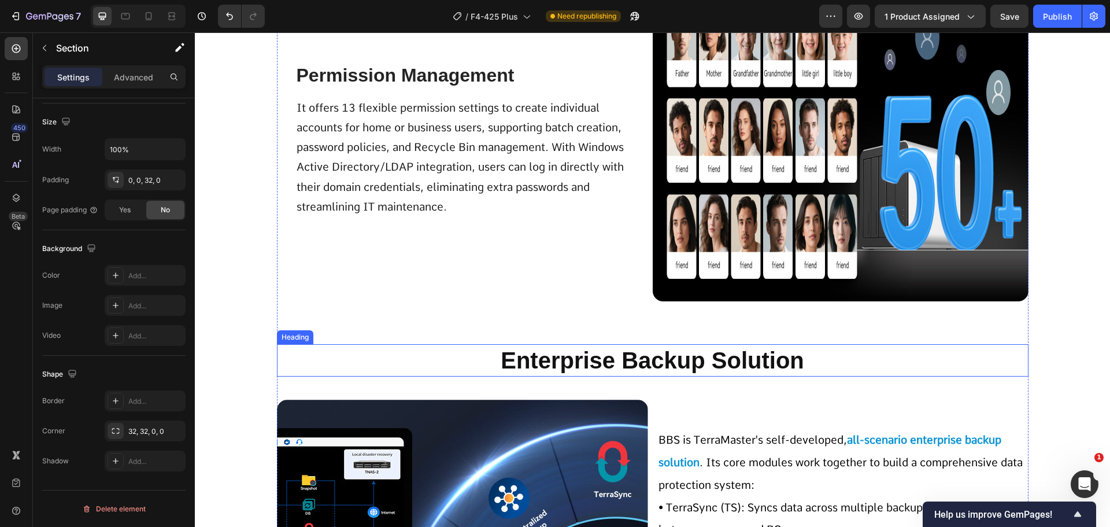
scroll to position [4118, 0]
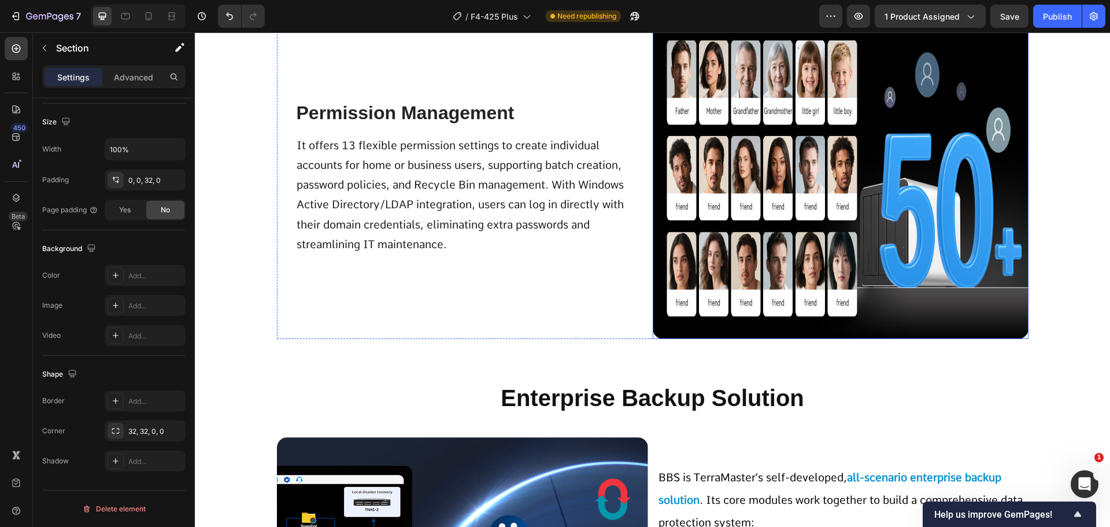
click at [760, 286] on img at bounding box center [841, 178] width 376 height 322
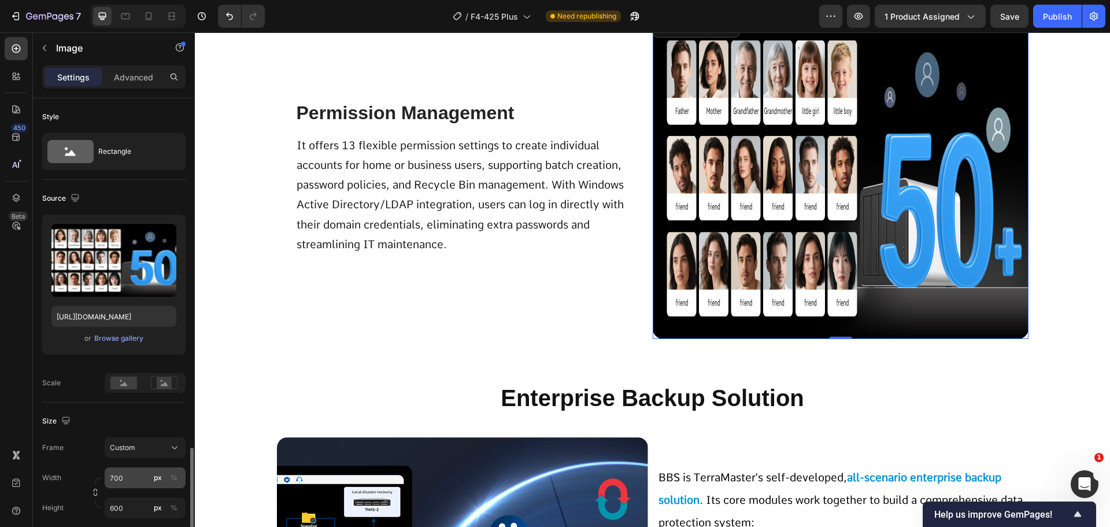
scroll to position [289, 0]
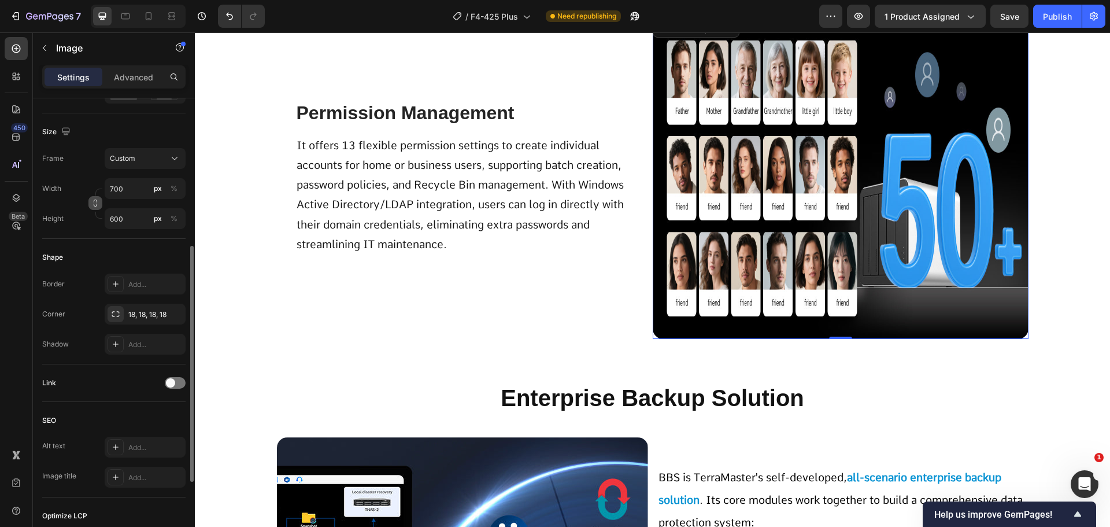
click at [93, 202] on icon "button" at bounding box center [95, 203] width 8 height 8
click at [139, 224] on input "600" at bounding box center [145, 218] width 81 height 21
click at [173, 192] on div "%" at bounding box center [174, 188] width 7 height 10
click at [129, 225] on input "px %" at bounding box center [145, 218] width 81 height 21
click at [136, 189] on input "700" at bounding box center [145, 188] width 81 height 21
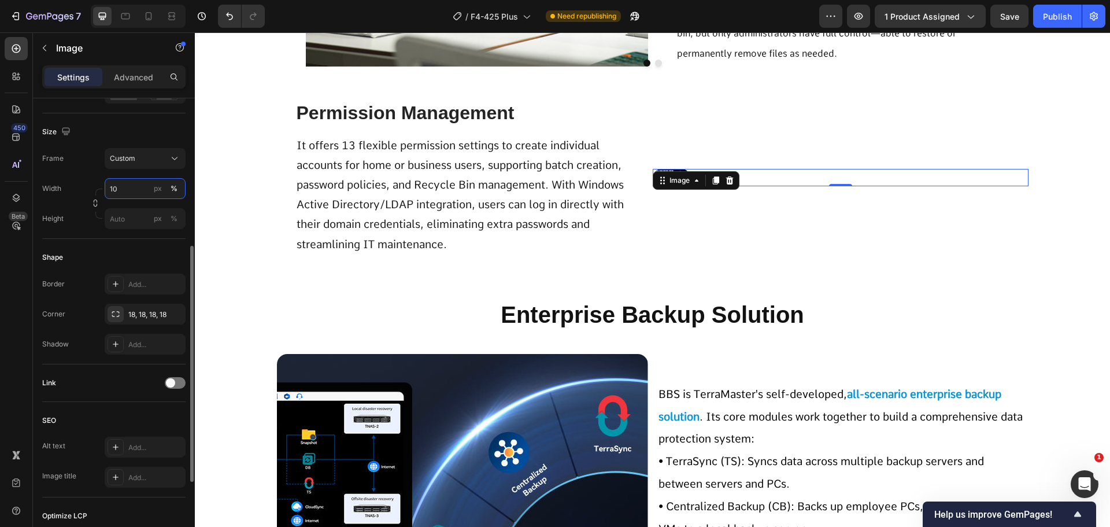
type input "100"
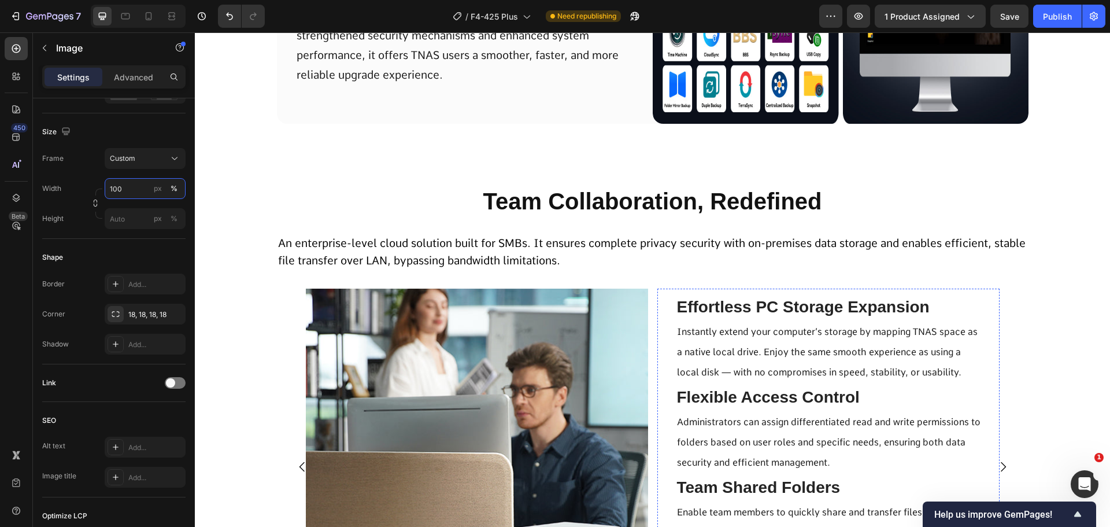
scroll to position [3293, 0]
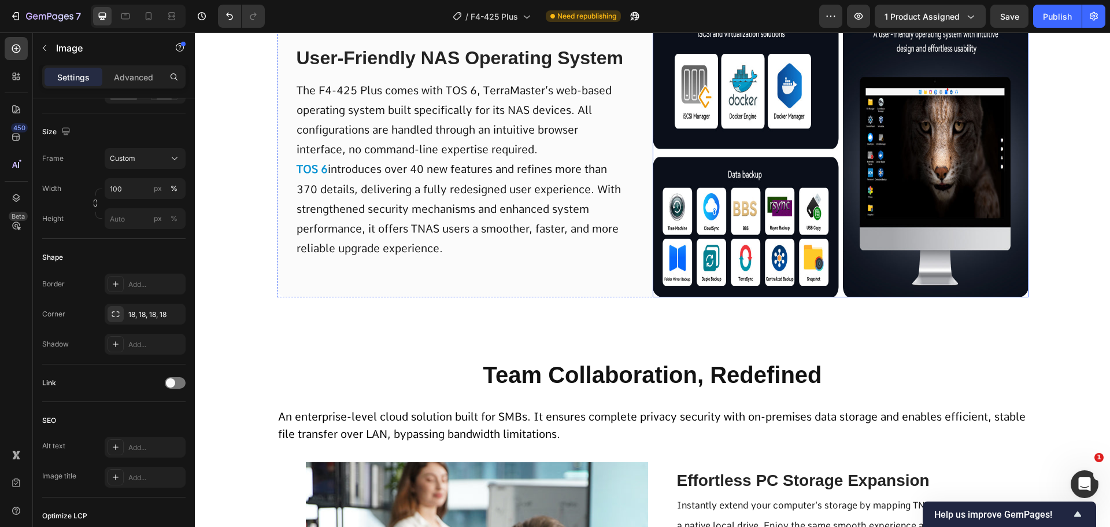
click at [731, 262] on img at bounding box center [841, 152] width 376 height 289
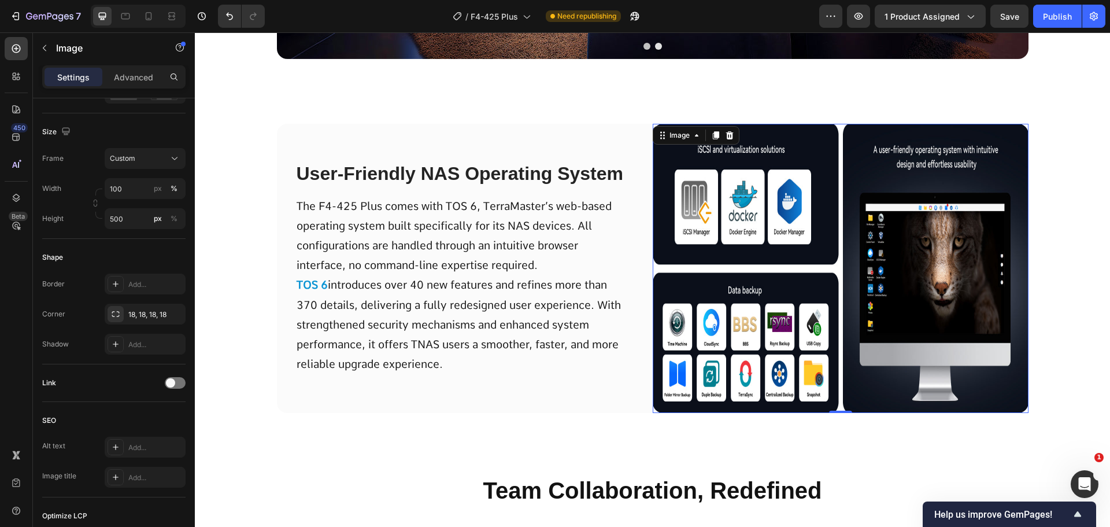
click at [786, 209] on img at bounding box center [841, 268] width 376 height 289
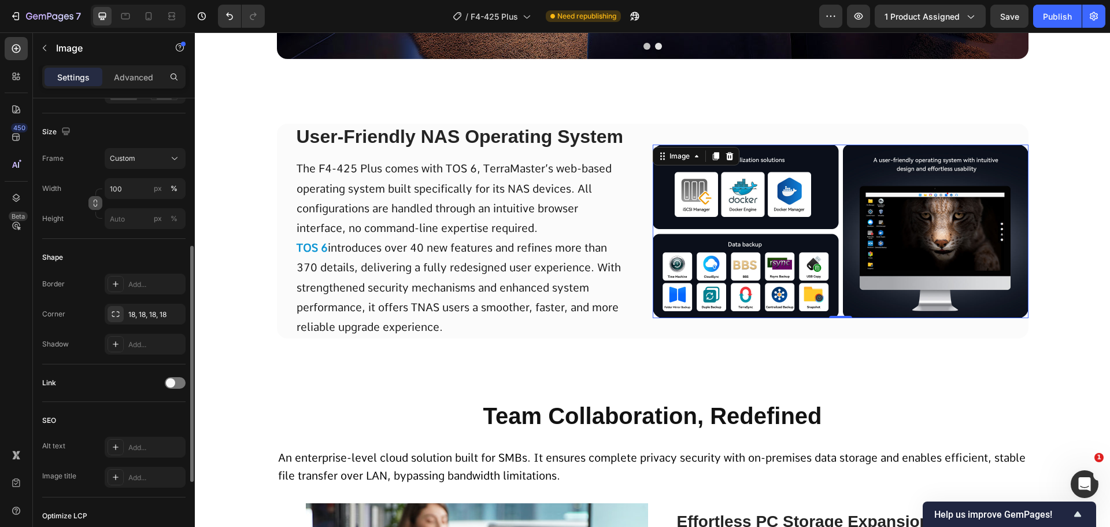
click at [93, 205] on div "Size Frame Custom Width 100 px % Height px %" at bounding box center [113, 175] width 143 height 125
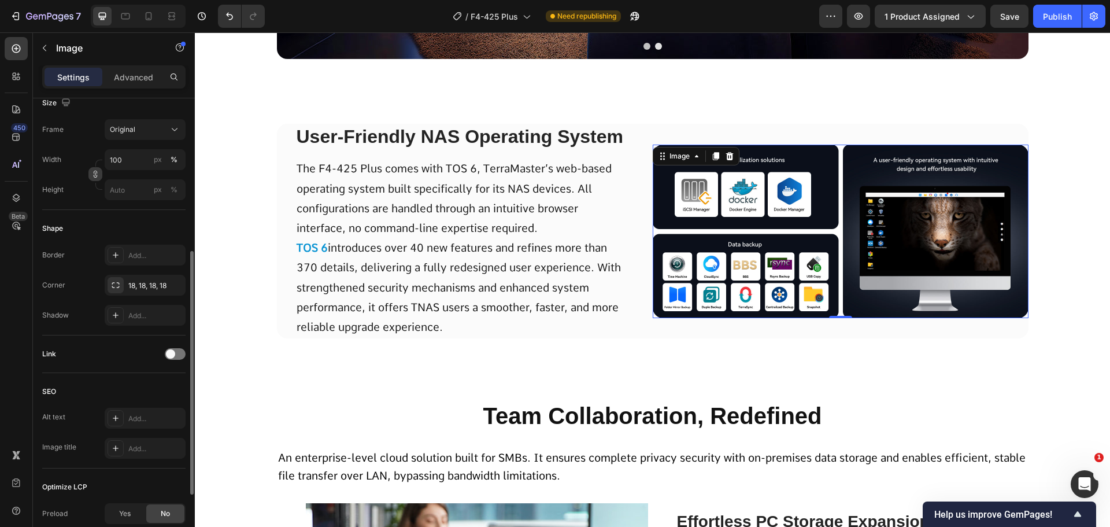
click at [97, 177] on icon "button" at bounding box center [95, 174] width 8 height 8
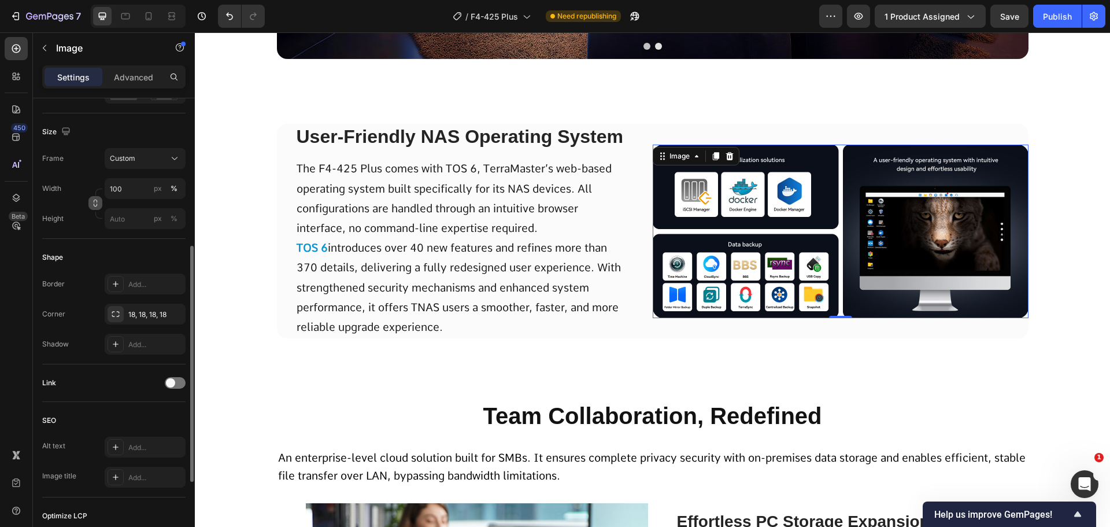
click at [95, 201] on icon "button" at bounding box center [95, 203] width 8 height 8
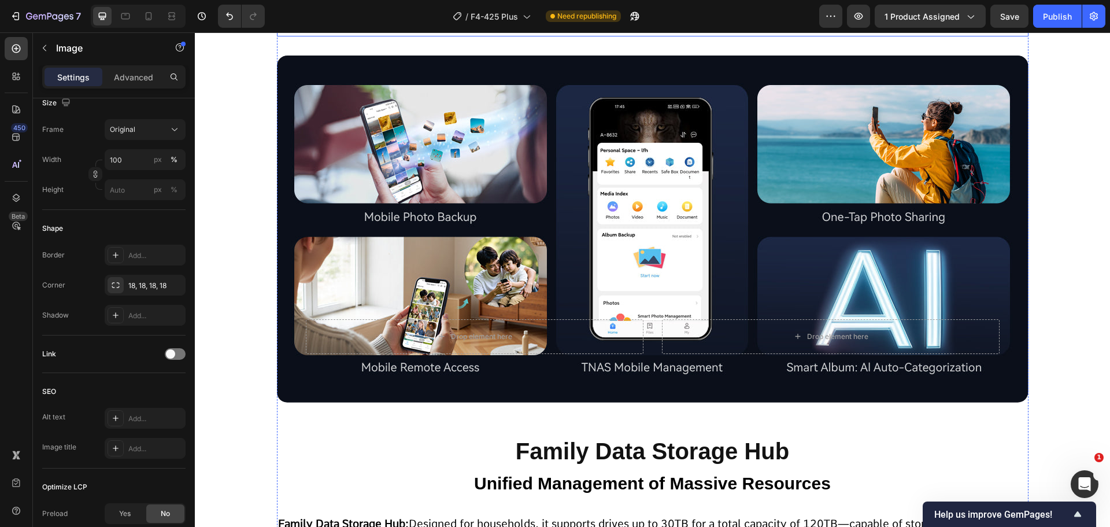
scroll to position [9074, 0]
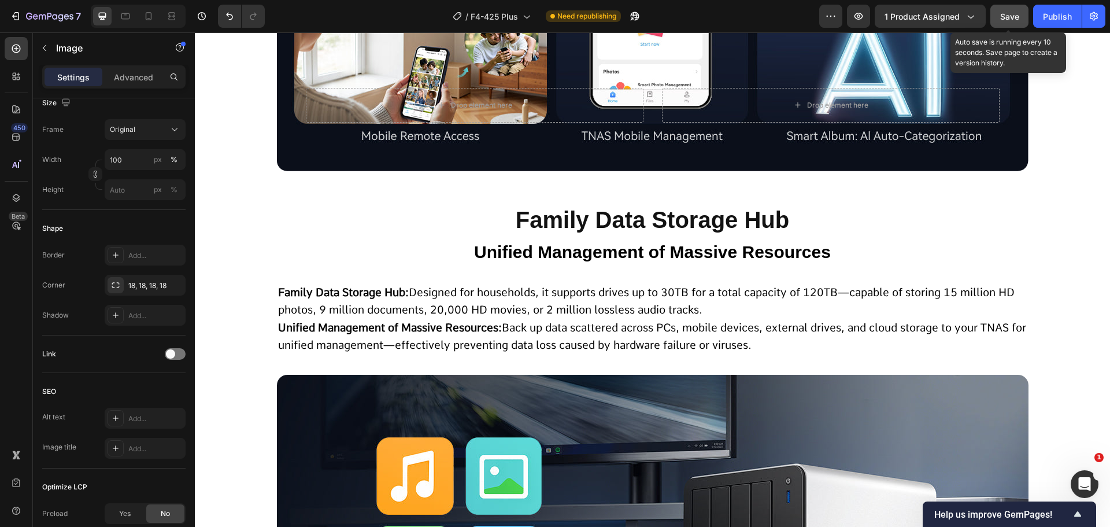
click at [1008, 16] on span "Save" at bounding box center [1009, 17] width 19 height 10
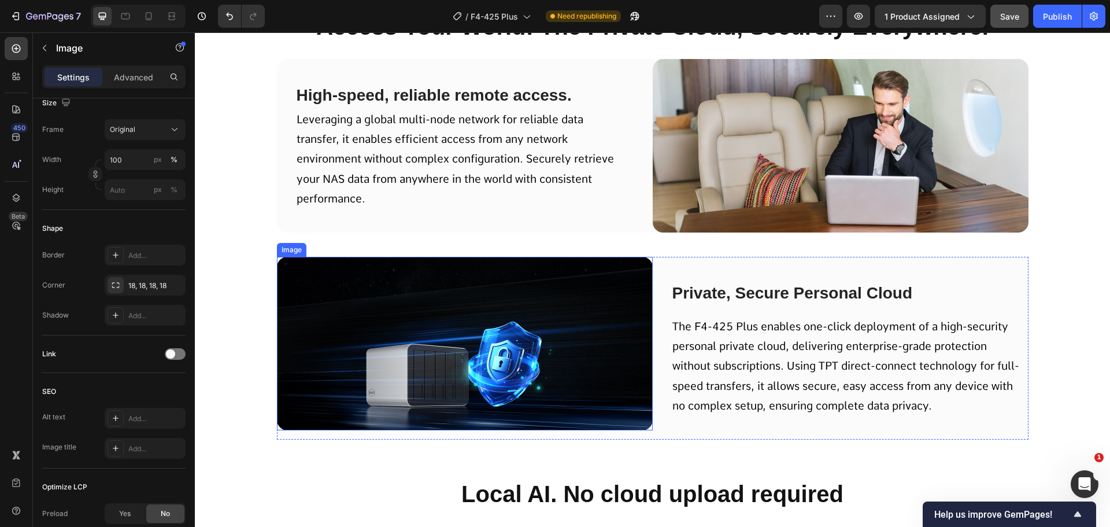
scroll to position [7340, 0]
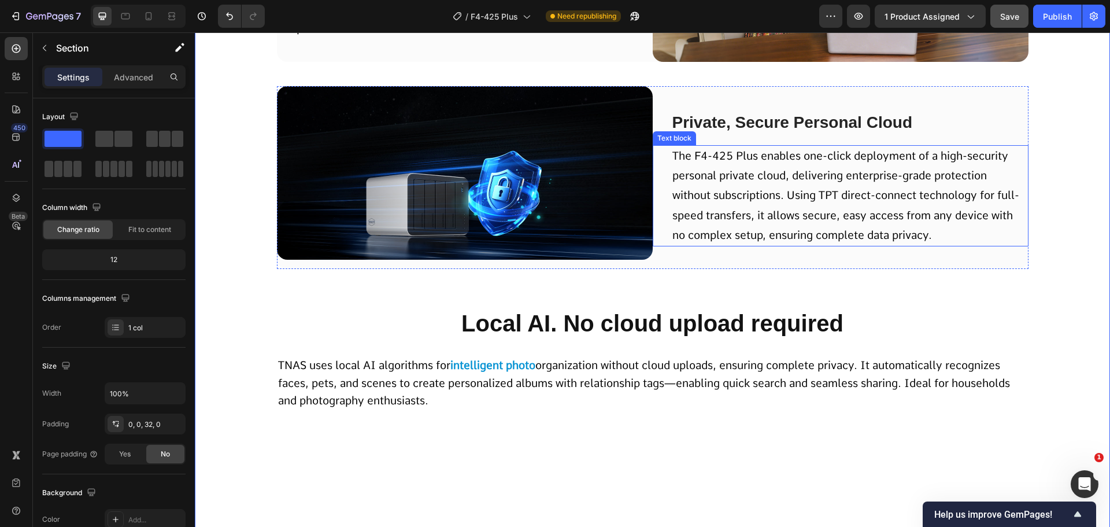
scroll to position [7513, 0]
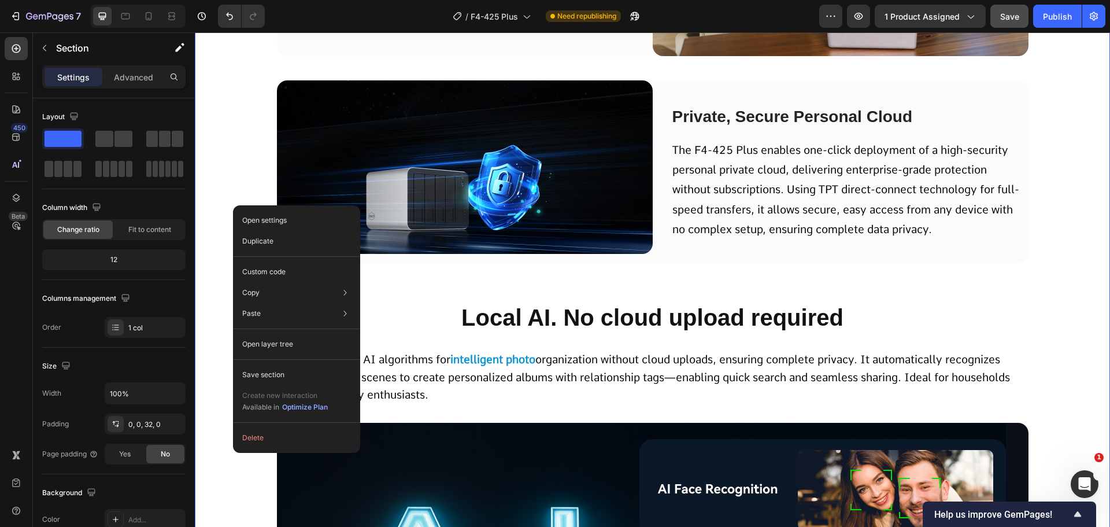
click at [233, 205] on div "Open settings Duplicate Custom code Copy Copy section Ctrl + C Copy style Copy …" at bounding box center [296, 328] width 127 height 247
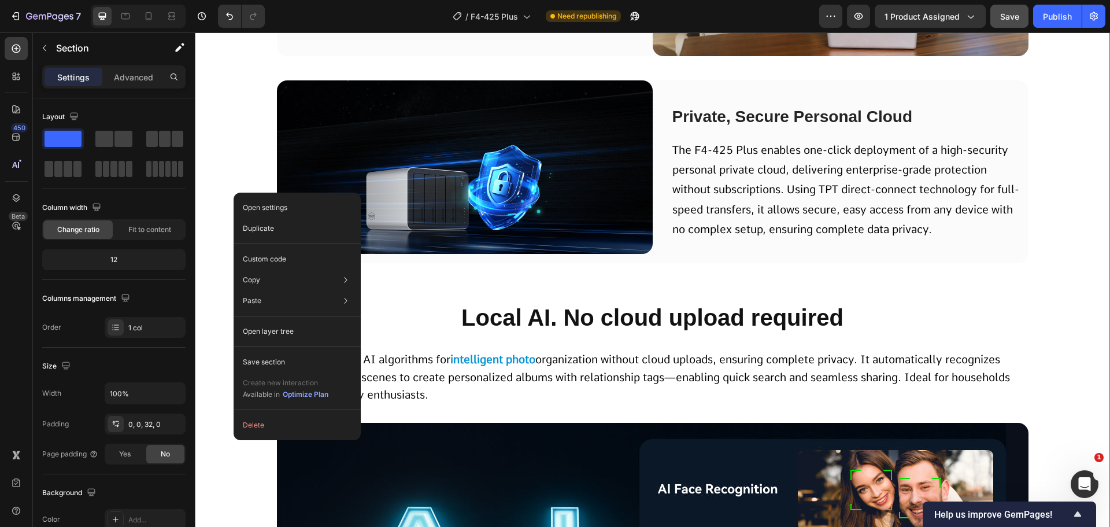
click at [234, 193] on div "Open settings Duplicate Custom code Copy Copy section Ctrl + C Copy style Copy …" at bounding box center [297, 316] width 127 height 247
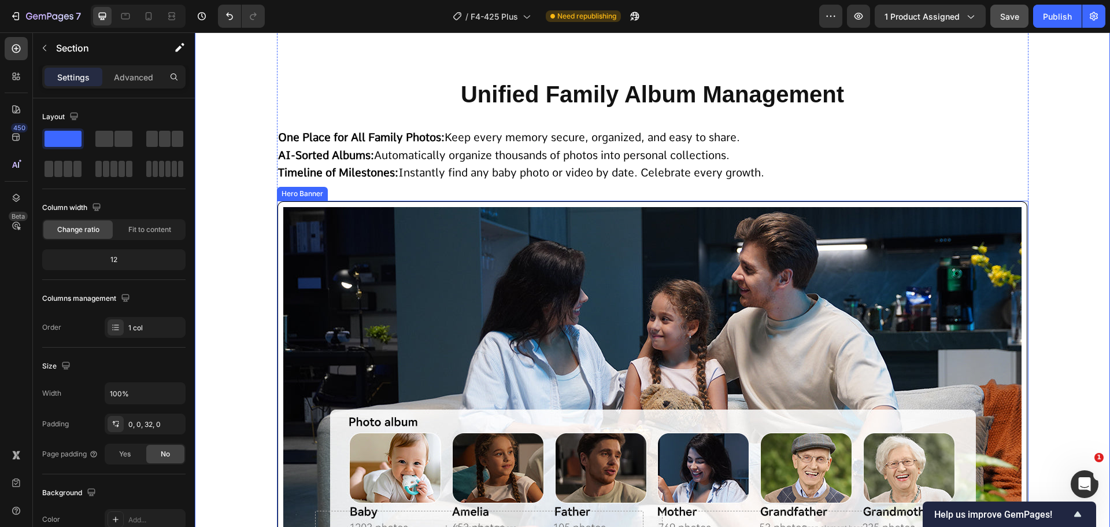
scroll to position [8438, 0]
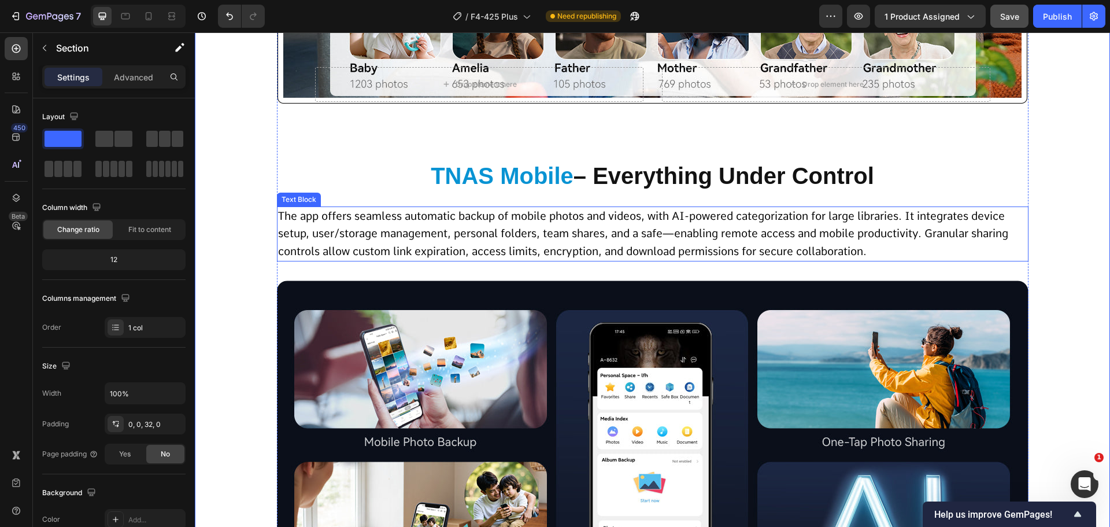
scroll to position [8727, 0]
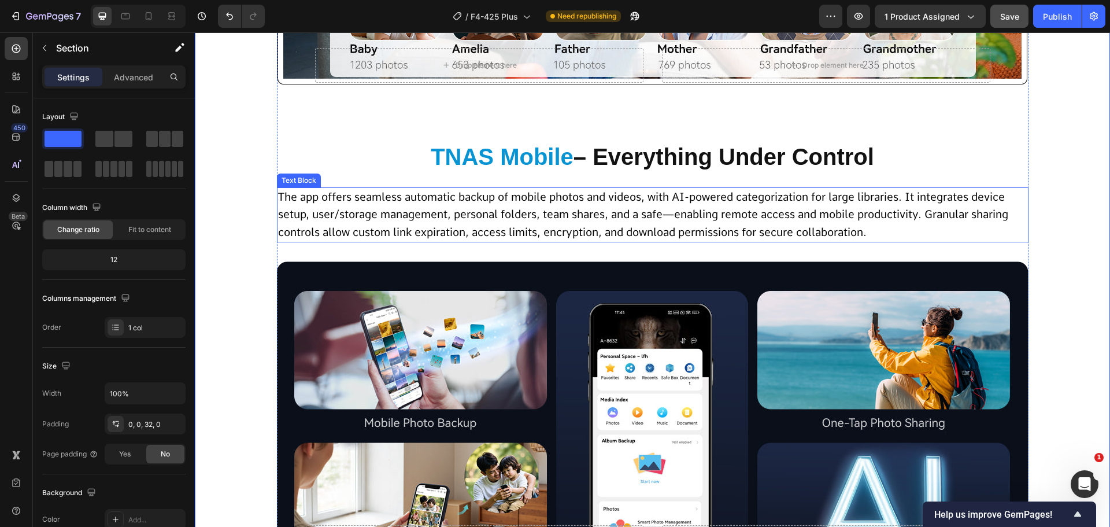
click at [562, 227] on span "The app offers seamless automatic backup of mobile photos and videos, with AI-p…" at bounding box center [643, 214] width 730 height 49
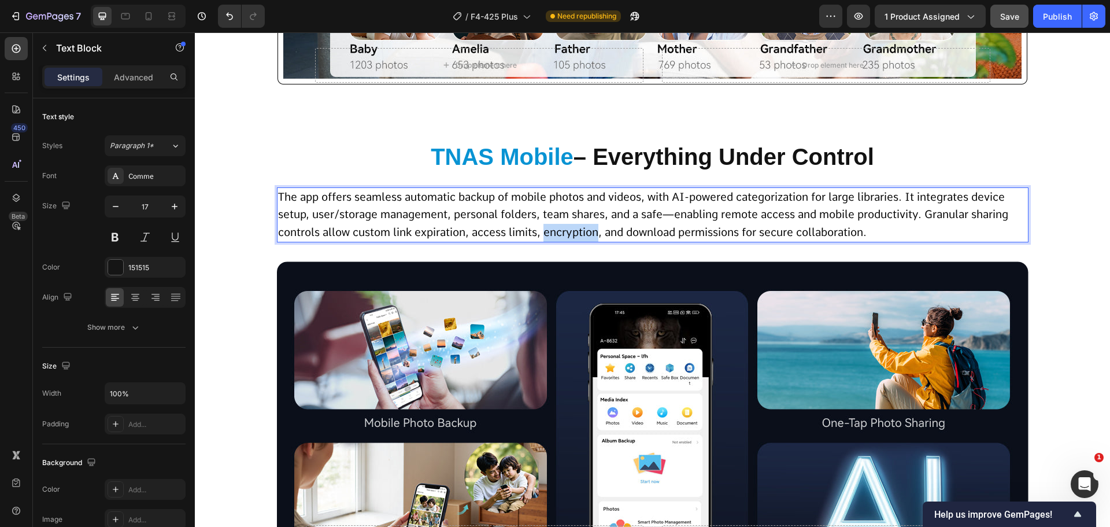
click at [562, 227] on span "The app offers seamless automatic backup of mobile photos and videos, with AI-p…" at bounding box center [643, 214] width 730 height 49
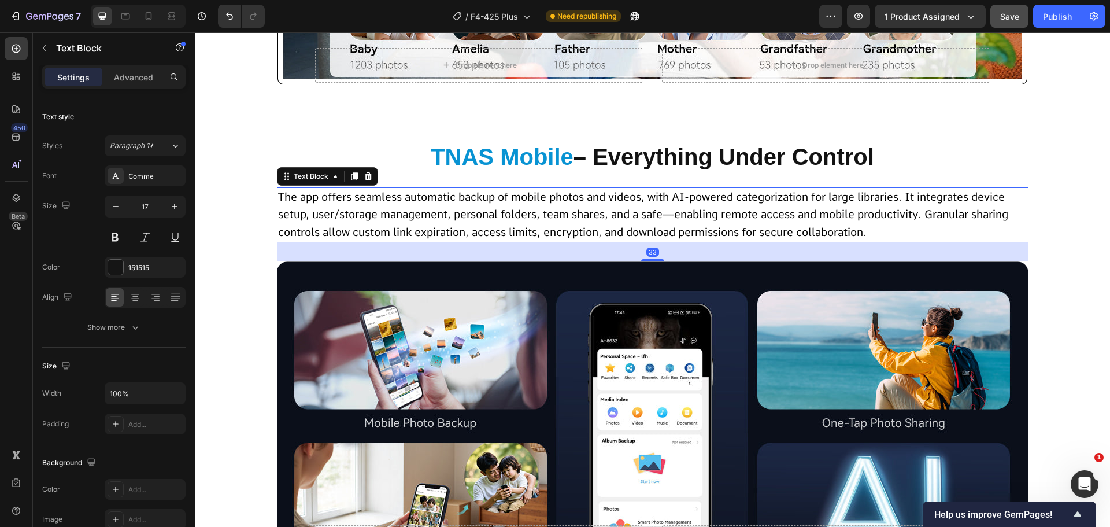
click at [608, 218] on span "The app offers seamless automatic backup of mobile photos and videos, with AI-p…" at bounding box center [643, 214] width 730 height 49
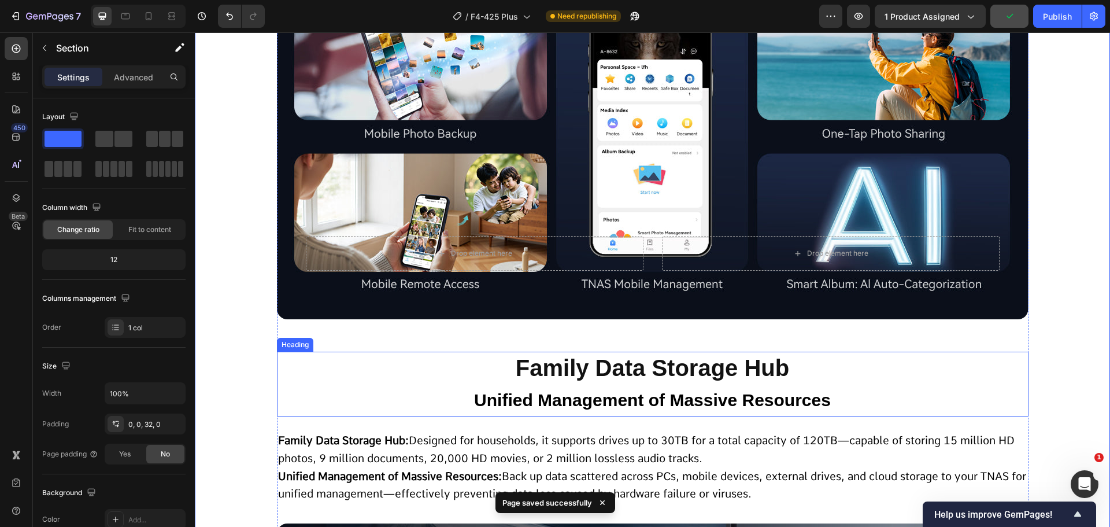
scroll to position [9074, 0]
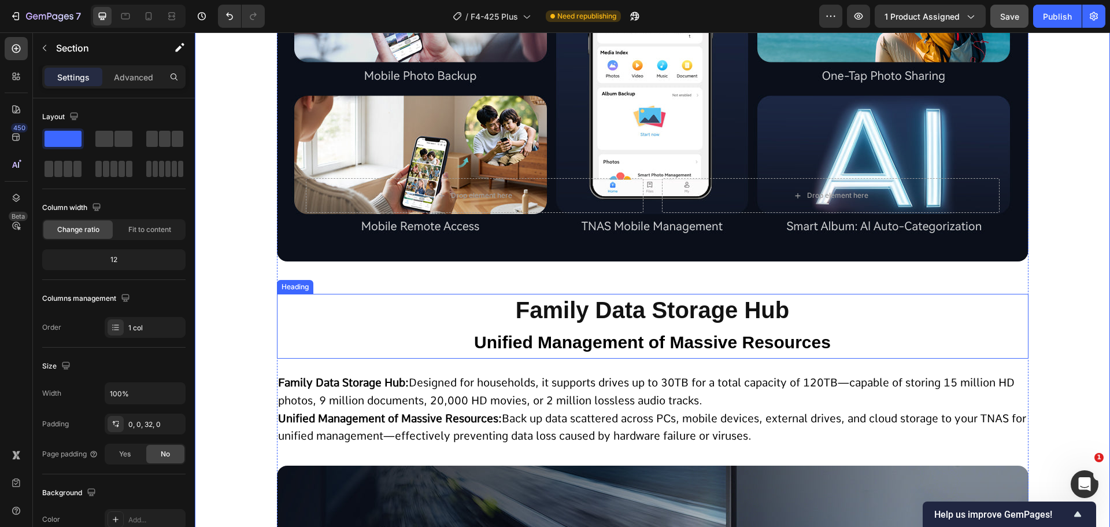
click at [952, 329] on h2 "Family Data Storage Hub Unified Management of Massive Resources" at bounding box center [653, 326] width 752 height 65
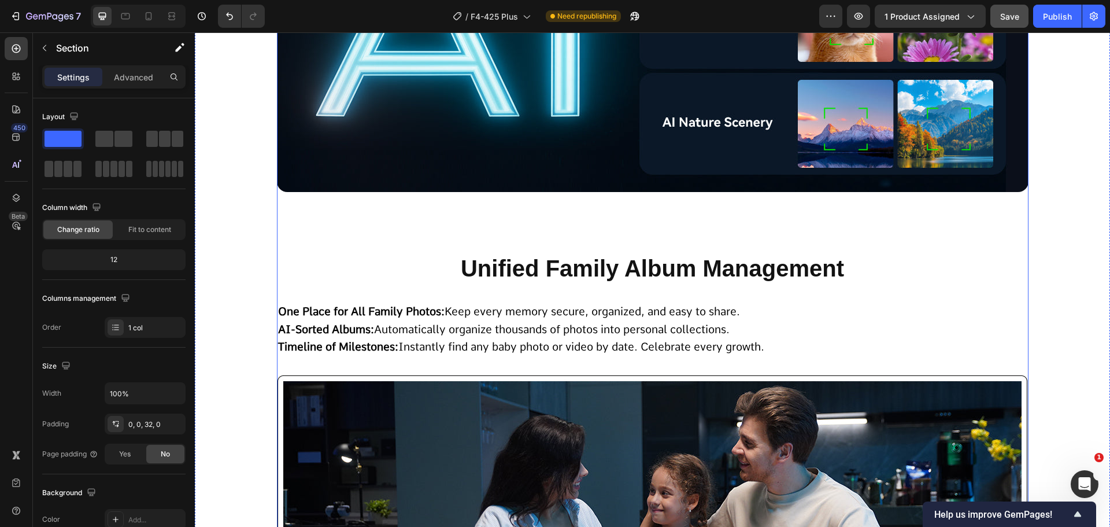
scroll to position [7802, 0]
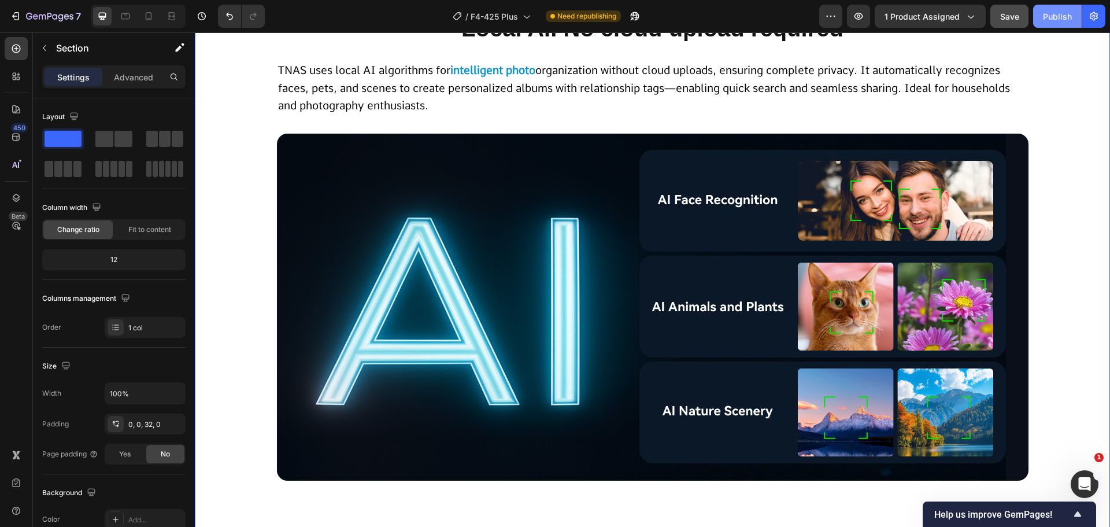
click at [1047, 20] on div "Publish" at bounding box center [1057, 16] width 29 height 12
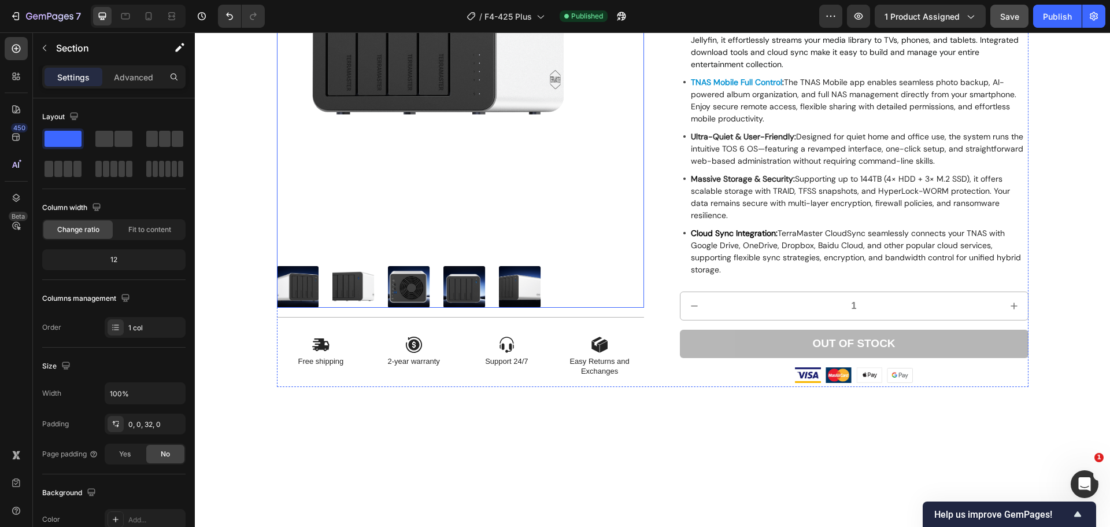
scroll to position [0, 0]
